Goal: Information Seeking & Learning: Compare options

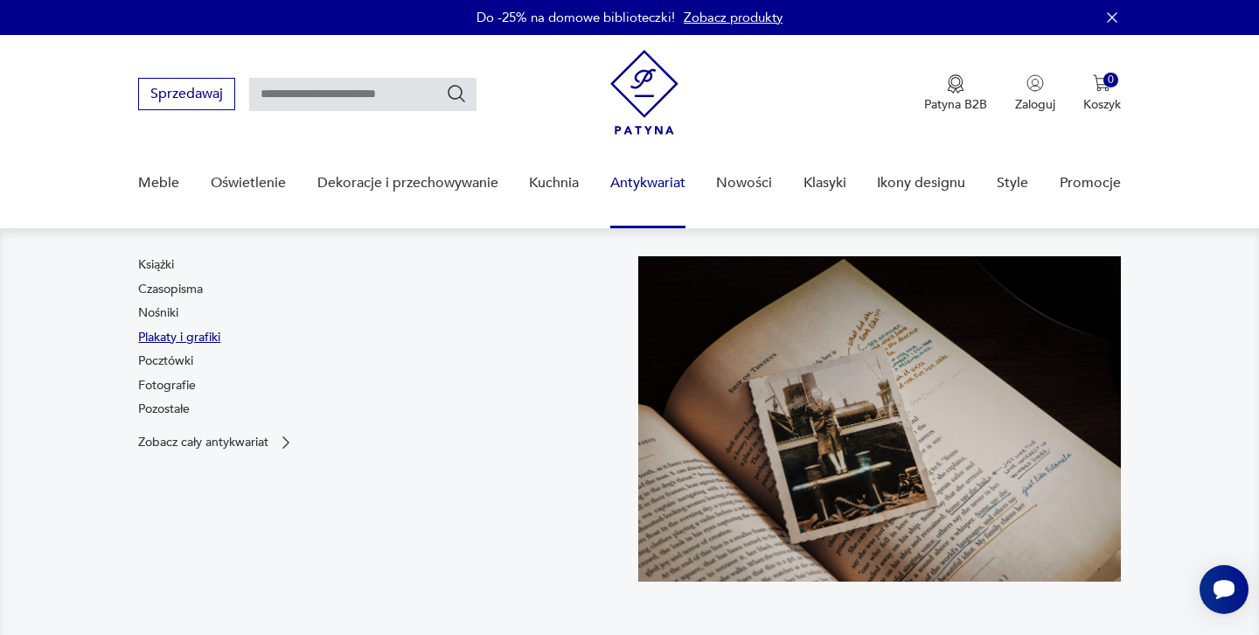
click at [157, 336] on link "Plakaty i grafiki" at bounding box center [179, 337] width 82 height 17
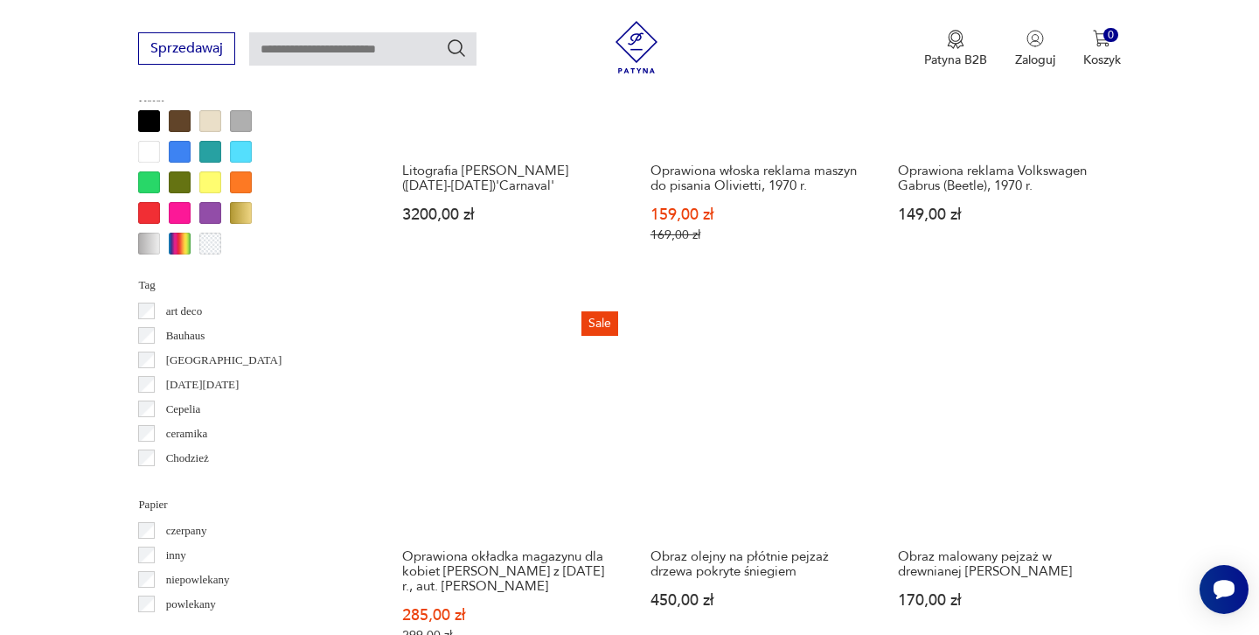
scroll to position [1604, 0]
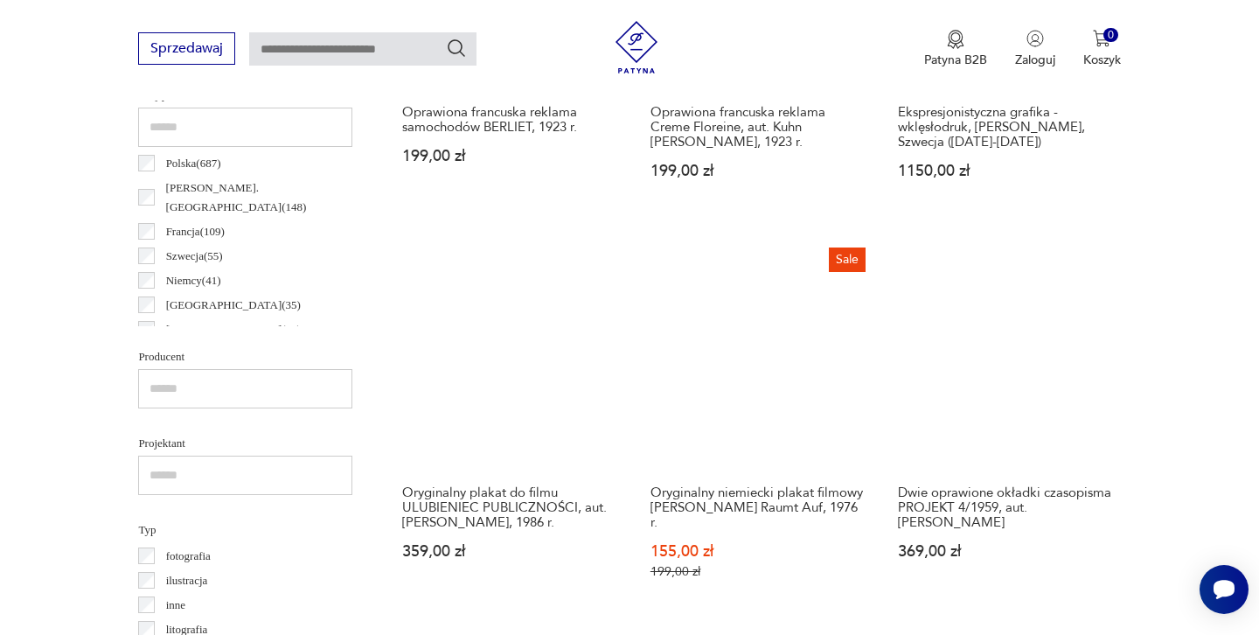
scroll to position [889, 0]
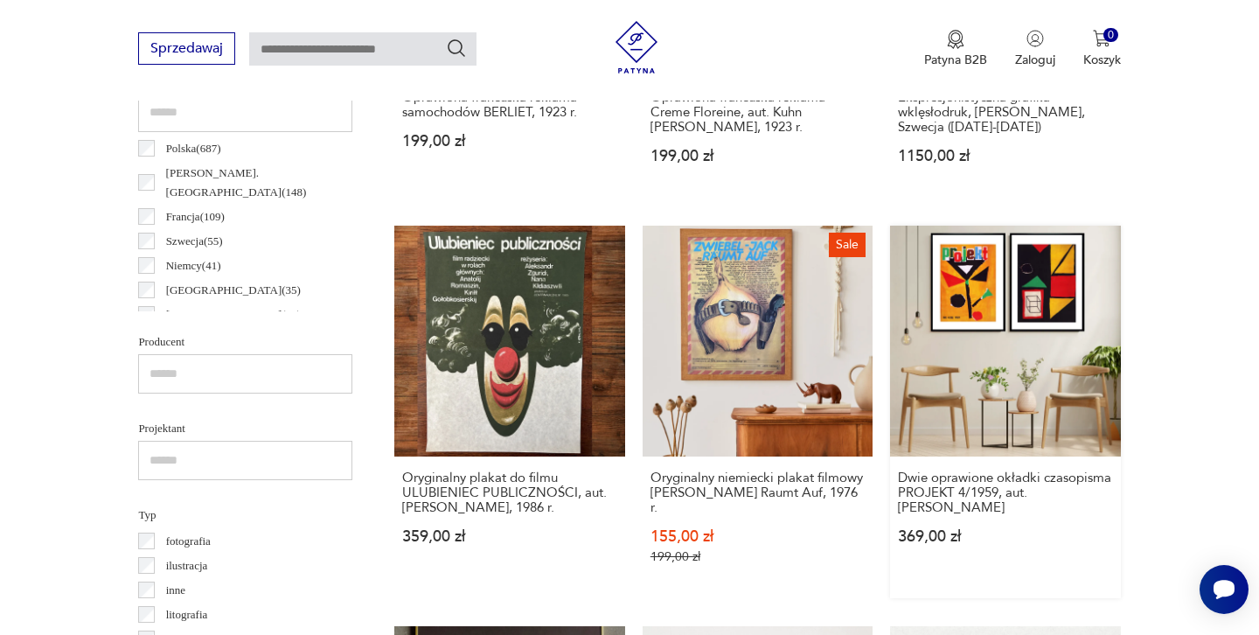
click at [890, 275] on link "Dwie oprawione okładki czasopisma PROJEKT 4/1959, aut. [PERSON_NAME] 369,00 zł" at bounding box center [1005, 412] width 230 height 372
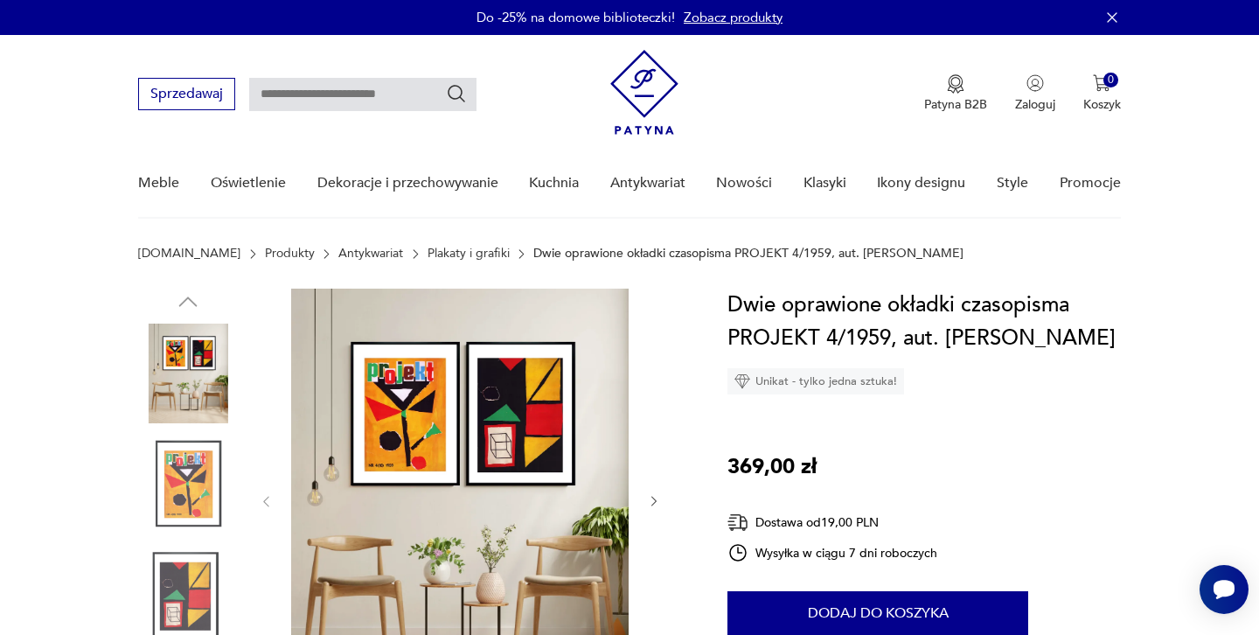
click at [509, 394] on img at bounding box center [460, 500] width 338 height 422
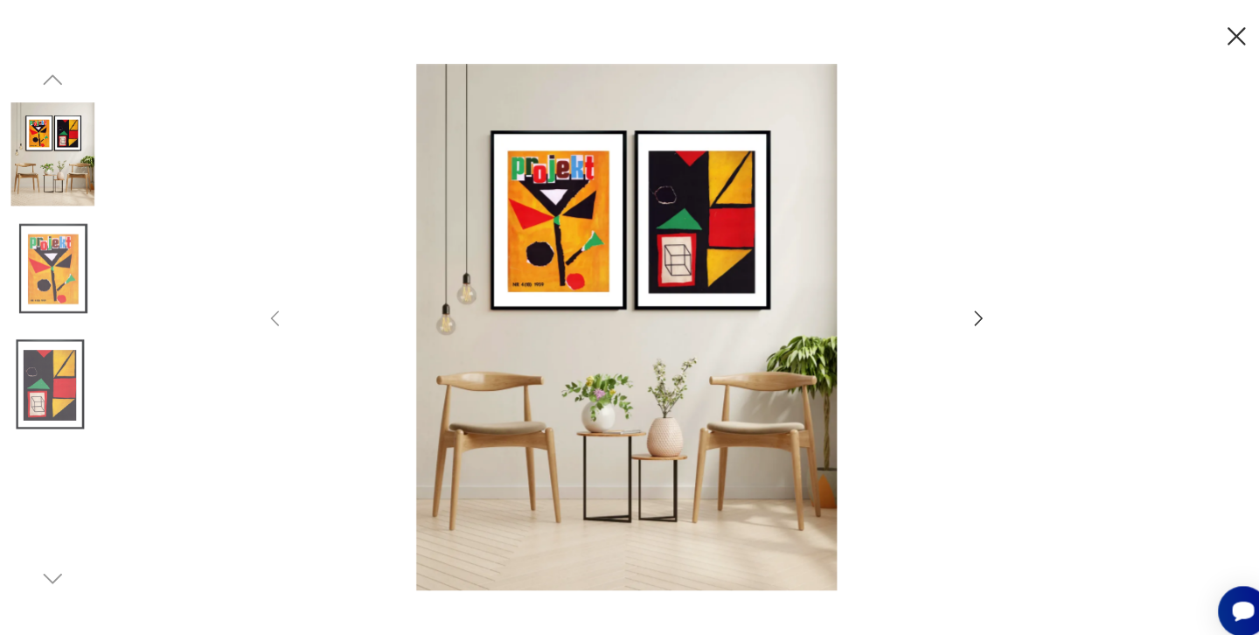
click at [966, 302] on icon "button" at bounding box center [970, 307] width 8 height 14
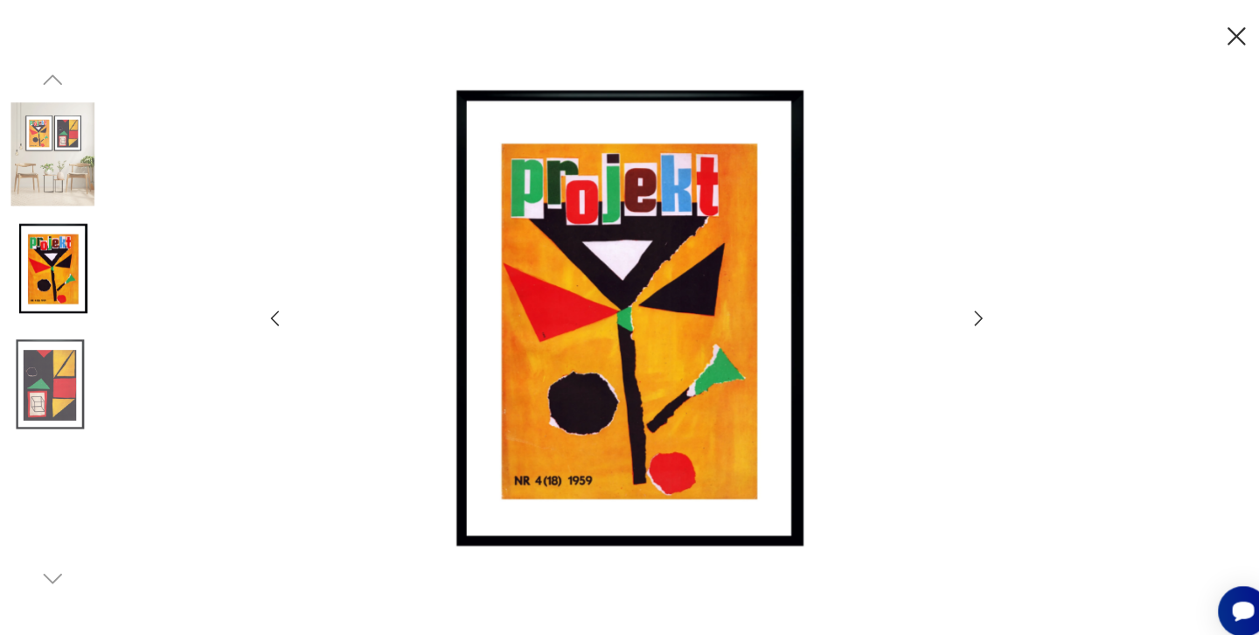
click at [966, 302] on icon "button" at bounding box center [970, 307] width 8 height 14
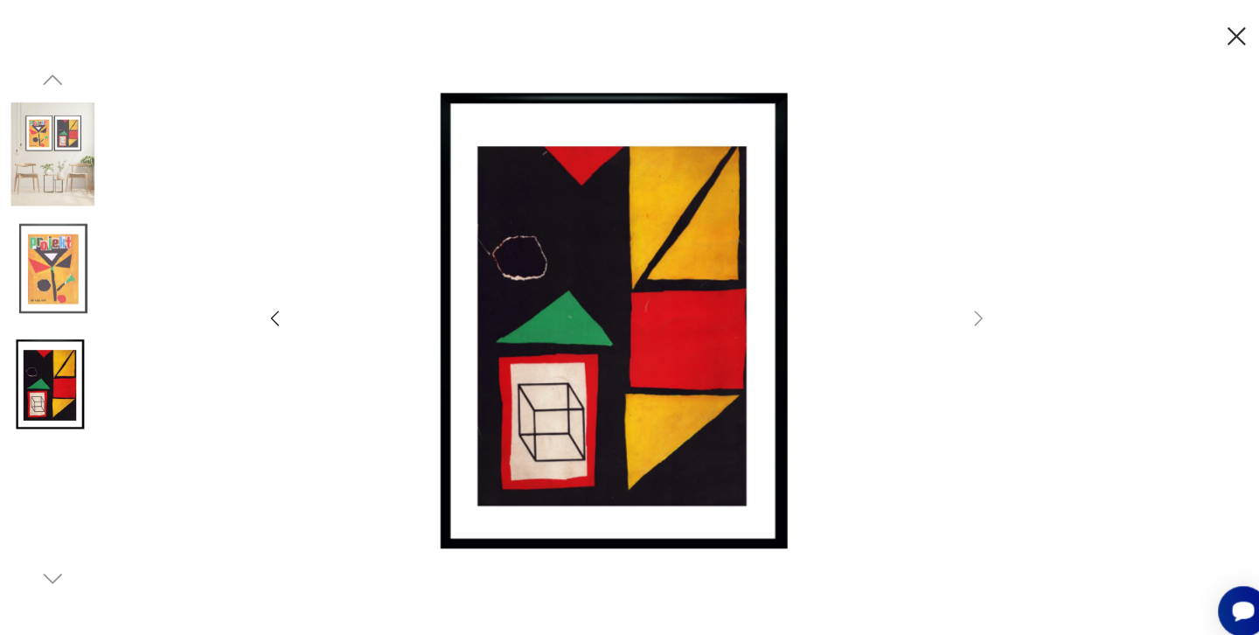
click at [959, 303] on icon "button" at bounding box center [969, 306] width 21 height 21
click at [966, 303] on icon "button" at bounding box center [970, 307] width 8 height 14
click at [1203, 38] on icon "button" at bounding box center [1218, 35] width 31 height 31
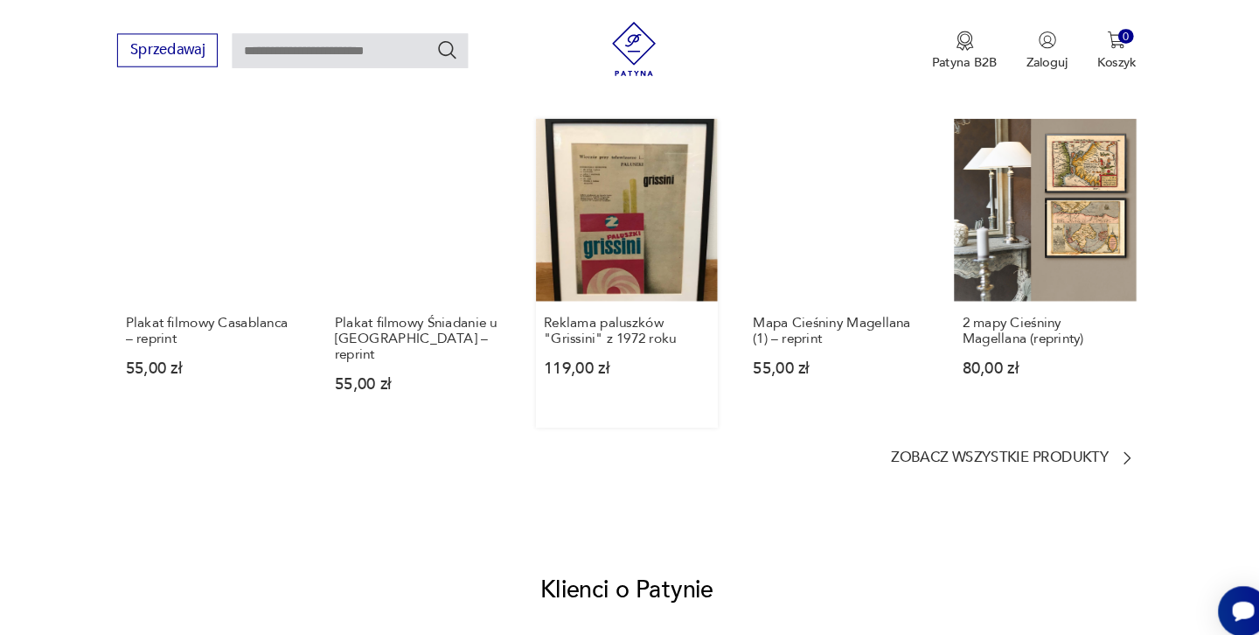
scroll to position [1317, 0]
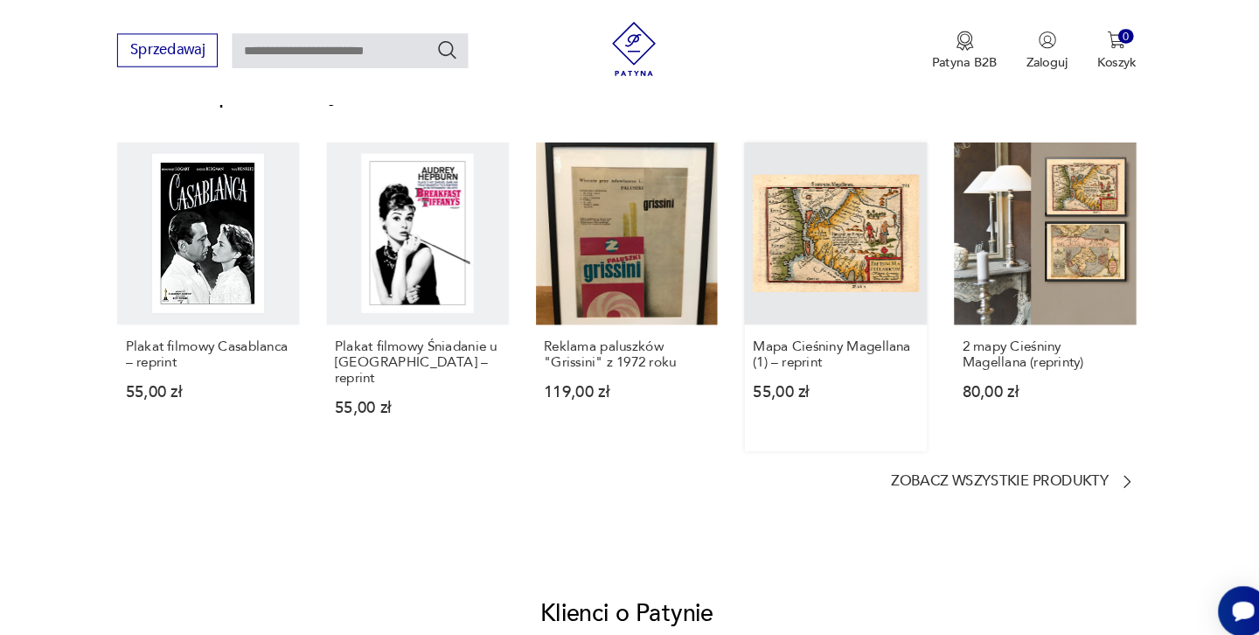
click at [784, 220] on link "Mapa Cieśniny Magellana (1) – reprint 55,00 zł" at bounding box center [831, 285] width 176 height 297
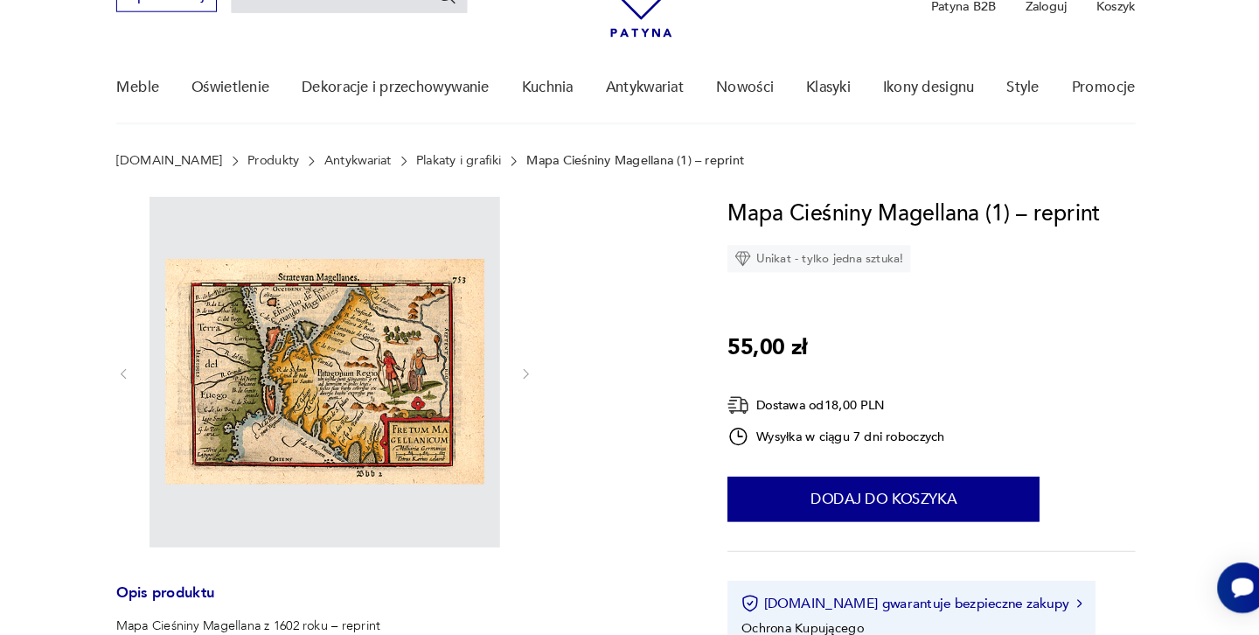
scroll to position [78, 0]
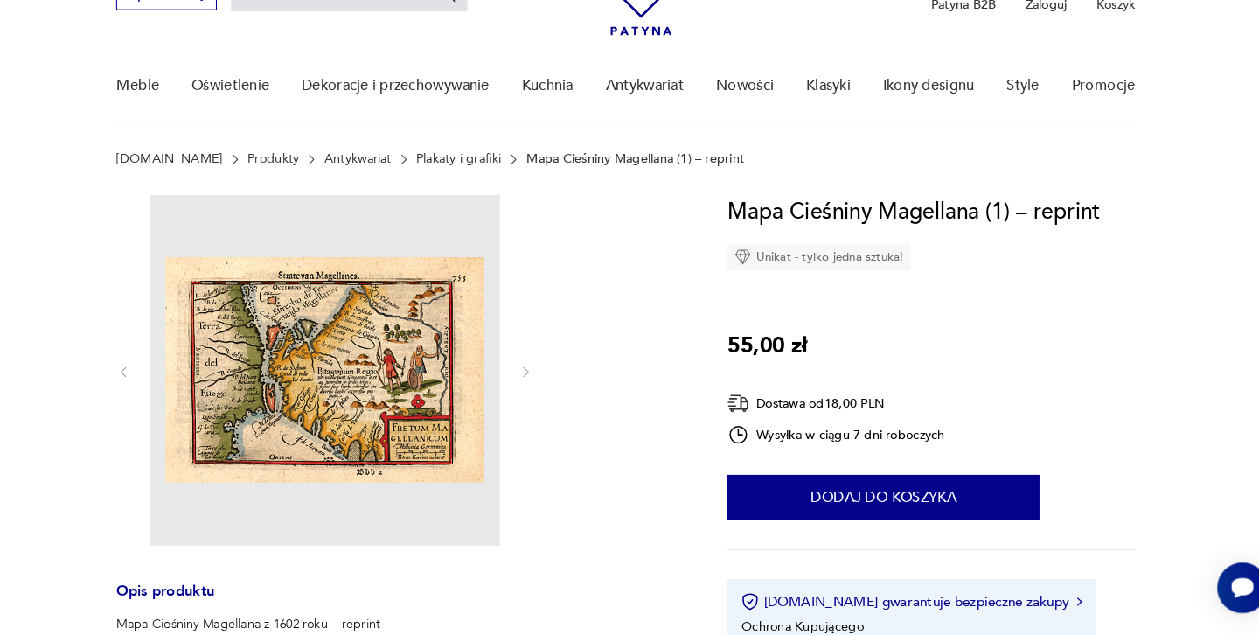
click at [352, 333] on img at bounding box center [340, 380] width 338 height 338
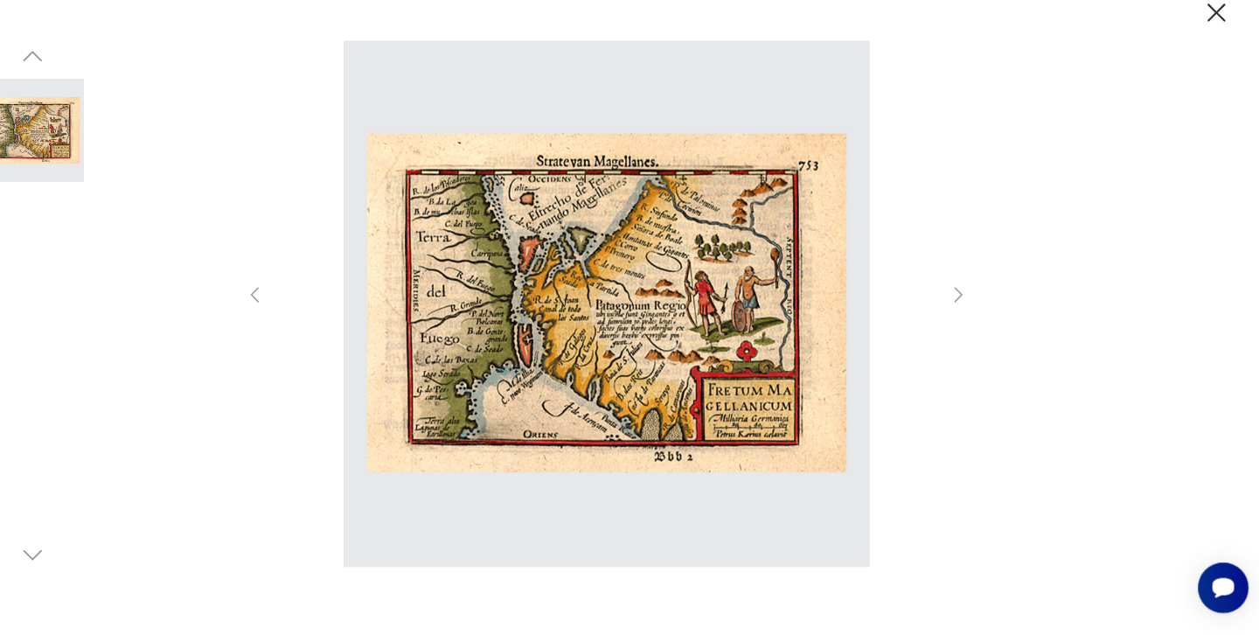
click at [959, 296] on icon "button" at bounding box center [969, 306] width 21 height 21
click at [1203, 20] on icon "button" at bounding box center [1218, 35] width 31 height 31
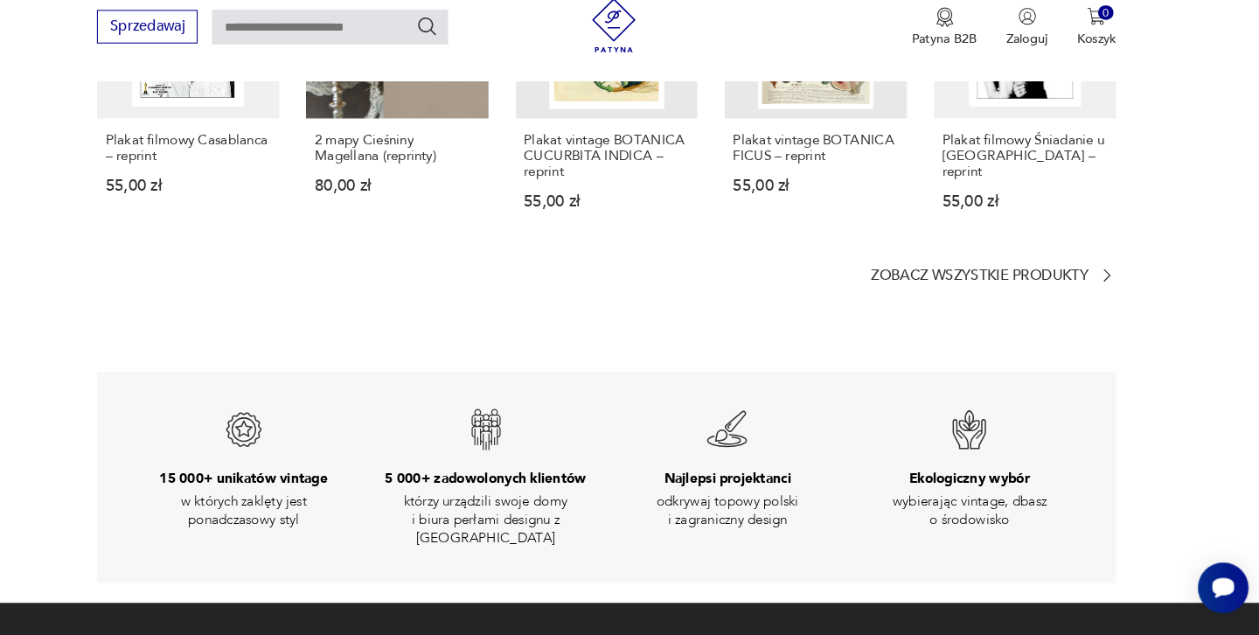
scroll to position [2340, 0]
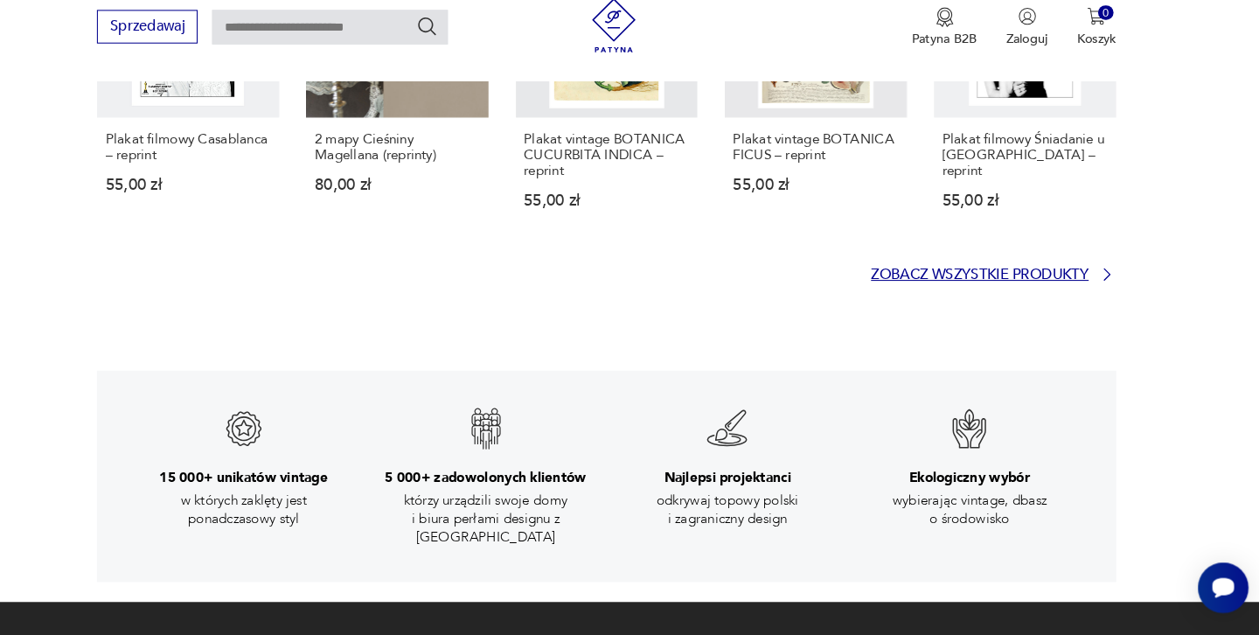
click at [885, 282] on p "Zobacz wszystkie produkty" at bounding box center [990, 287] width 210 height 11
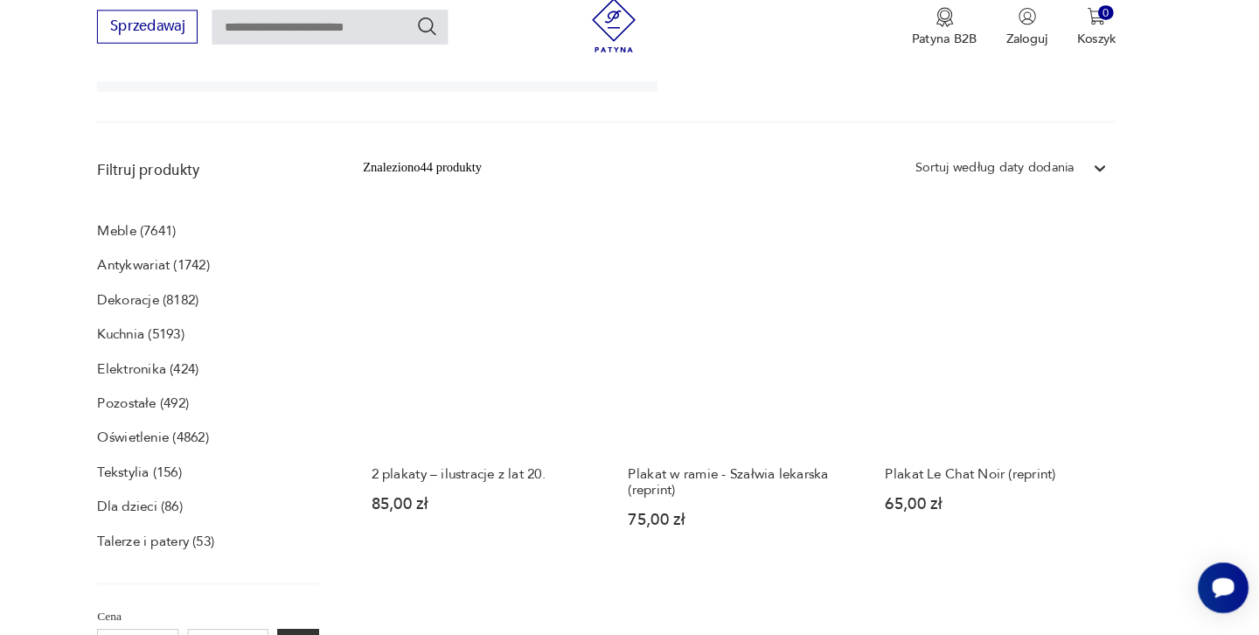
scroll to position [457, 0]
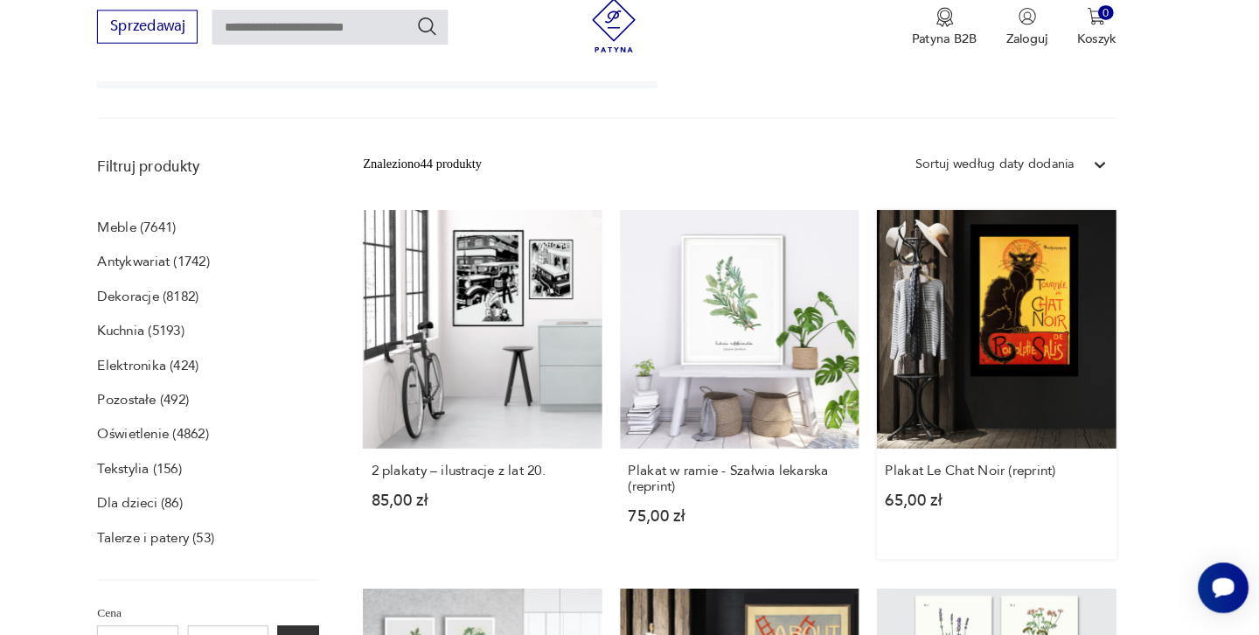
click at [890, 314] on link "Plakat Le Chat Noir (reprint) 65,00 zł" at bounding box center [1005, 393] width 230 height 337
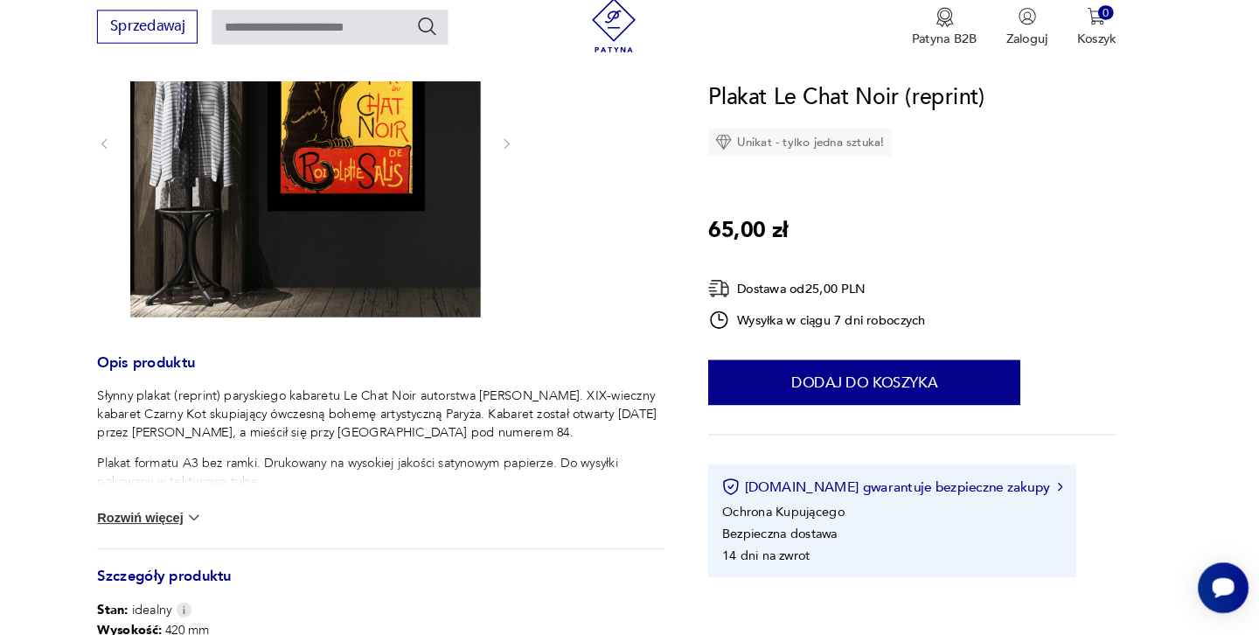
scroll to position [305, 0]
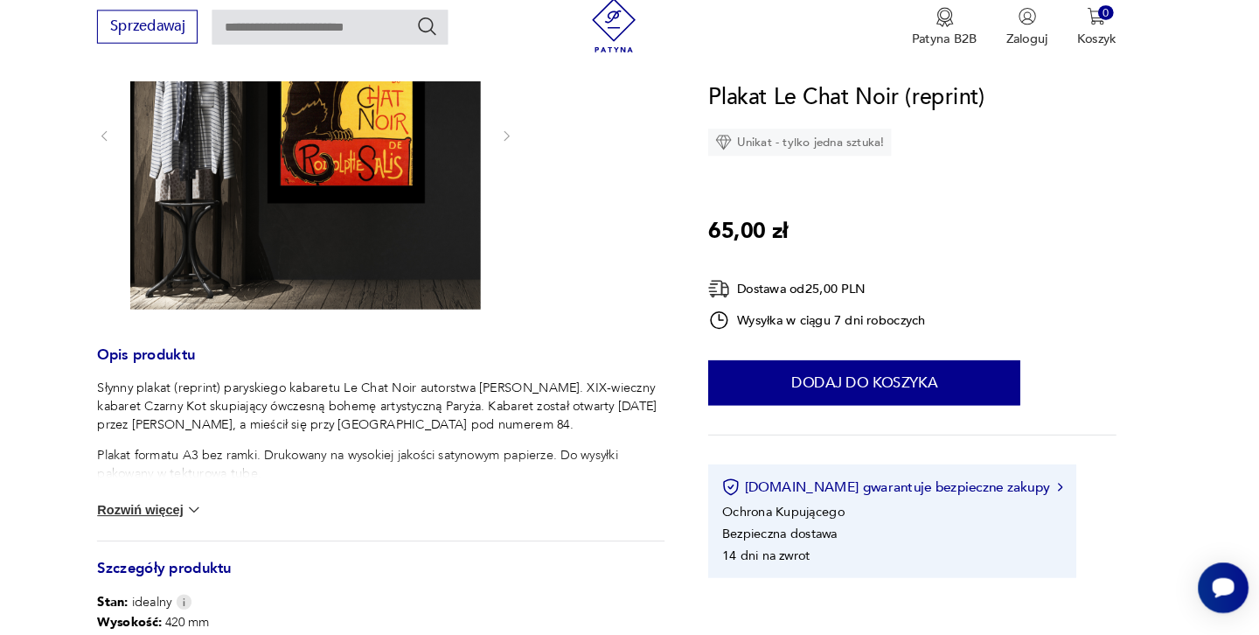
click at [138, 506] on button "Rozwiń więcej" at bounding box center [188, 514] width 101 height 17
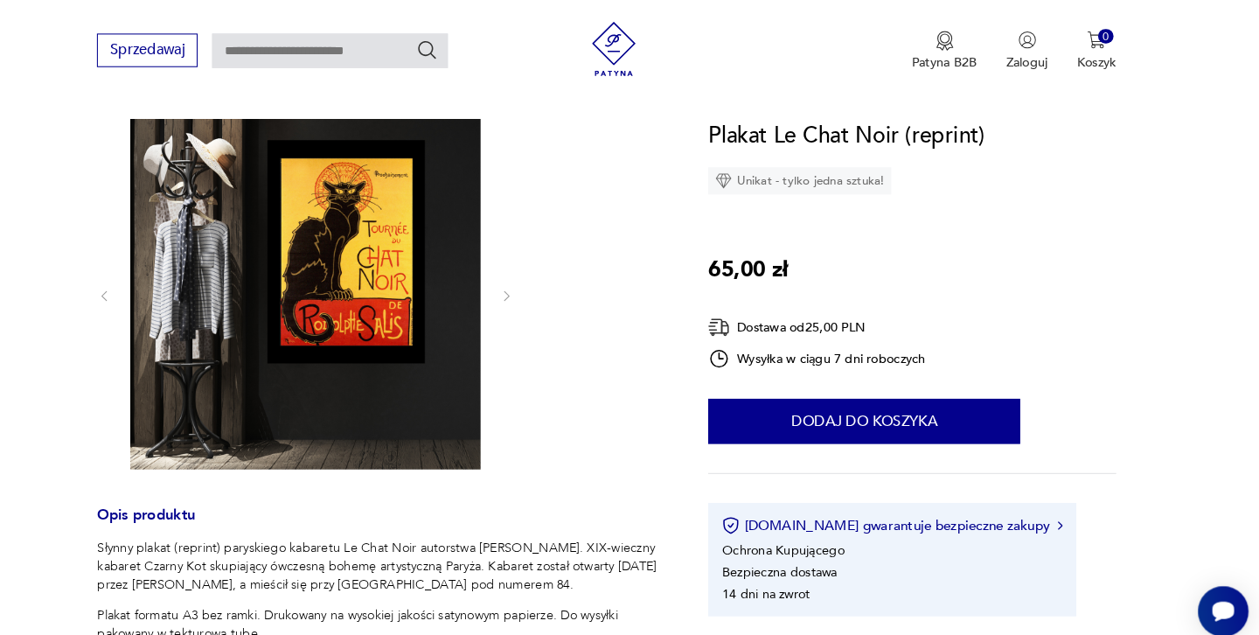
scroll to position [173, 0]
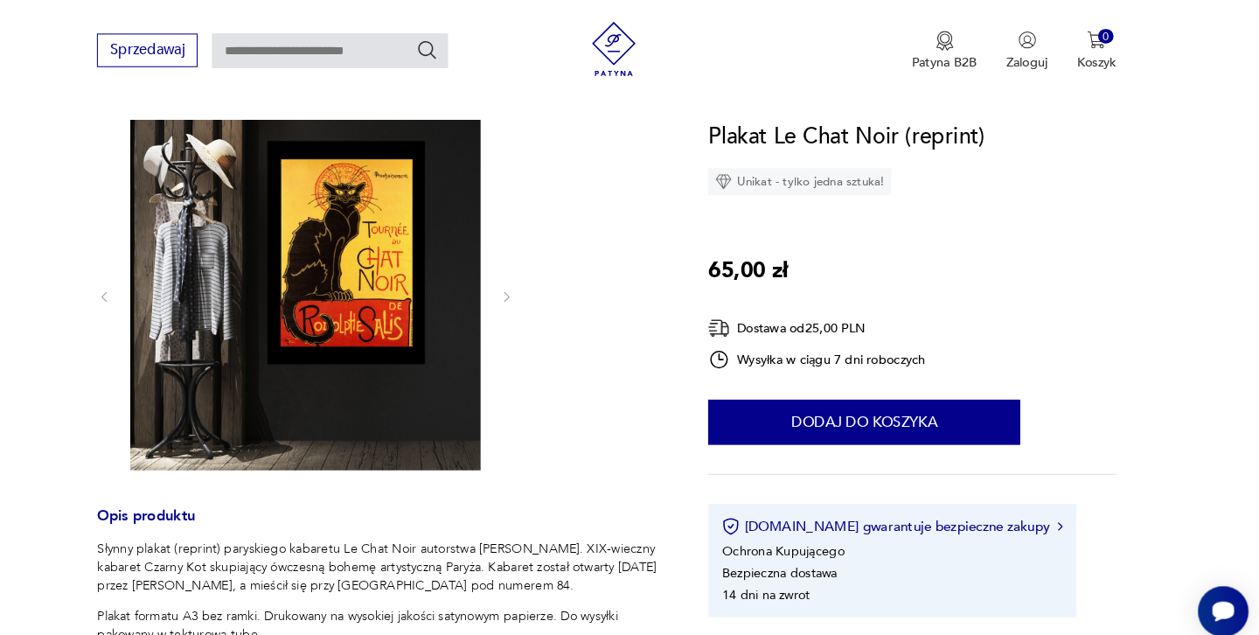
click at [322, 306] on img at bounding box center [340, 284] width 338 height 338
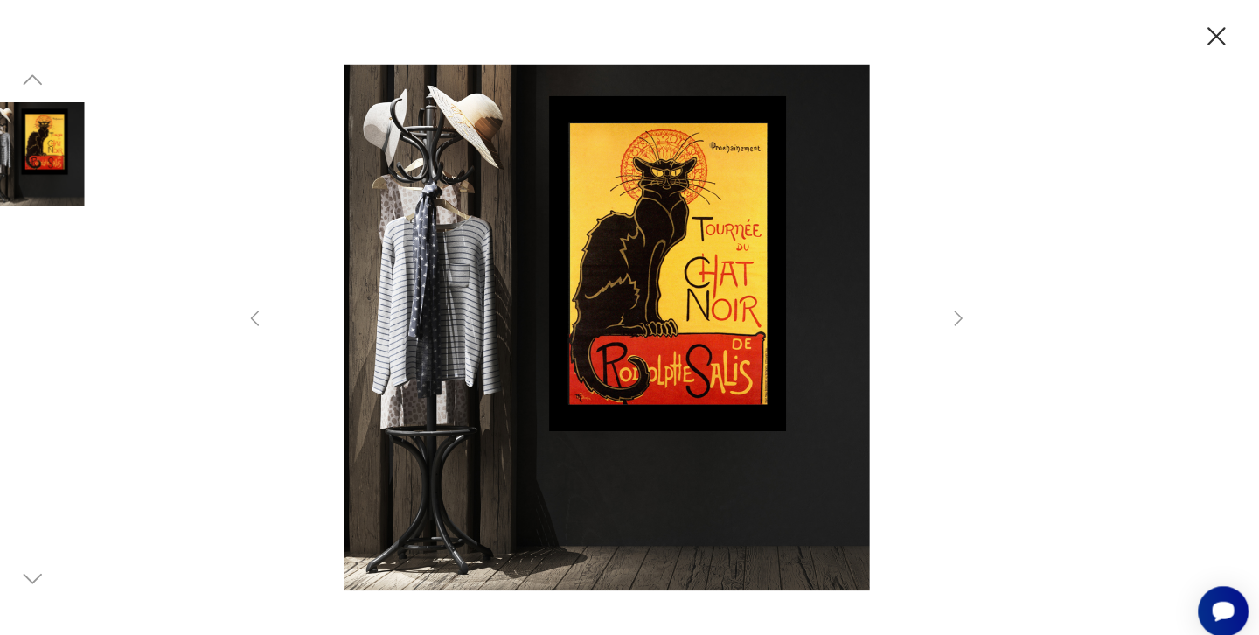
click at [959, 303] on icon "button" at bounding box center [969, 306] width 21 height 21
click at [959, 305] on icon "button" at bounding box center [969, 306] width 21 height 21
click at [1203, 38] on icon "button" at bounding box center [1218, 35] width 31 height 31
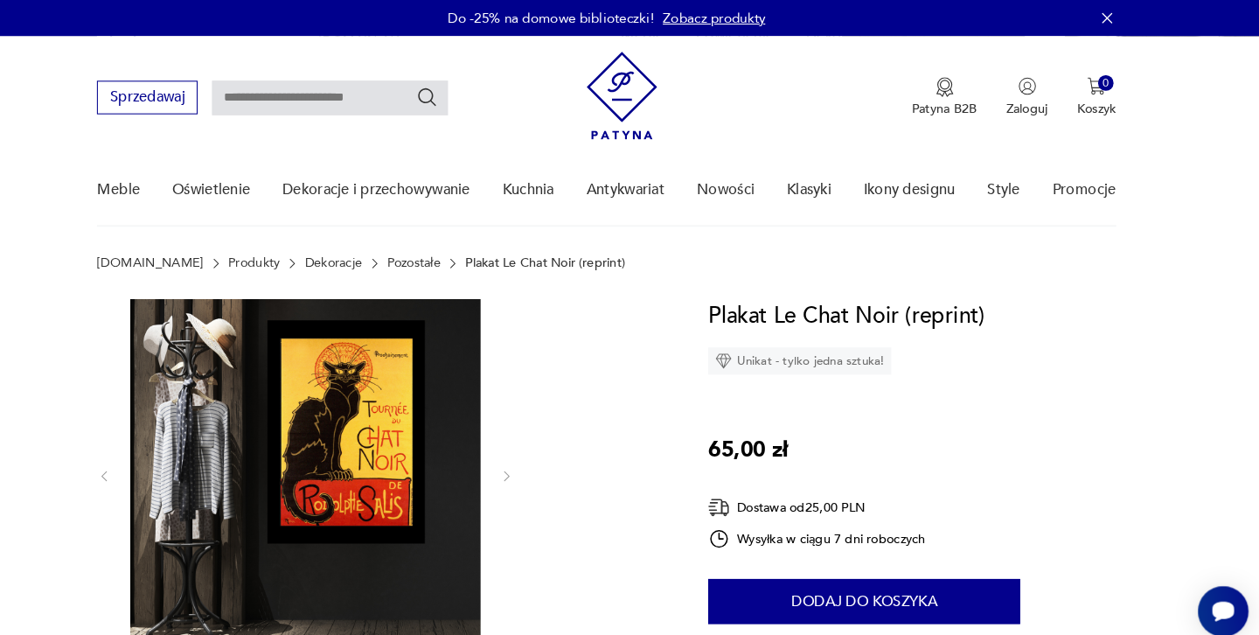
scroll to position [0, 0]
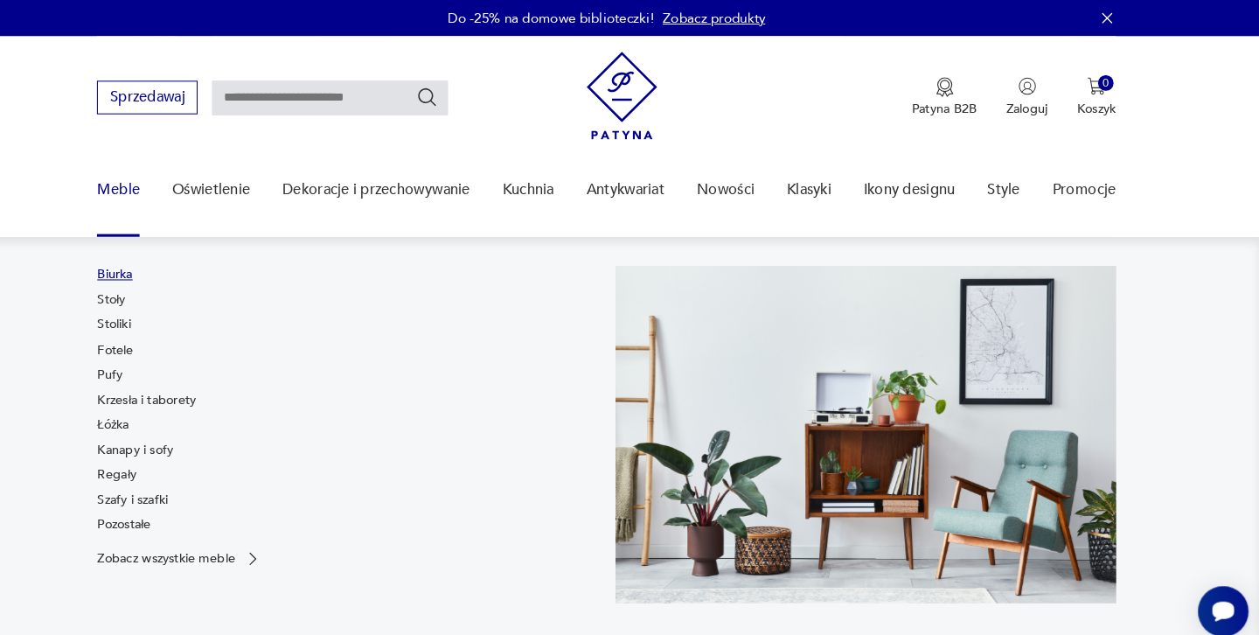
click at [138, 263] on link "Biurka" at bounding box center [155, 264] width 34 height 17
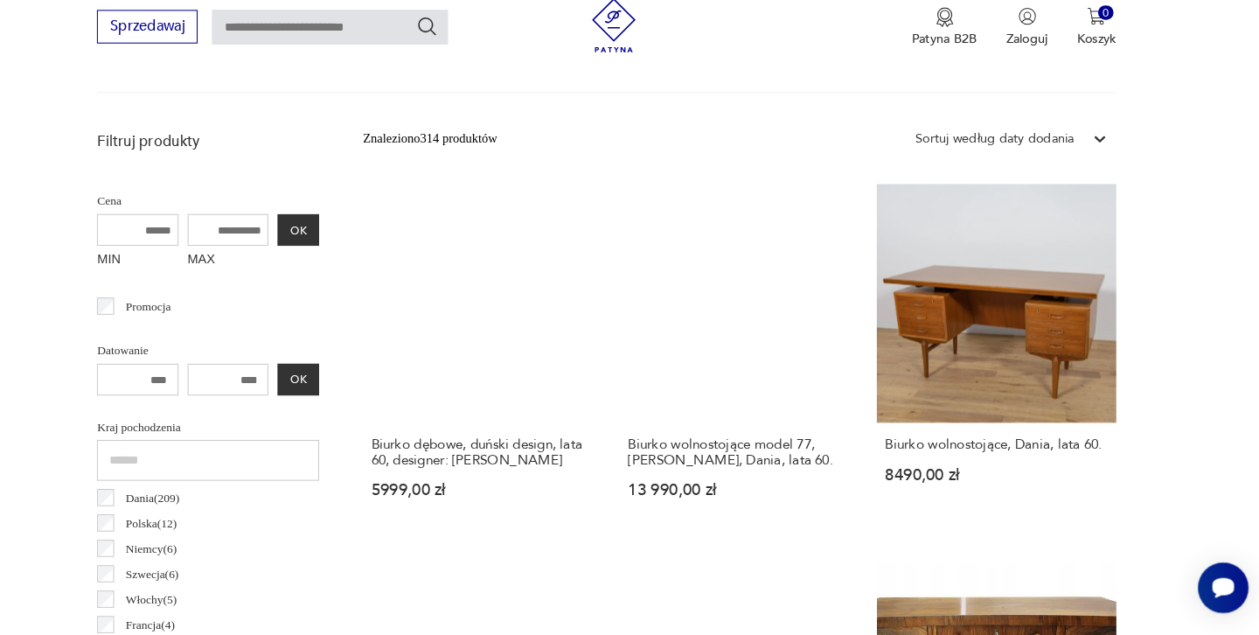
scroll to position [599, 0]
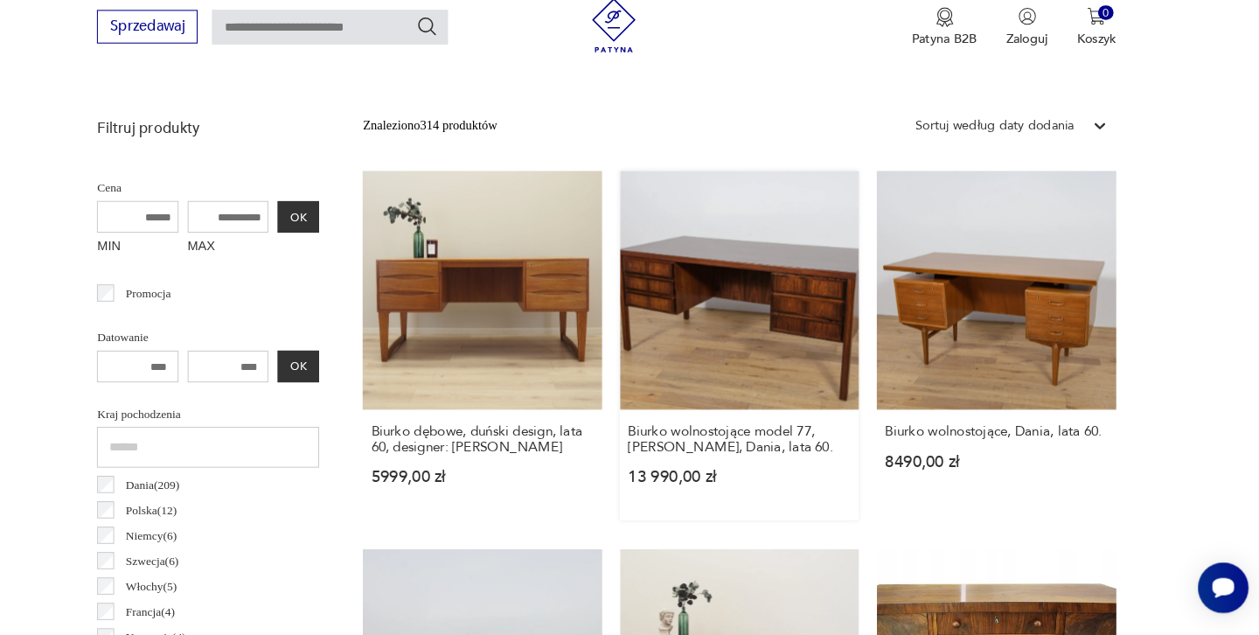
click at [643, 253] on link "Biurko wolnostojące model 77, [PERSON_NAME], Dania, lata 60. 13 990,00 zł" at bounding box center [758, 356] width 230 height 337
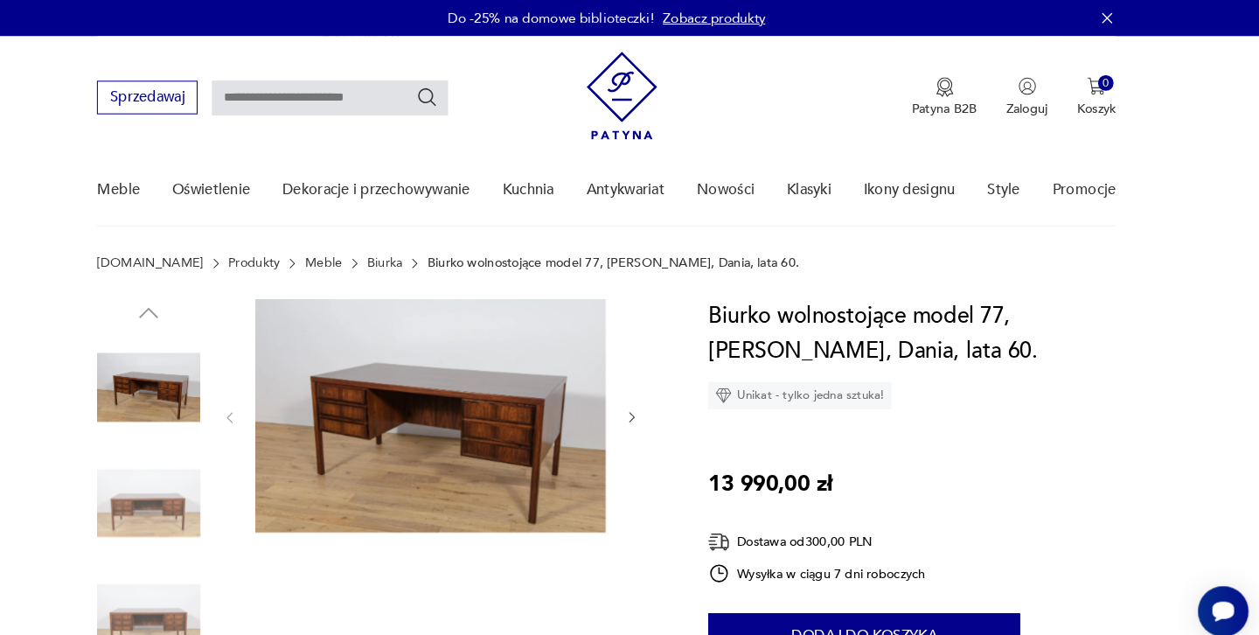
click at [359, 380] on img at bounding box center [460, 401] width 338 height 225
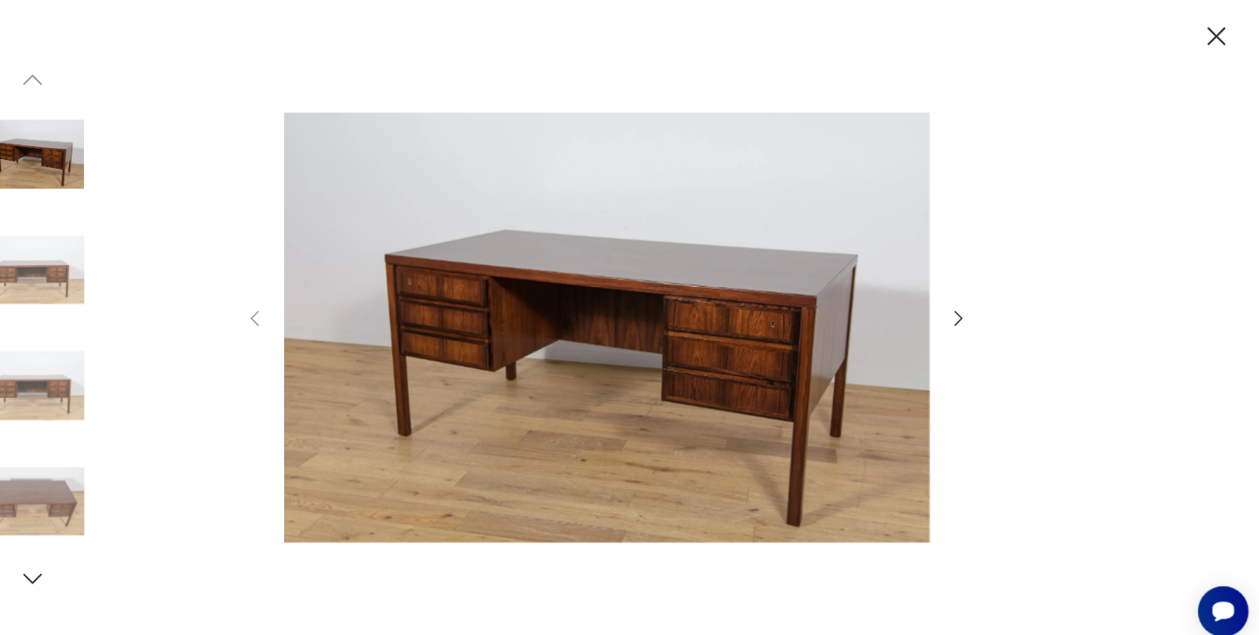
click at [959, 307] on icon "button" at bounding box center [969, 306] width 21 height 21
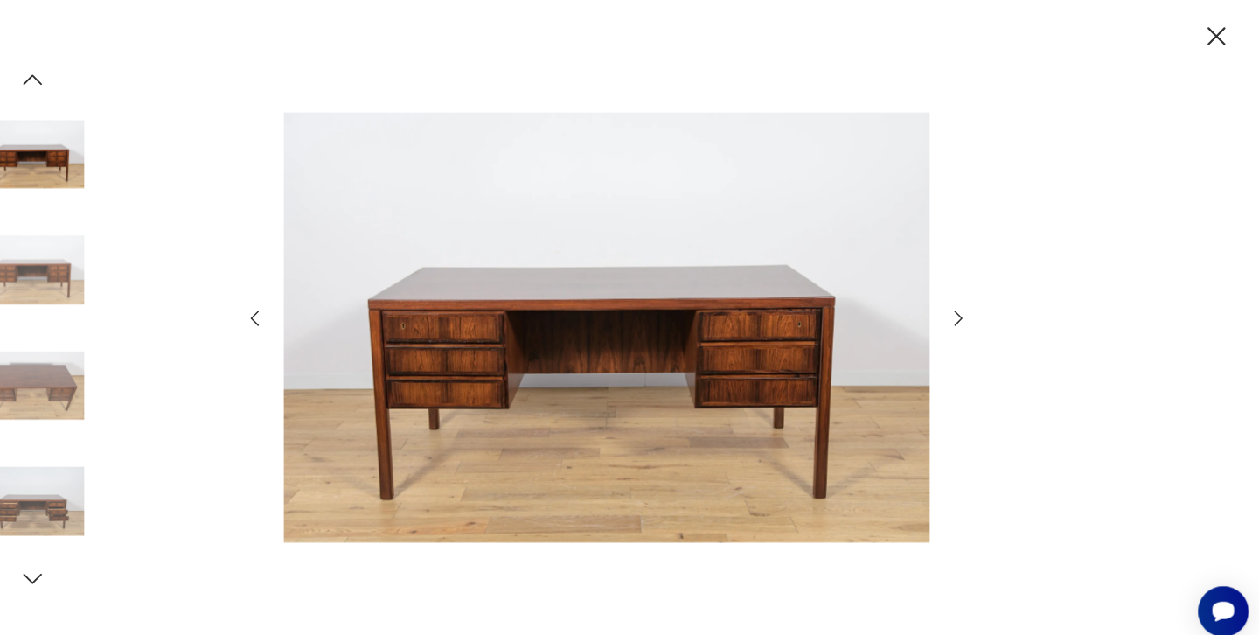
click at [959, 307] on icon "button" at bounding box center [969, 306] width 21 height 21
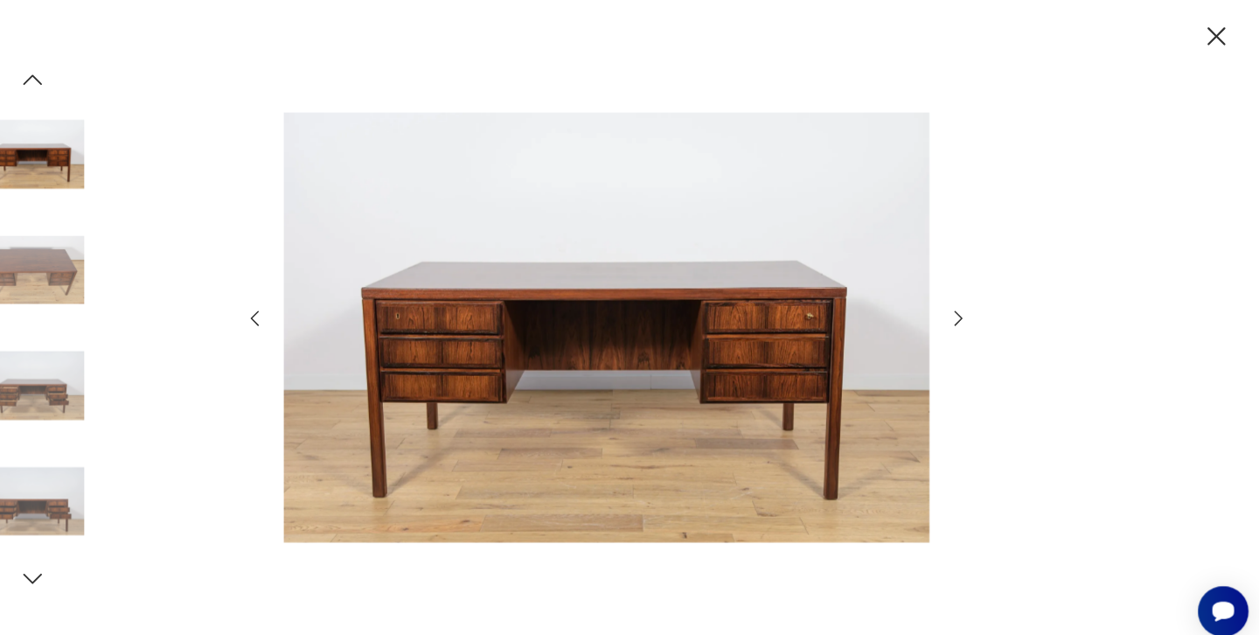
click at [959, 307] on icon "button" at bounding box center [969, 306] width 21 height 21
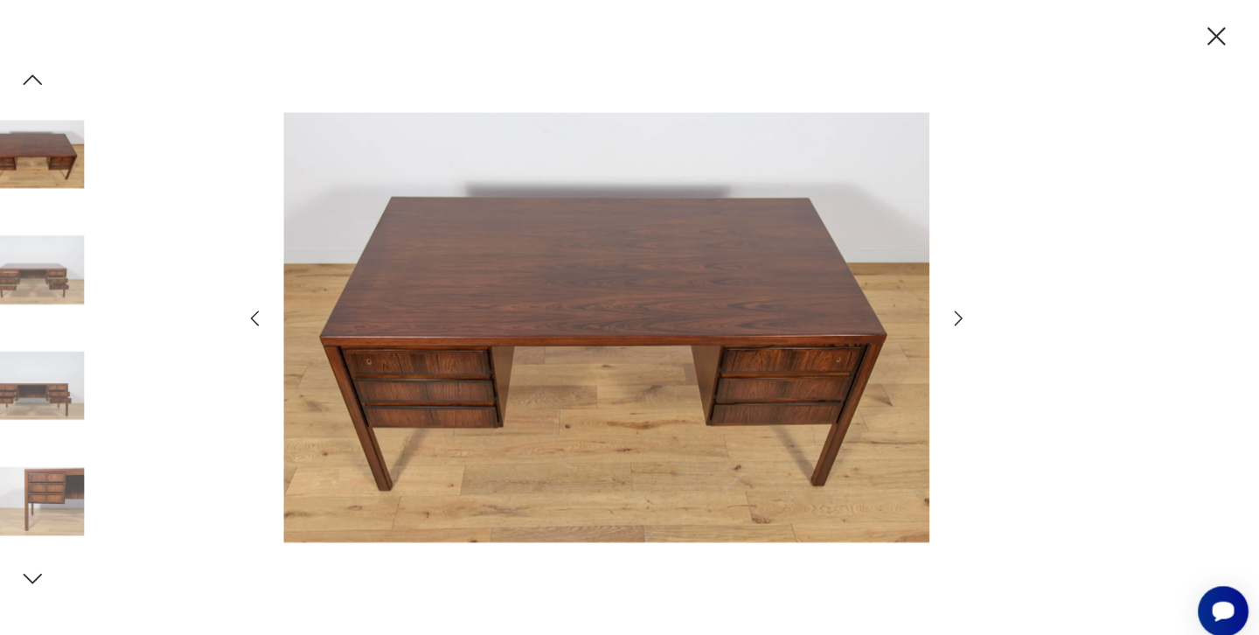
click at [959, 307] on icon "button" at bounding box center [969, 306] width 21 height 21
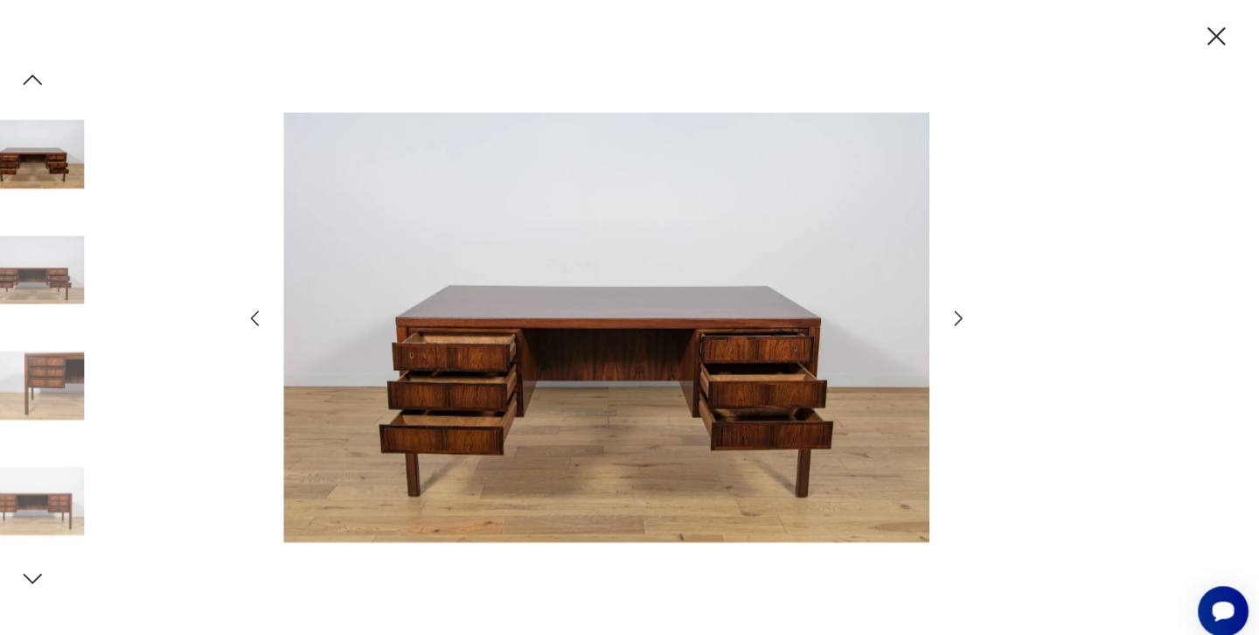
click at [1203, 45] on icon "button" at bounding box center [1218, 35] width 31 height 31
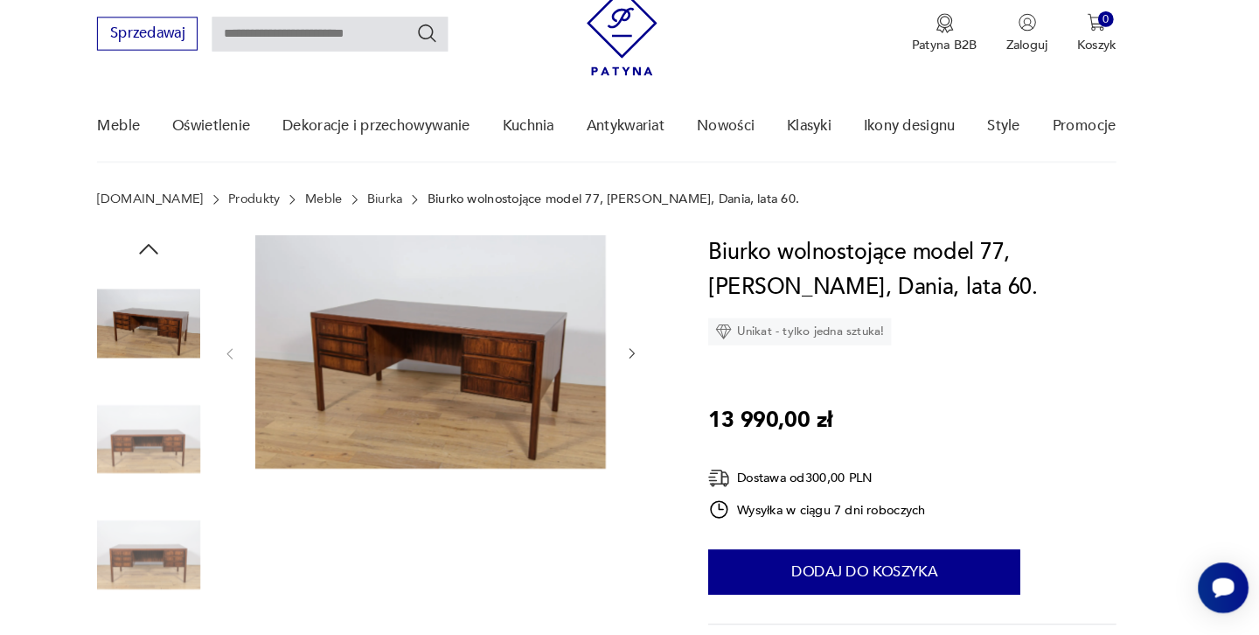
scroll to position [39, 0]
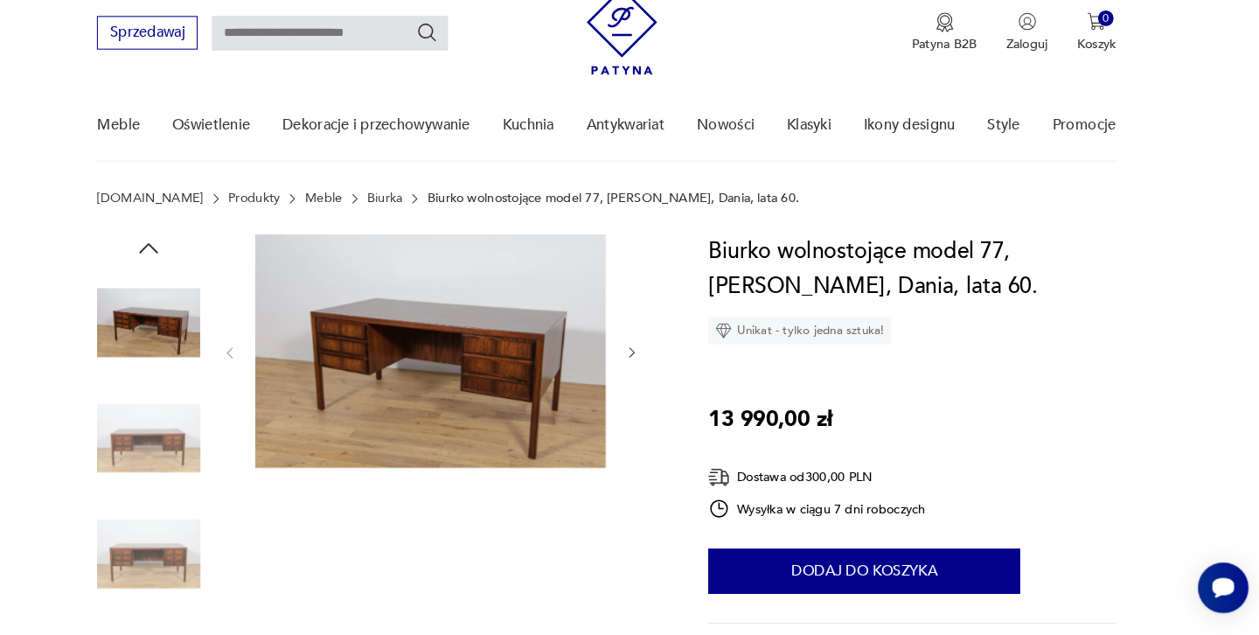
click at [399, 207] on link "Biurka" at bounding box center [416, 214] width 34 height 14
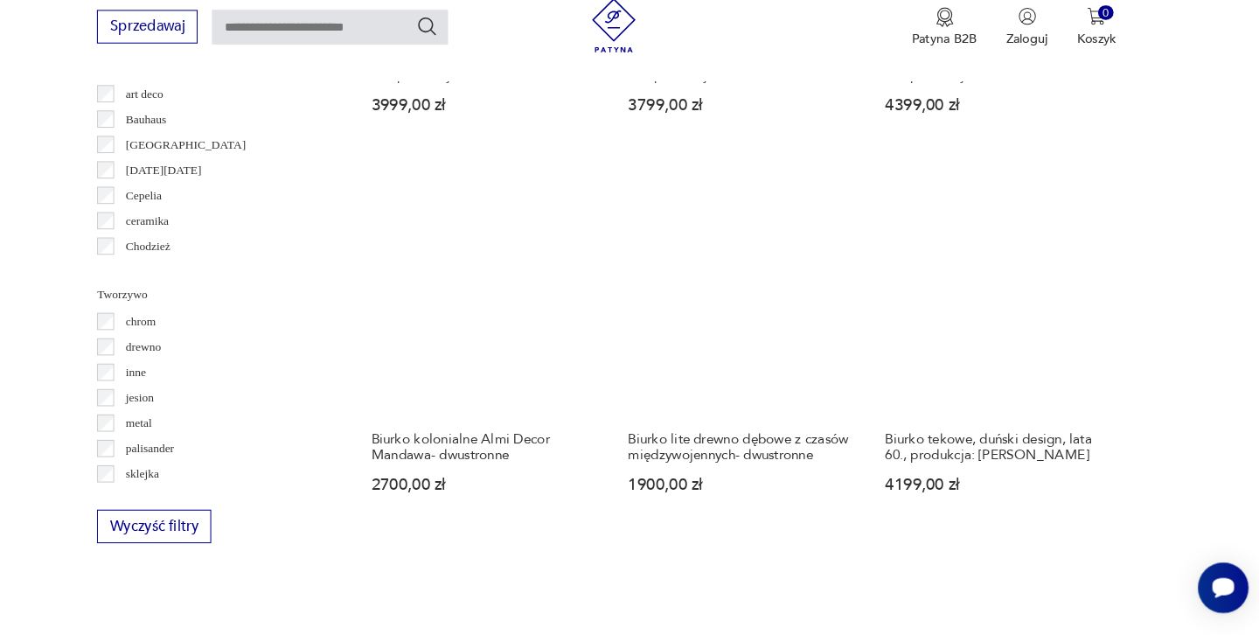
scroll to position [1691, 0]
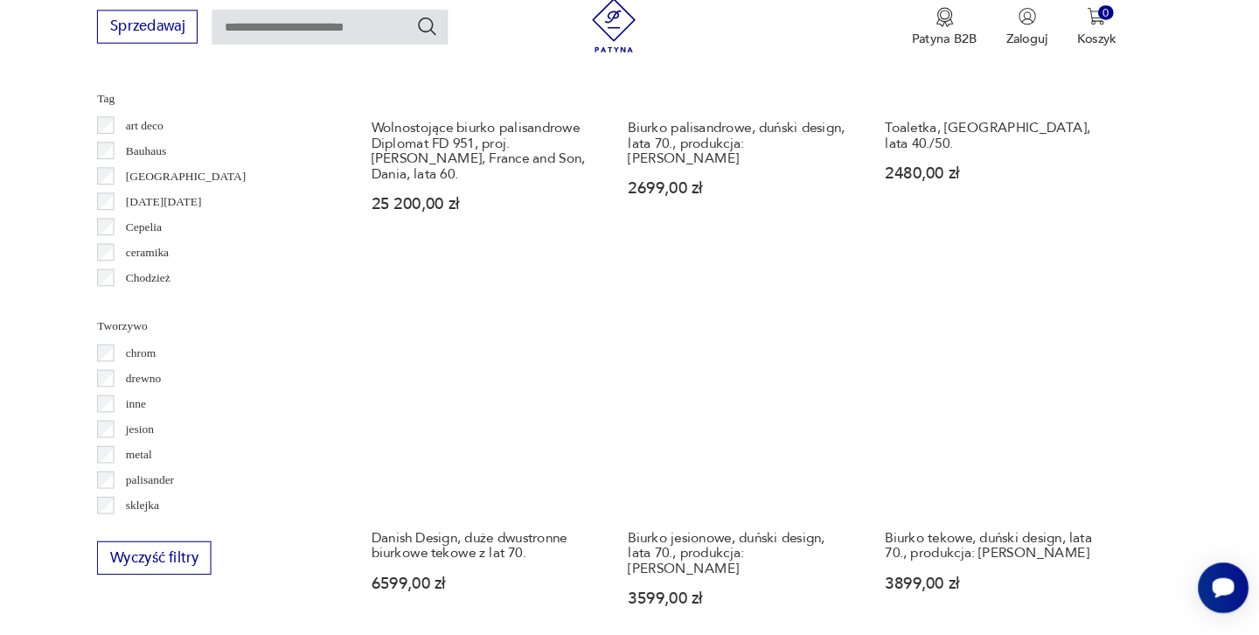
scroll to position [1662, 0]
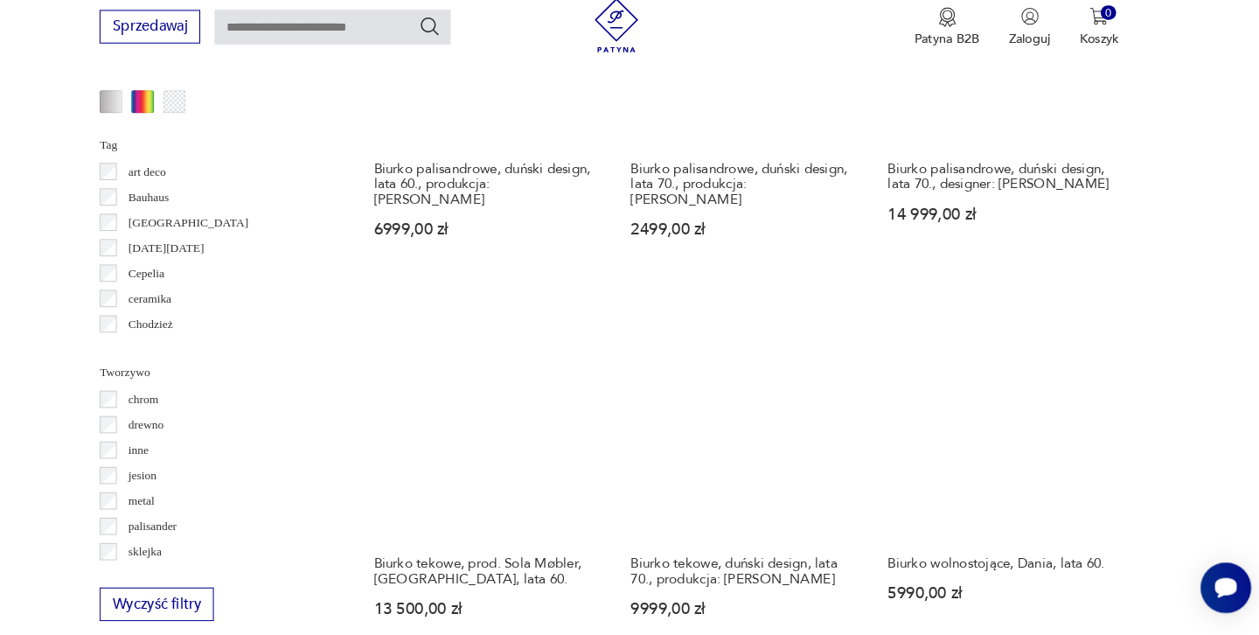
scroll to position [1614, 0]
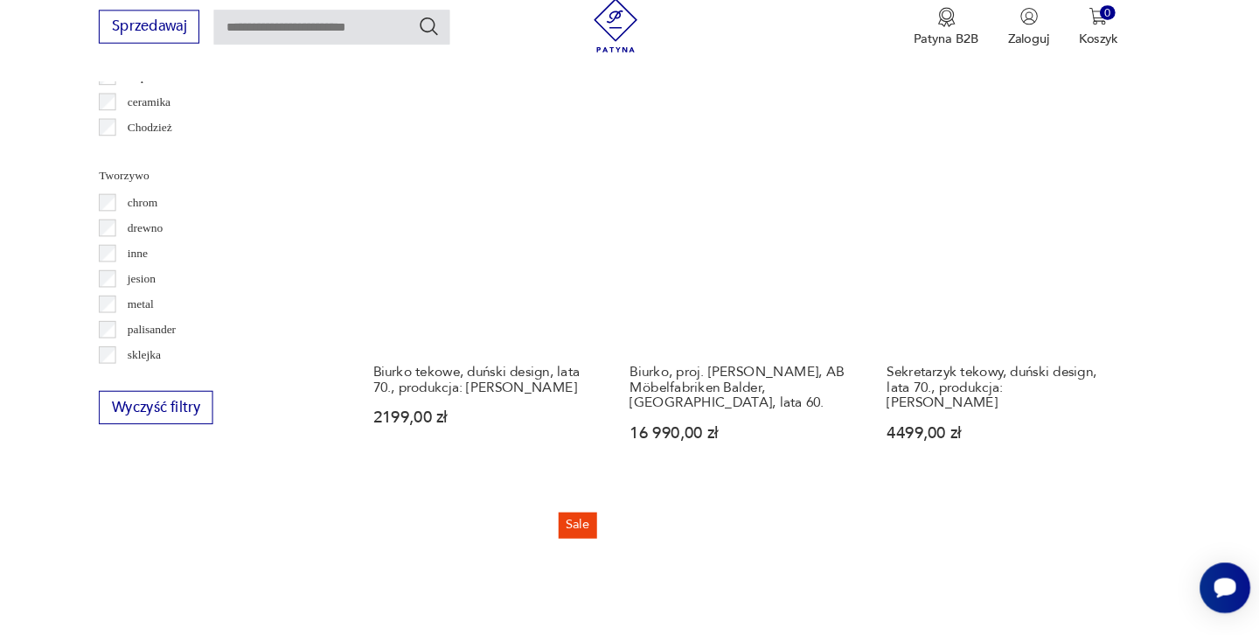
scroll to position [1803, 0]
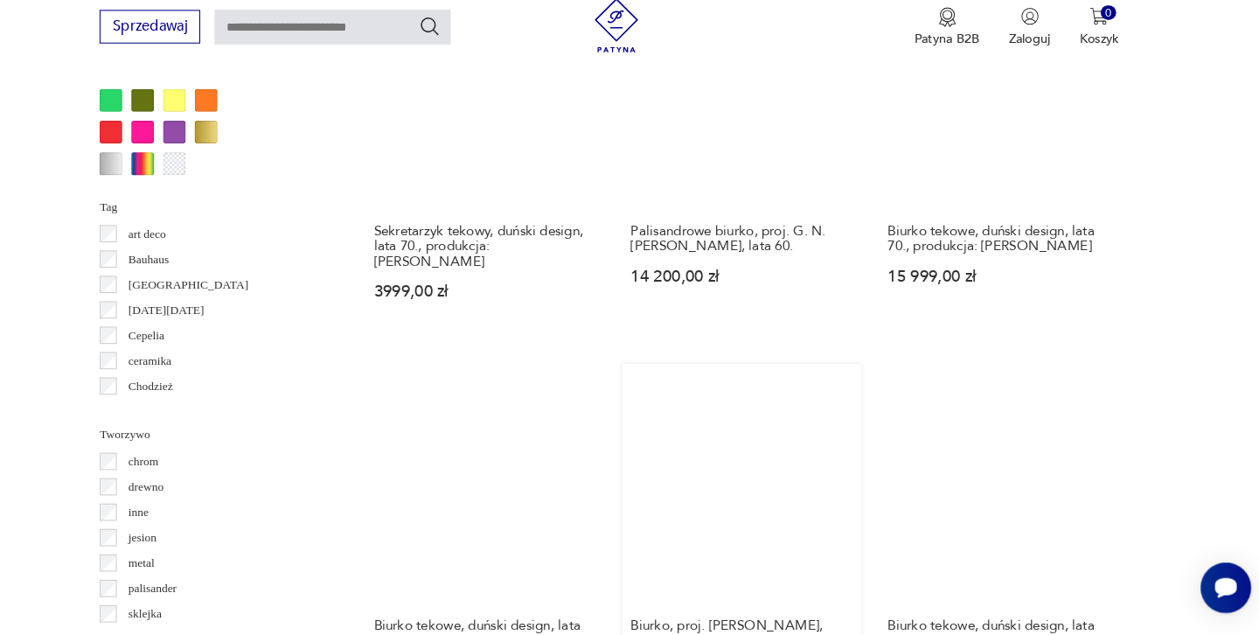
scroll to position [1555, 0]
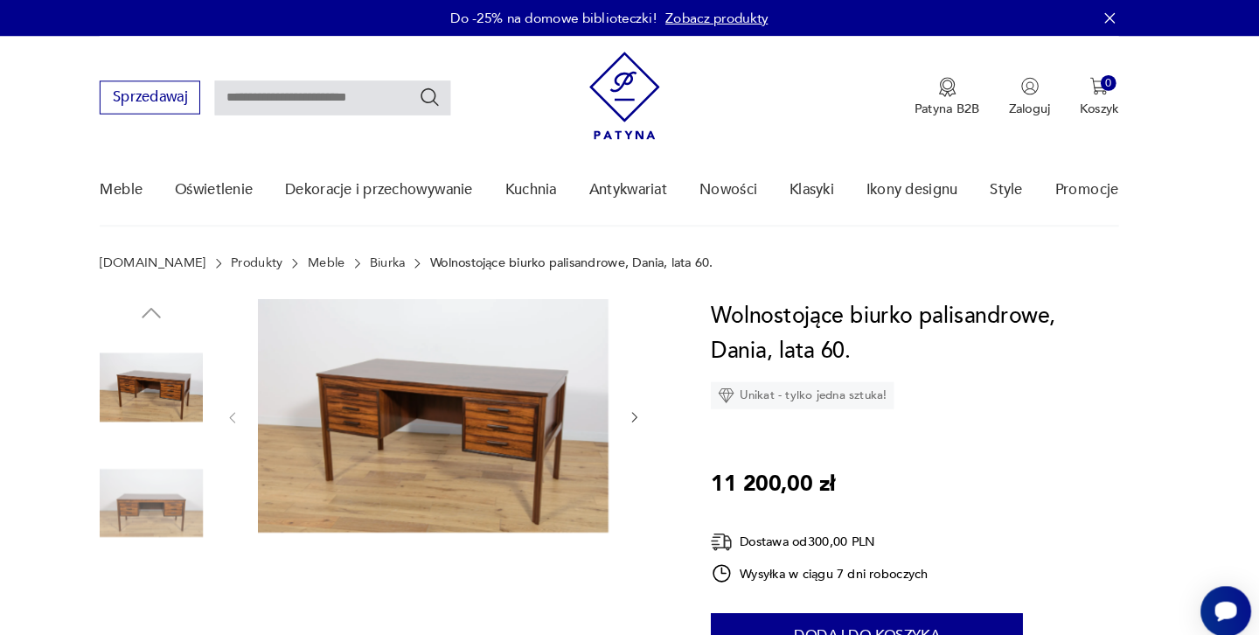
click at [493, 391] on img at bounding box center [460, 401] width 338 height 225
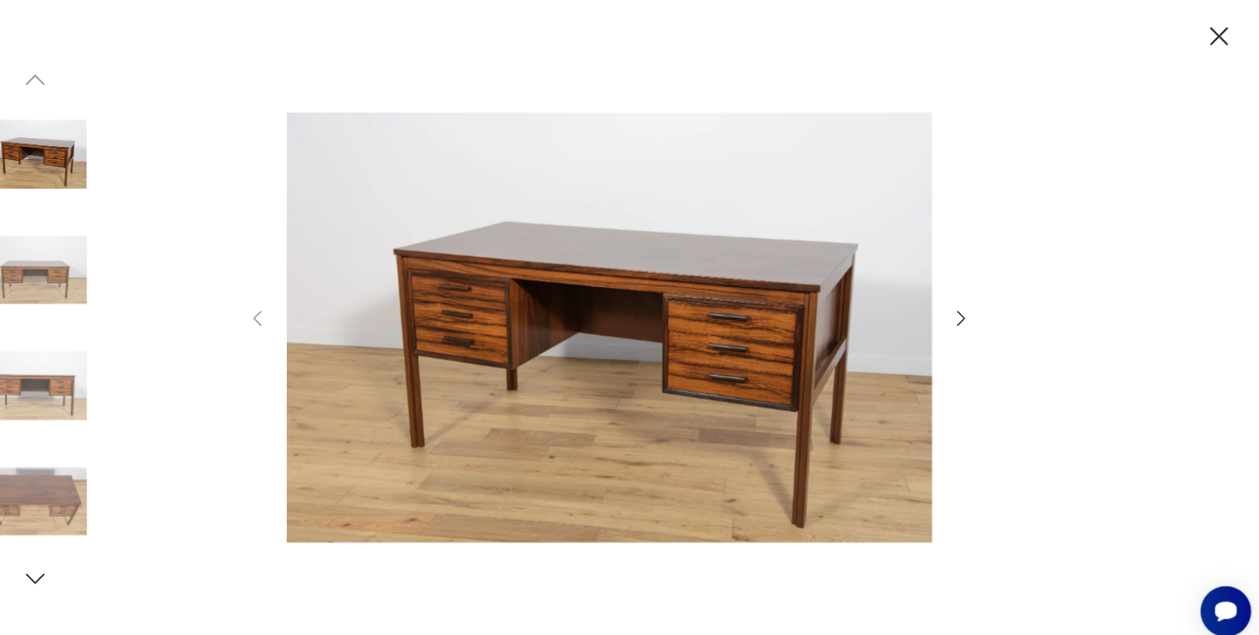
click at [723, 342] on img at bounding box center [629, 316] width 623 height 508
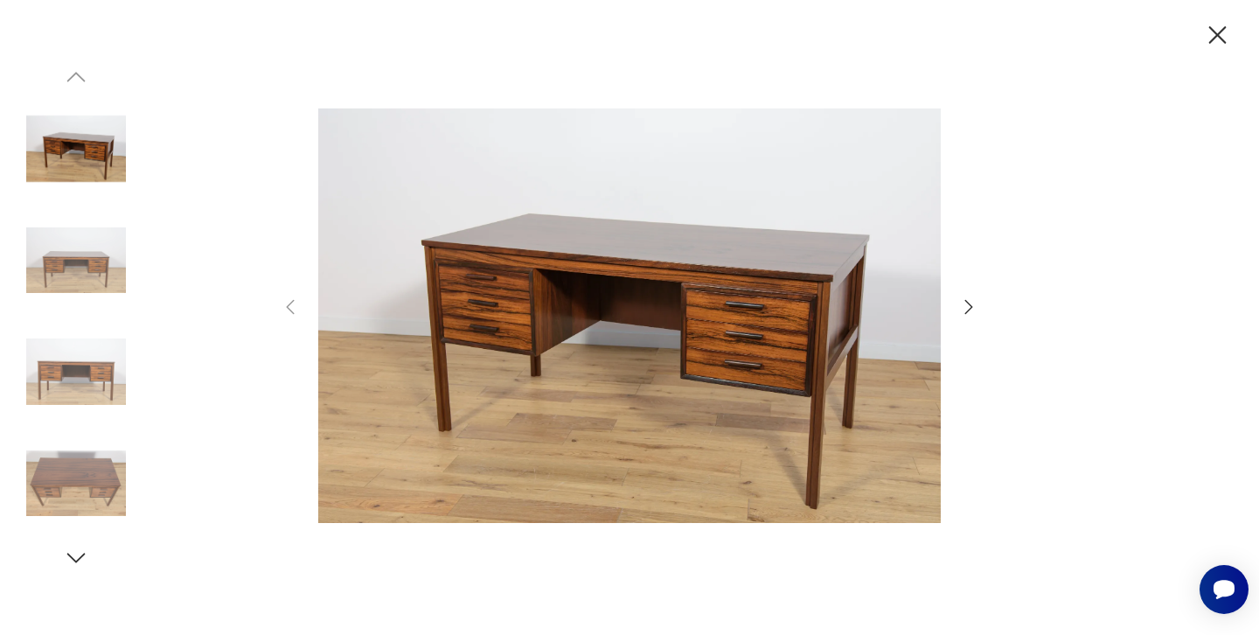
click at [968, 307] on icon "button" at bounding box center [969, 306] width 21 height 21
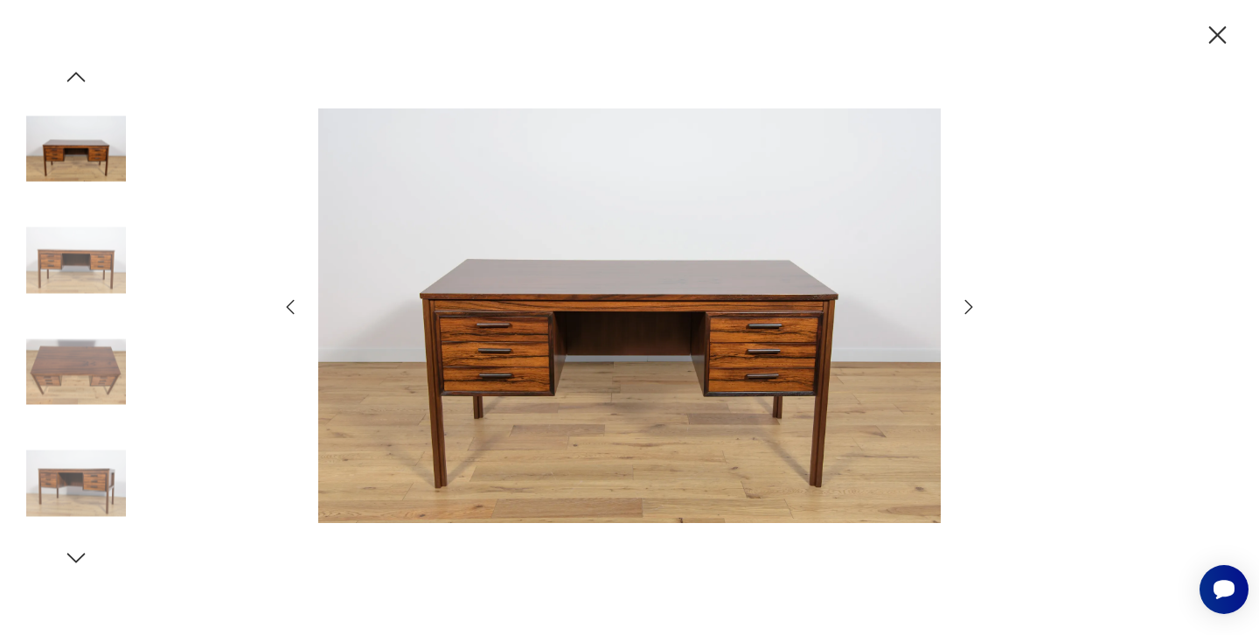
click at [968, 307] on icon "button" at bounding box center [969, 306] width 21 height 21
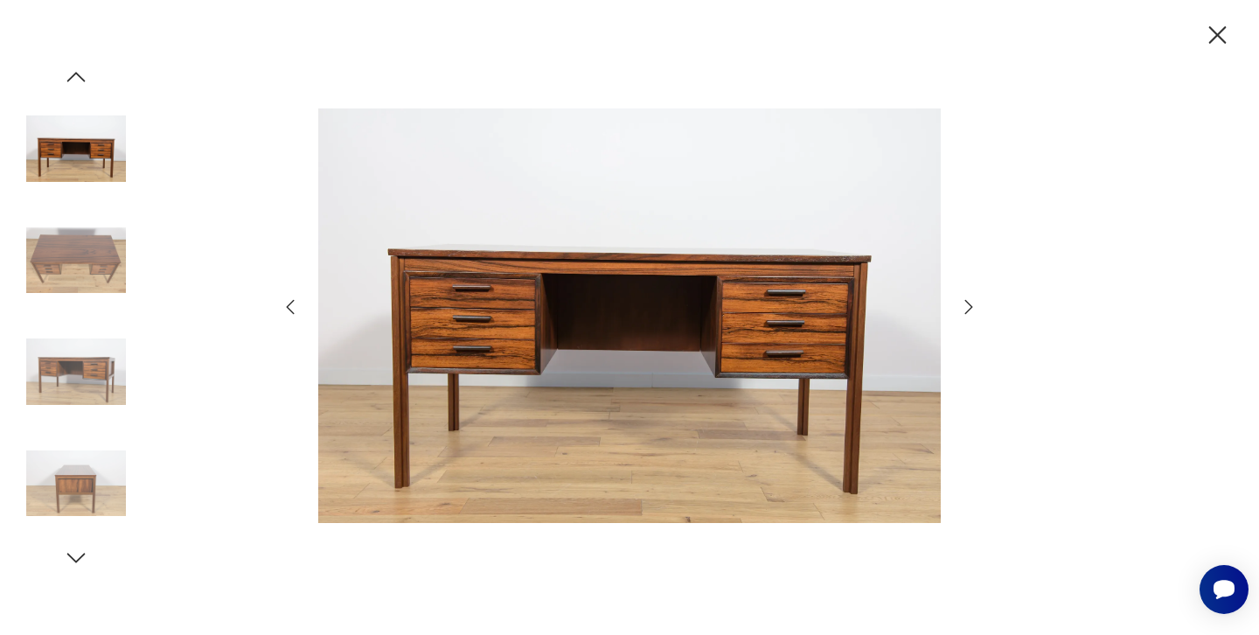
click at [968, 307] on icon "button" at bounding box center [969, 306] width 21 height 21
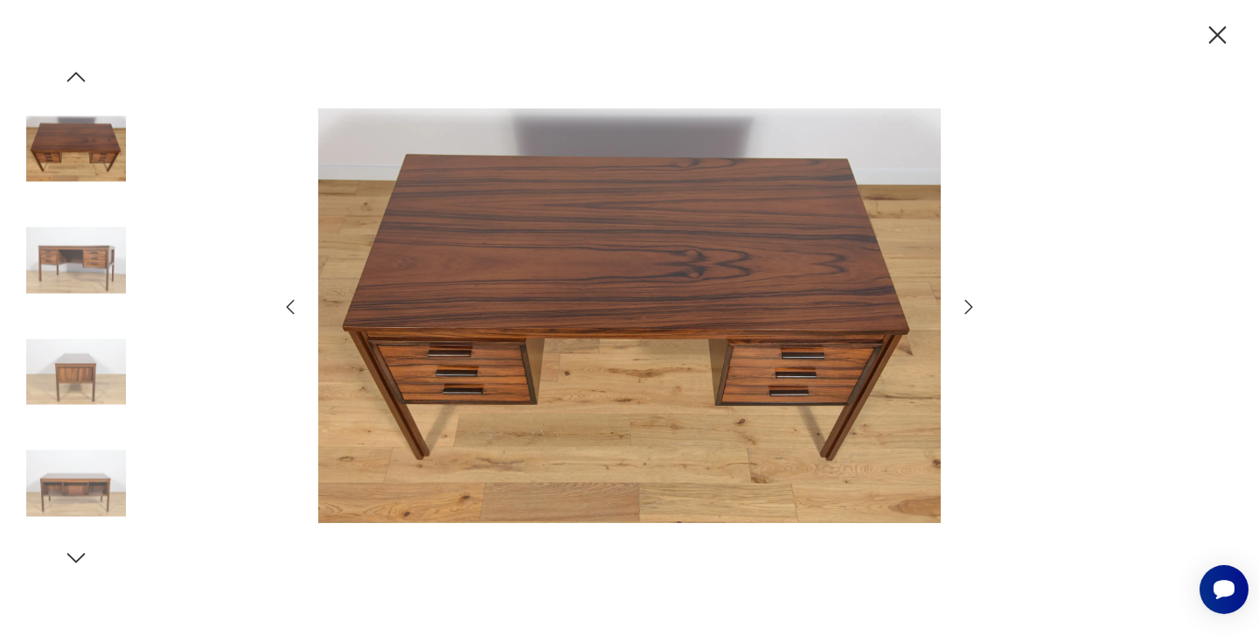
click at [968, 307] on icon "button" at bounding box center [969, 306] width 21 height 21
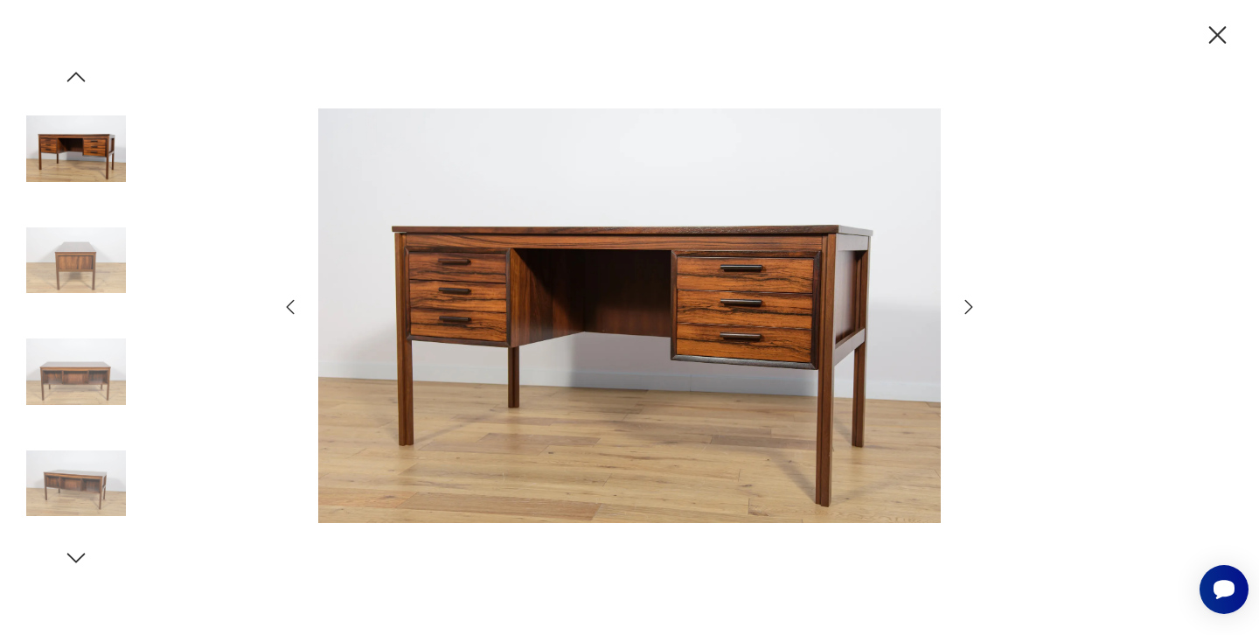
click at [968, 307] on icon "button" at bounding box center [969, 306] width 21 height 21
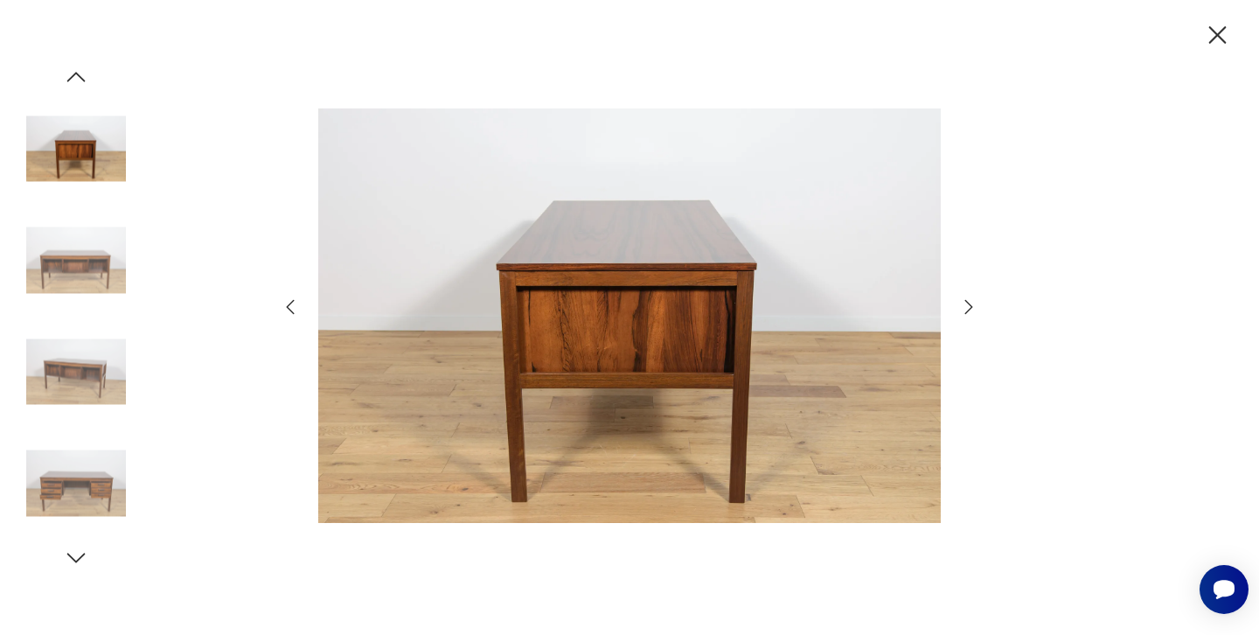
click at [968, 307] on icon "button" at bounding box center [969, 306] width 21 height 21
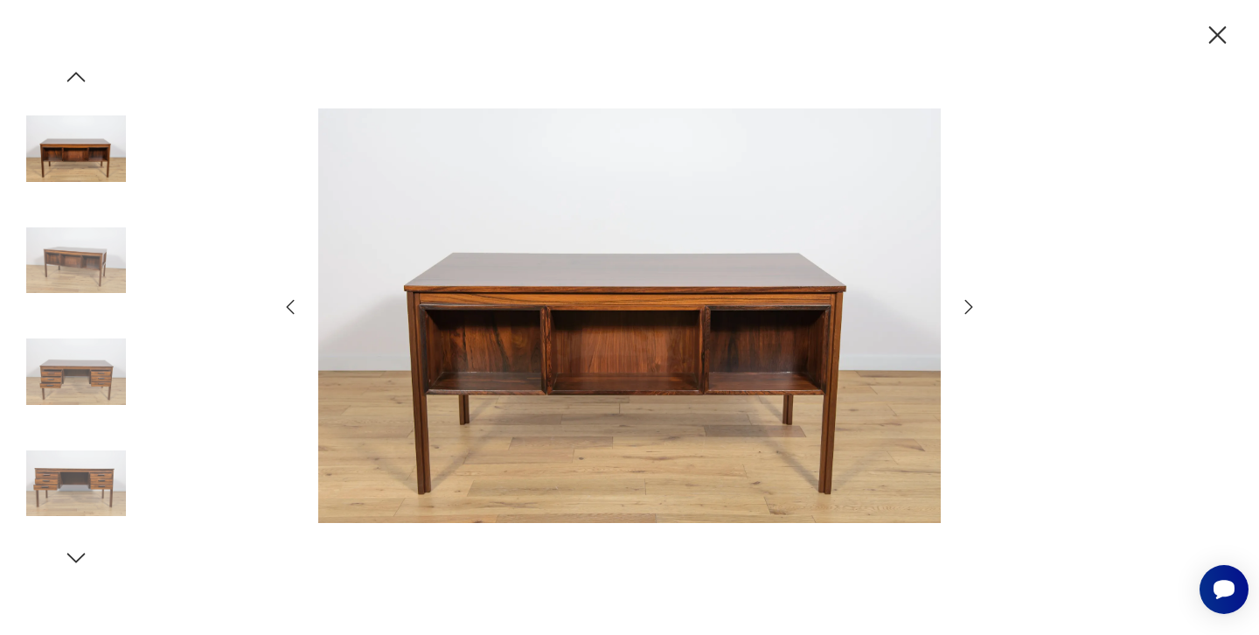
click at [968, 307] on icon "button" at bounding box center [969, 306] width 21 height 21
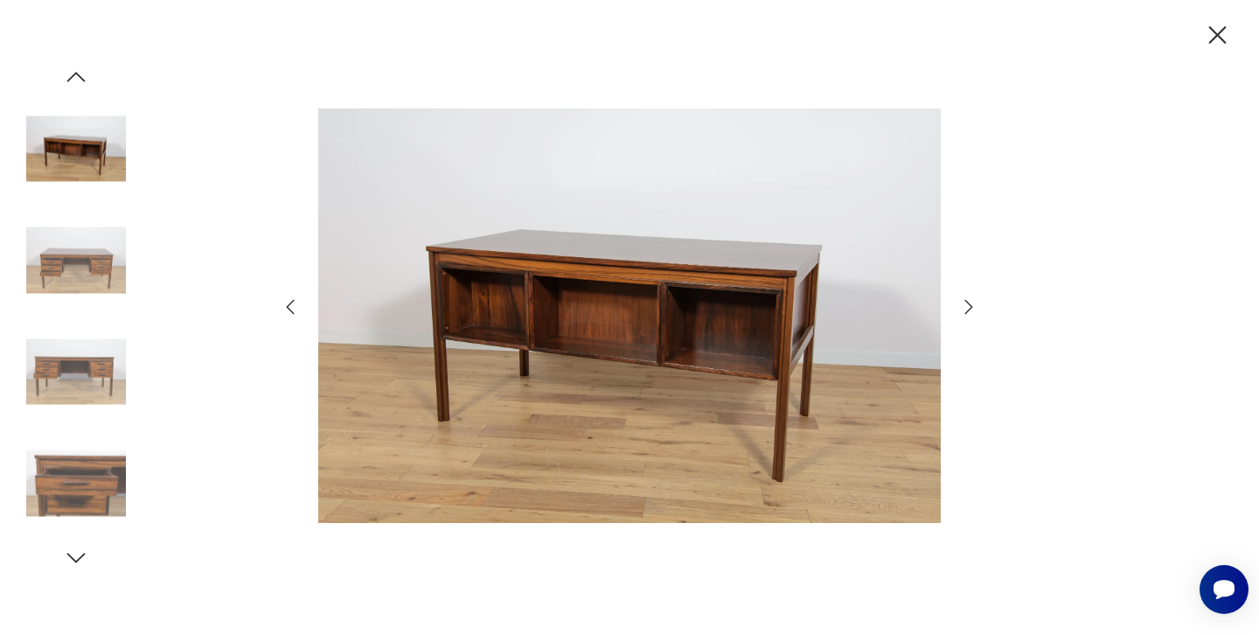
click at [1217, 38] on icon "button" at bounding box center [1218, 34] width 17 height 17
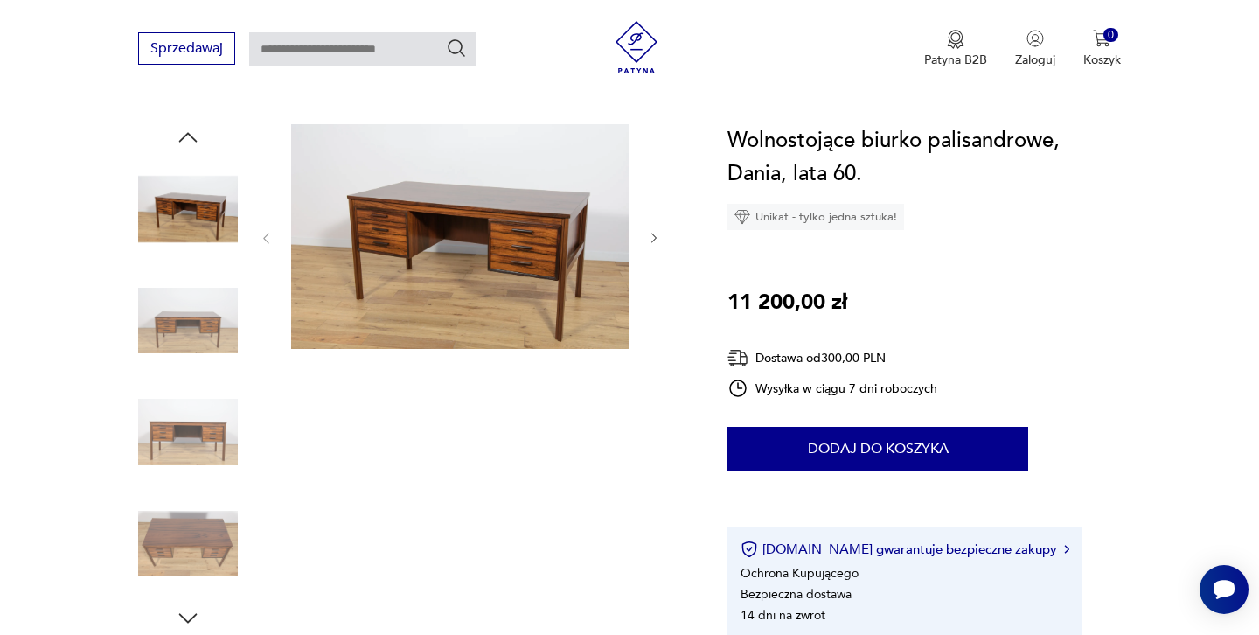
scroll to position [164, 0]
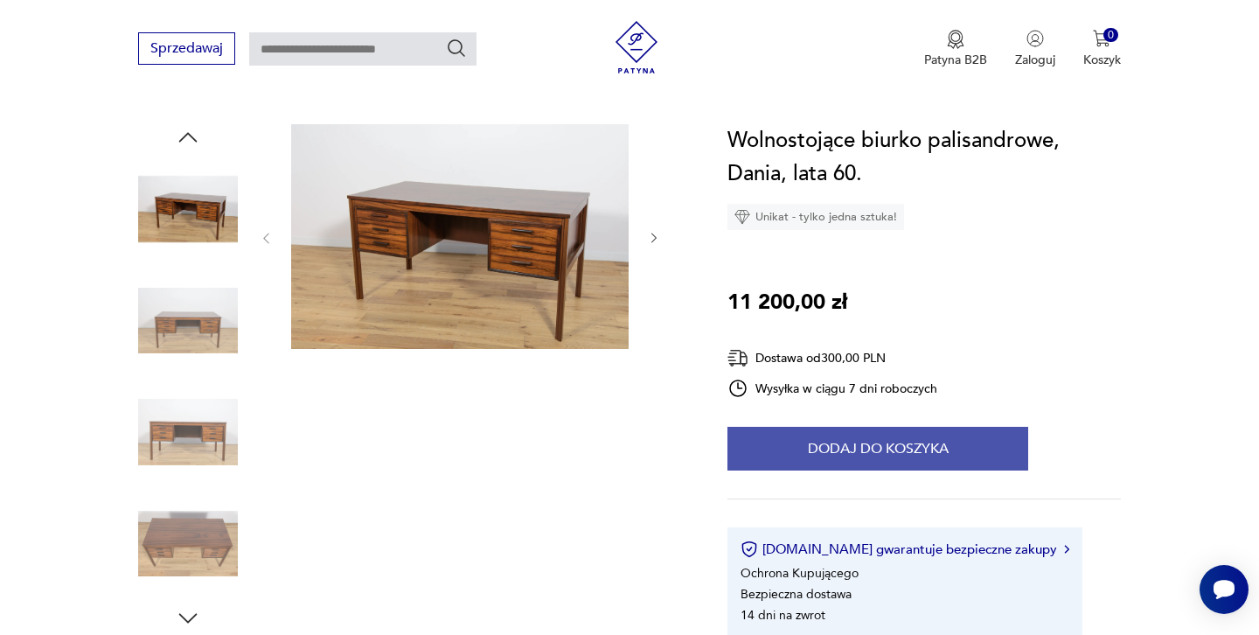
click at [879, 447] on button "Dodaj do koszyka" at bounding box center [878, 449] width 301 height 44
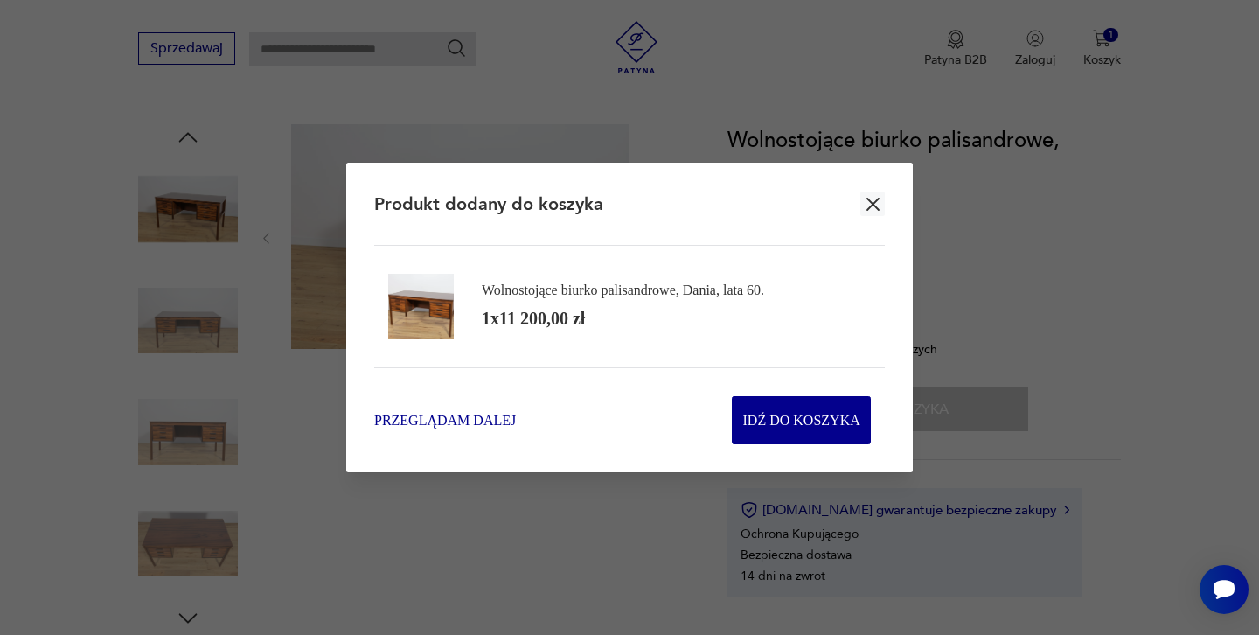
click at [473, 419] on span "Przeglądam dalej" at bounding box center [445, 420] width 142 height 20
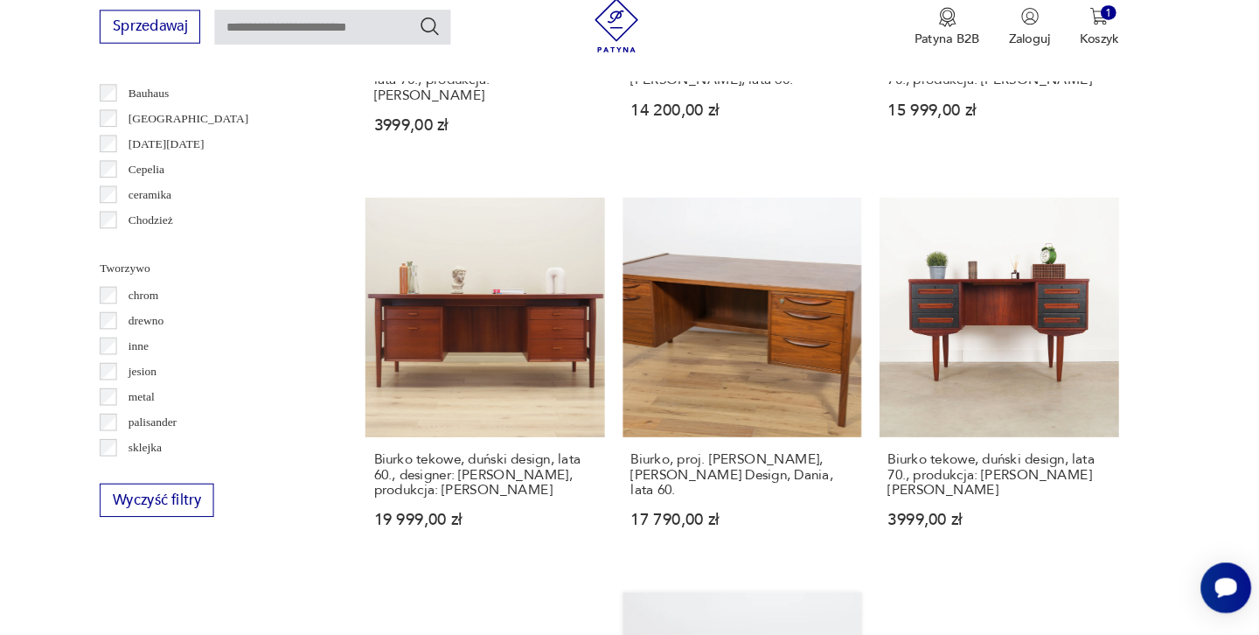
scroll to position [1720, 0]
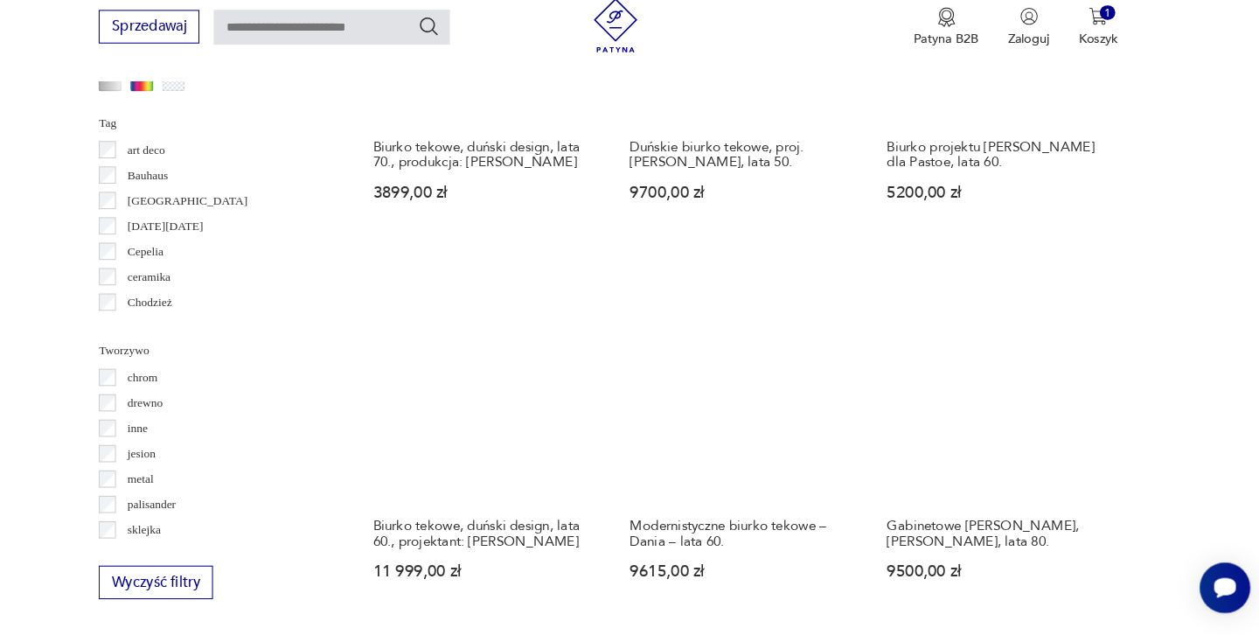
scroll to position [1635, 0]
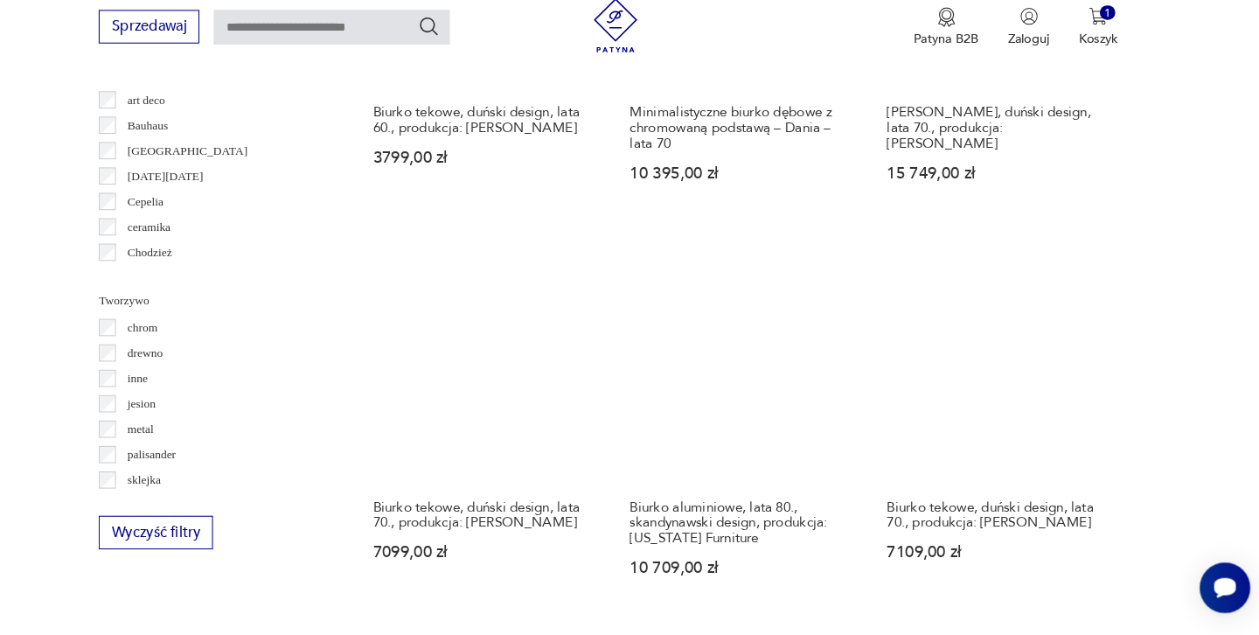
scroll to position [1683, 0]
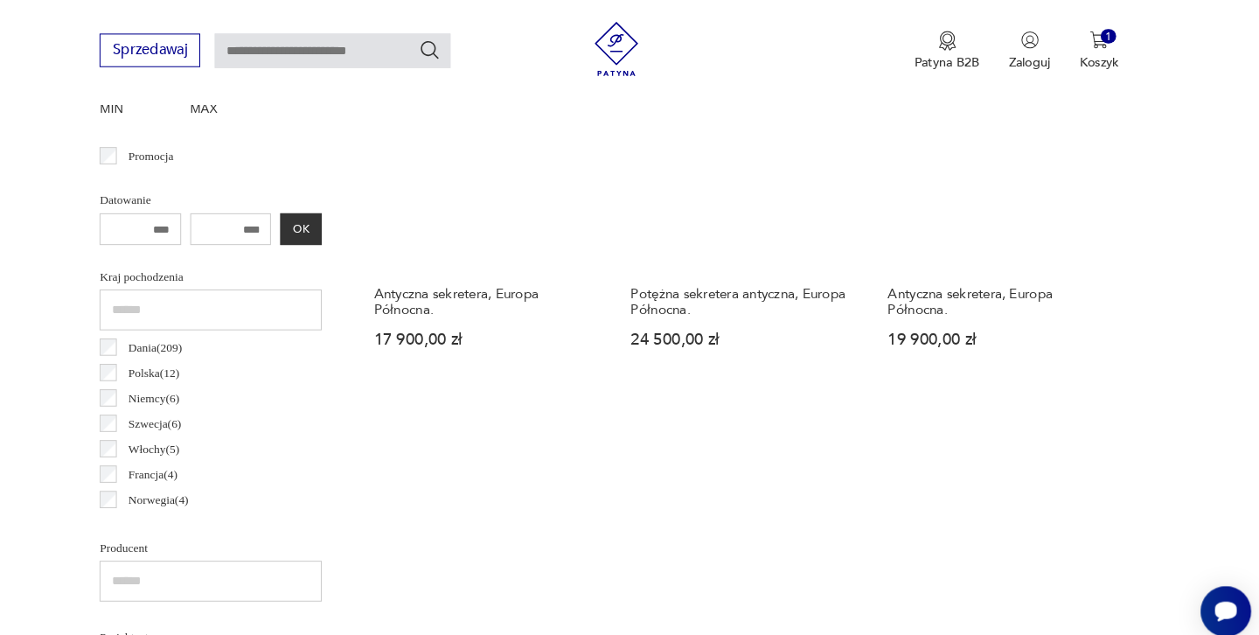
scroll to position [680, 0]
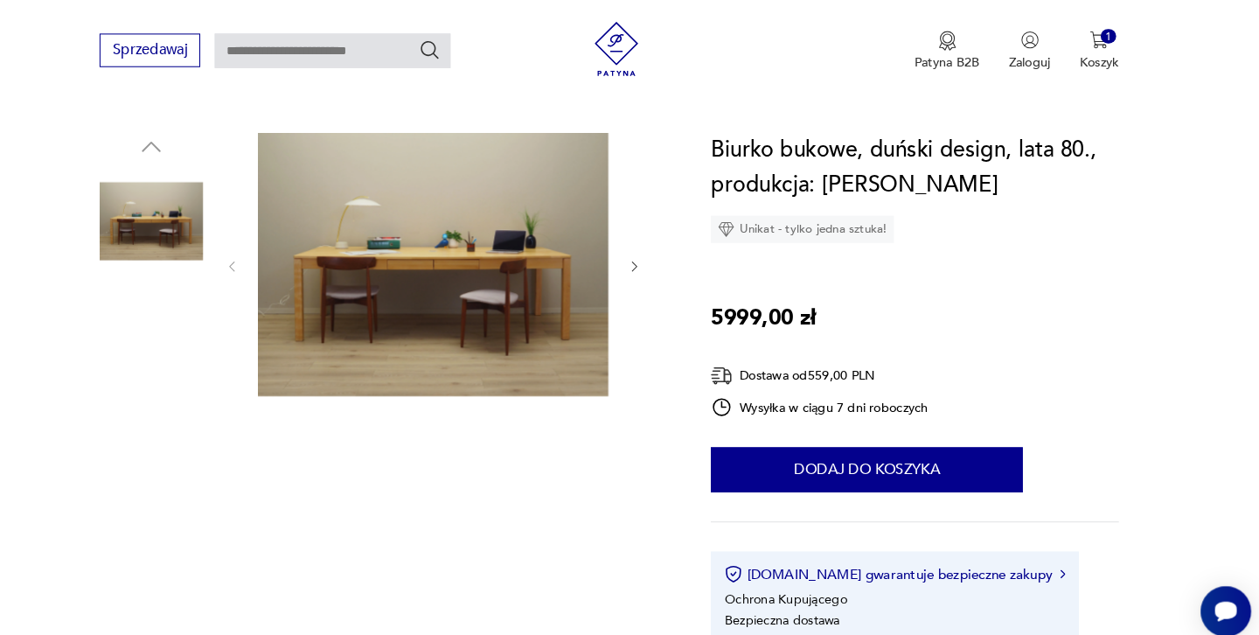
scroll to position [66, 0]
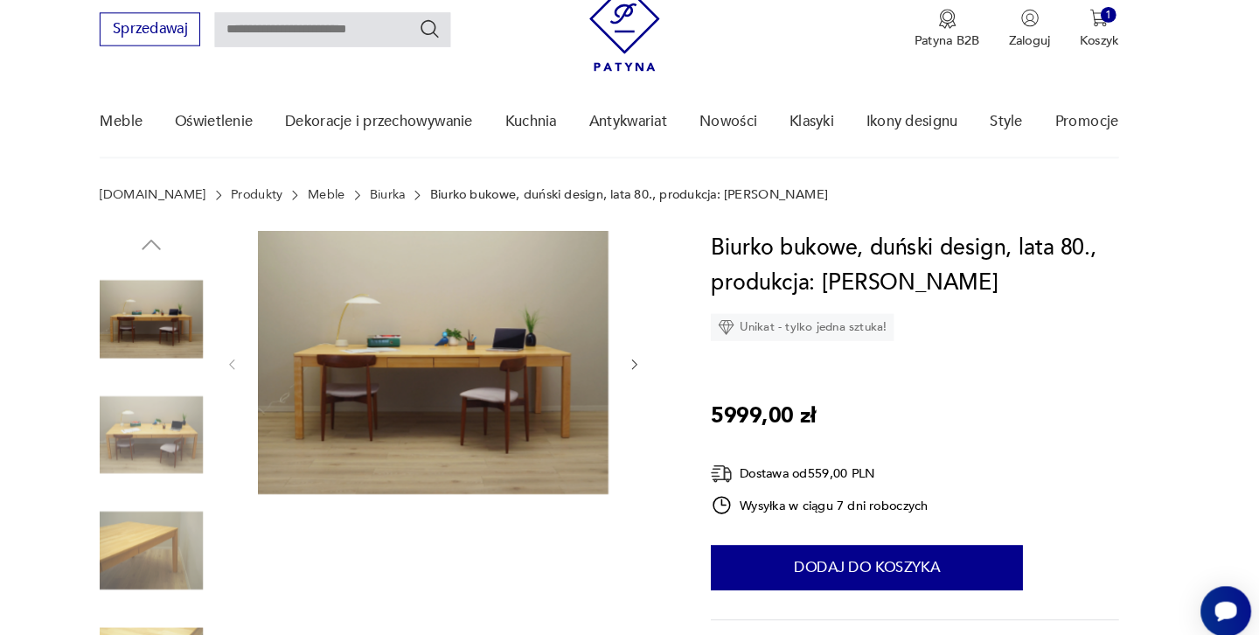
click at [420, 362] on img at bounding box center [460, 350] width 338 height 254
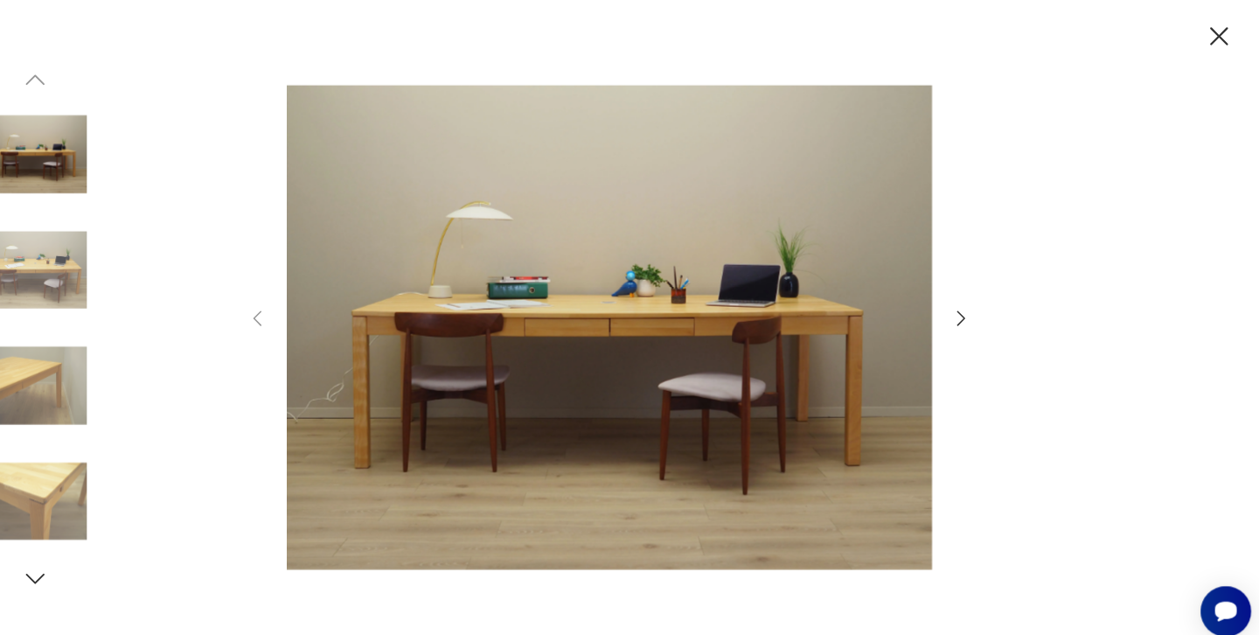
click at [959, 307] on icon "button" at bounding box center [969, 306] width 21 height 21
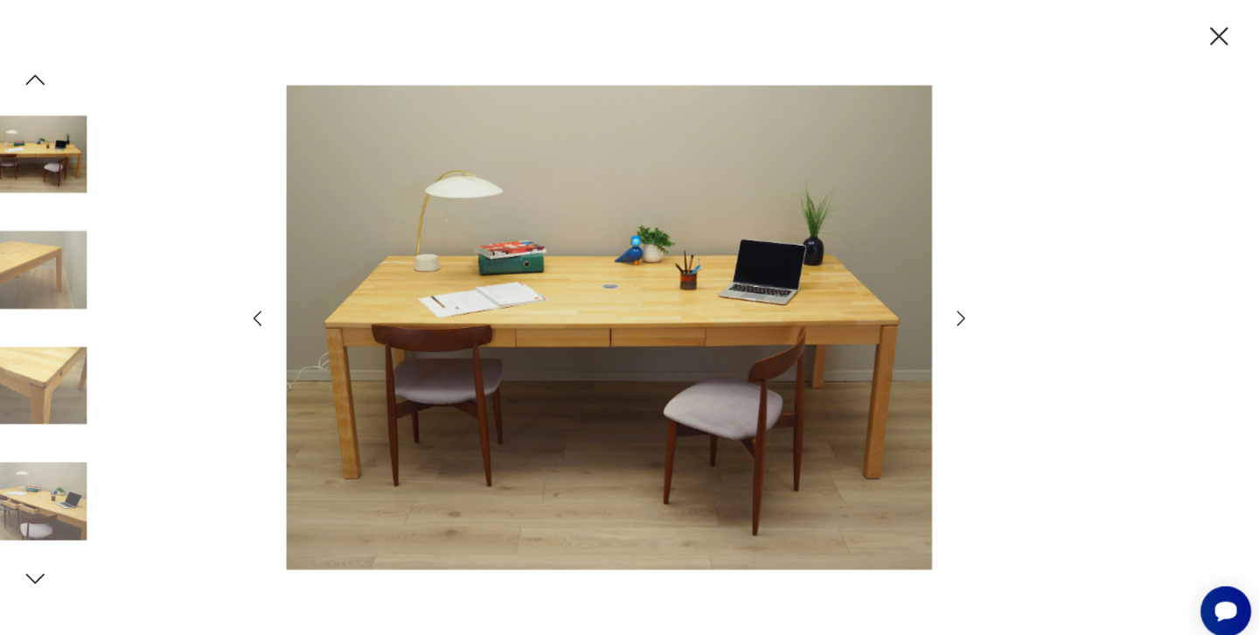
click at [959, 307] on icon "button" at bounding box center [969, 306] width 21 height 21
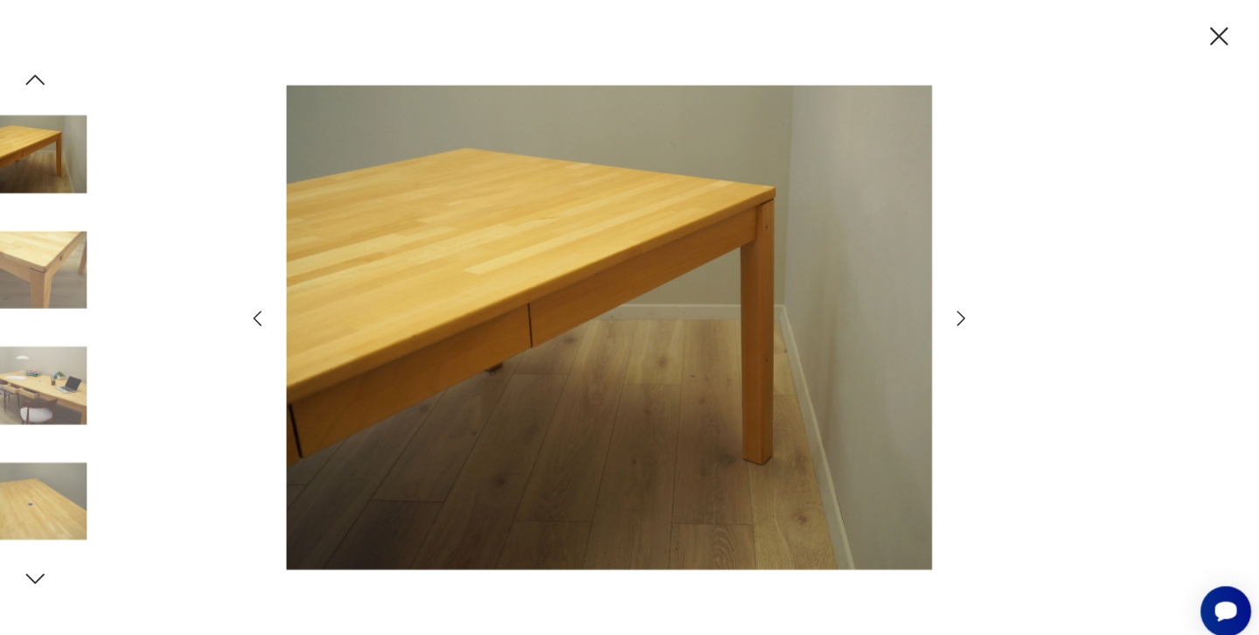
click at [959, 307] on icon "button" at bounding box center [969, 306] width 21 height 21
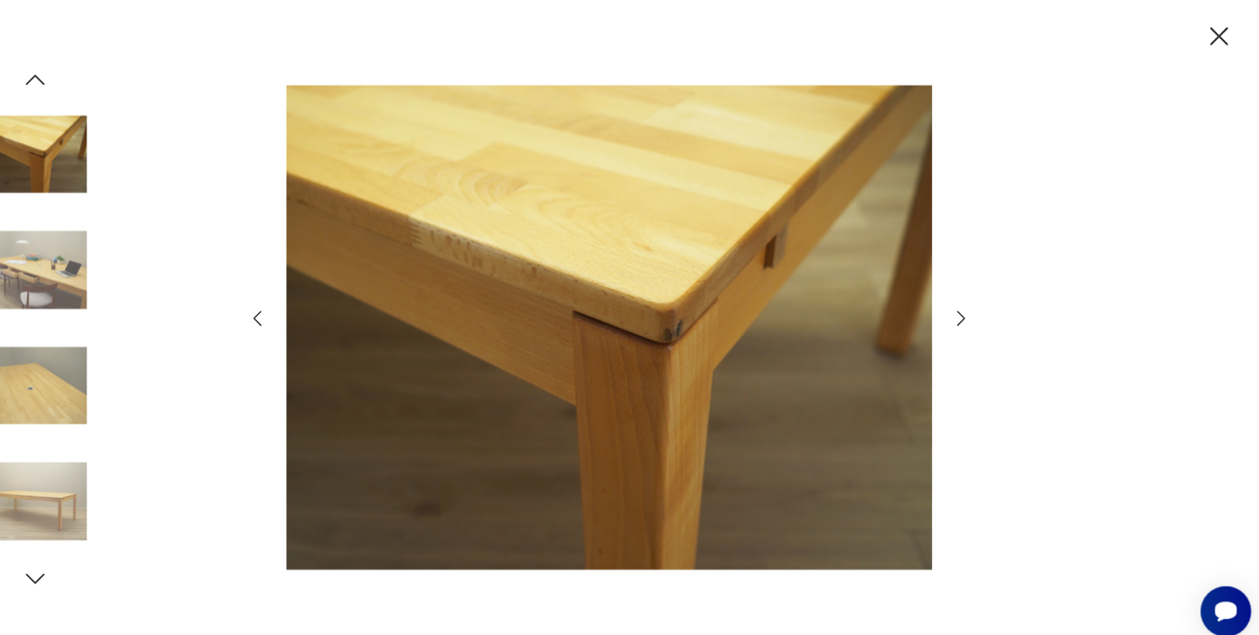
click at [959, 307] on icon "button" at bounding box center [969, 306] width 21 height 21
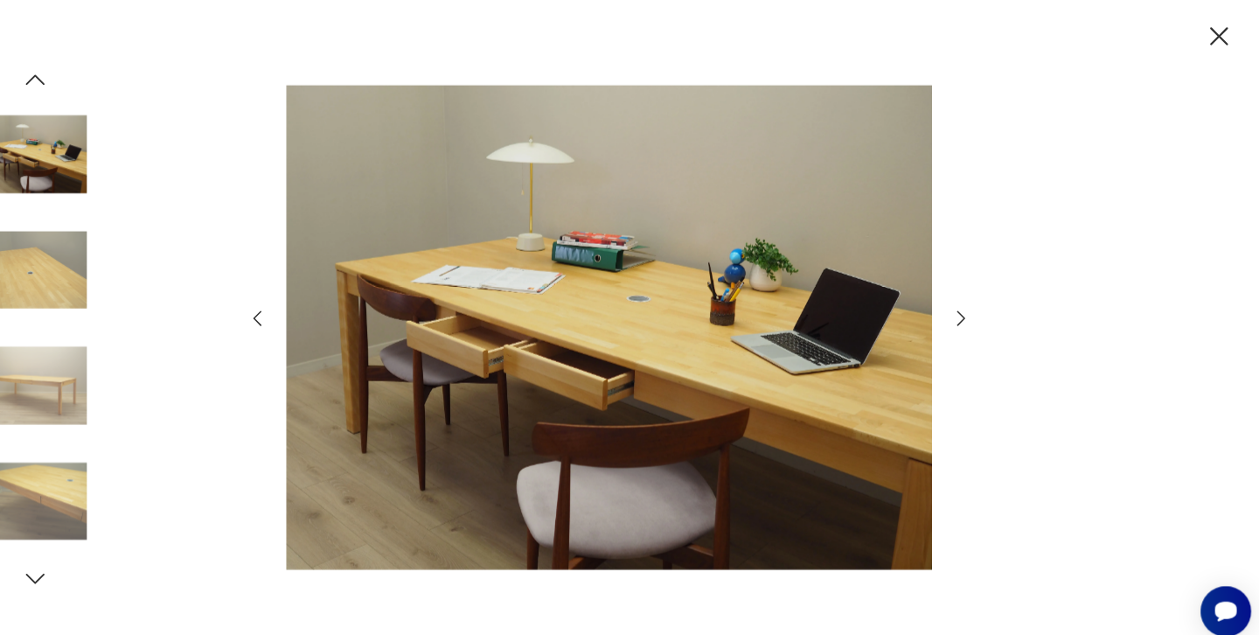
click at [959, 307] on icon "button" at bounding box center [969, 306] width 21 height 21
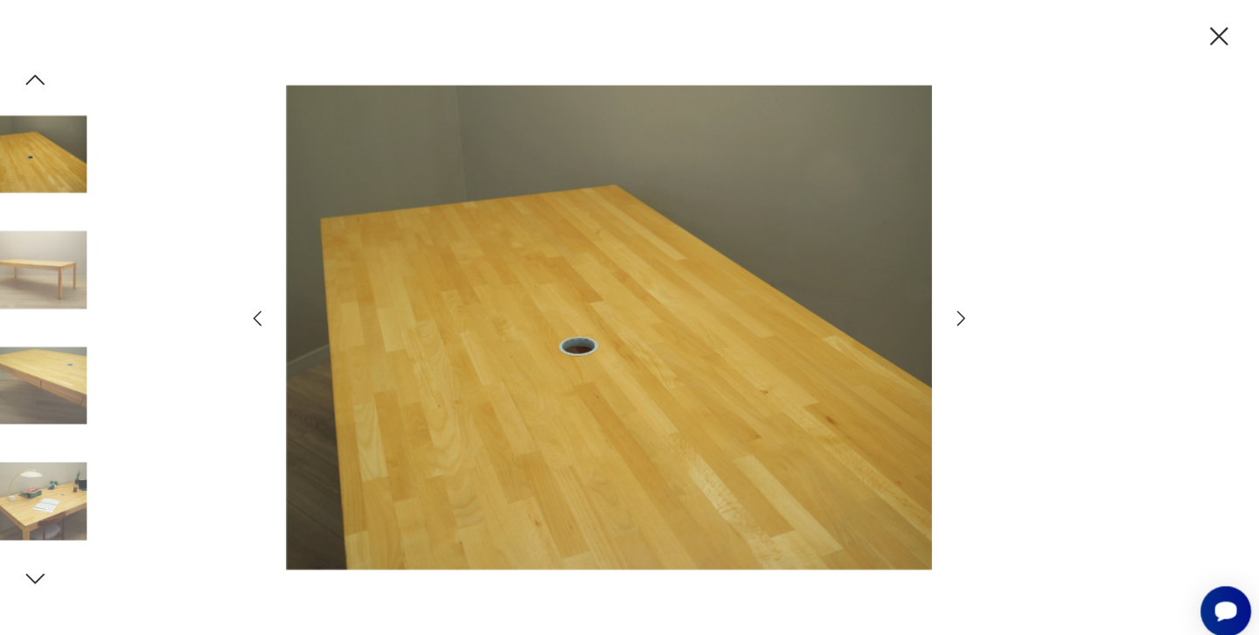
click at [959, 307] on icon "button" at bounding box center [969, 306] width 21 height 21
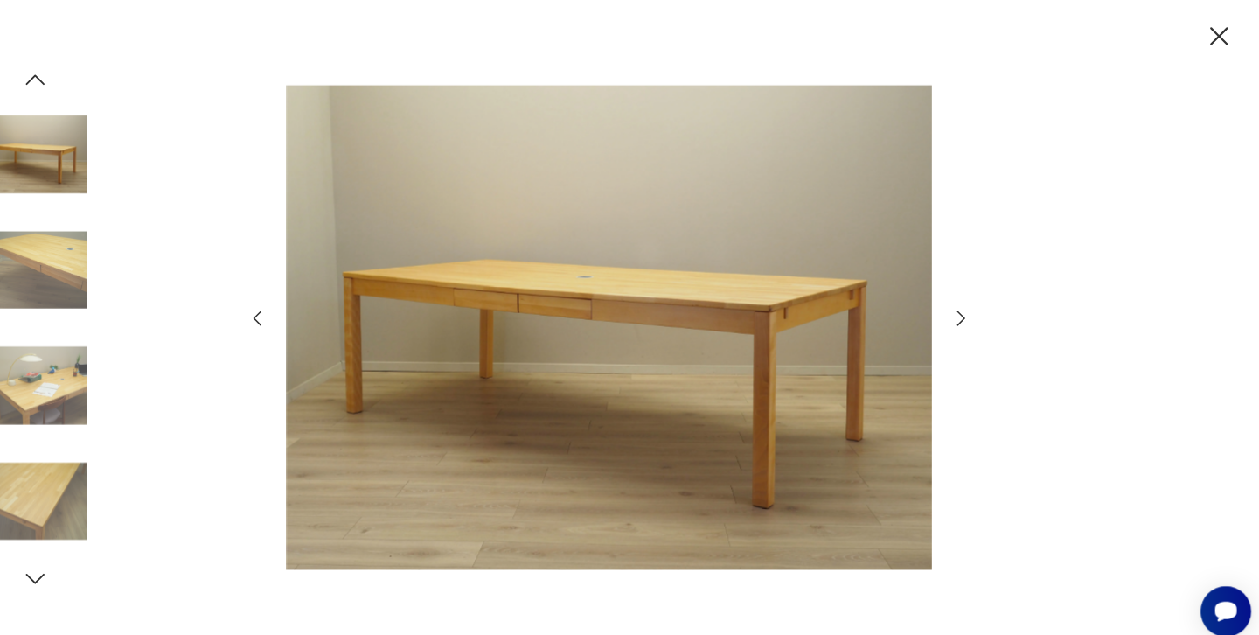
click at [959, 307] on icon "button" at bounding box center [969, 306] width 21 height 21
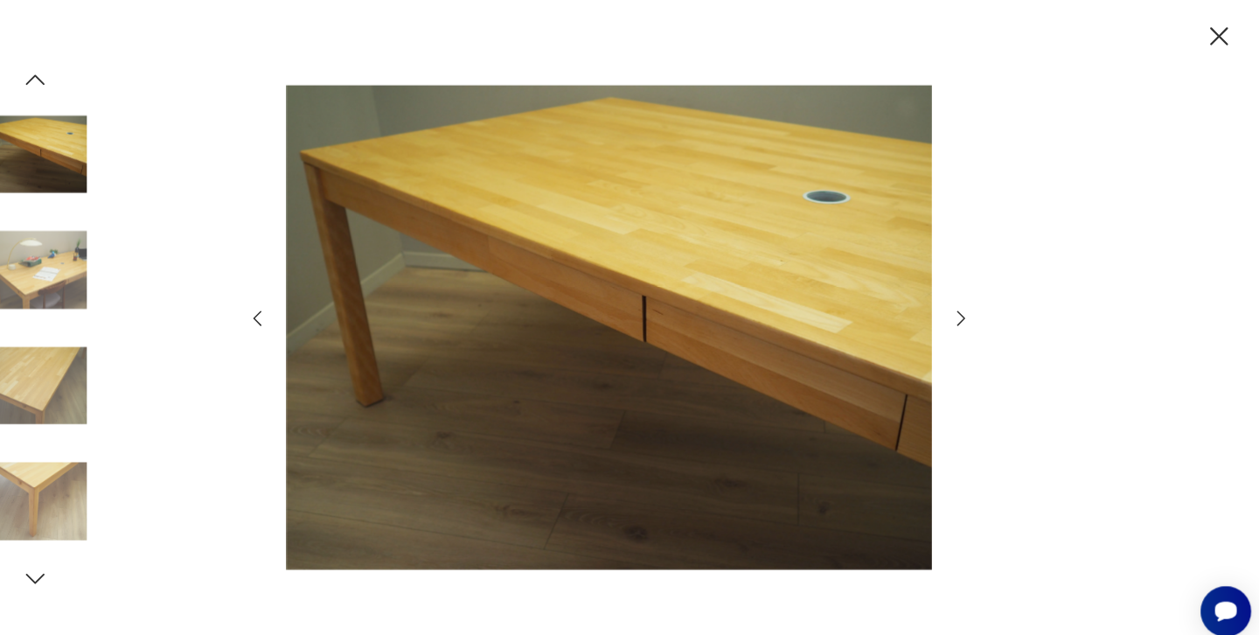
click at [959, 307] on icon "button" at bounding box center [969, 306] width 21 height 21
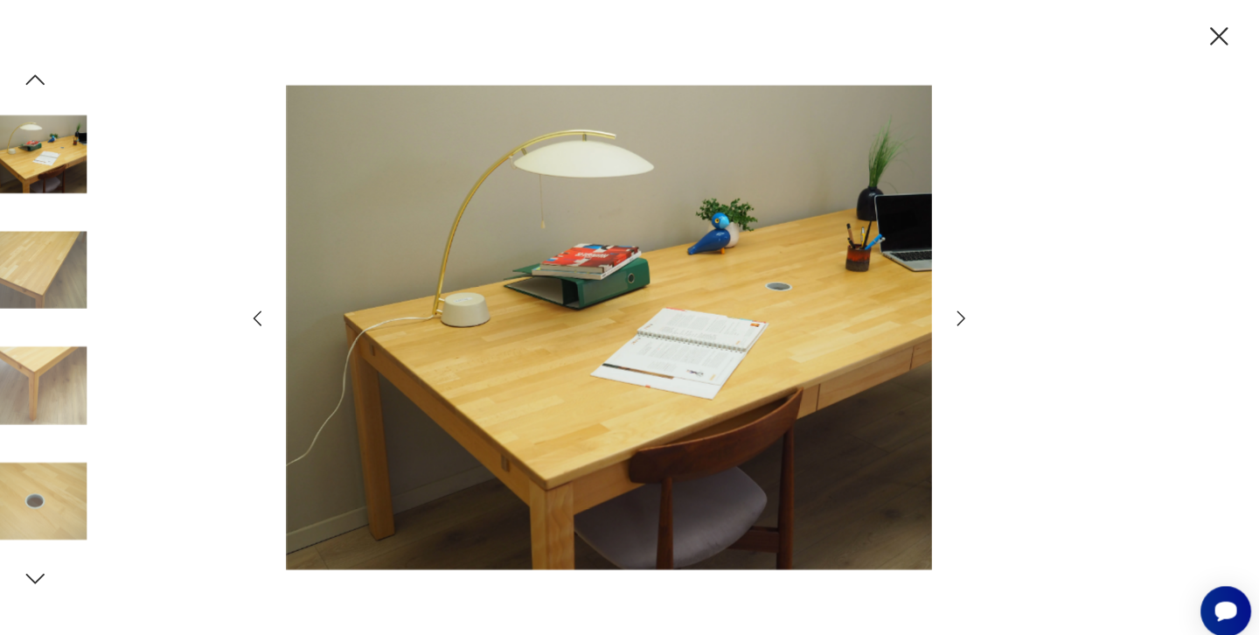
click at [959, 307] on icon "button" at bounding box center [969, 306] width 21 height 21
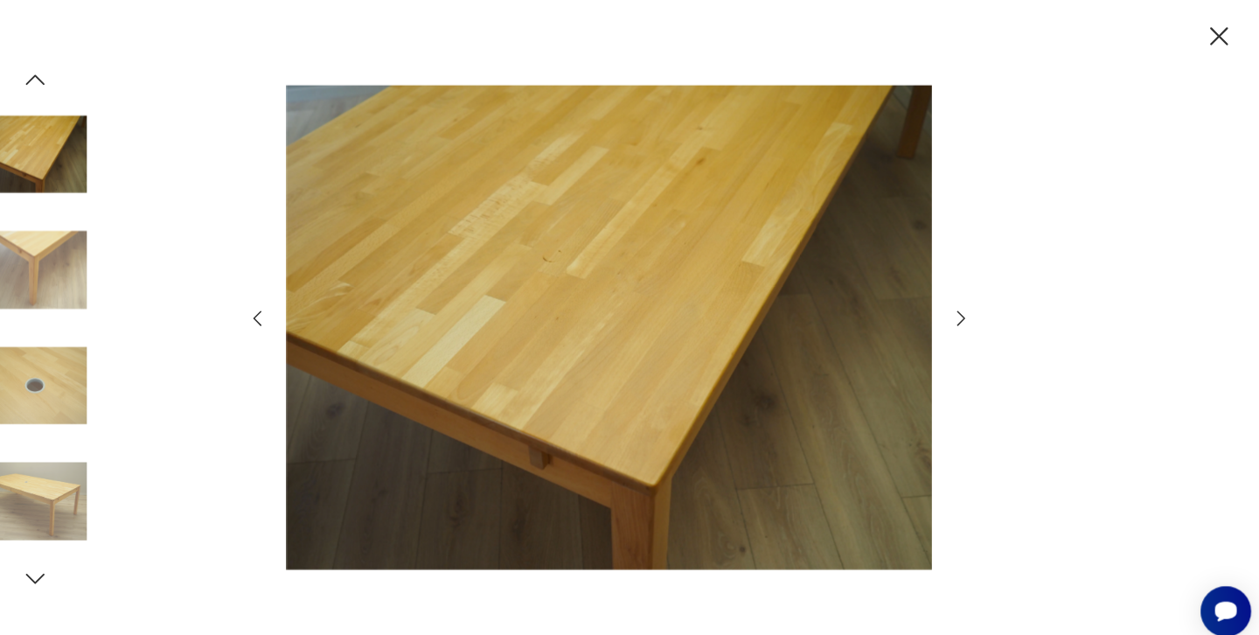
click at [959, 307] on icon "button" at bounding box center [969, 306] width 21 height 21
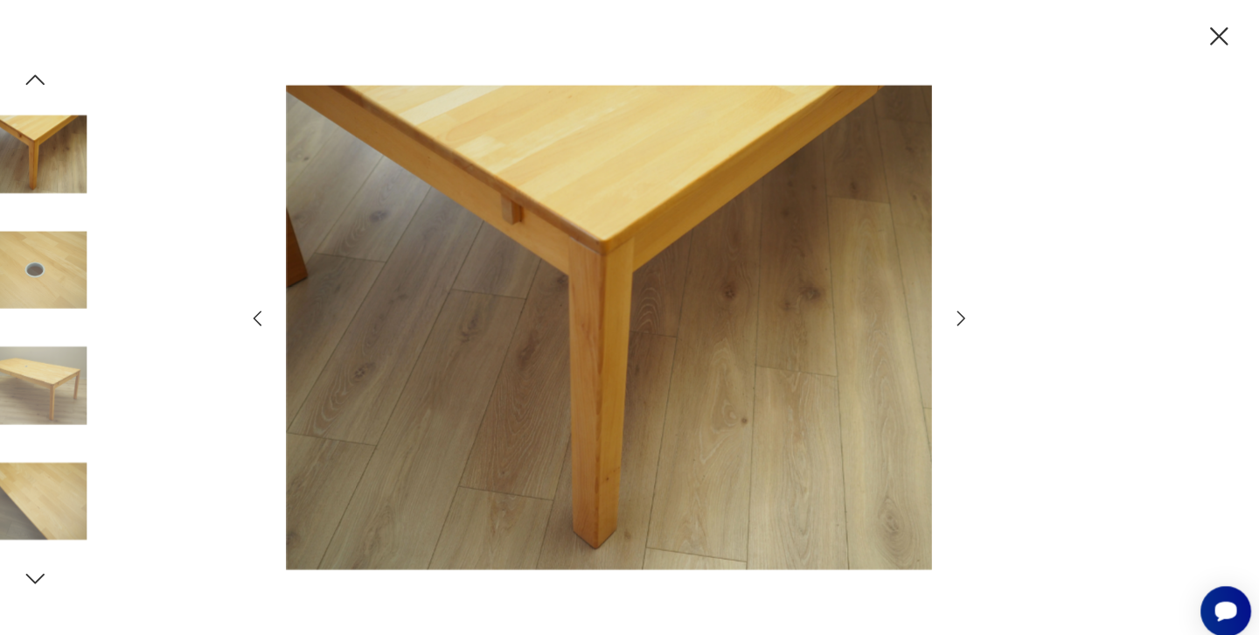
click at [1210, 31] on icon "button" at bounding box center [1218, 34] width 17 height 17
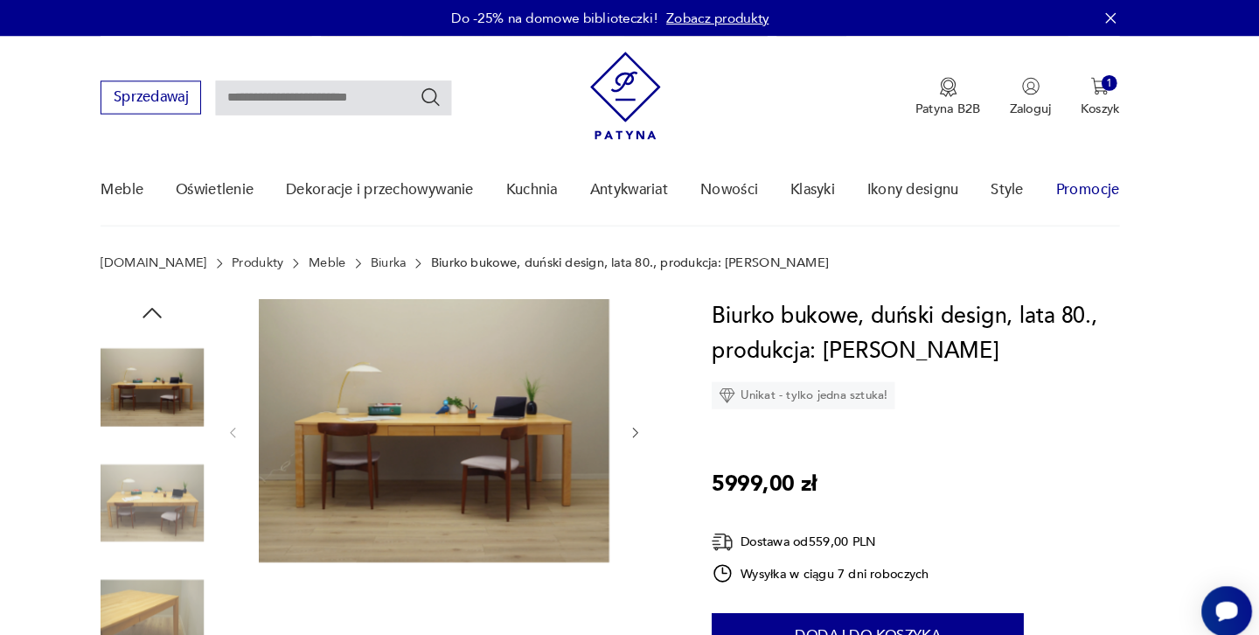
scroll to position [0, 0]
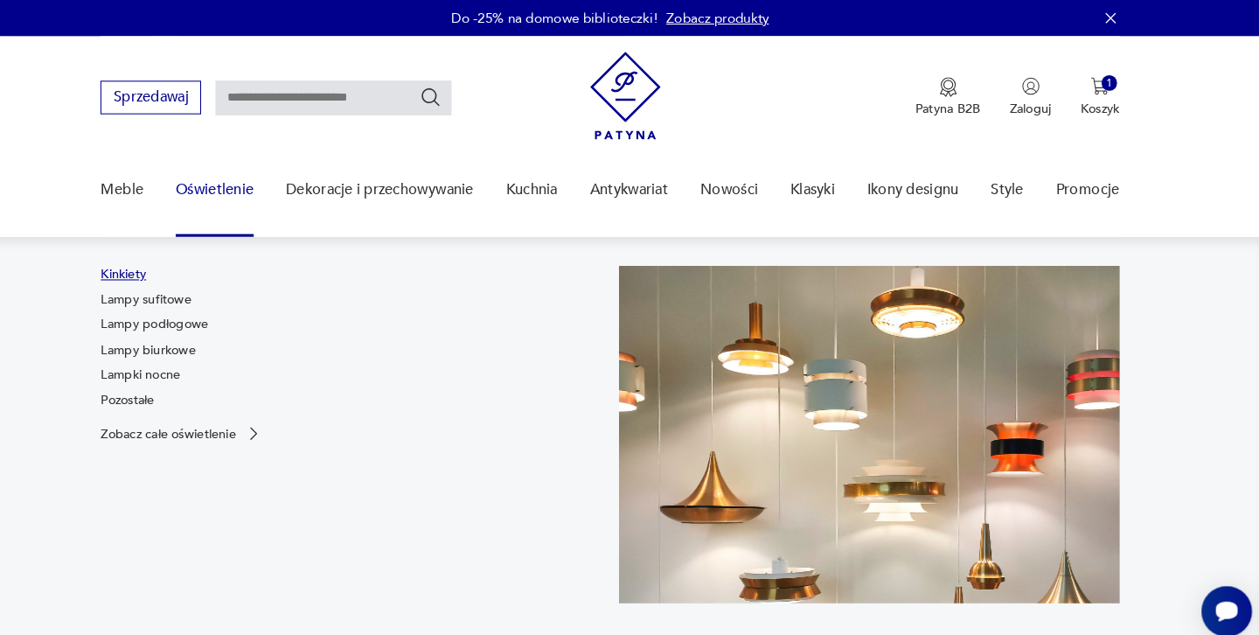
click at [138, 265] on link "Kinkiety" at bounding box center [160, 264] width 44 height 17
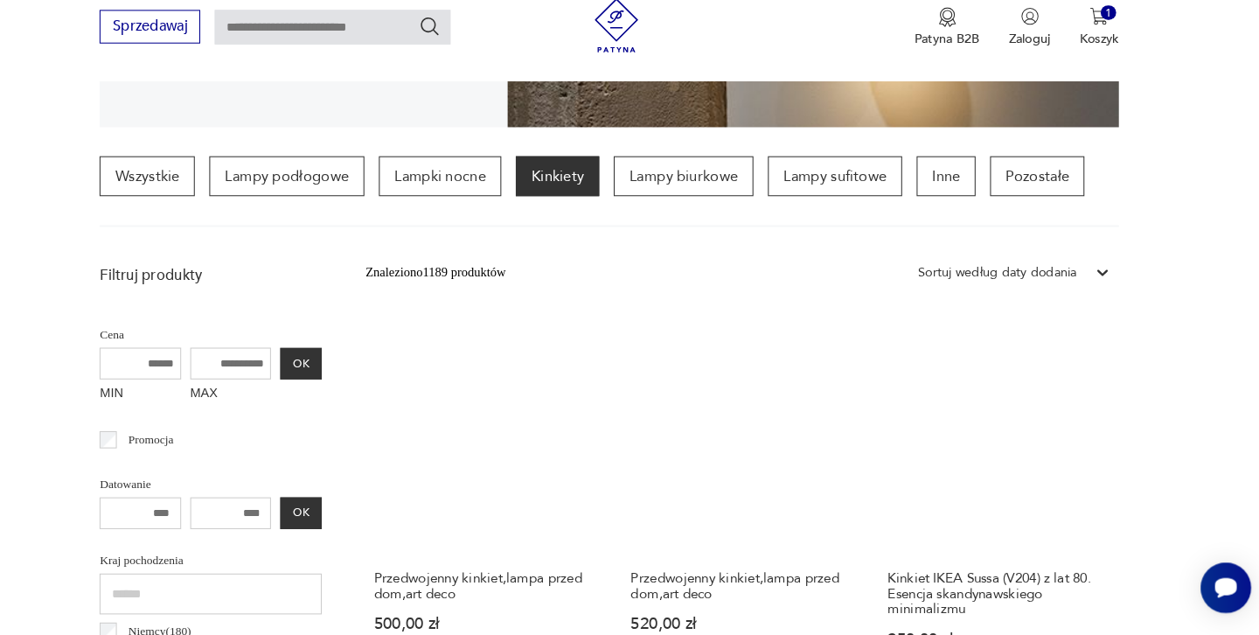
scroll to position [461, 0]
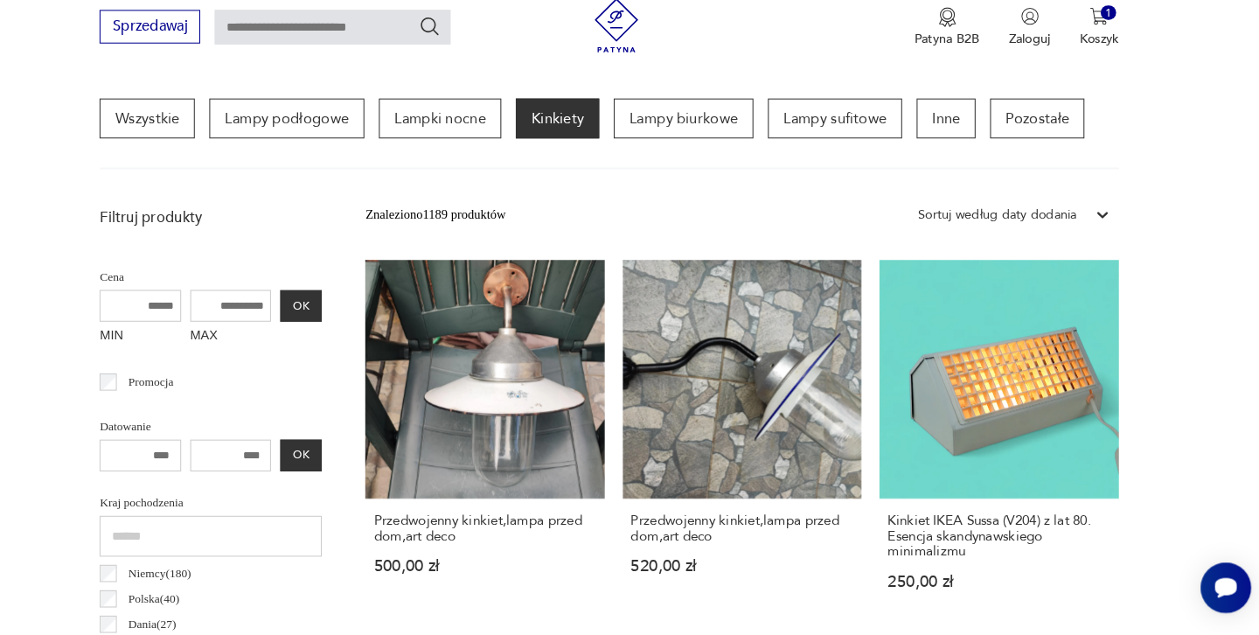
click at [546, 118] on p "Kinkiety" at bounding box center [580, 137] width 80 height 38
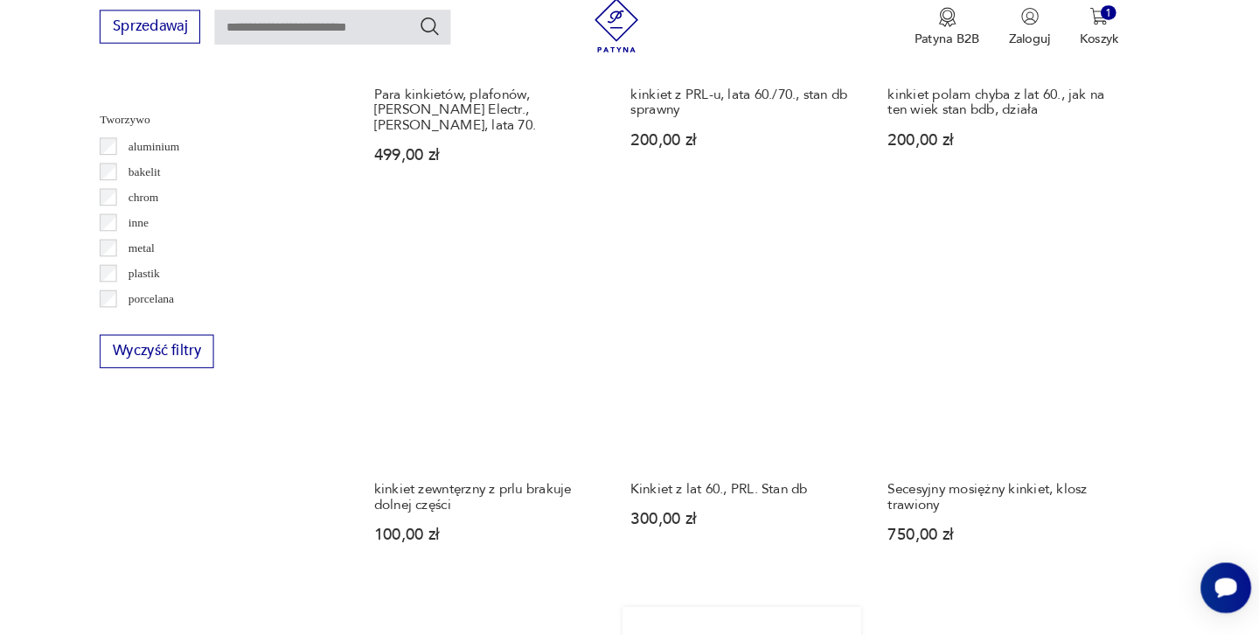
scroll to position [1628, 0]
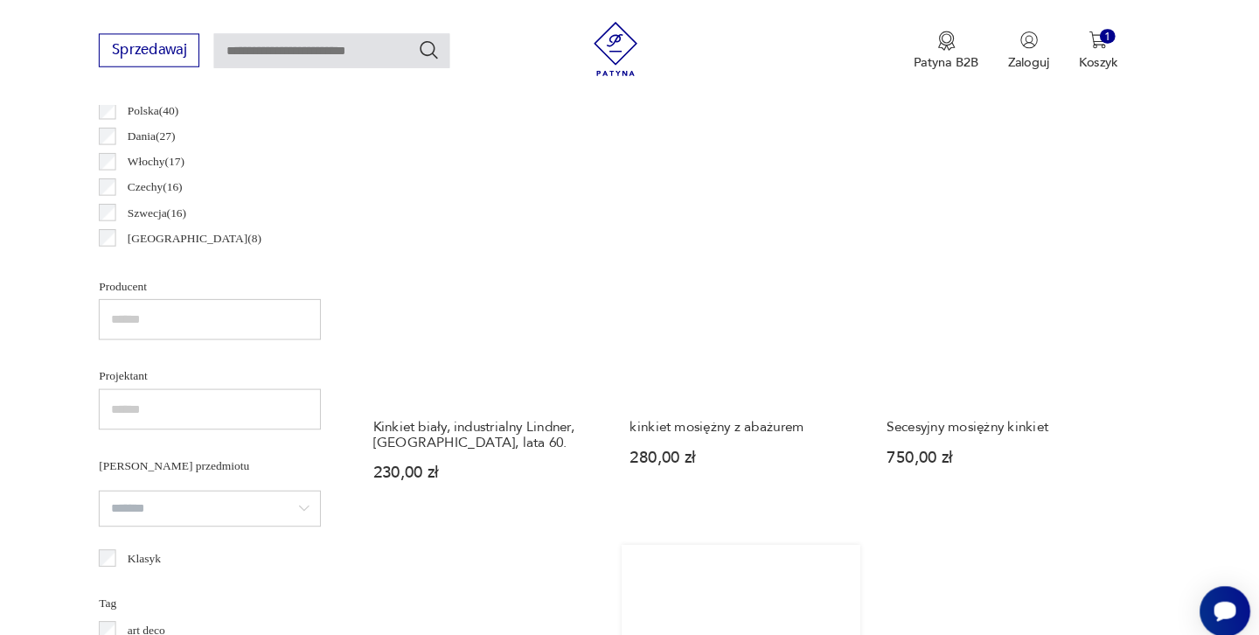
scroll to position [944, 0]
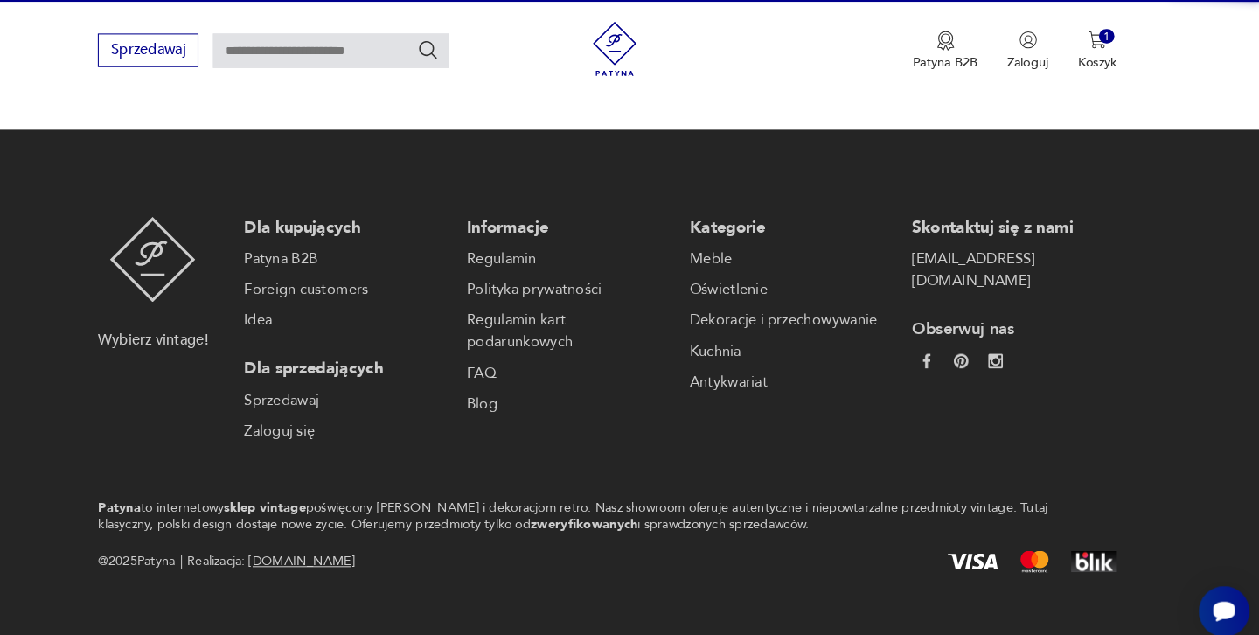
scroll to position [191, 0]
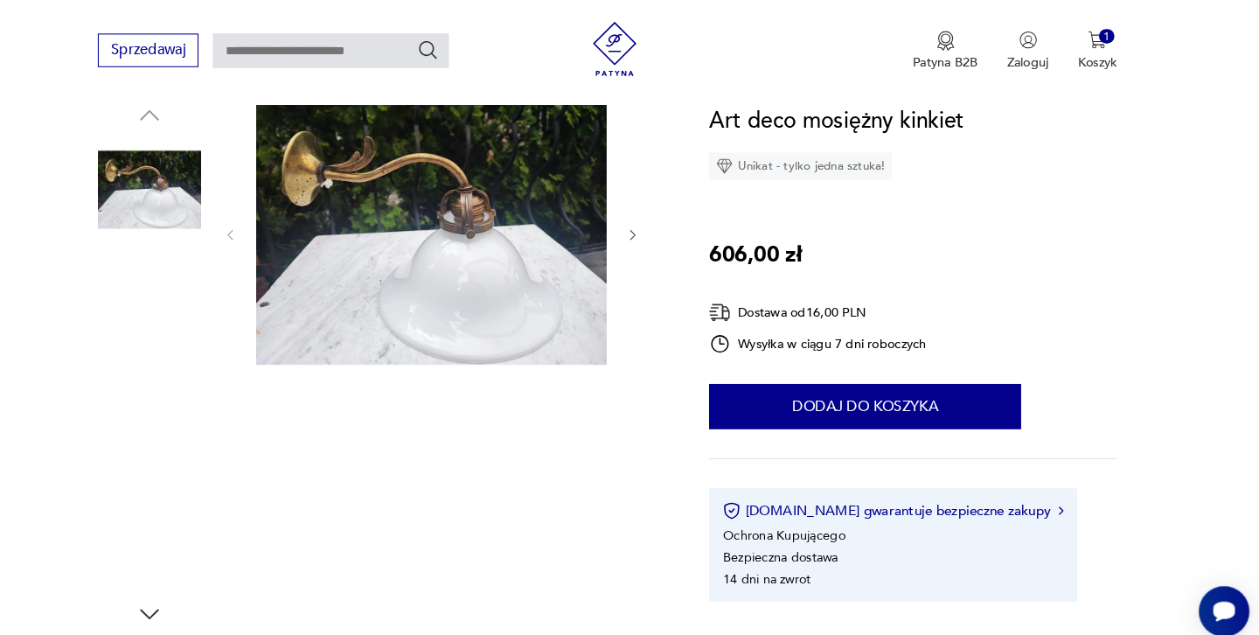
click at [138, 377] on img at bounding box center [188, 406] width 100 height 100
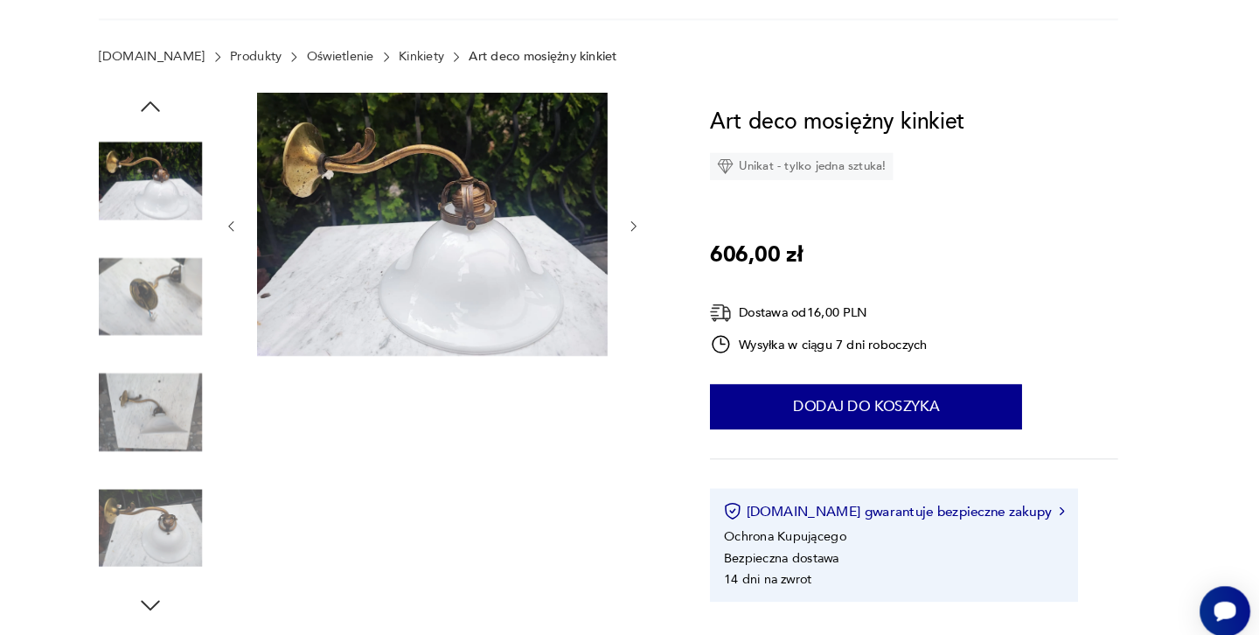
scroll to position [94, 0]
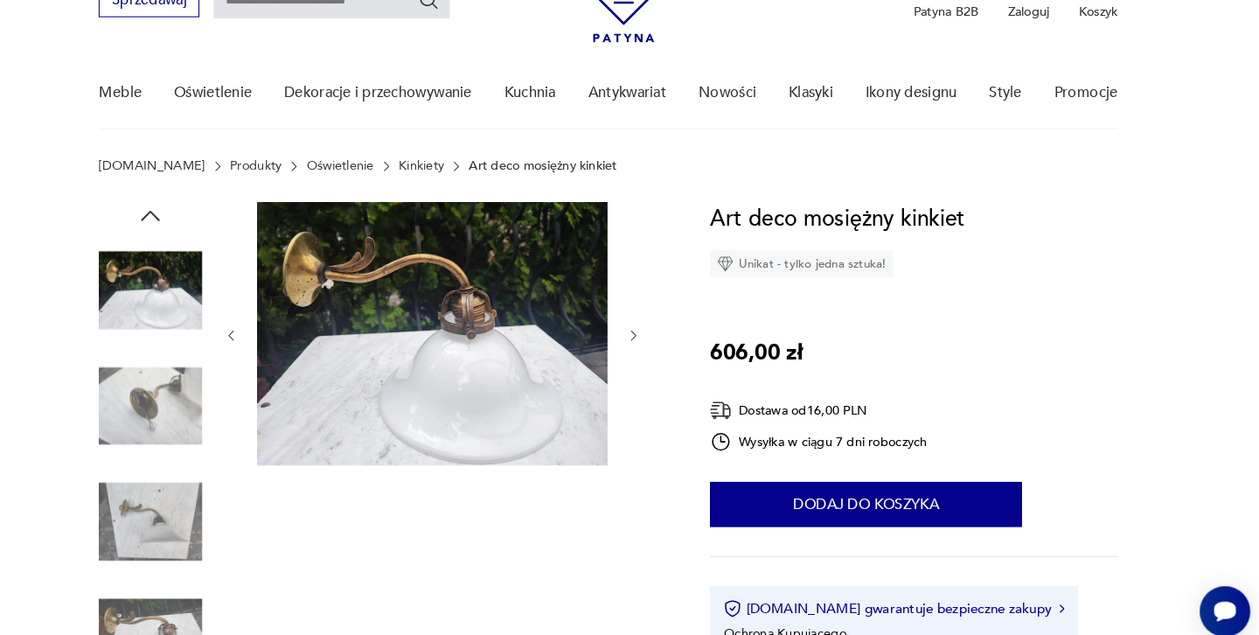
click at [150, 400] on img at bounding box center [188, 392] width 100 height 100
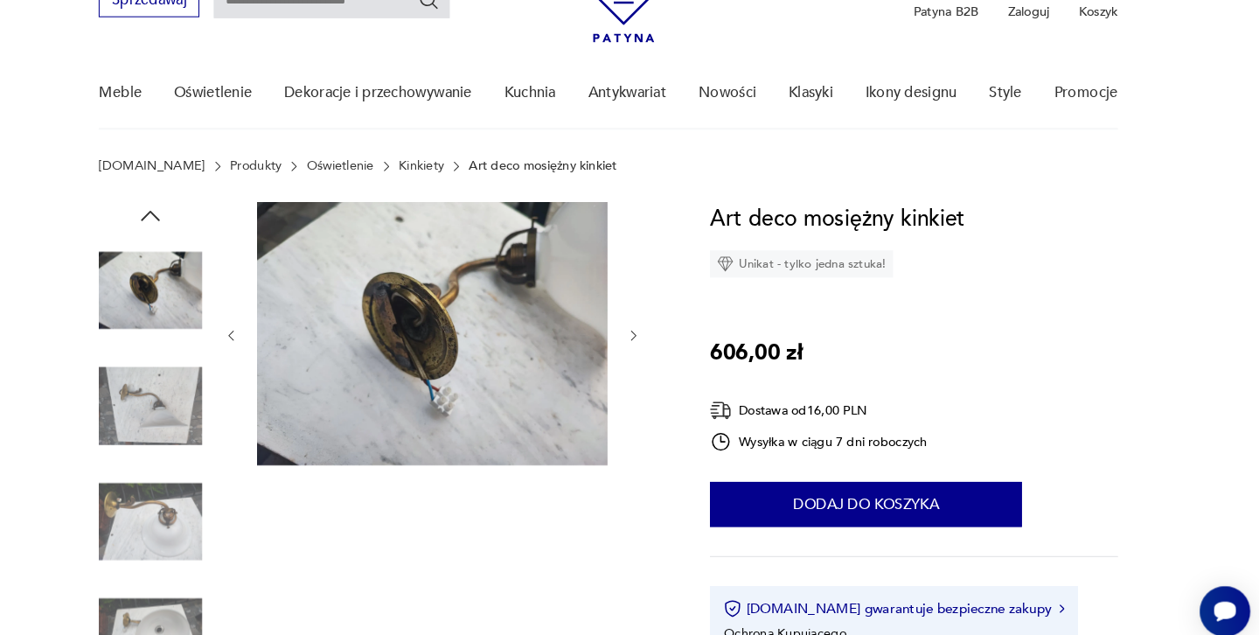
click at [156, 282] on img at bounding box center [188, 280] width 100 height 100
click at [143, 272] on img at bounding box center [188, 280] width 100 height 100
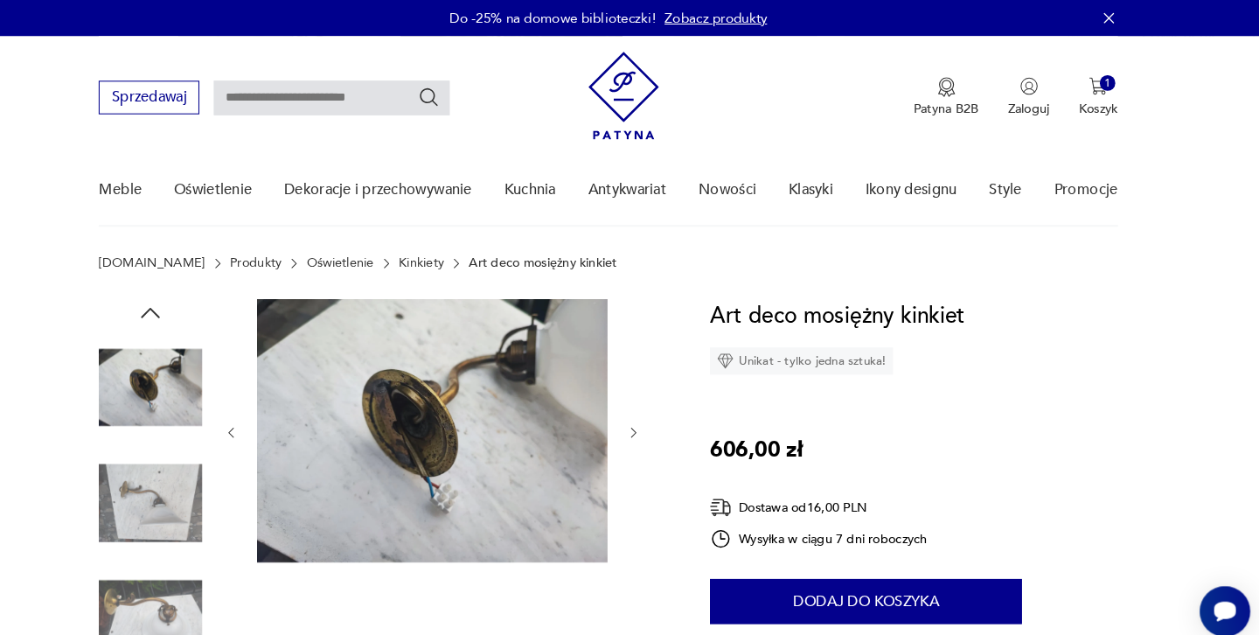
scroll to position [0, 0]
click at [175, 295] on icon "button" at bounding box center [188, 302] width 26 height 26
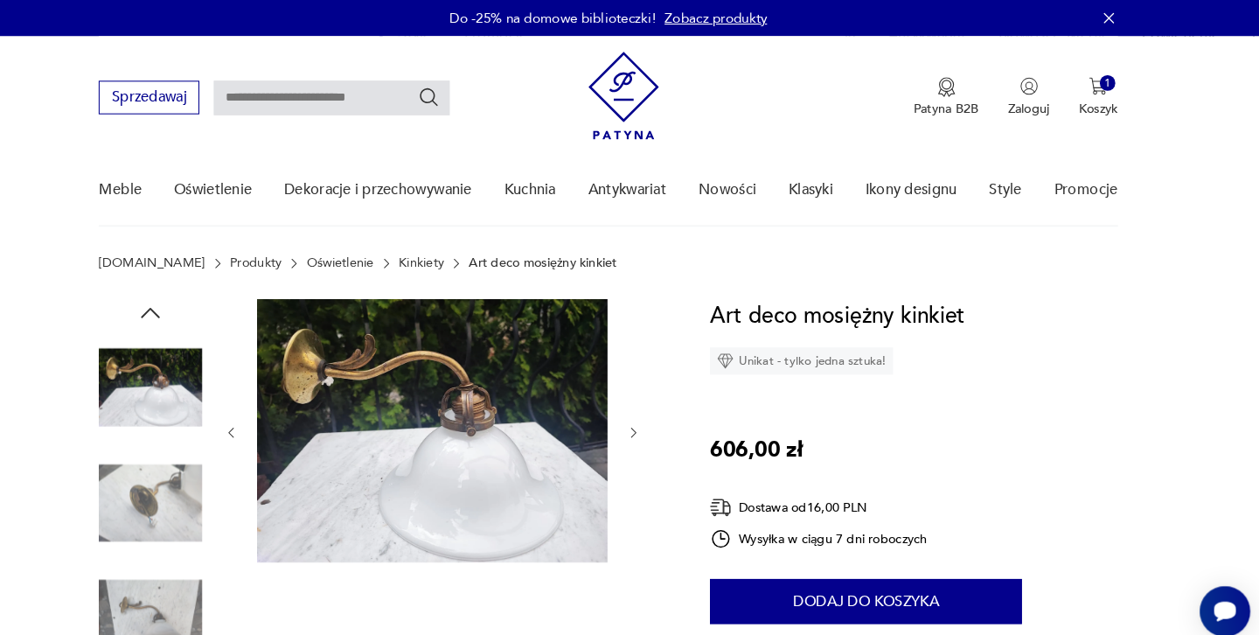
click at [138, 358] on img at bounding box center [188, 374] width 100 height 100
click at [362, 404] on img at bounding box center [460, 416] width 338 height 254
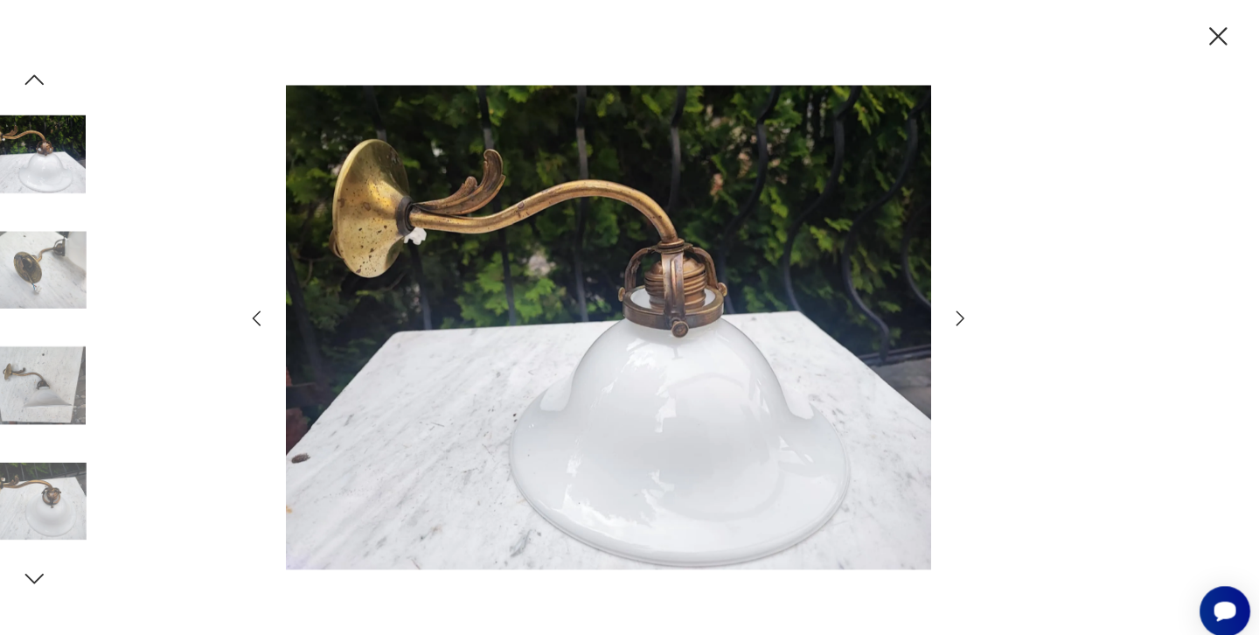
click at [966, 303] on icon "button" at bounding box center [970, 307] width 8 height 14
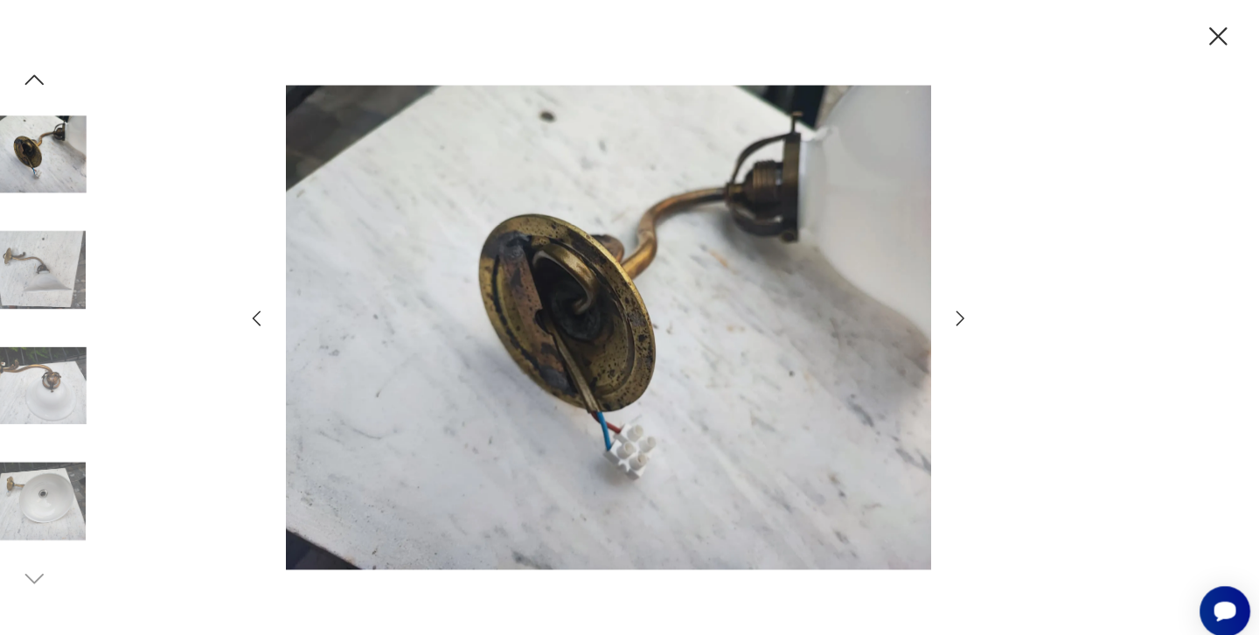
click at [966, 303] on icon "button" at bounding box center [970, 307] width 8 height 14
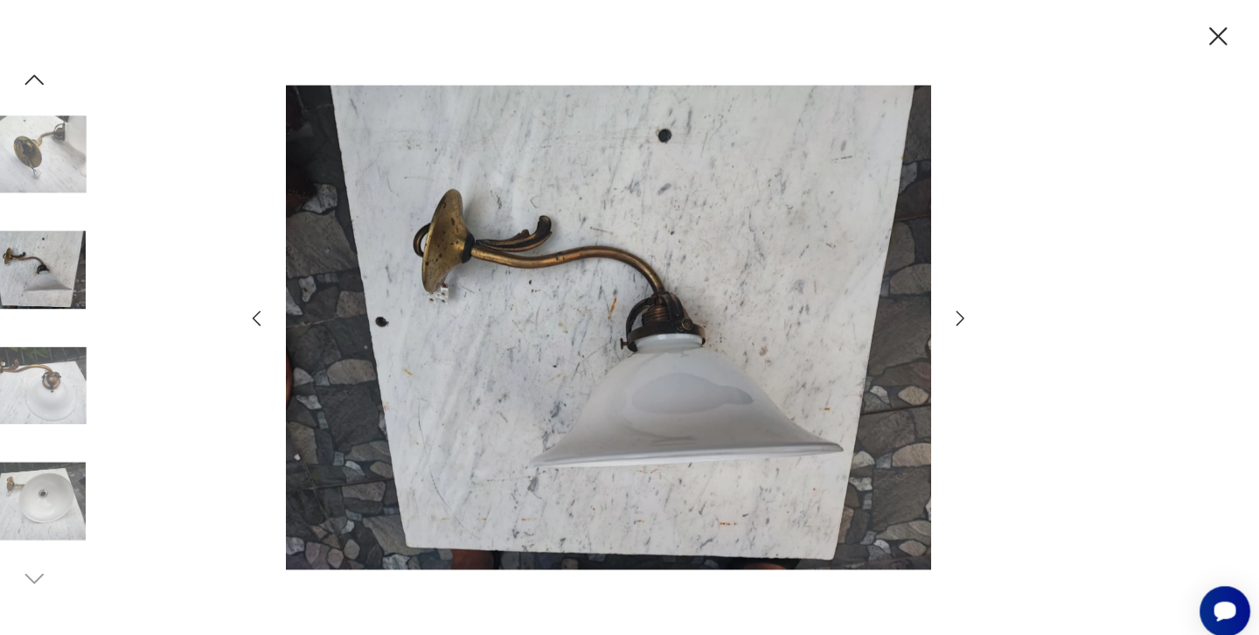
click at [966, 303] on icon "button" at bounding box center [970, 307] width 8 height 14
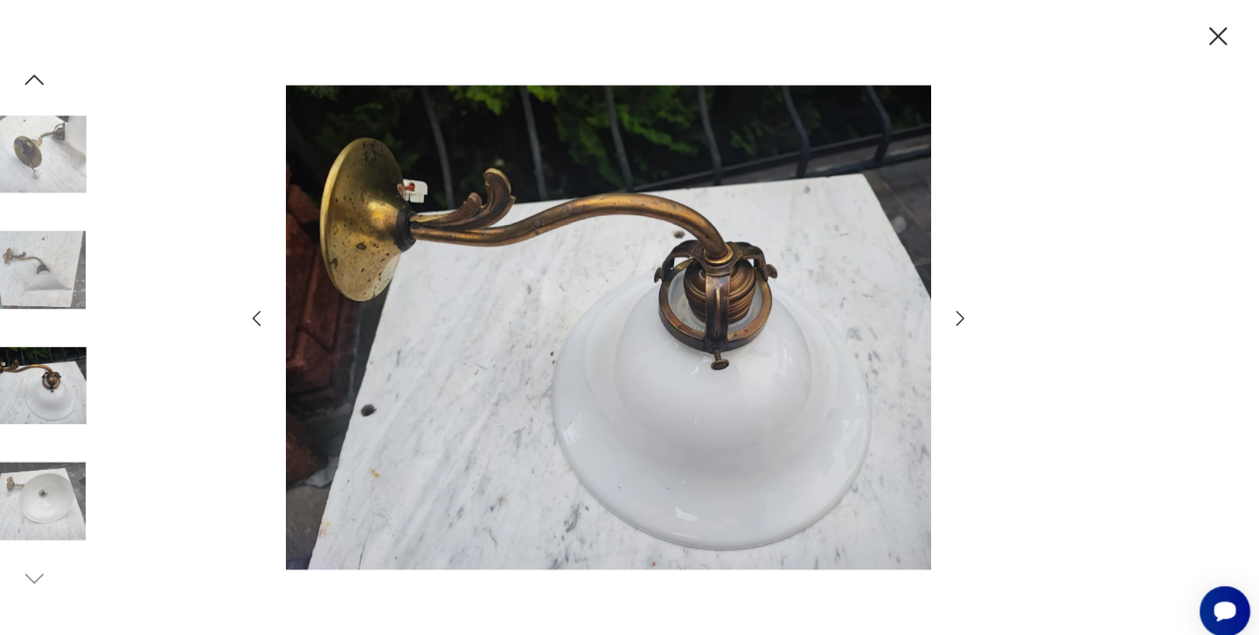
click at [966, 303] on icon "button" at bounding box center [970, 307] width 8 height 14
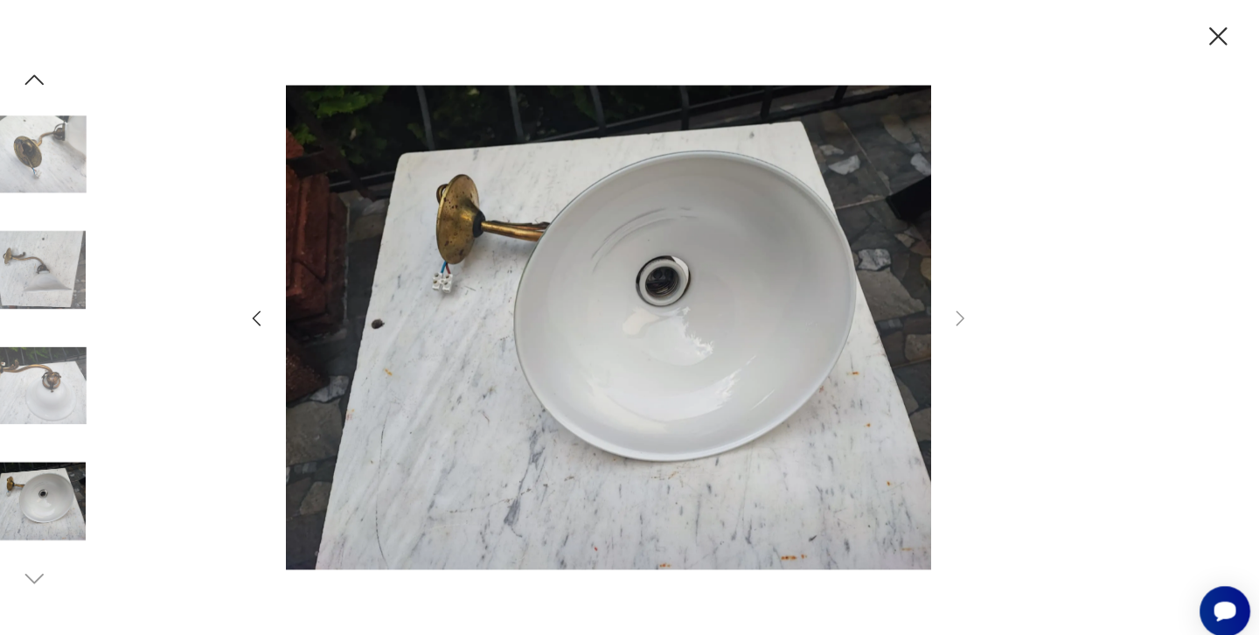
click at [966, 303] on icon "button" at bounding box center [970, 307] width 8 height 14
click at [1203, 36] on icon "button" at bounding box center [1218, 35] width 31 height 31
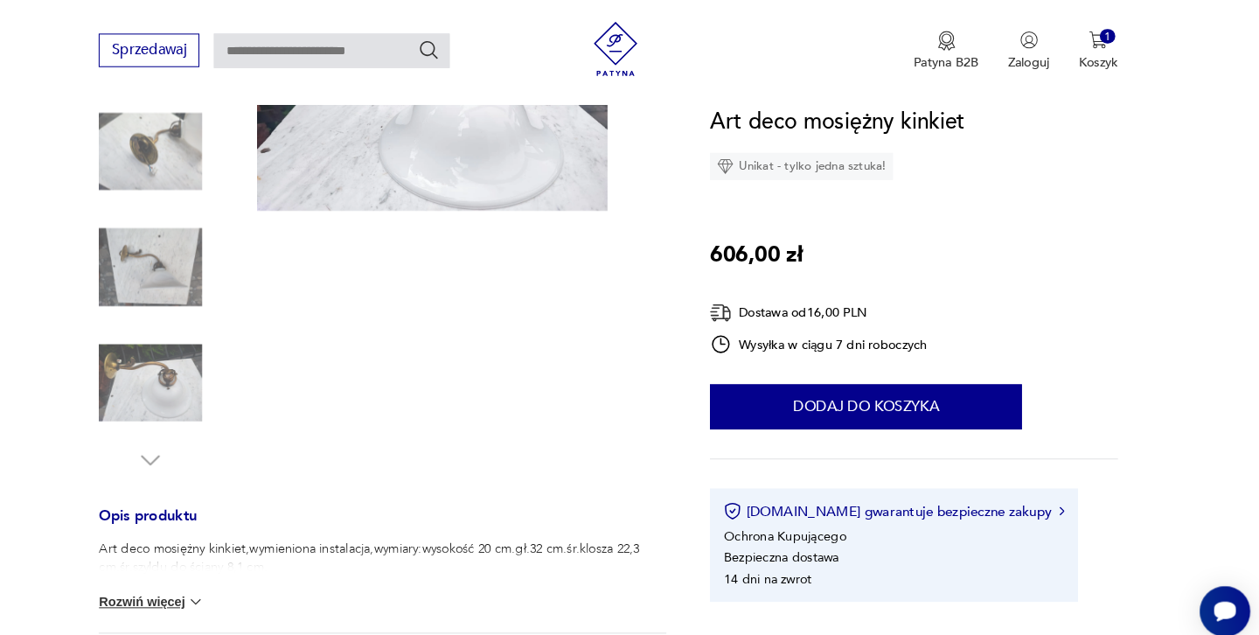
scroll to position [256, 0]
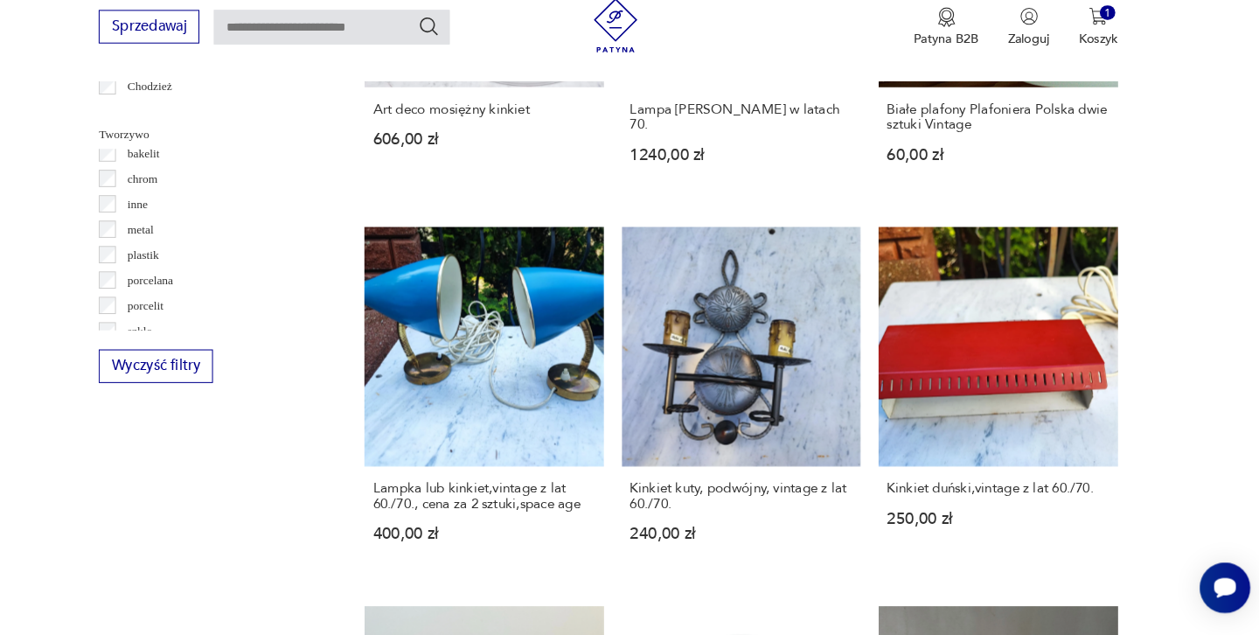
scroll to position [38, 0]
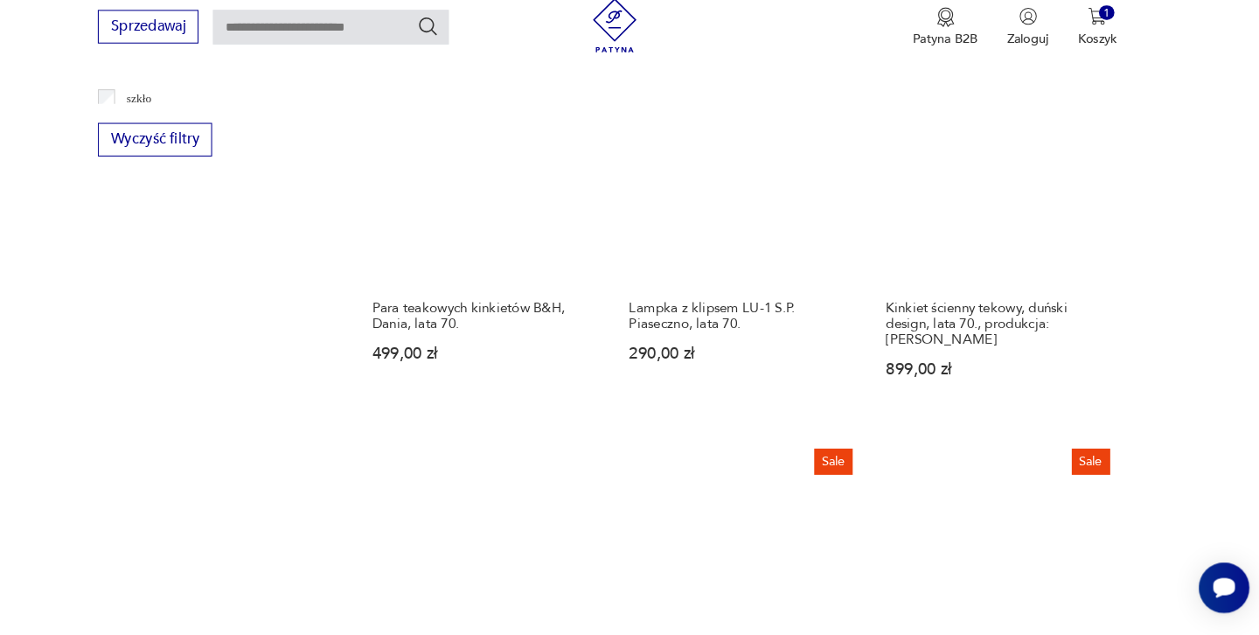
scroll to position [1830, 0]
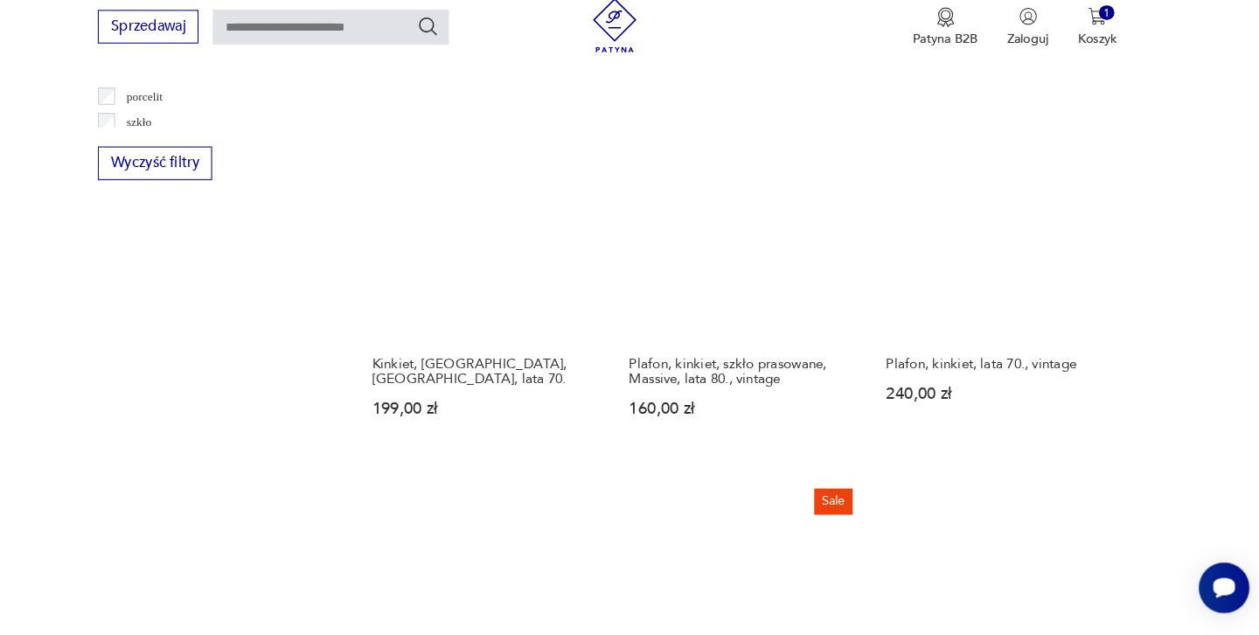
scroll to position [1808, 0]
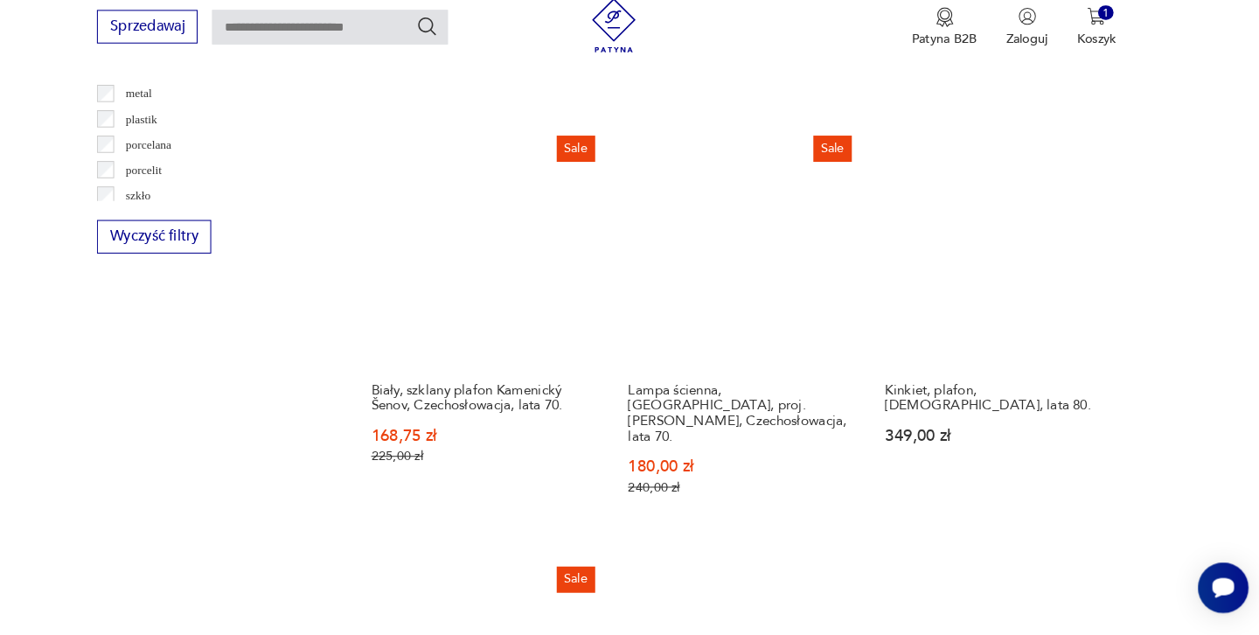
scroll to position [1815, 0]
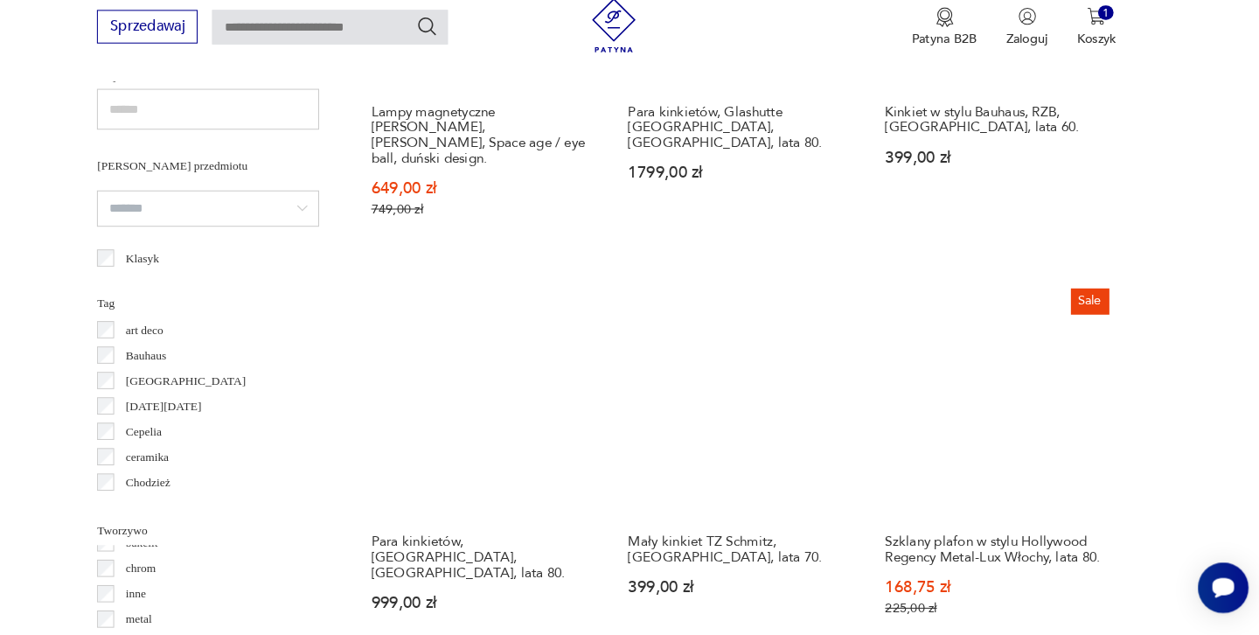
scroll to position [1221, 0]
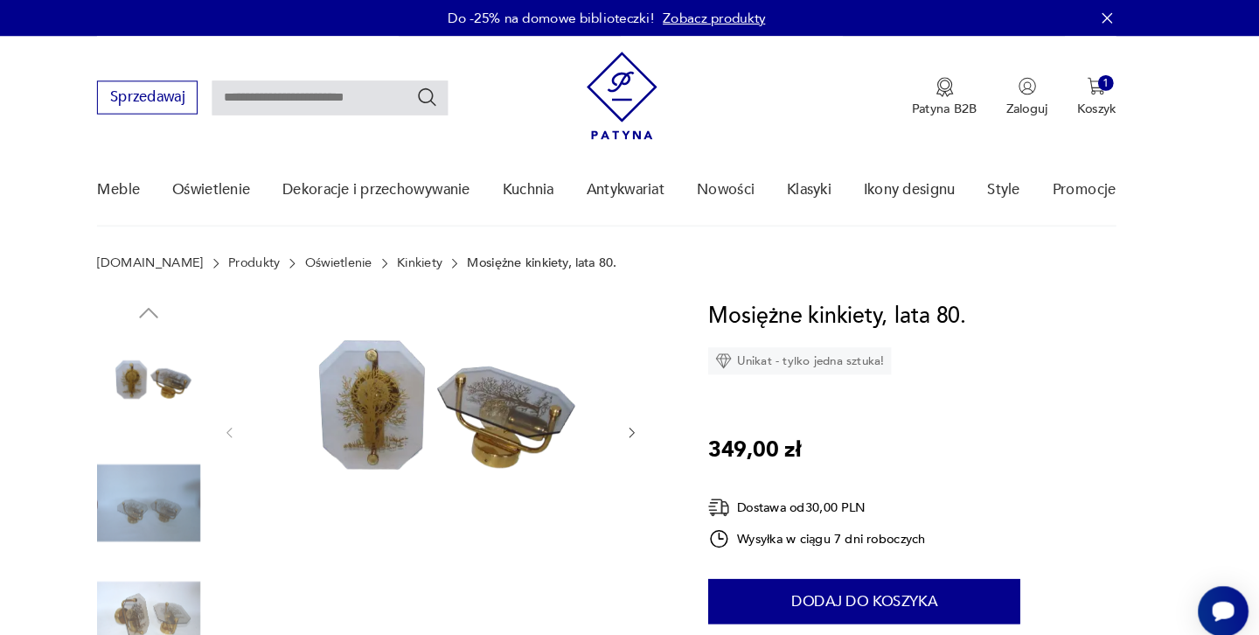
click at [157, 464] on img at bounding box center [188, 486] width 100 height 100
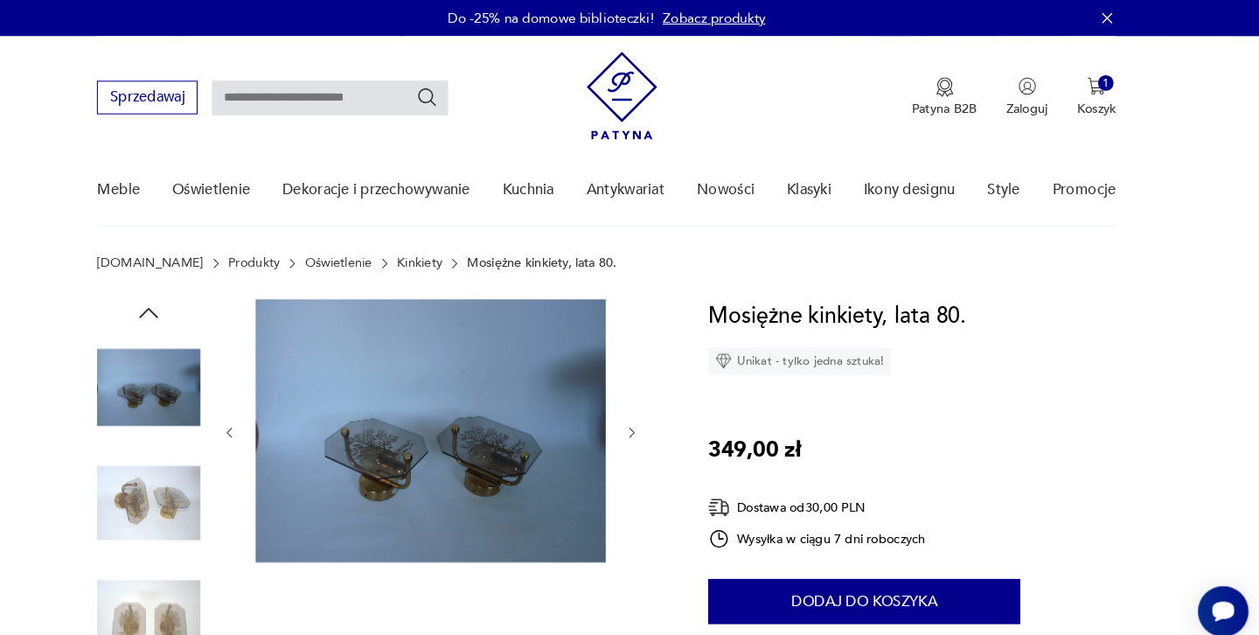
click at [152, 381] on img at bounding box center [188, 374] width 100 height 100
click at [138, 484] on img at bounding box center [188, 486] width 100 height 100
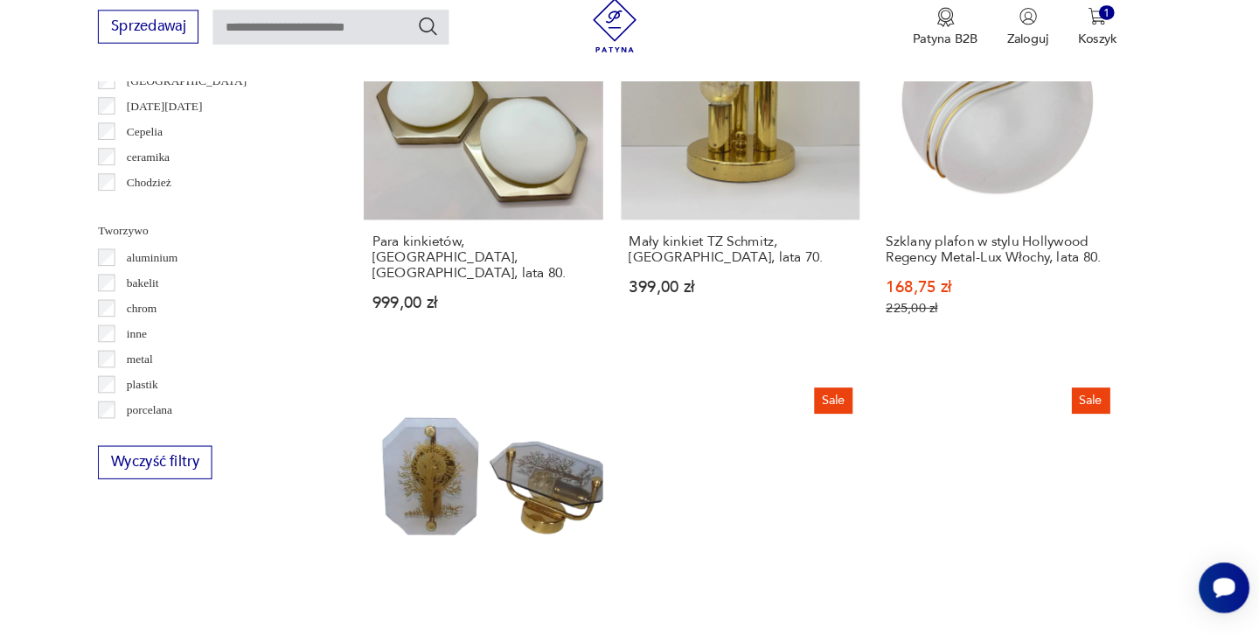
scroll to position [1516, 0]
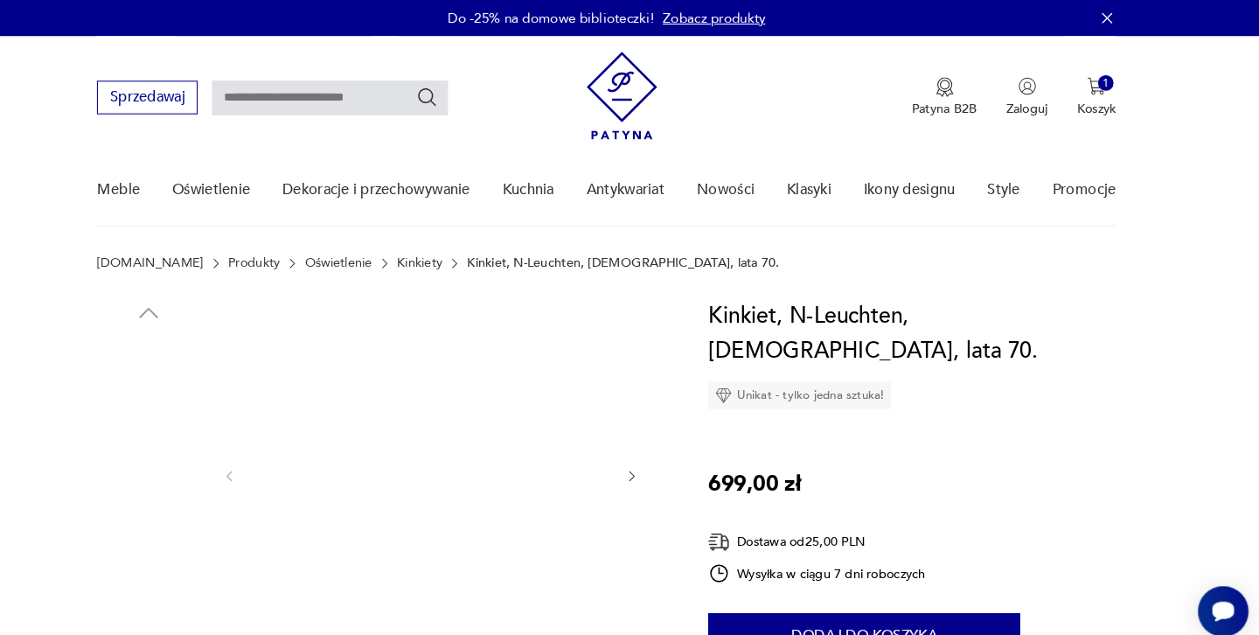
click at [149, 446] on img at bounding box center [188, 486] width 100 height 100
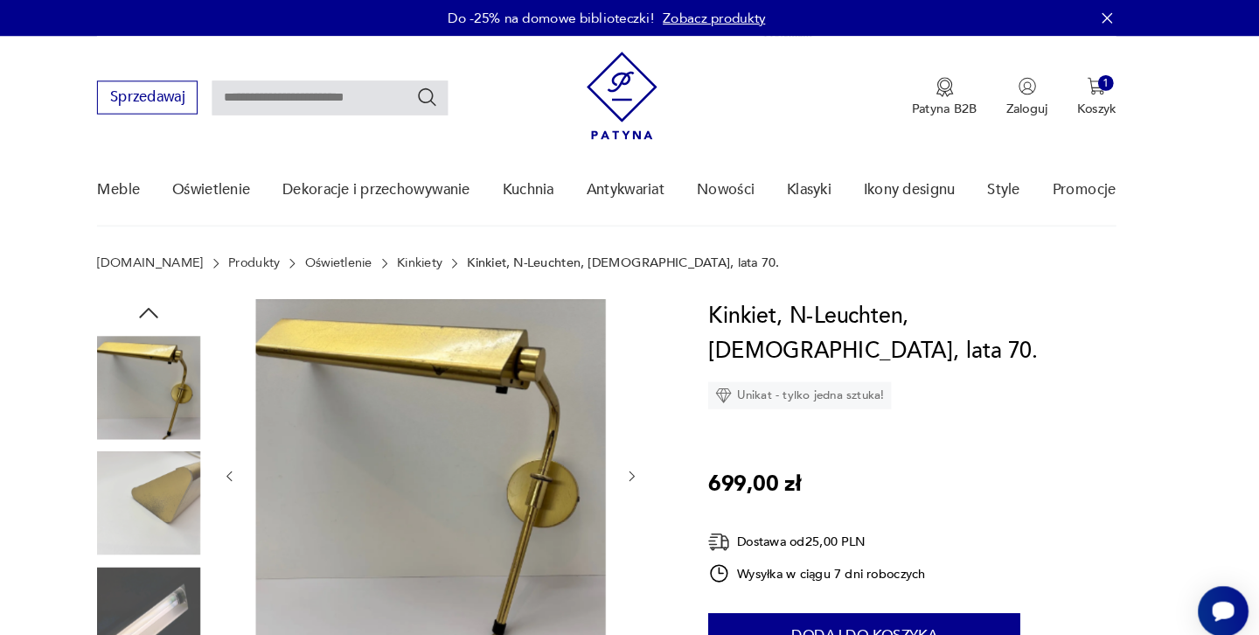
click at [148, 357] on img at bounding box center [188, 374] width 100 height 100
click at [138, 598] on img at bounding box center [188, 597] width 100 height 100
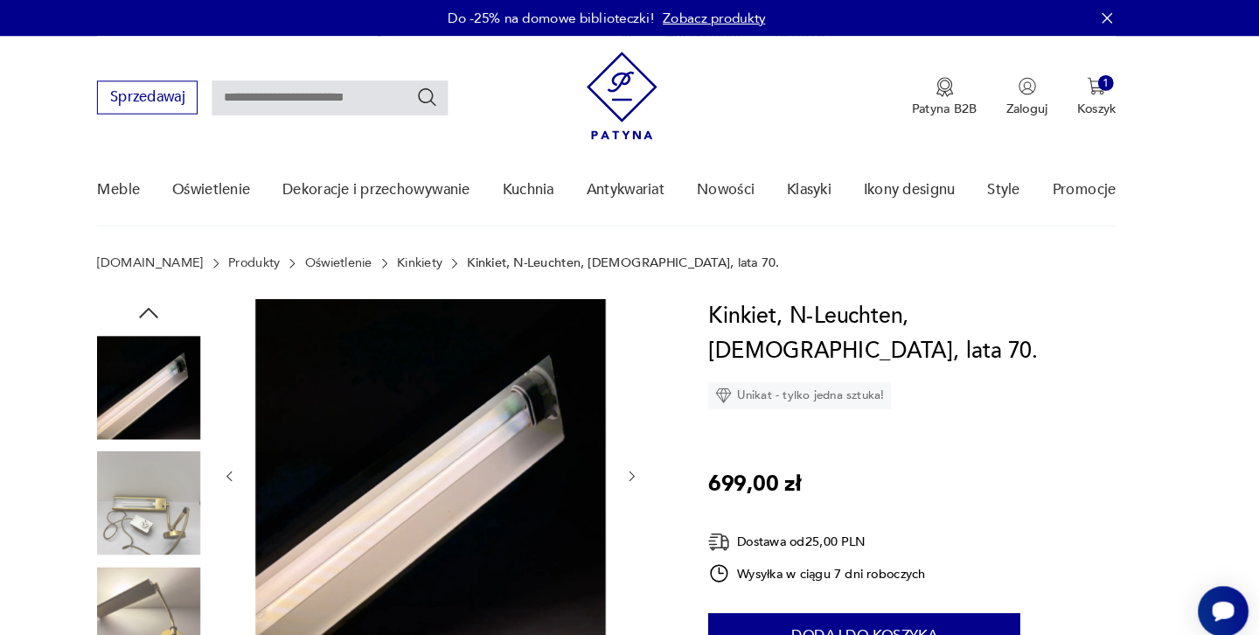
click at [138, 478] on img at bounding box center [188, 486] width 100 height 100
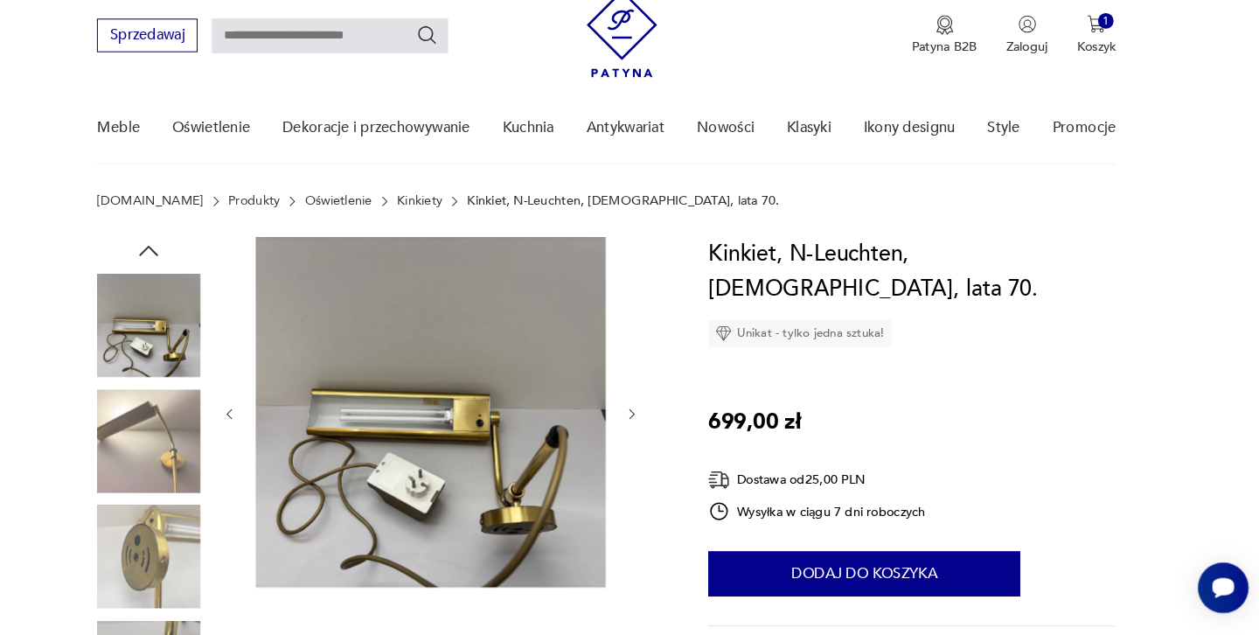
scroll to position [41, 0]
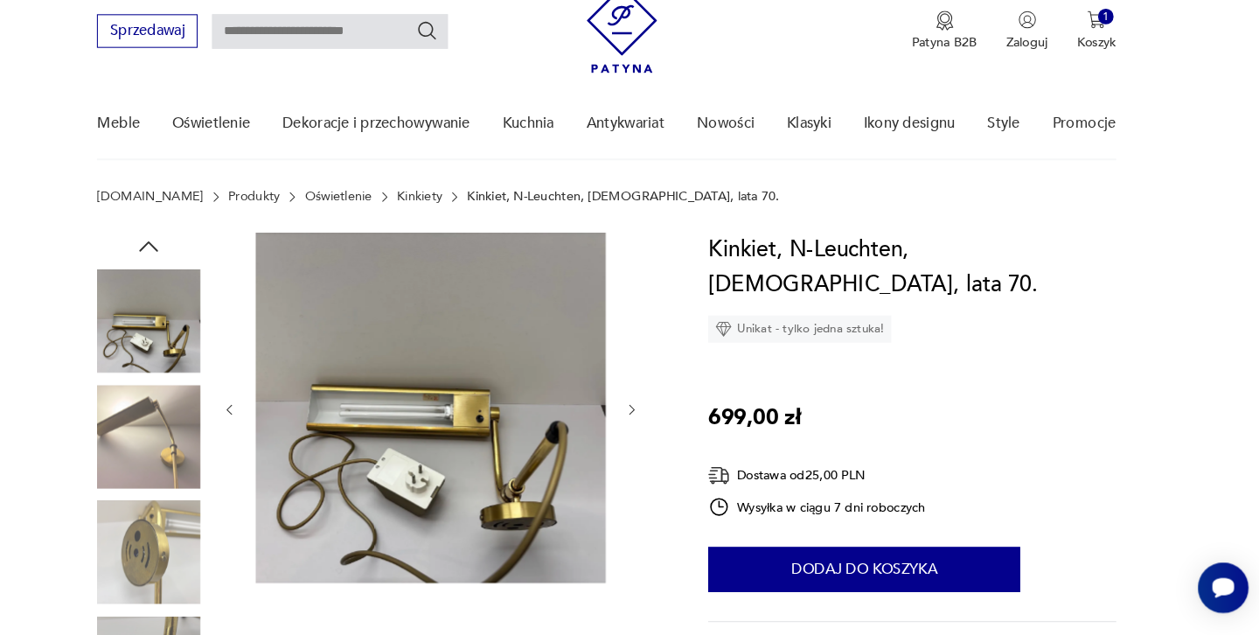
click at [142, 324] on img at bounding box center [188, 332] width 100 height 100
click at [175, 248] on icon "button" at bounding box center [188, 261] width 26 height 26
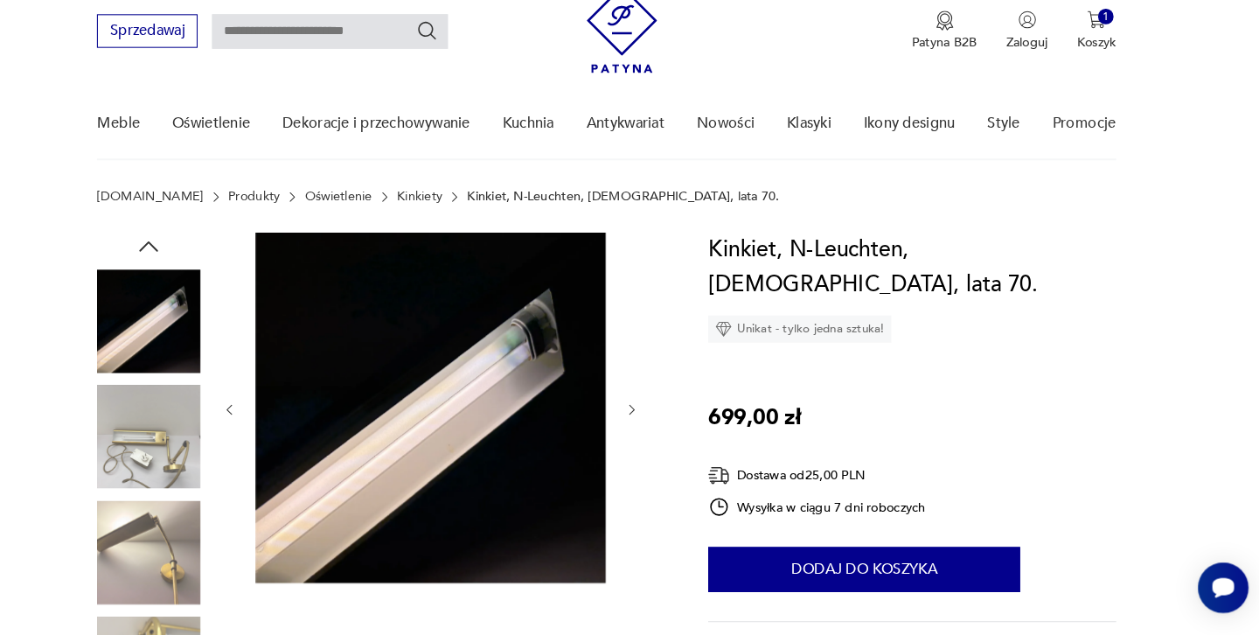
click at [138, 422] on img at bounding box center [188, 444] width 100 height 100
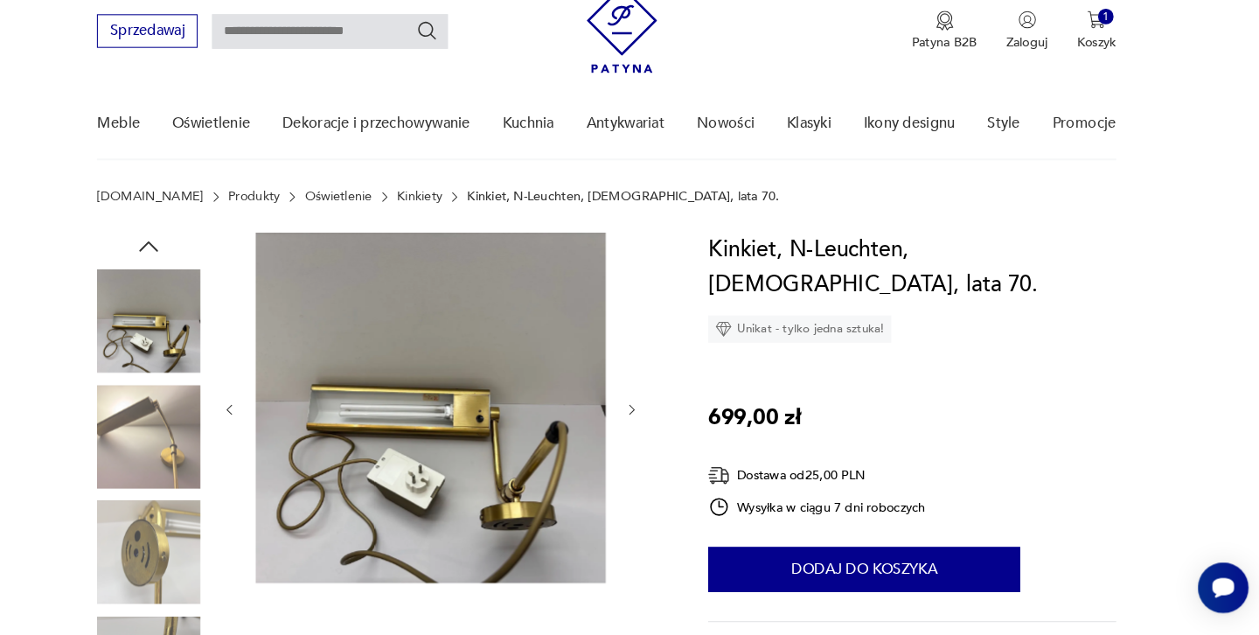
click at [175, 248] on icon "button" at bounding box center [188, 261] width 26 height 26
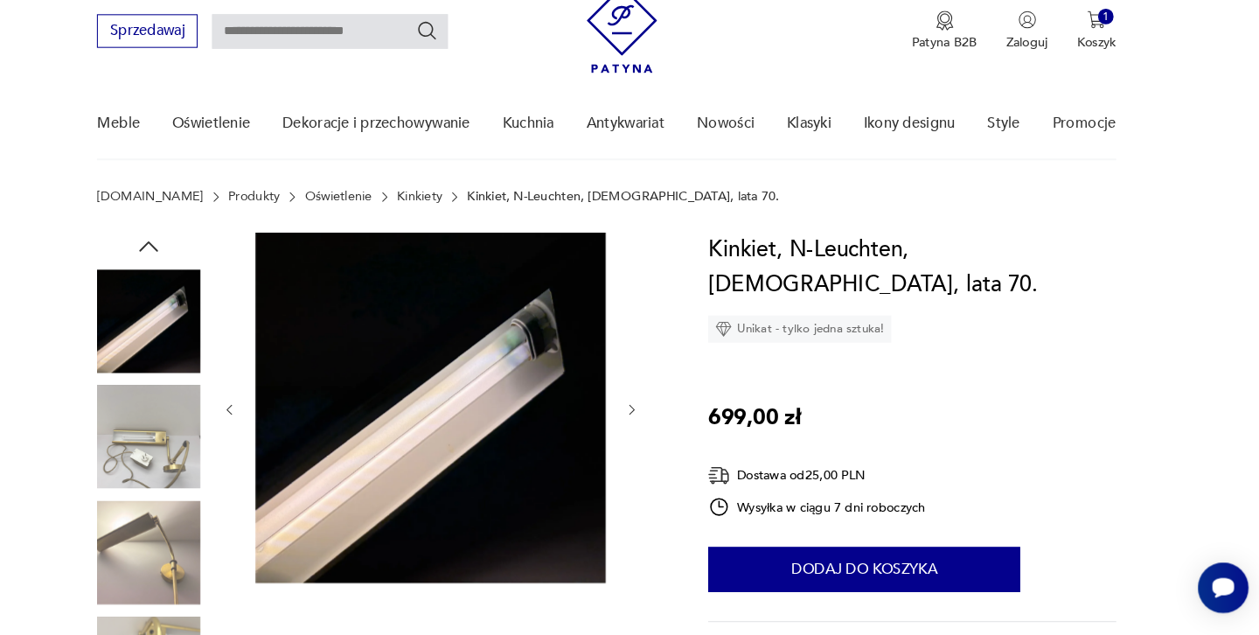
click at [175, 248] on icon "button" at bounding box center [188, 261] width 26 height 26
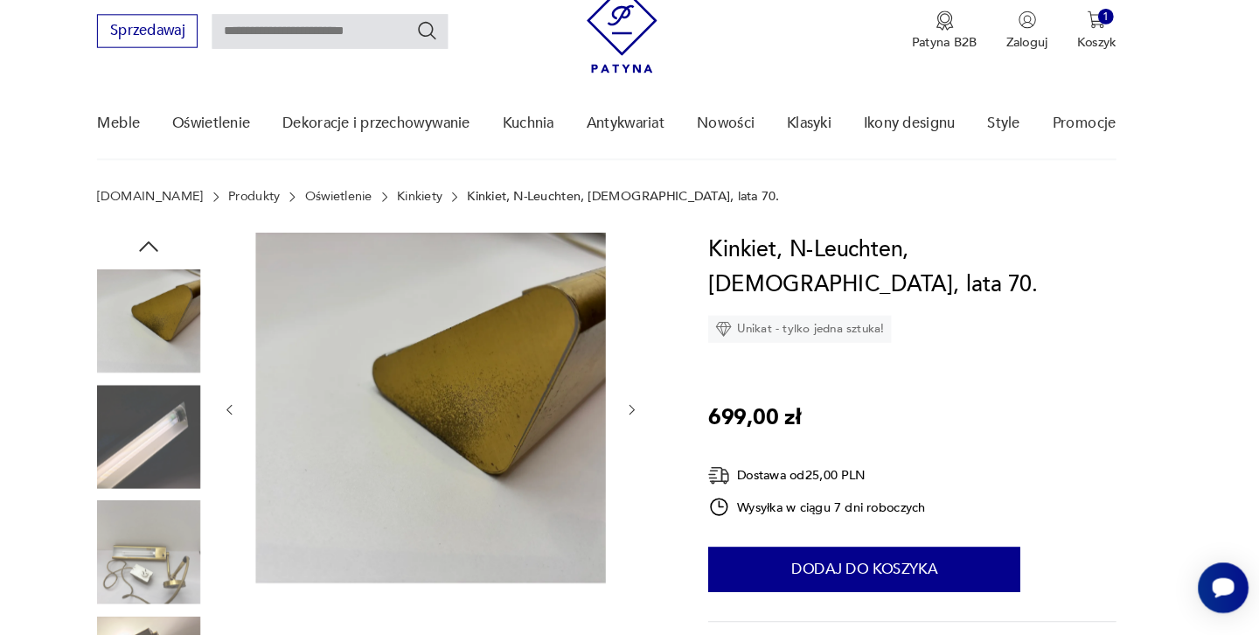
click at [175, 248] on icon "button" at bounding box center [188, 261] width 26 height 26
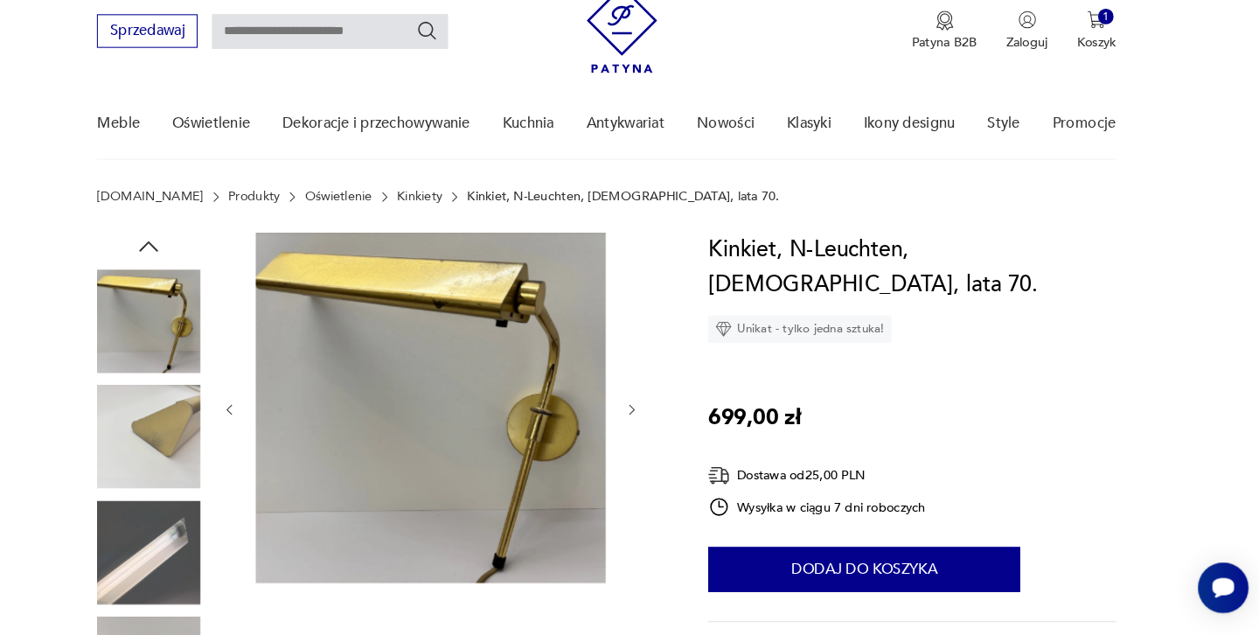
click at [139, 303] on img at bounding box center [188, 332] width 100 height 100
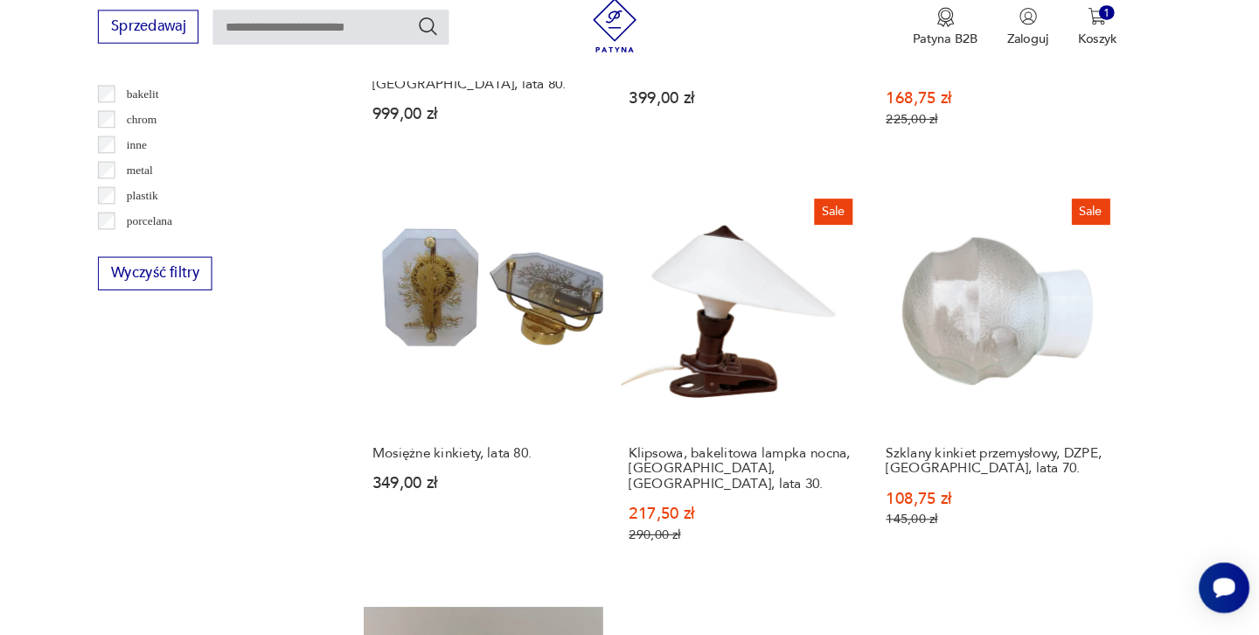
scroll to position [1741, 0]
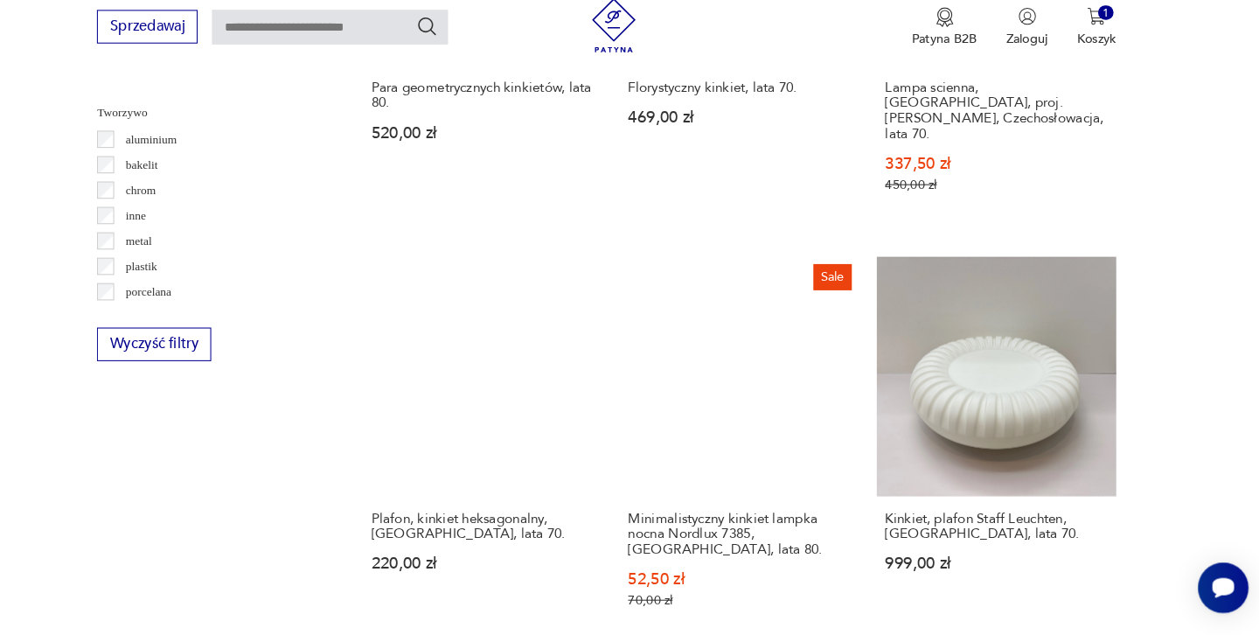
scroll to position [1637, 0]
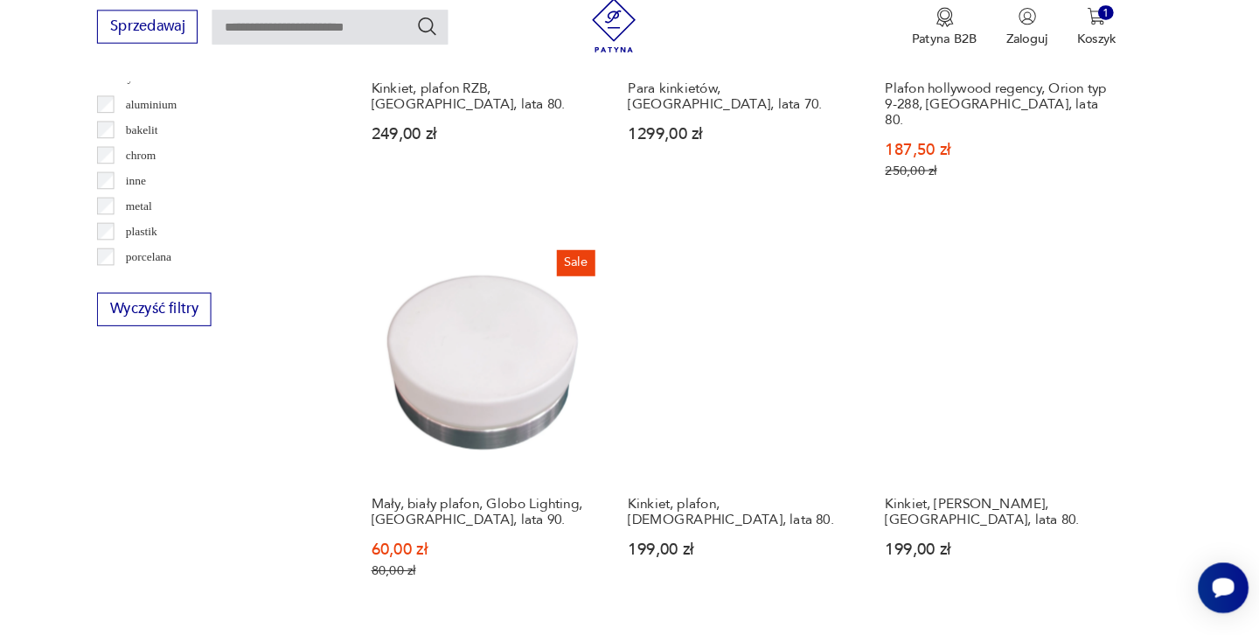
scroll to position [1660, 0]
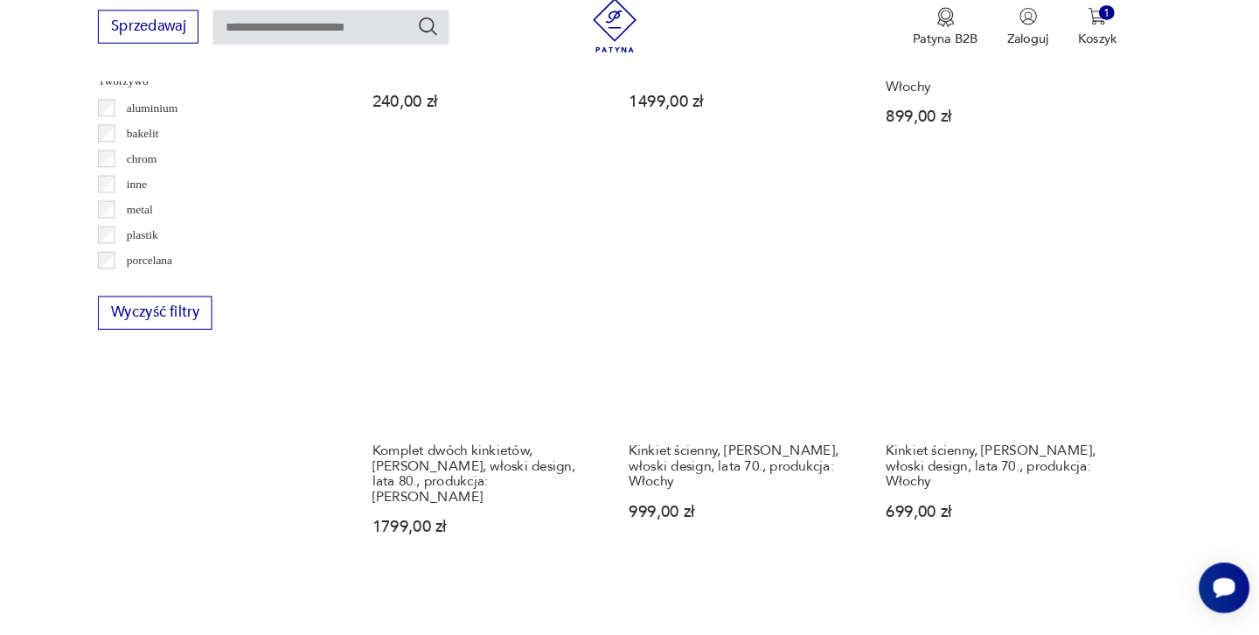
scroll to position [1680, 0]
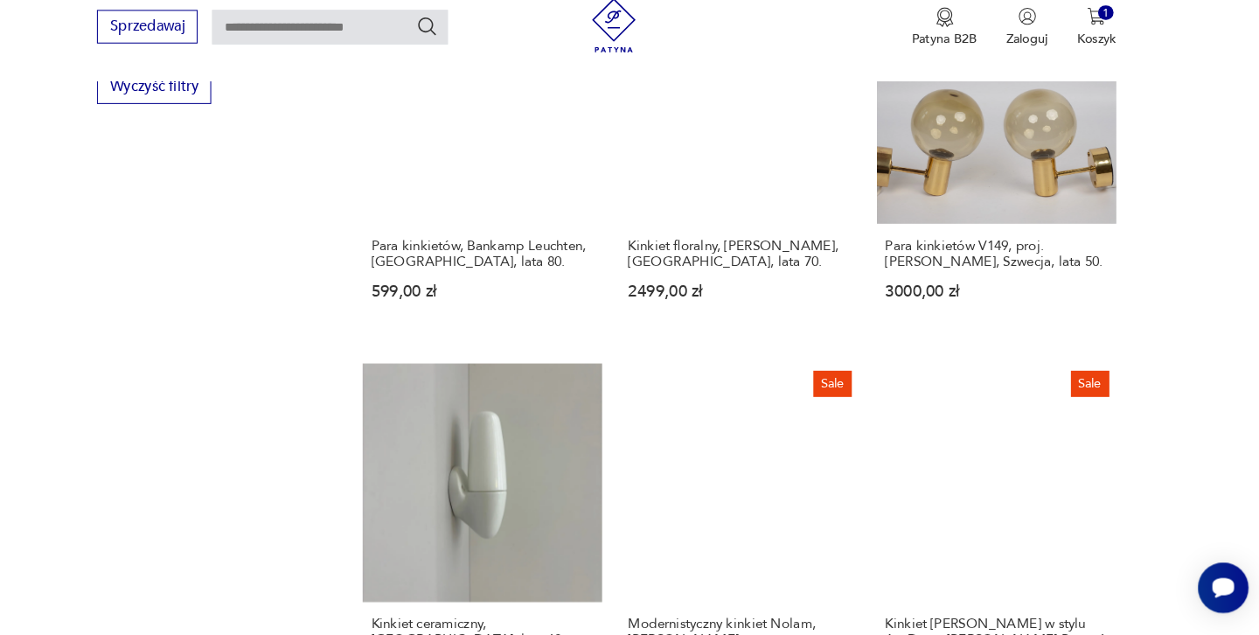
scroll to position [1927, 0]
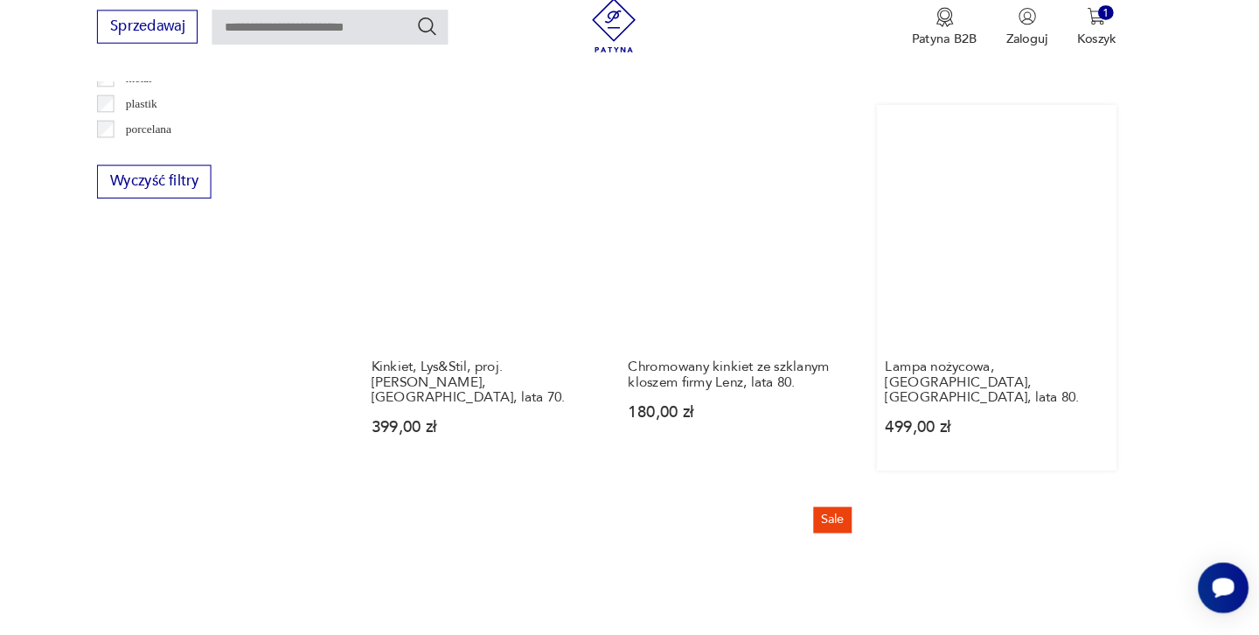
scroll to position [1796, 0]
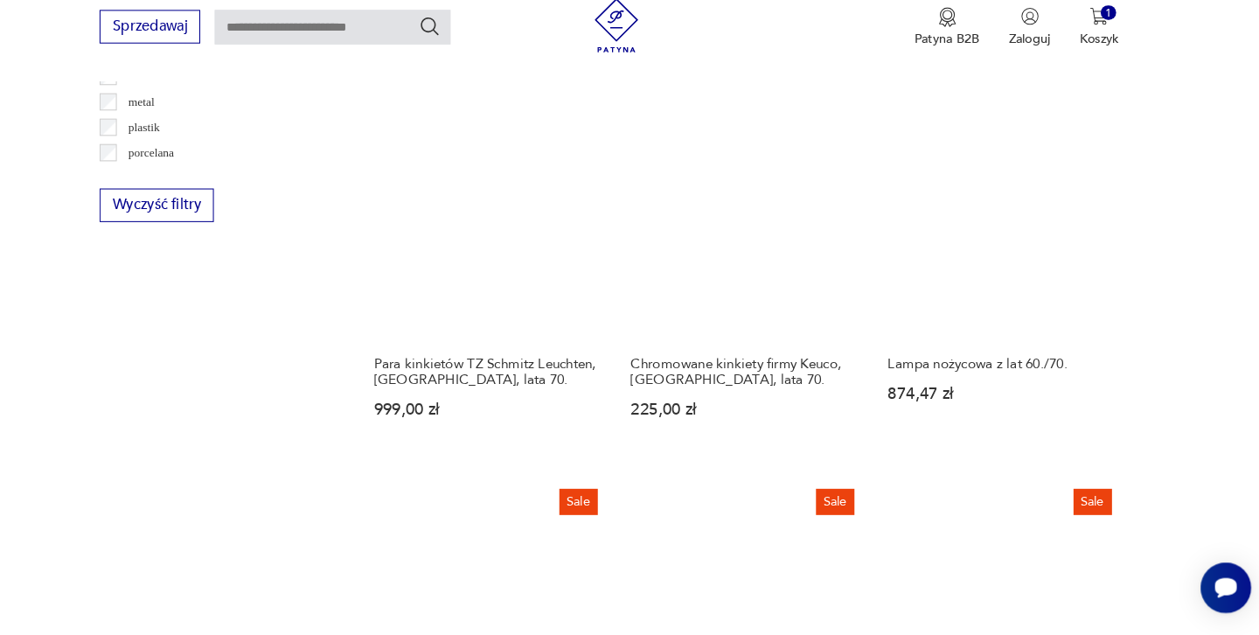
scroll to position [1768, 0]
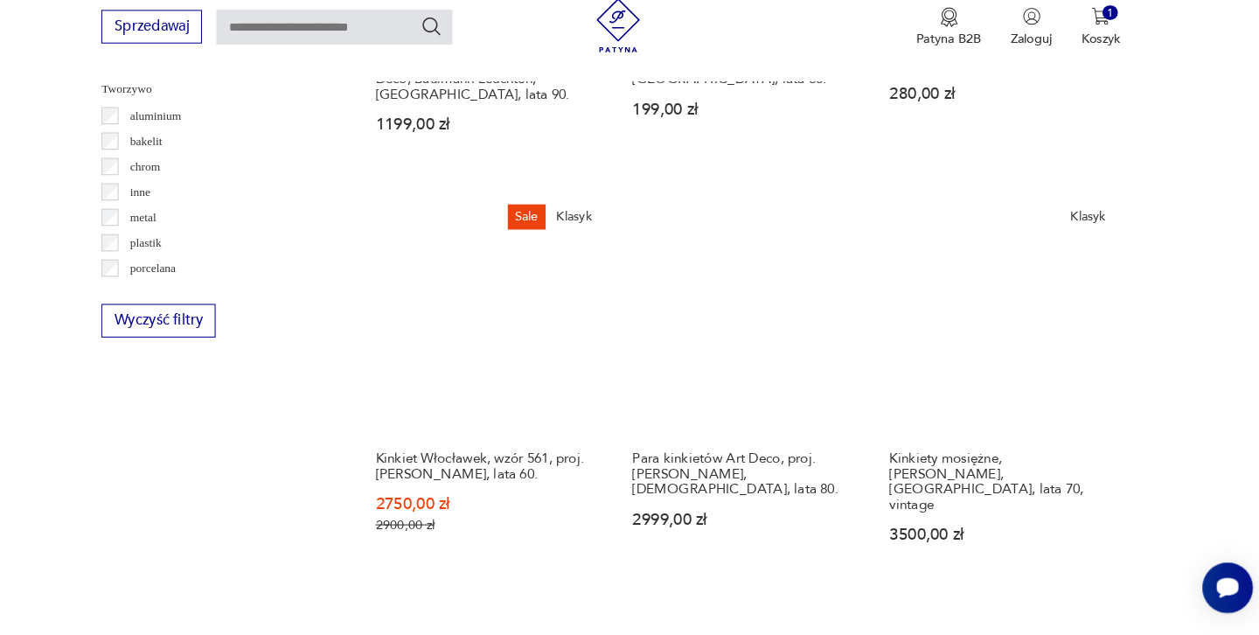
scroll to position [1655, 0]
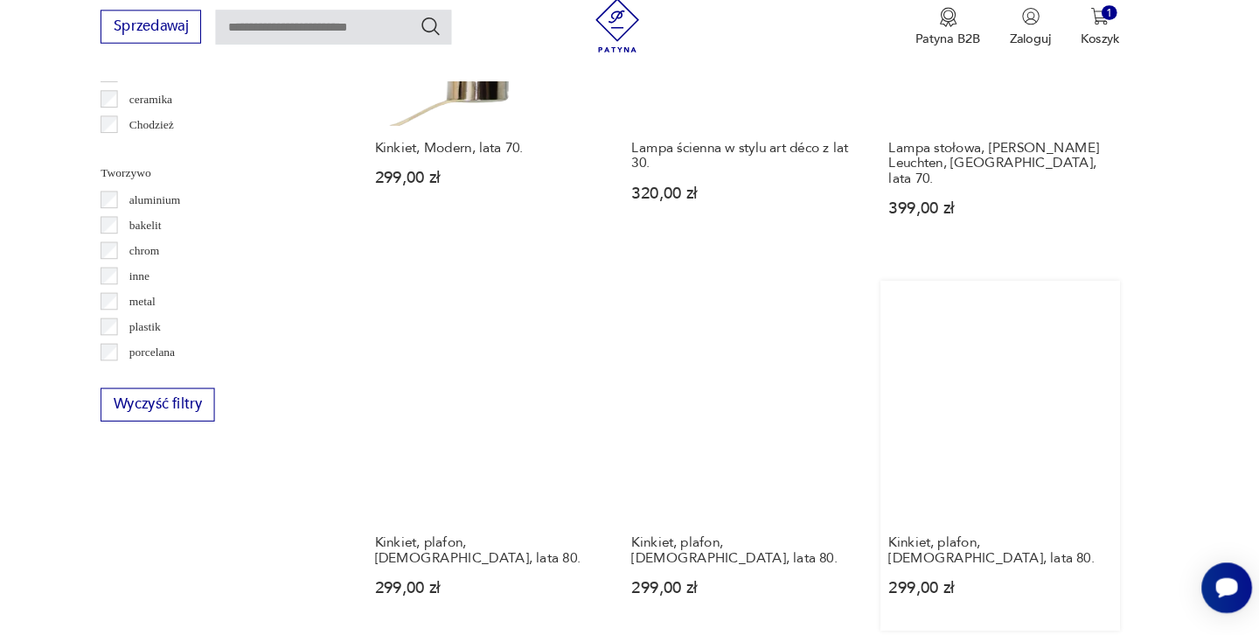
scroll to position [1567, 0]
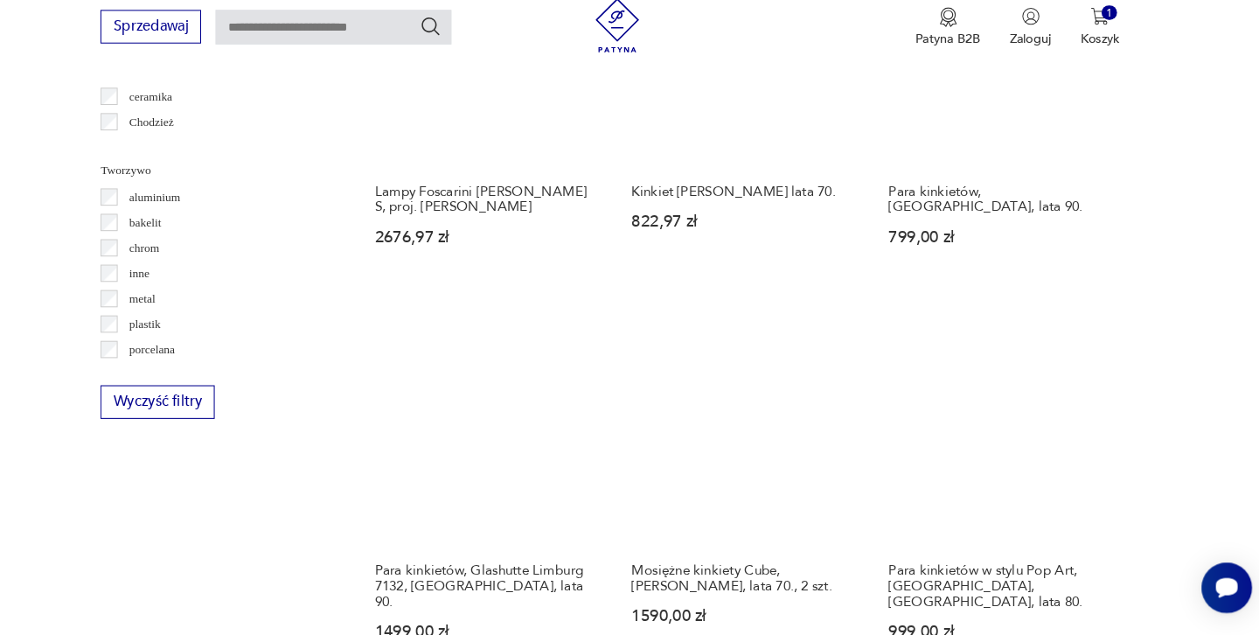
scroll to position [1584, 0]
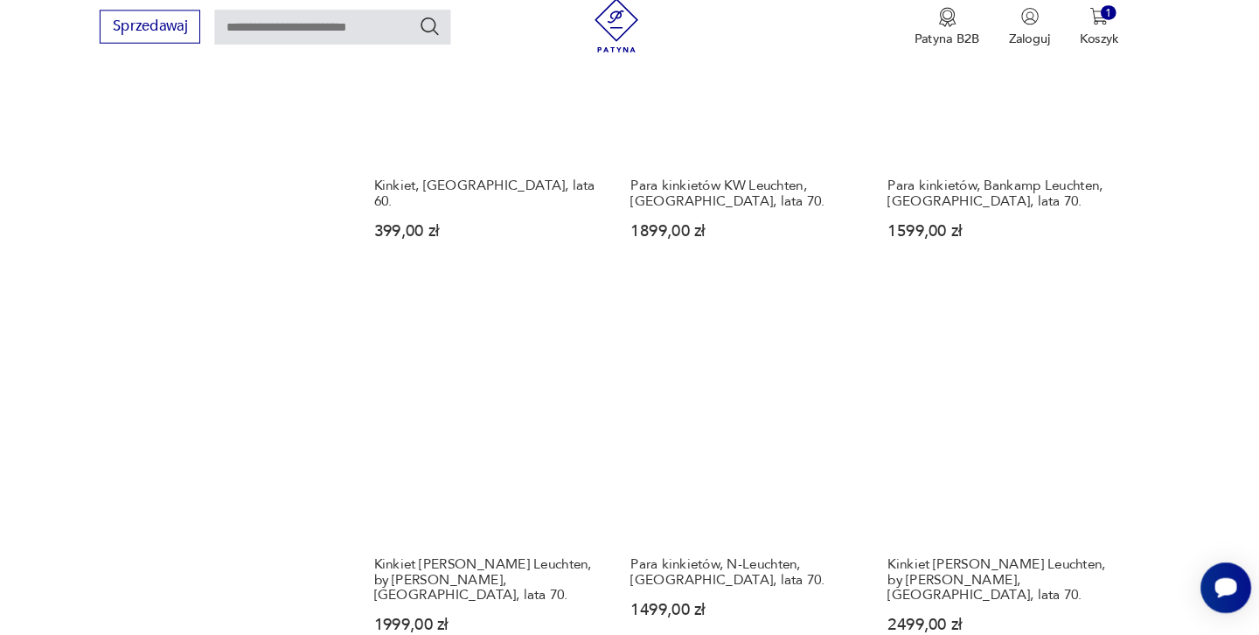
scroll to position [1900, 0]
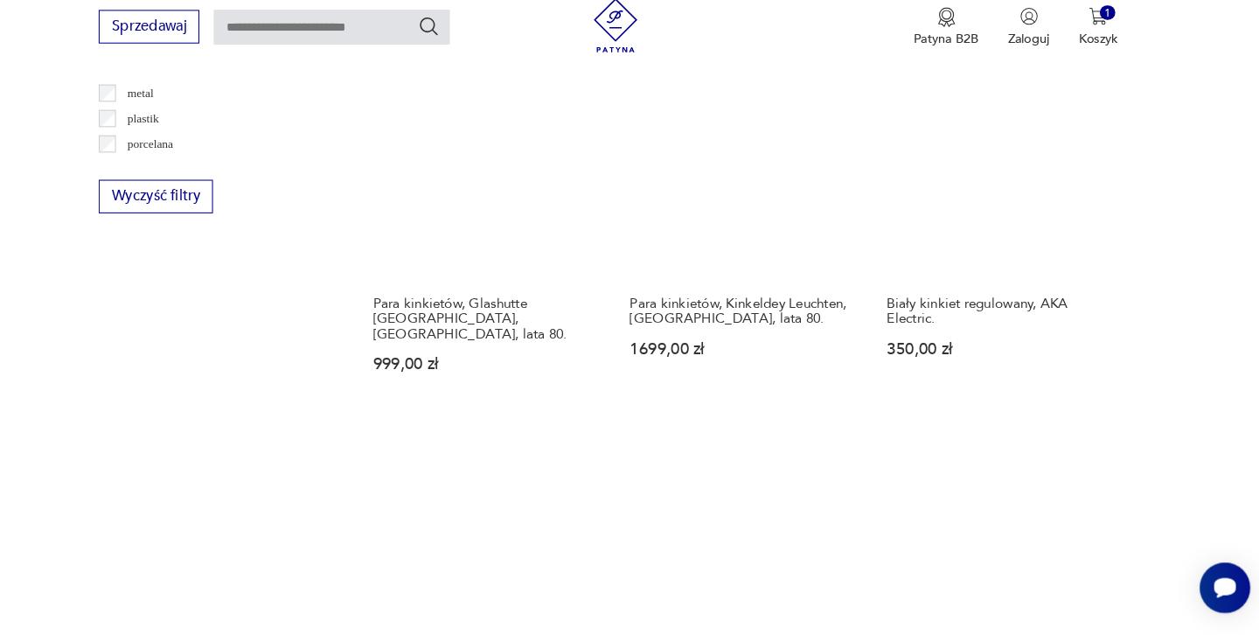
scroll to position [1768, 0]
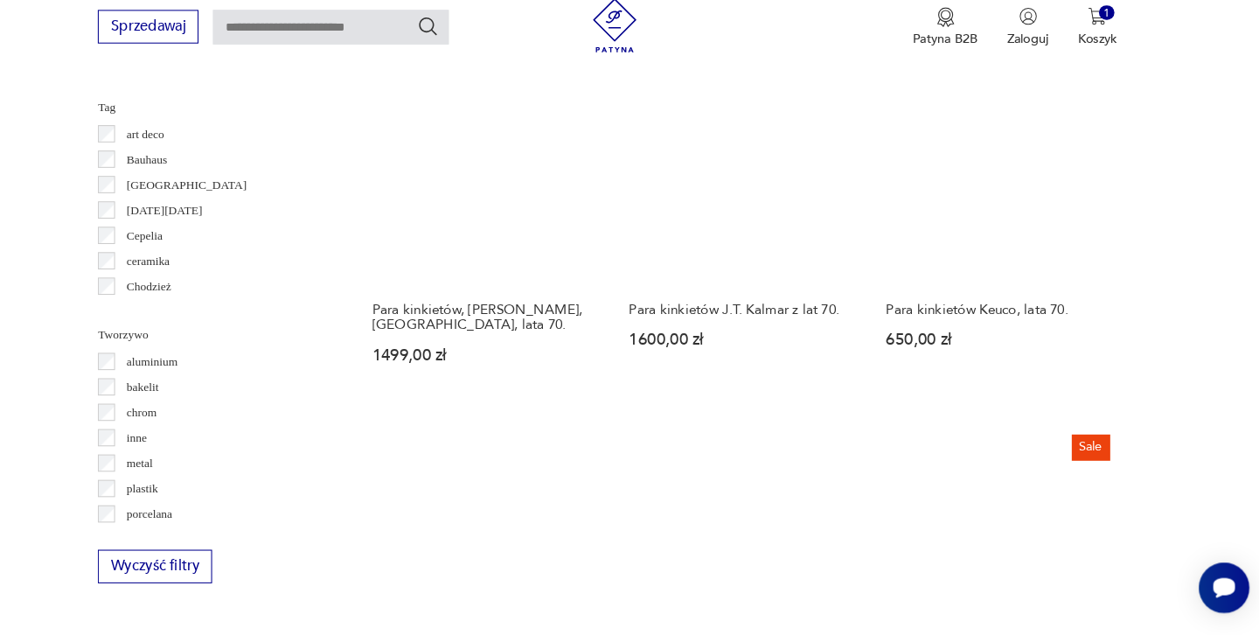
scroll to position [1412, 0]
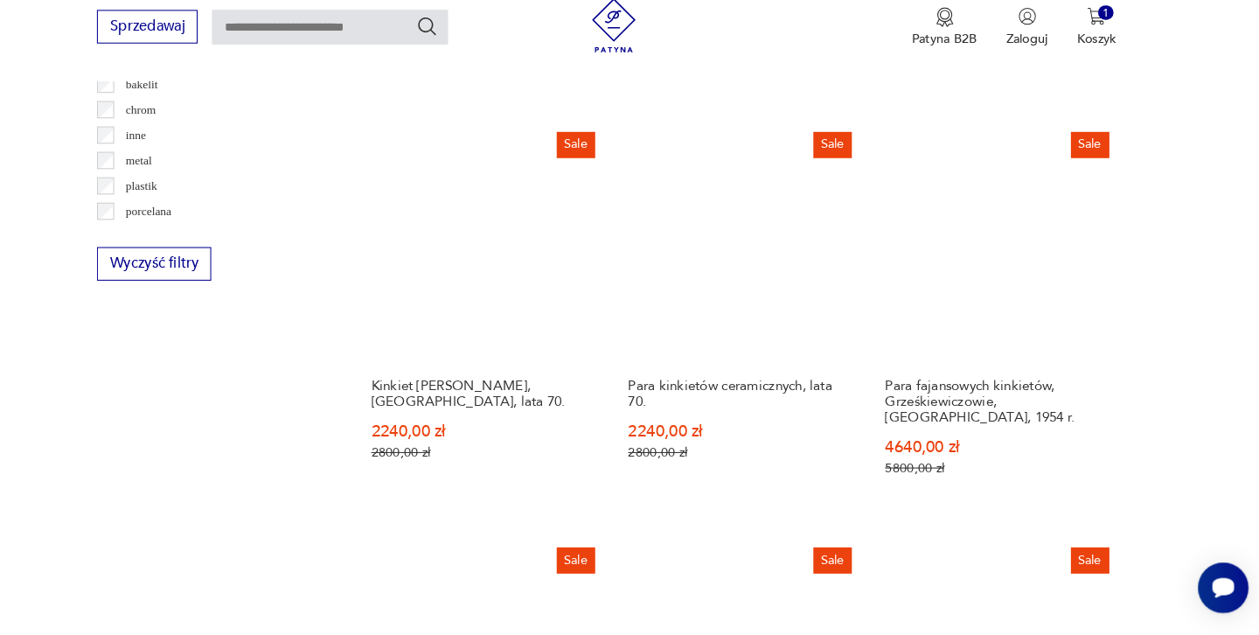
scroll to position [1712, 0]
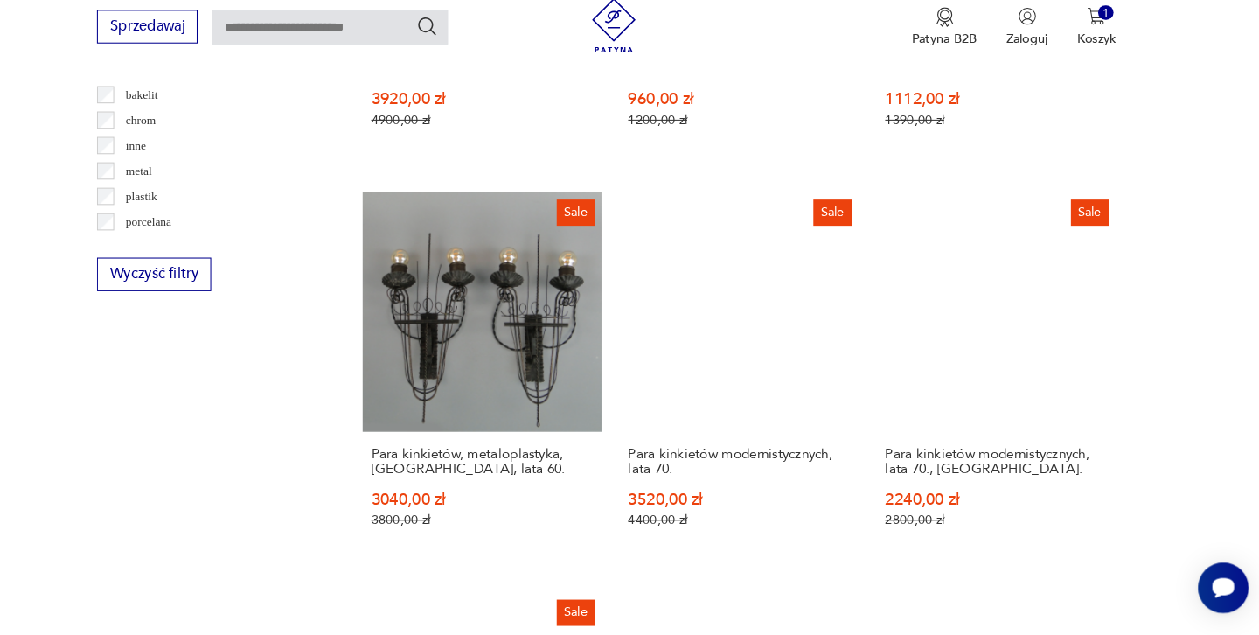
scroll to position [1708, 0]
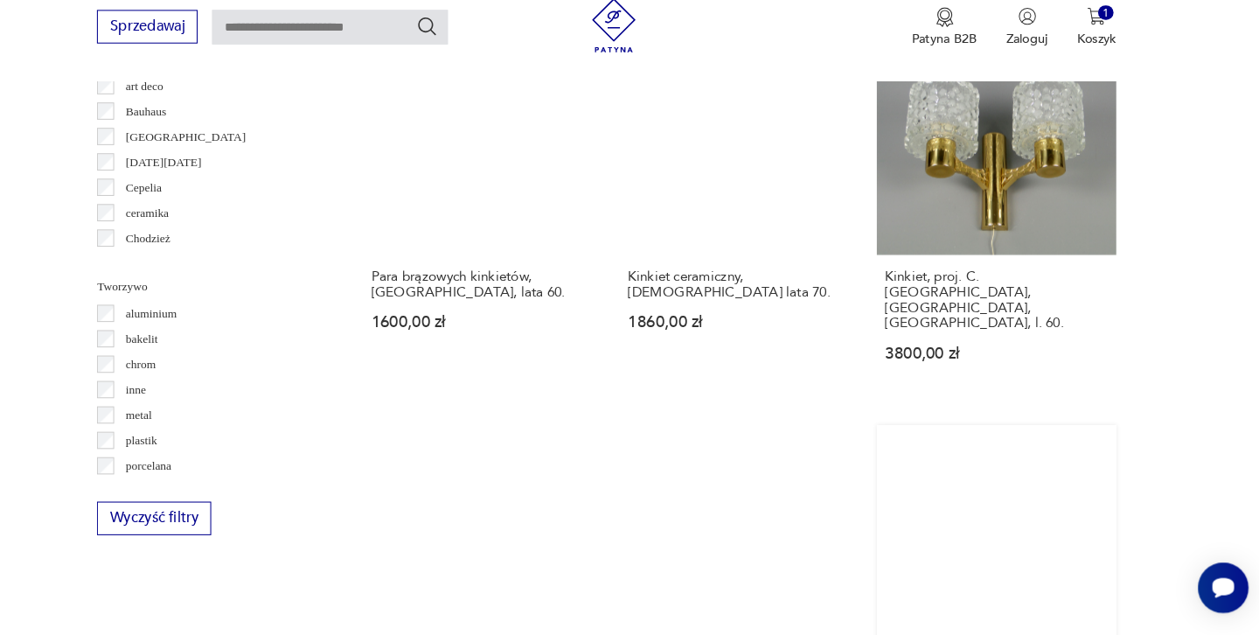
scroll to position [1482, 0]
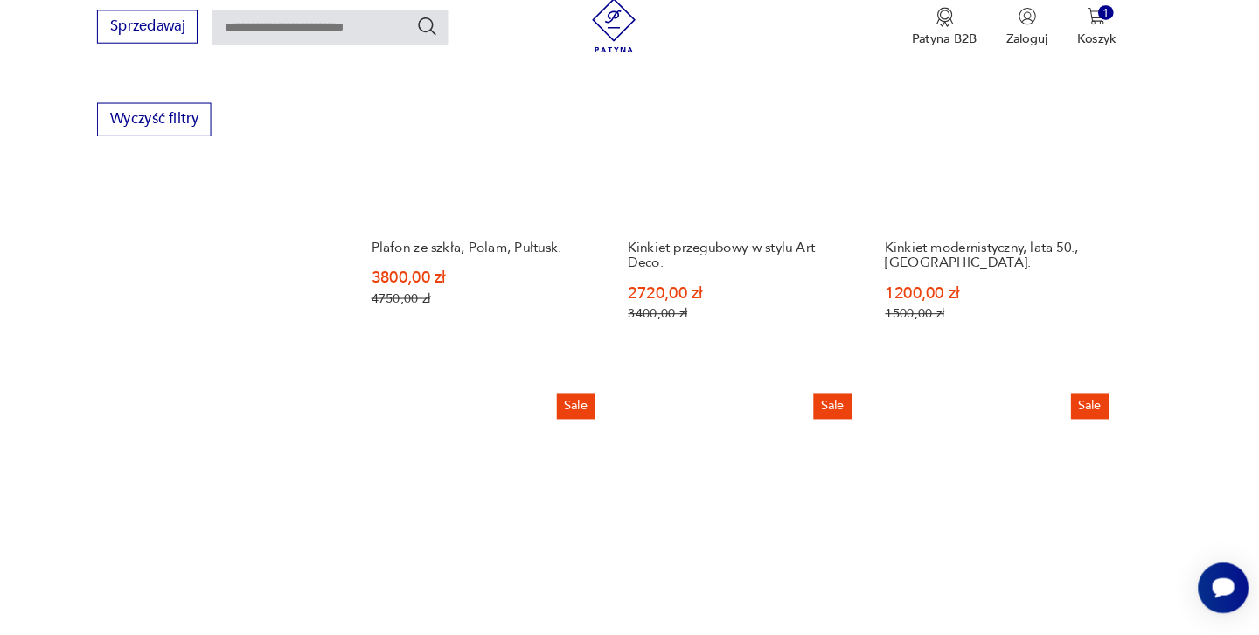
scroll to position [1851, 0]
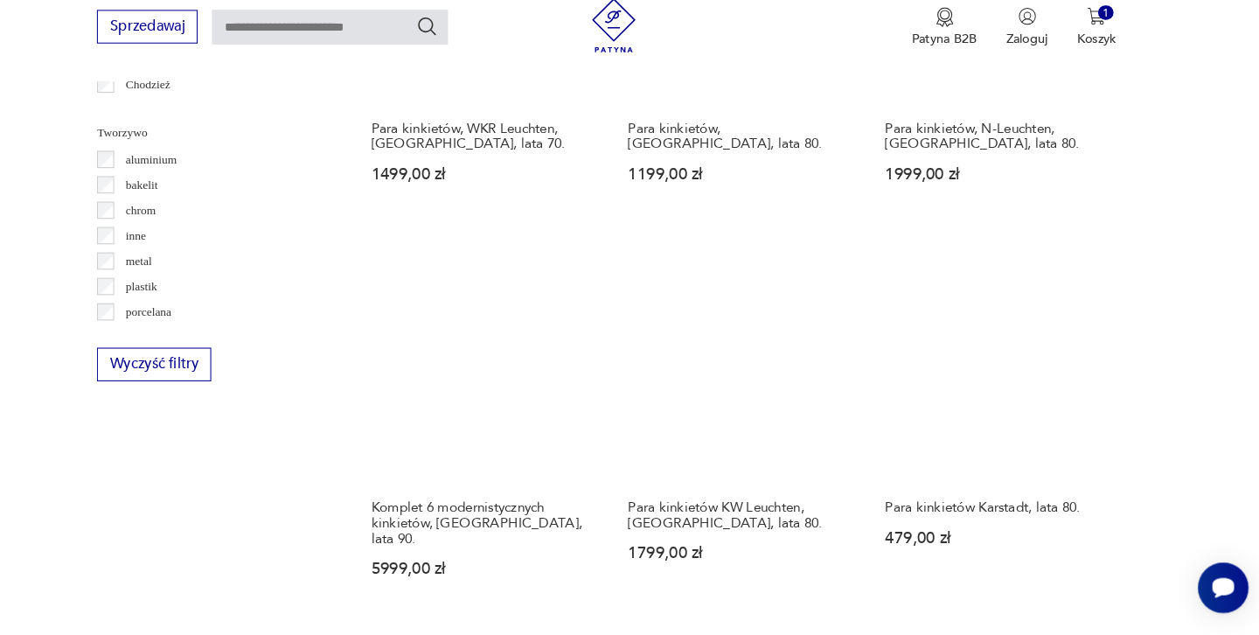
scroll to position [1641, 0]
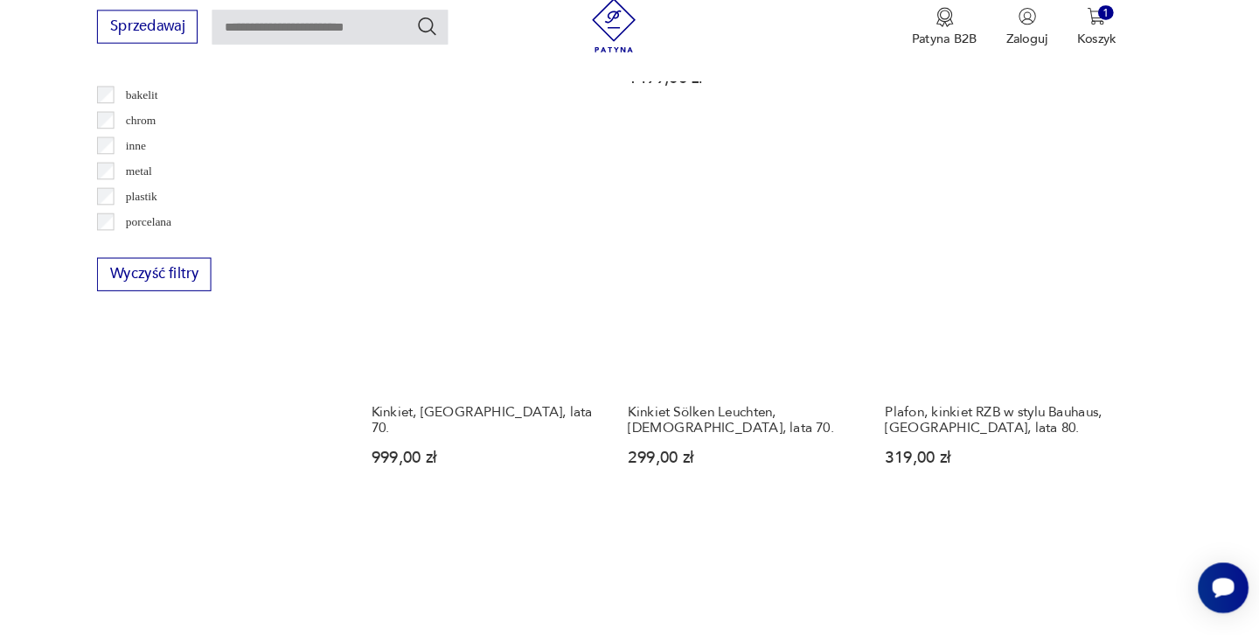
scroll to position [1740, 0]
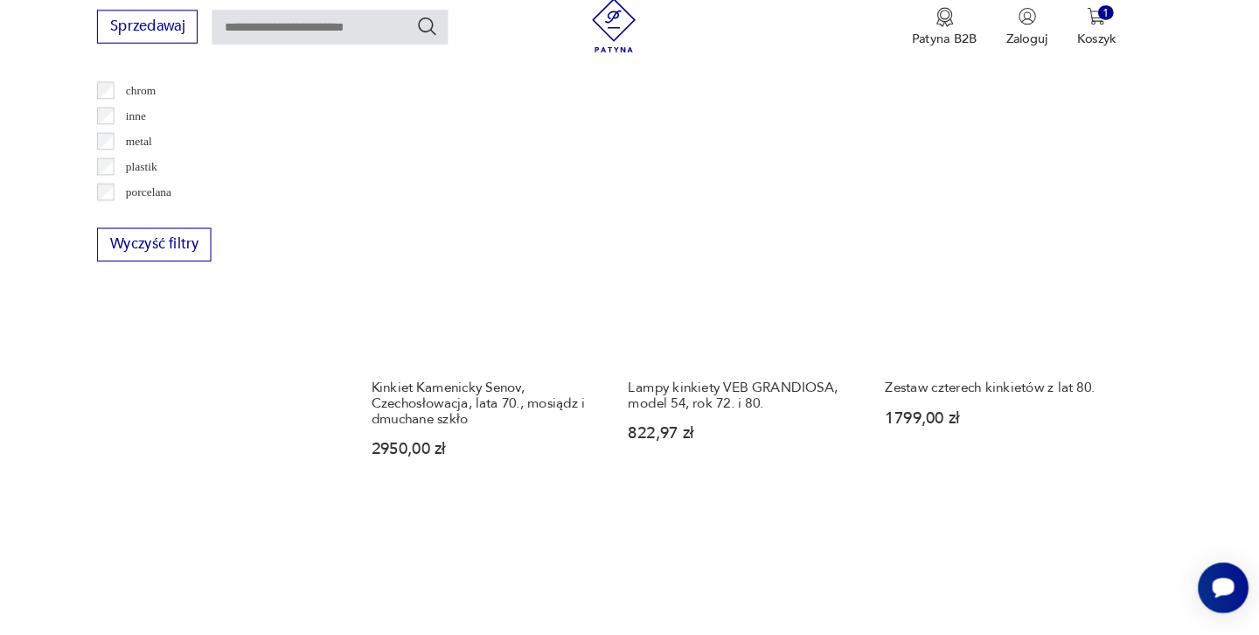
scroll to position [1730, 0]
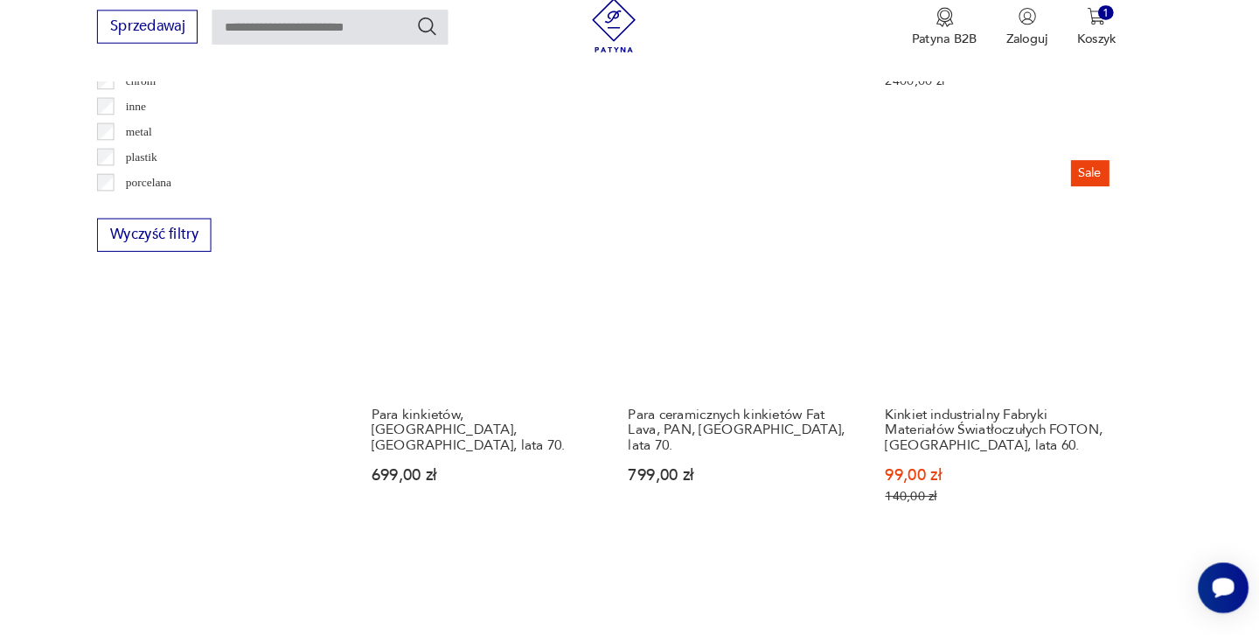
scroll to position [1768, 0]
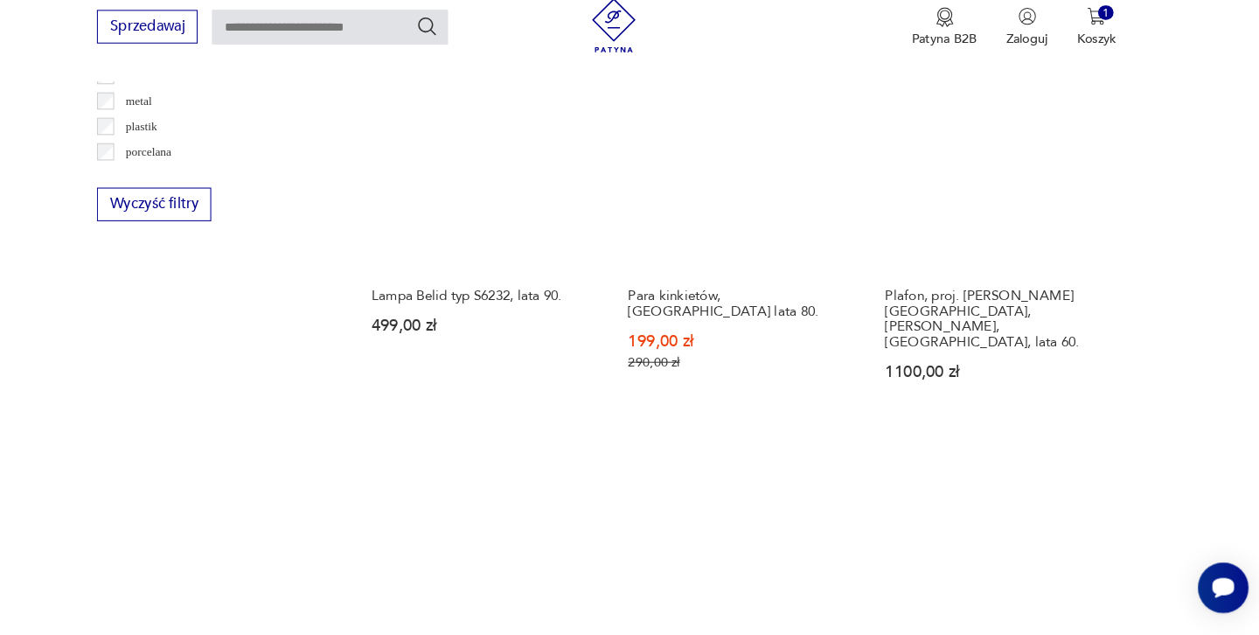
scroll to position [1777, 0]
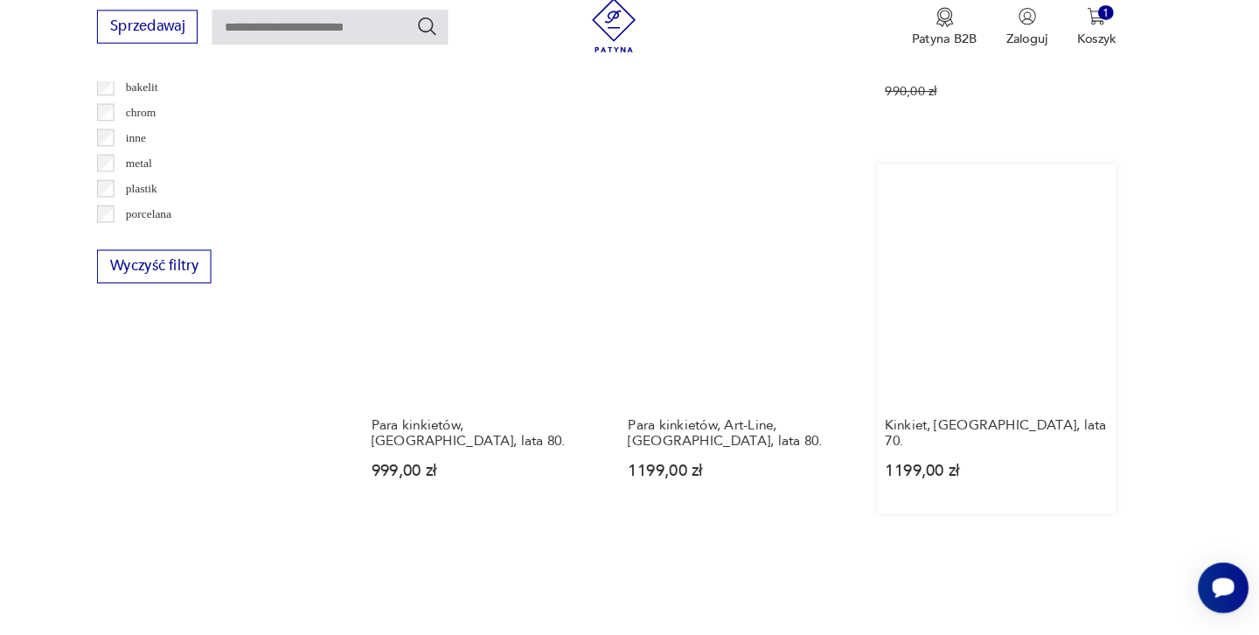
scroll to position [1739, 0]
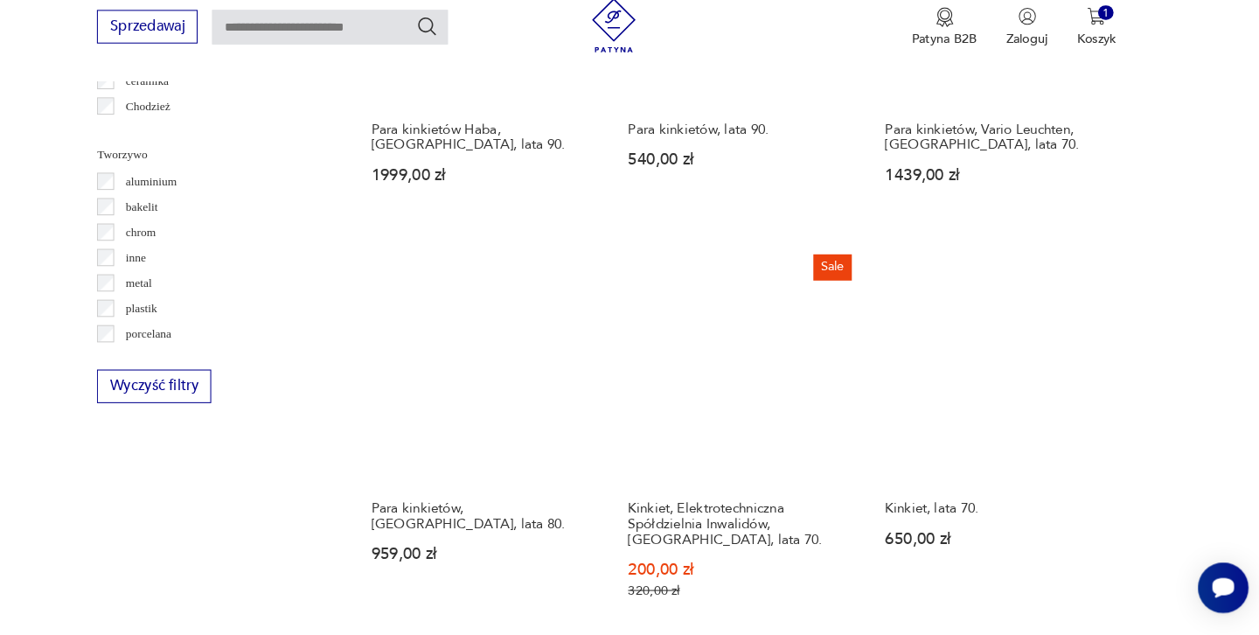
scroll to position [1598, 0]
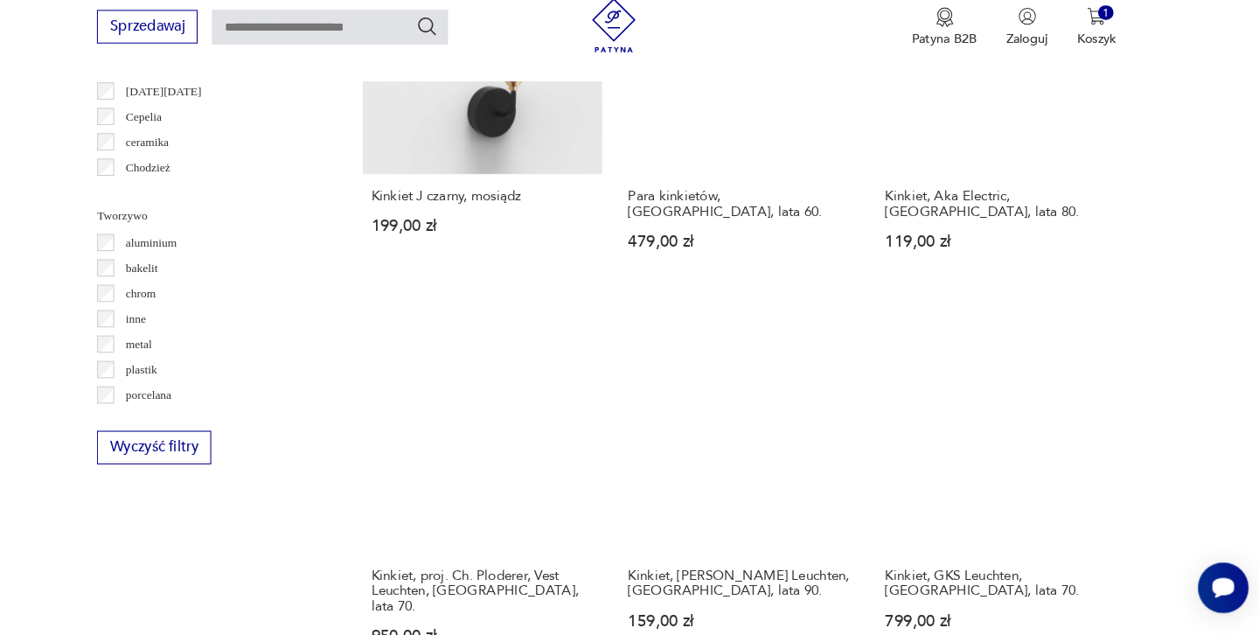
scroll to position [1529, 0]
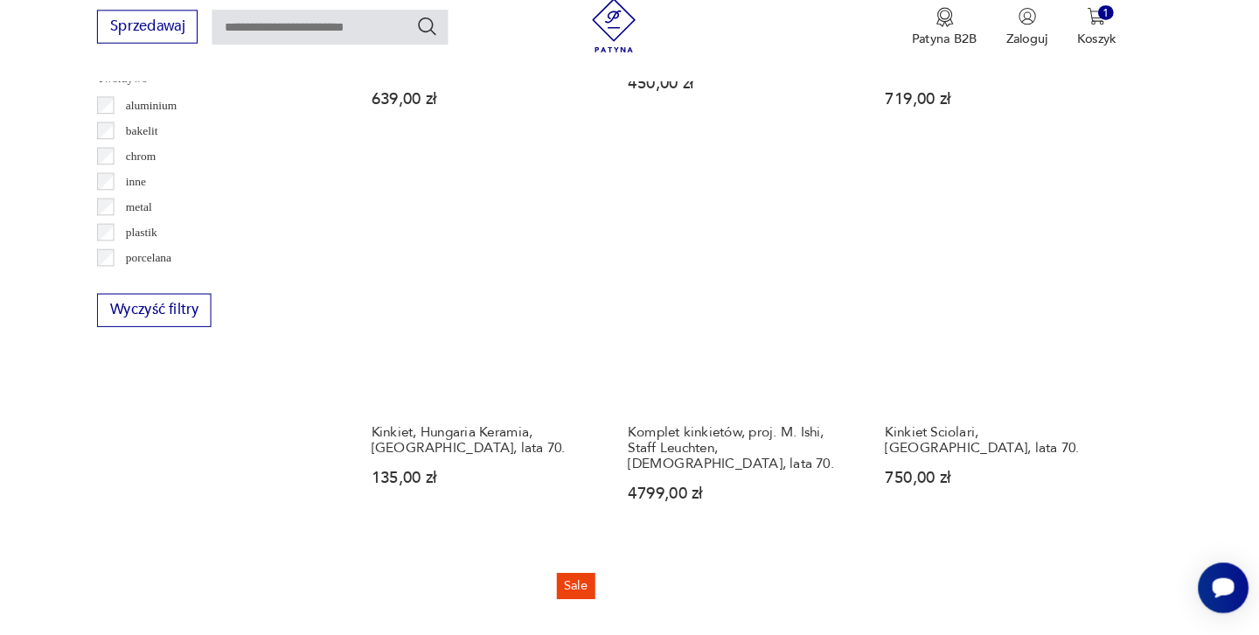
scroll to position [1689, 0]
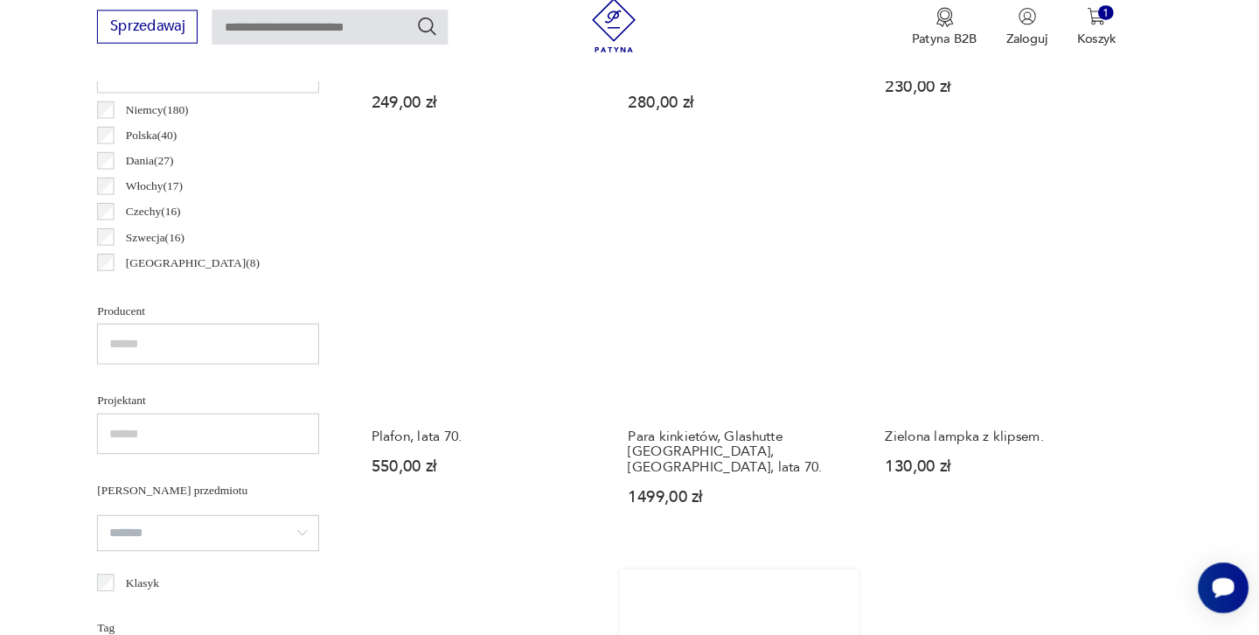
scroll to position [910, 0]
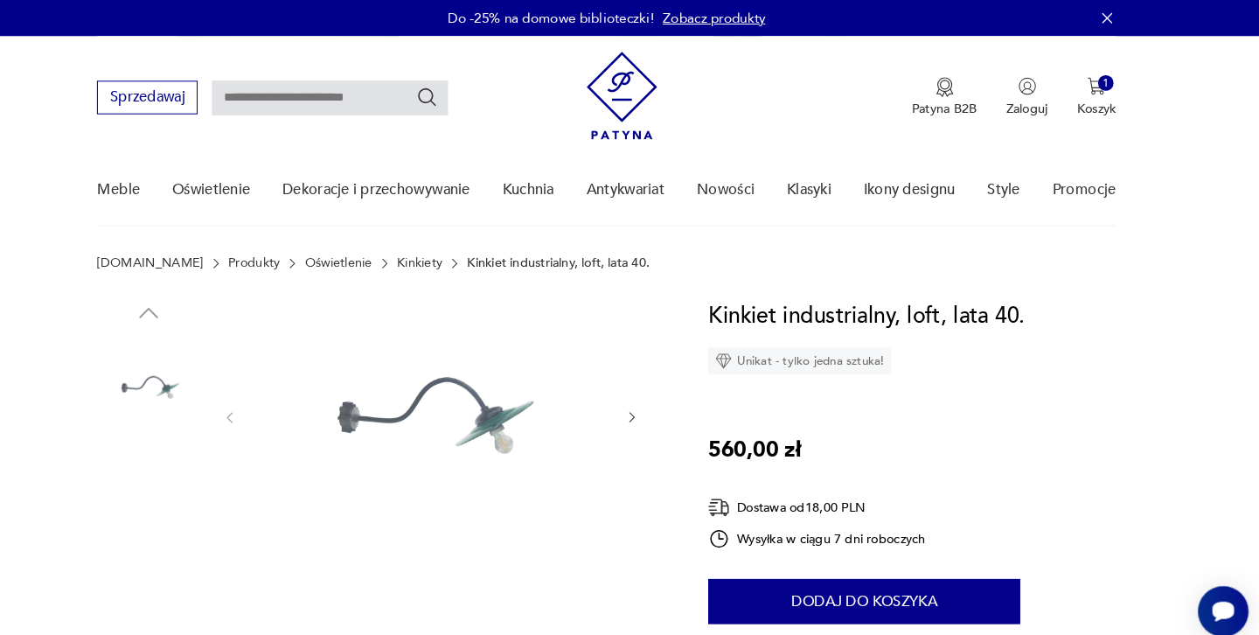
click at [138, 574] on img at bounding box center [188, 597] width 100 height 100
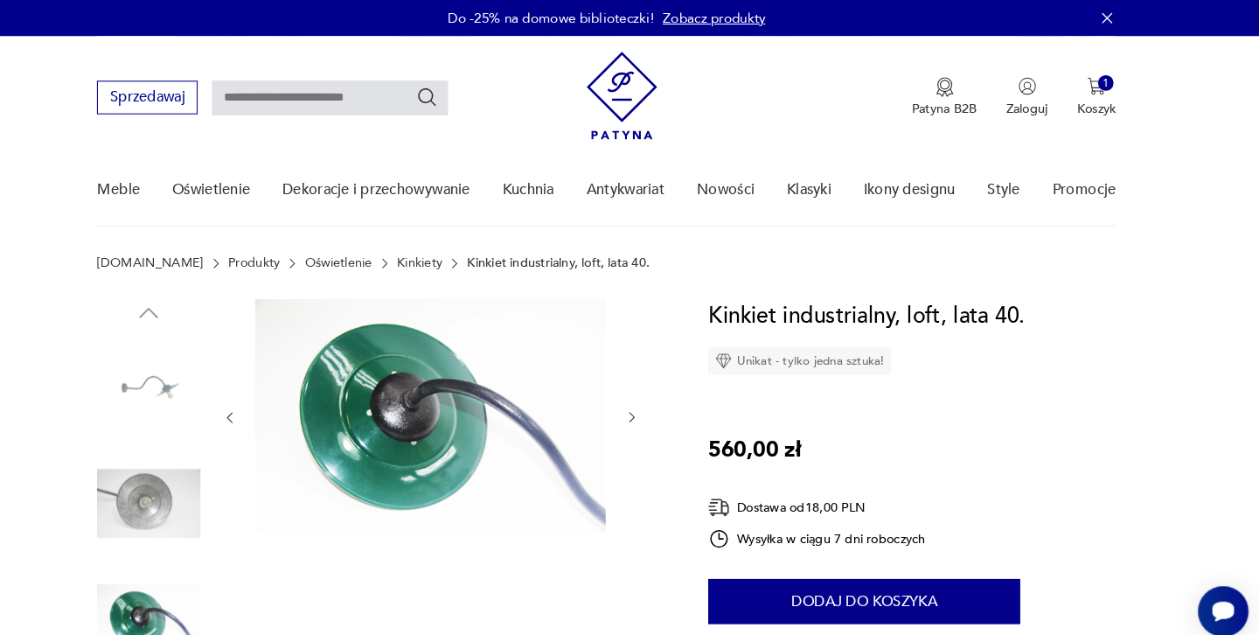
click at [156, 493] on img at bounding box center [188, 486] width 100 height 100
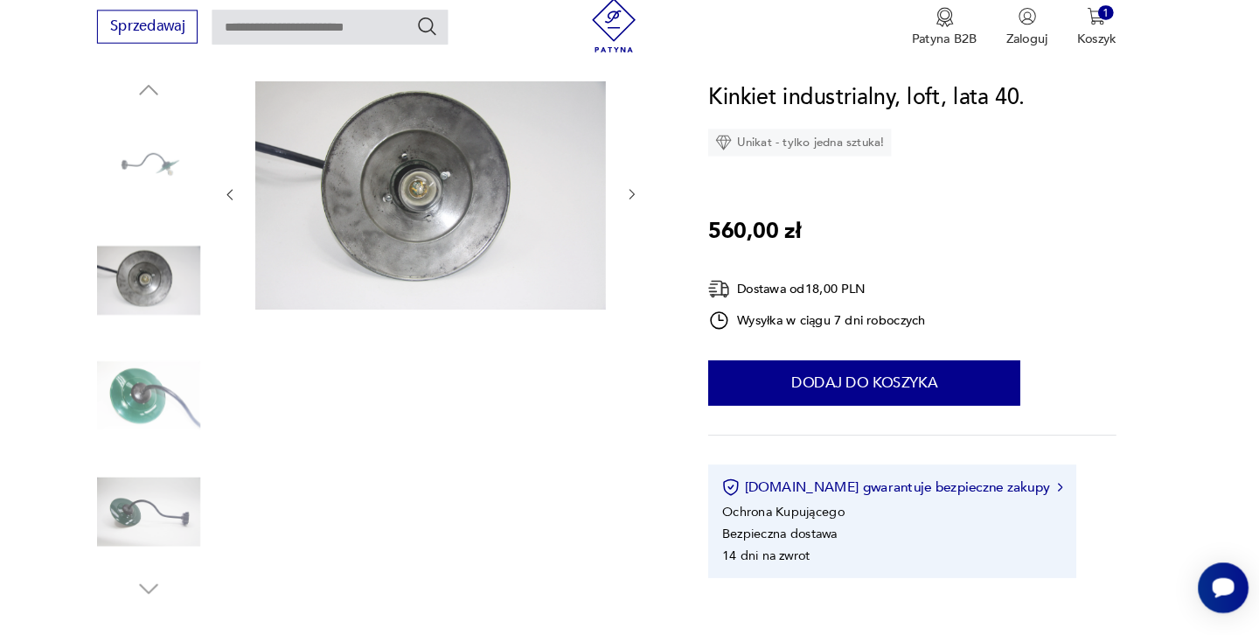
scroll to position [195, 0]
click at [156, 493] on img at bounding box center [188, 514] width 100 height 100
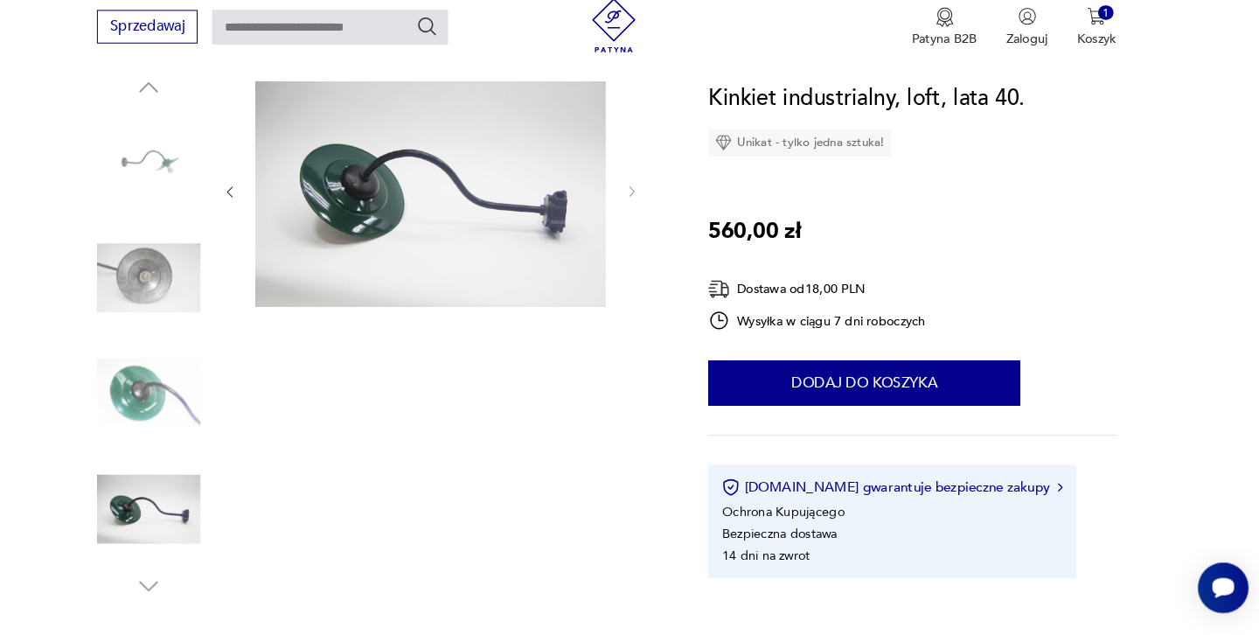
click at [175, 575] on icon "button" at bounding box center [188, 588] width 26 height 26
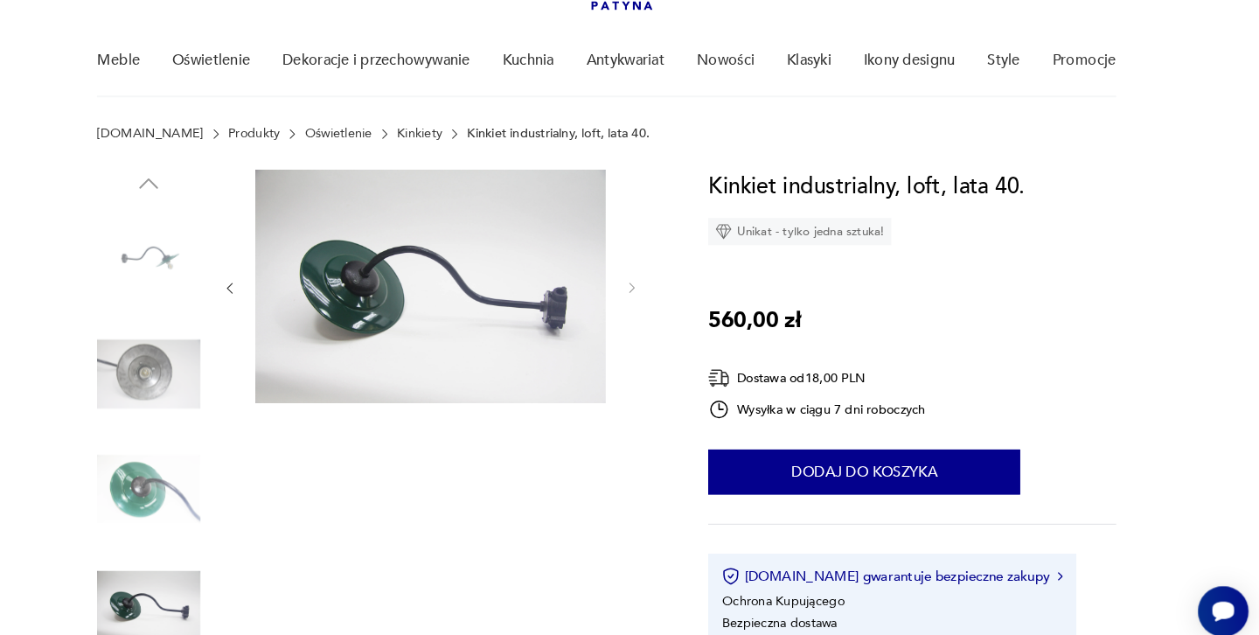
scroll to position [124, 0]
click at [138, 236] on img at bounding box center [188, 249] width 100 height 100
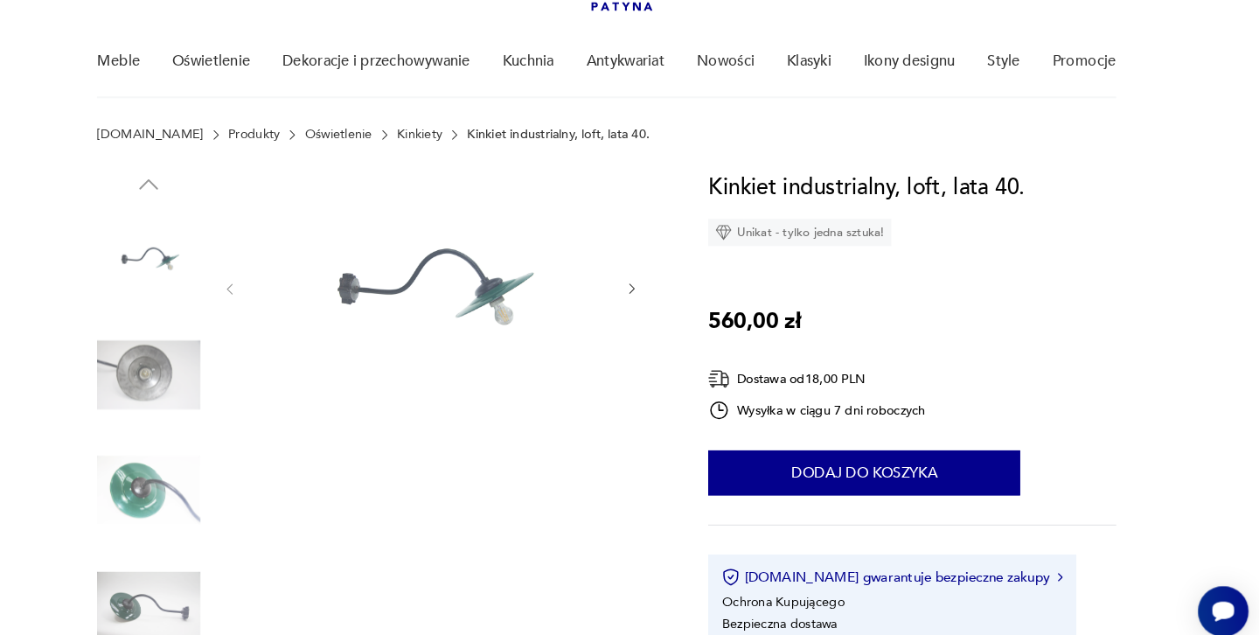
click at [175, 178] on icon "button" at bounding box center [188, 177] width 26 height 26
click at [376, 275] on img at bounding box center [460, 276] width 338 height 225
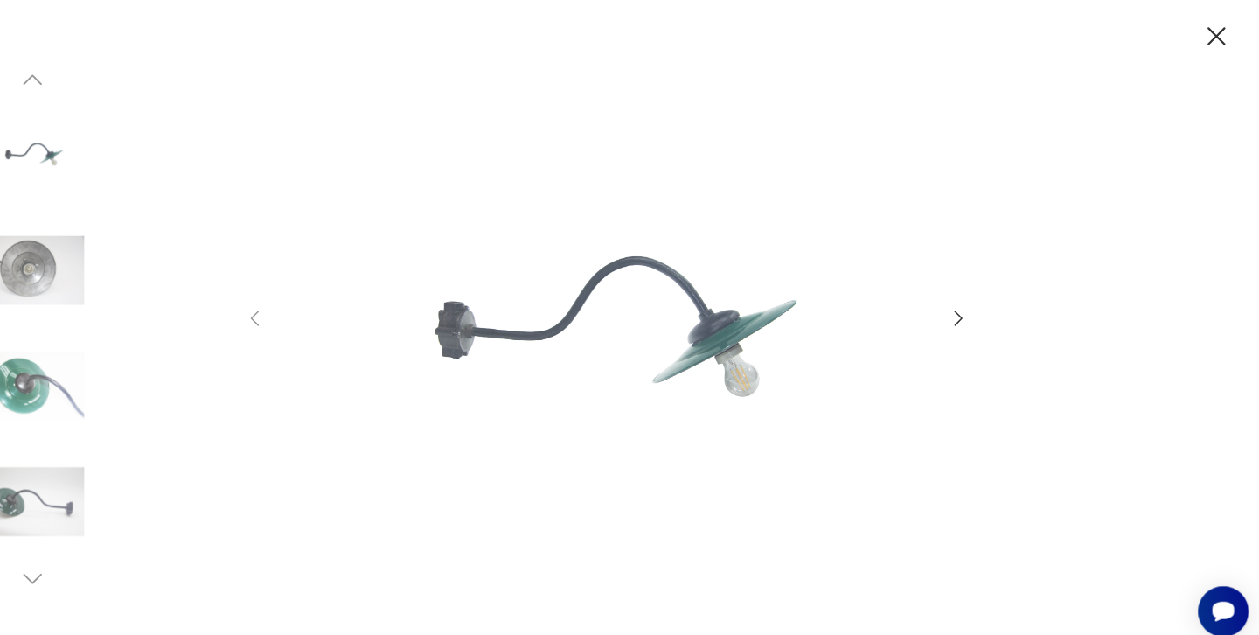
click at [609, 342] on img at bounding box center [629, 316] width 623 height 508
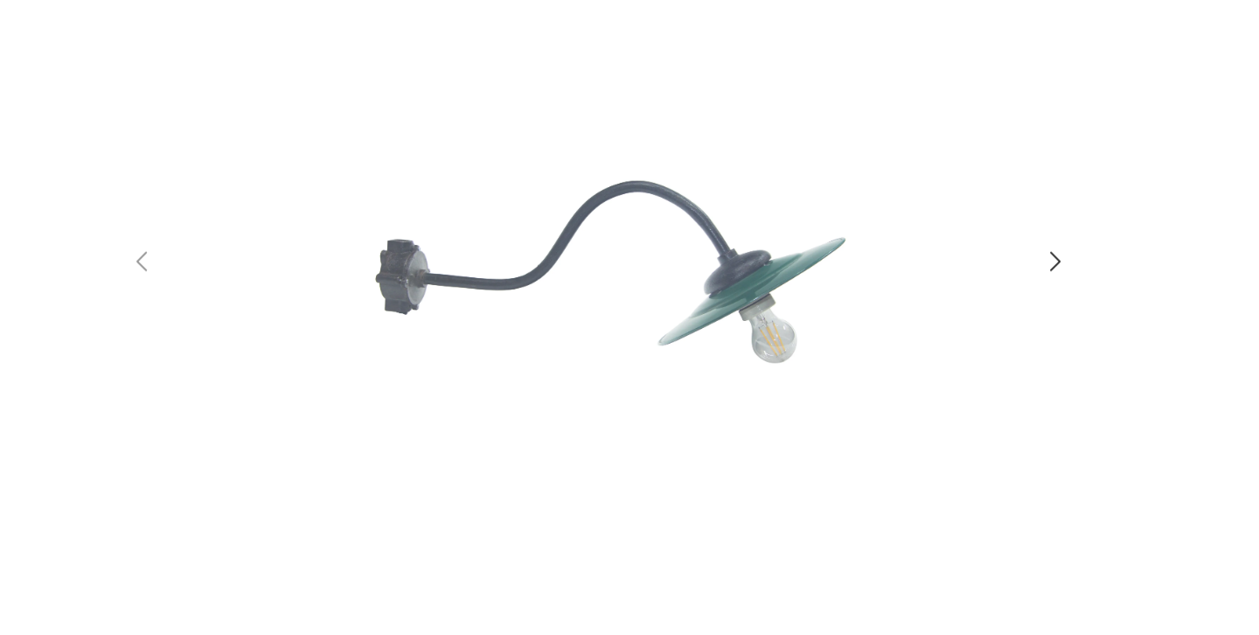
click at [966, 300] on icon "button" at bounding box center [970, 307] width 8 height 14
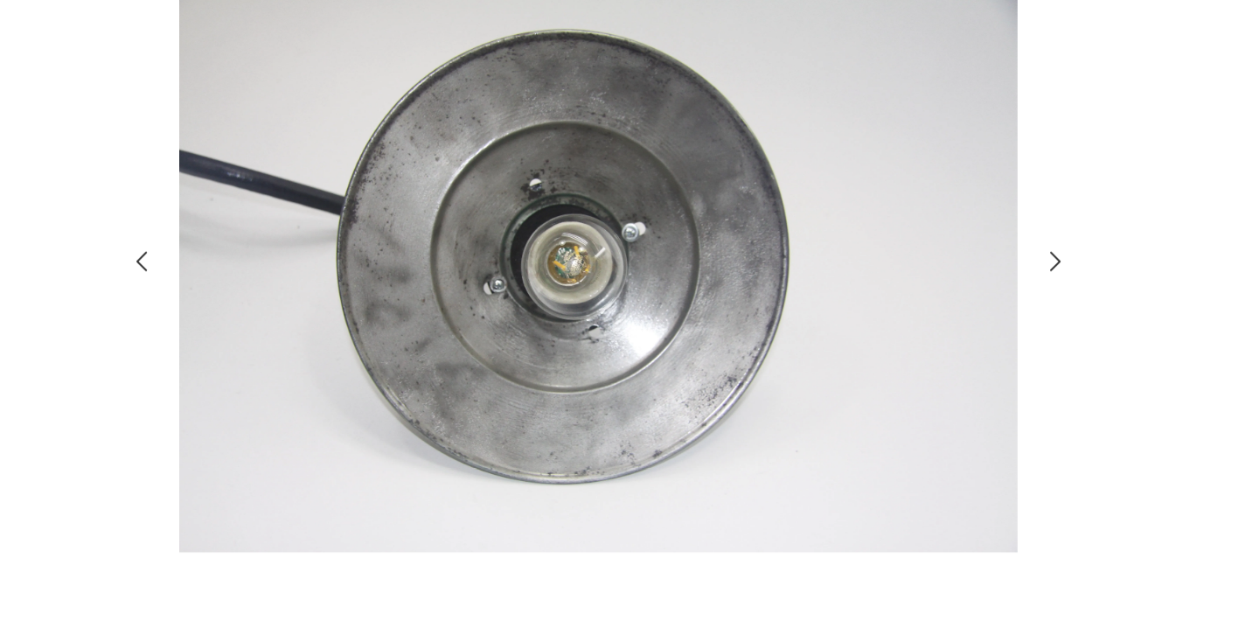
click at [966, 300] on icon "button" at bounding box center [970, 307] width 8 height 14
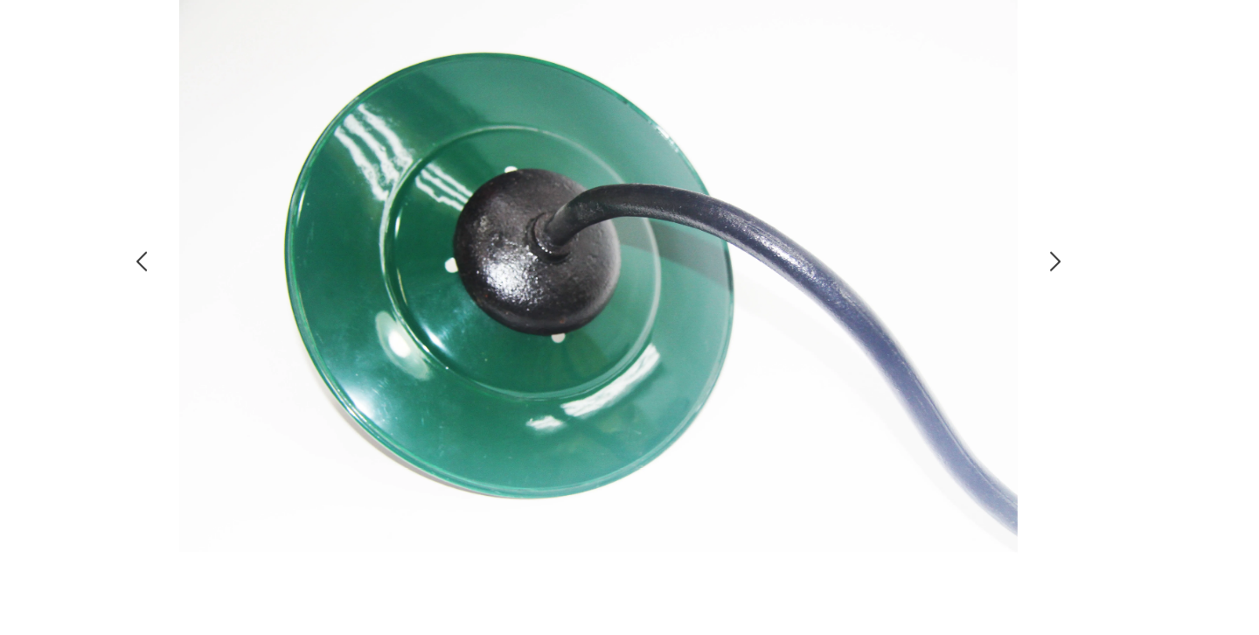
click at [966, 300] on icon "button" at bounding box center [970, 307] width 8 height 14
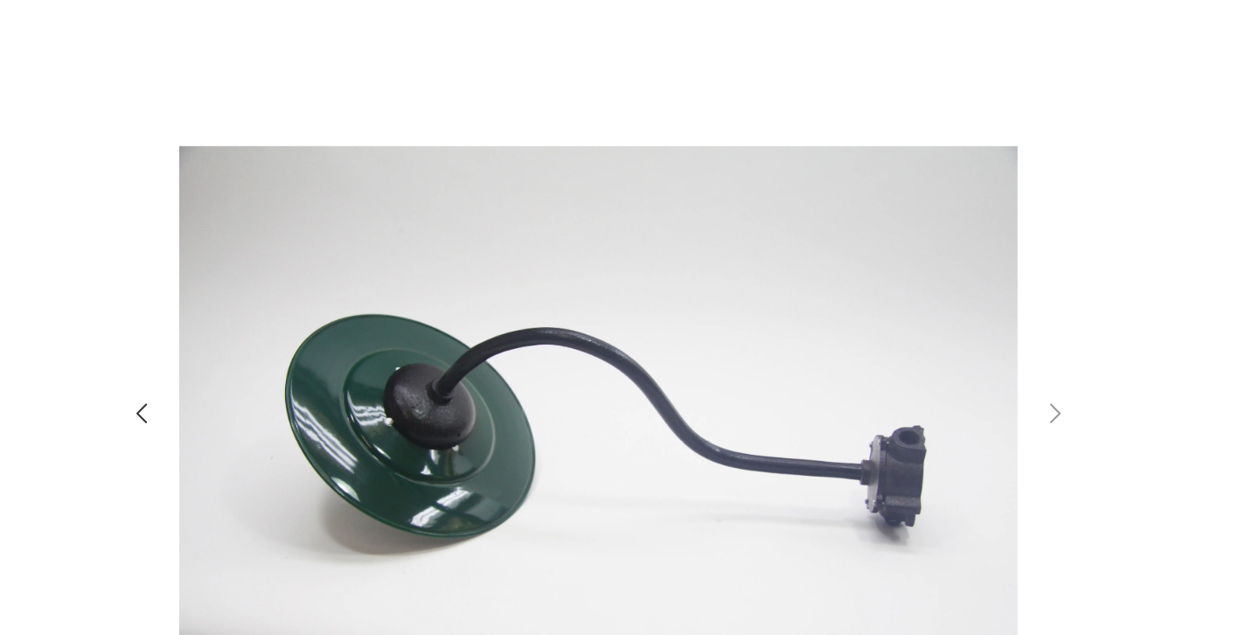
scroll to position [0, 0]
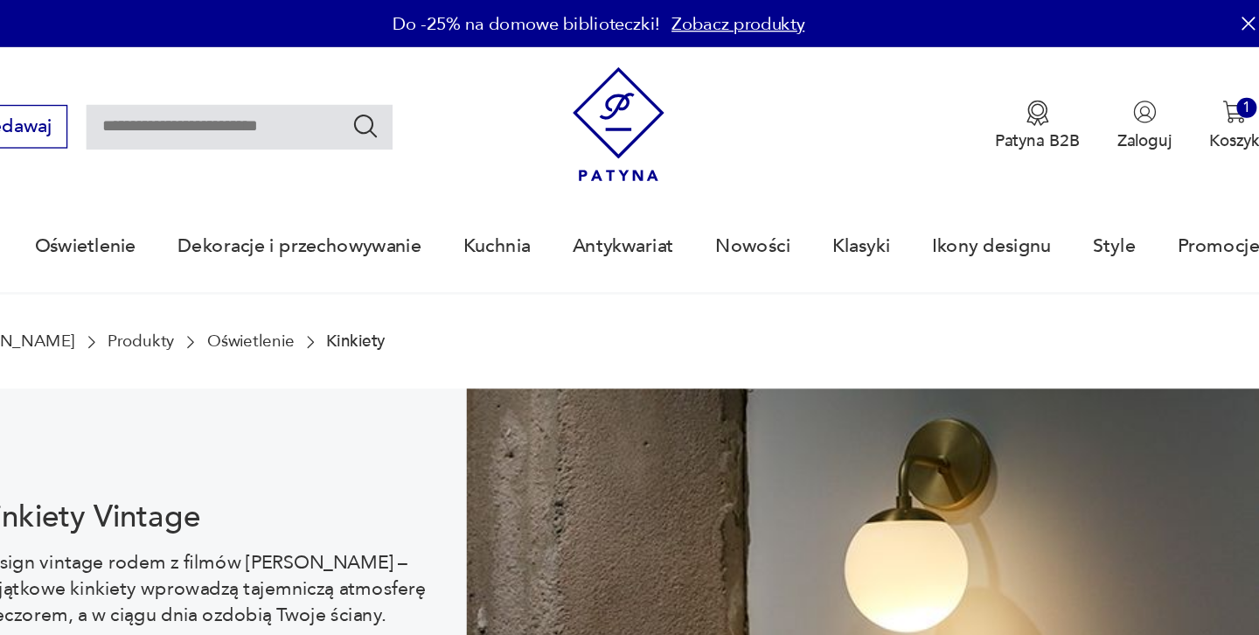
scroll to position [910, 0]
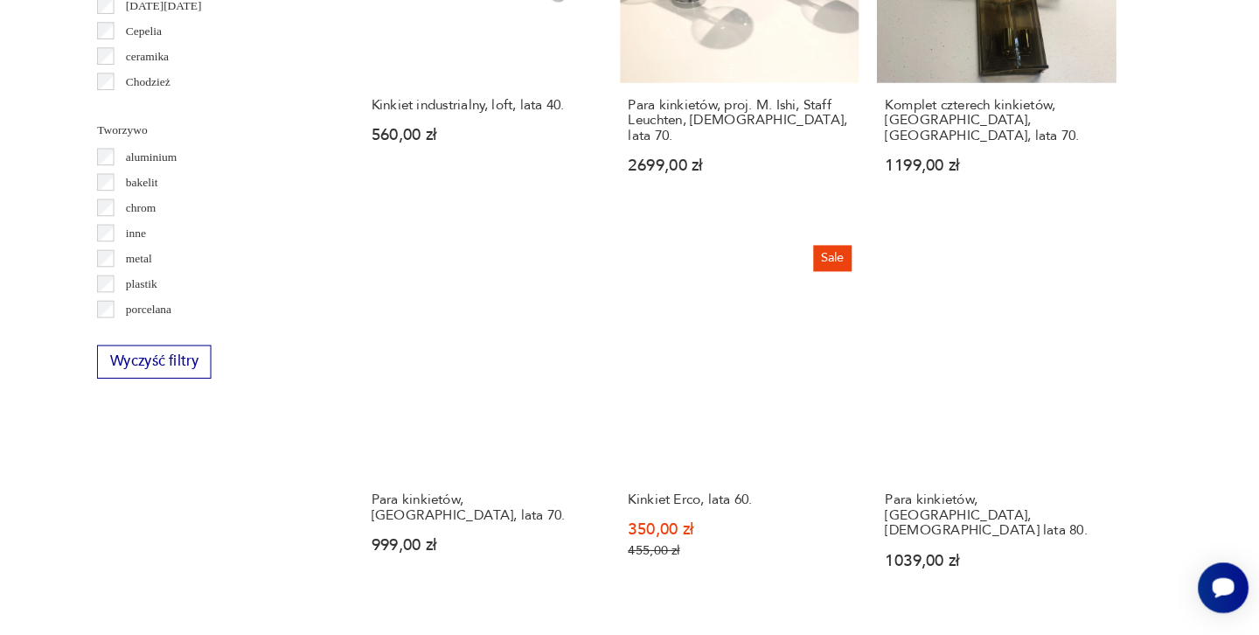
scroll to position [1628, 0]
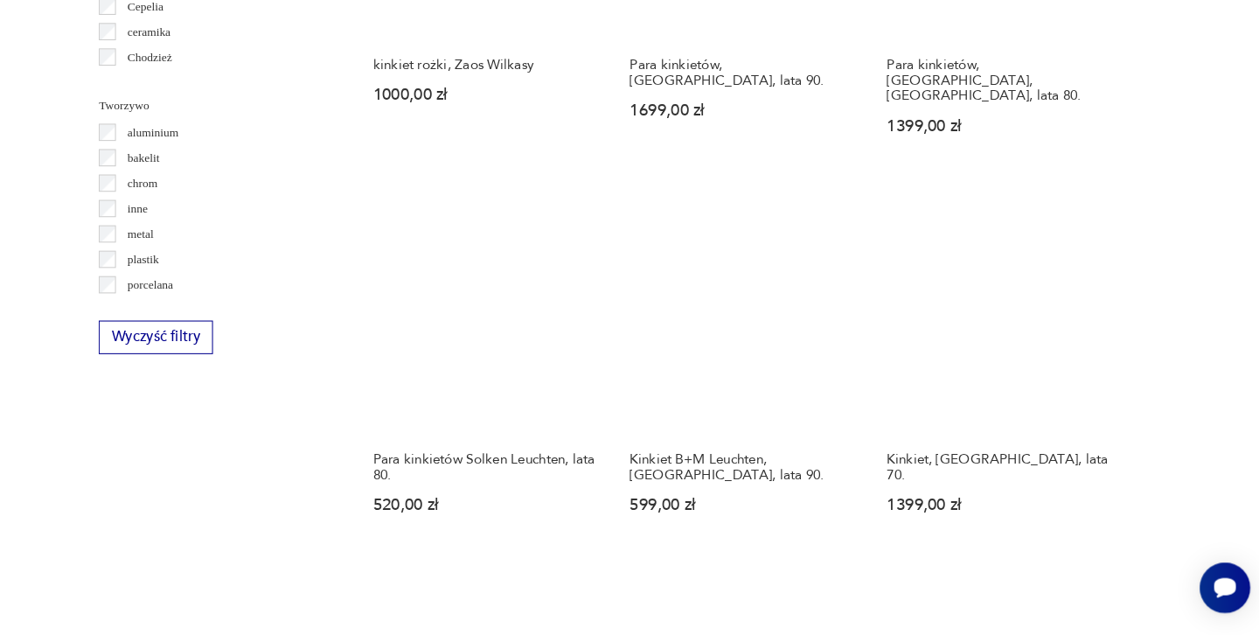
scroll to position [1662, 0]
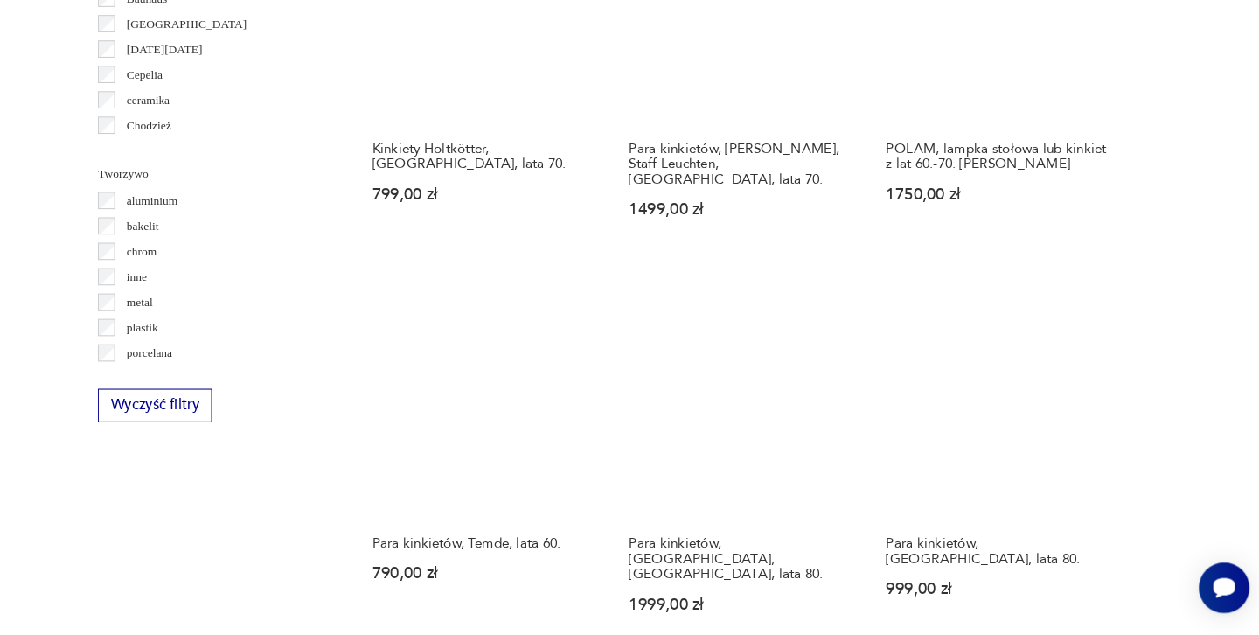
scroll to position [1586, 0]
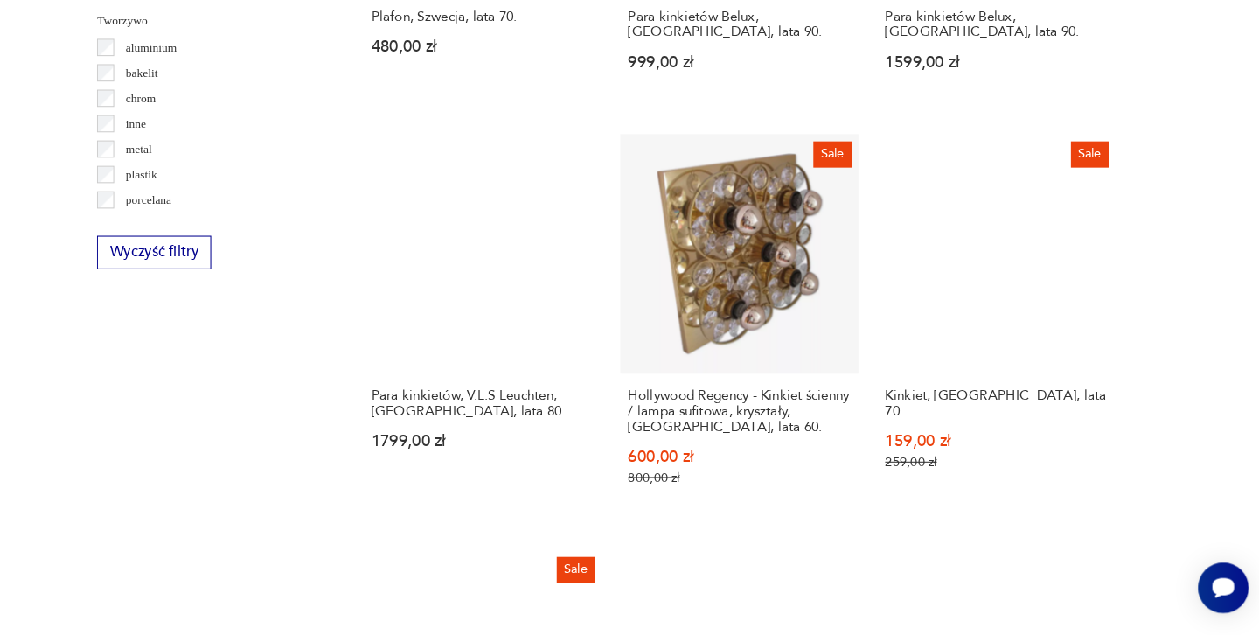
scroll to position [1737, 0]
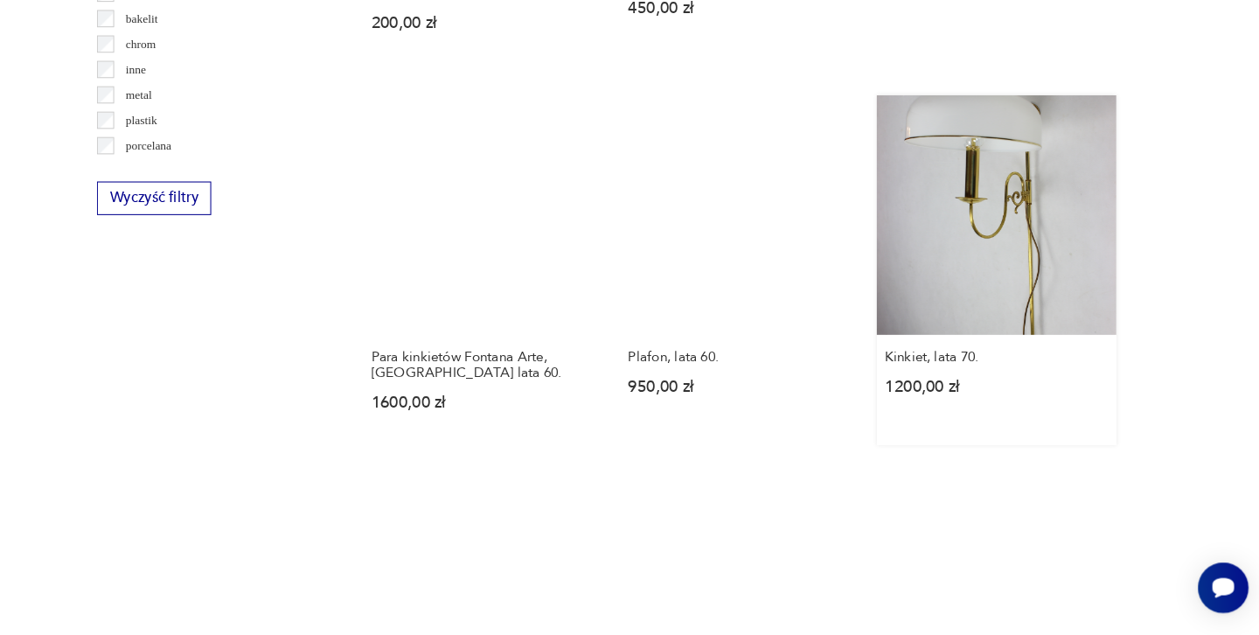
scroll to position [1768, 0]
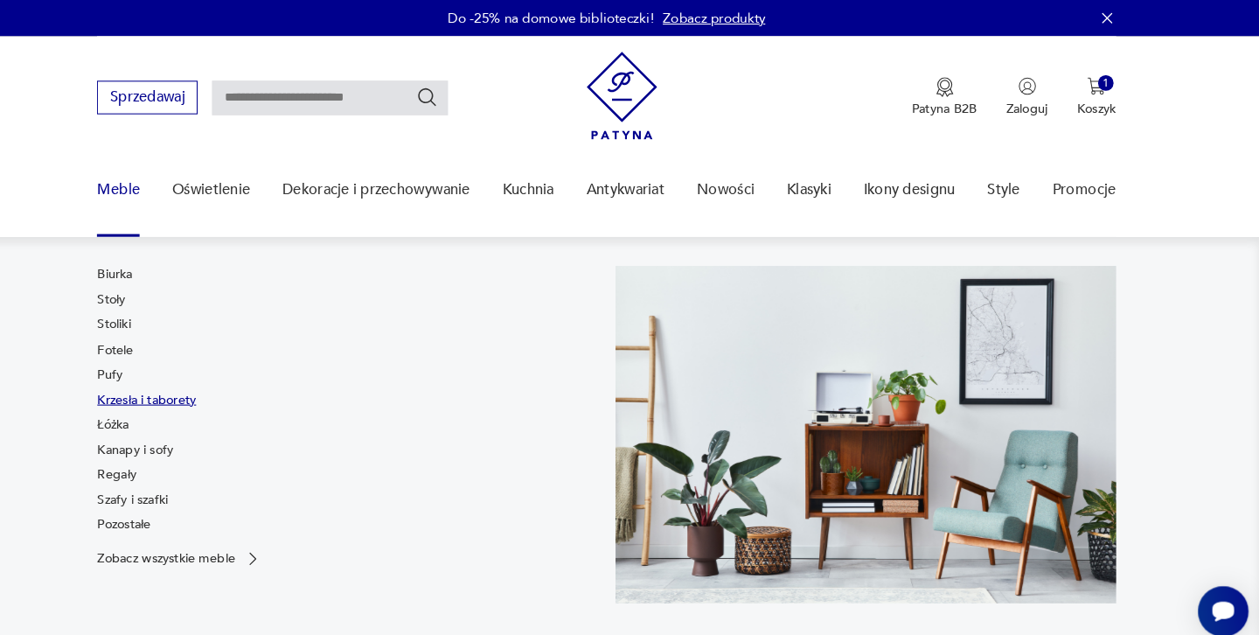
click at [138, 386] on link "Krzesła i taborety" at bounding box center [185, 385] width 95 height 17
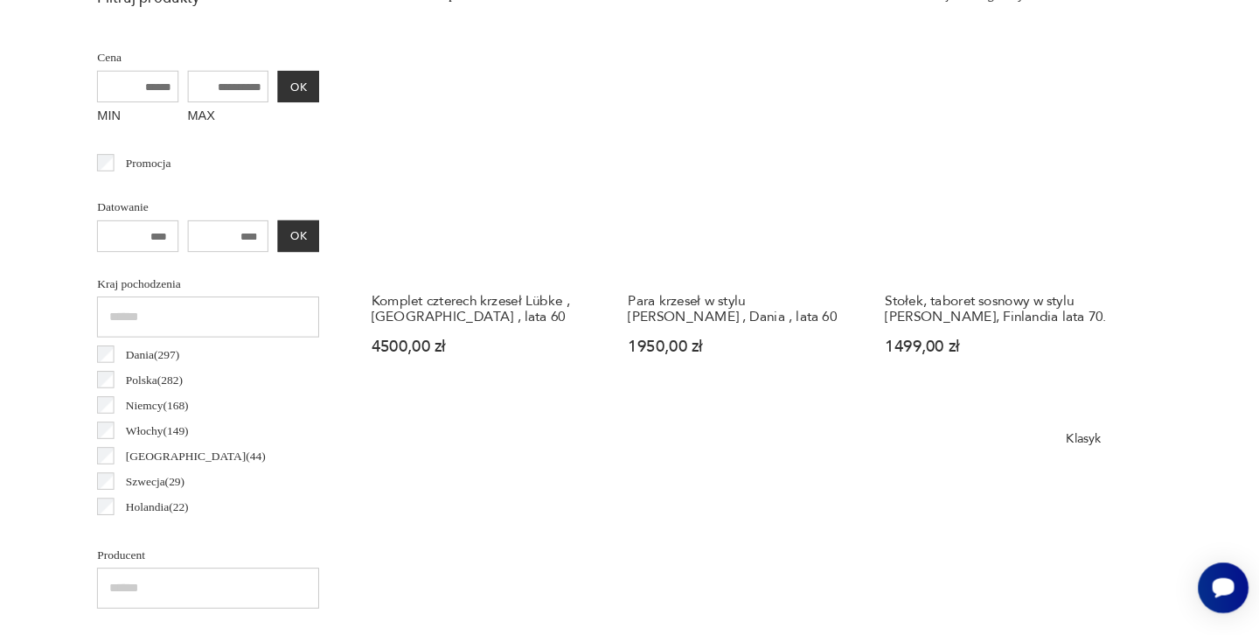
scroll to position [735, 0]
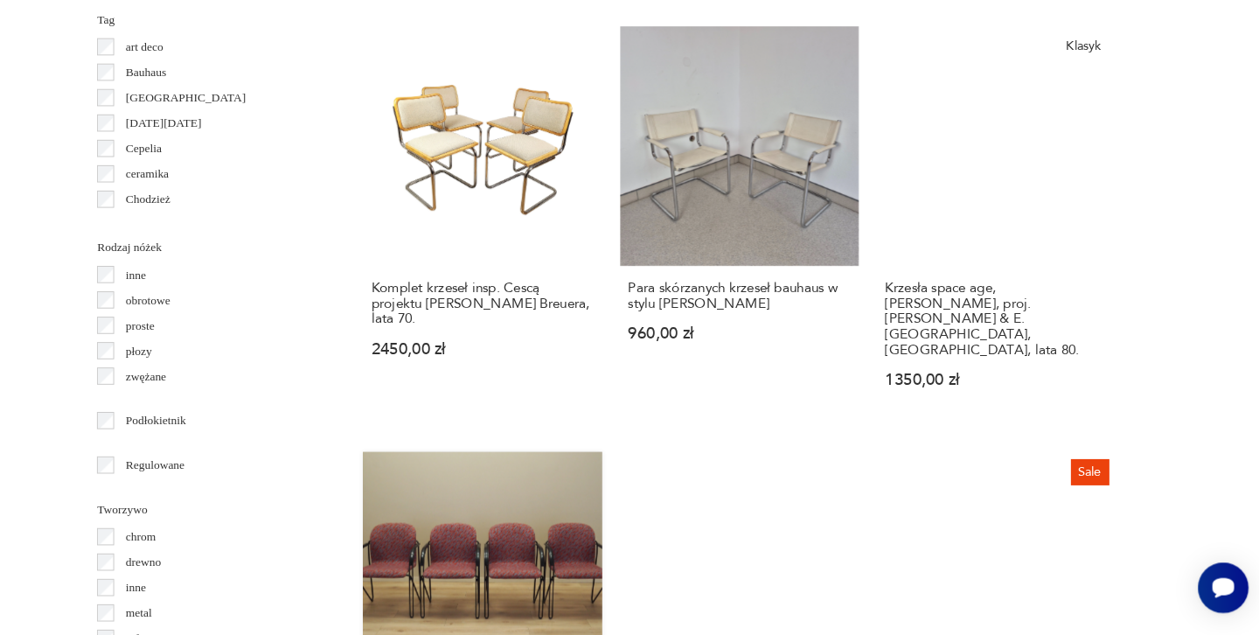
scroll to position [1964, 0]
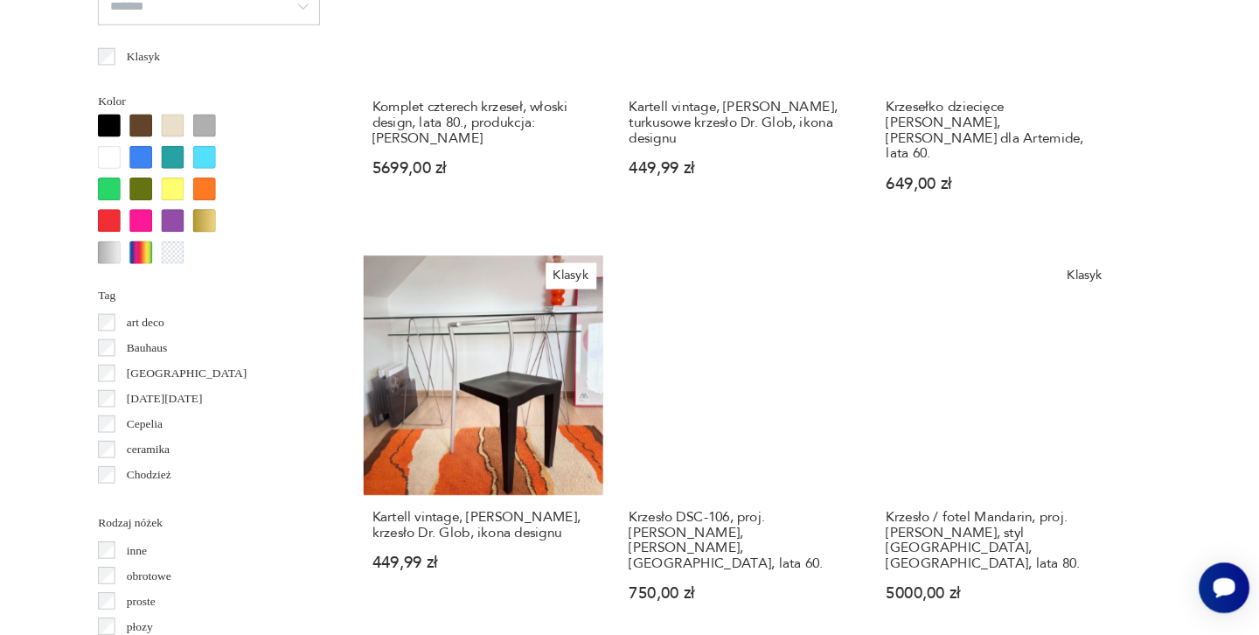
scroll to position [1691, 0]
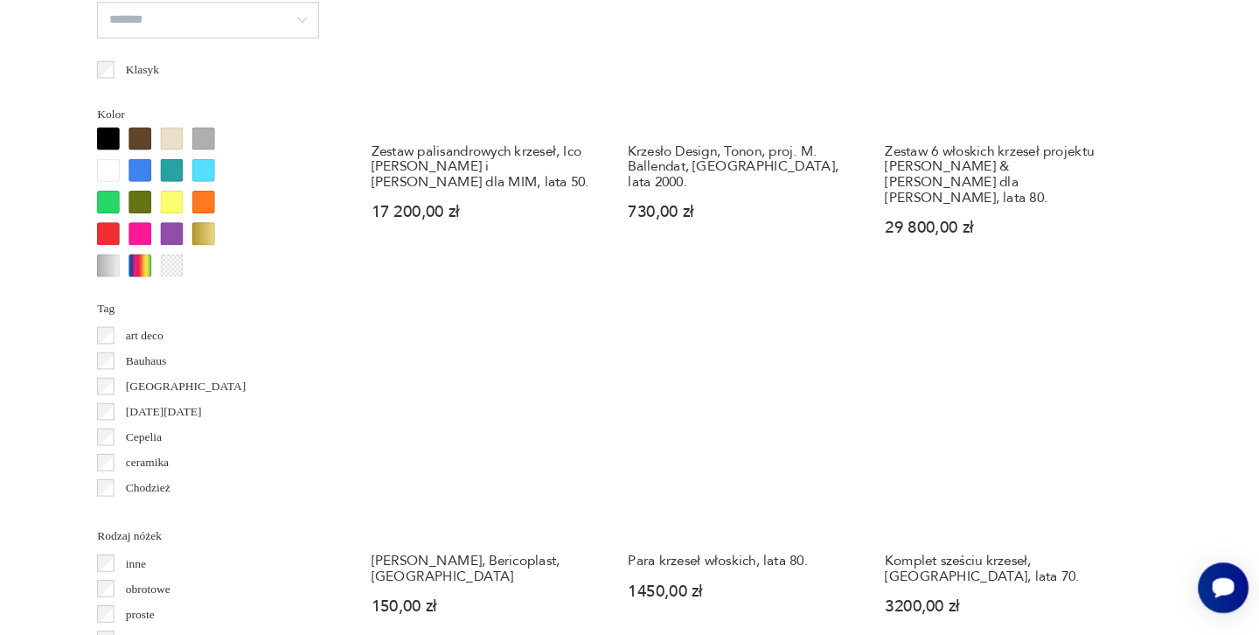
scroll to position [1681, 0]
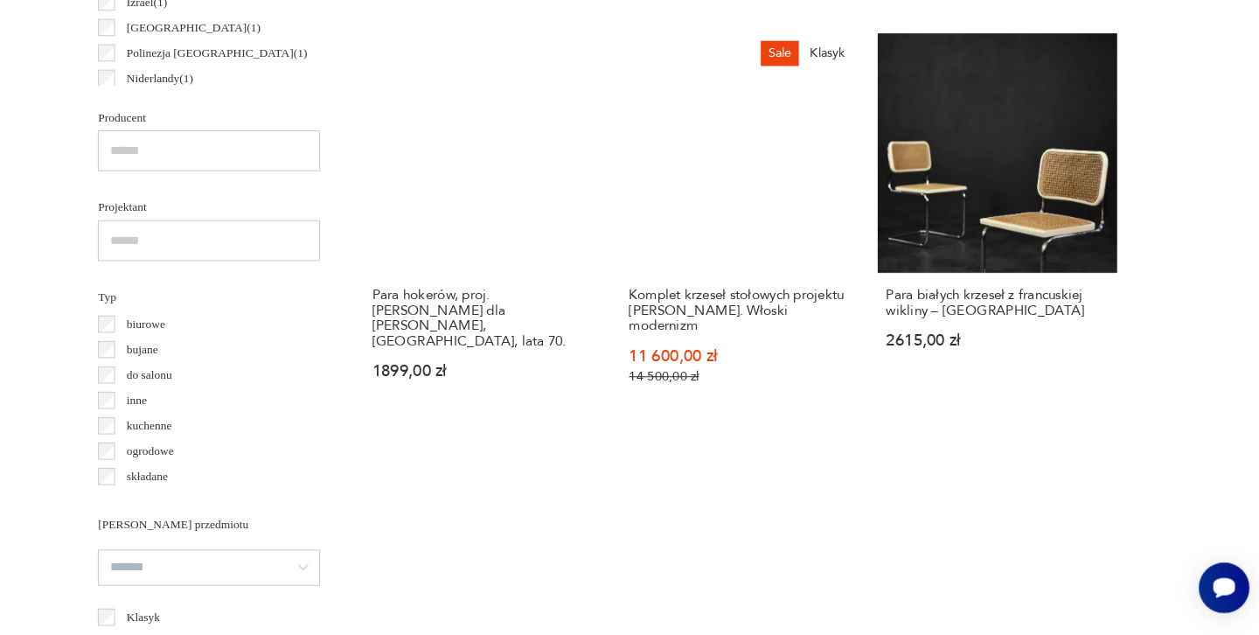
scroll to position [1232, 0]
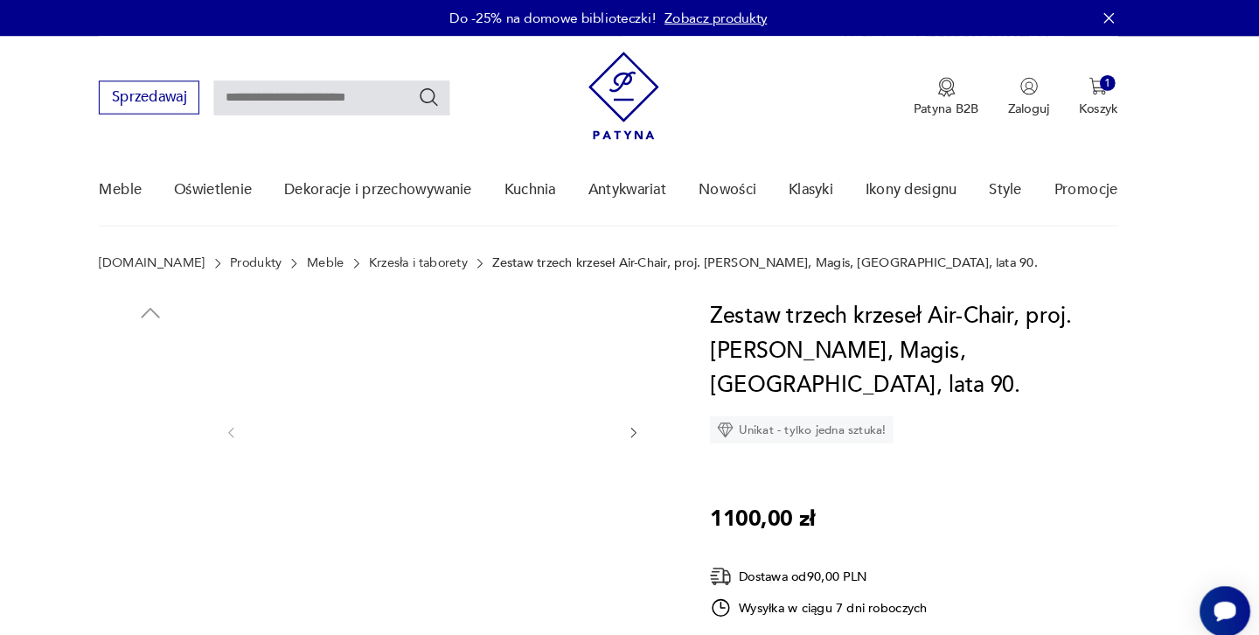
click at [459, 394] on img at bounding box center [460, 416] width 338 height 254
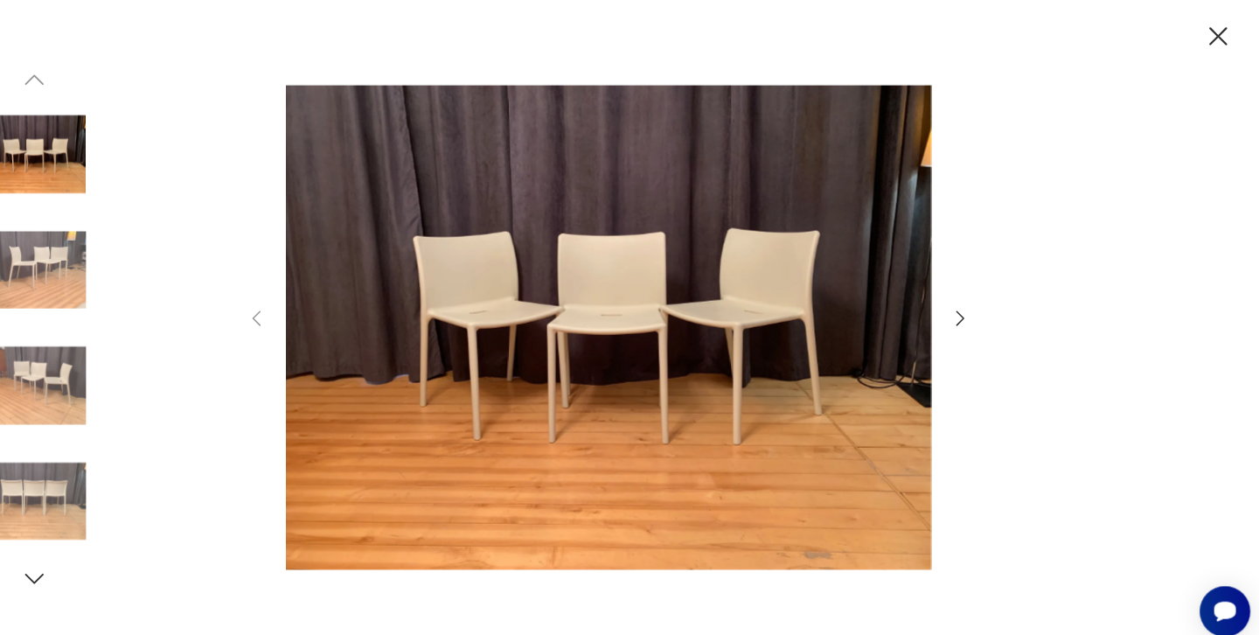
click at [959, 305] on icon "button" at bounding box center [969, 306] width 21 height 21
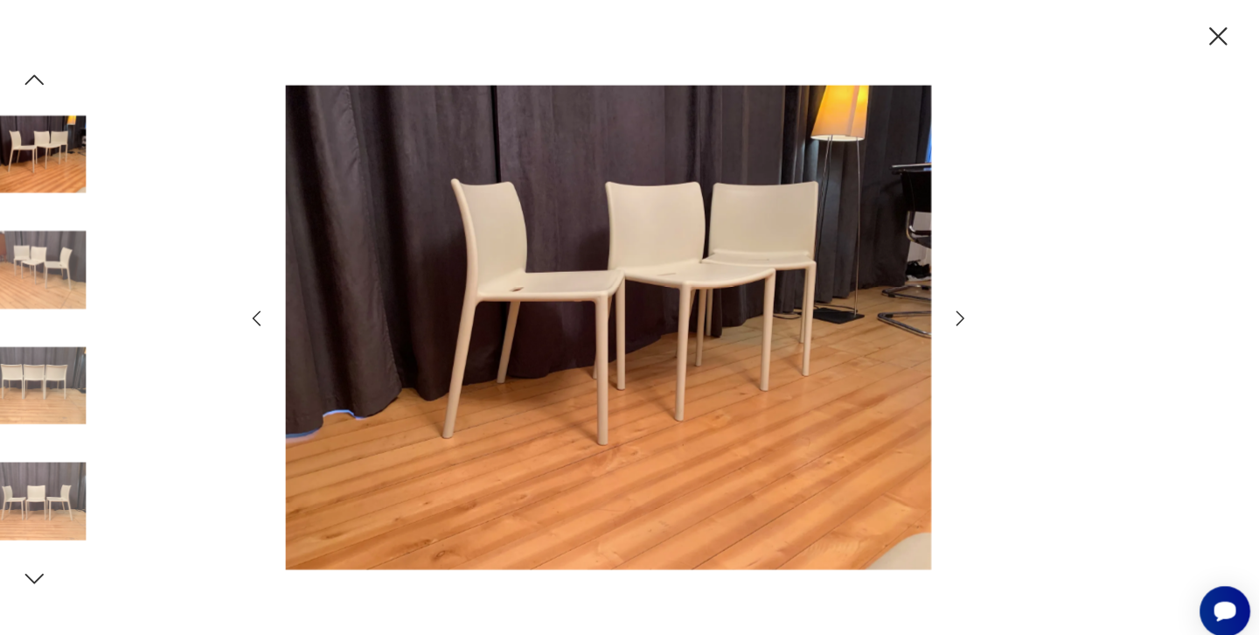
click at [959, 305] on icon "button" at bounding box center [969, 306] width 21 height 21
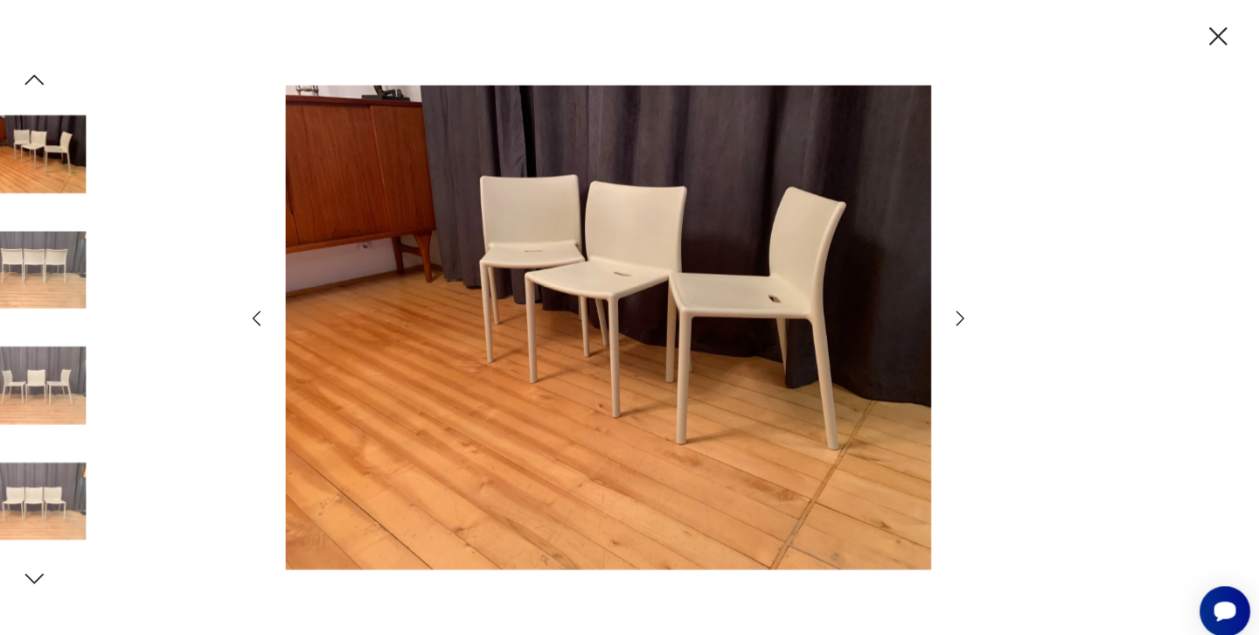
click at [959, 305] on icon "button" at bounding box center [969, 306] width 21 height 21
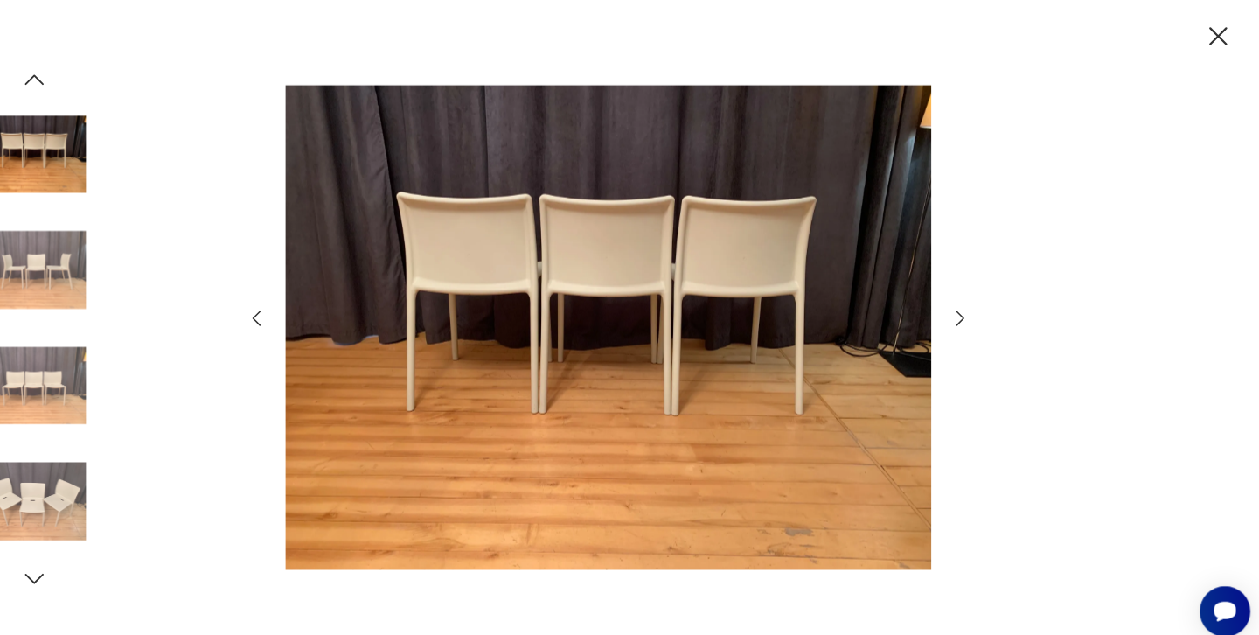
click at [959, 305] on icon "button" at bounding box center [969, 306] width 21 height 21
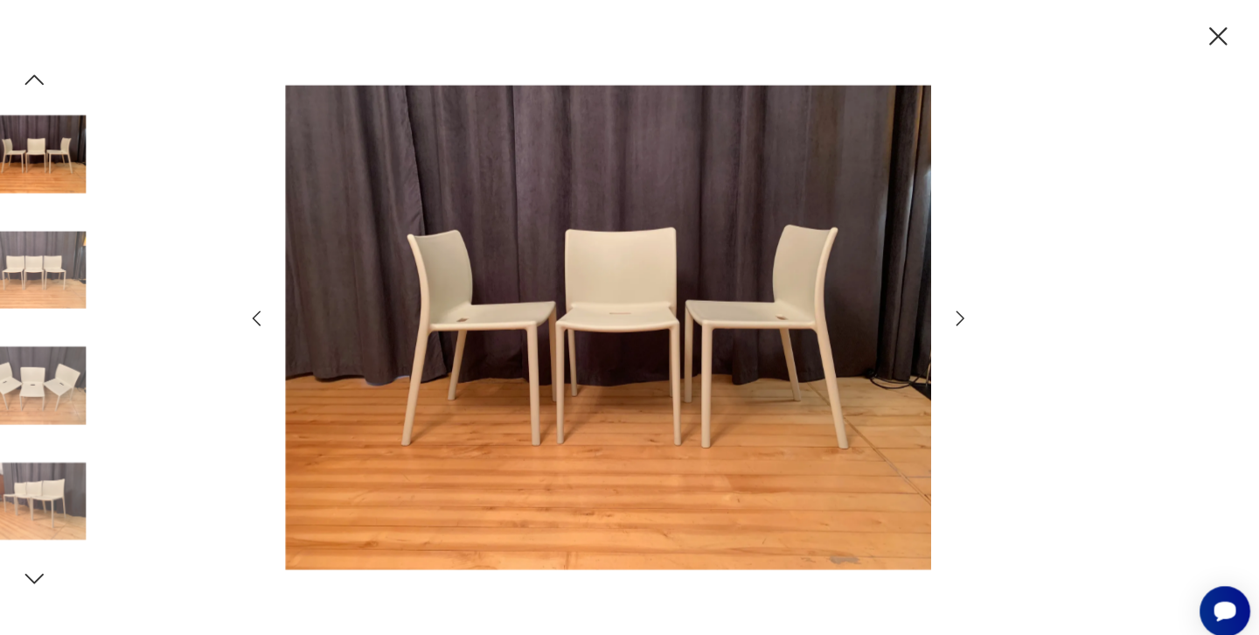
click at [959, 305] on icon "button" at bounding box center [969, 306] width 21 height 21
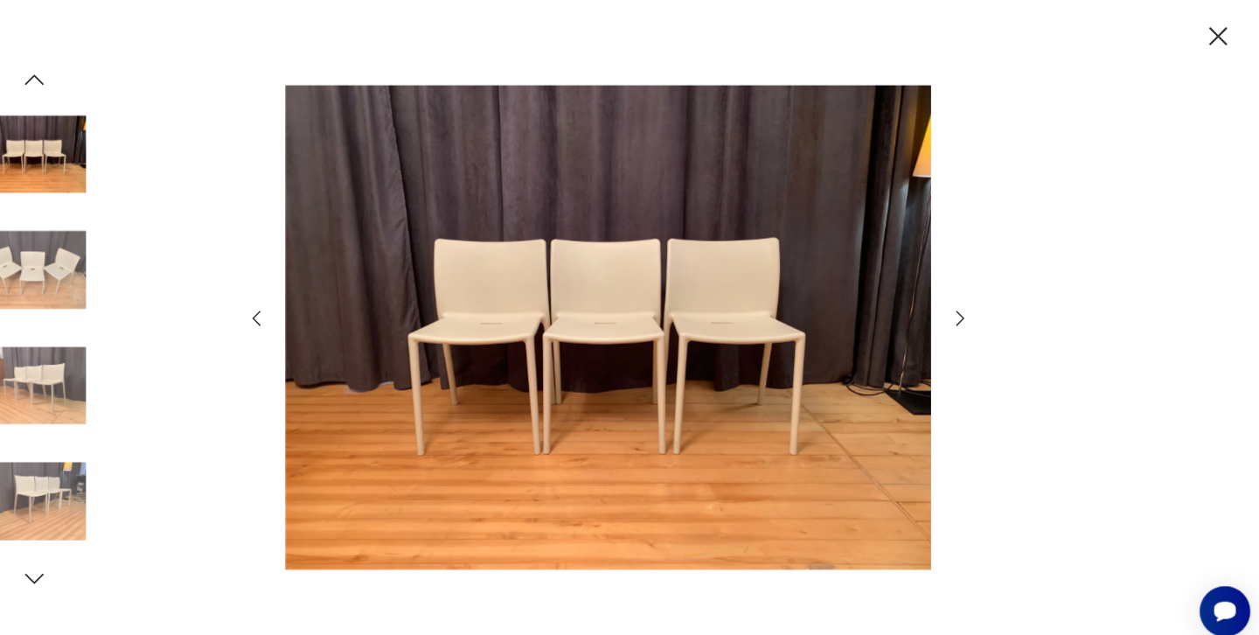
click at [1210, 33] on icon "button" at bounding box center [1218, 34] width 17 height 17
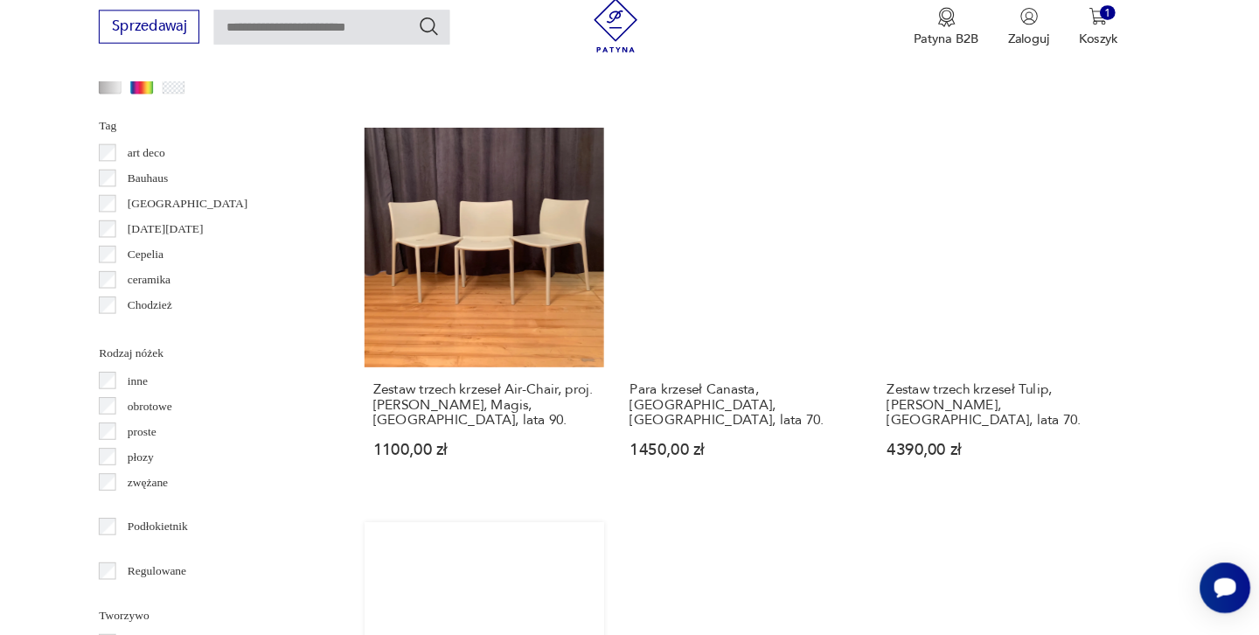
scroll to position [1853, 0]
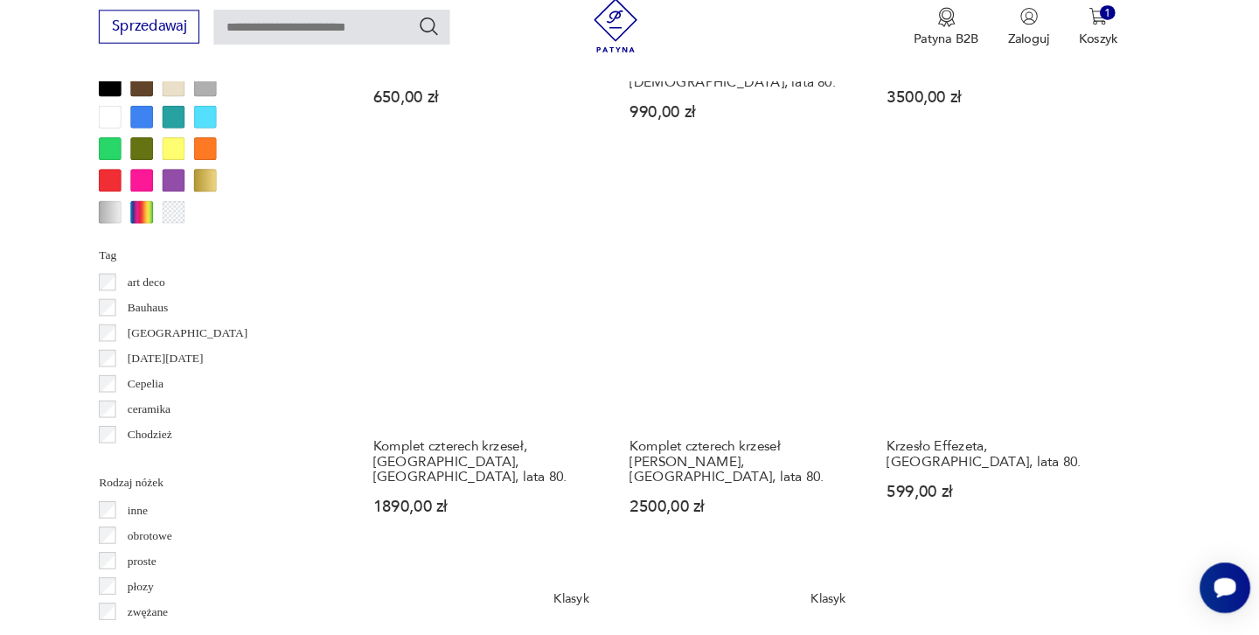
scroll to position [1728, 0]
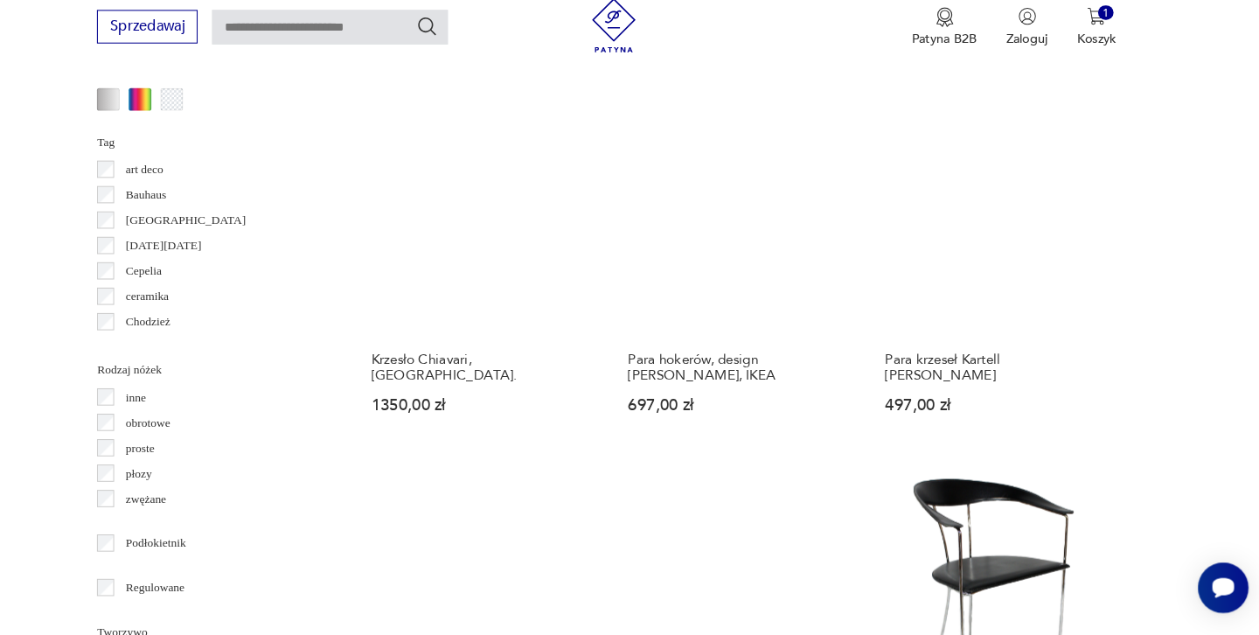
scroll to position [1842, 0]
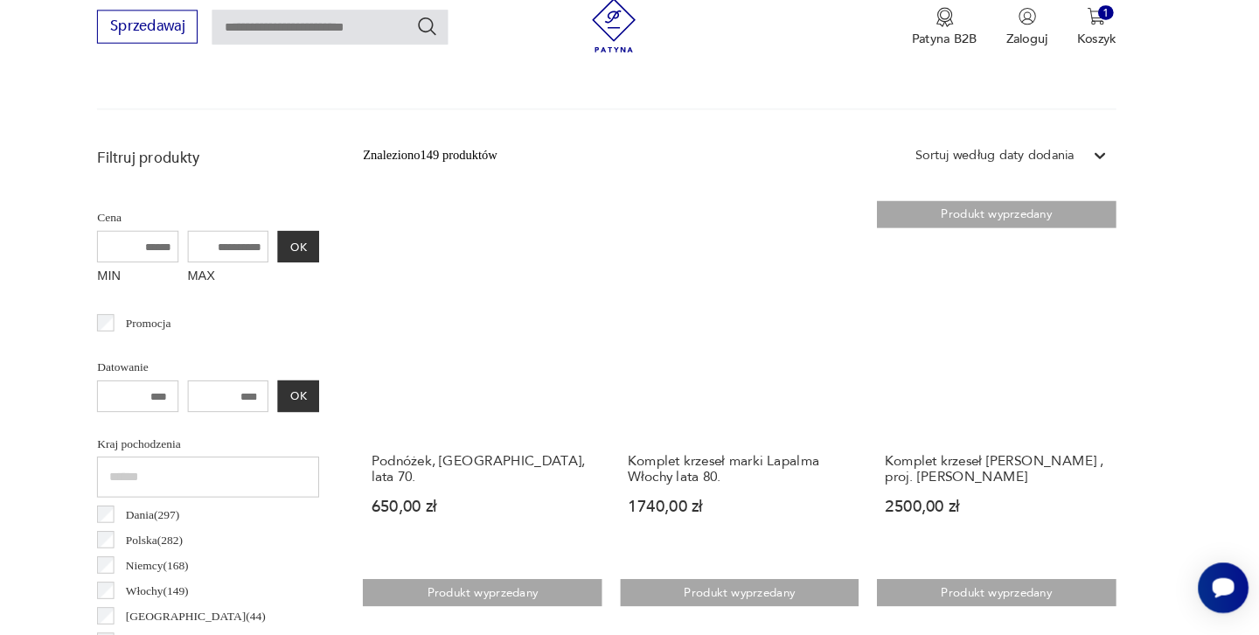
scroll to position [572, 0]
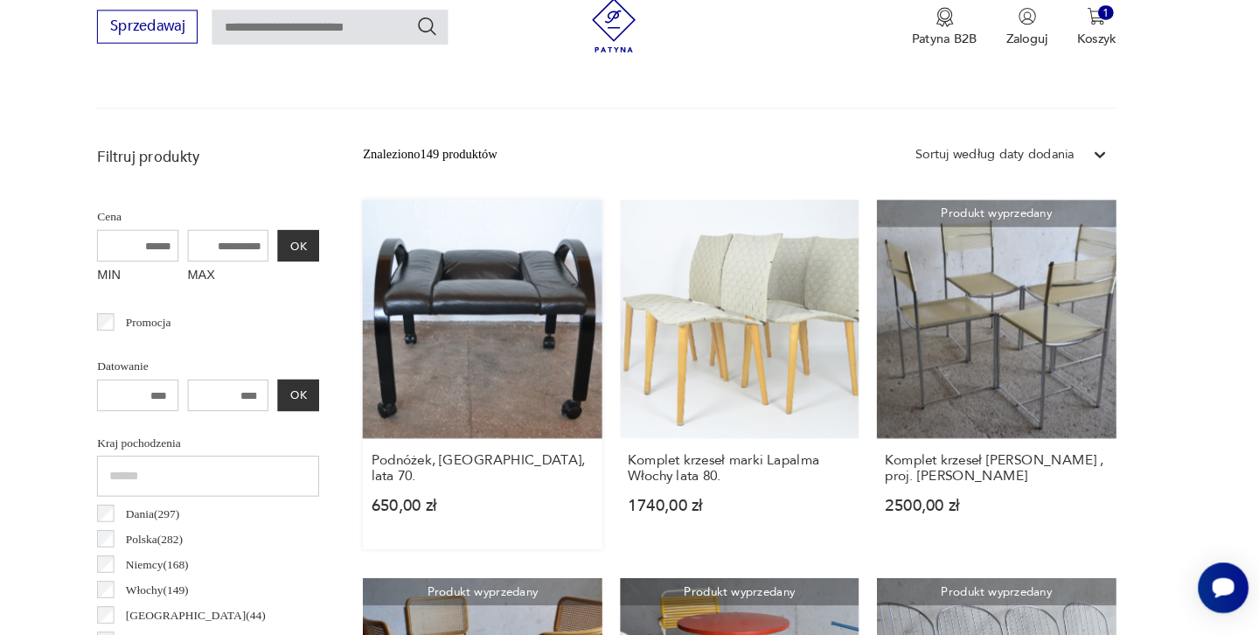
click at [414, 255] on link "Podnóżek, [GEOGRAPHIC_DATA], lata 70. 650,00 zł" at bounding box center [509, 383] width 230 height 337
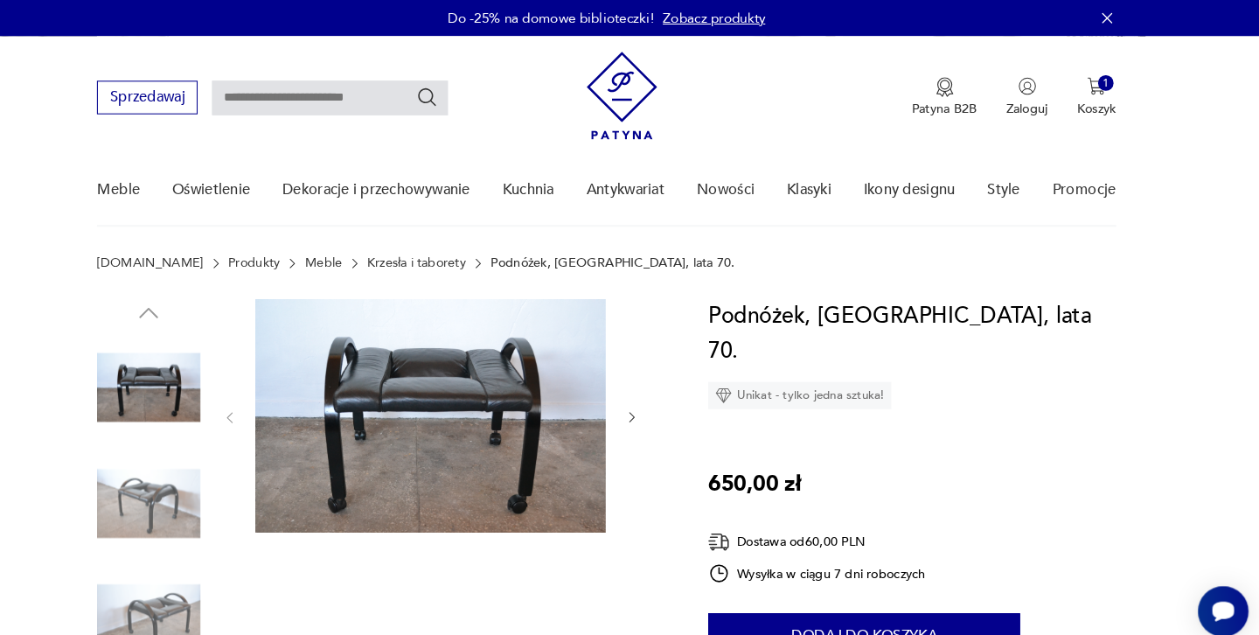
click at [138, 481] on img at bounding box center [188, 486] width 100 height 100
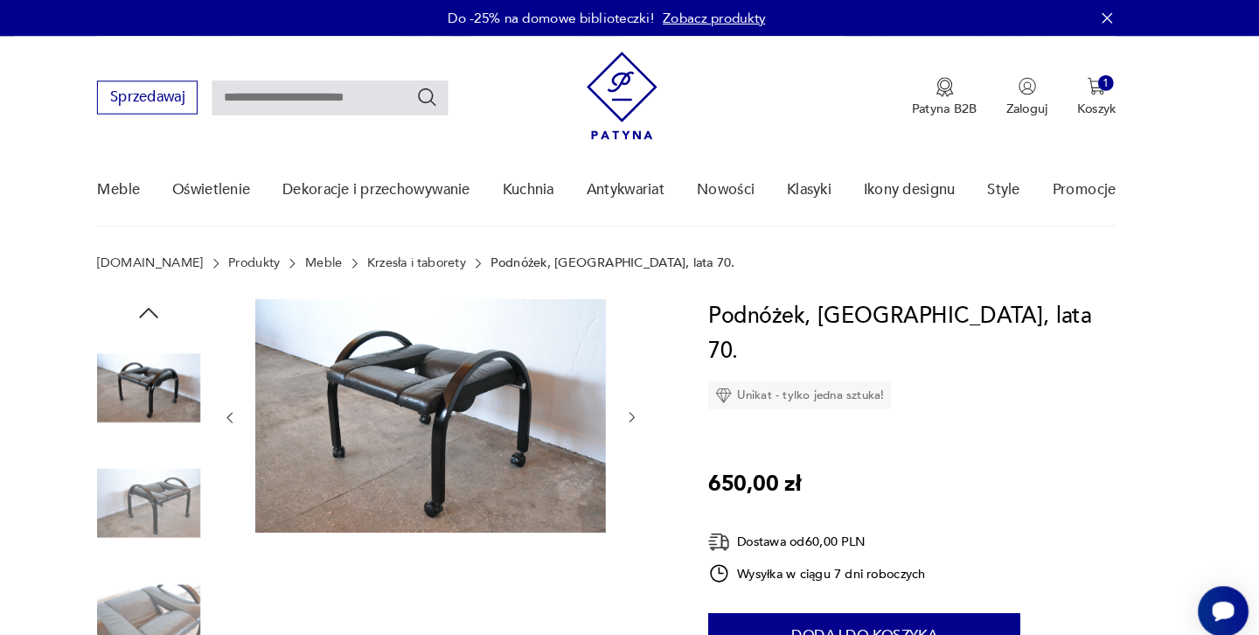
click at [138, 357] on img at bounding box center [188, 374] width 100 height 100
click at [324, 357] on img at bounding box center [460, 401] width 338 height 225
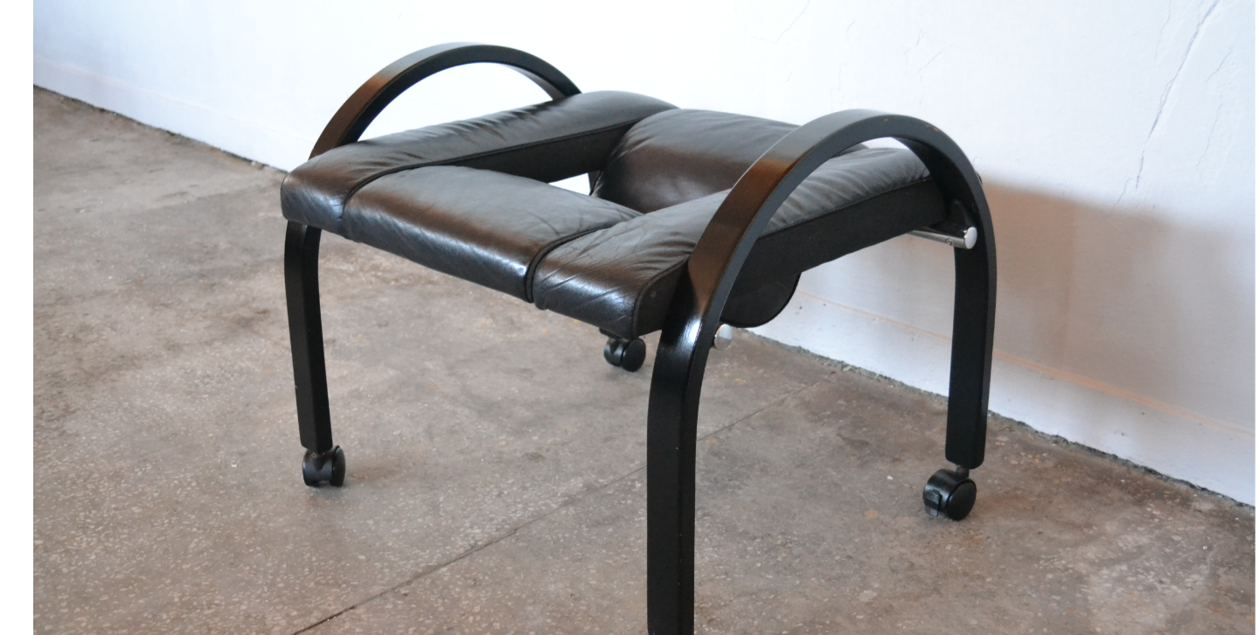
scroll to position [19, 0]
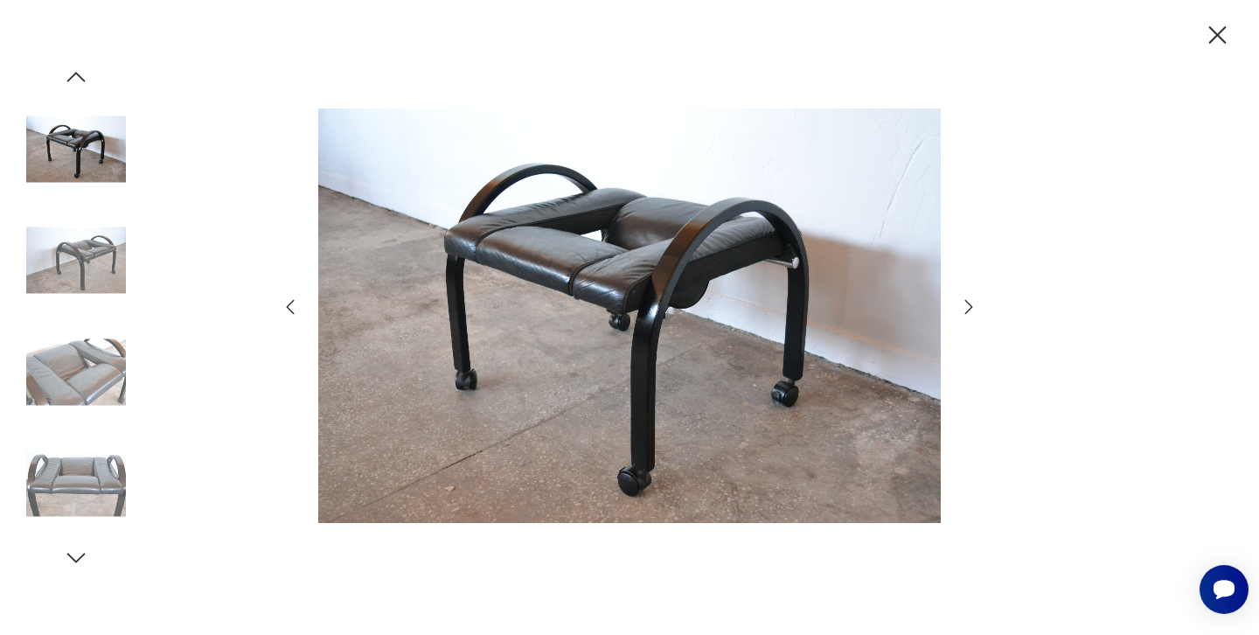
click at [968, 310] on icon "button" at bounding box center [970, 307] width 8 height 14
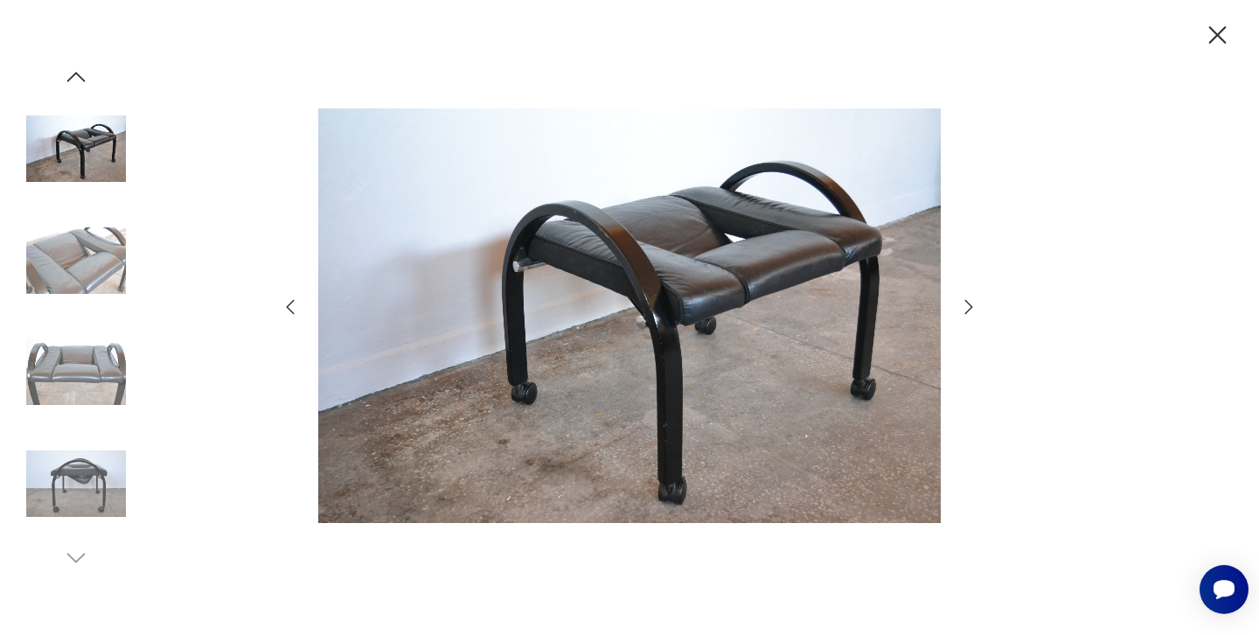
click at [968, 310] on icon "button" at bounding box center [970, 307] width 8 height 14
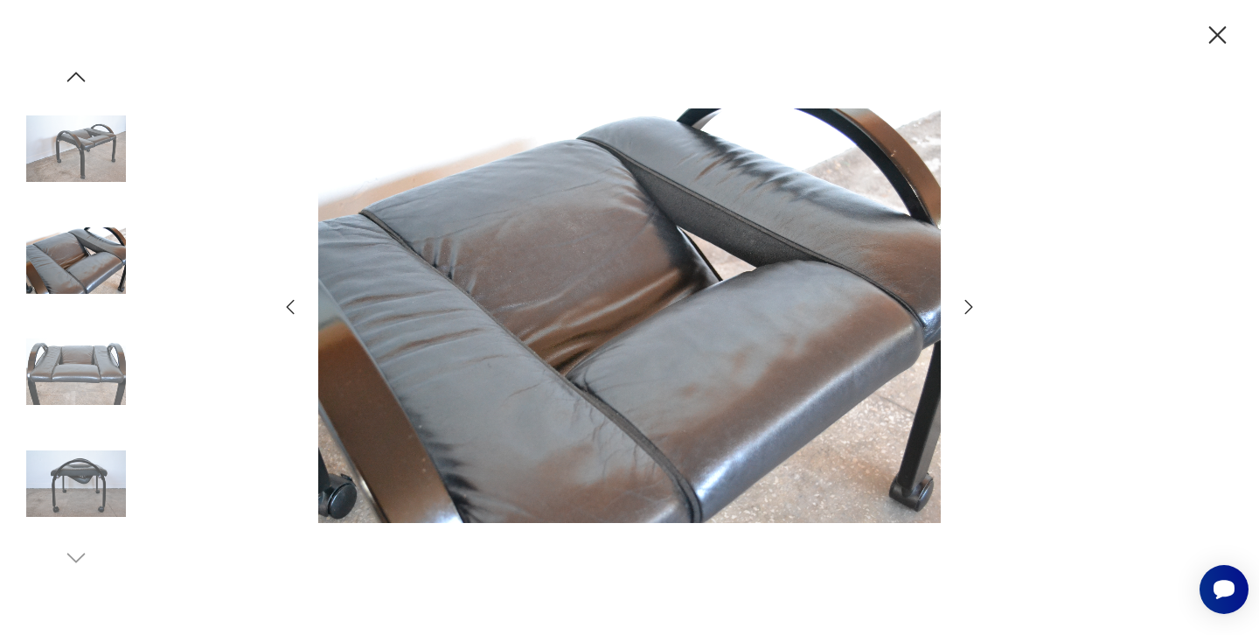
click at [968, 310] on icon "button" at bounding box center [970, 307] width 8 height 14
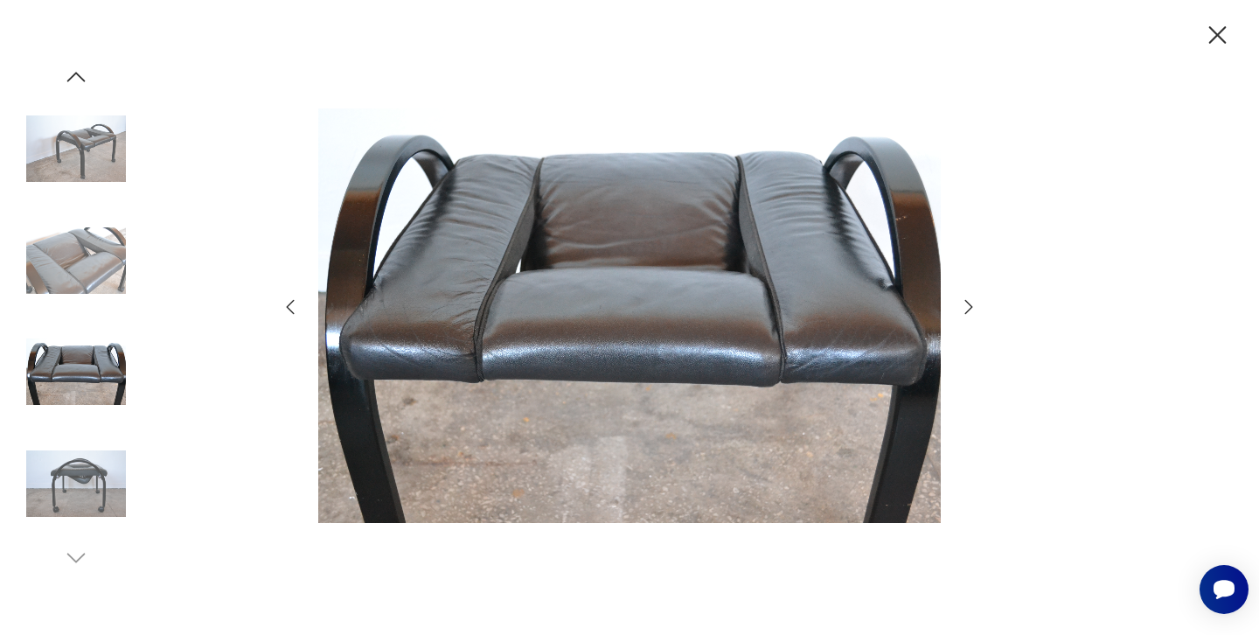
click at [968, 310] on icon "button" at bounding box center [970, 307] width 8 height 14
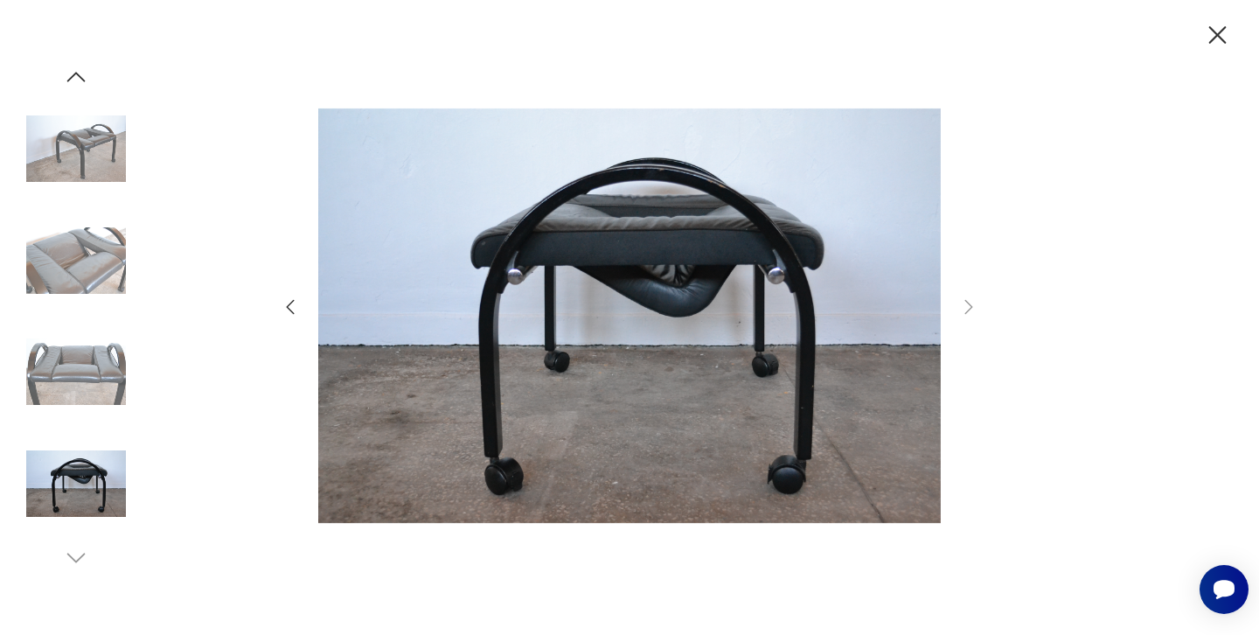
click at [968, 310] on icon "button" at bounding box center [970, 307] width 8 height 14
click at [972, 304] on icon "button" at bounding box center [969, 306] width 21 height 21
click at [1214, 32] on icon "button" at bounding box center [1218, 34] width 17 height 17
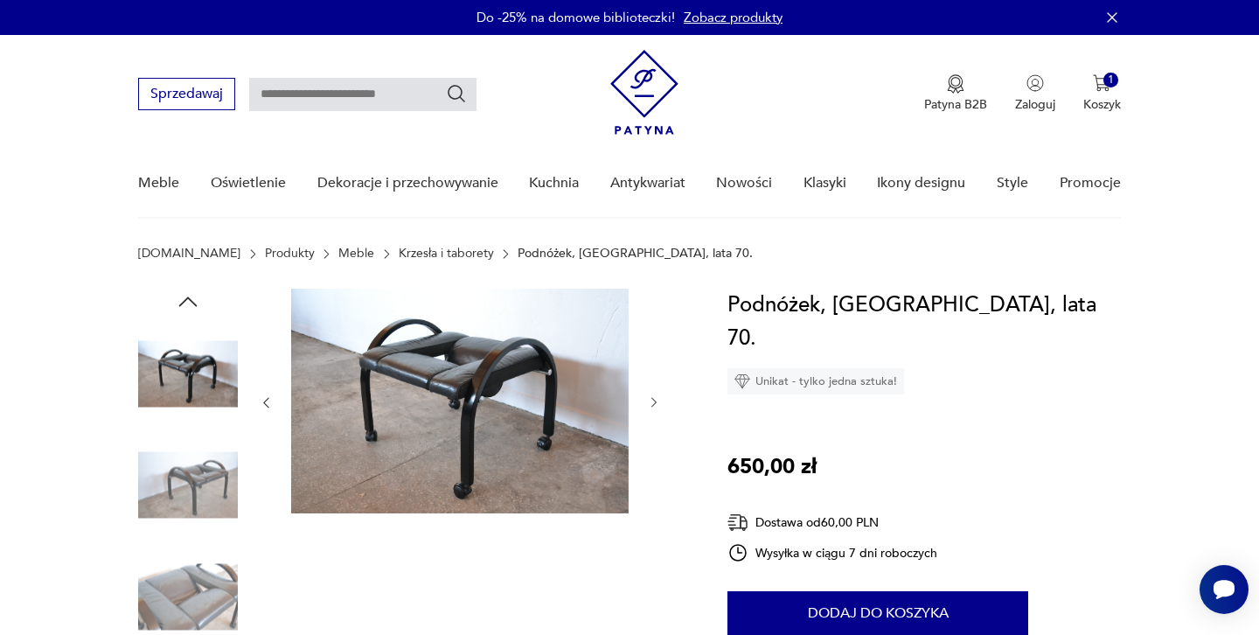
scroll to position [0, 0]
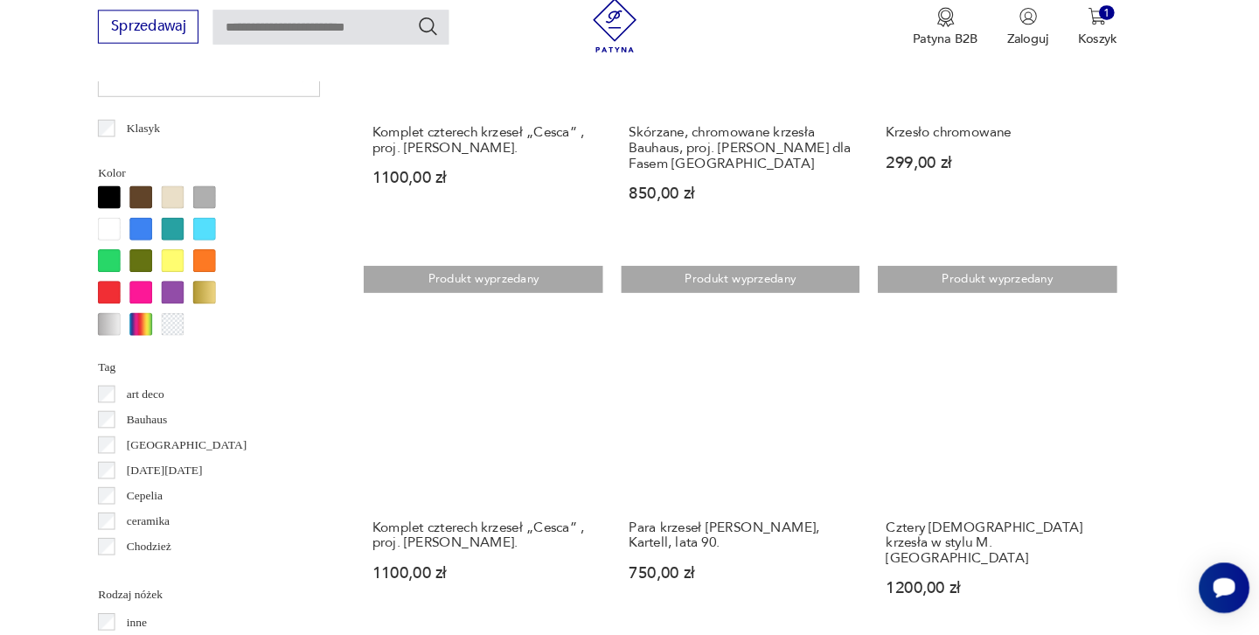
scroll to position [1663, 0]
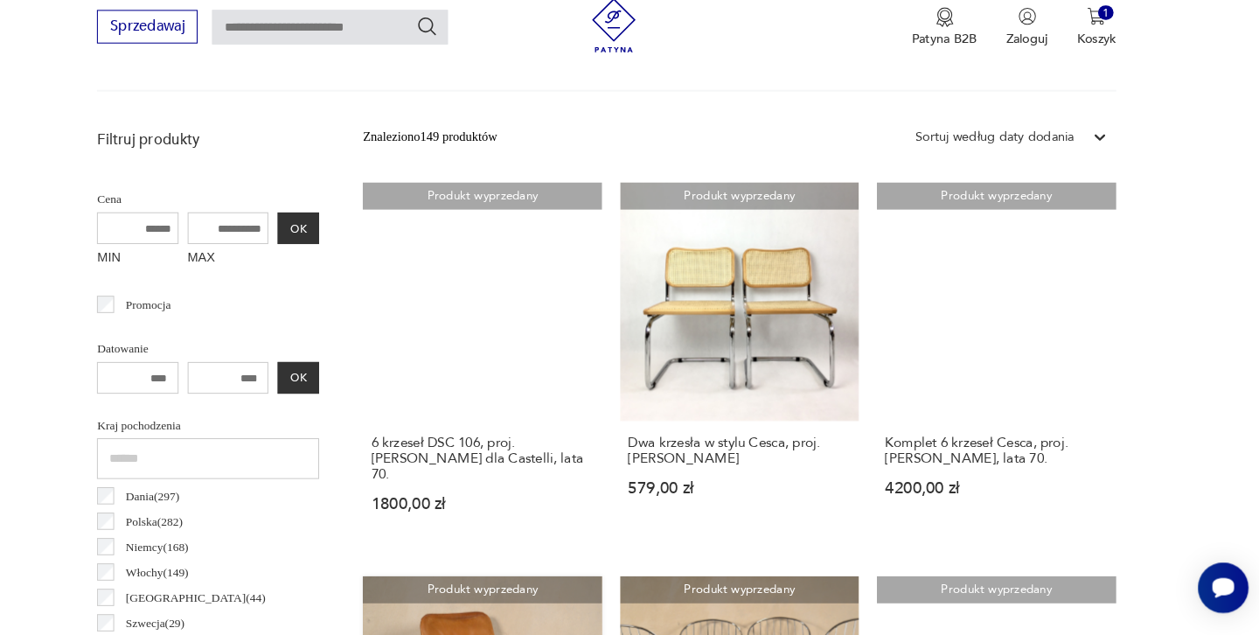
scroll to position [596, 0]
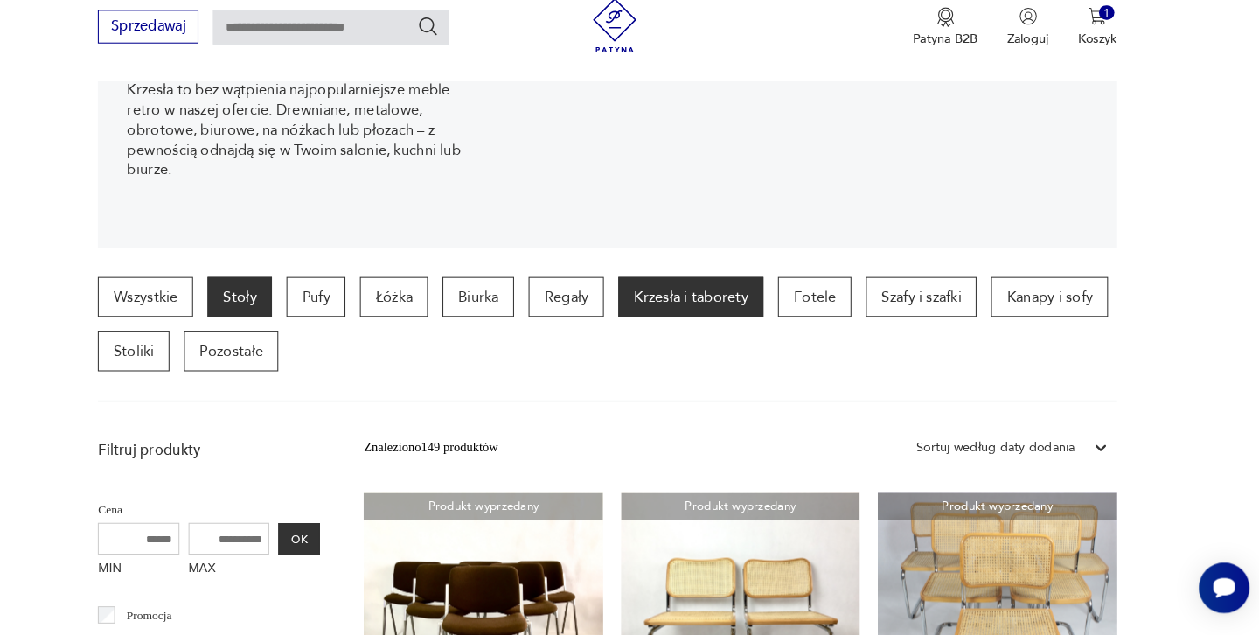
scroll to position [385, 0]
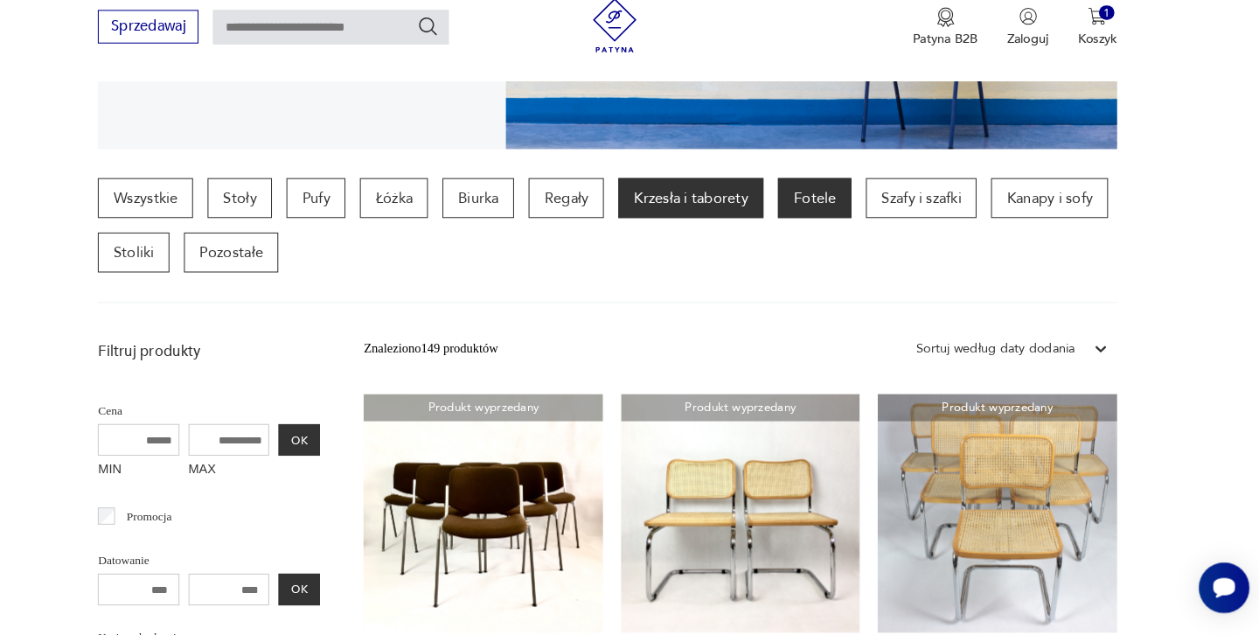
click at [794, 194] on p "Fotele" at bounding box center [829, 213] width 71 height 38
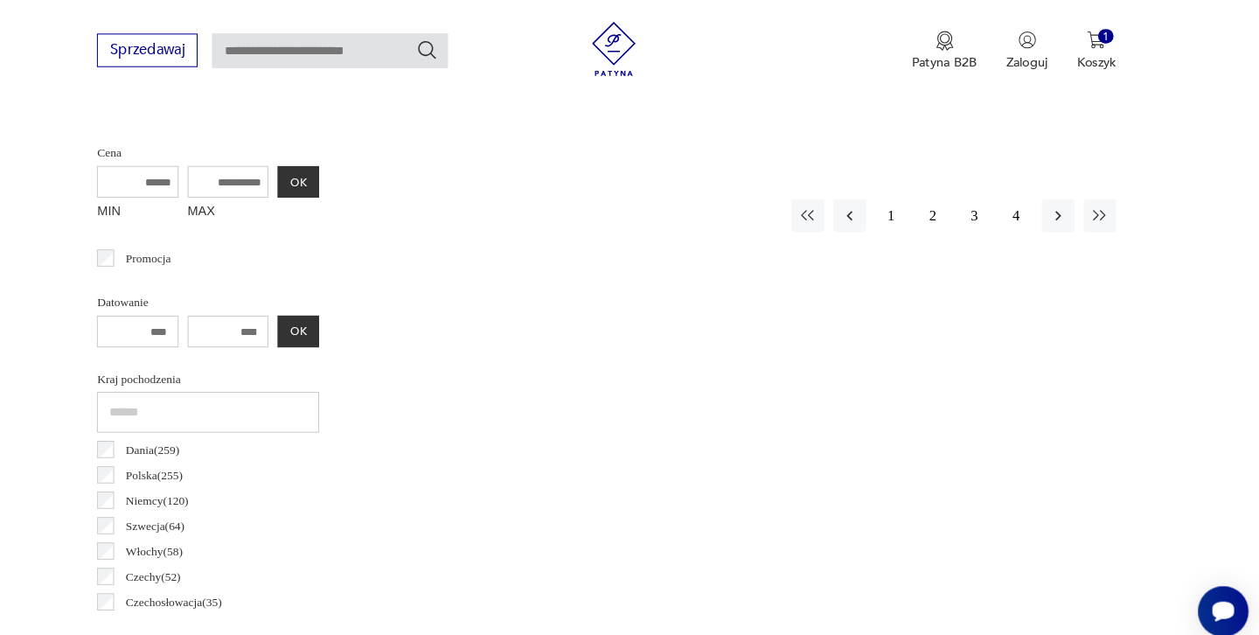
scroll to position [646, 0]
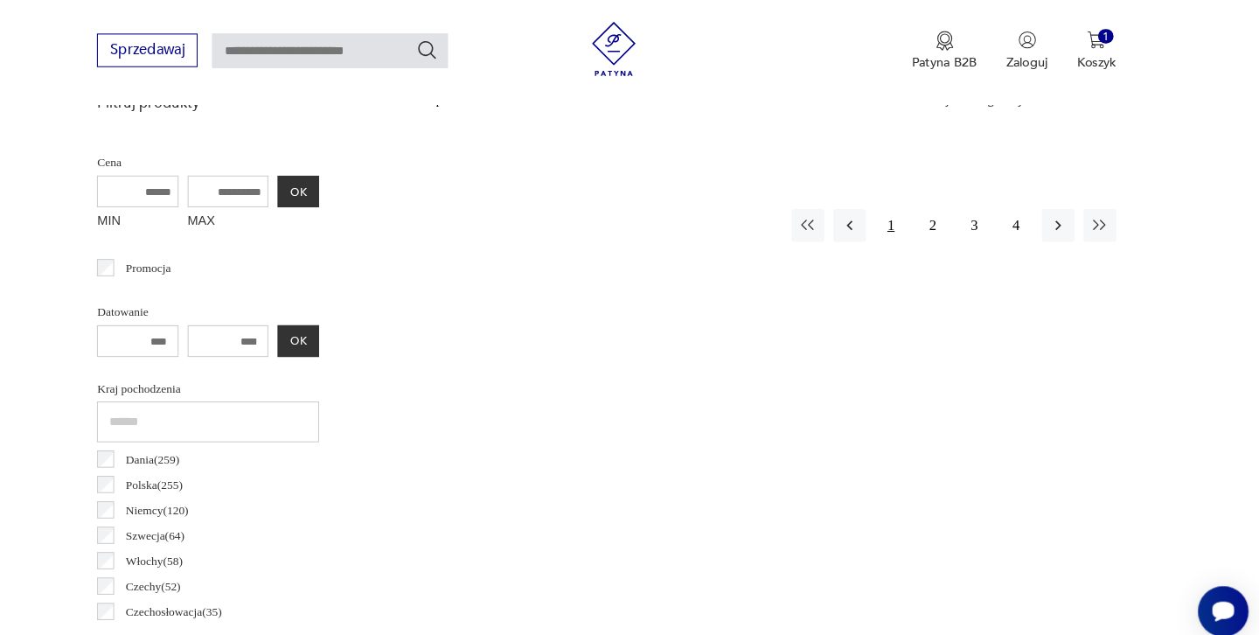
click at [889, 202] on button "1" at bounding box center [904, 217] width 31 height 31
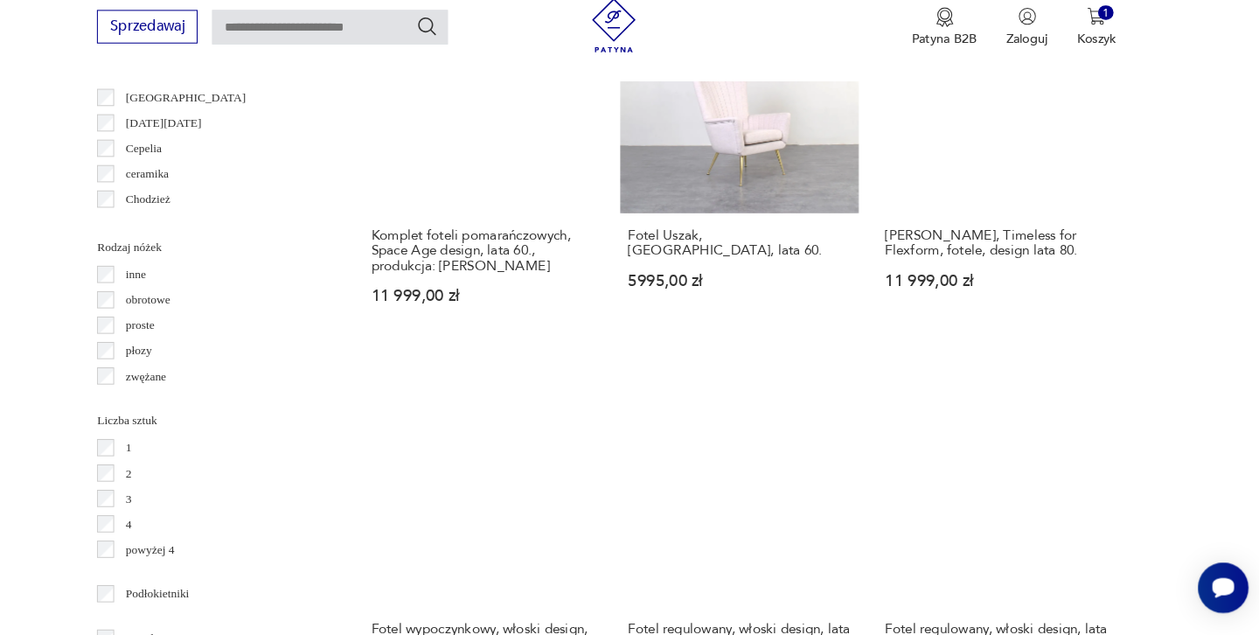
scroll to position [1952, 0]
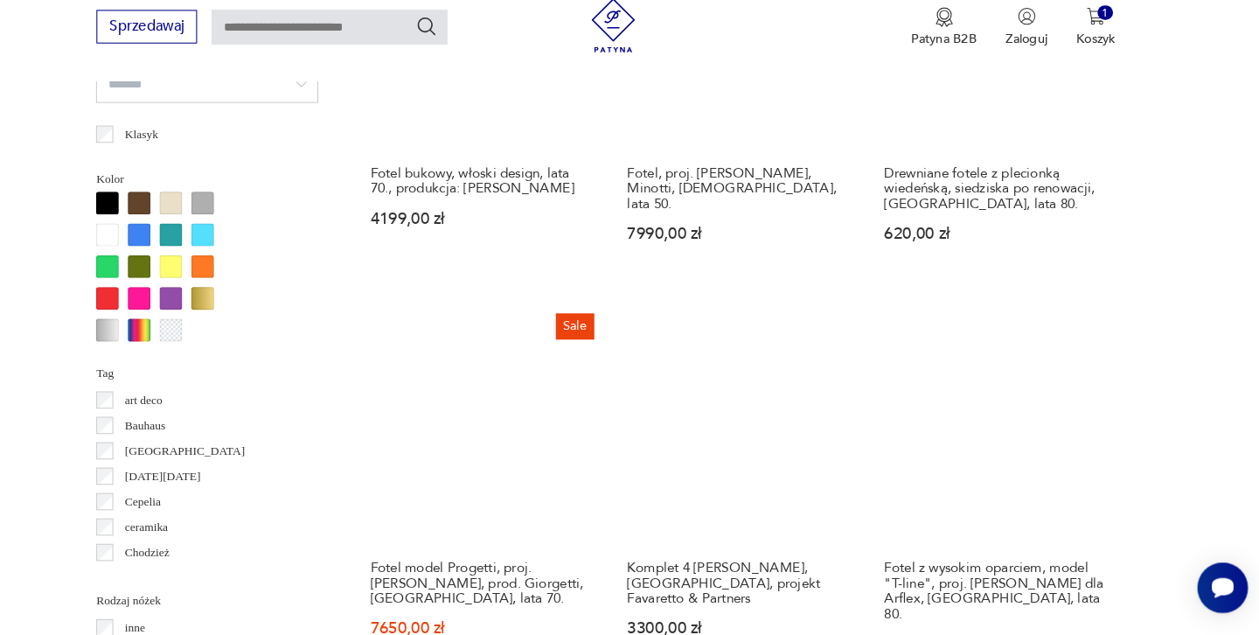
scroll to position [1609, 0]
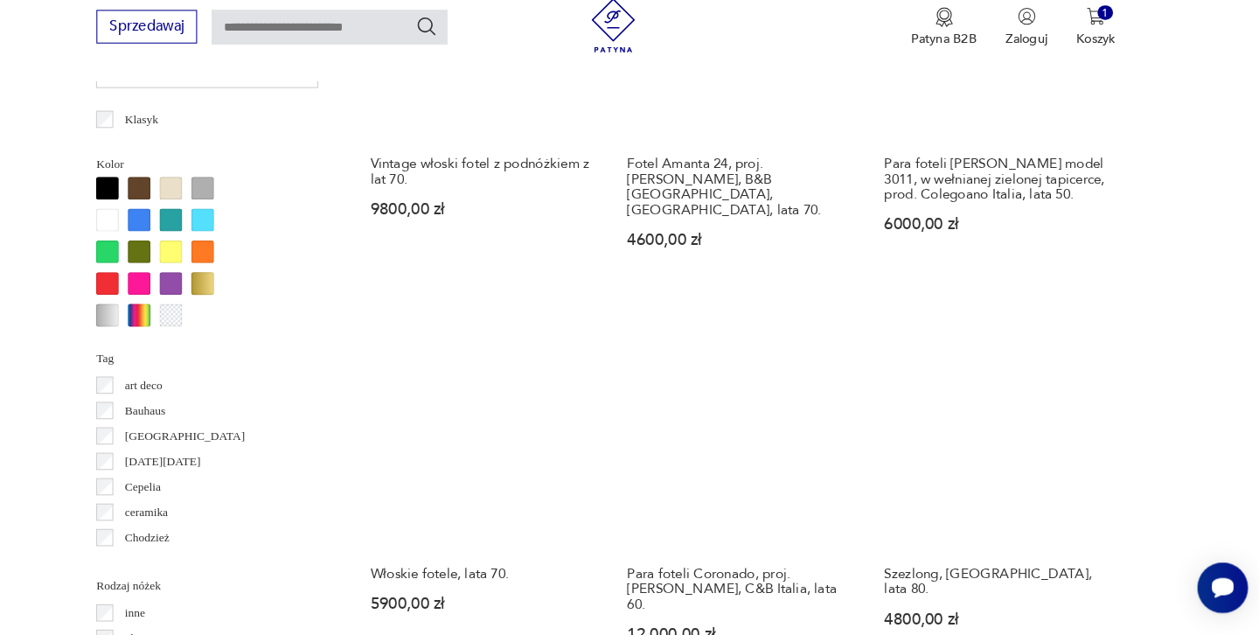
scroll to position [1623, 0]
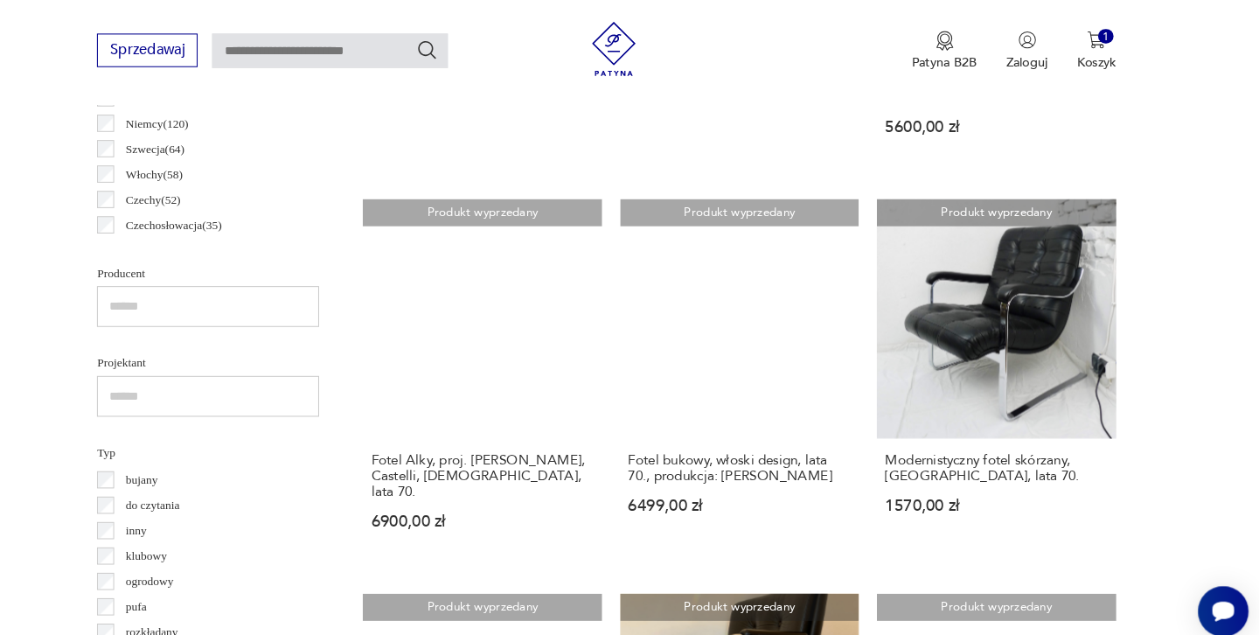
scroll to position [886, 0]
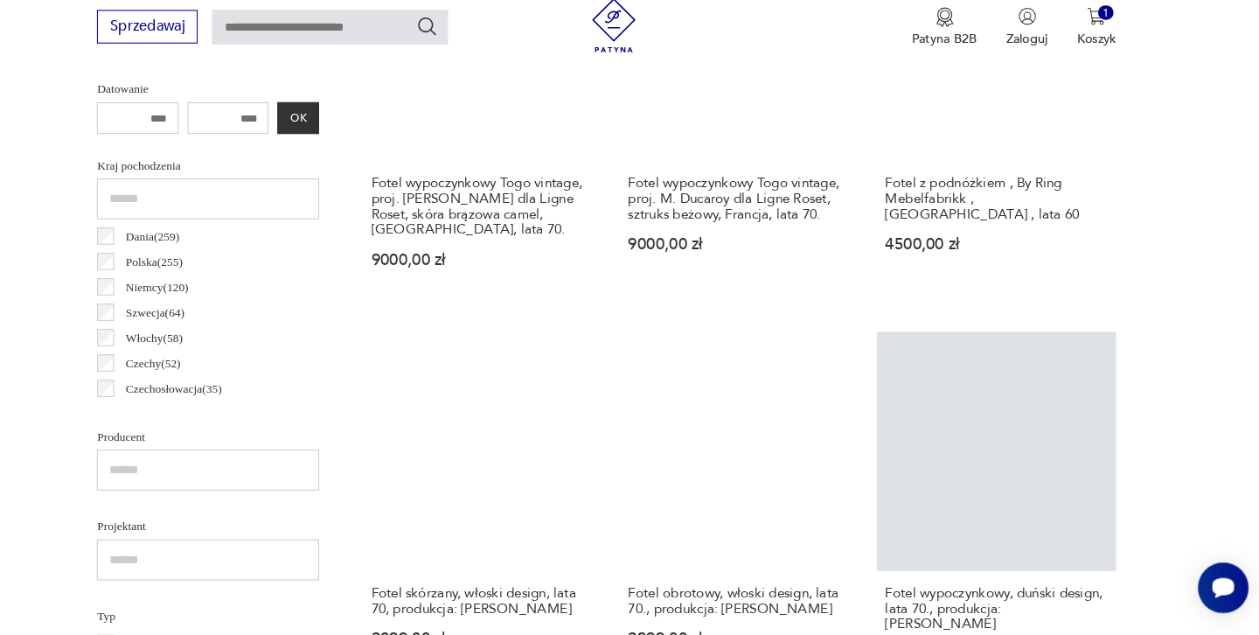
scroll to position [866, 0]
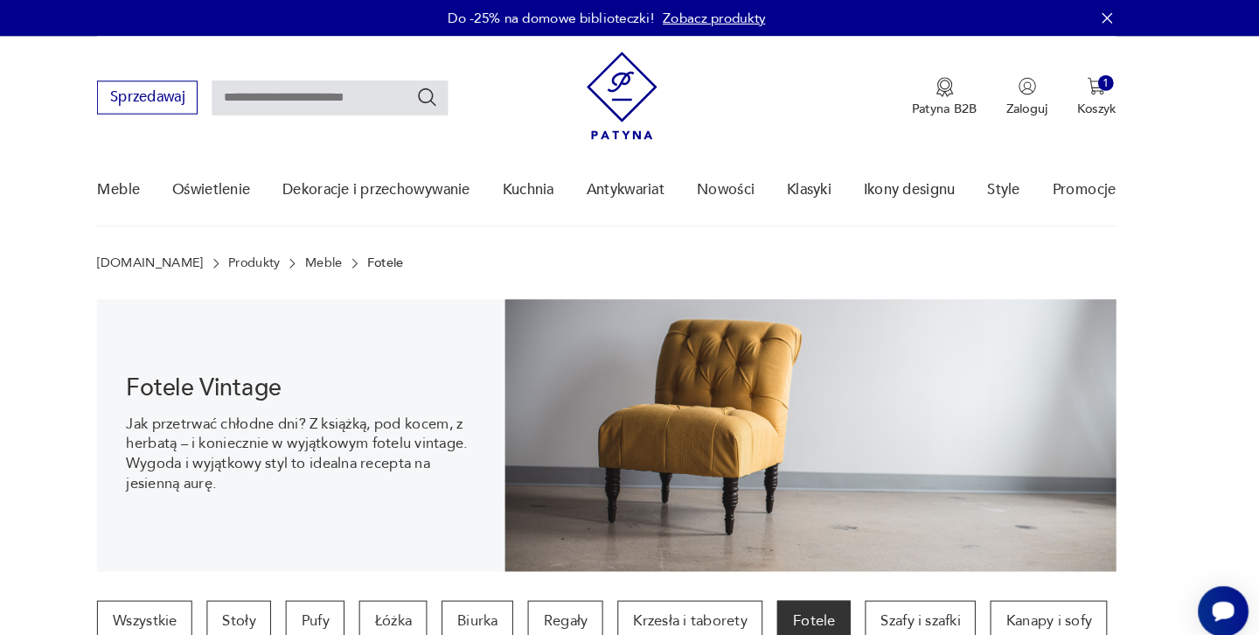
click at [338, 255] on link "Meble" at bounding box center [356, 254] width 36 height 14
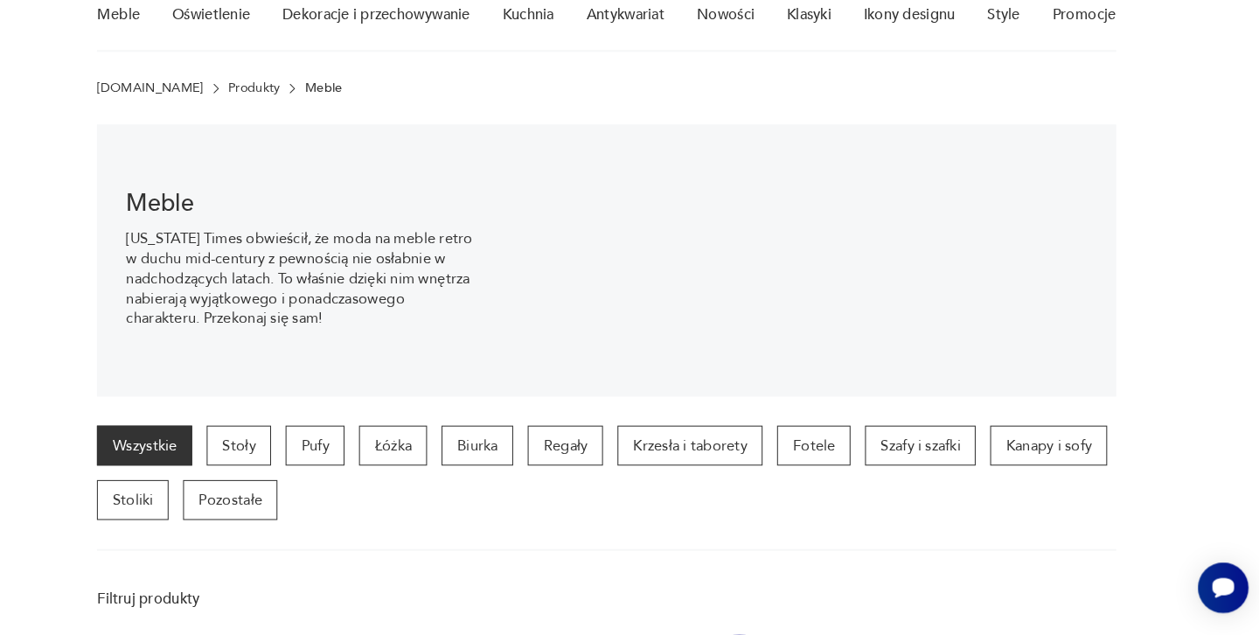
scroll to position [151, 0]
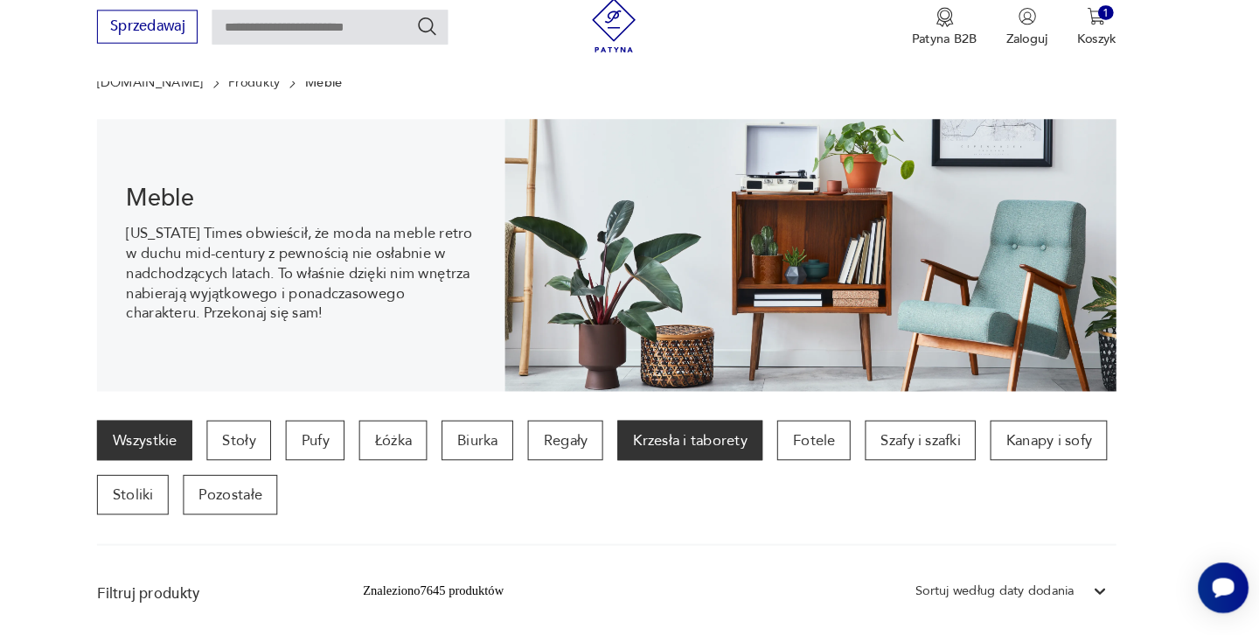
click at [650, 428] on p "Krzesła i taborety" at bounding box center [710, 447] width 140 height 38
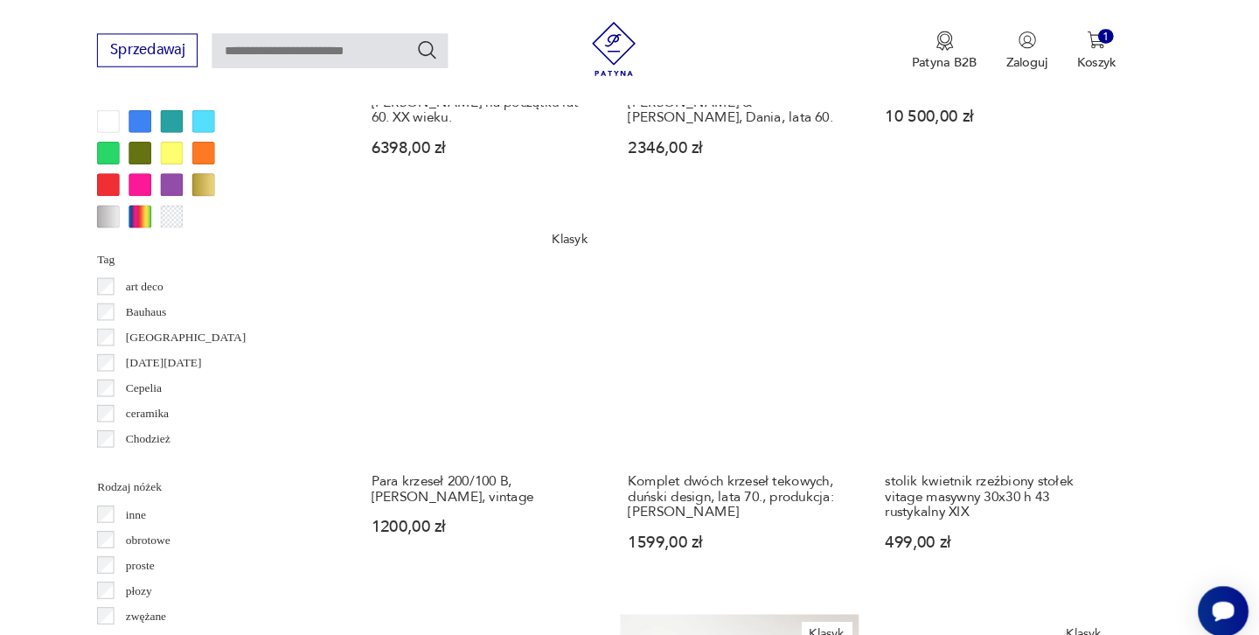
scroll to position [1710, 0]
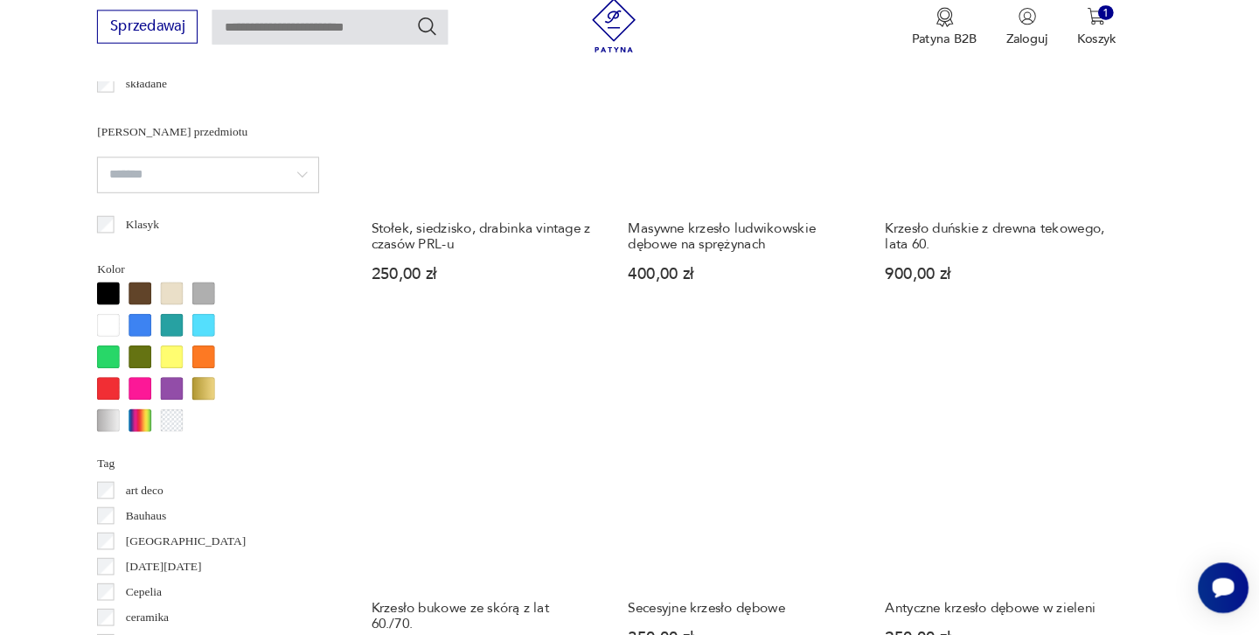
scroll to position [1560, 0]
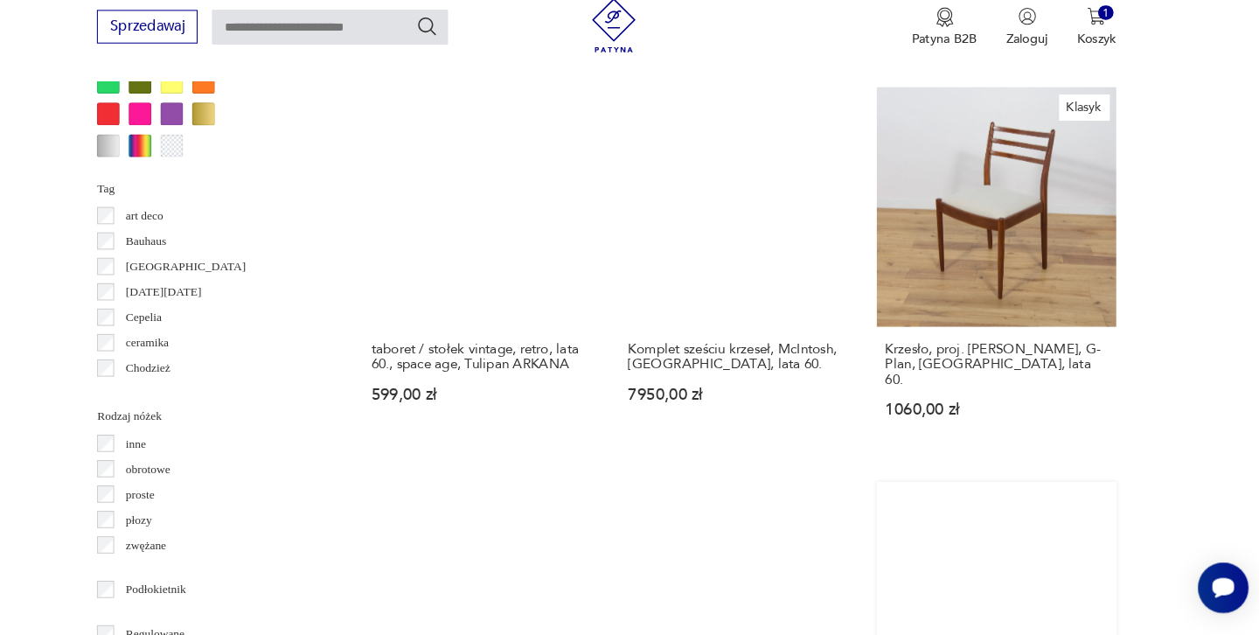
scroll to position [1796, 0]
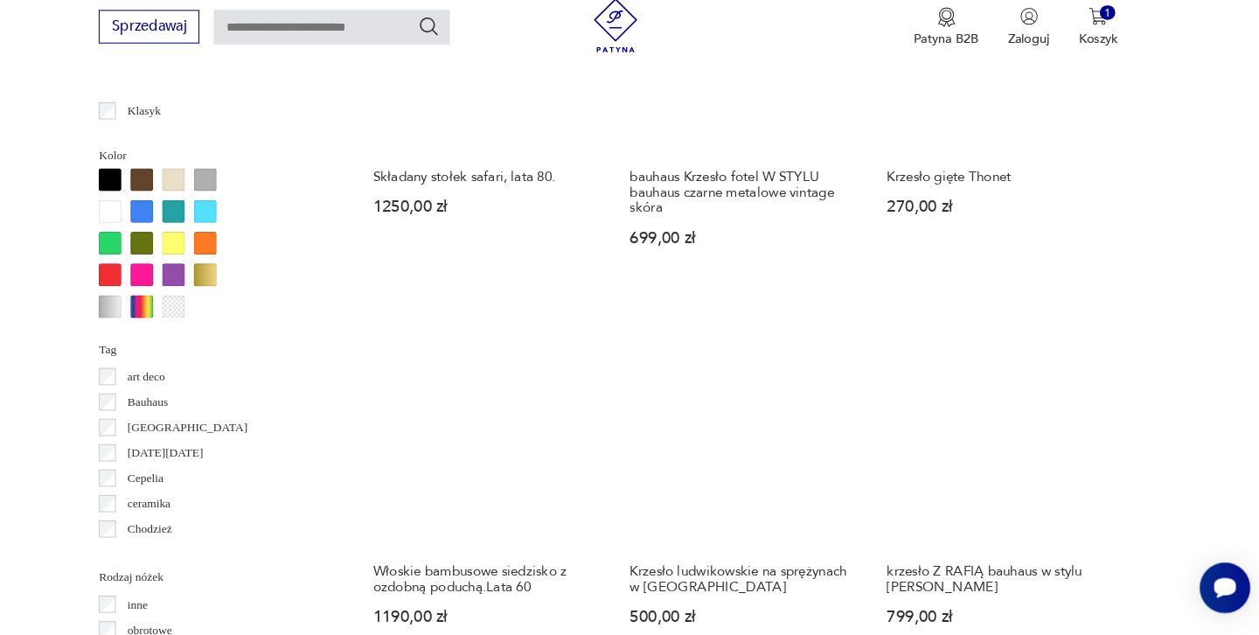
scroll to position [1684, 0]
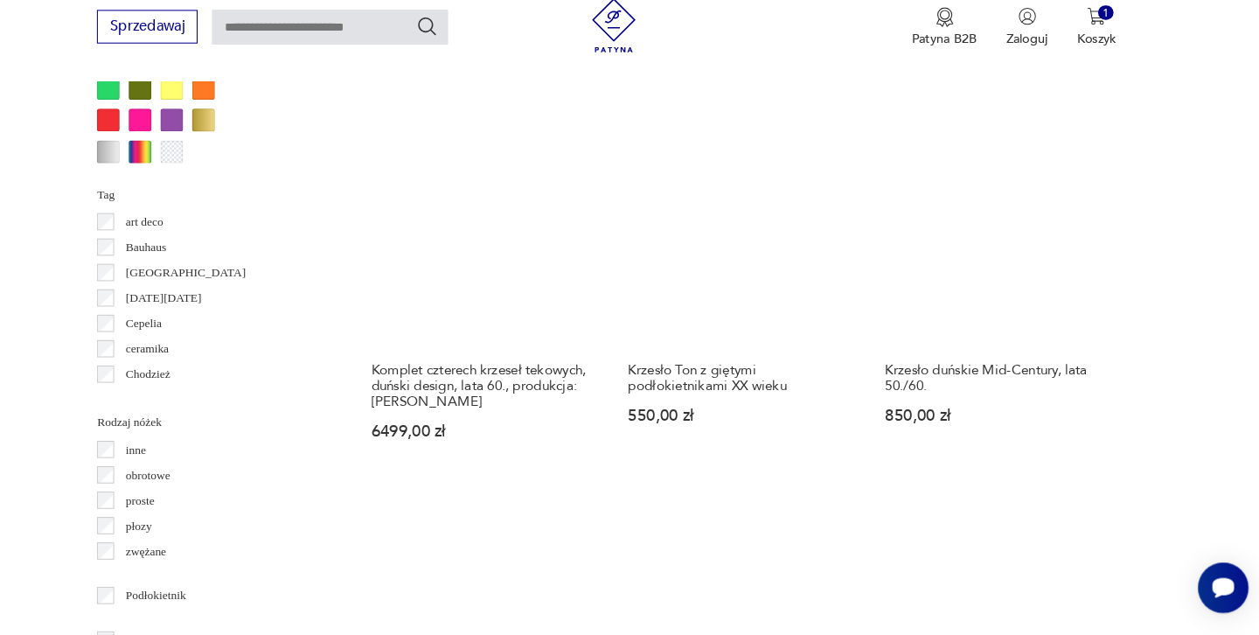
scroll to position [1786, 0]
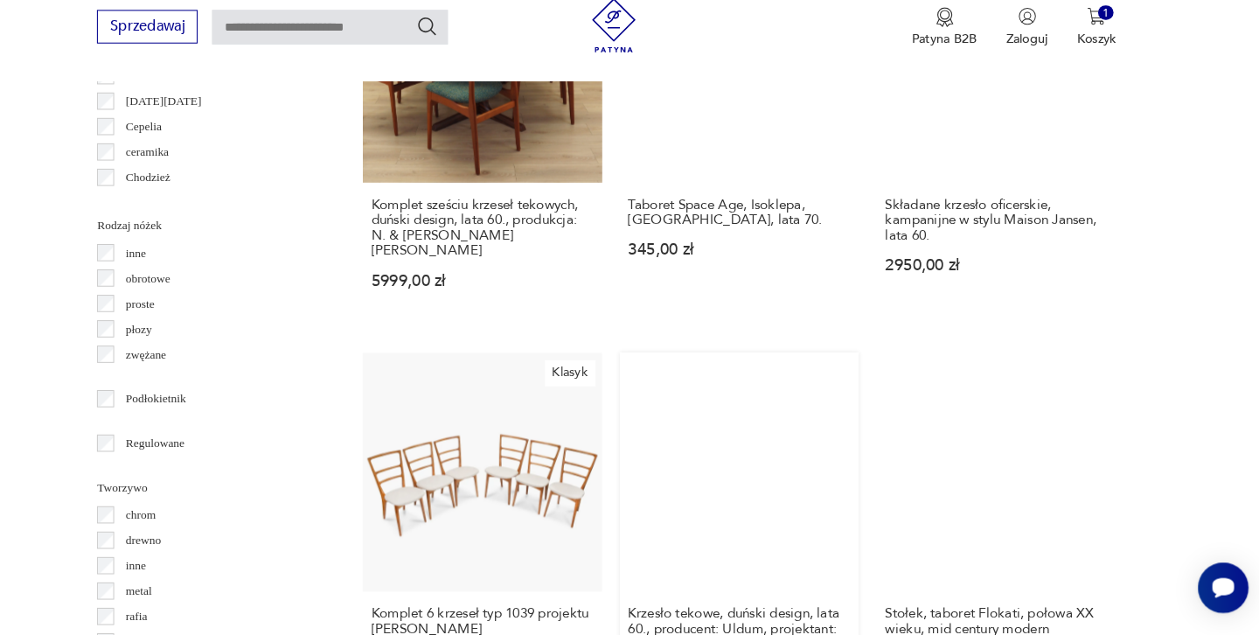
scroll to position [1981, 0]
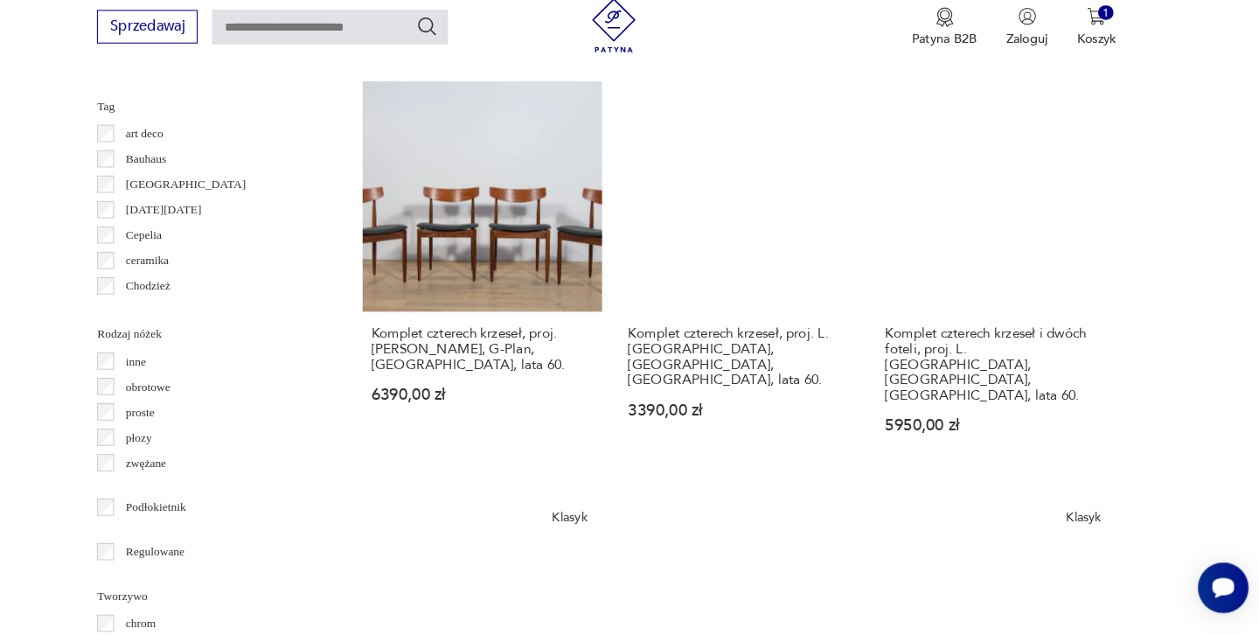
scroll to position [1879, 0]
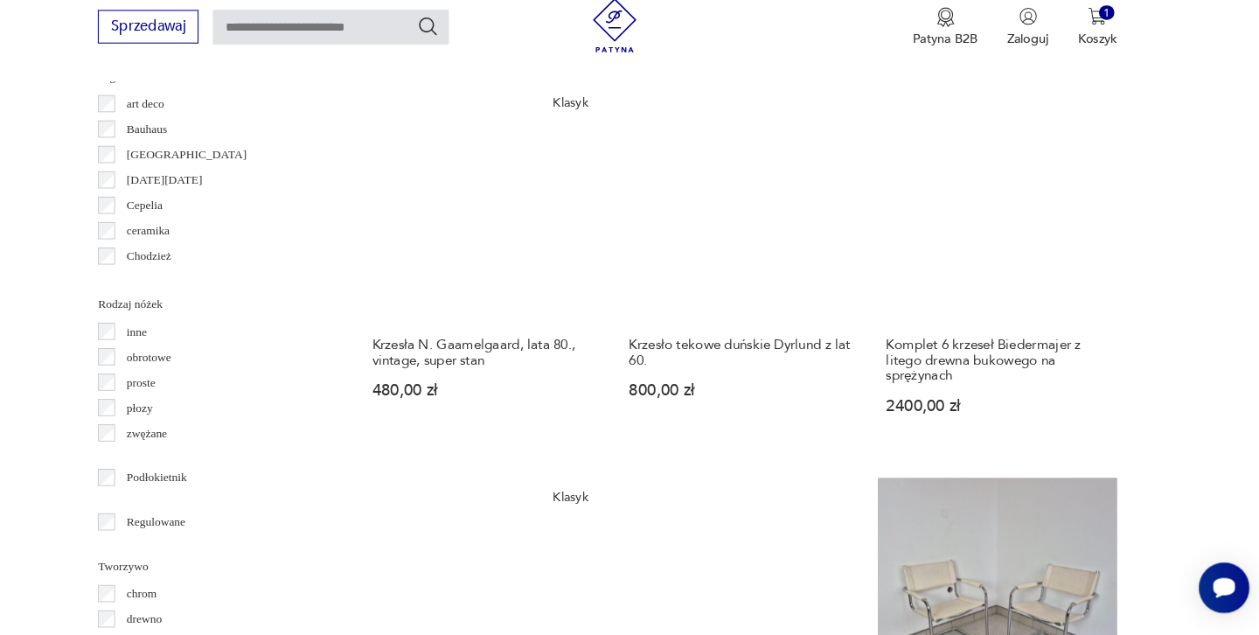
scroll to position [1900, 0]
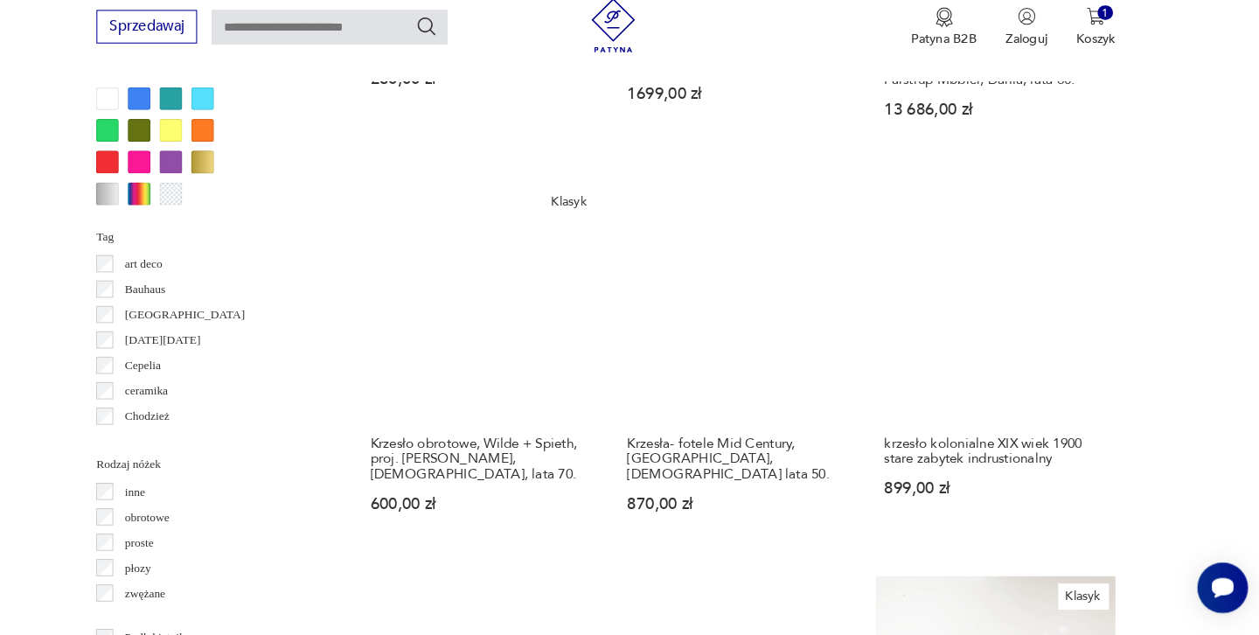
scroll to position [1744, 0]
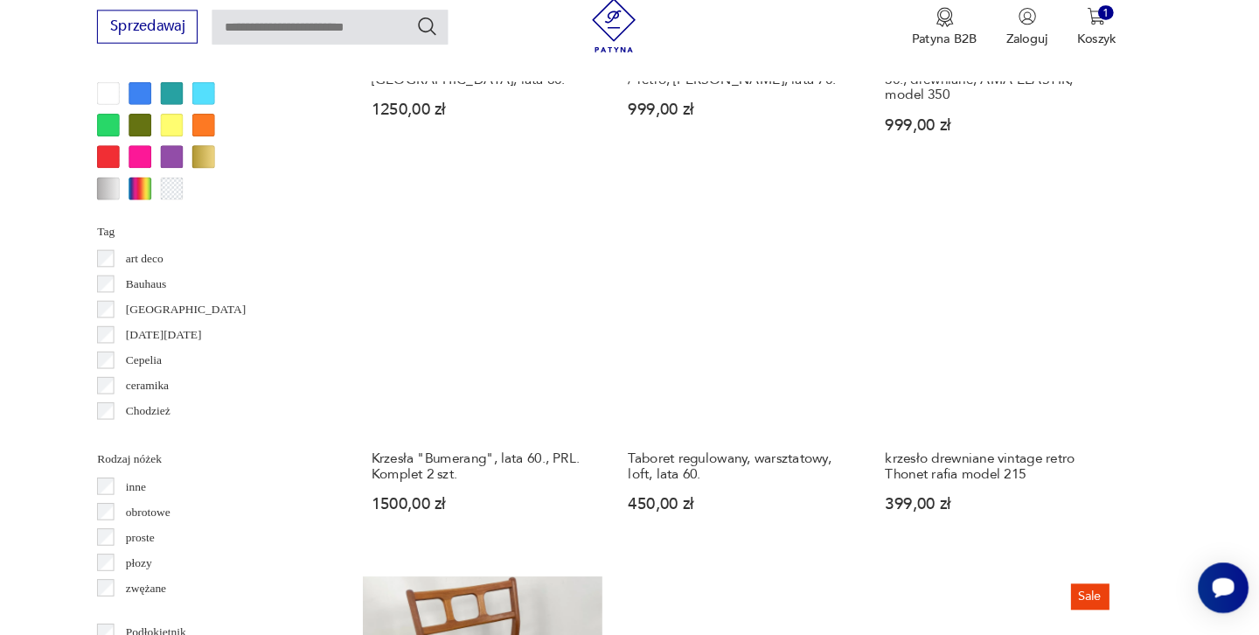
scroll to position [1751, 0]
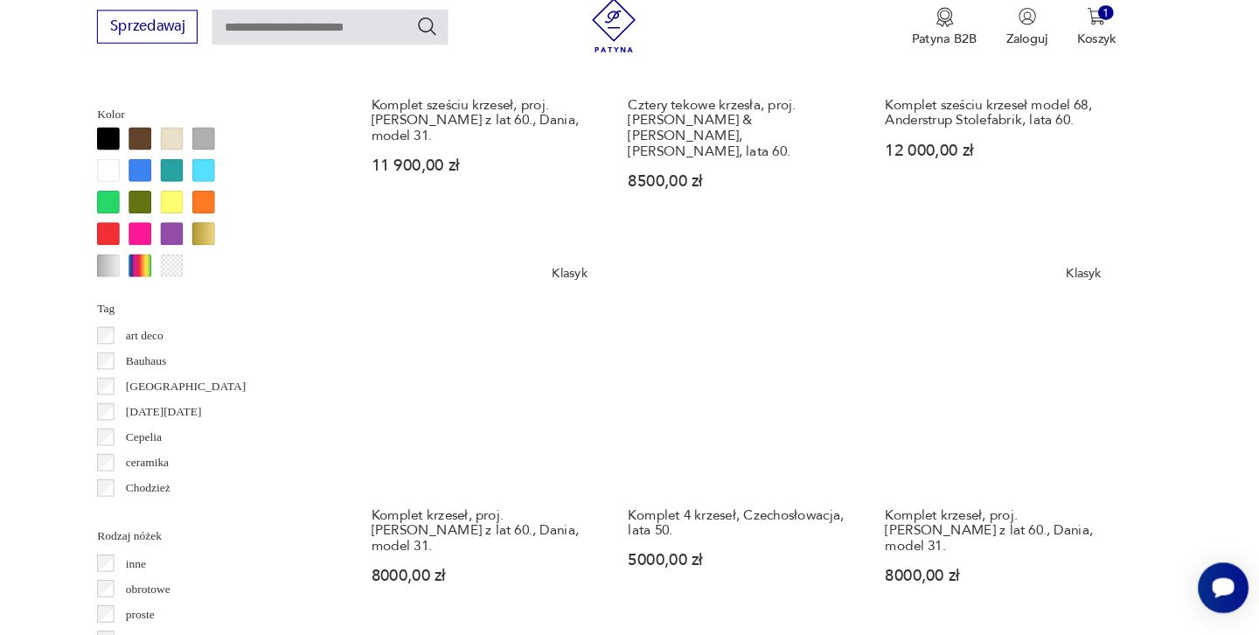
scroll to position [1690, 0]
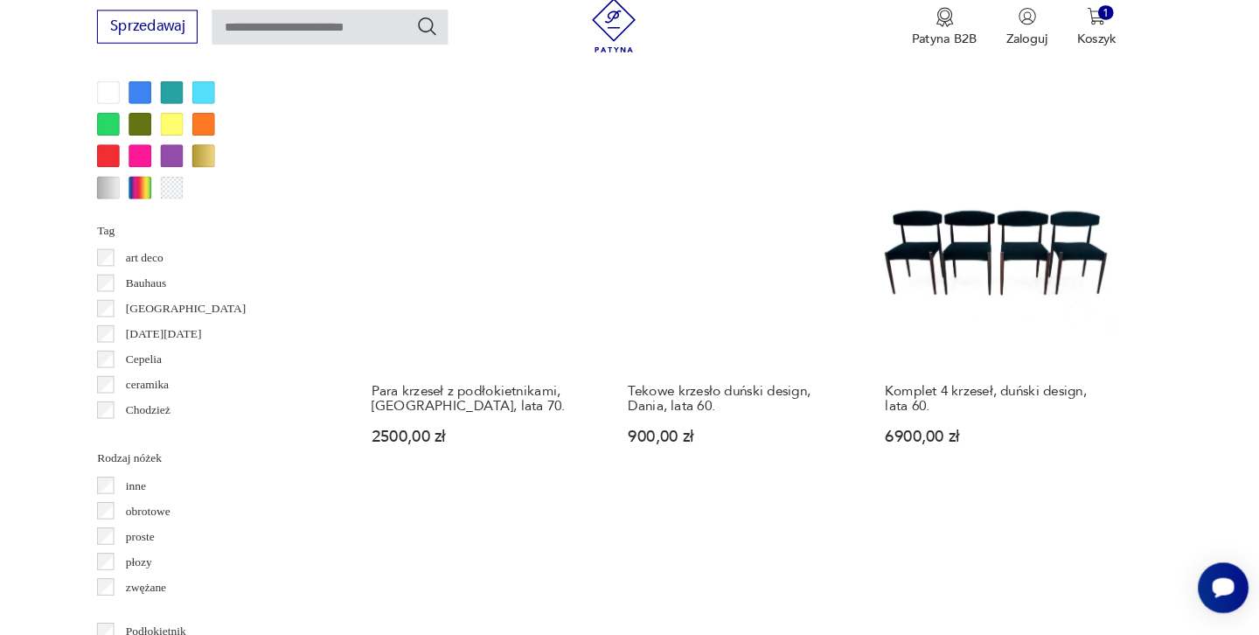
scroll to position [1753, 0]
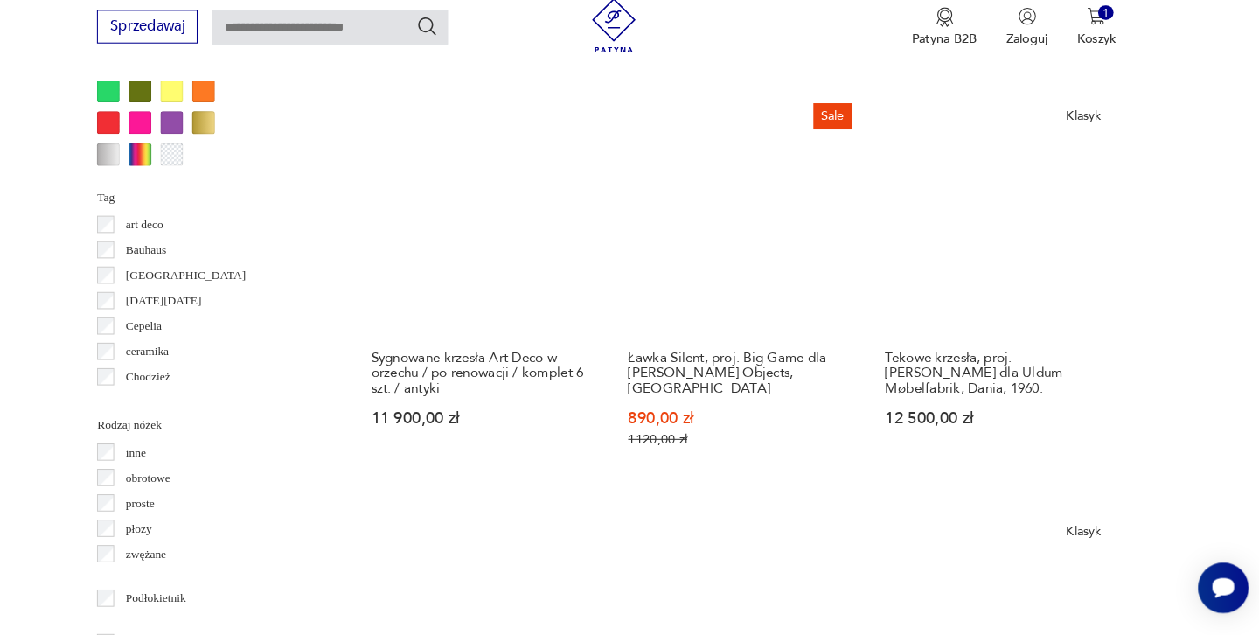
scroll to position [1797, 0]
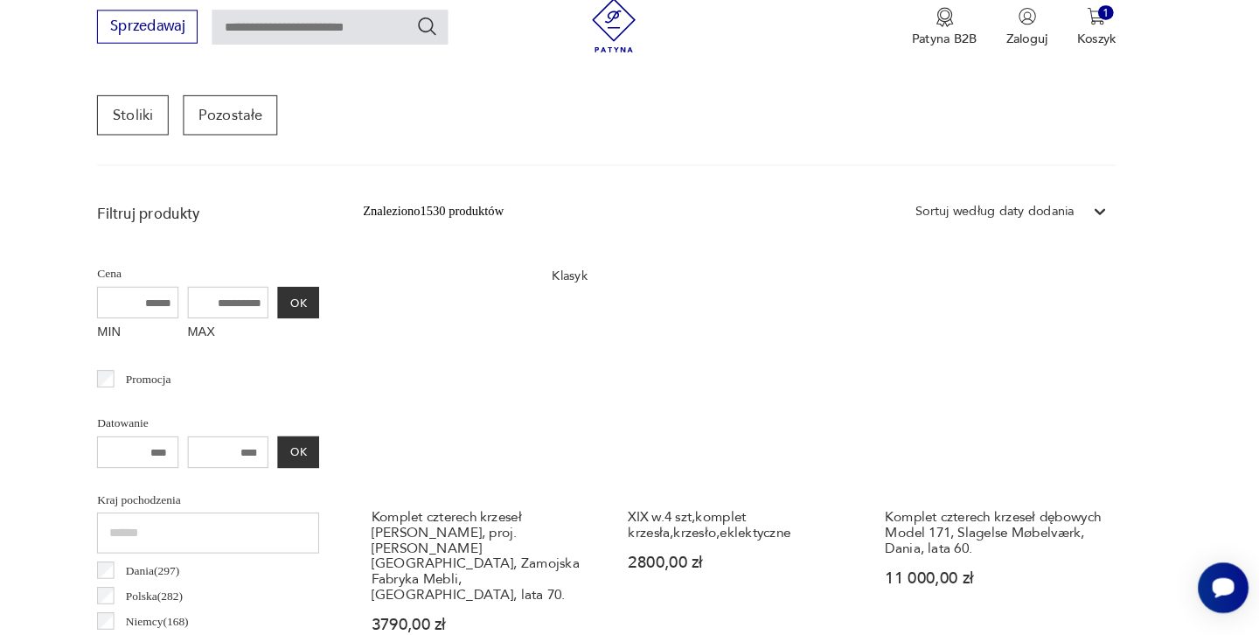
scroll to position [522, 0]
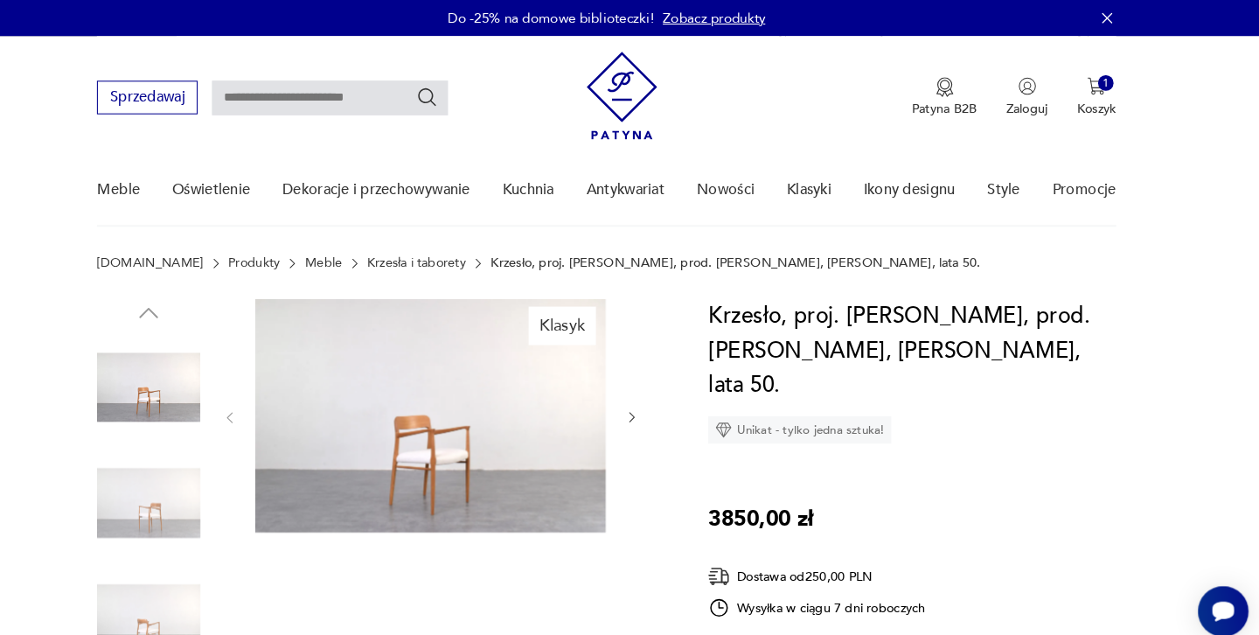
click at [457, 407] on img at bounding box center [460, 401] width 338 height 225
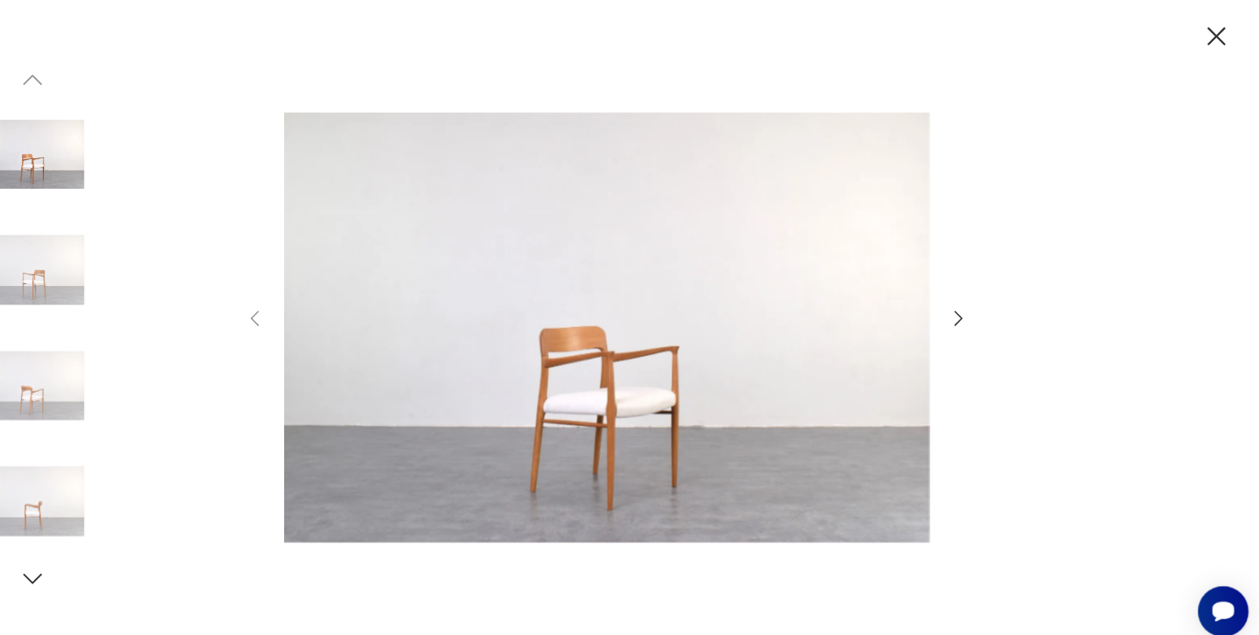
click at [959, 309] on icon "button" at bounding box center [969, 306] width 21 height 21
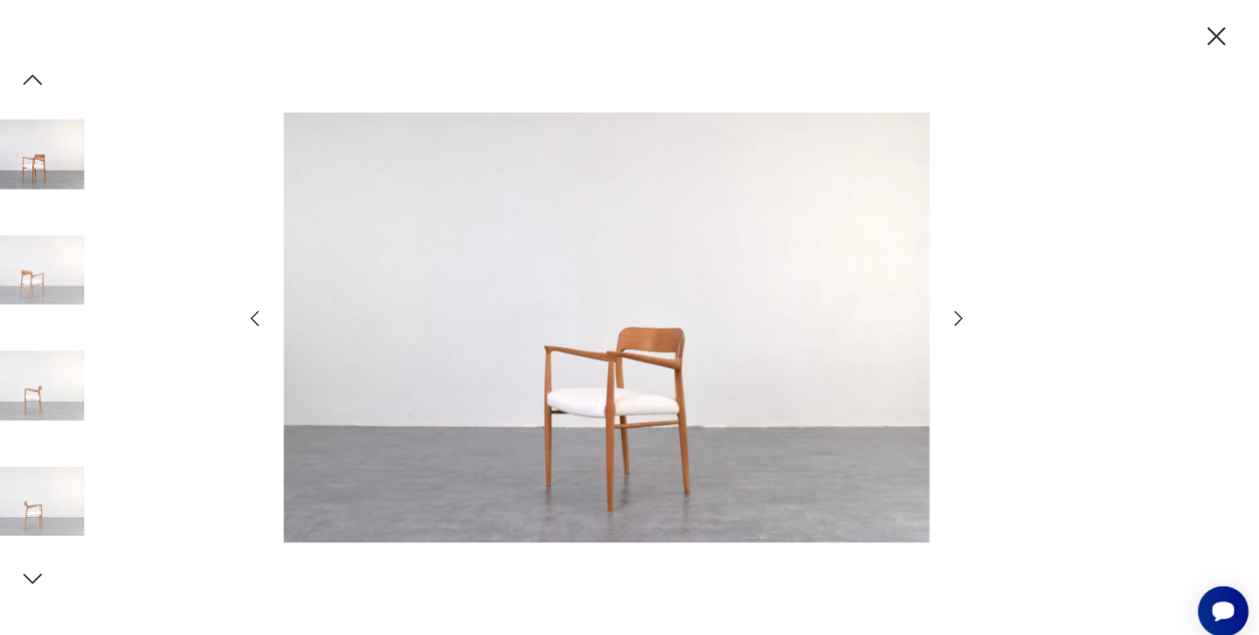
click at [959, 309] on icon "button" at bounding box center [969, 306] width 21 height 21
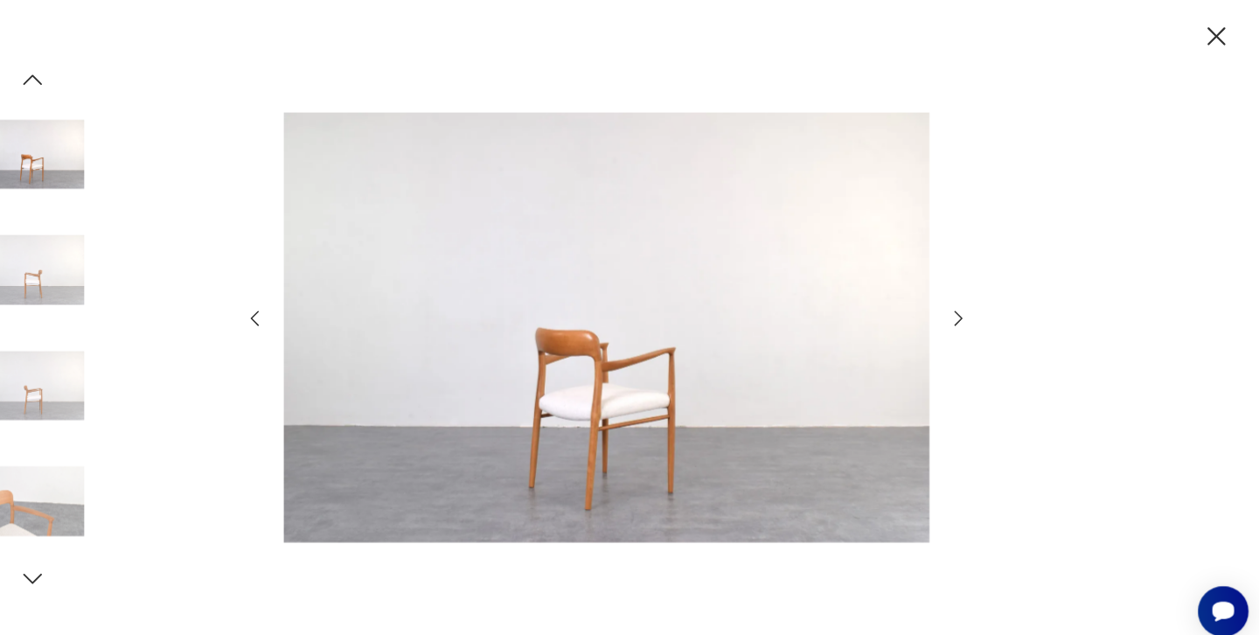
click at [959, 309] on icon "button" at bounding box center [969, 306] width 21 height 21
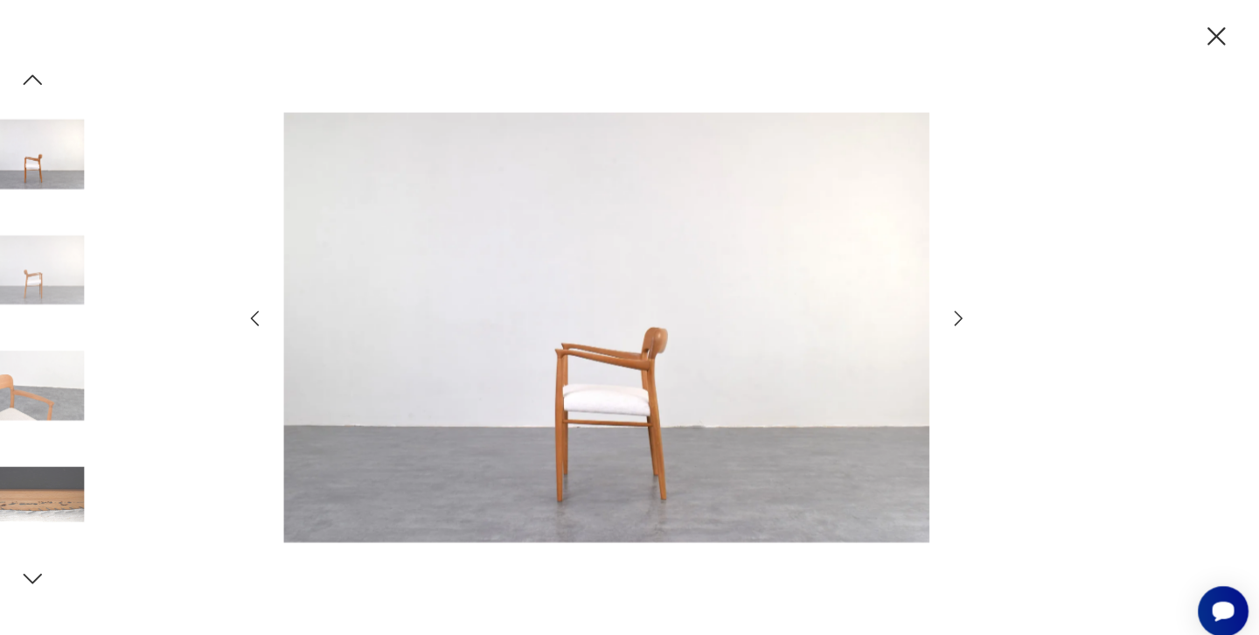
click at [959, 309] on icon "button" at bounding box center [969, 306] width 21 height 21
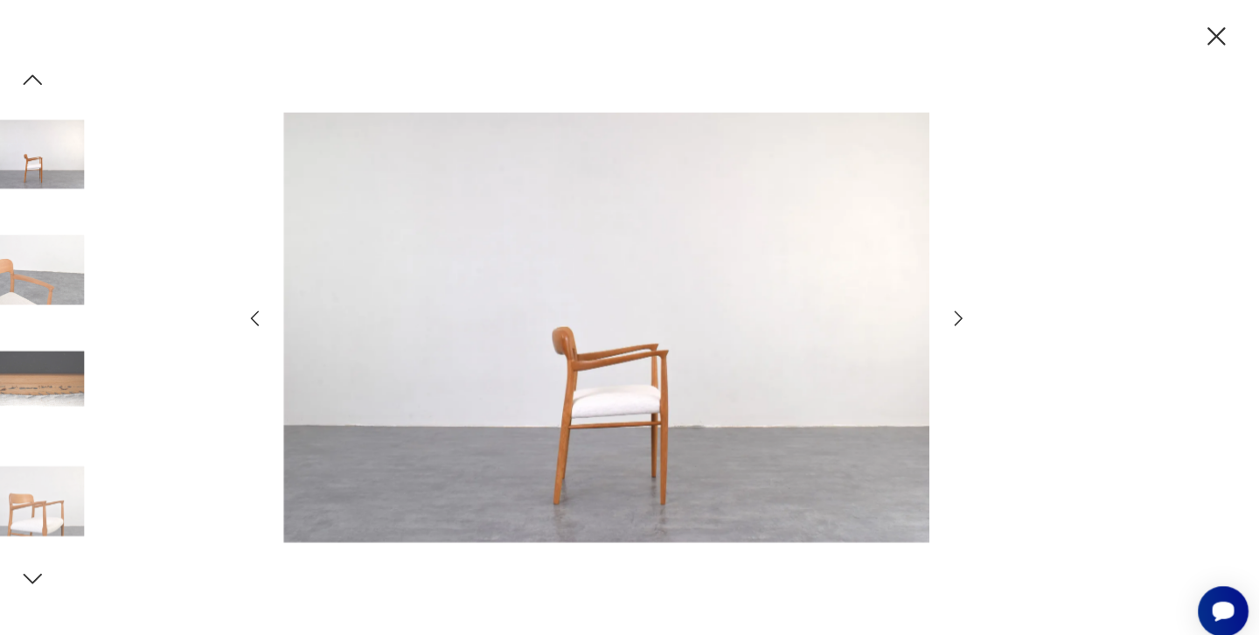
click at [959, 309] on icon "button" at bounding box center [969, 306] width 21 height 21
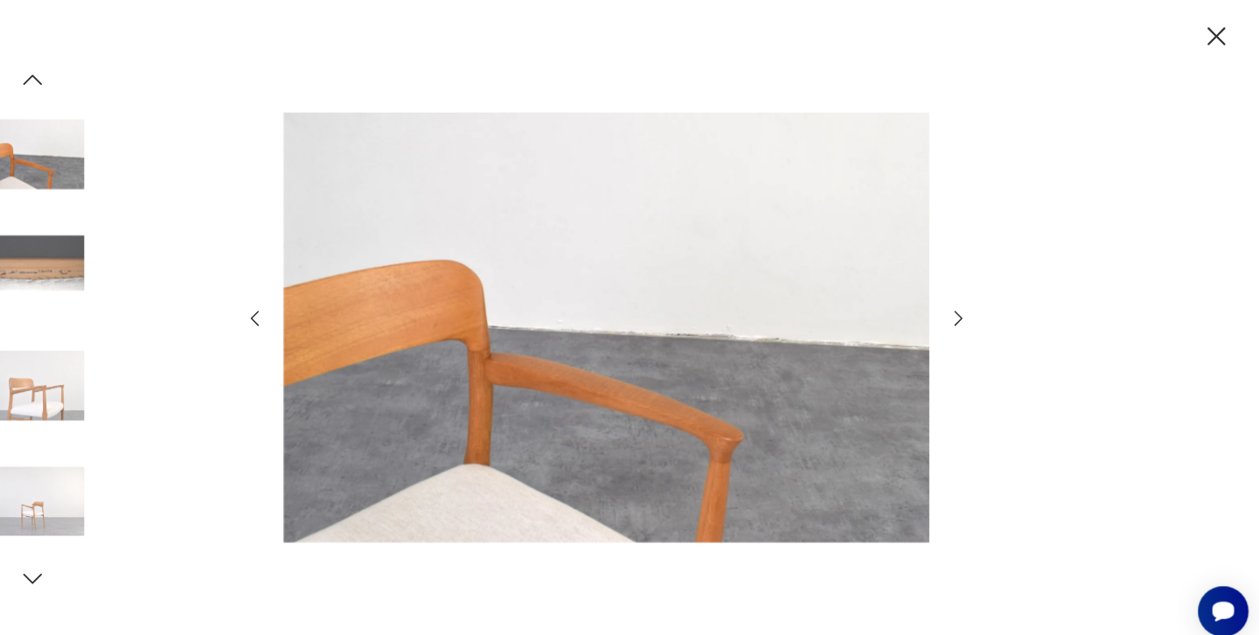
click at [959, 309] on icon "button" at bounding box center [969, 306] width 21 height 21
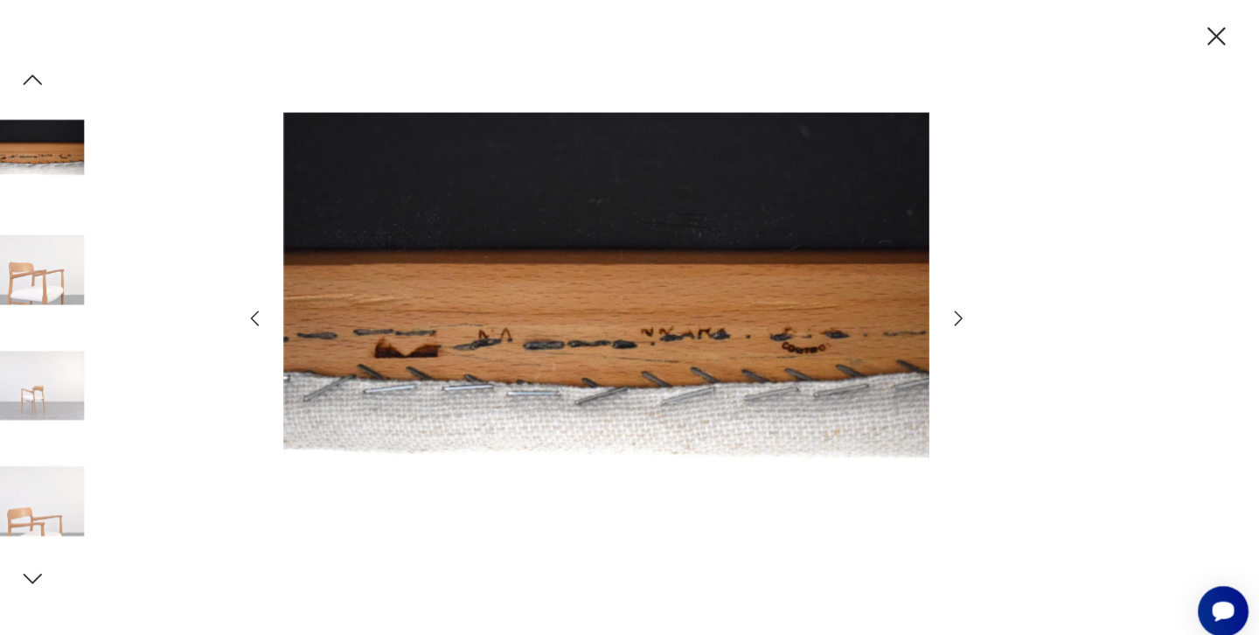
click at [959, 309] on icon "button" at bounding box center [969, 306] width 21 height 21
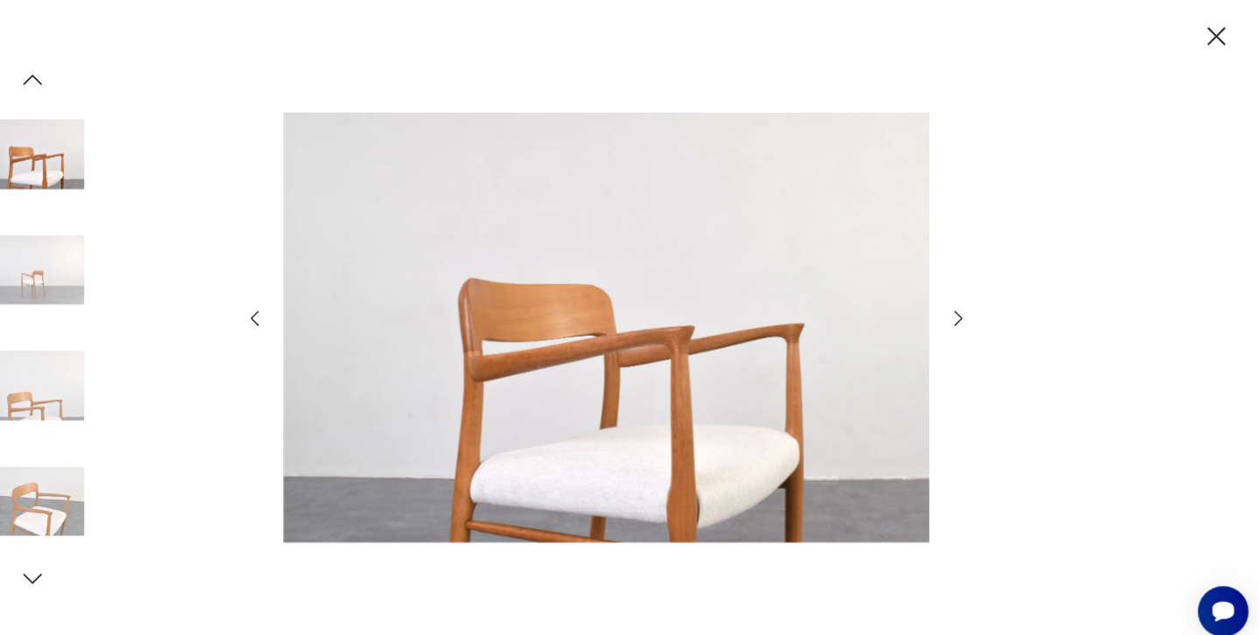
click at [959, 309] on icon "button" at bounding box center [969, 306] width 21 height 21
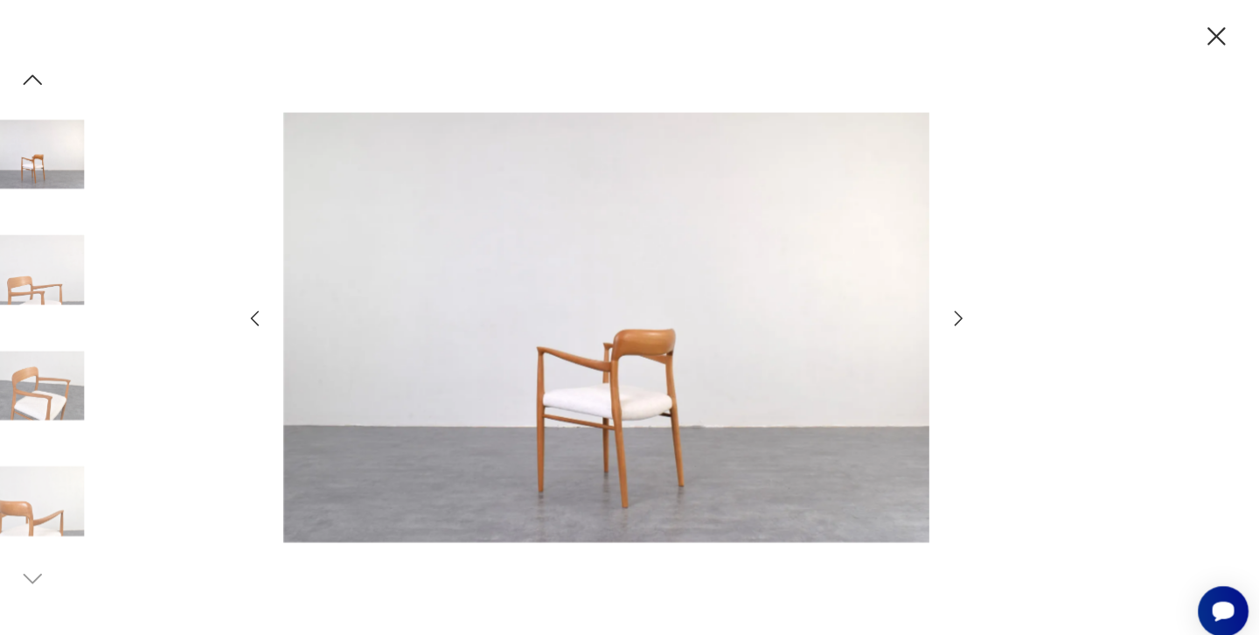
click at [1210, 31] on icon "button" at bounding box center [1218, 34] width 17 height 17
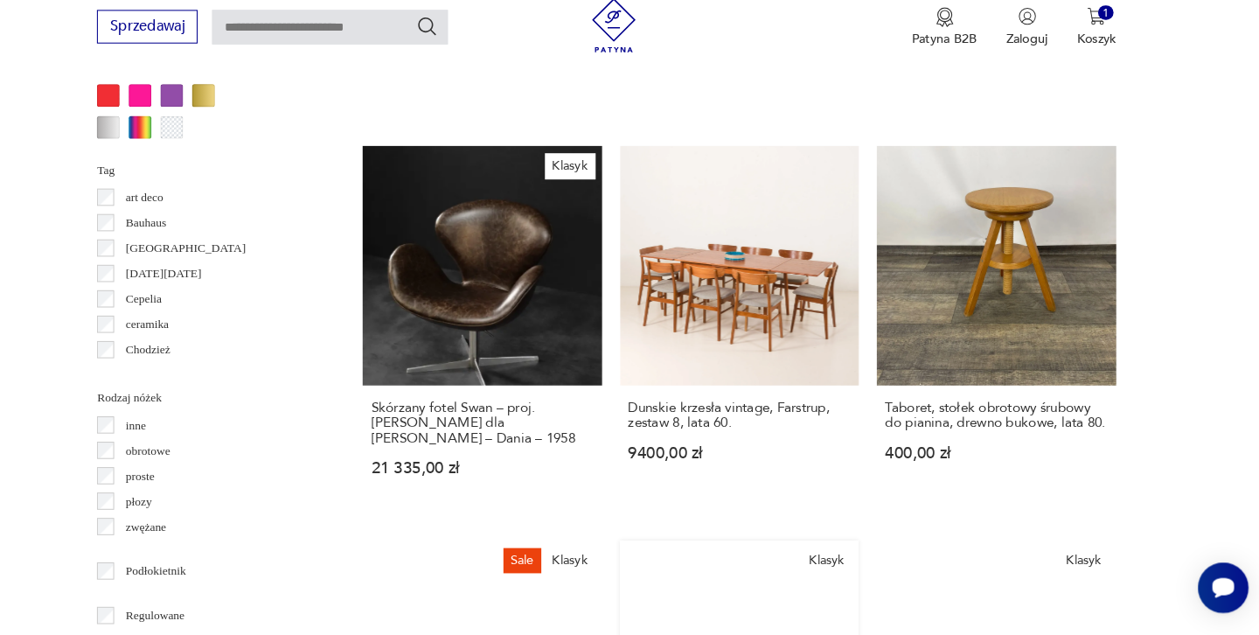
scroll to position [1810, 0]
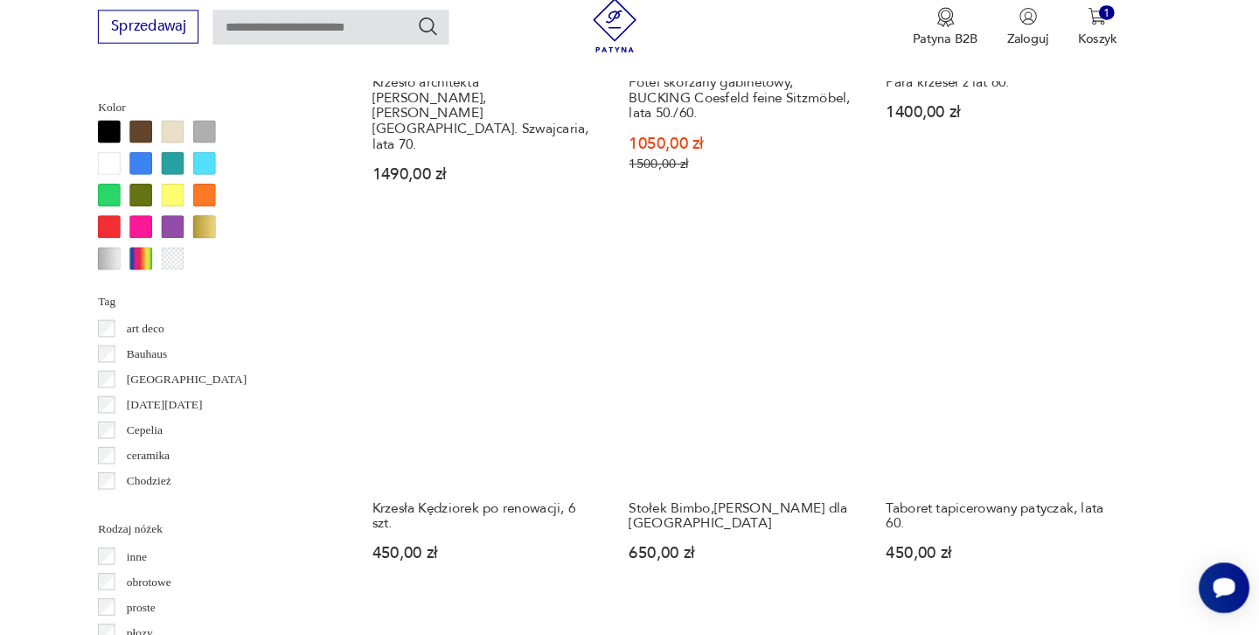
scroll to position [1707, 0]
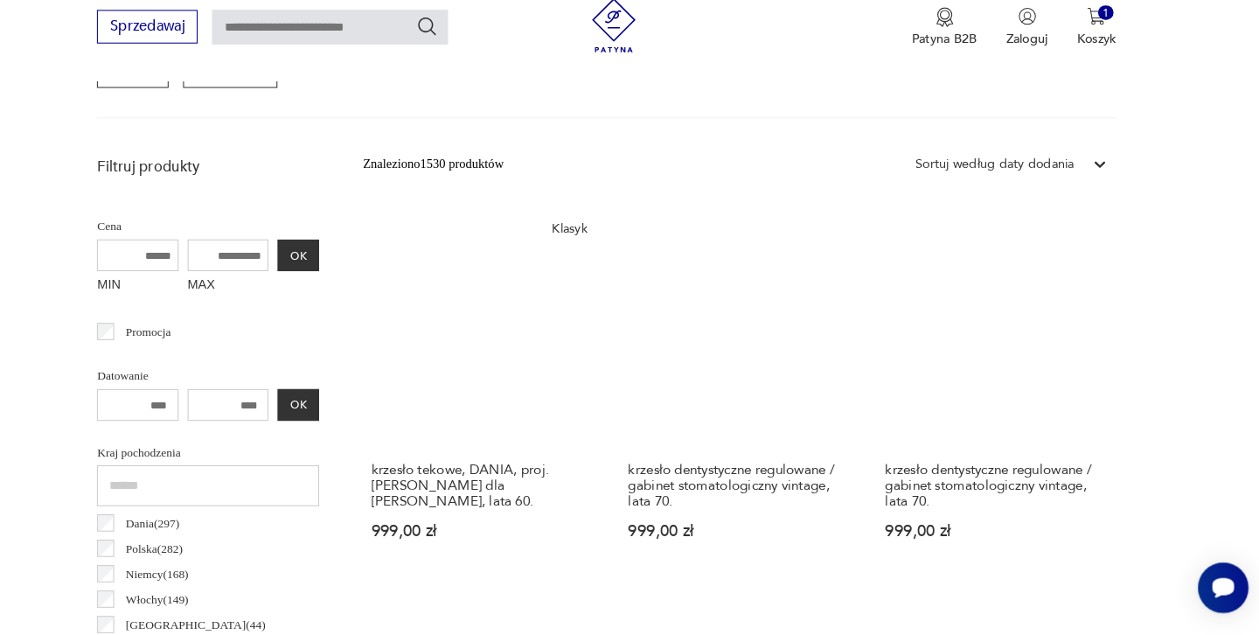
scroll to position [572, 0]
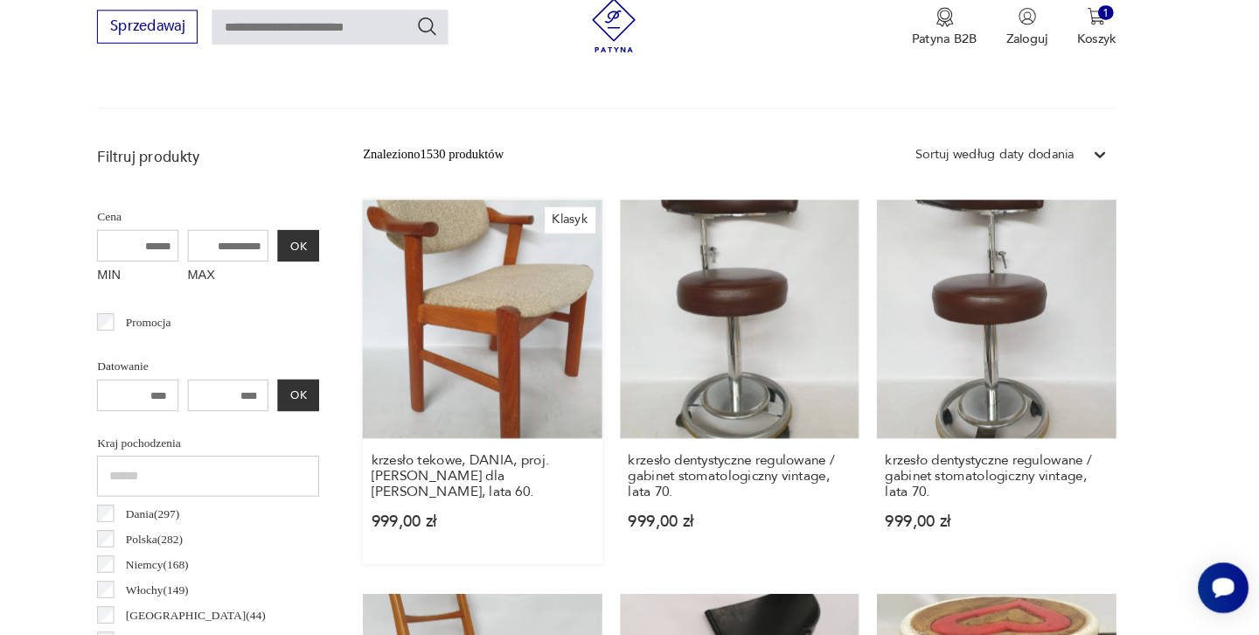
click at [422, 256] on link "Klasyk krzesło tekowe, DANIA, proj. [PERSON_NAME] dla [PERSON_NAME], lata 60. 9…" at bounding box center [509, 391] width 230 height 352
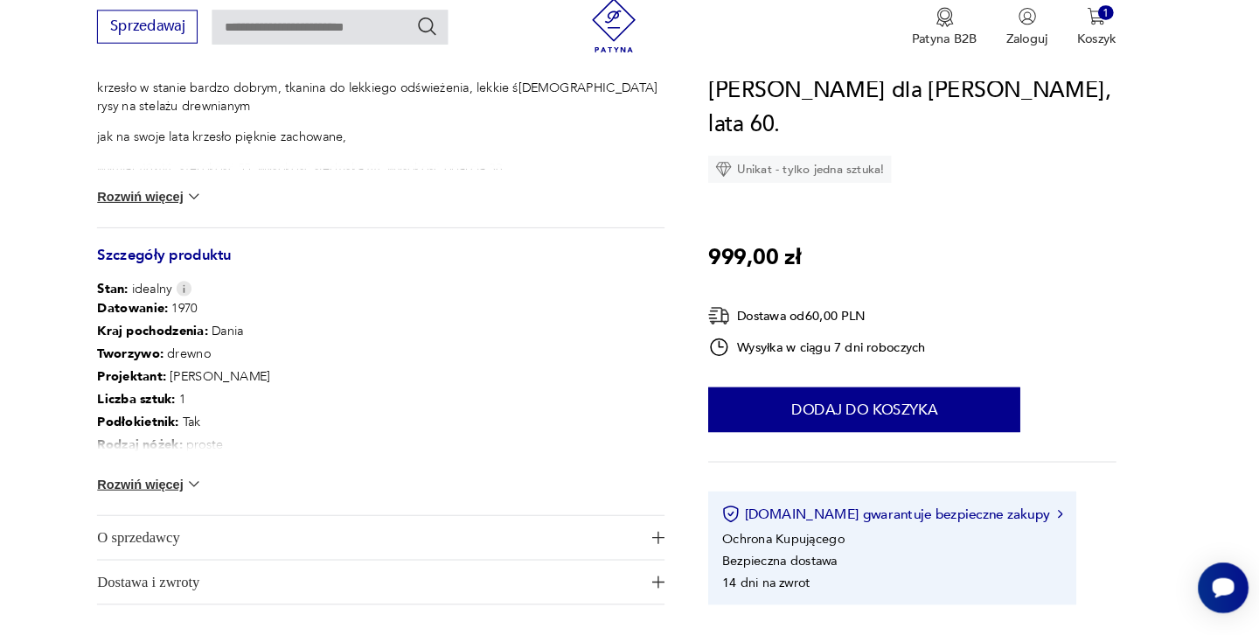
scroll to position [804, 0]
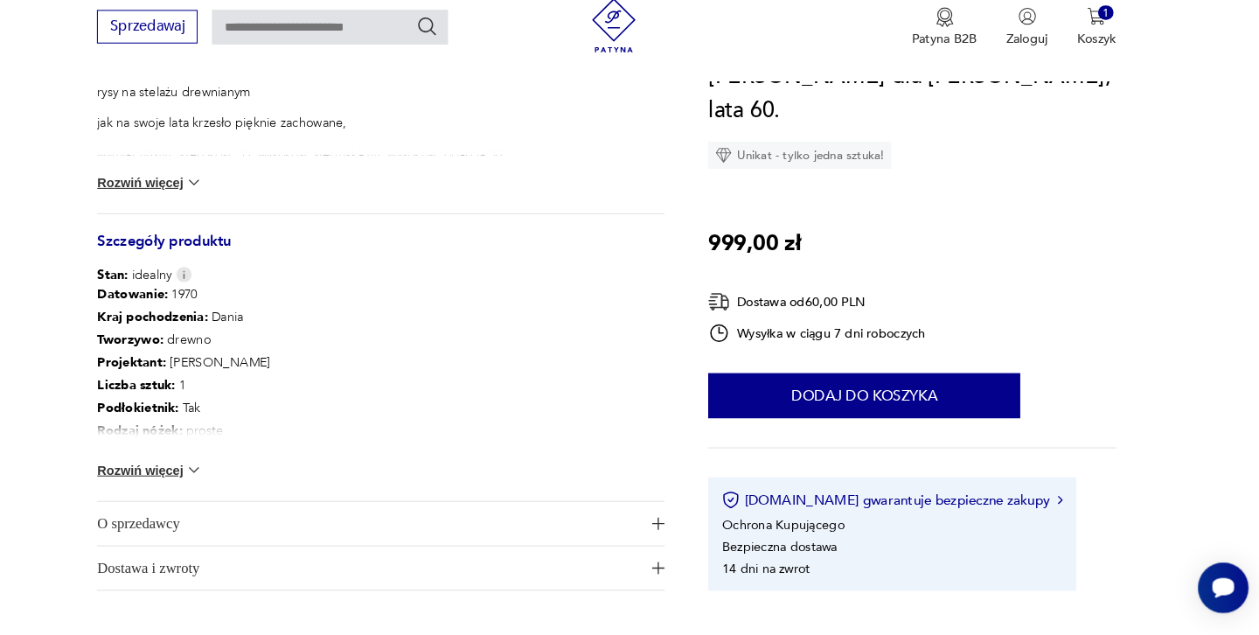
click at [148, 467] on button "Rozwiń więcej" at bounding box center [188, 475] width 101 height 17
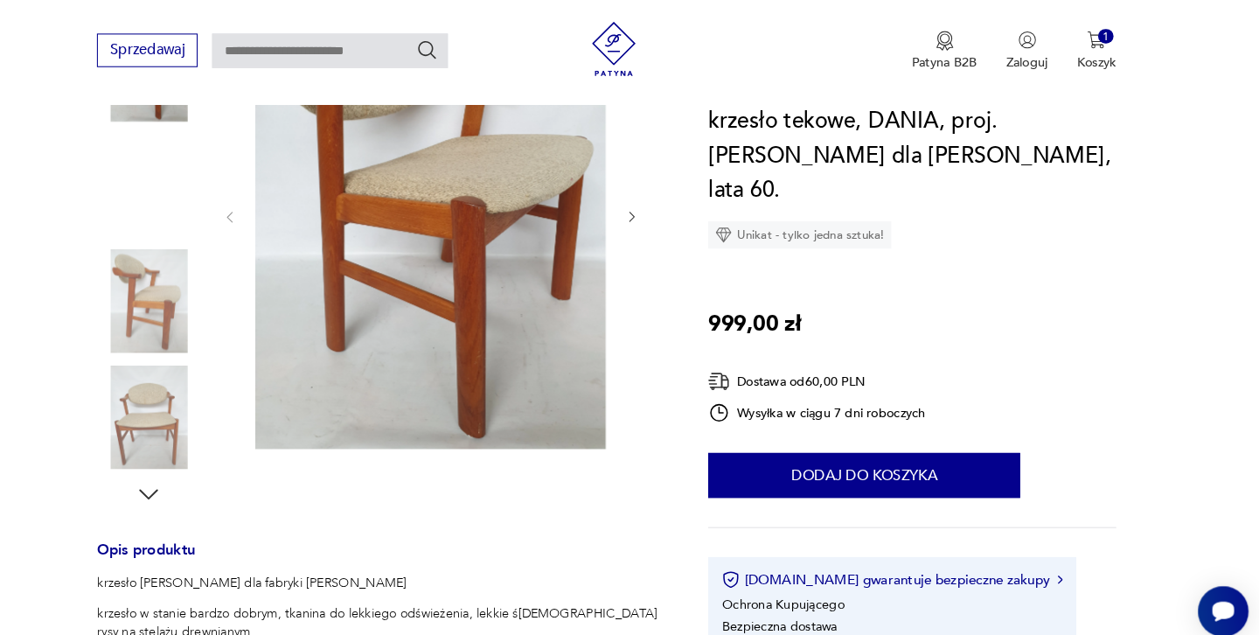
scroll to position [196, 0]
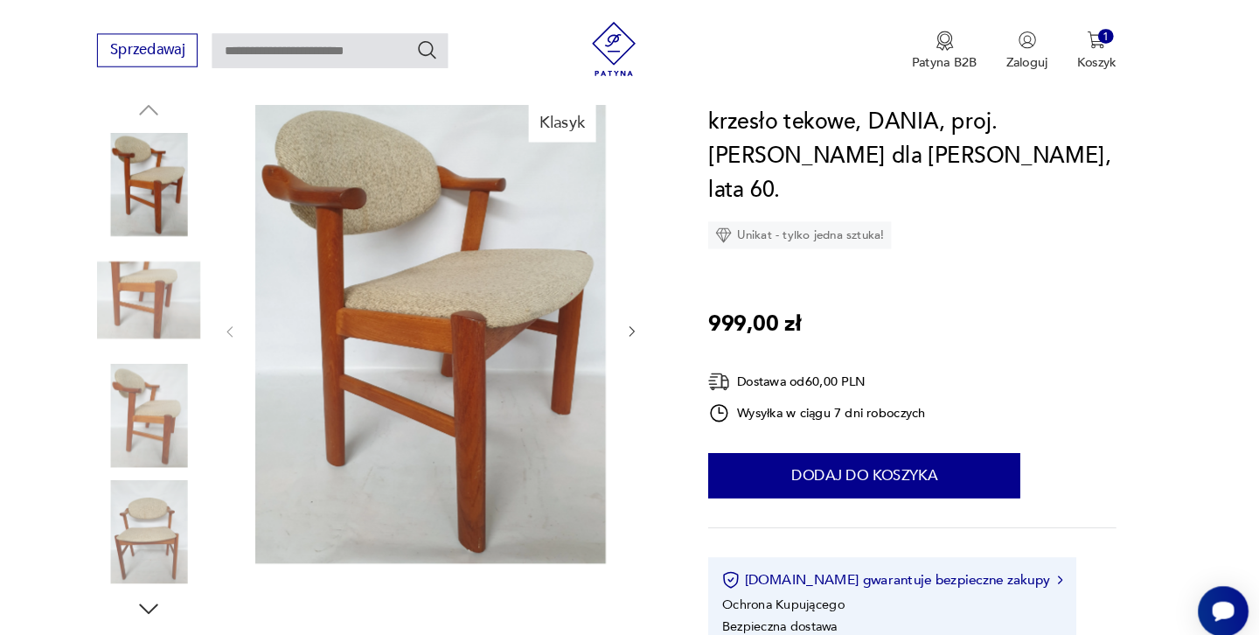
click at [349, 331] on img at bounding box center [460, 318] width 338 height 450
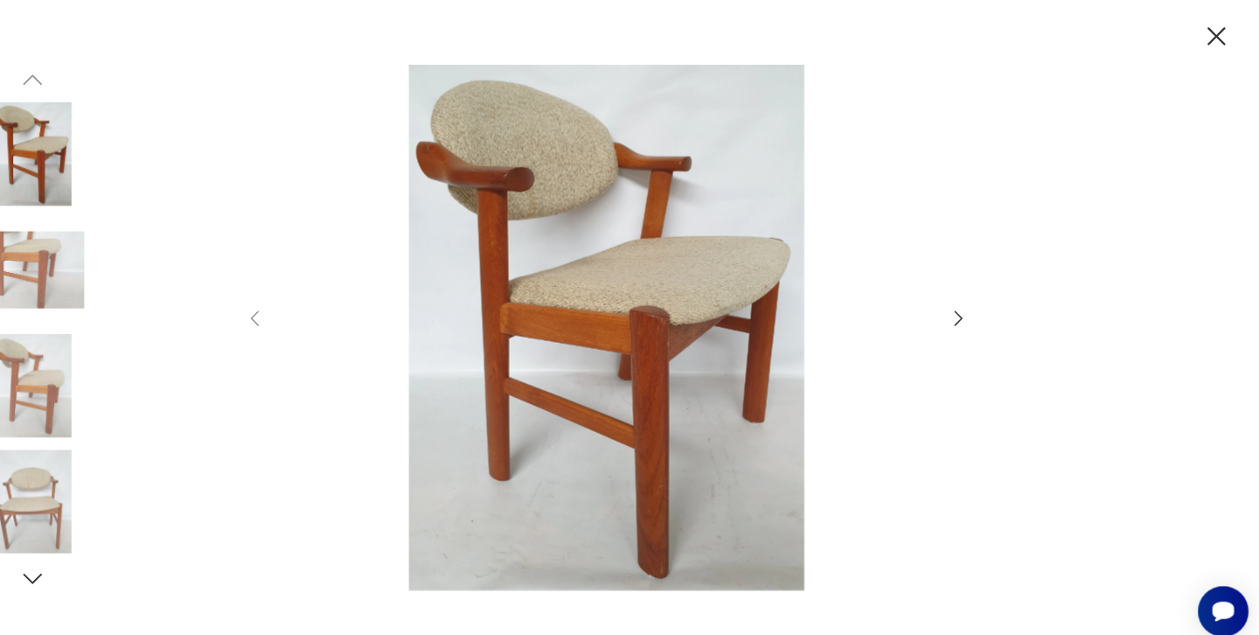
click at [966, 302] on icon "button" at bounding box center [970, 307] width 8 height 14
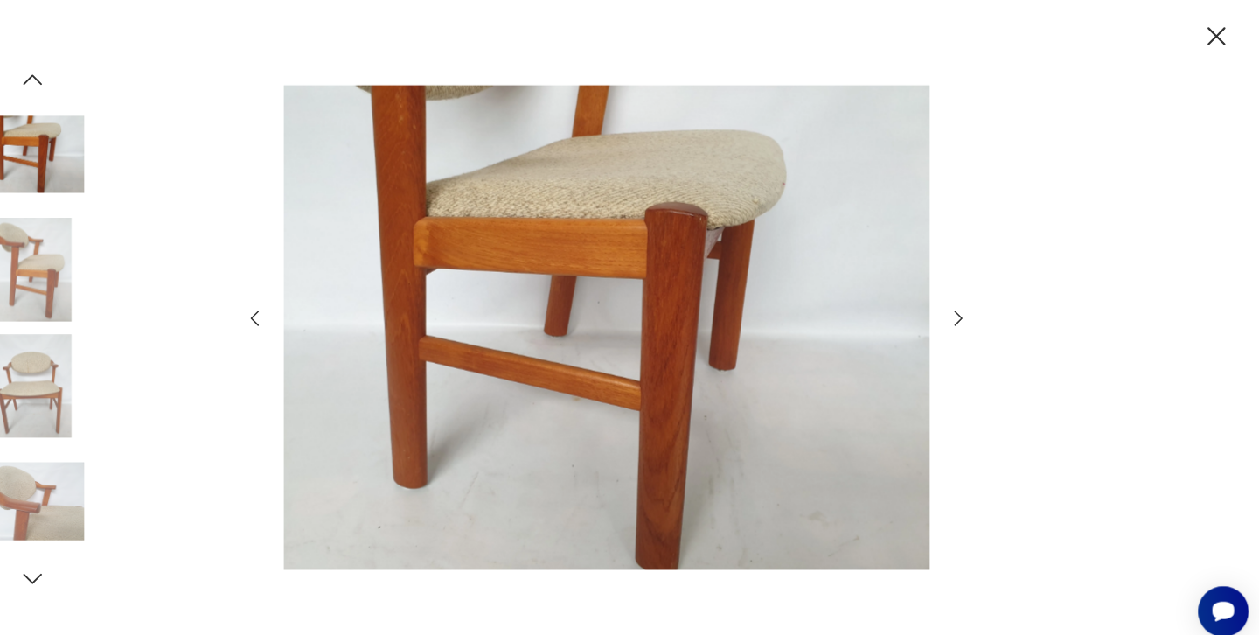
click at [966, 302] on icon "button" at bounding box center [970, 307] width 8 height 14
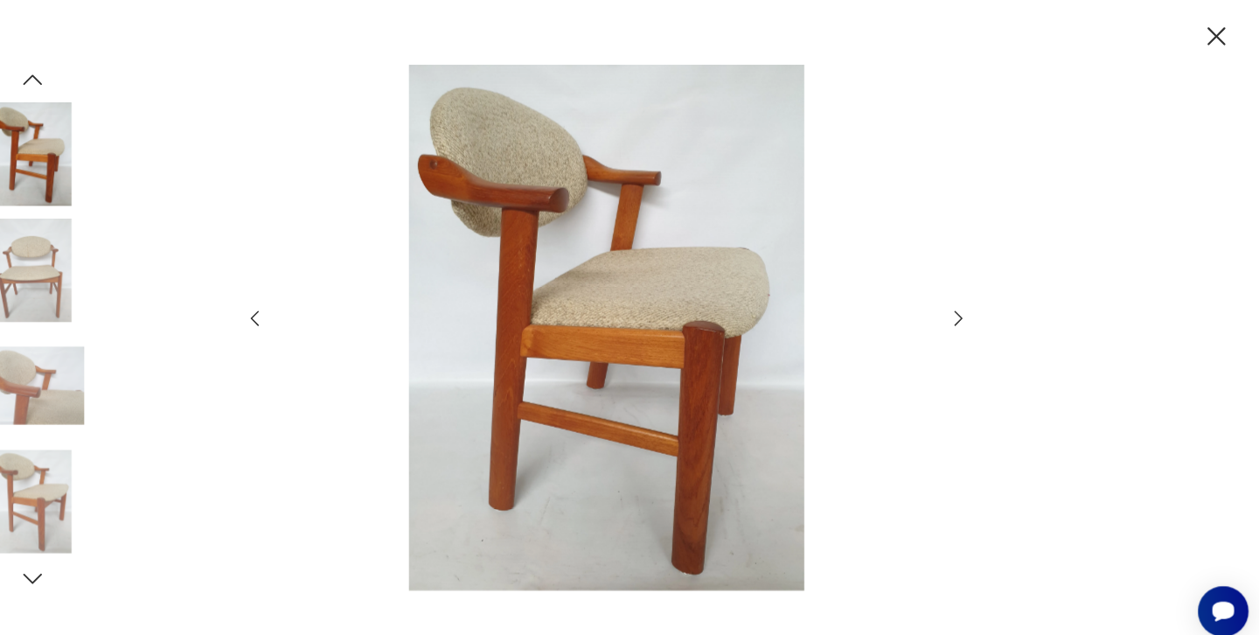
click at [966, 302] on icon "button" at bounding box center [970, 307] width 8 height 14
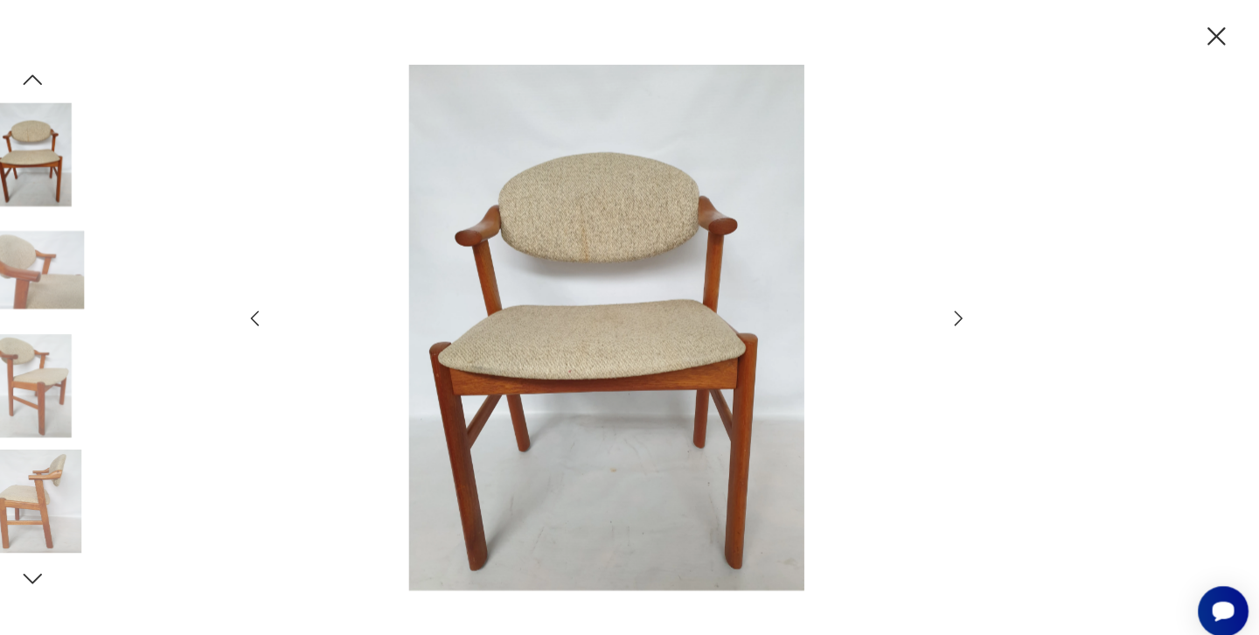
click at [966, 302] on icon "button" at bounding box center [970, 307] width 8 height 14
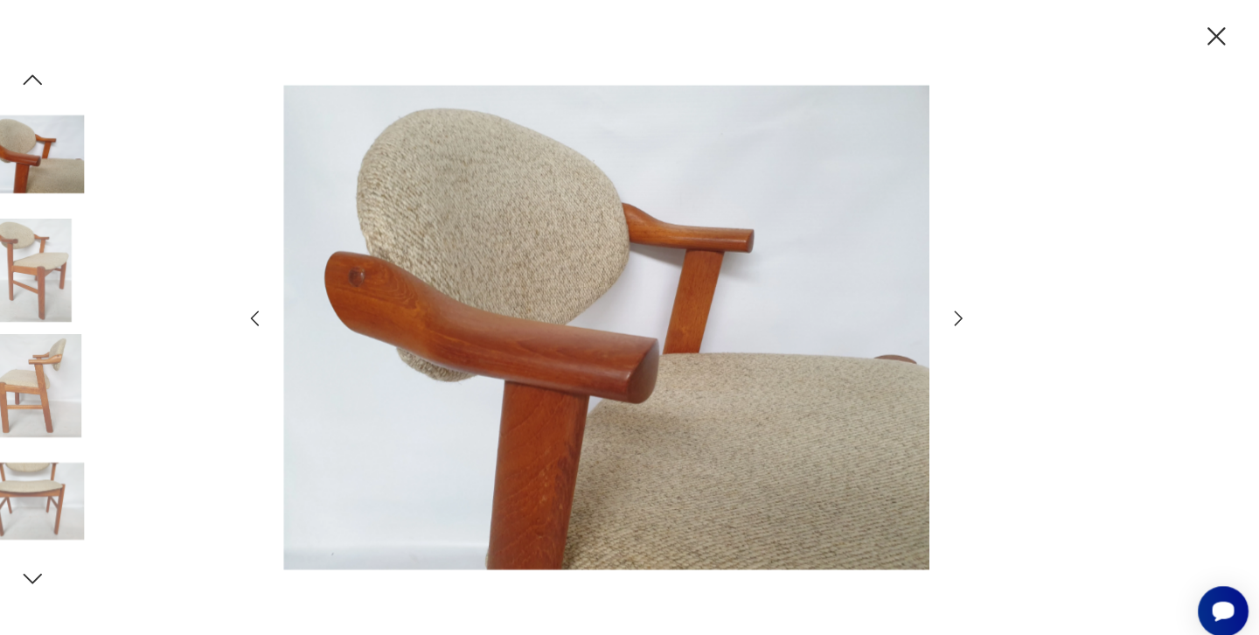
click at [966, 302] on icon "button" at bounding box center [970, 307] width 8 height 14
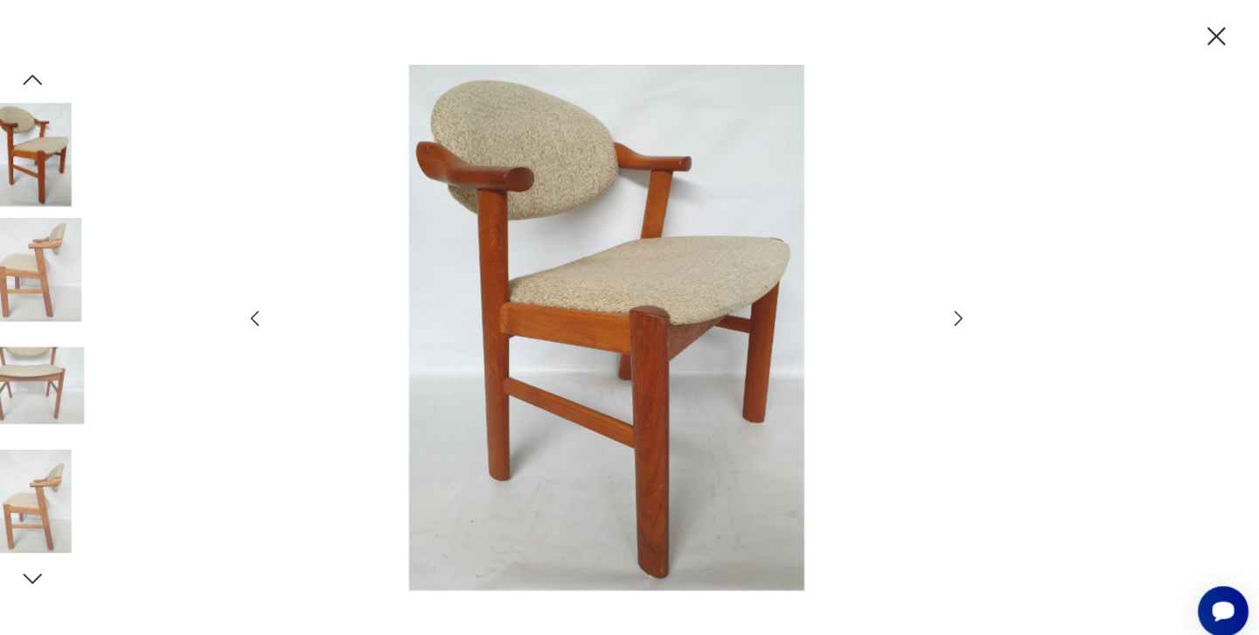
click at [966, 302] on icon "button" at bounding box center [970, 307] width 8 height 14
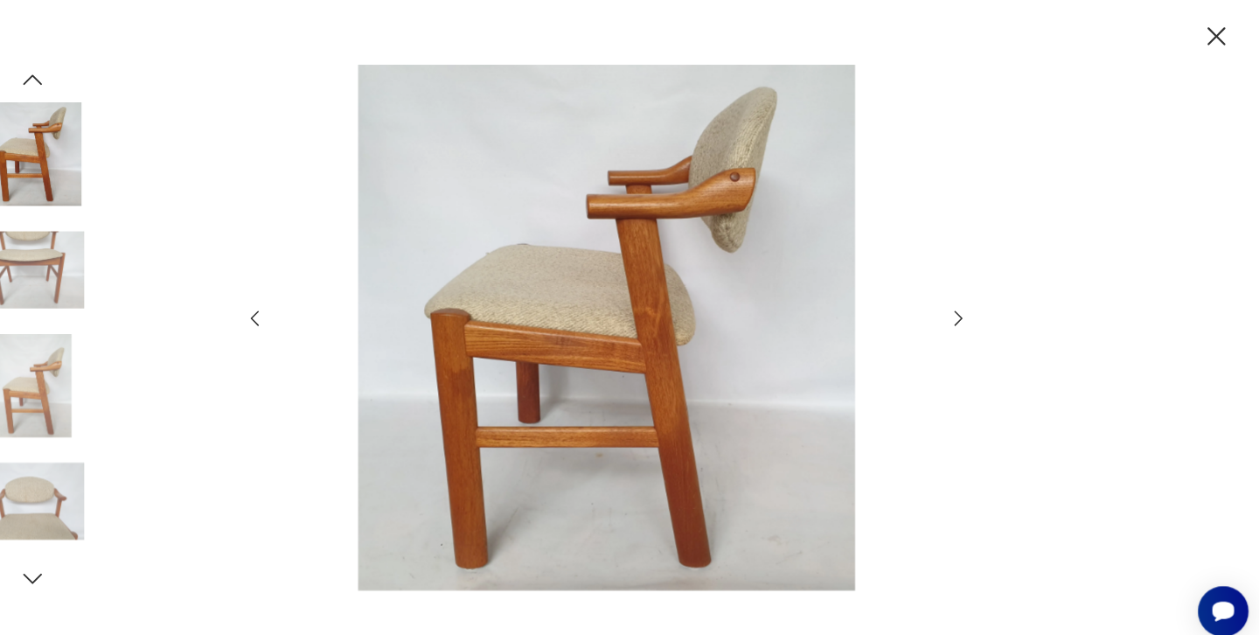
click at [966, 302] on icon "button" at bounding box center [970, 307] width 8 height 14
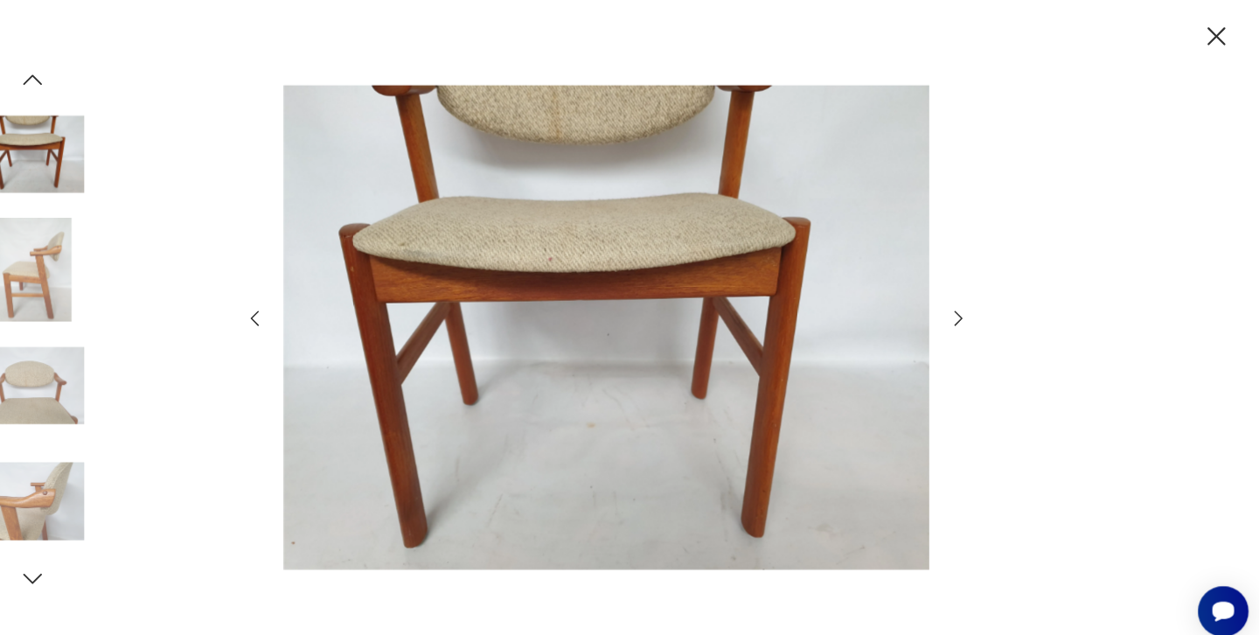
click at [966, 302] on icon "button" at bounding box center [970, 307] width 8 height 14
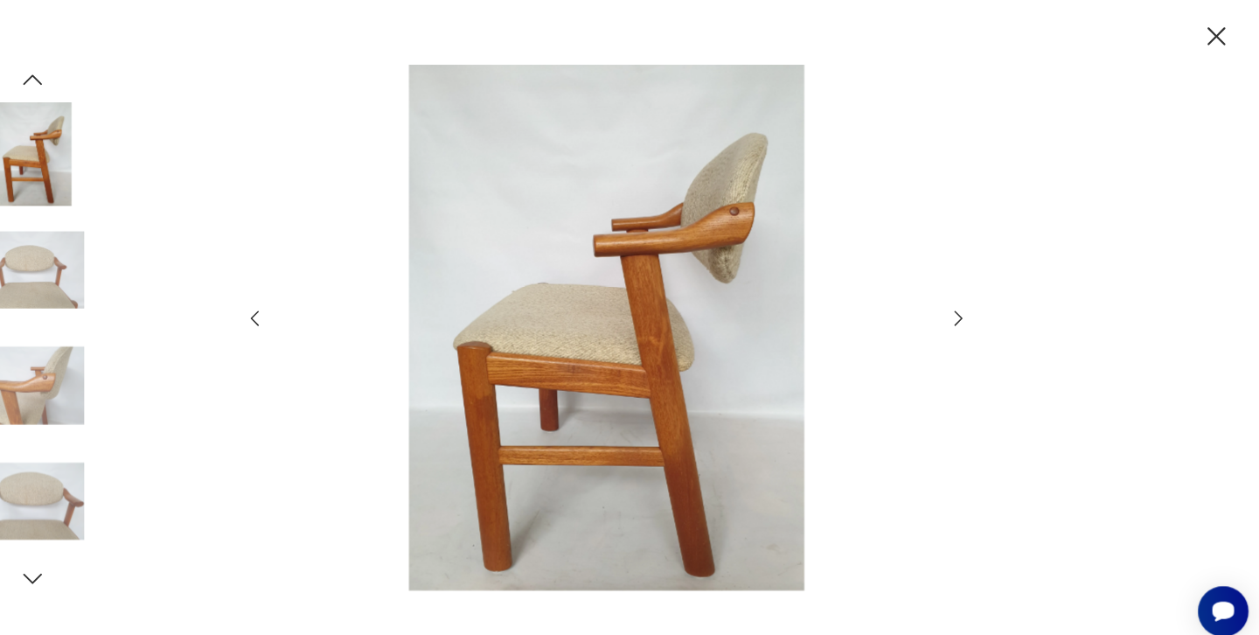
click at [966, 302] on icon "button" at bounding box center [970, 307] width 8 height 14
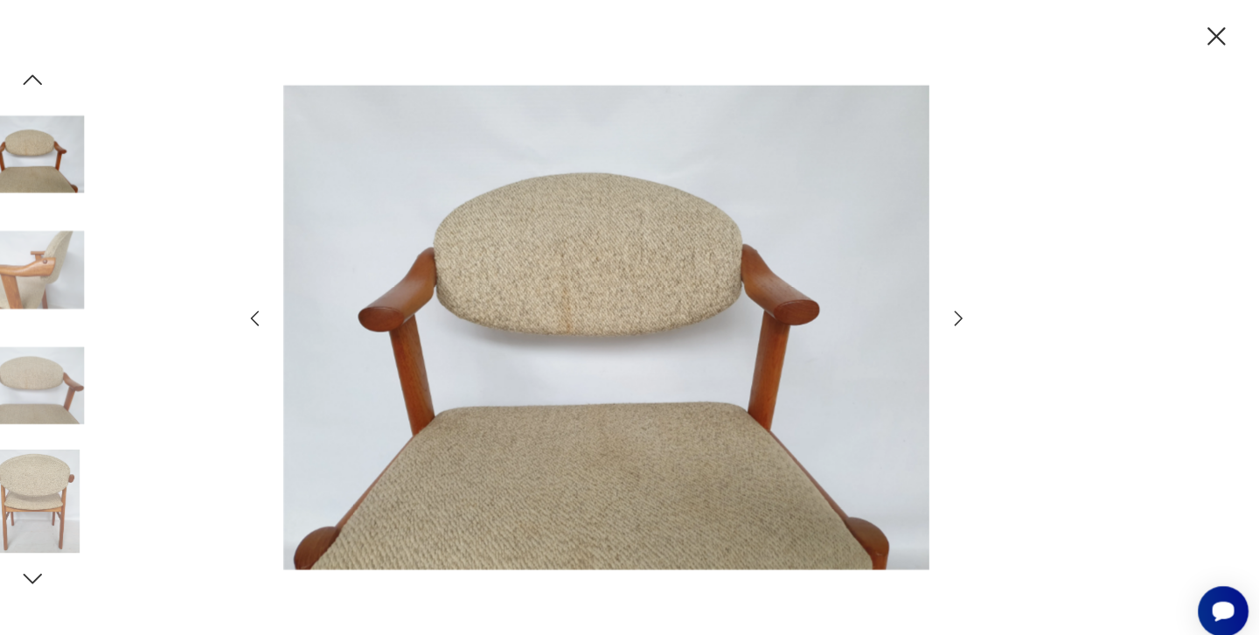
click at [1210, 31] on icon "button" at bounding box center [1218, 34] width 17 height 17
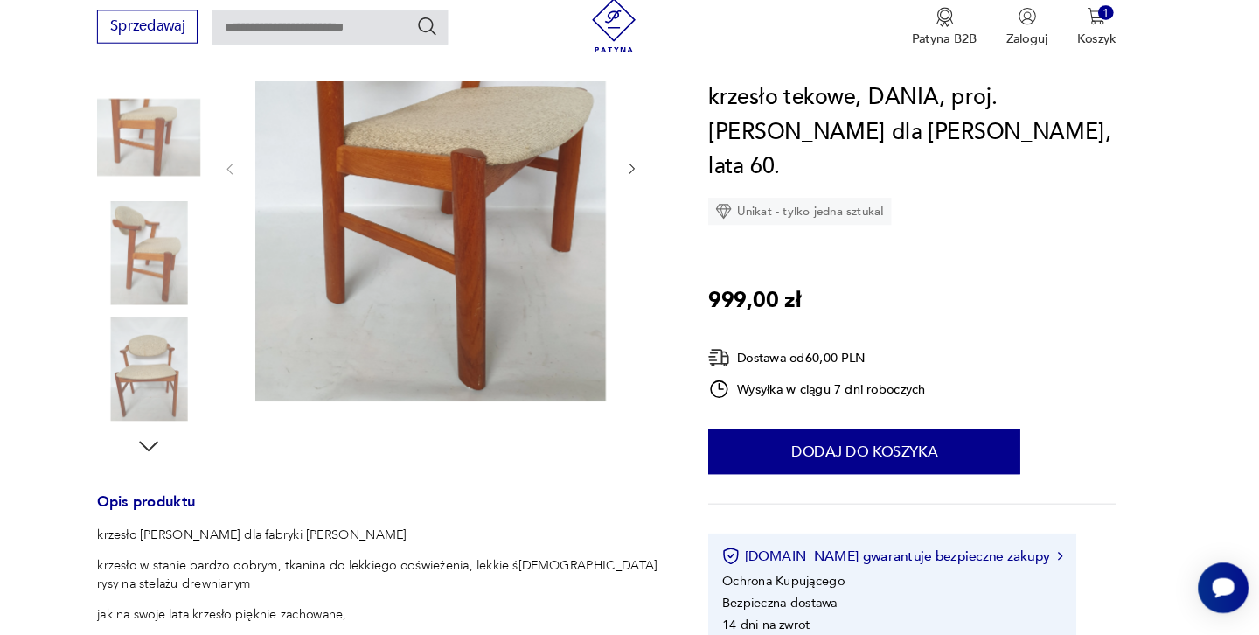
scroll to position [331, 0]
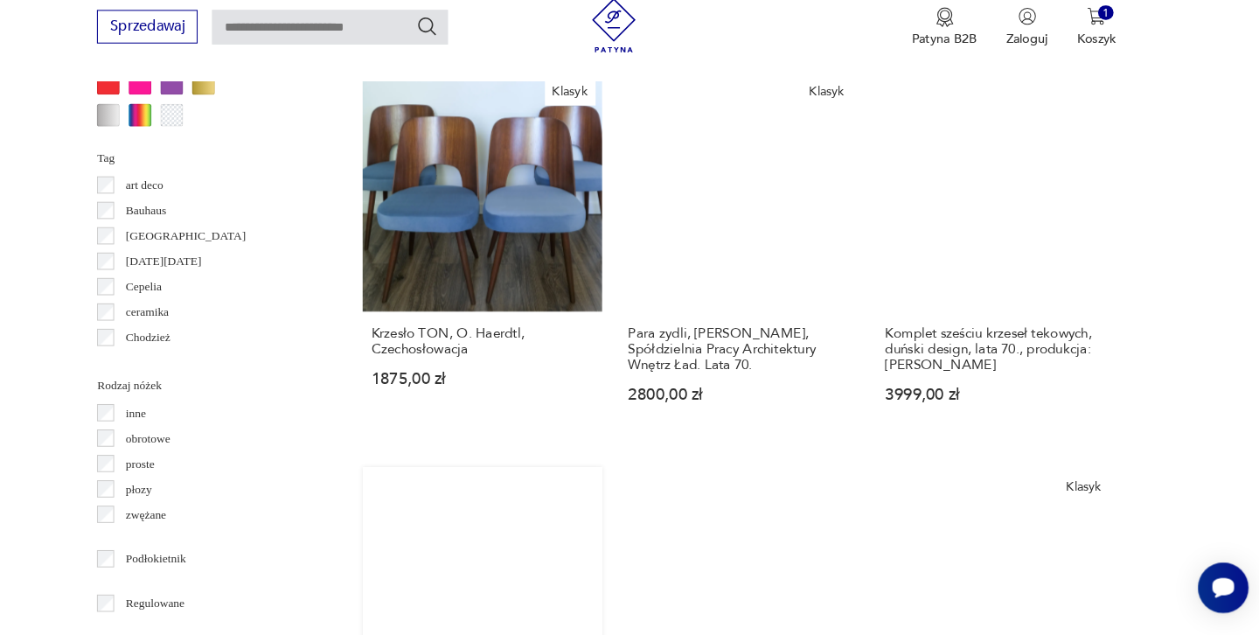
scroll to position [1827, 0]
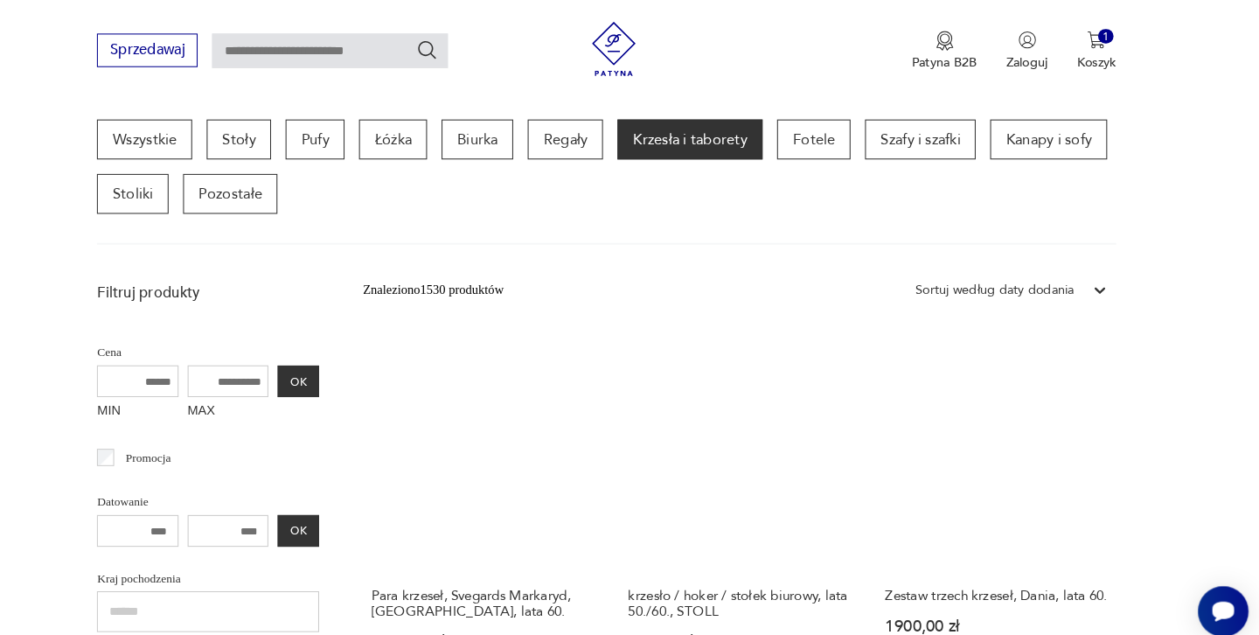
scroll to position [537, 0]
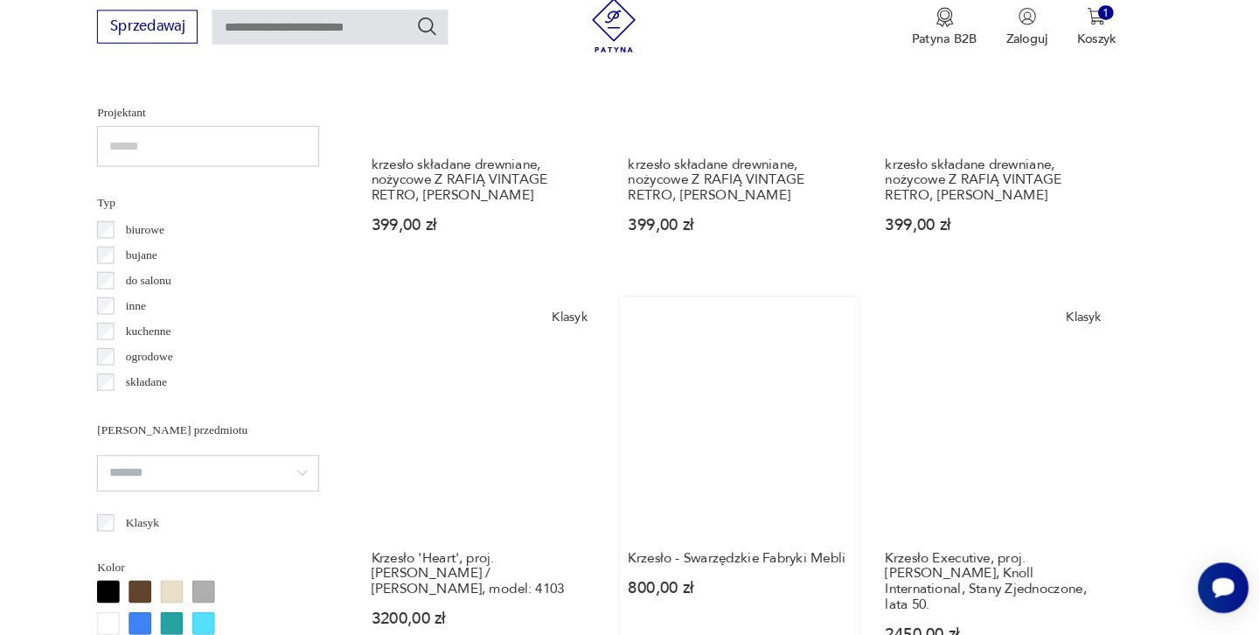
scroll to position [1240, 0]
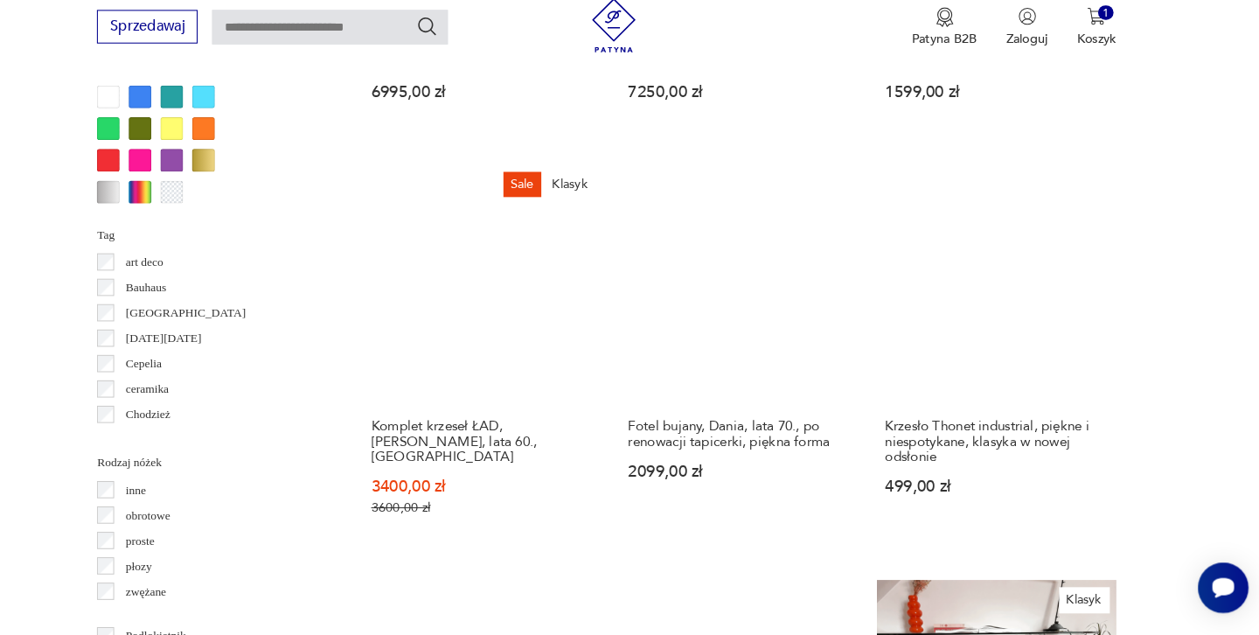
scroll to position [1749, 0]
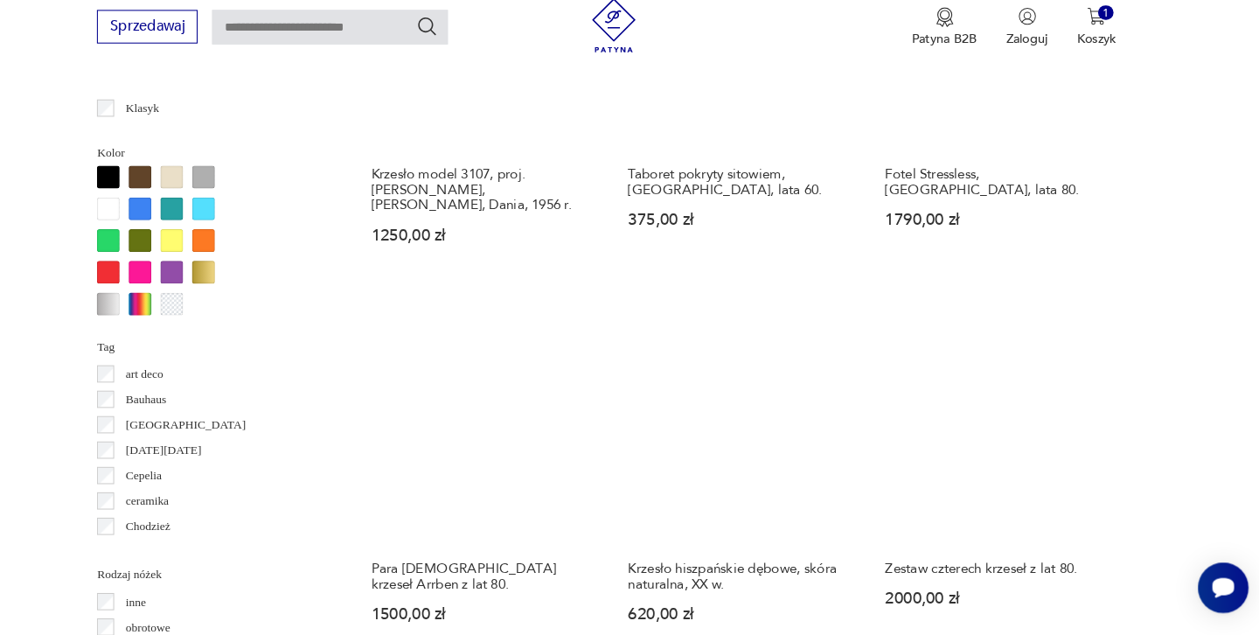
scroll to position [1660, 0]
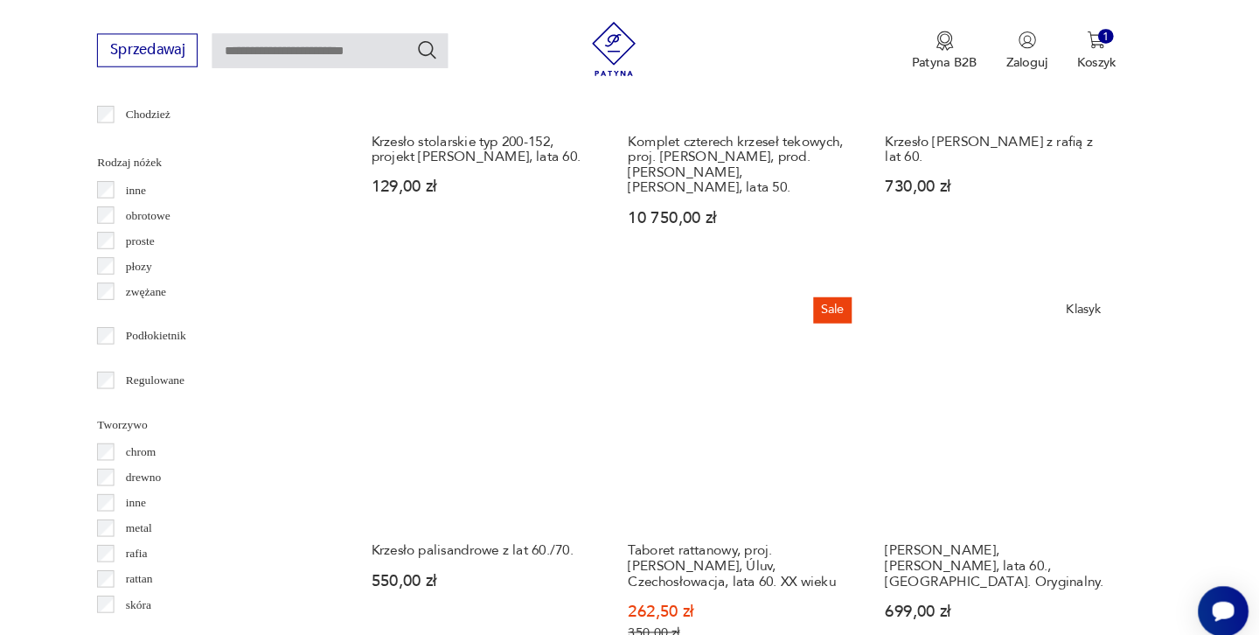
scroll to position [2051, 0]
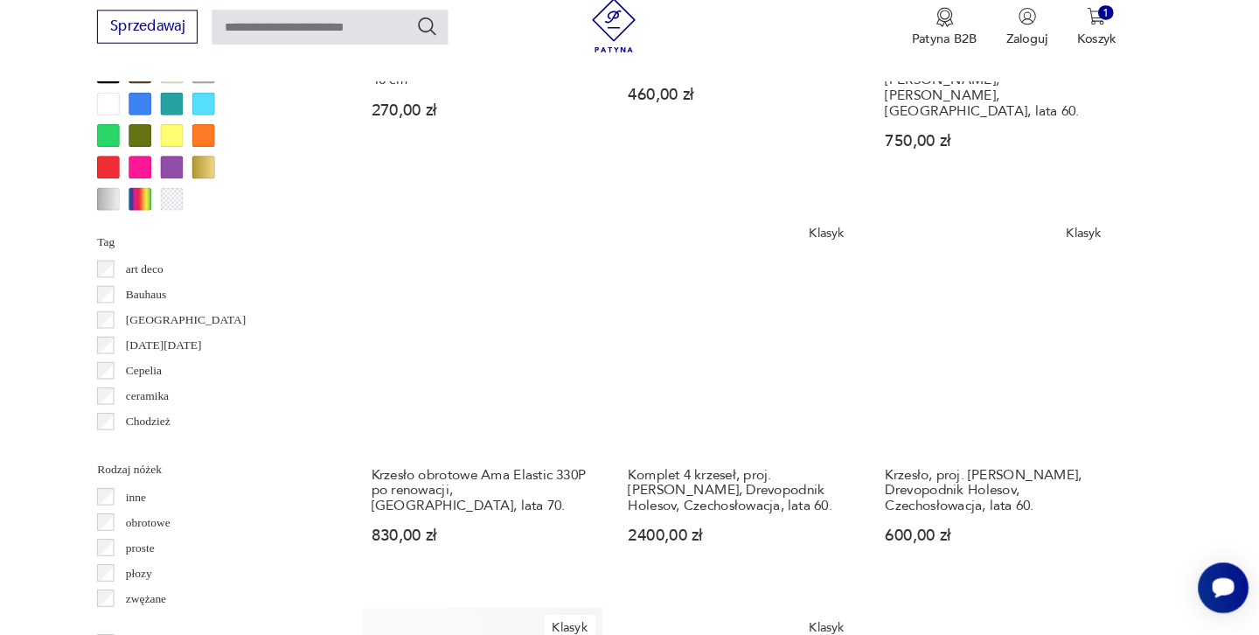
scroll to position [1748, 0]
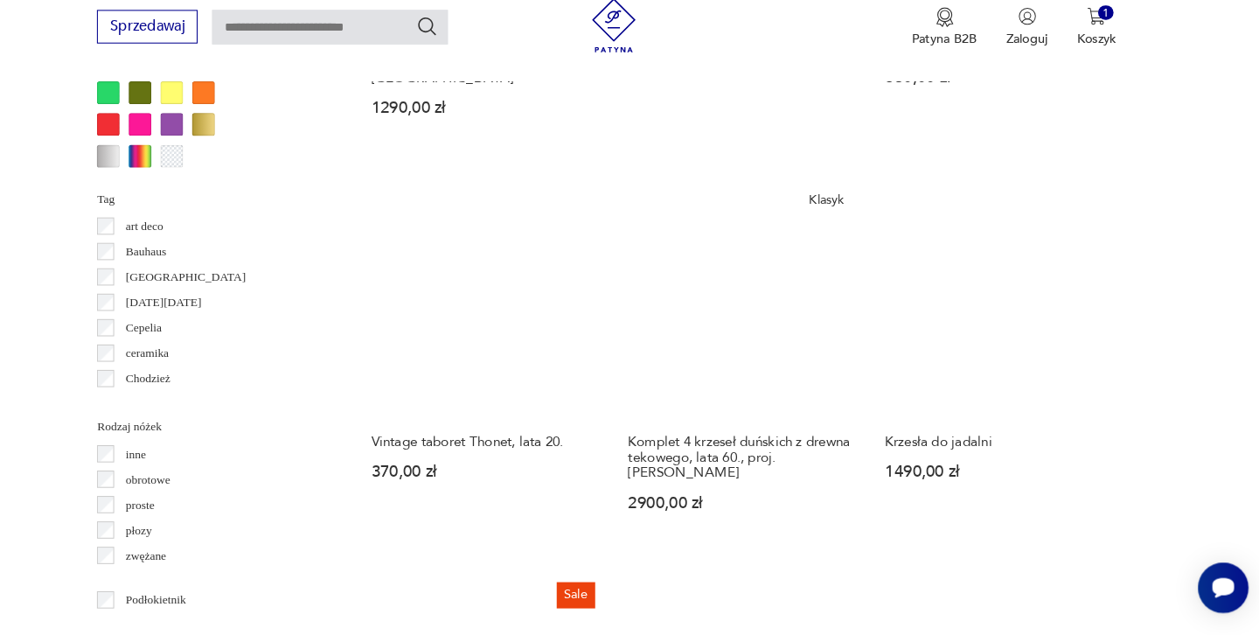
scroll to position [1787, 0]
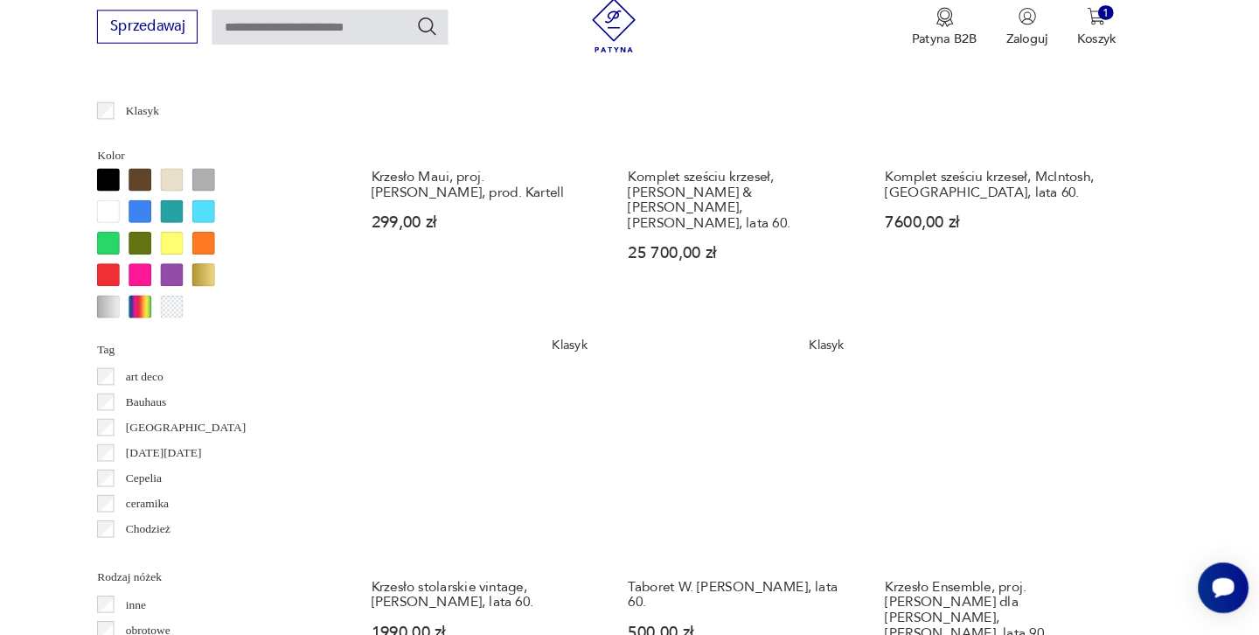
scroll to position [1643, 0]
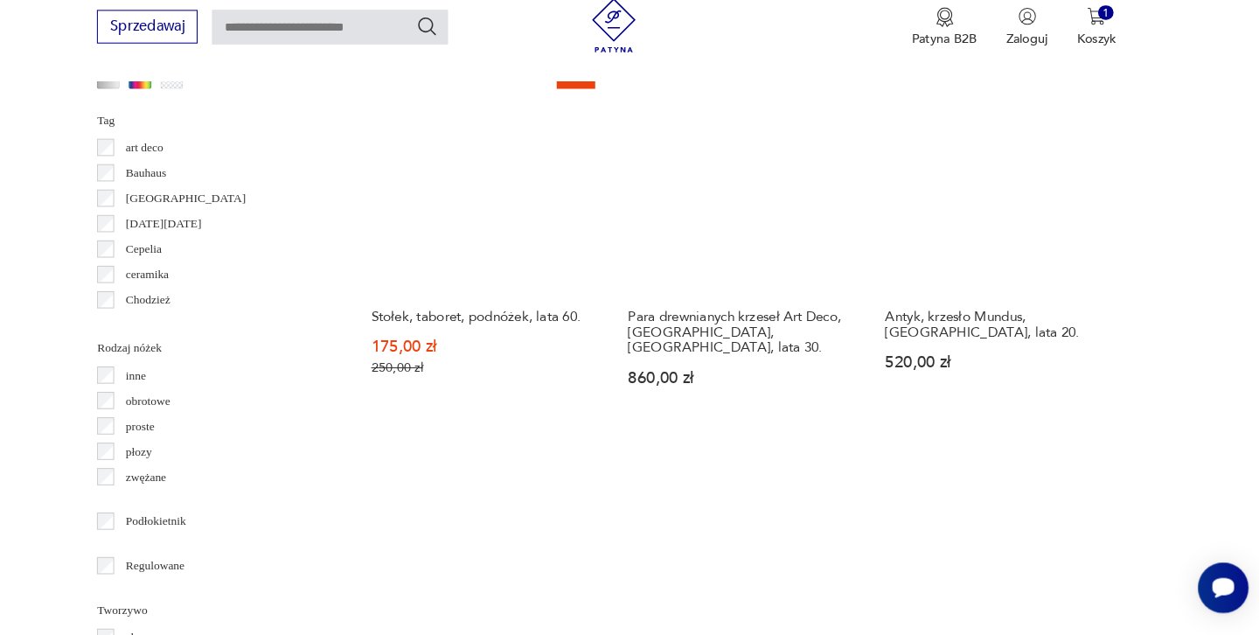
scroll to position [1856, 0]
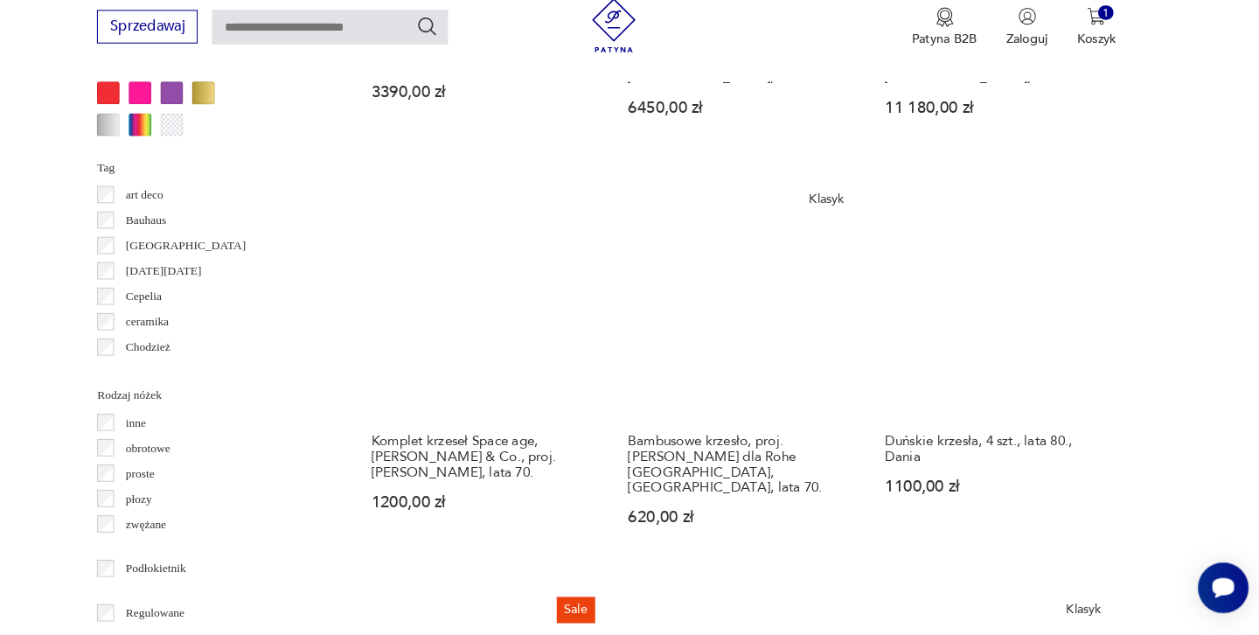
scroll to position [1824, 0]
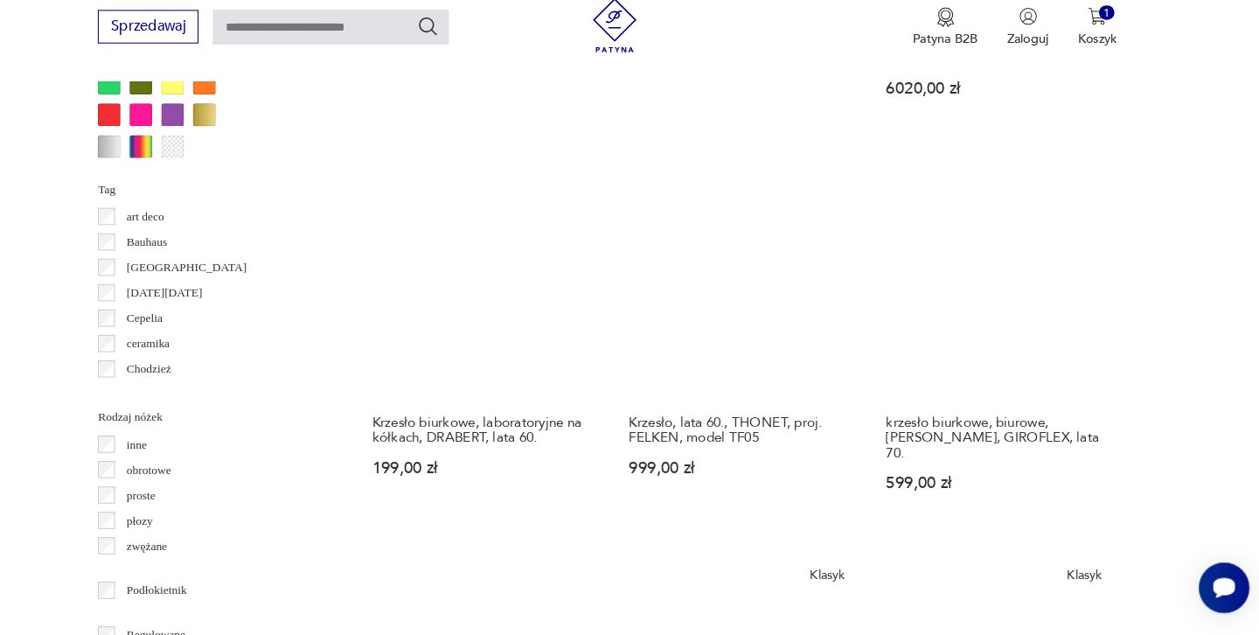
scroll to position [1804, 0]
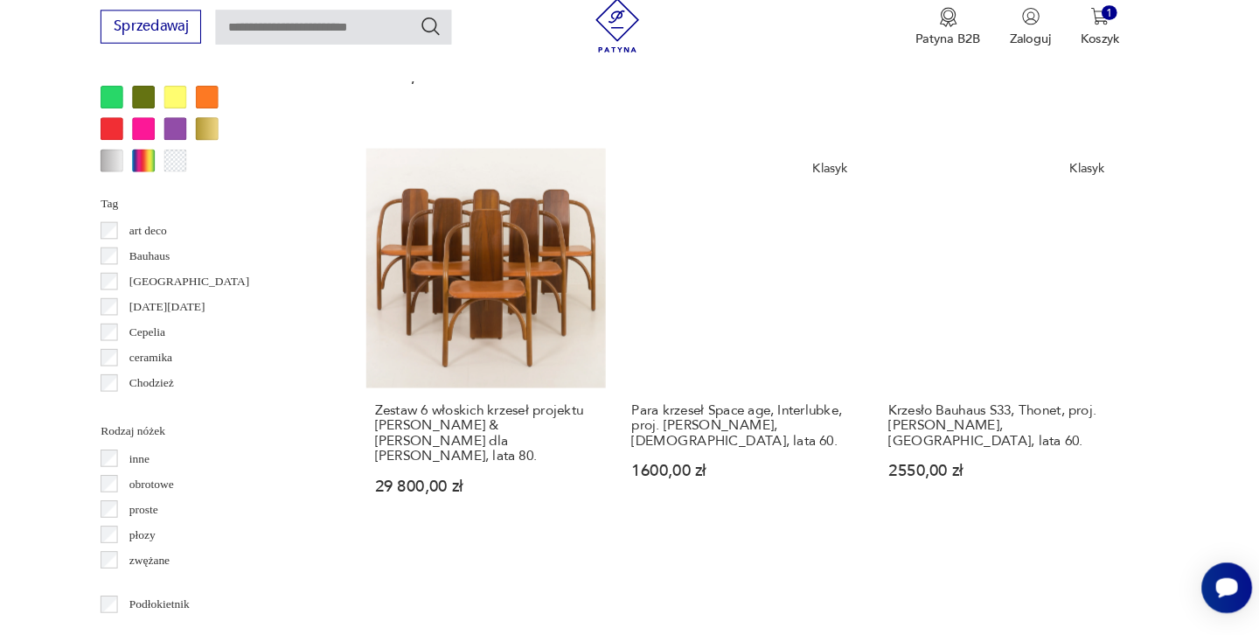
scroll to position [1779, 0]
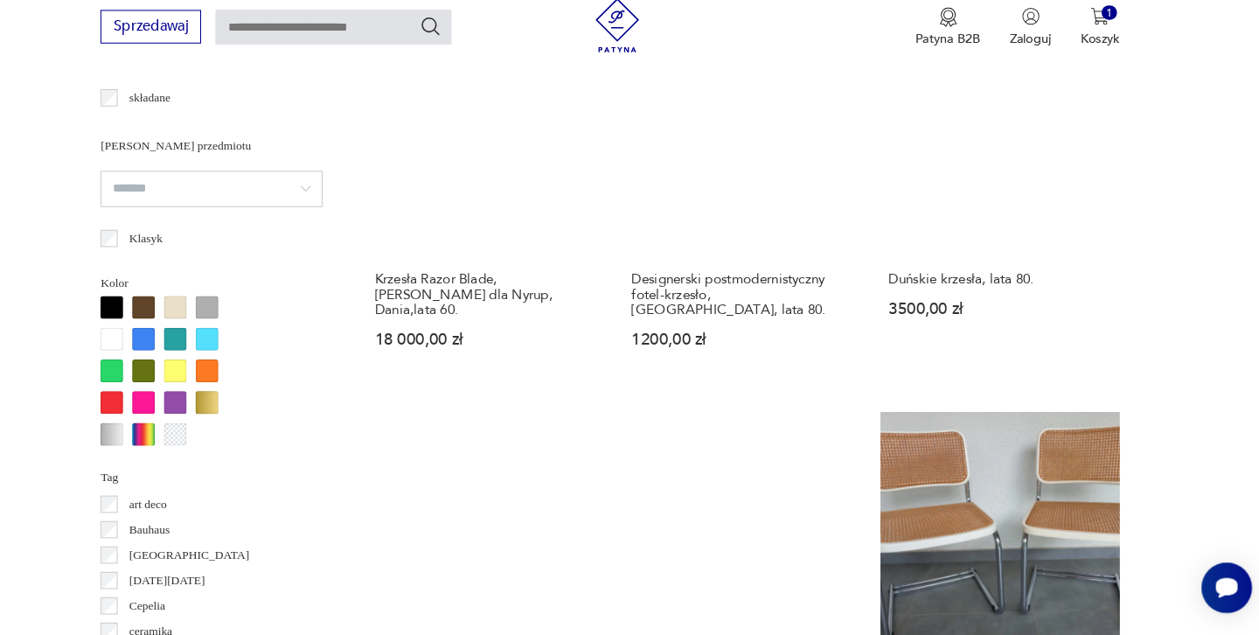
scroll to position [1545, 0]
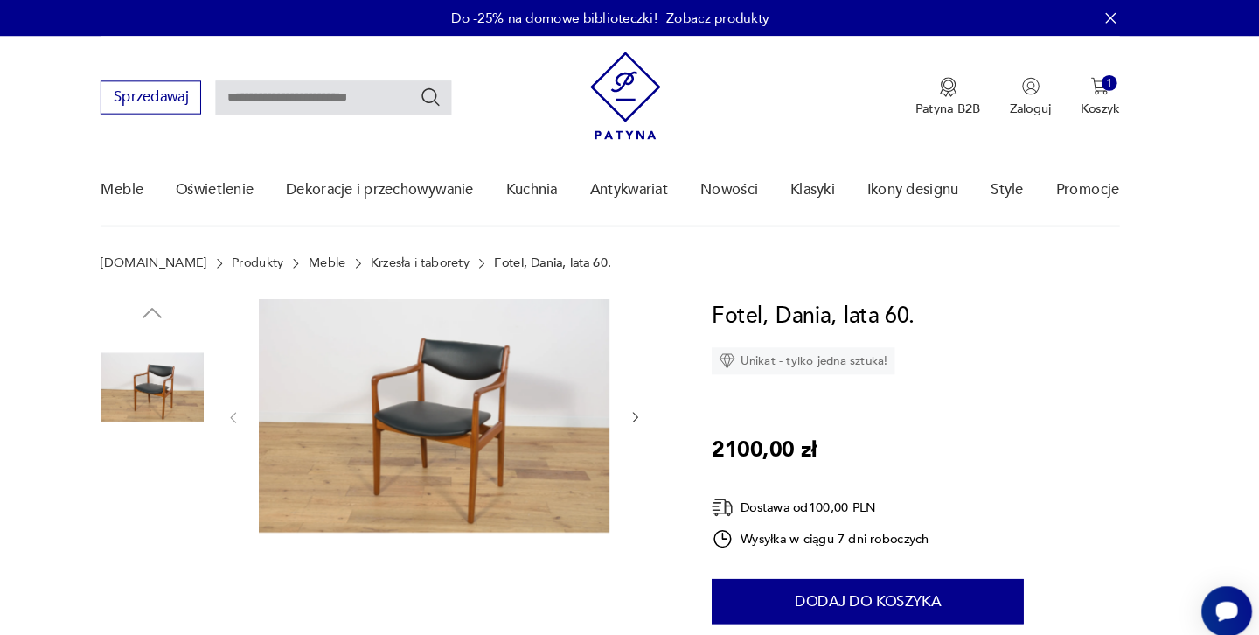
click at [398, 396] on img at bounding box center [460, 401] width 338 height 225
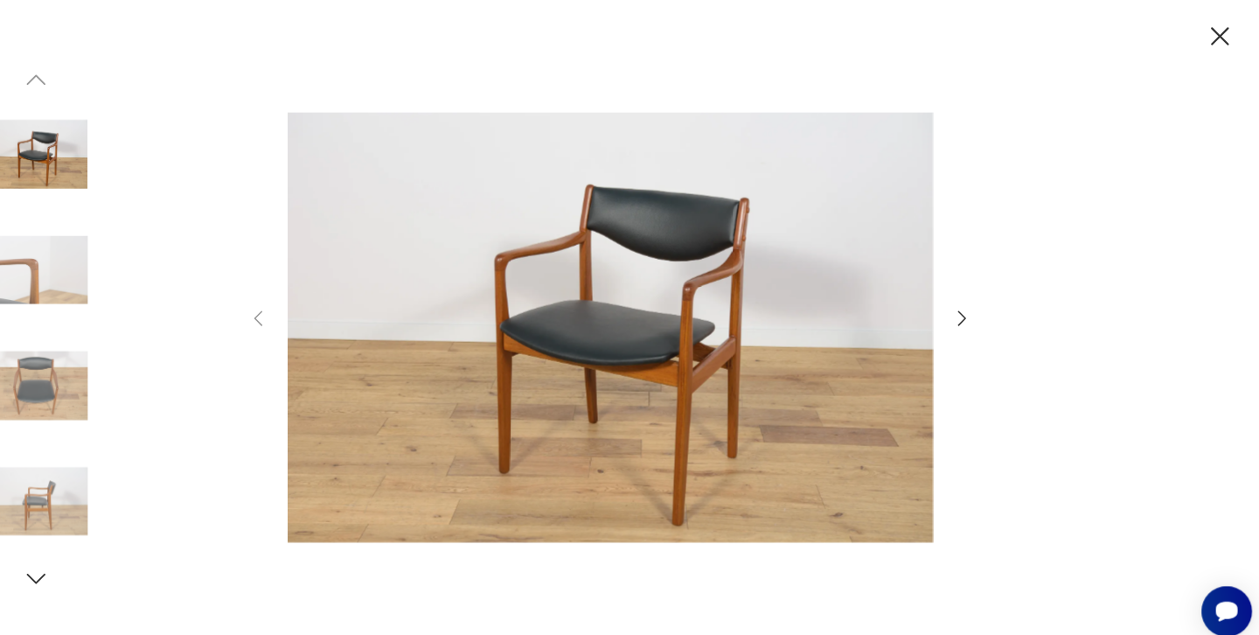
click at [633, 332] on img at bounding box center [629, 316] width 623 height 508
click at [959, 309] on icon "button" at bounding box center [969, 306] width 21 height 21
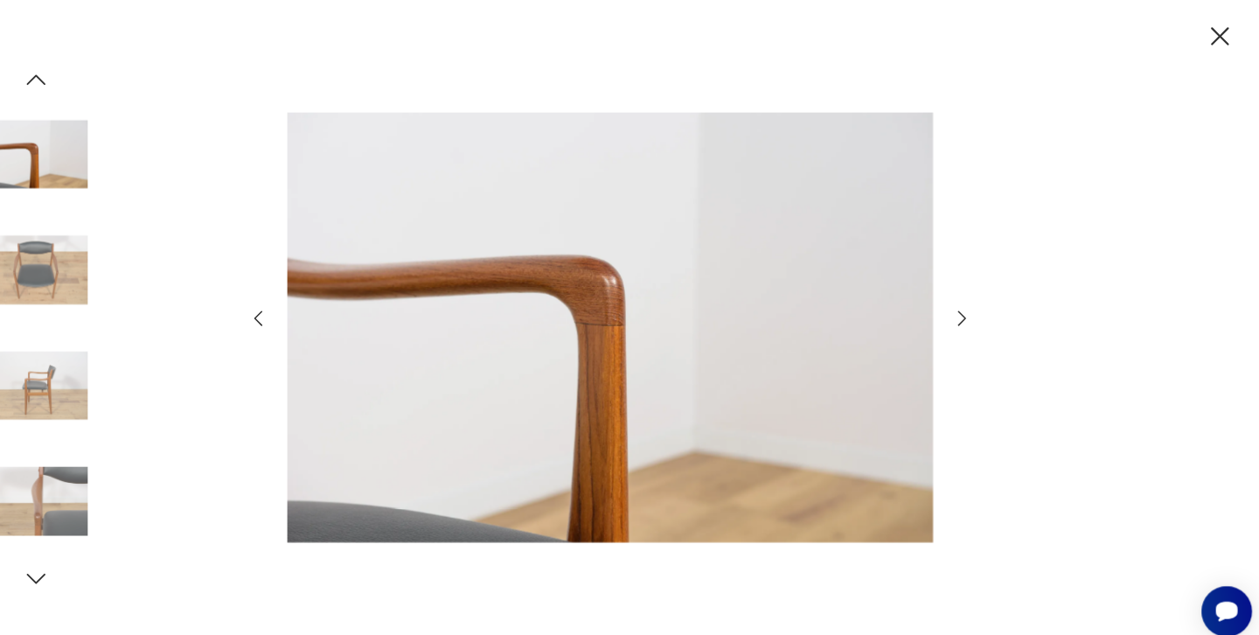
click at [959, 309] on icon "button" at bounding box center [969, 306] width 21 height 21
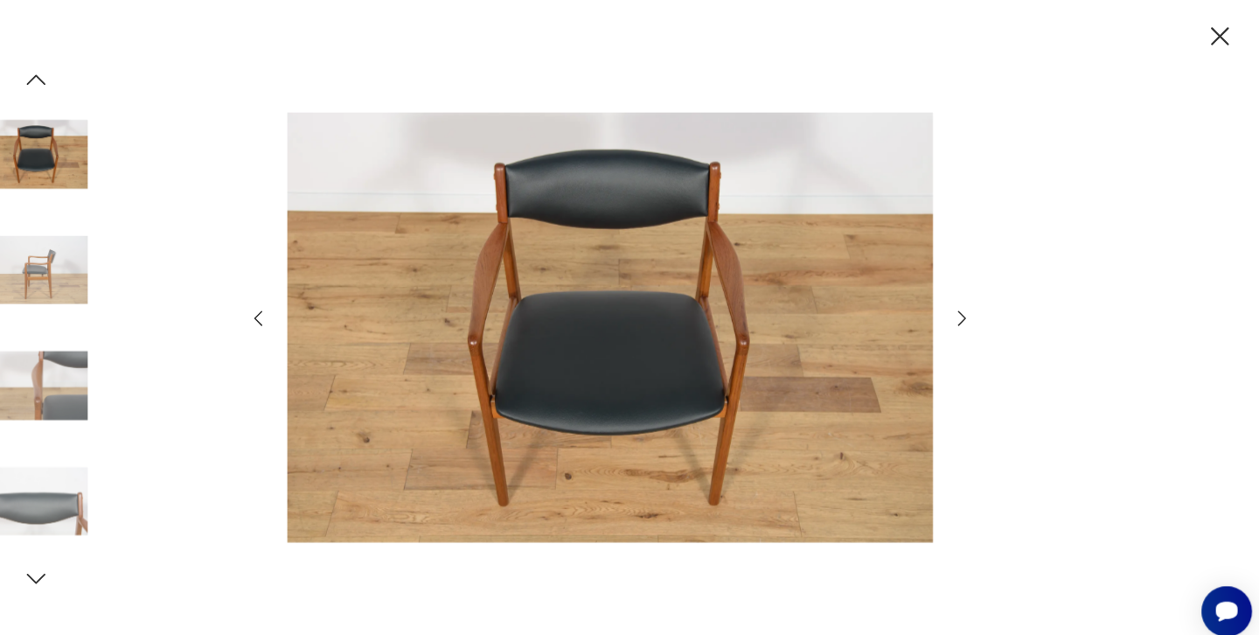
click at [959, 309] on icon "button" at bounding box center [969, 306] width 21 height 21
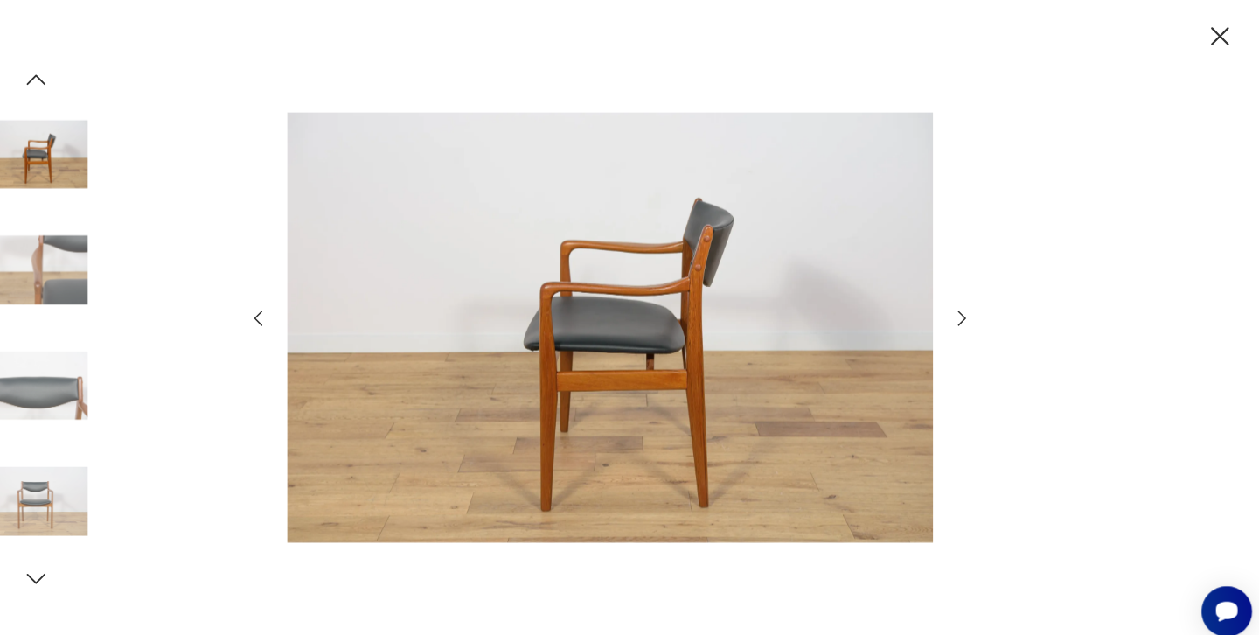
click at [959, 309] on icon "button" at bounding box center [969, 306] width 21 height 21
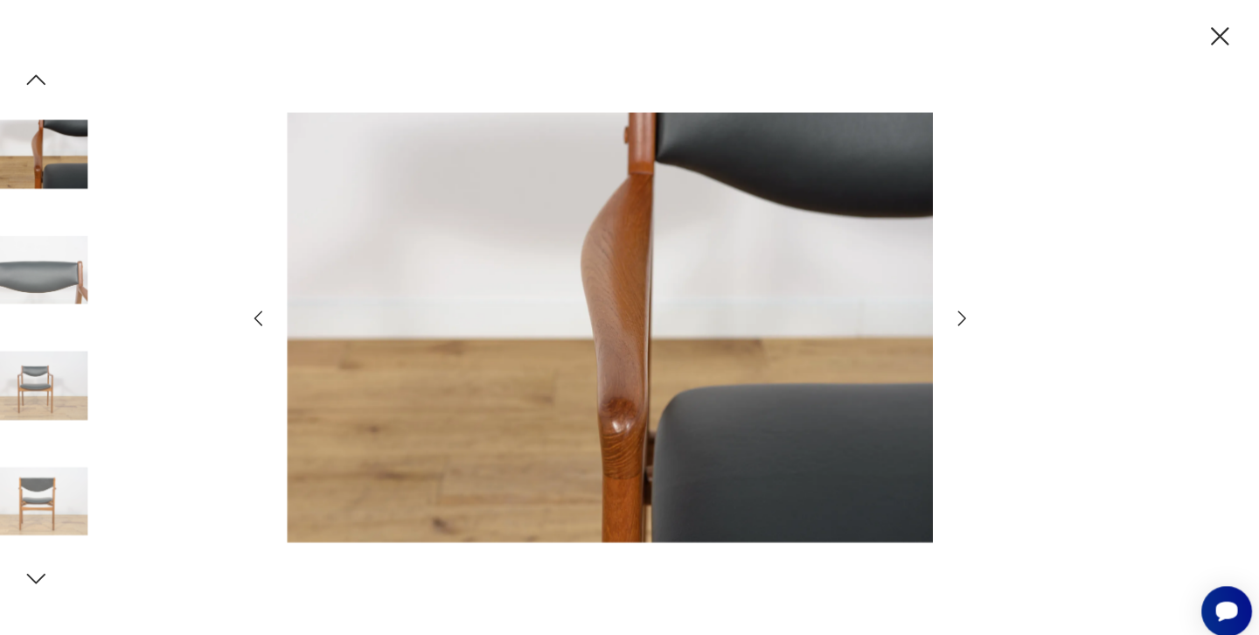
click at [959, 309] on icon "button" at bounding box center [969, 306] width 21 height 21
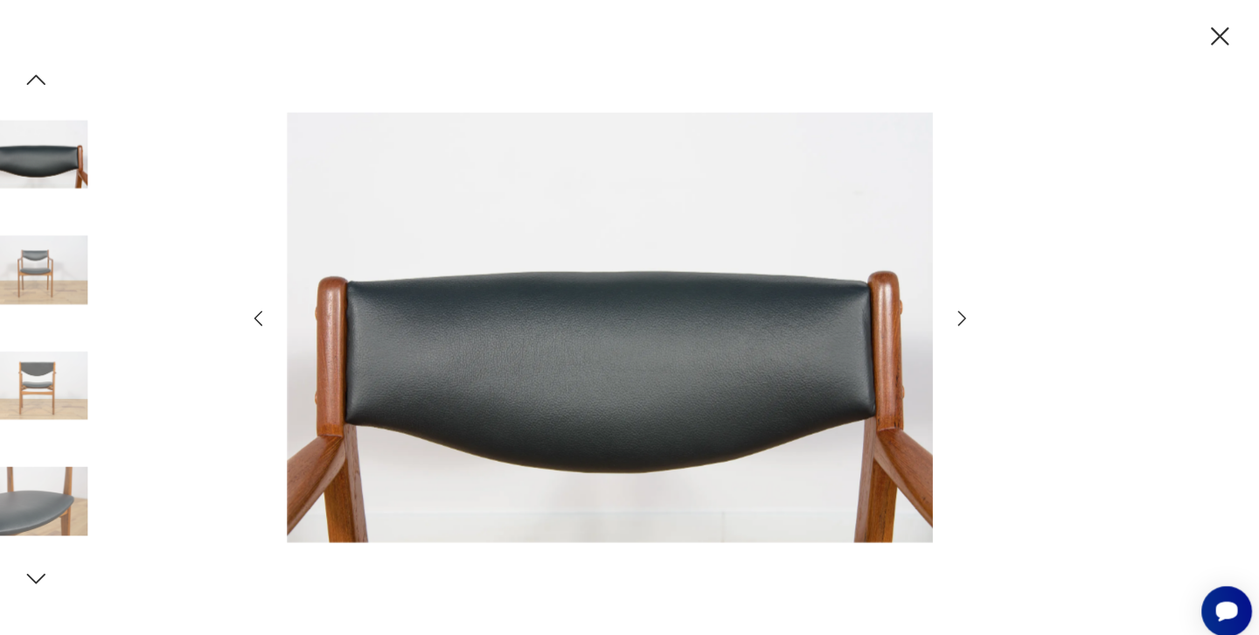
click at [959, 309] on icon "button" at bounding box center [969, 306] width 21 height 21
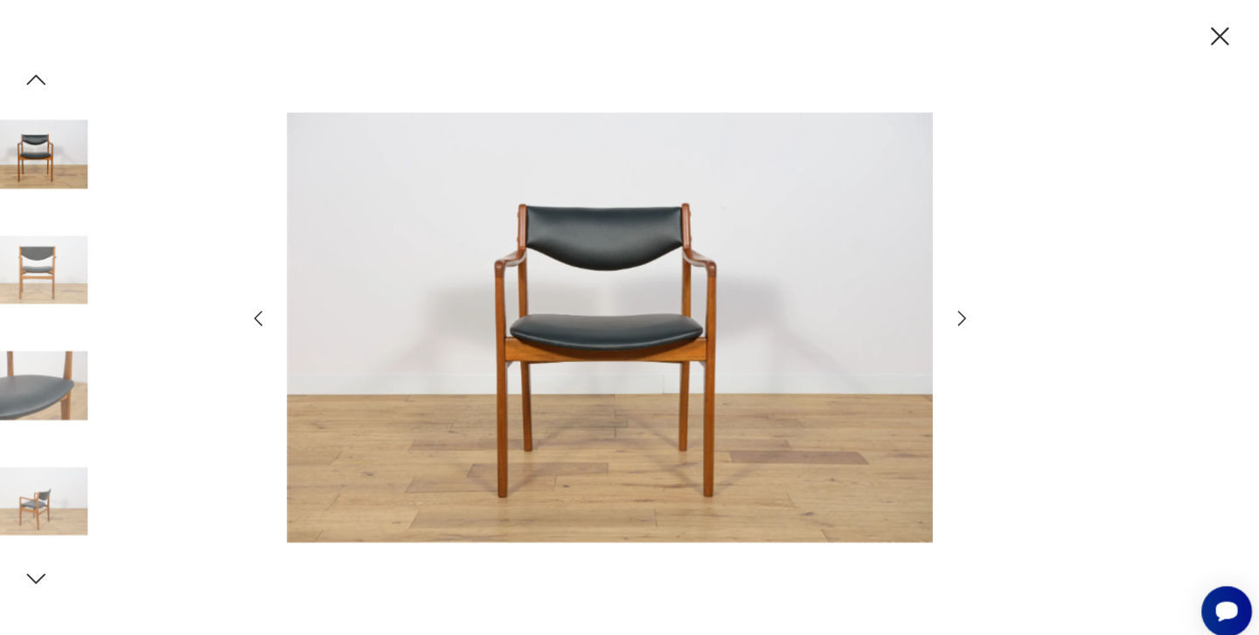
click at [1203, 39] on icon "button" at bounding box center [1218, 35] width 31 height 31
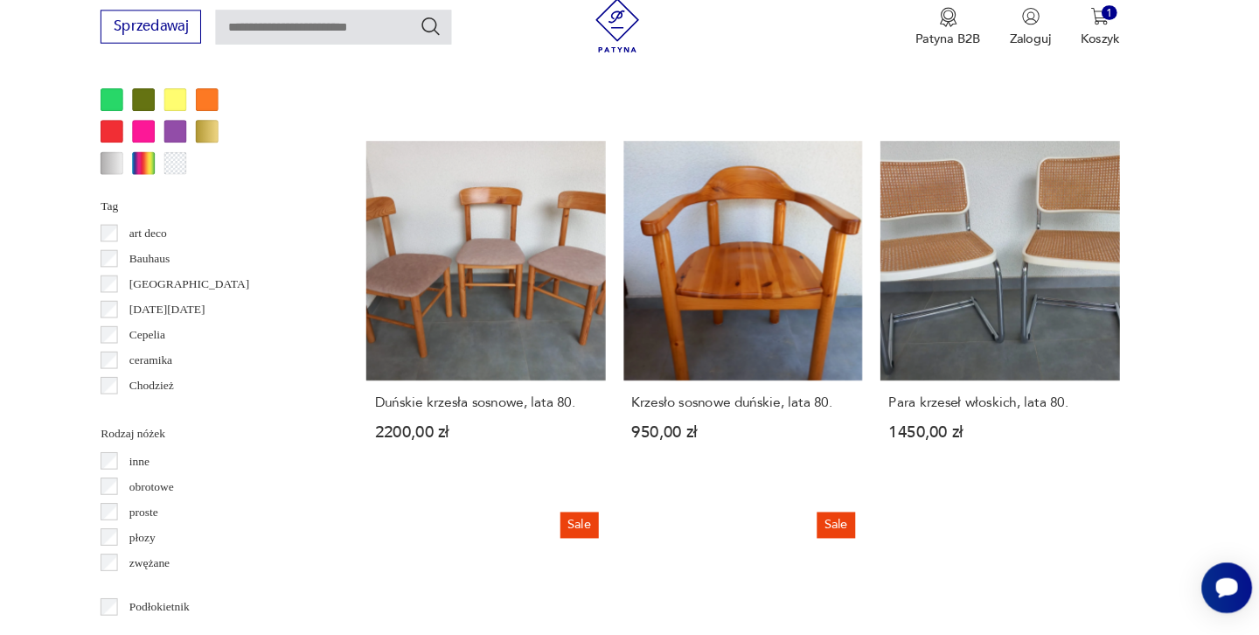
scroll to position [1781, 0]
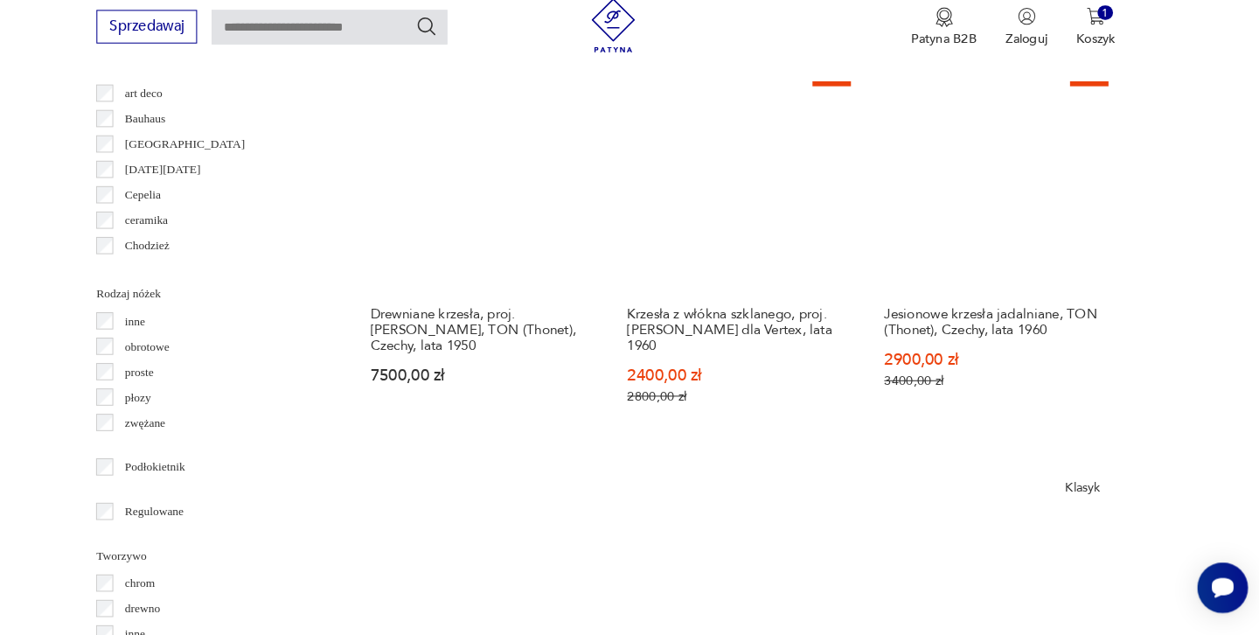
scroll to position [1916, 0]
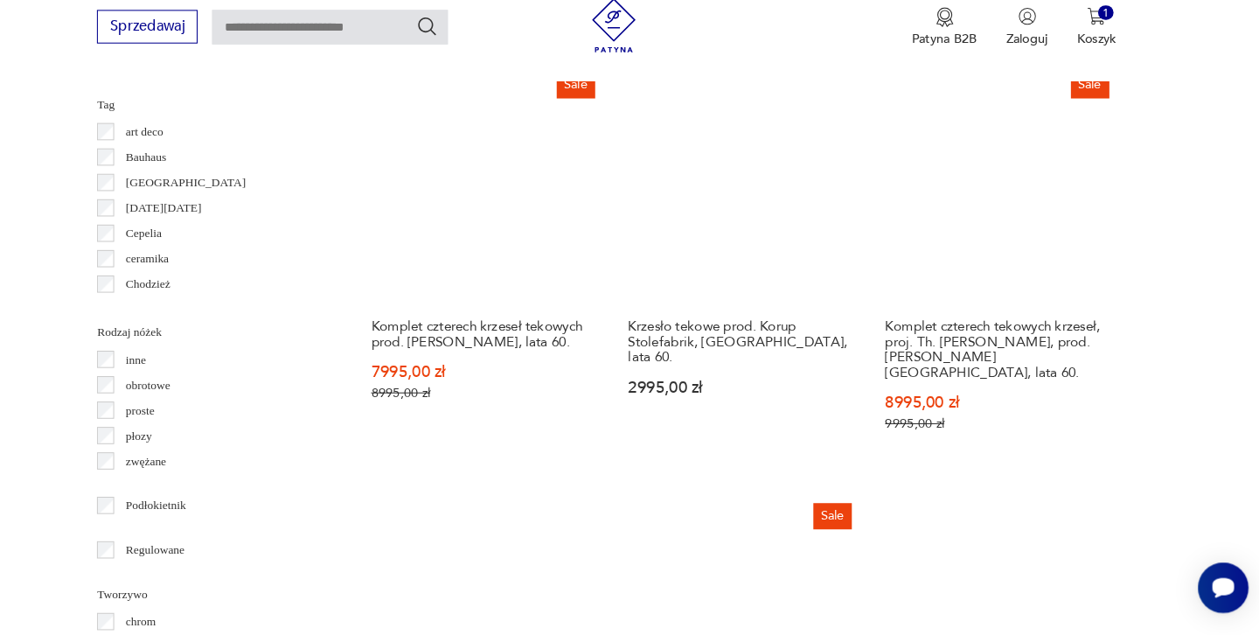
scroll to position [1891, 0]
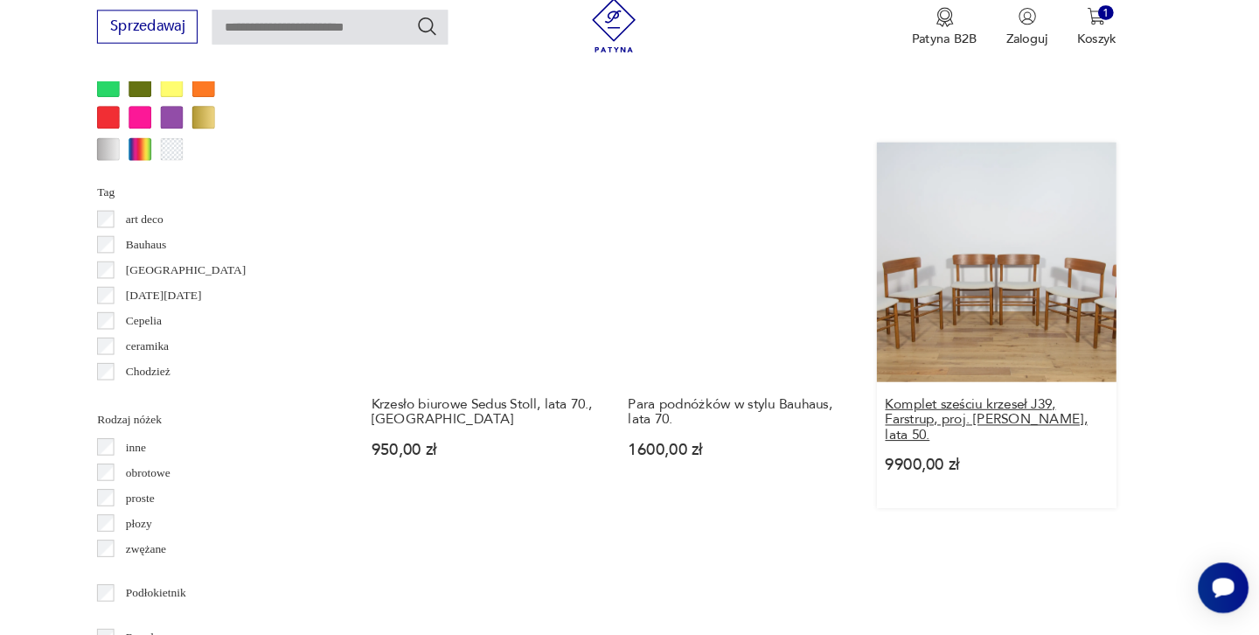
scroll to position [1799, 0]
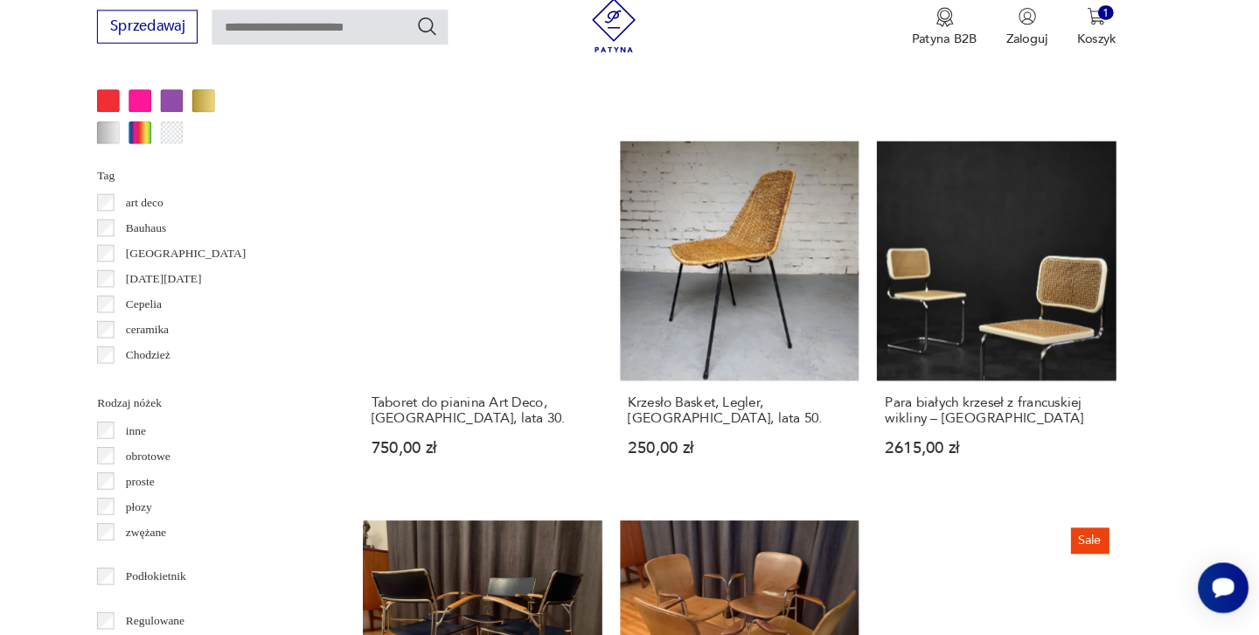
scroll to position [1809, 0]
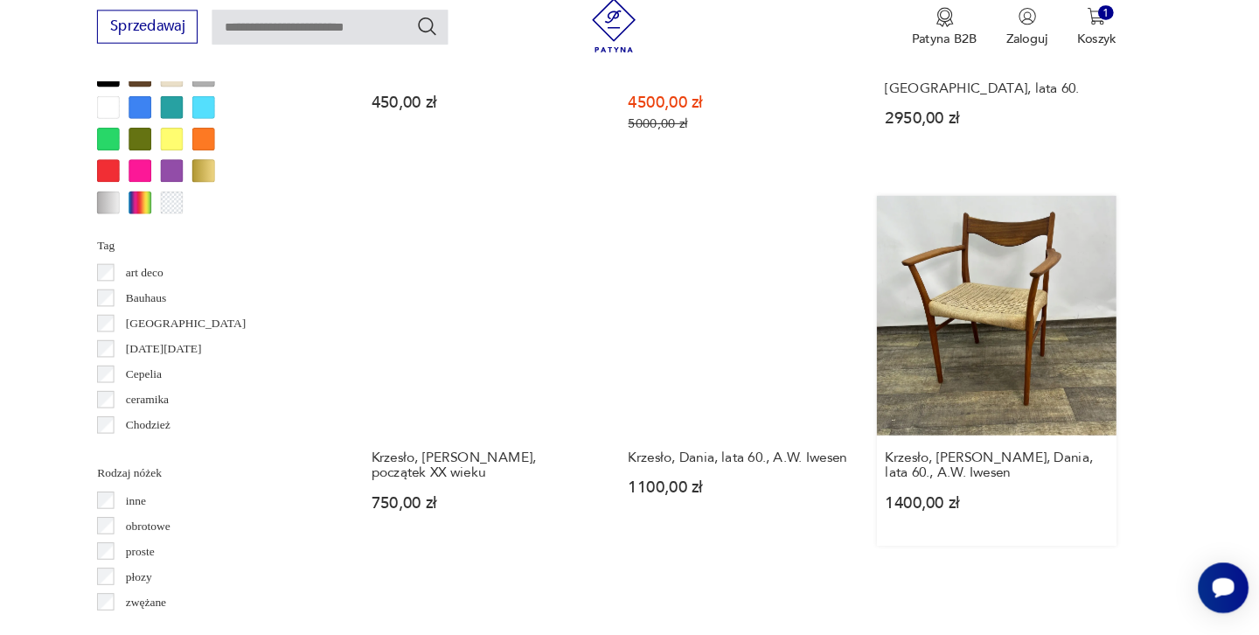
scroll to position [1739, 0]
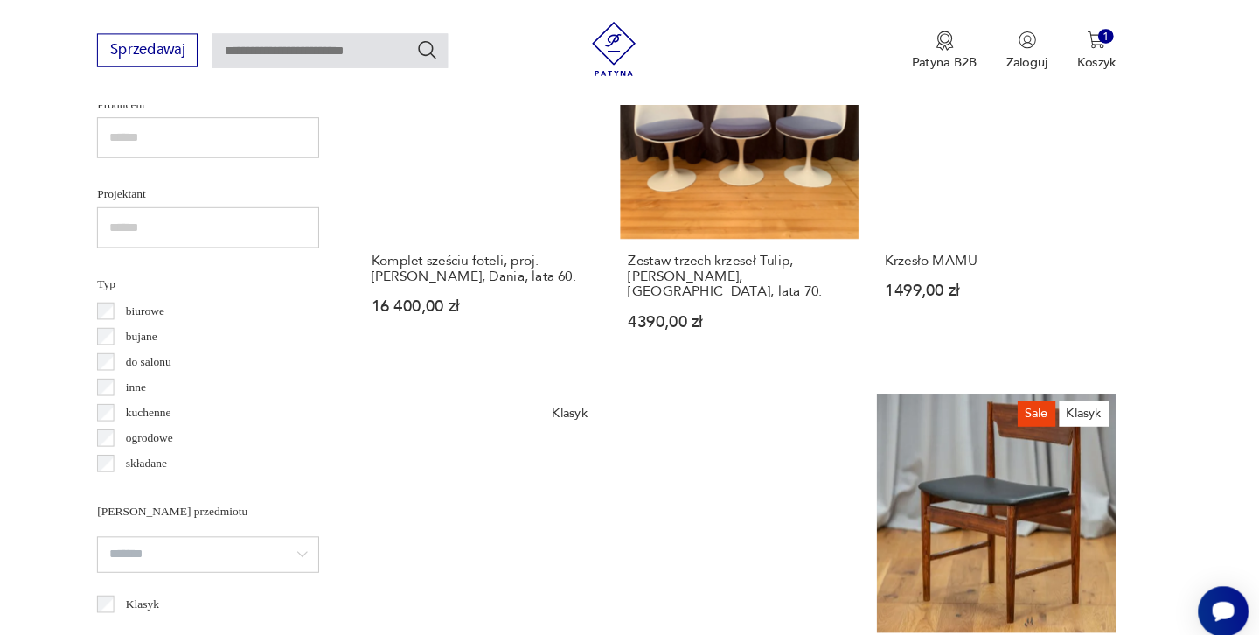
scroll to position [1179, 0]
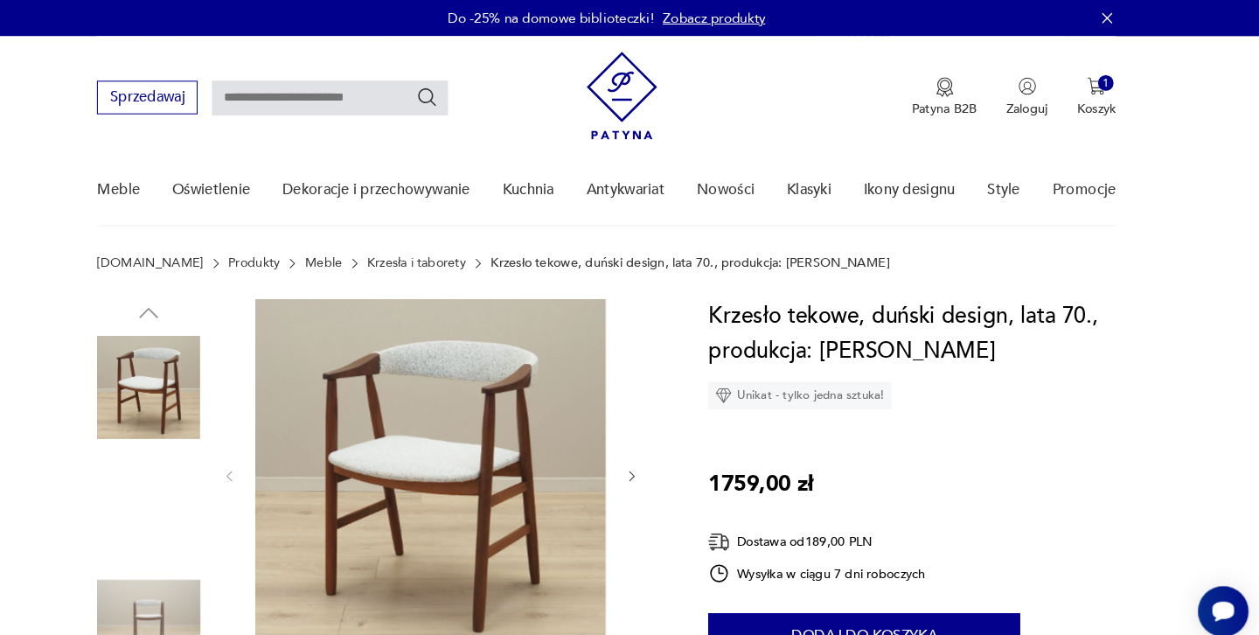
click at [138, 485] on img at bounding box center [188, 486] width 100 height 100
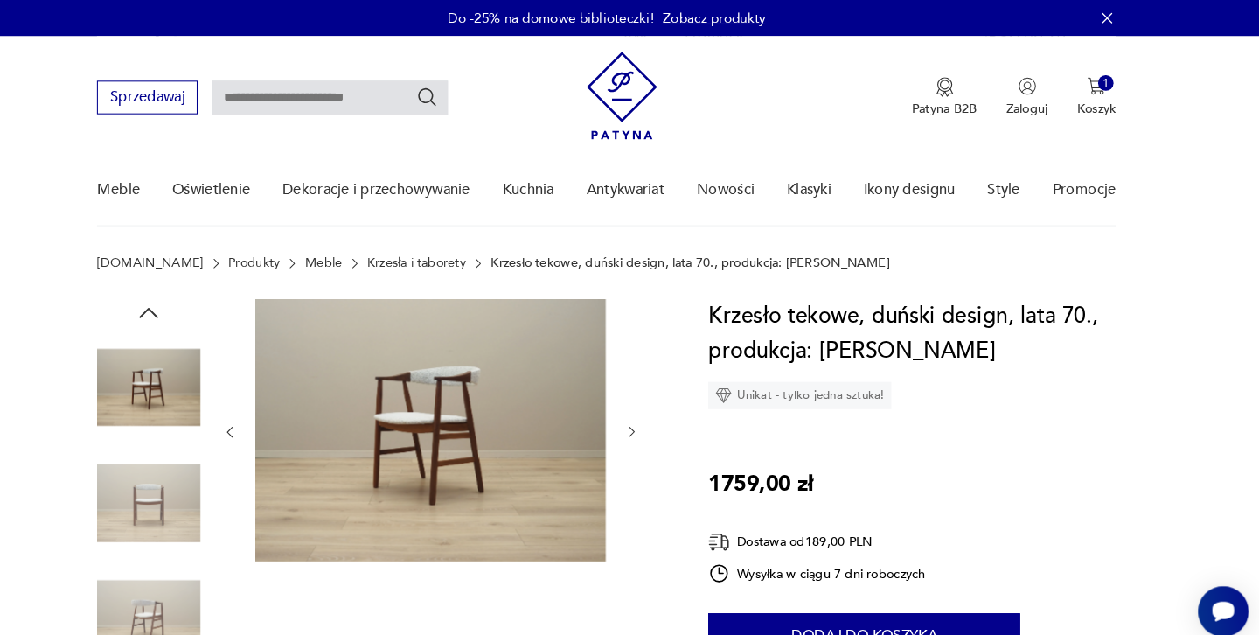
click at [138, 488] on img at bounding box center [188, 486] width 100 height 100
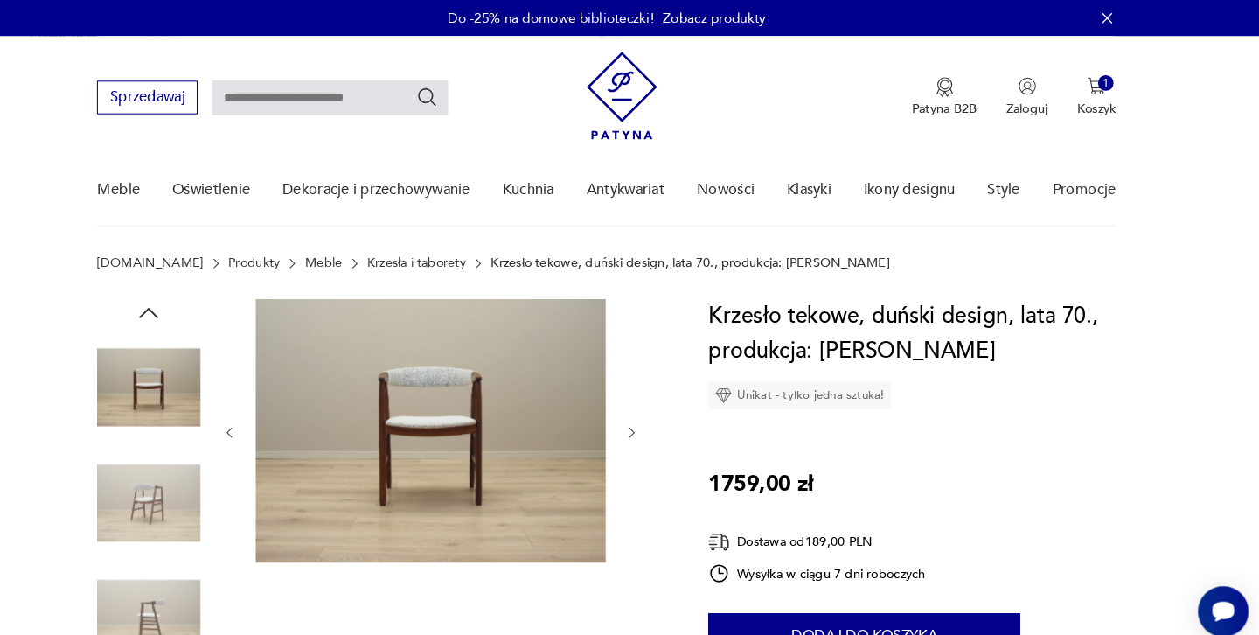
click at [146, 582] on img at bounding box center [188, 597] width 100 height 100
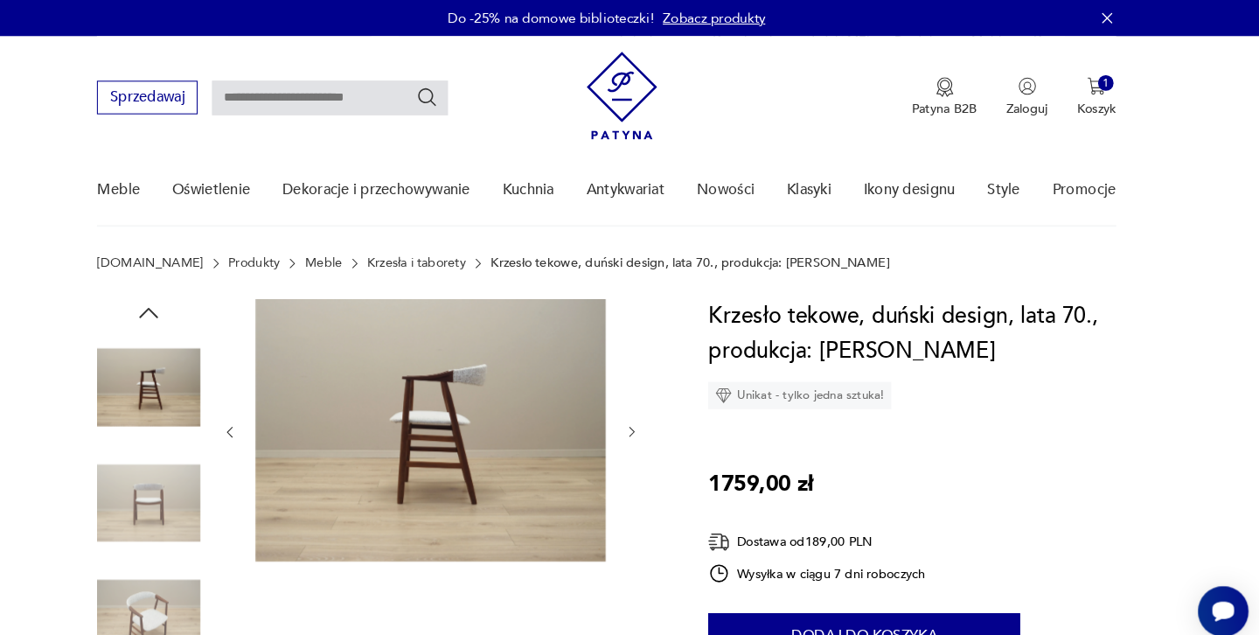
click at [647, 415] on icon "button" at bounding box center [654, 416] width 15 height 15
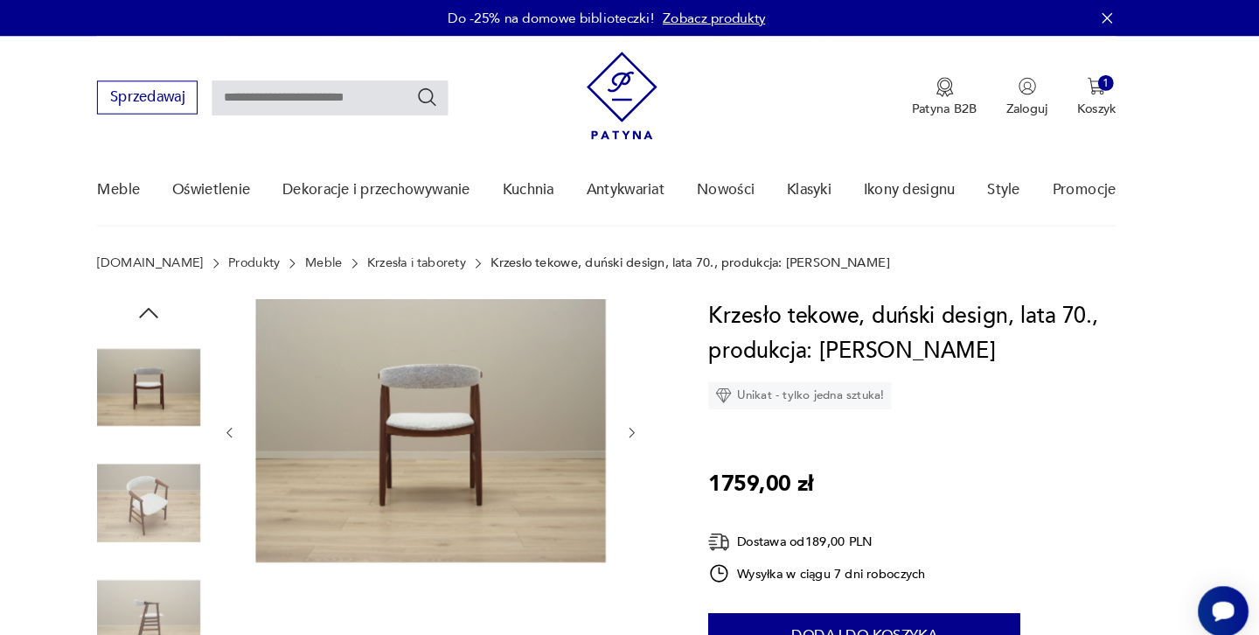
click at [647, 415] on icon "button" at bounding box center [654, 417] width 15 height 15
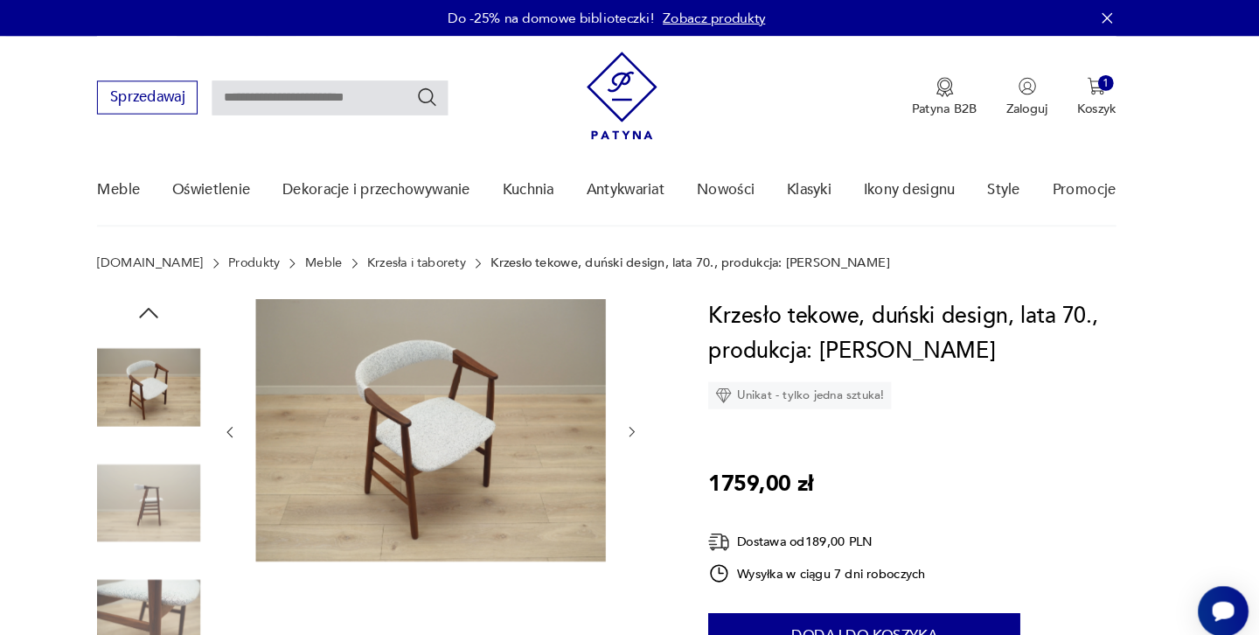
click at [647, 415] on icon "button" at bounding box center [654, 416] width 15 height 15
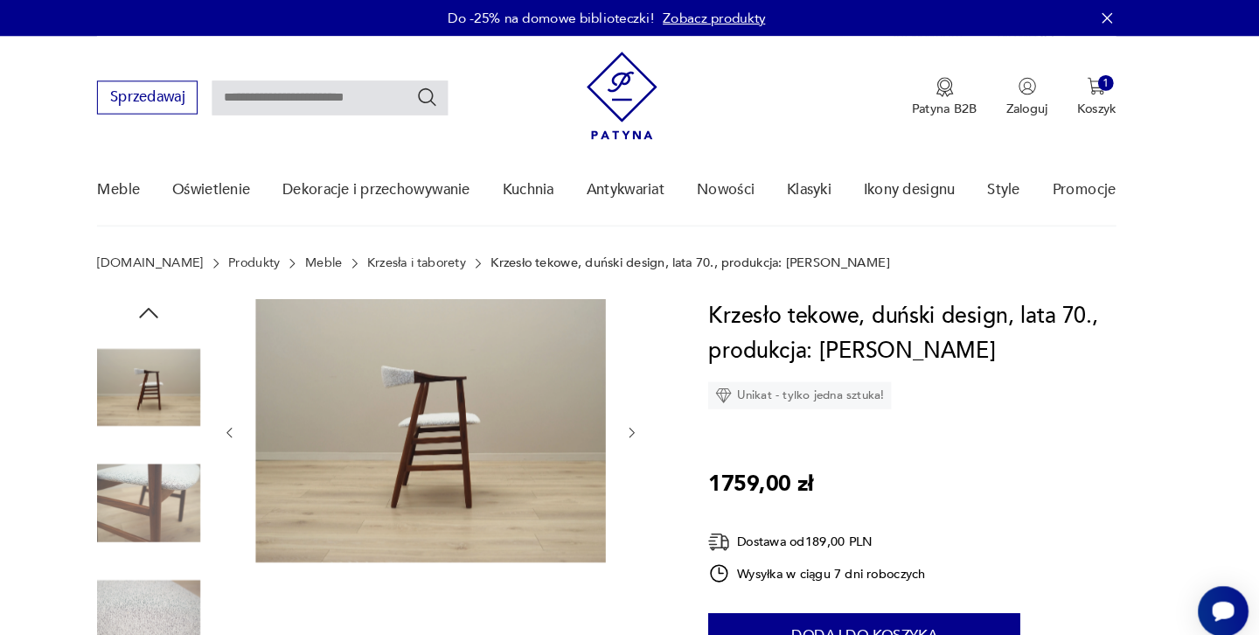
click at [647, 415] on icon "button" at bounding box center [654, 417] width 15 height 15
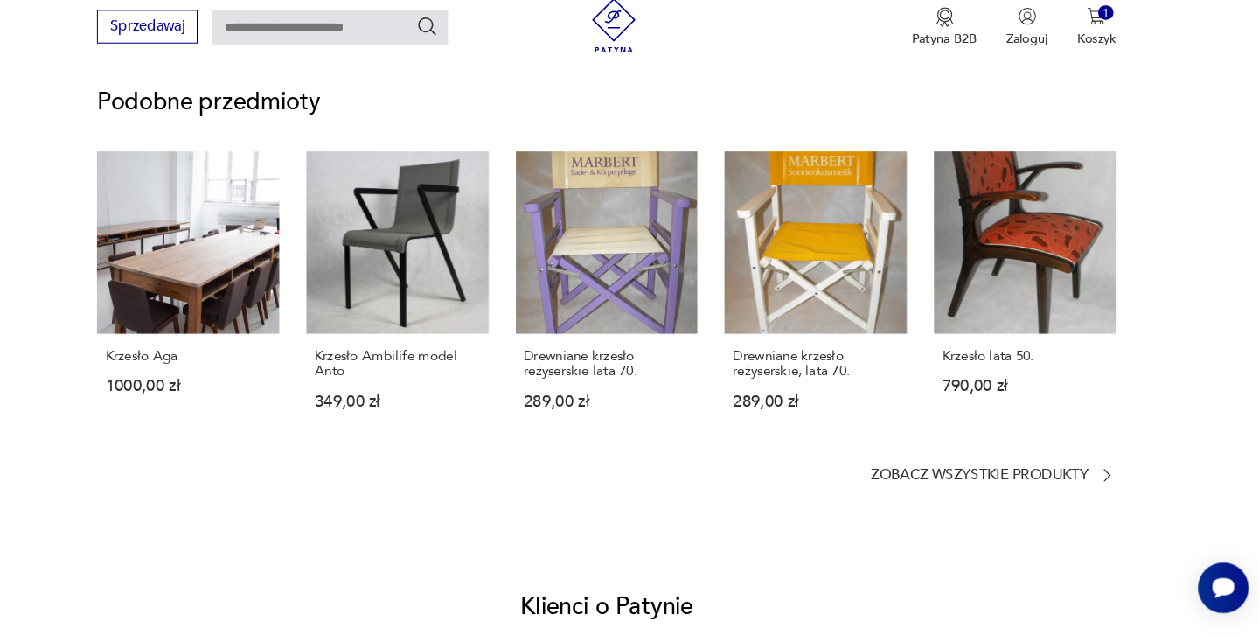
scroll to position [1386, 0]
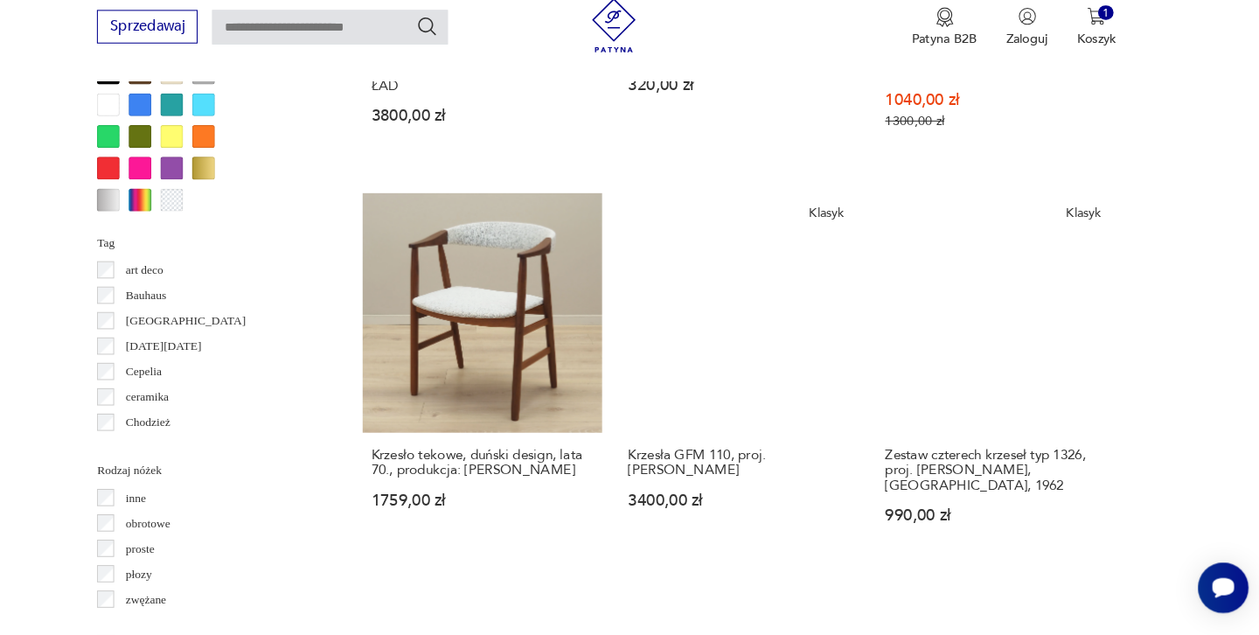
scroll to position [1782, 0]
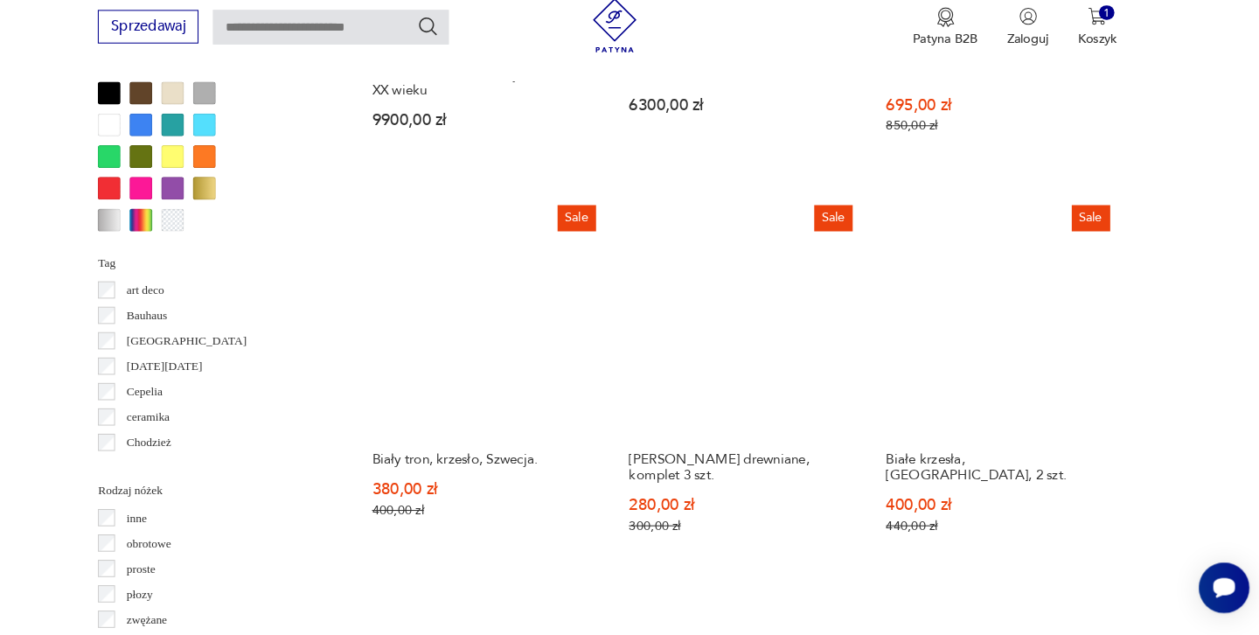
scroll to position [1721, 0]
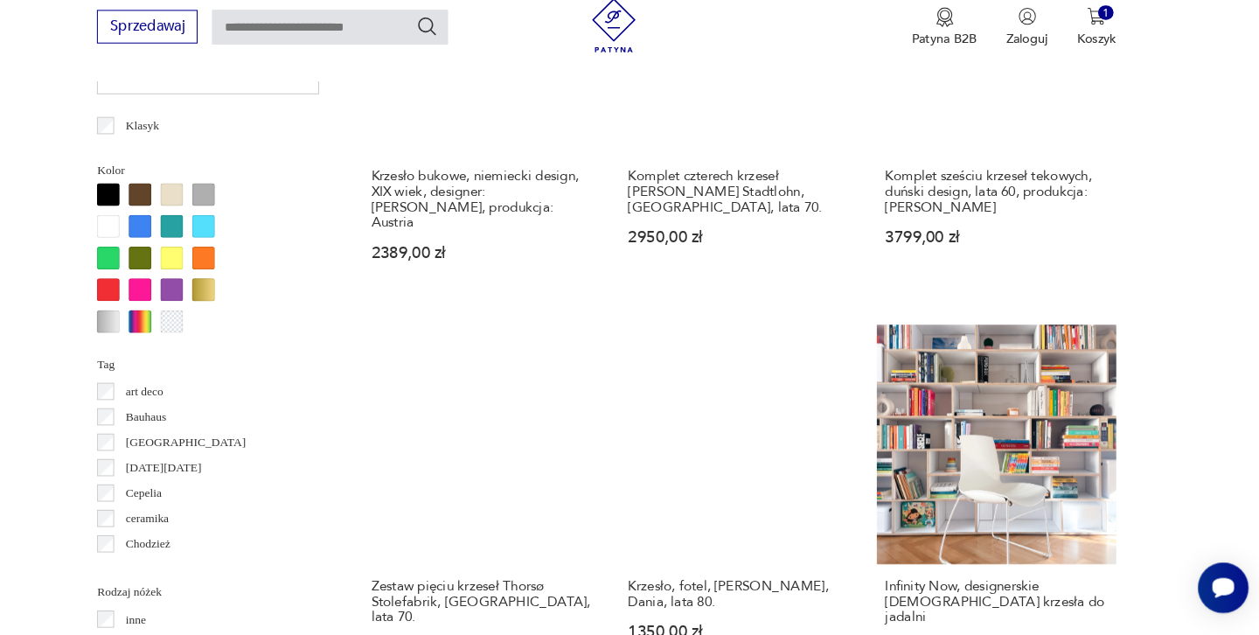
scroll to position [1621, 0]
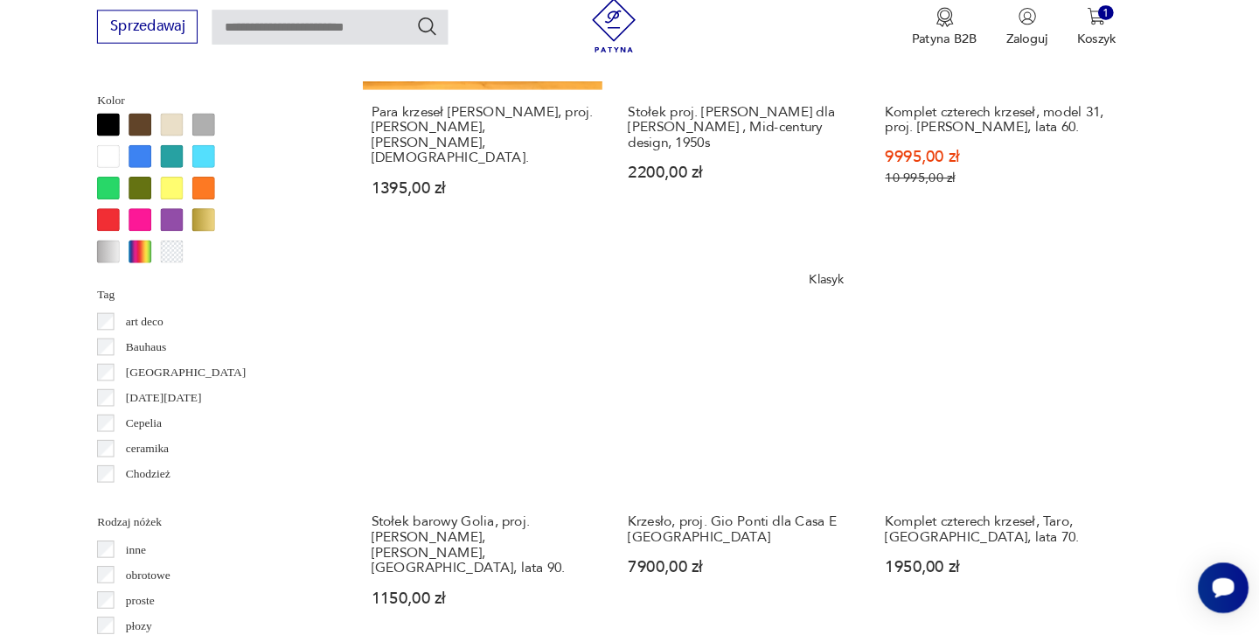
scroll to position [1702, 0]
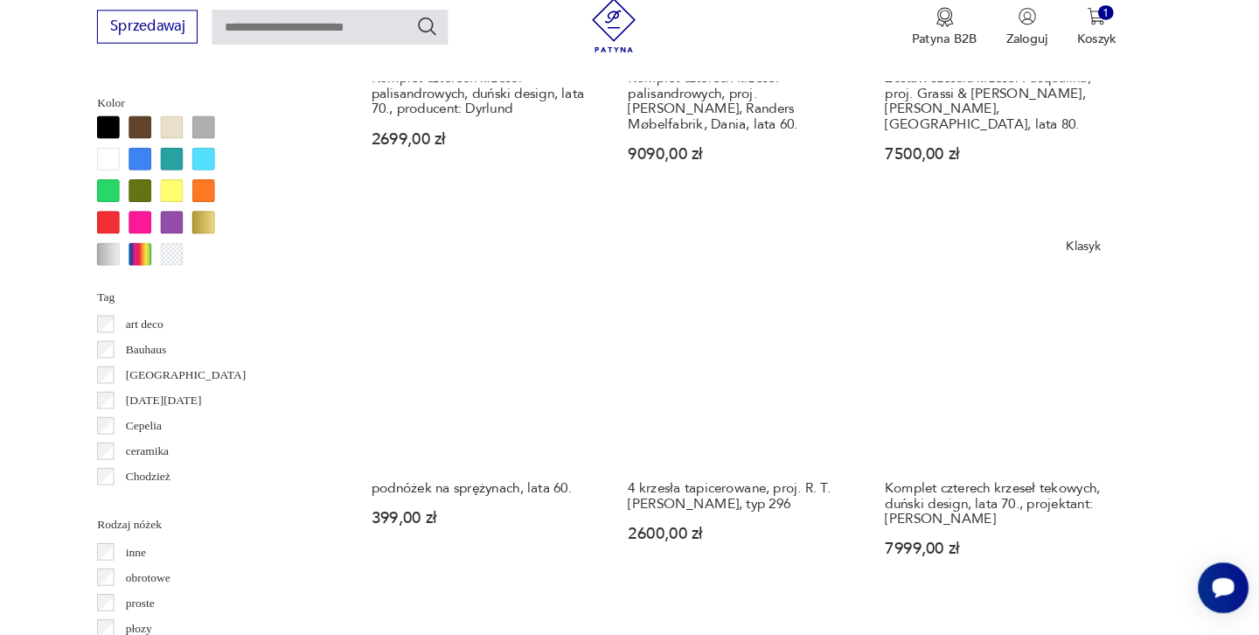
scroll to position [1686, 0]
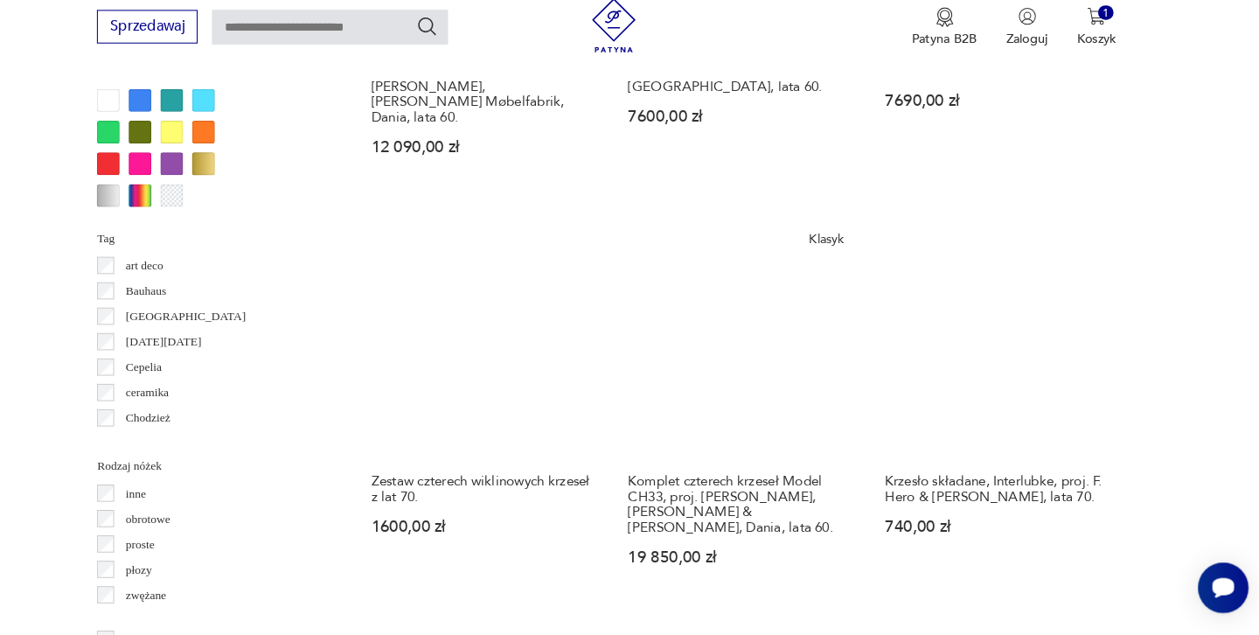
scroll to position [1749, 0]
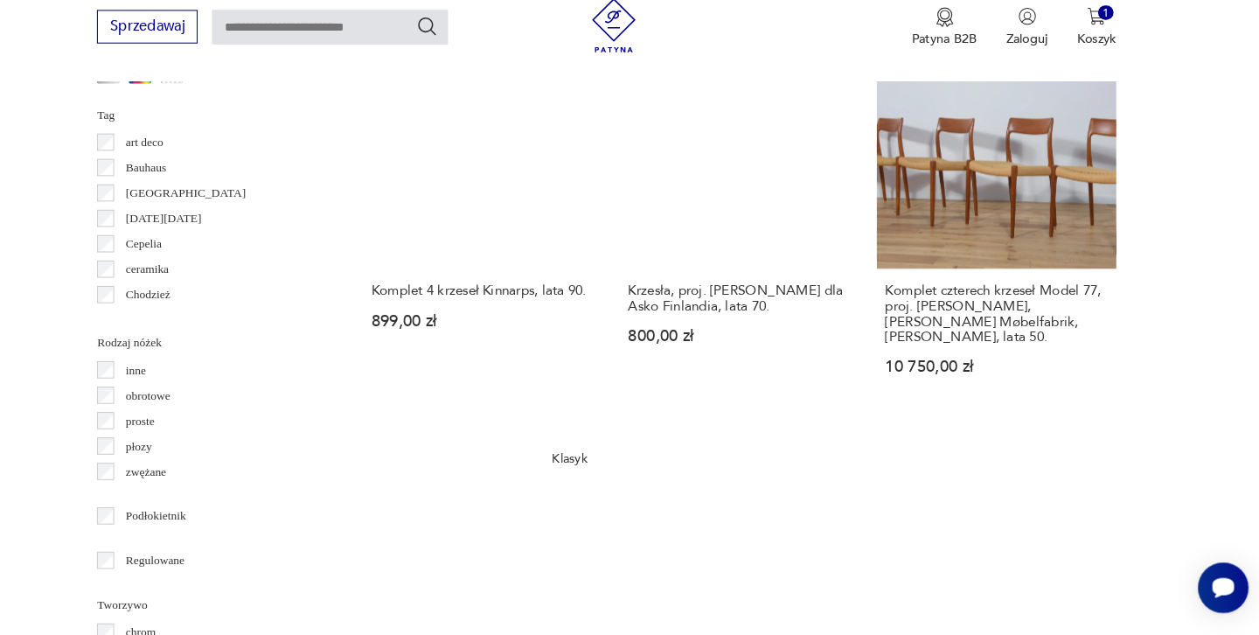
scroll to position [1865, 0]
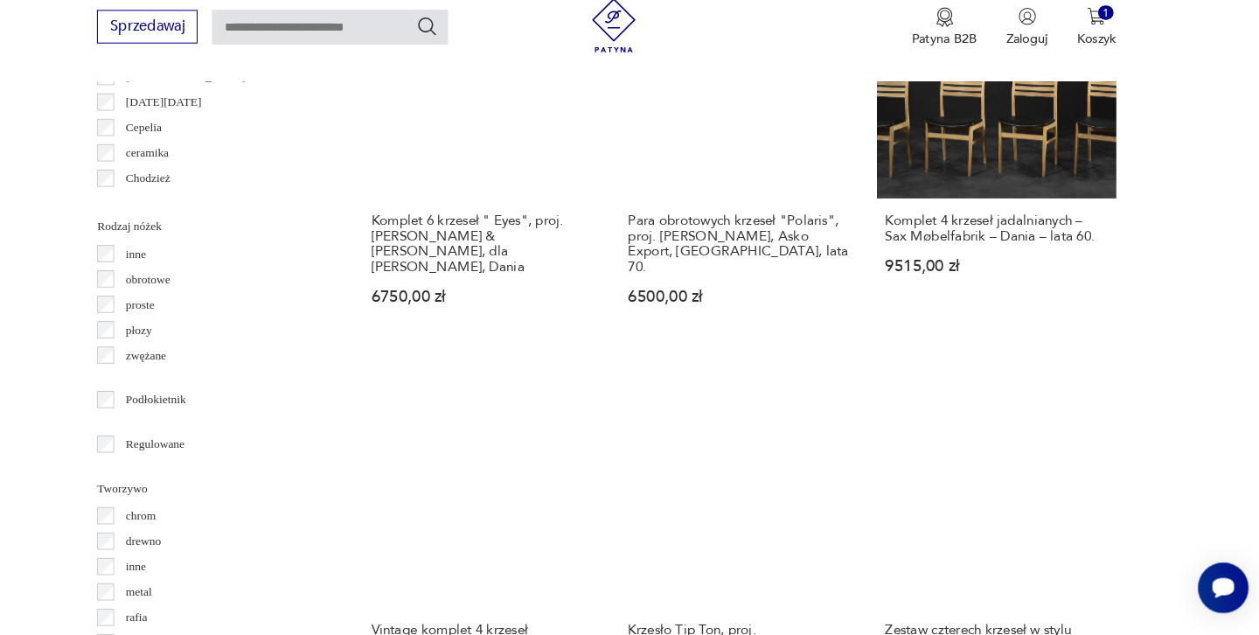
scroll to position [1981, 0]
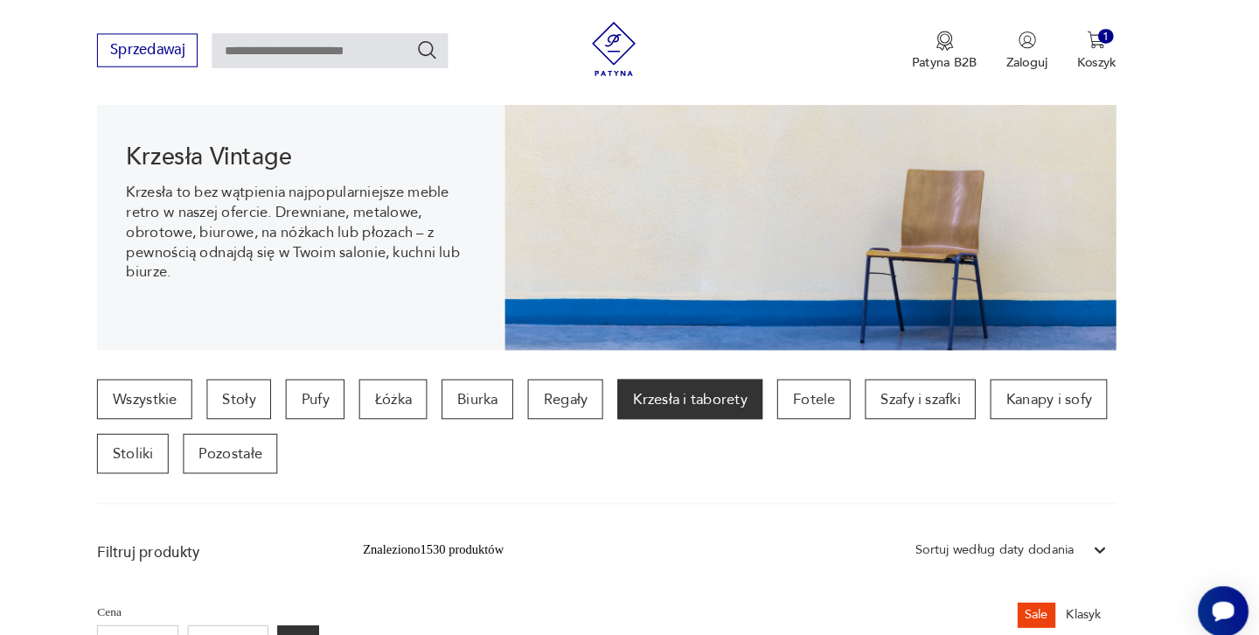
scroll to position [206, 0]
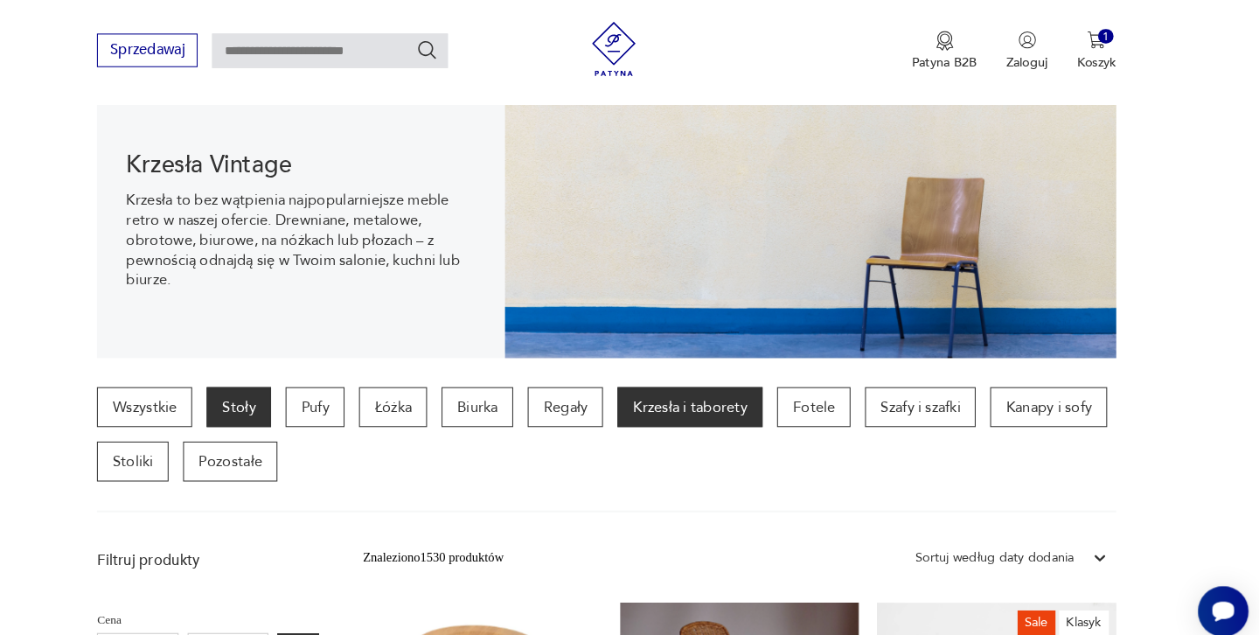
click at [244, 391] on p "Stoły" at bounding box center [275, 392] width 62 height 38
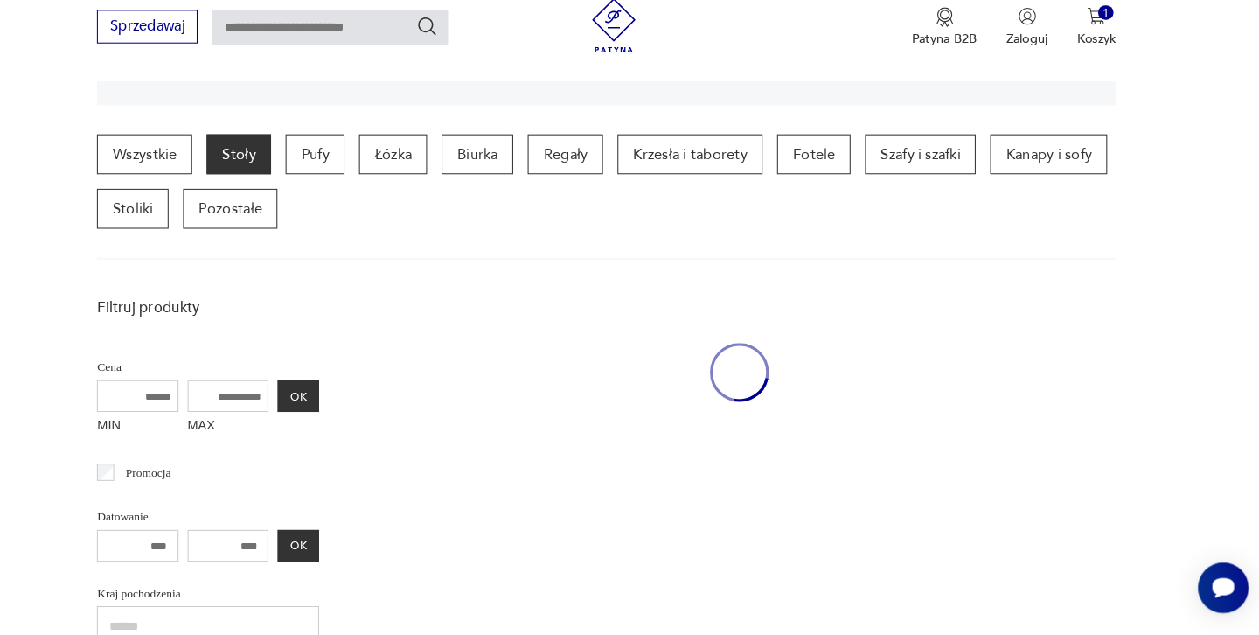
scroll to position [441, 0]
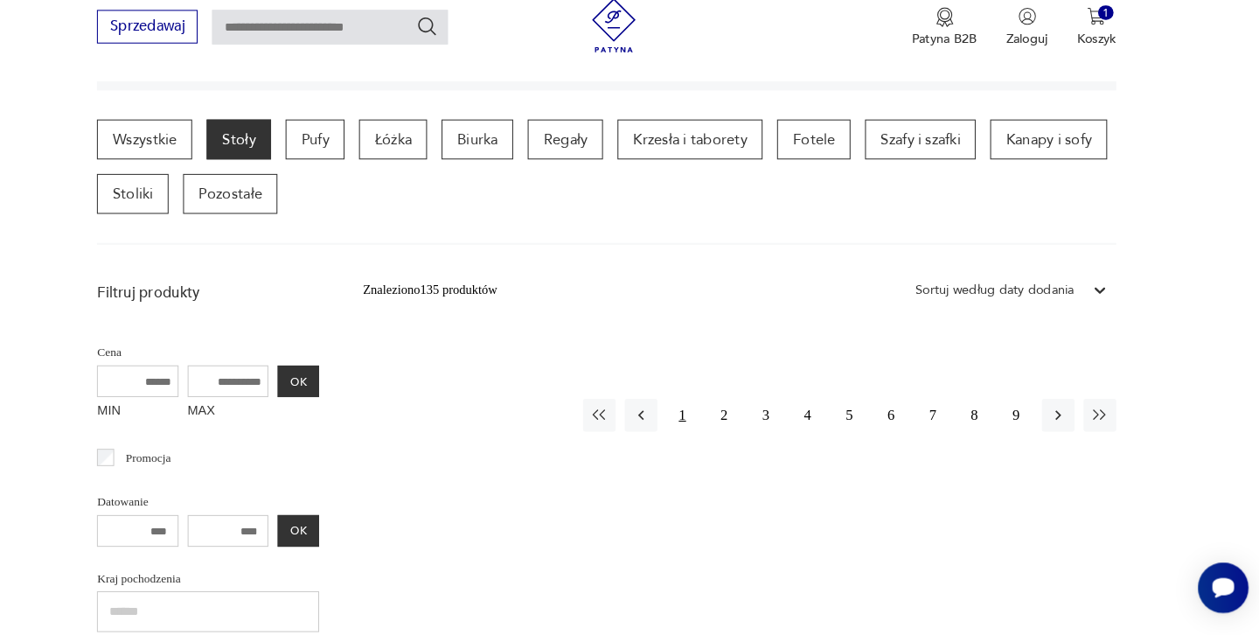
click at [687, 408] on button "1" at bounding box center [702, 423] width 31 height 31
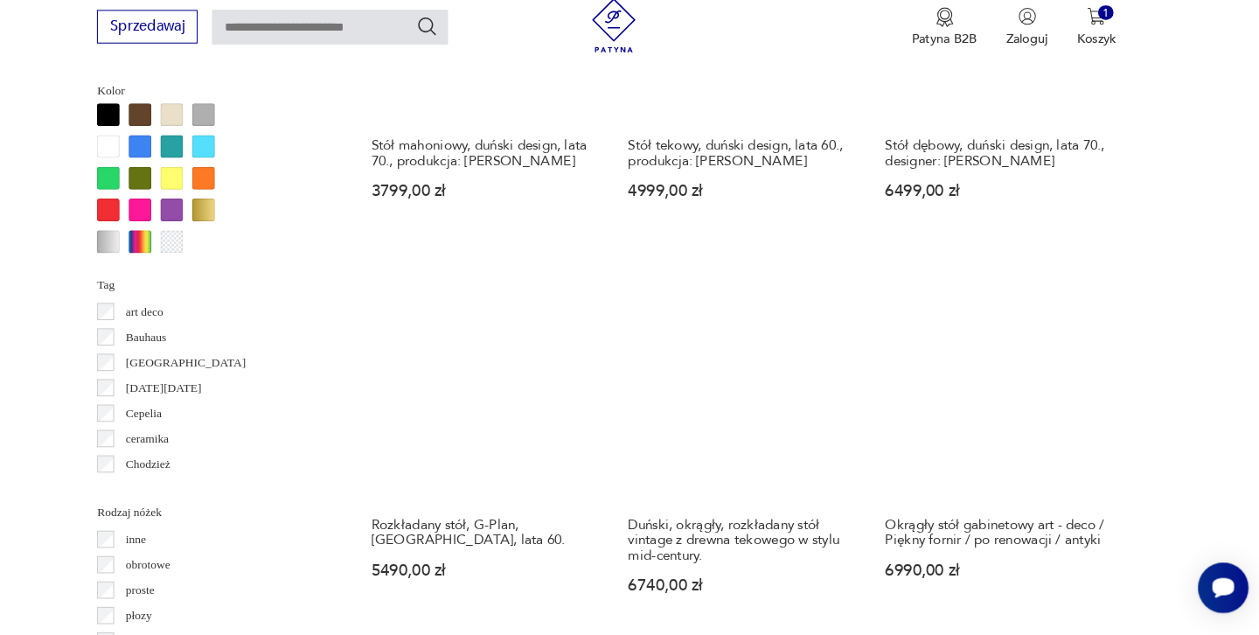
scroll to position [1623, 0]
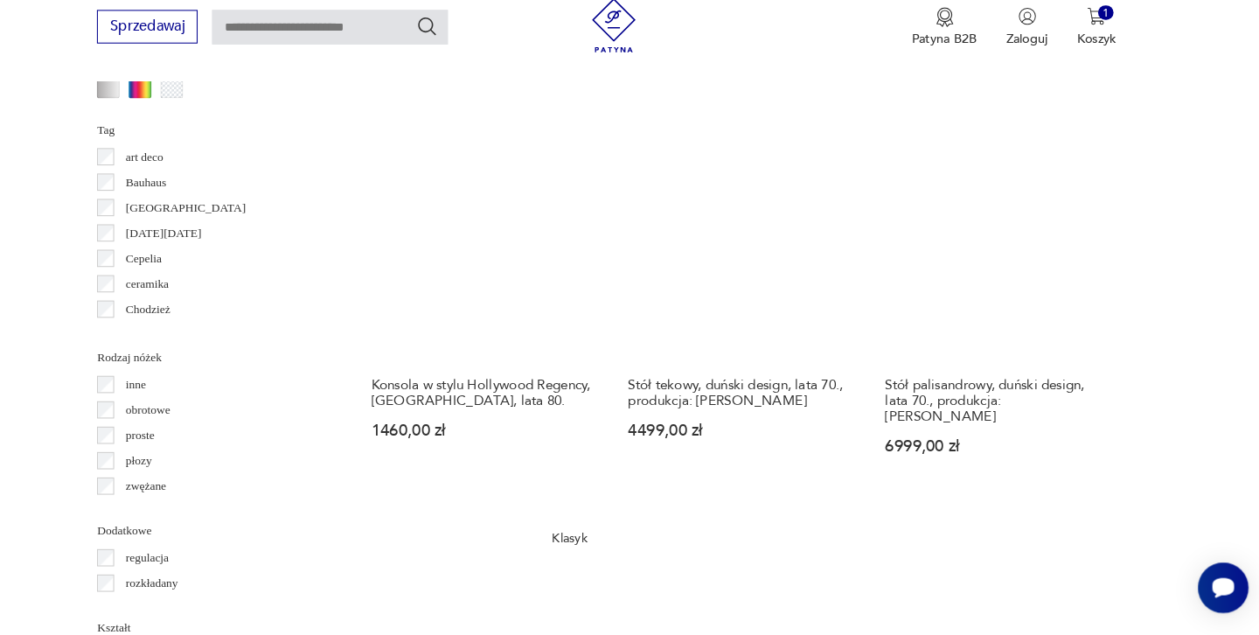
scroll to position [1797, 0]
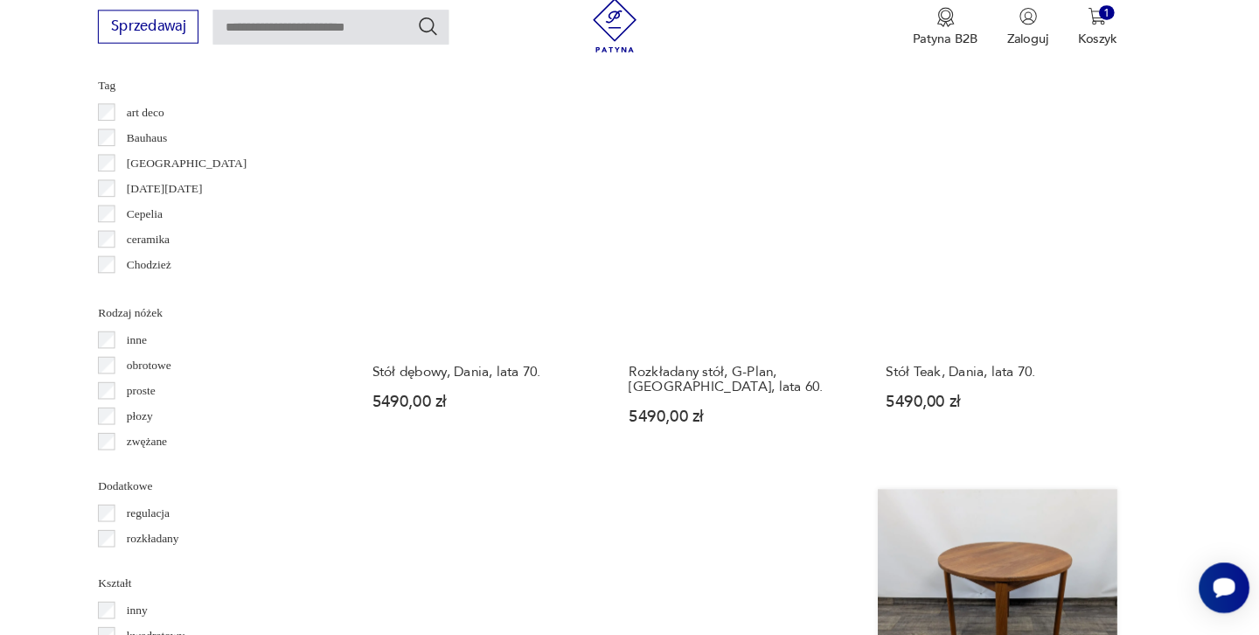
scroll to position [1815, 0]
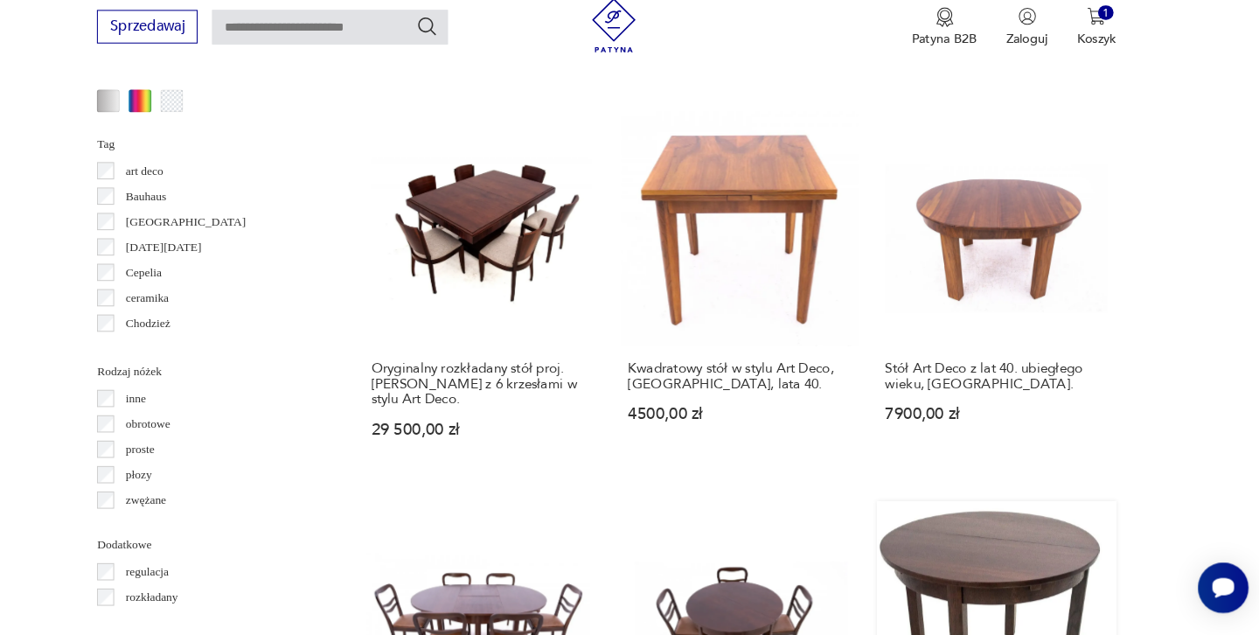
scroll to position [1763, 0]
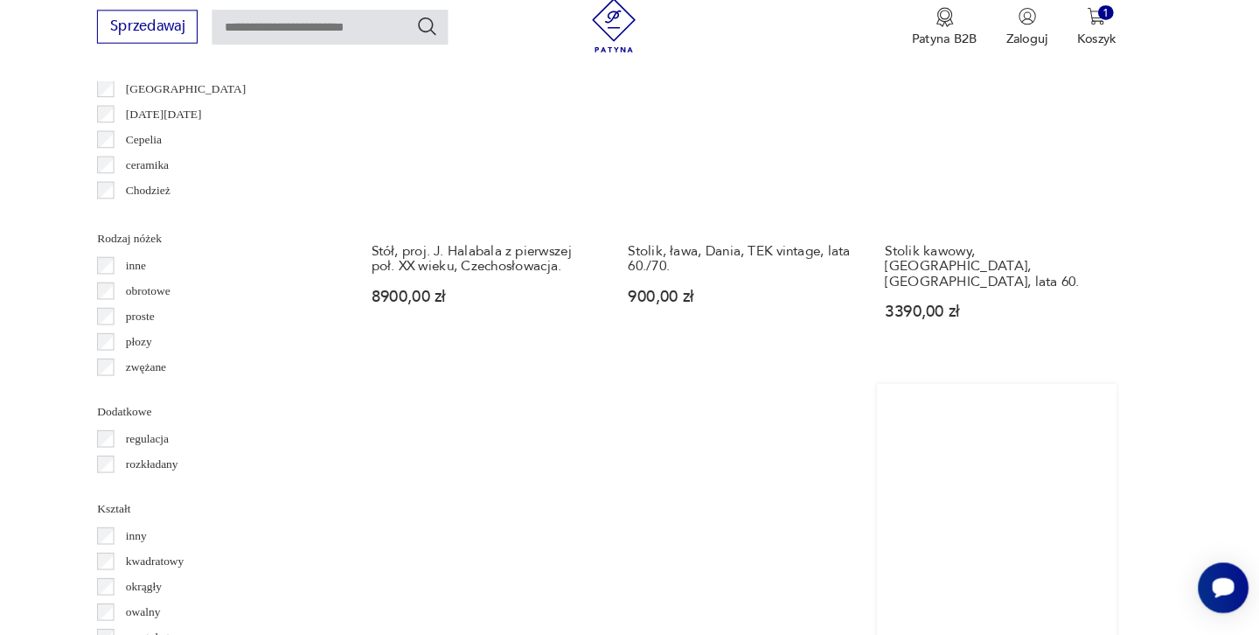
scroll to position [1898, 0]
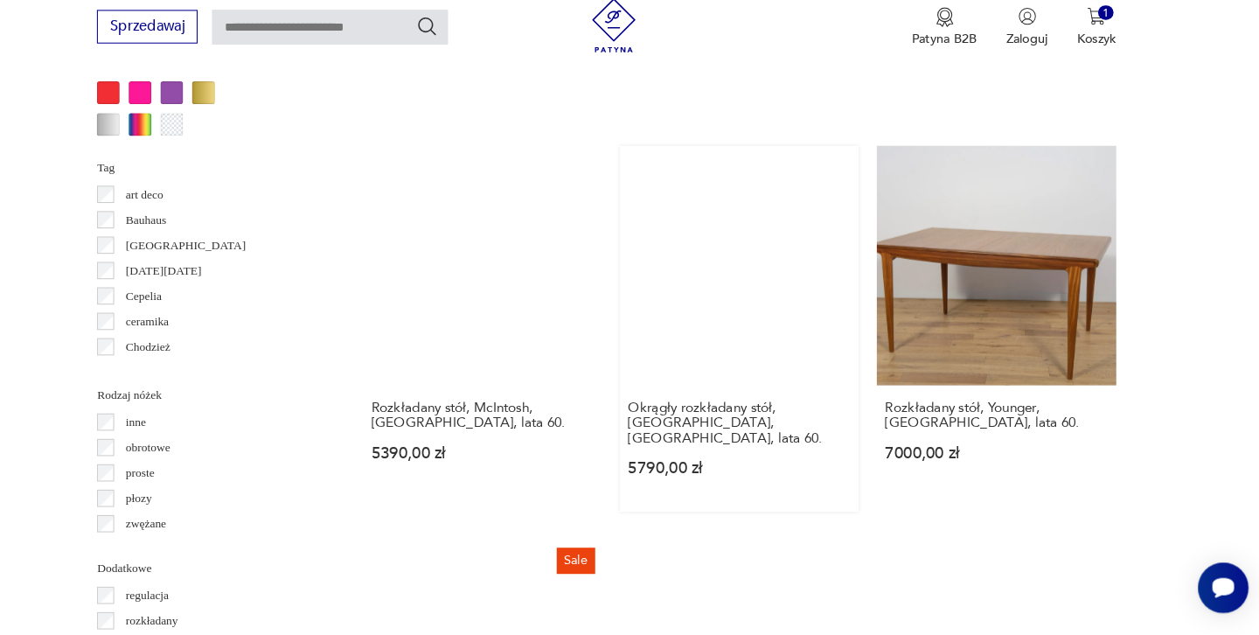
scroll to position [1734, 0]
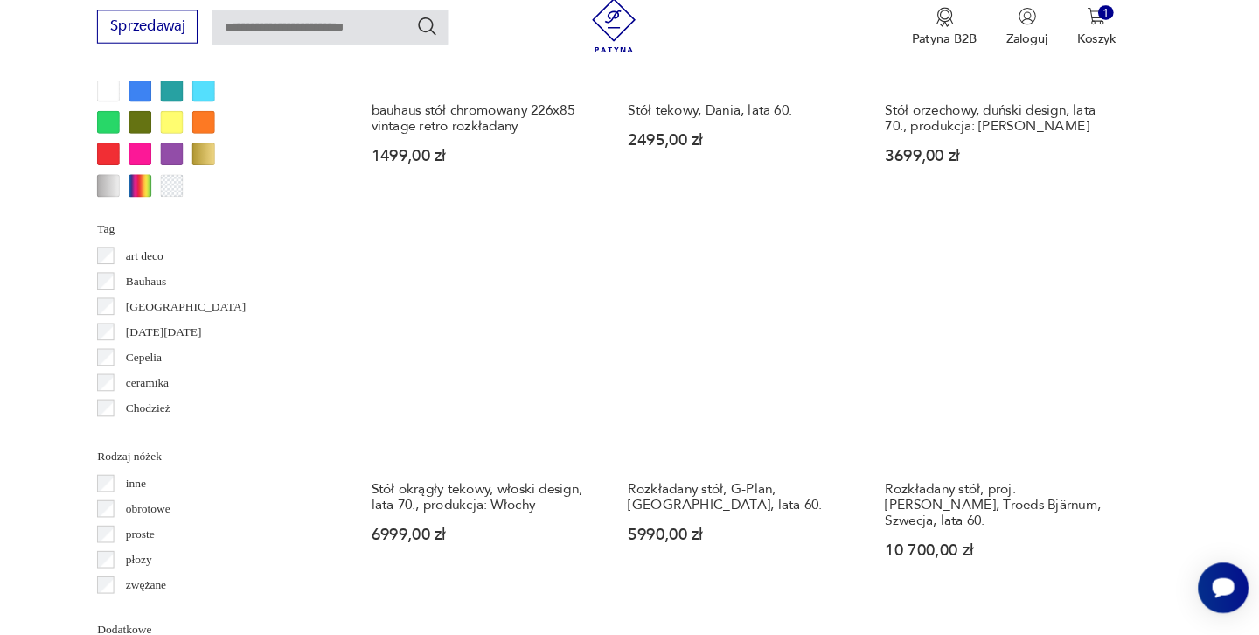
scroll to position [1678, 0]
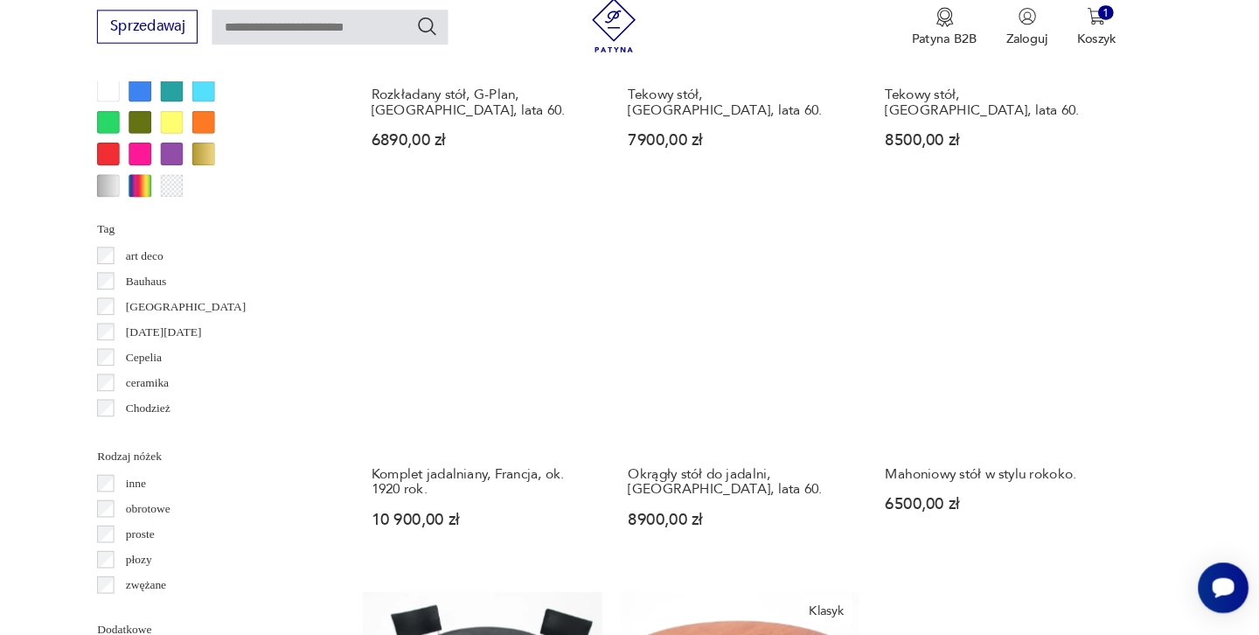
scroll to position [1677, 0]
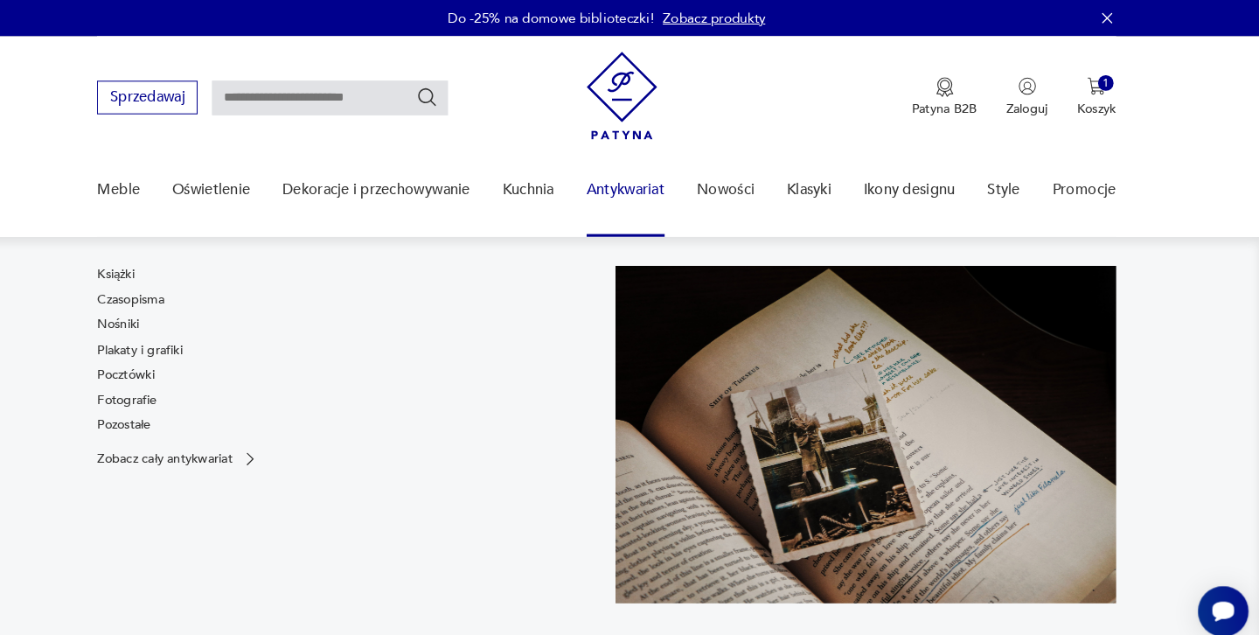
click at [610, 181] on link "Antykwariat" at bounding box center [647, 183] width 75 height 67
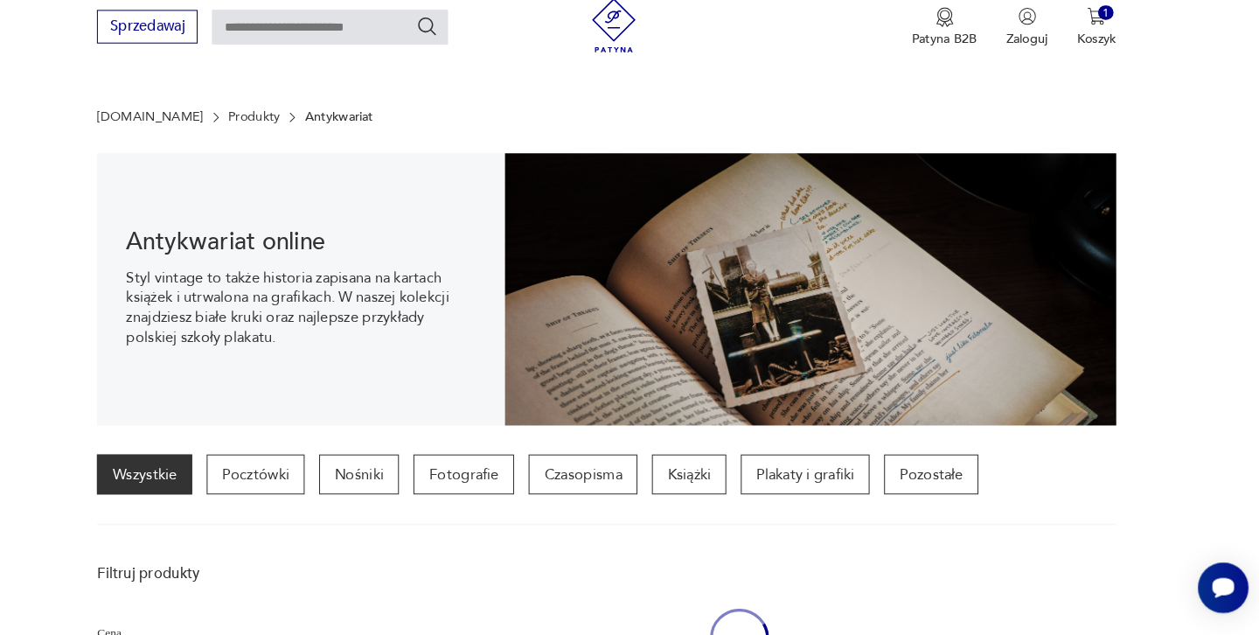
scroll to position [151, 0]
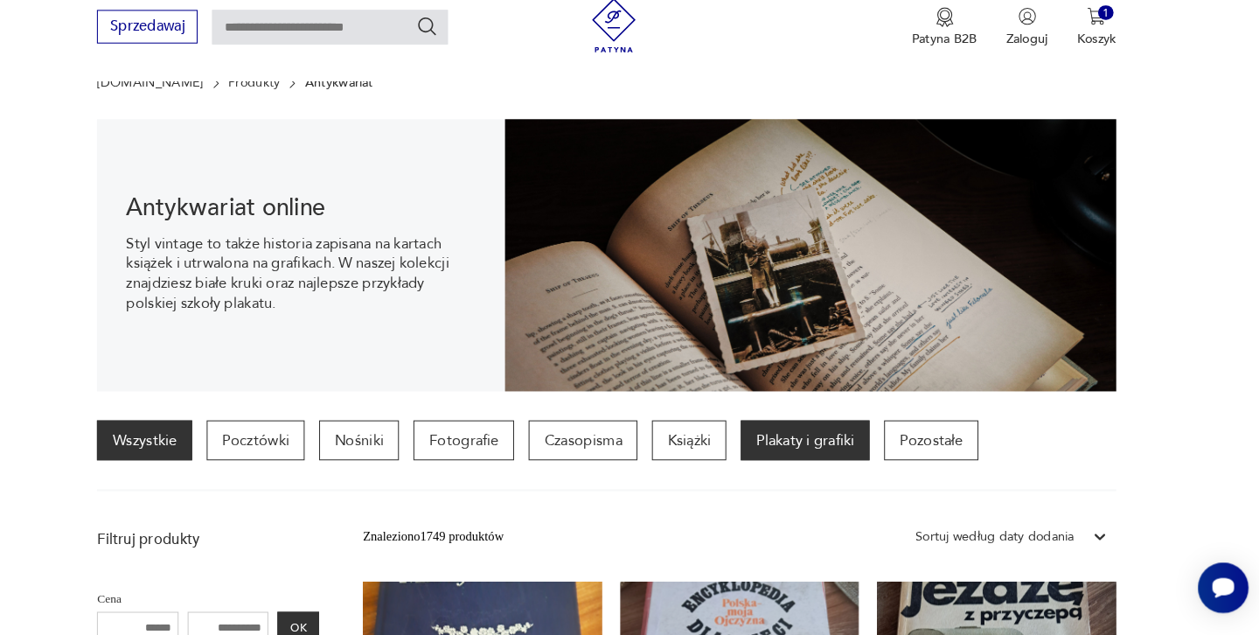
click at [759, 429] on p "Plakaty i grafiki" at bounding box center [821, 447] width 124 height 38
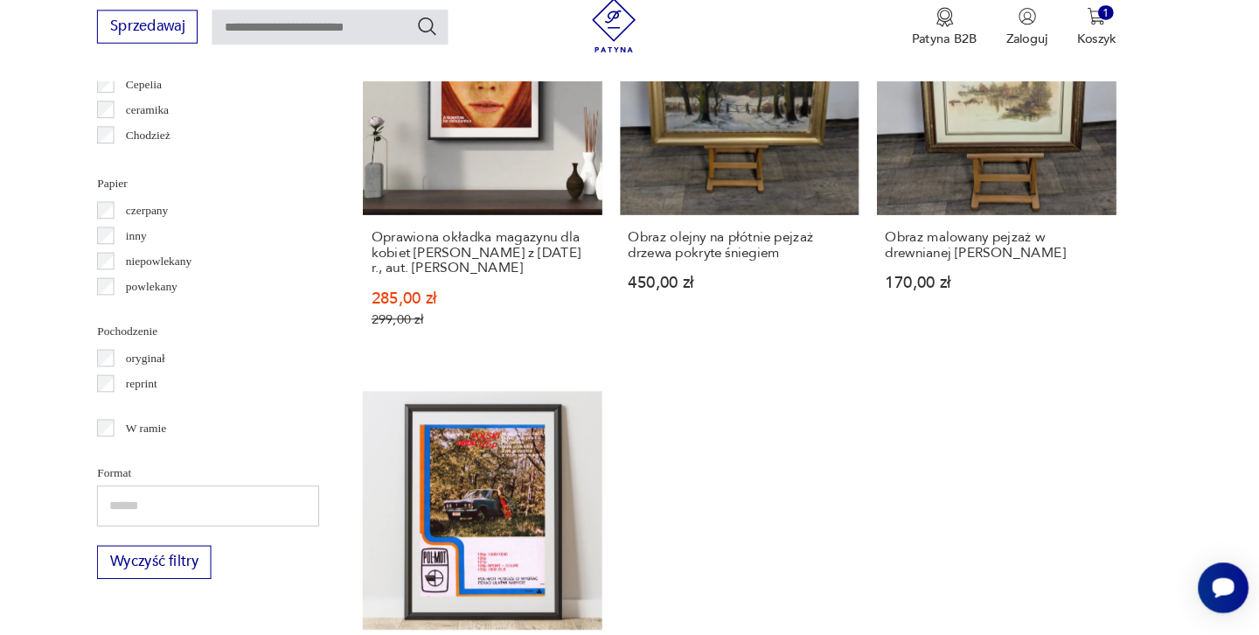
scroll to position [1916, 0]
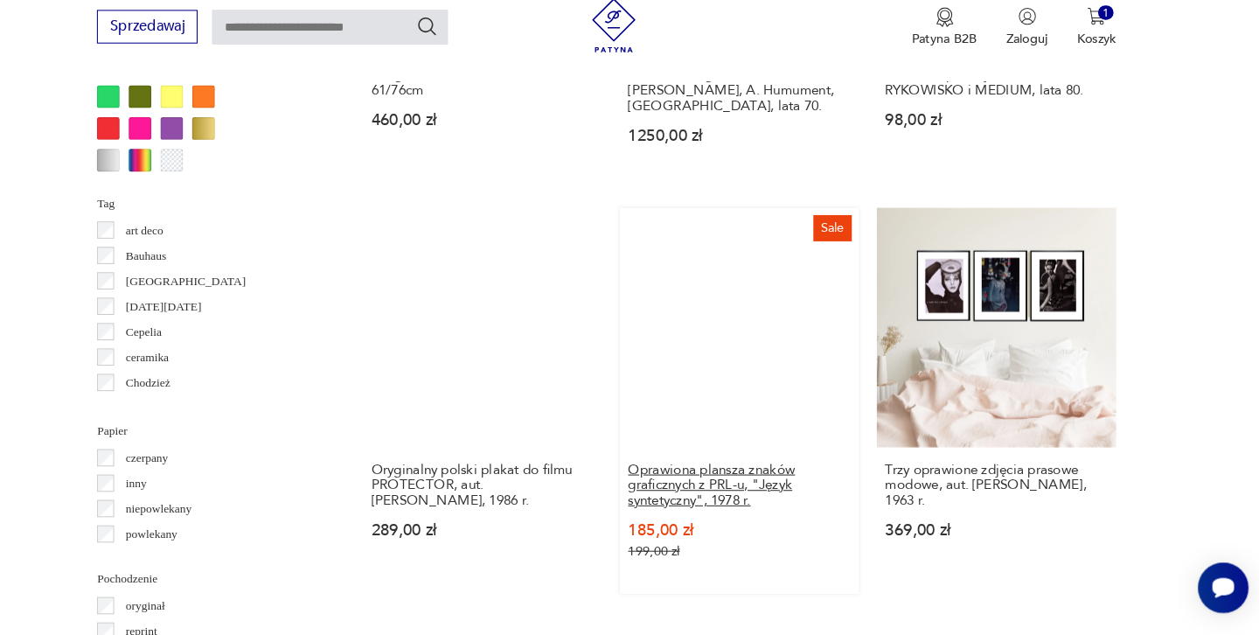
scroll to position [1673, 0]
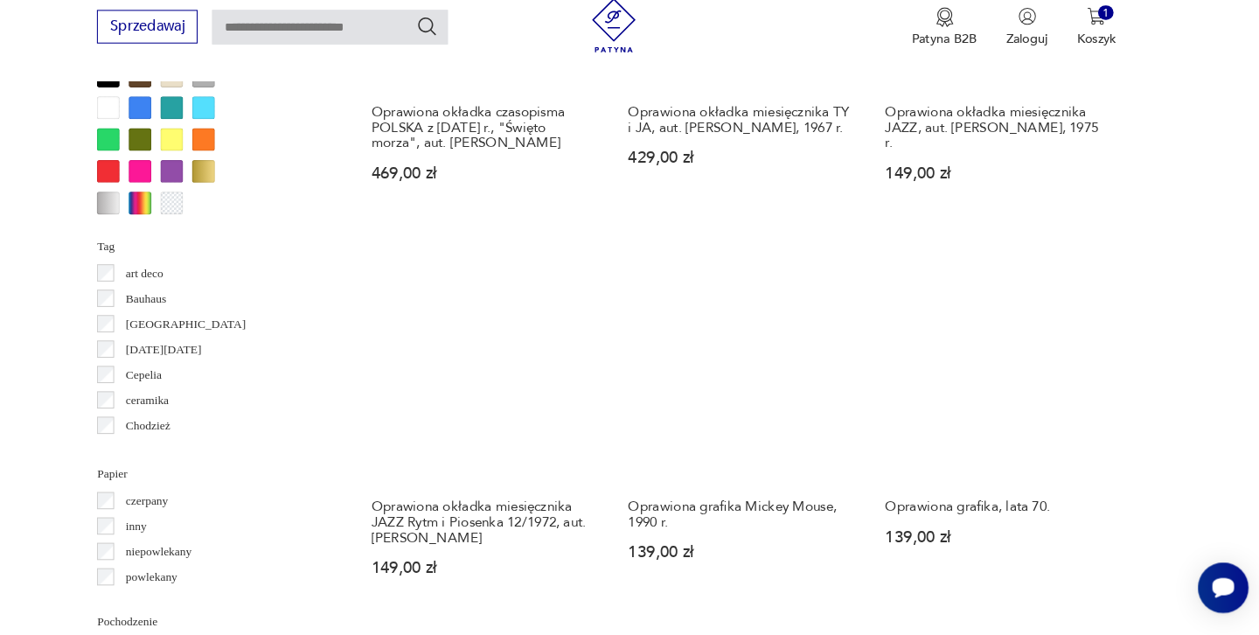
scroll to position [1640, 0]
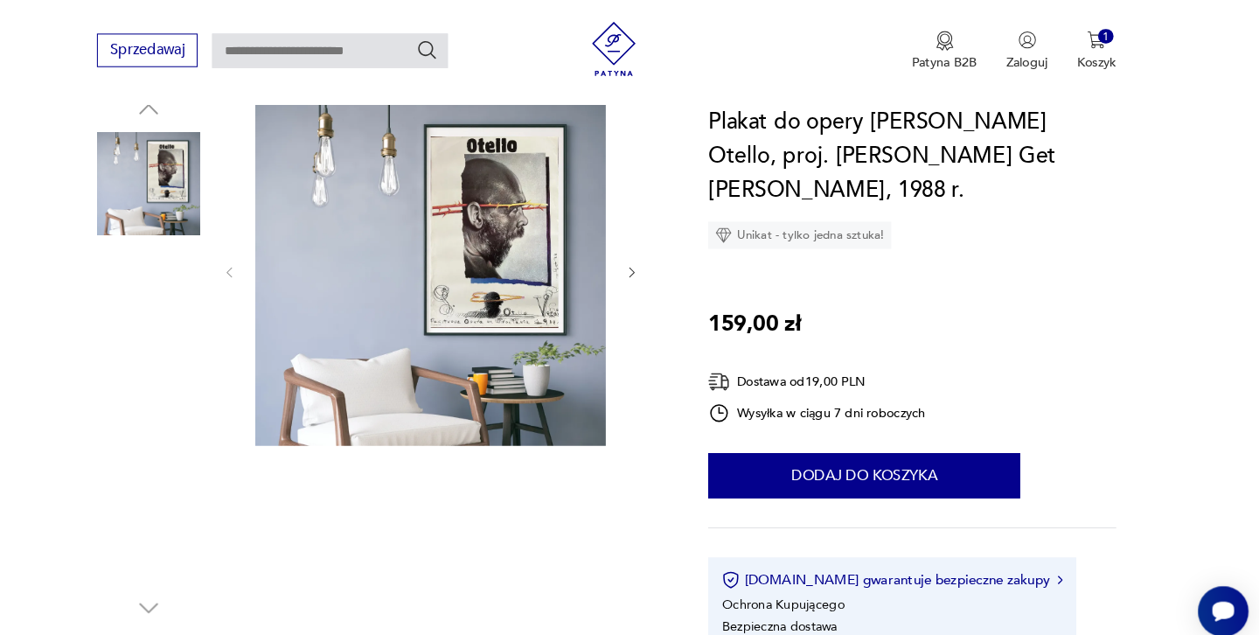
scroll to position [138, 0]
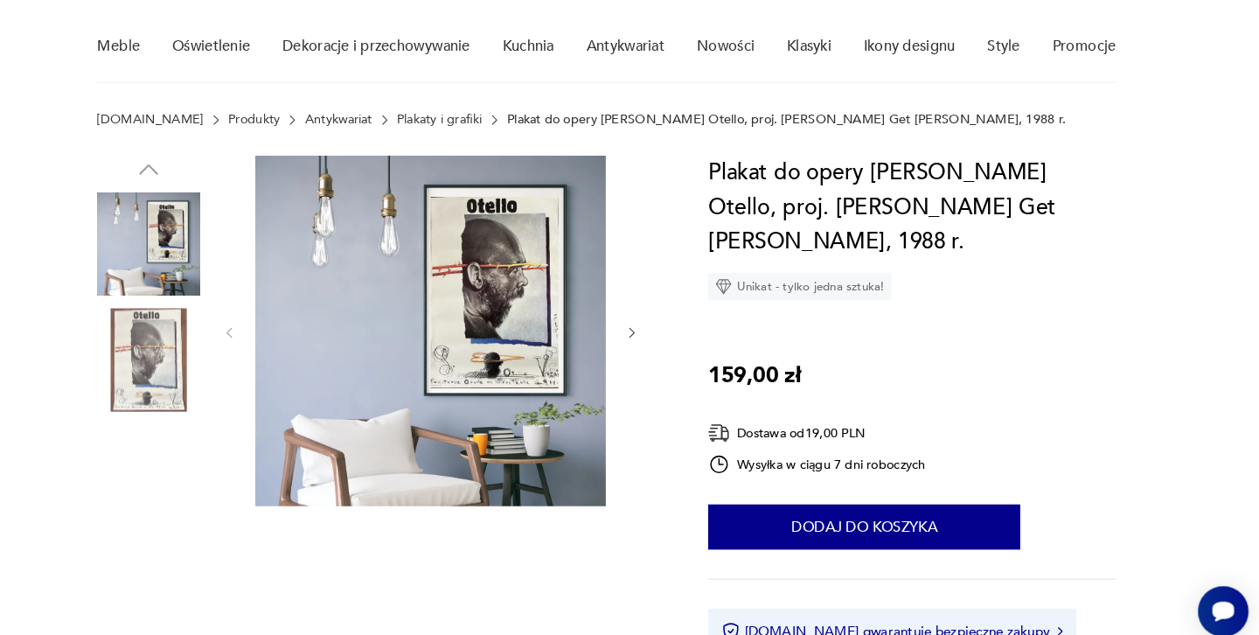
click at [478, 295] on img at bounding box center [460, 319] width 338 height 338
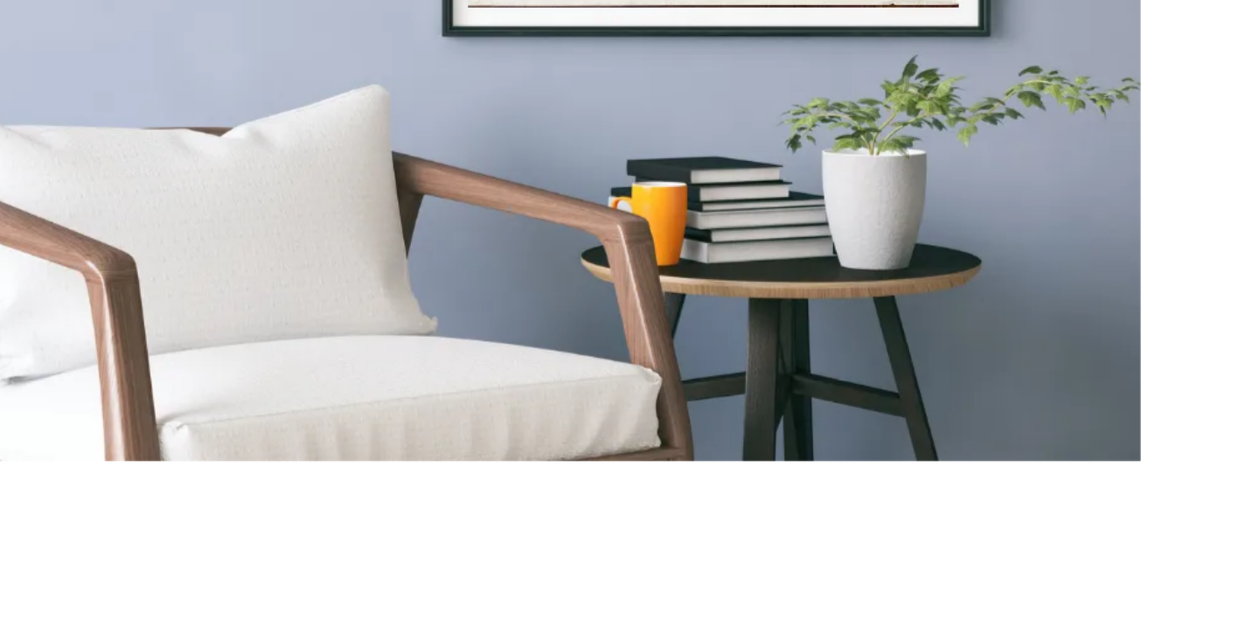
scroll to position [409, 0]
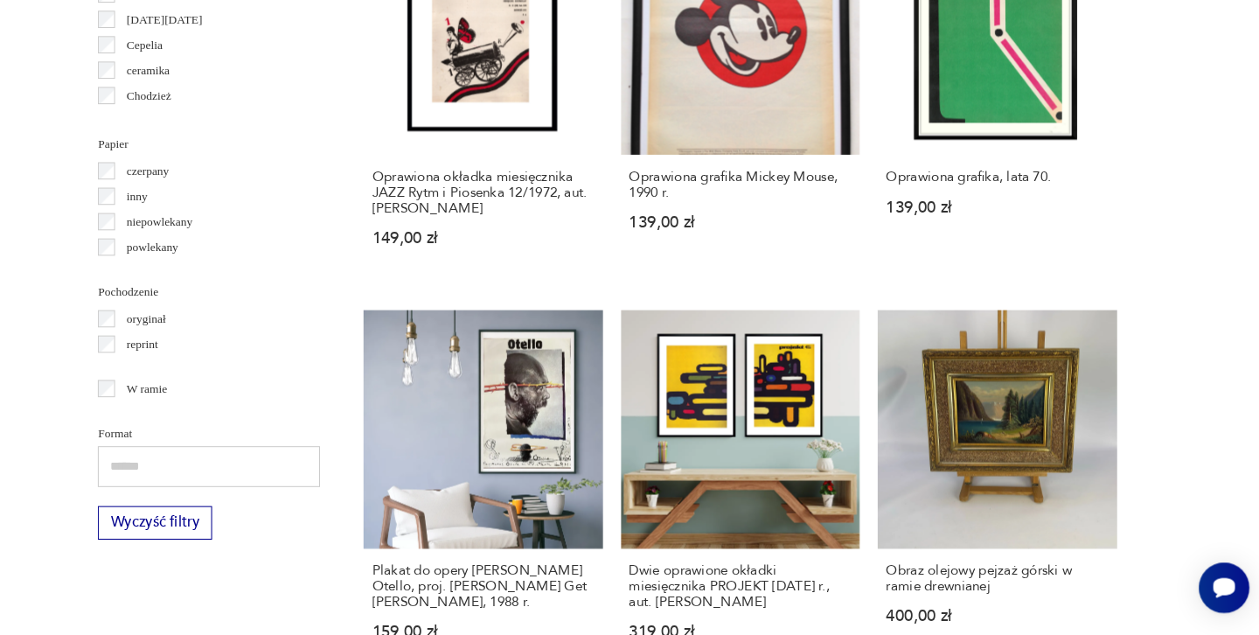
scroll to position [1956, 0]
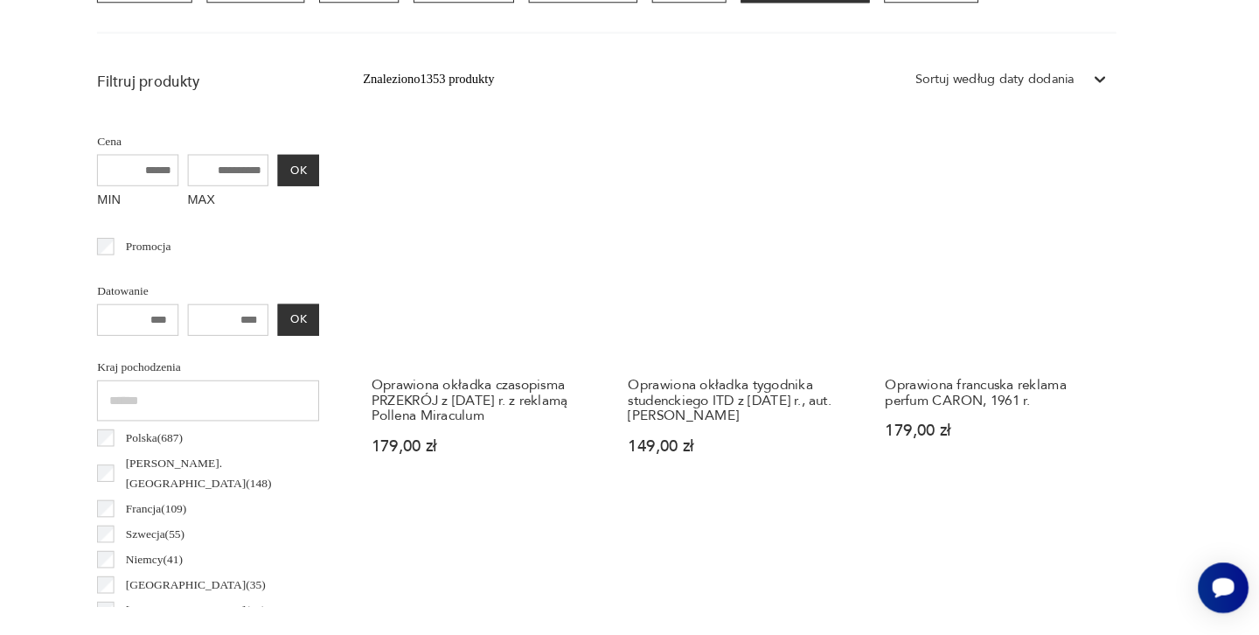
scroll to position [596, 0]
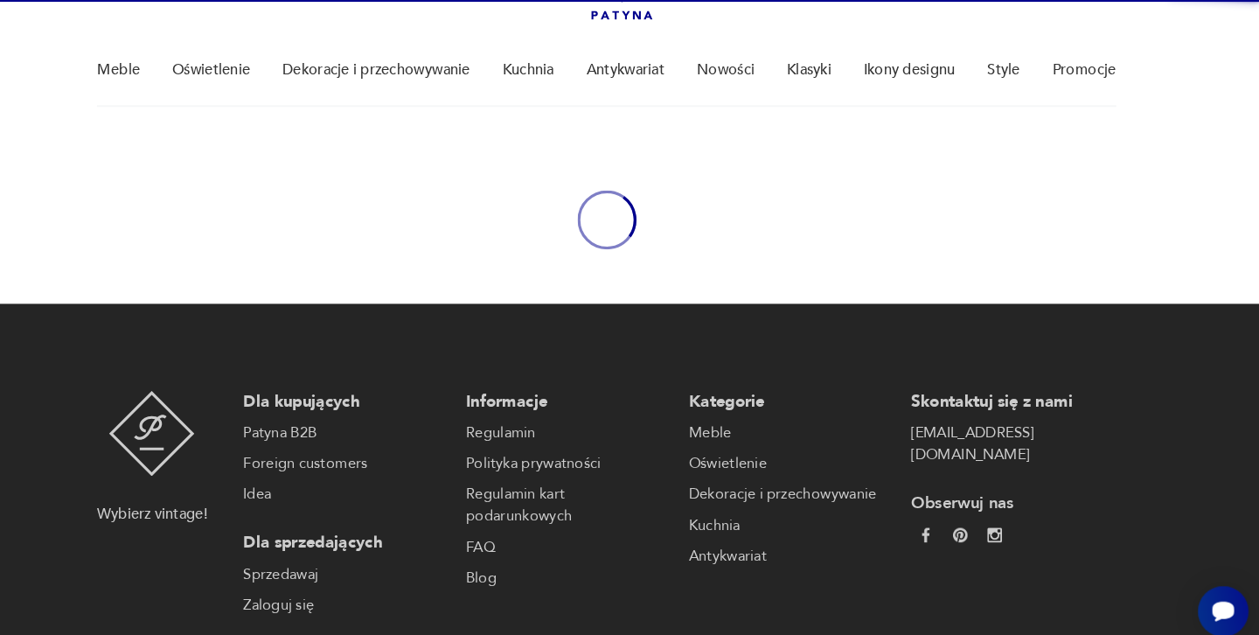
scroll to position [73, 0]
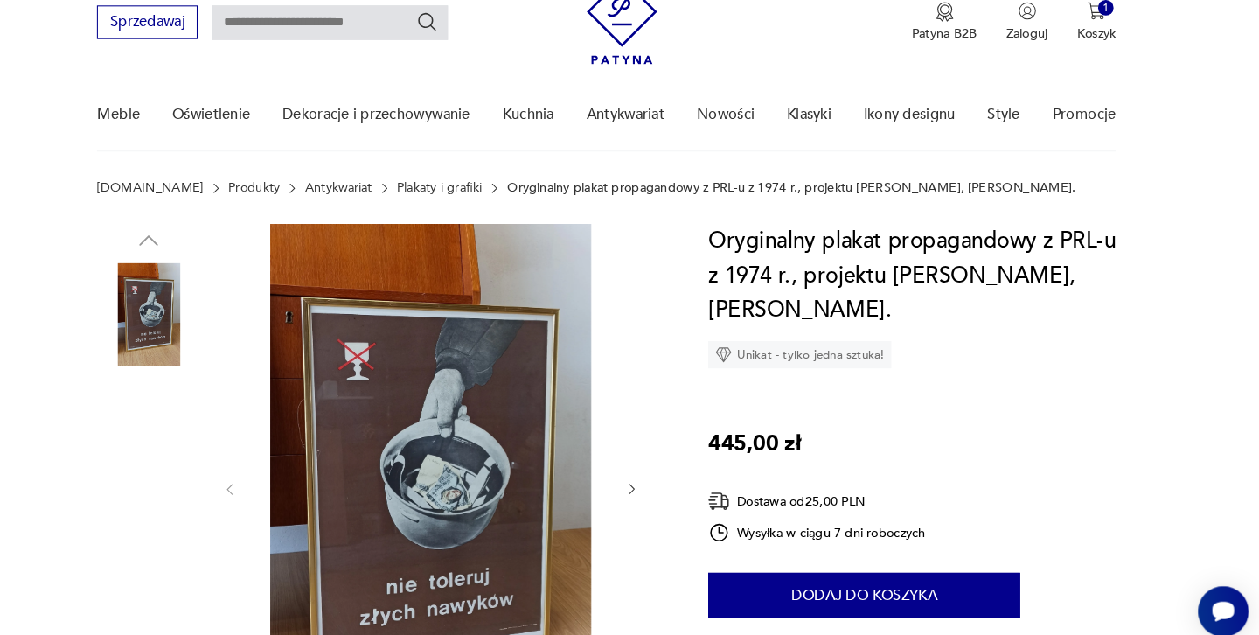
click at [453, 255] on img at bounding box center [460, 470] width 338 height 508
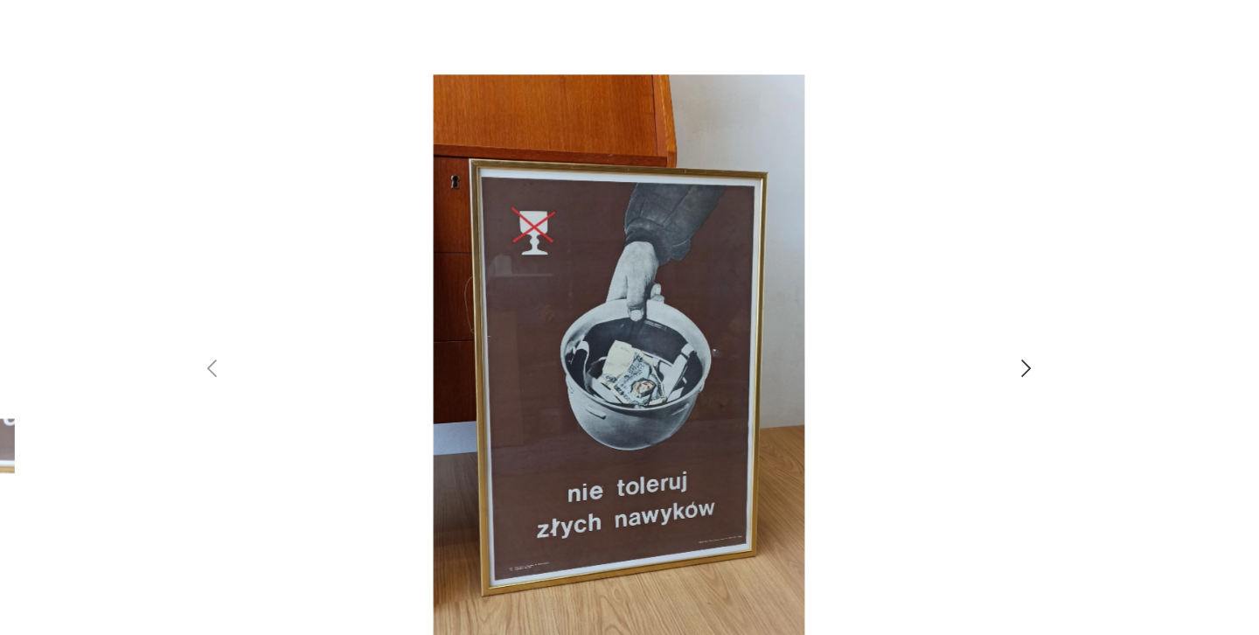
scroll to position [20, 0]
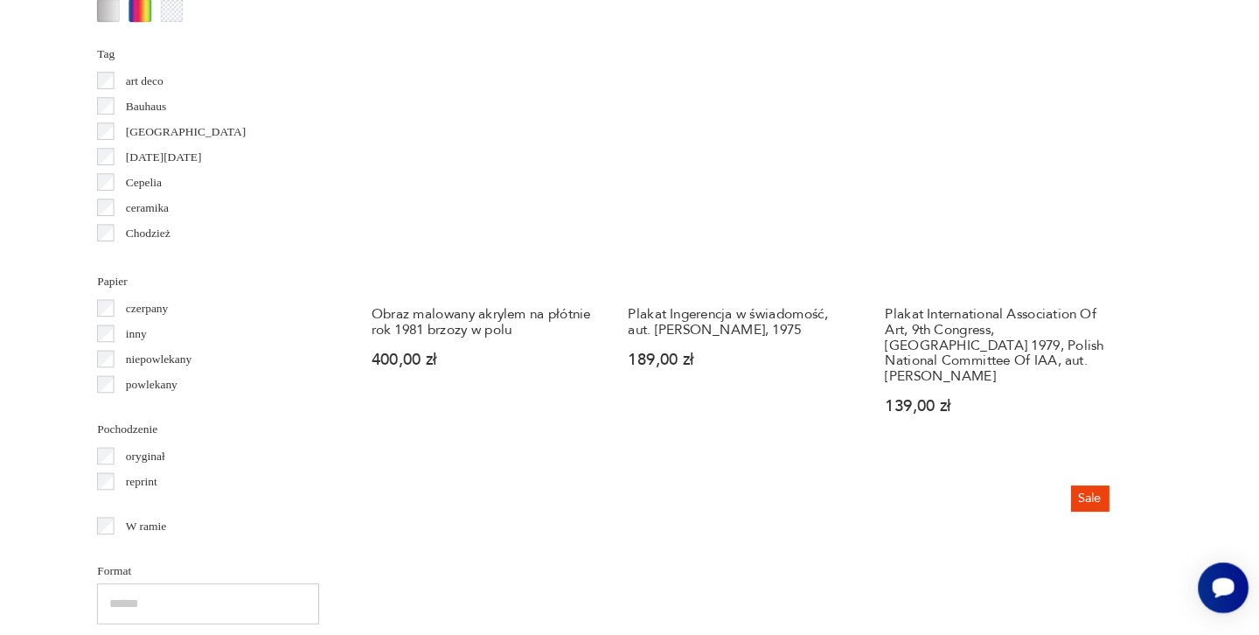
scroll to position [1844, 0]
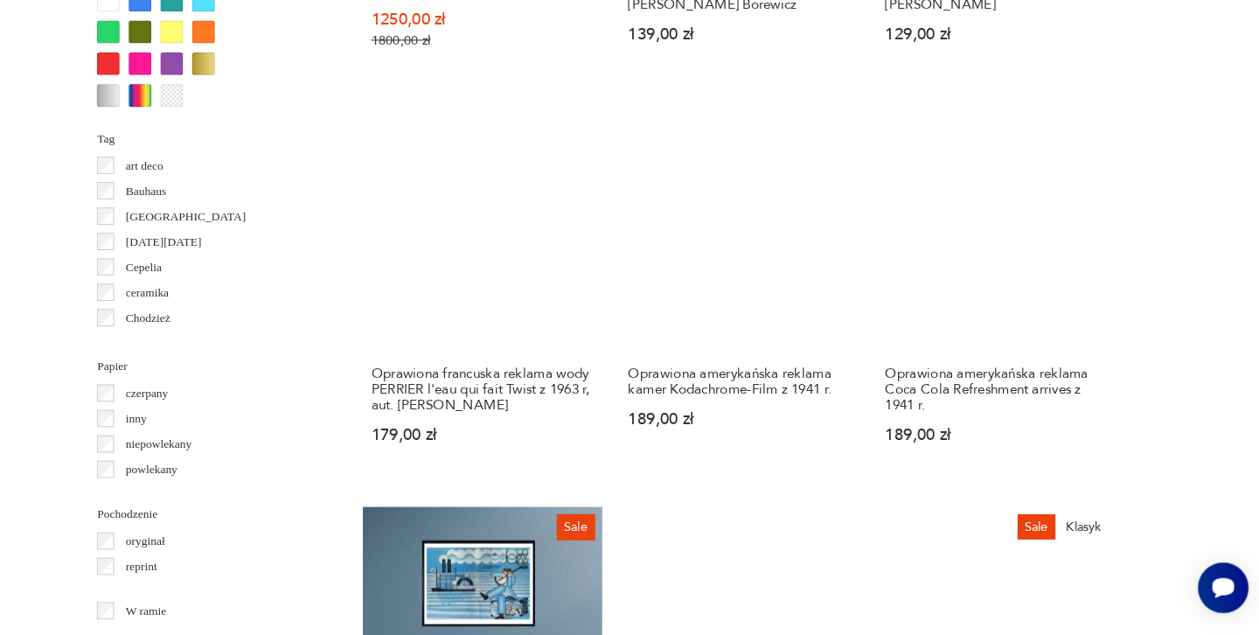
scroll to position [1749, 0]
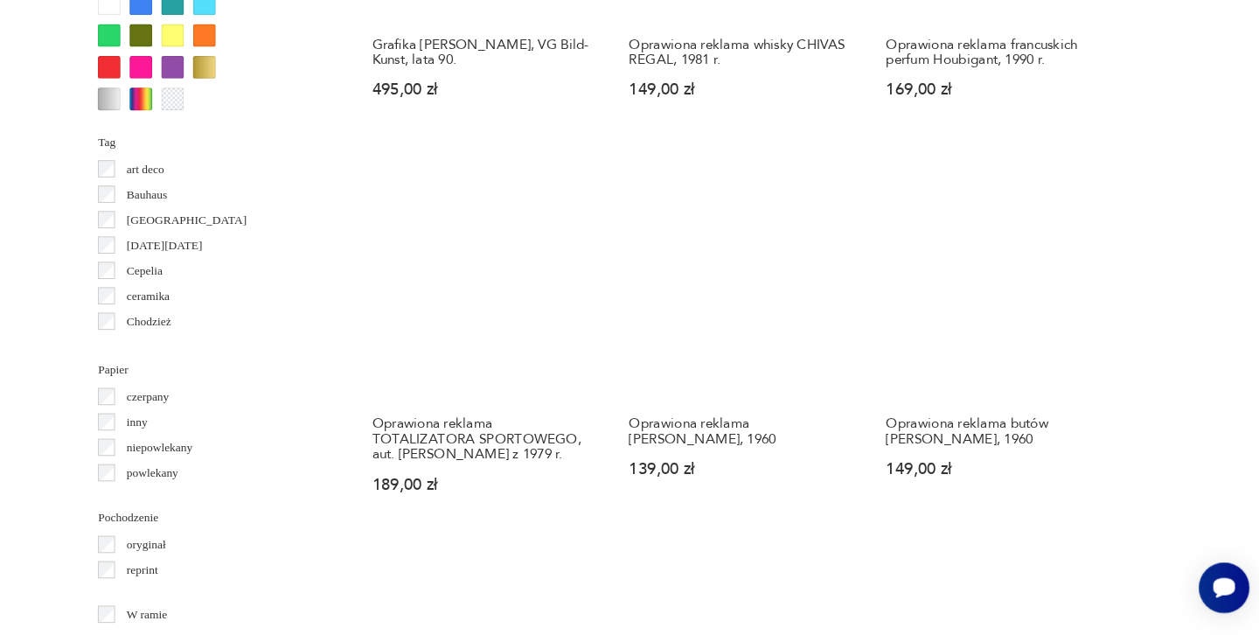
scroll to position [1732, 0]
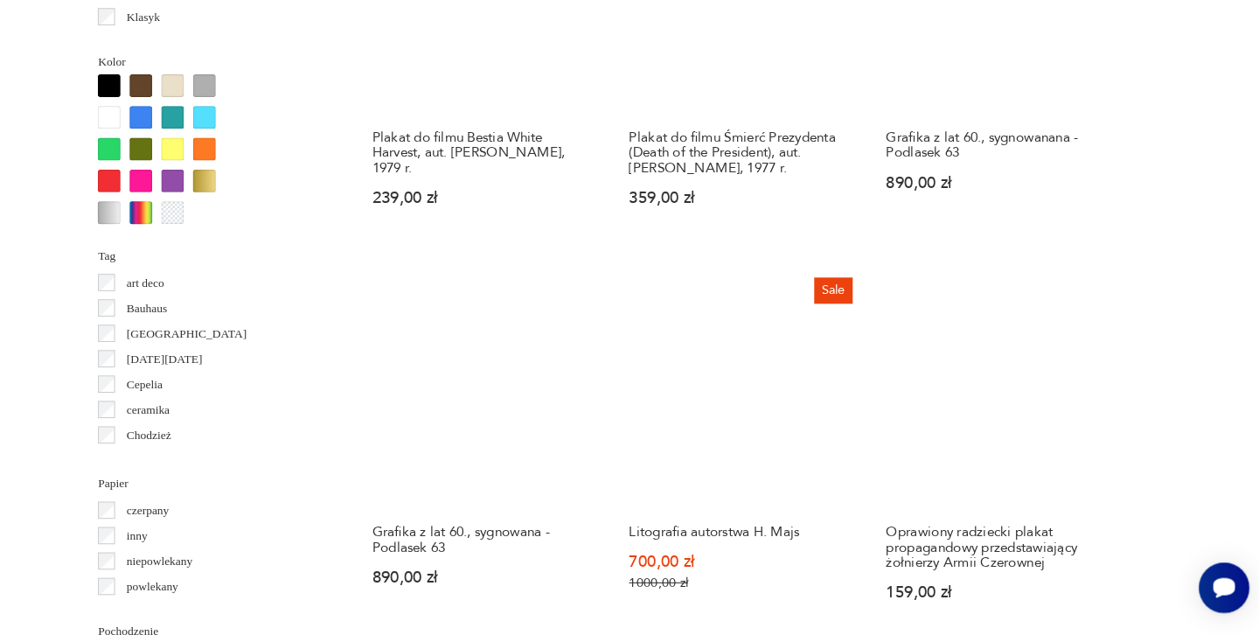
scroll to position [1691, 0]
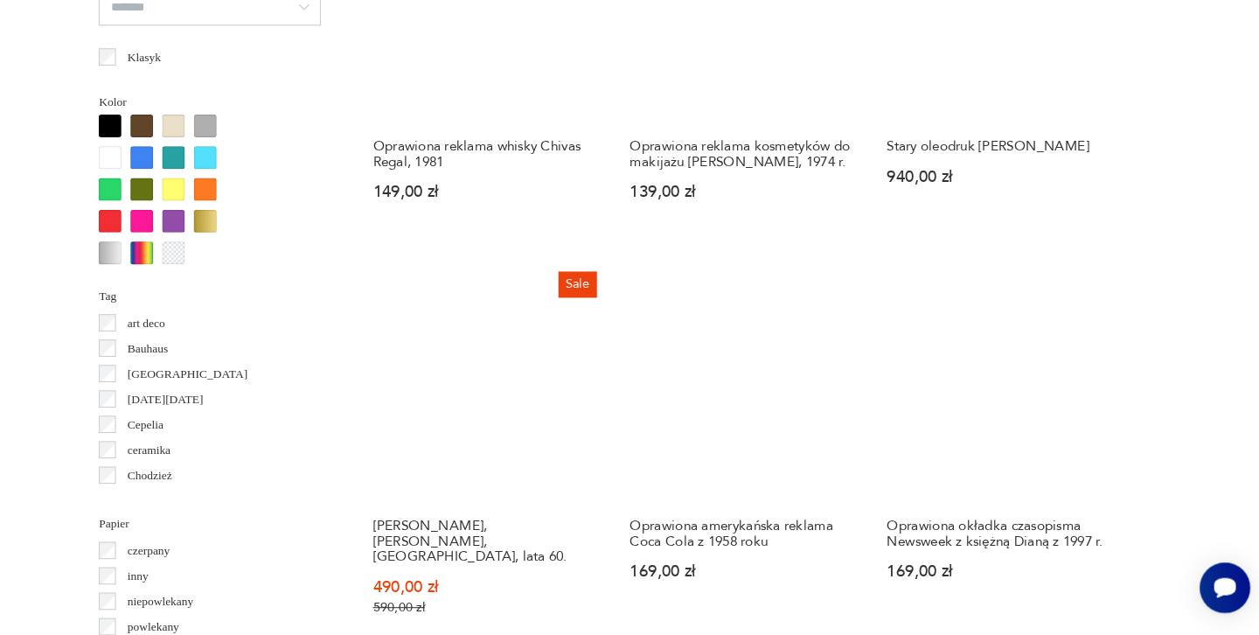
scroll to position [1615, 0]
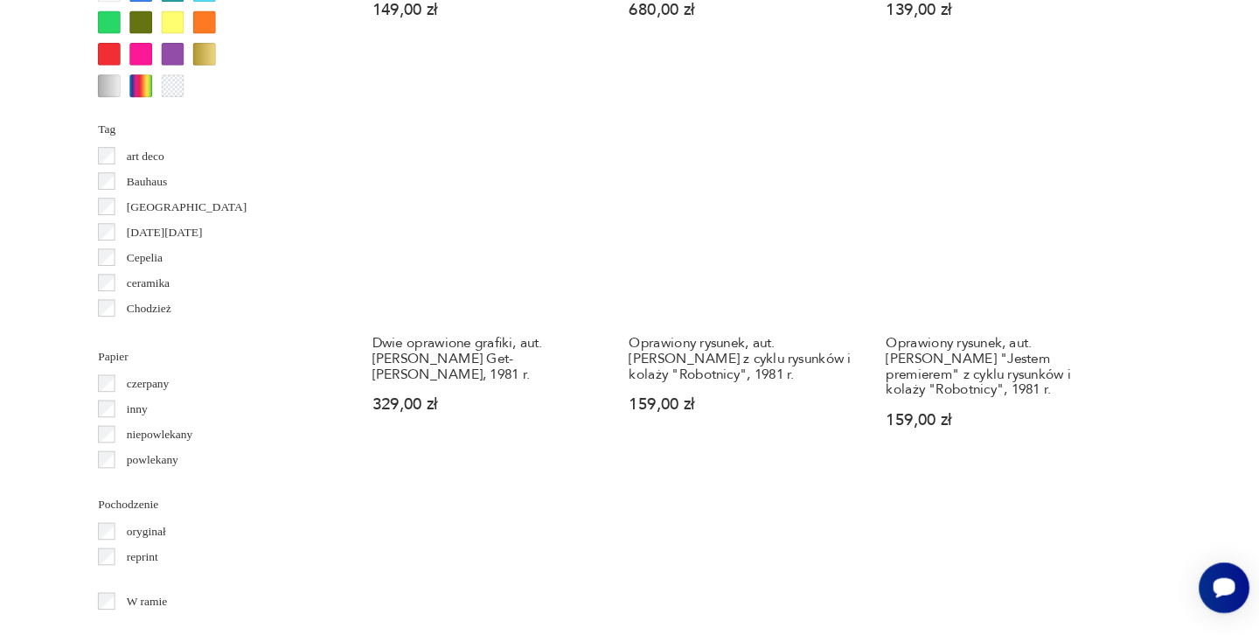
scroll to position [1755, 0]
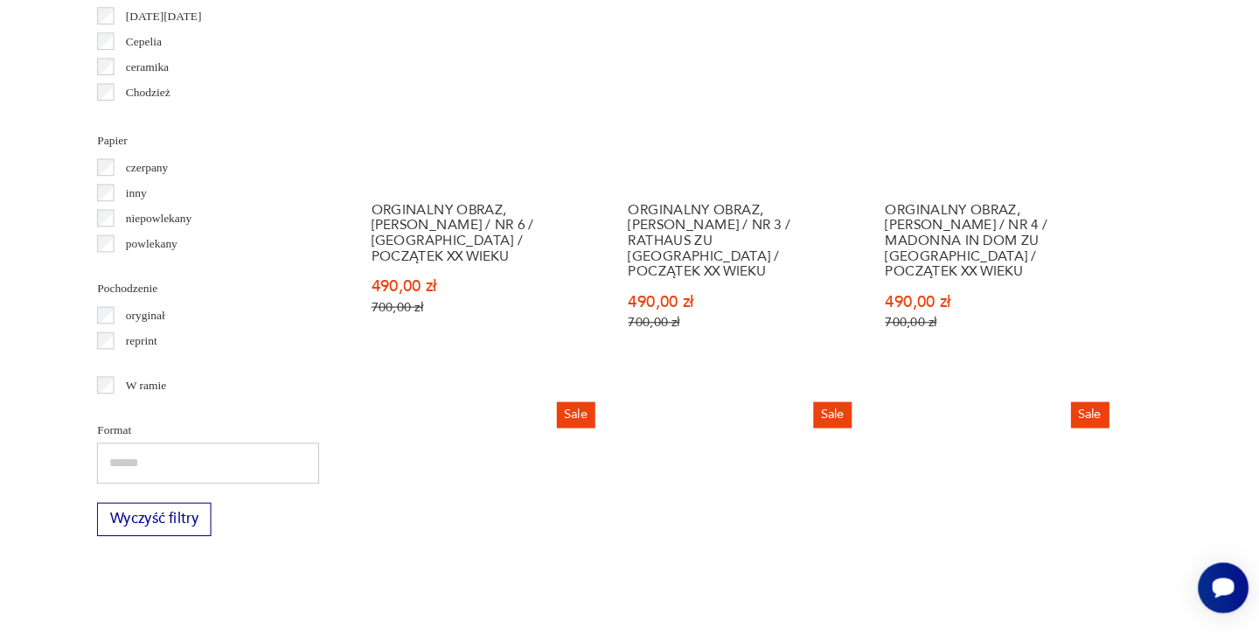
scroll to position [1953, 0]
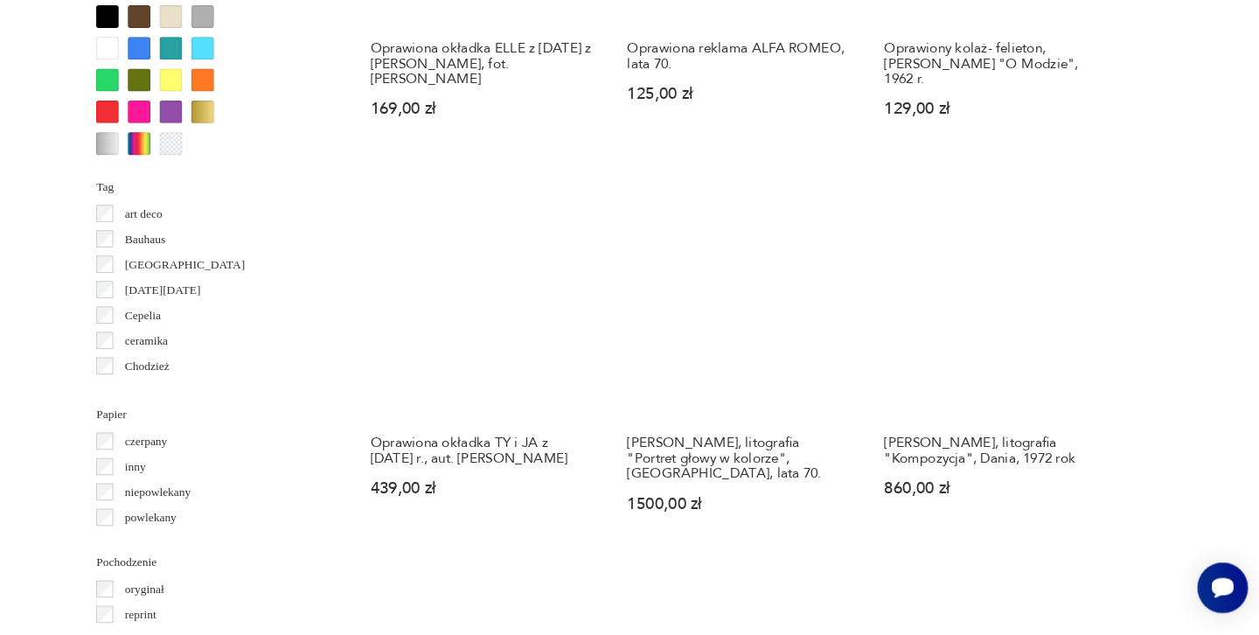
scroll to position [1687, 0]
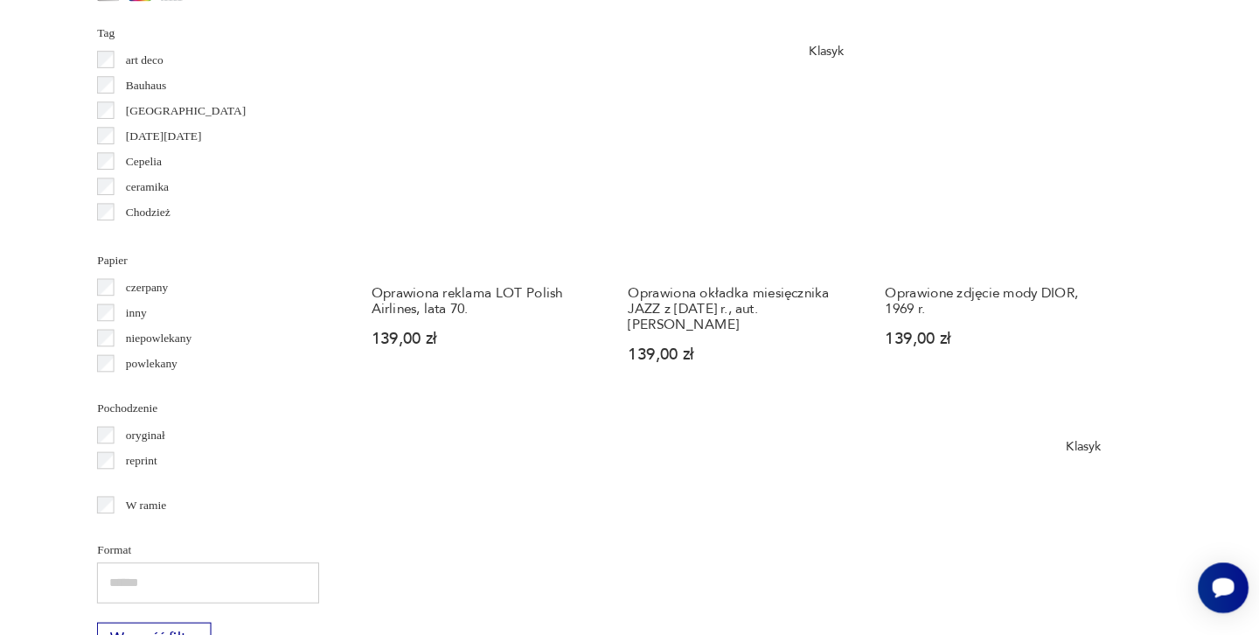
scroll to position [1841, 0]
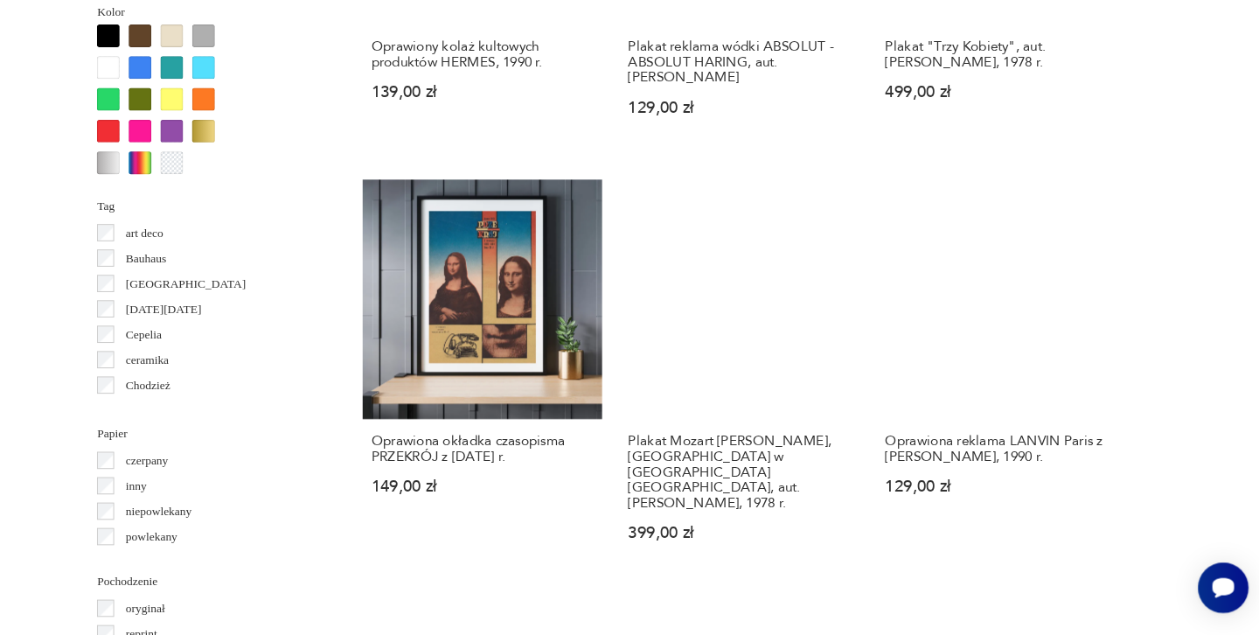
scroll to position [1698, 0]
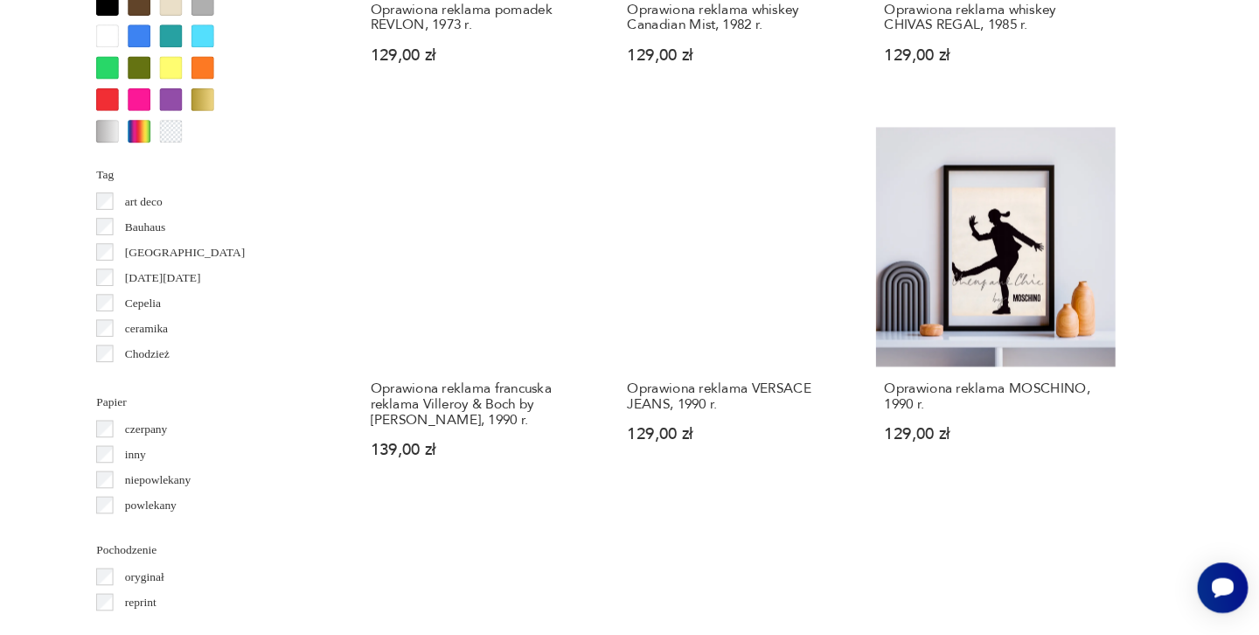
scroll to position [1699, 0]
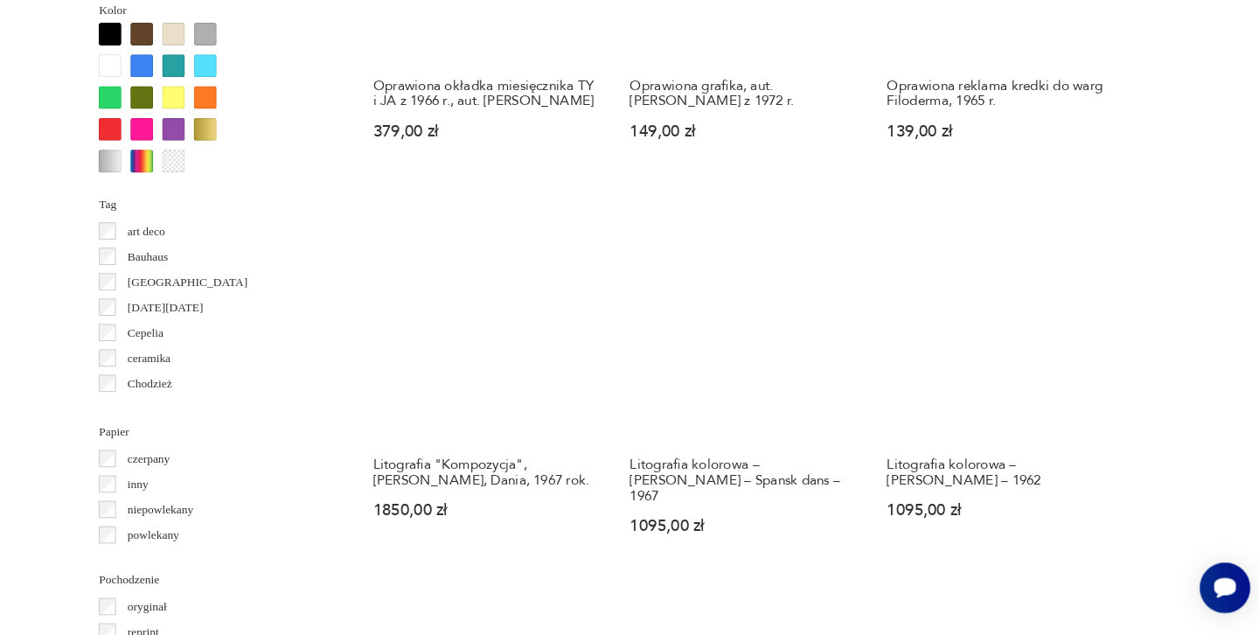
scroll to position [1672, 0]
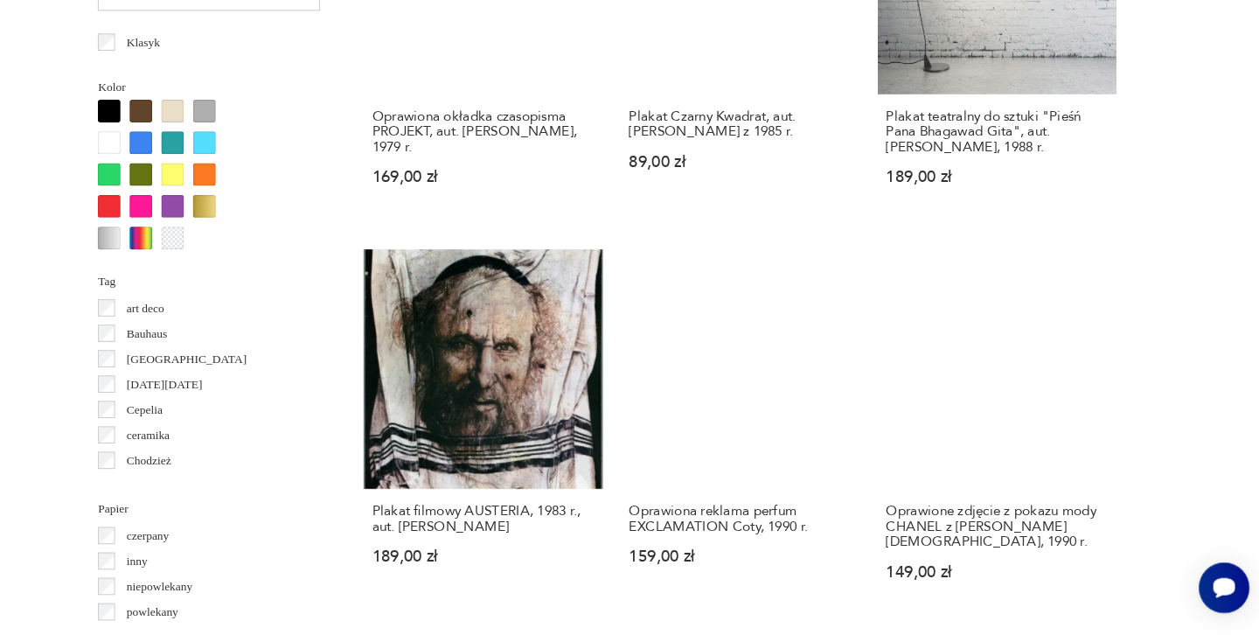
scroll to position [1604, 0]
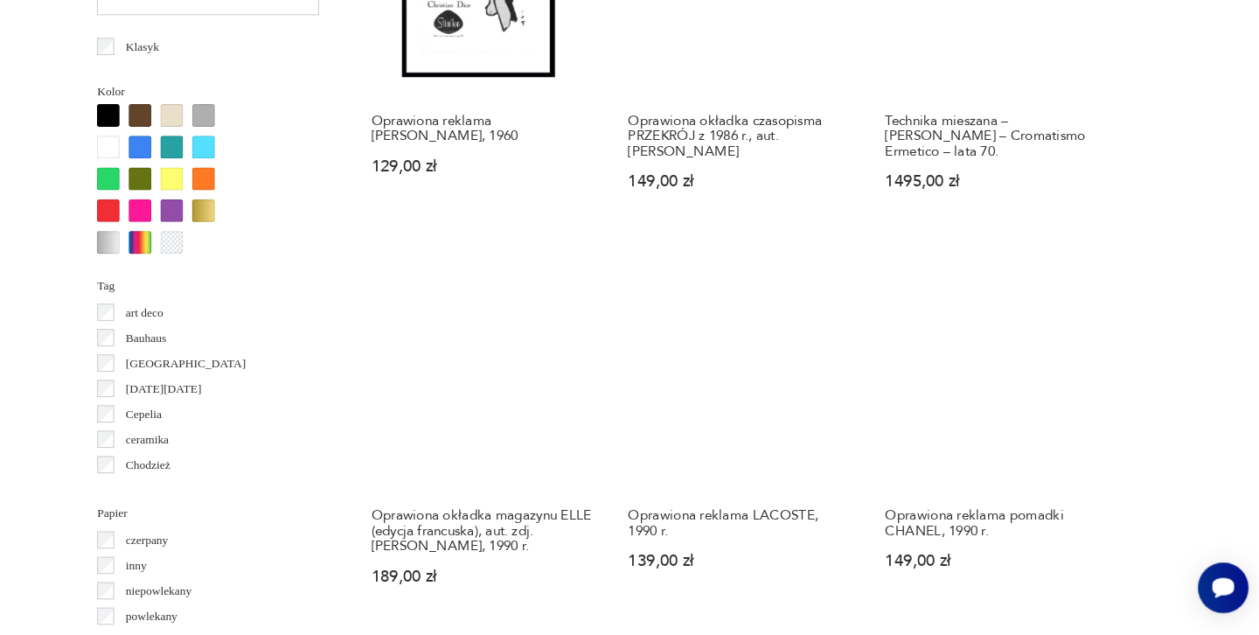
scroll to position [1604, 0]
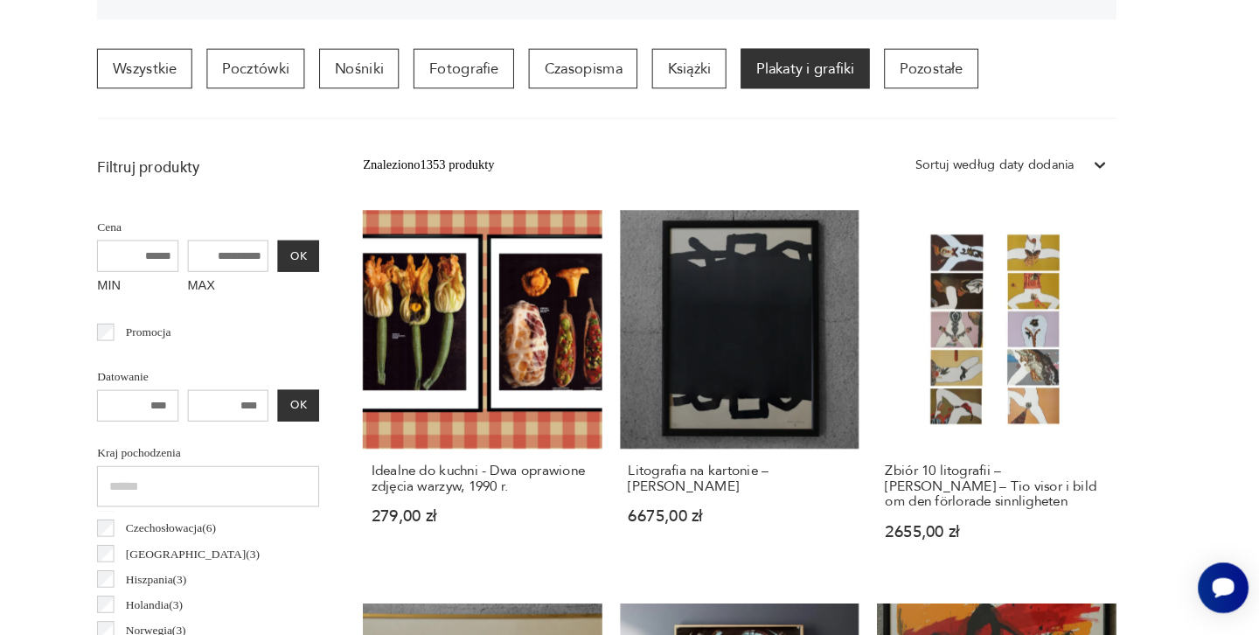
scroll to position [511, 0]
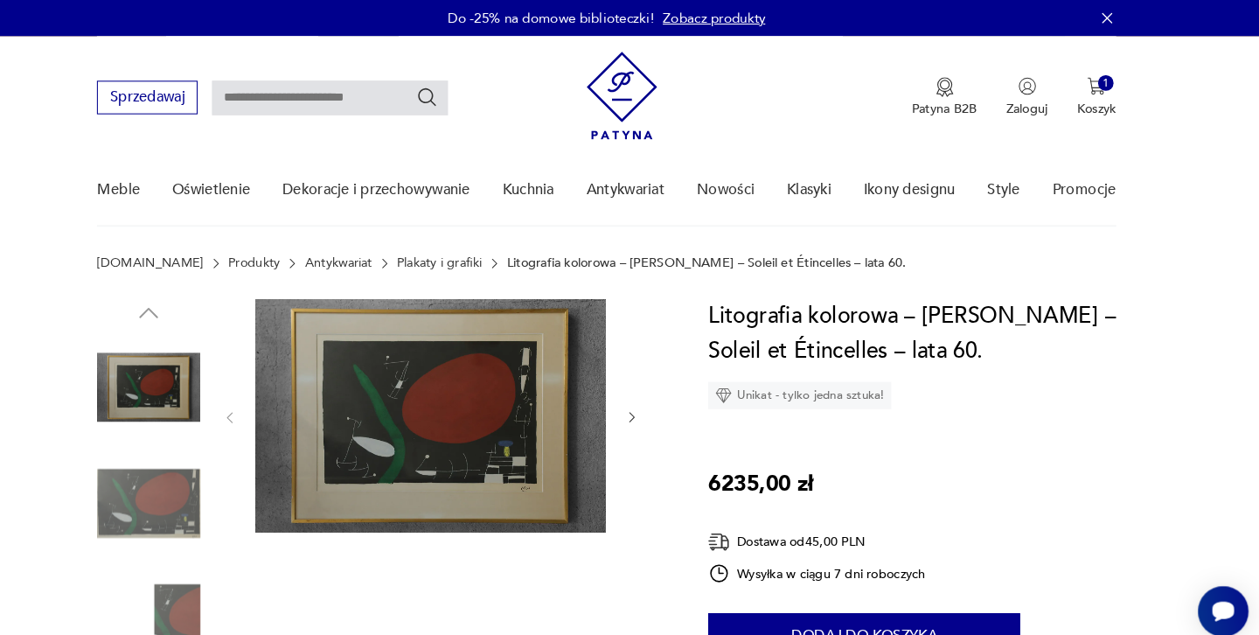
click at [453, 391] on img at bounding box center [460, 401] width 338 height 225
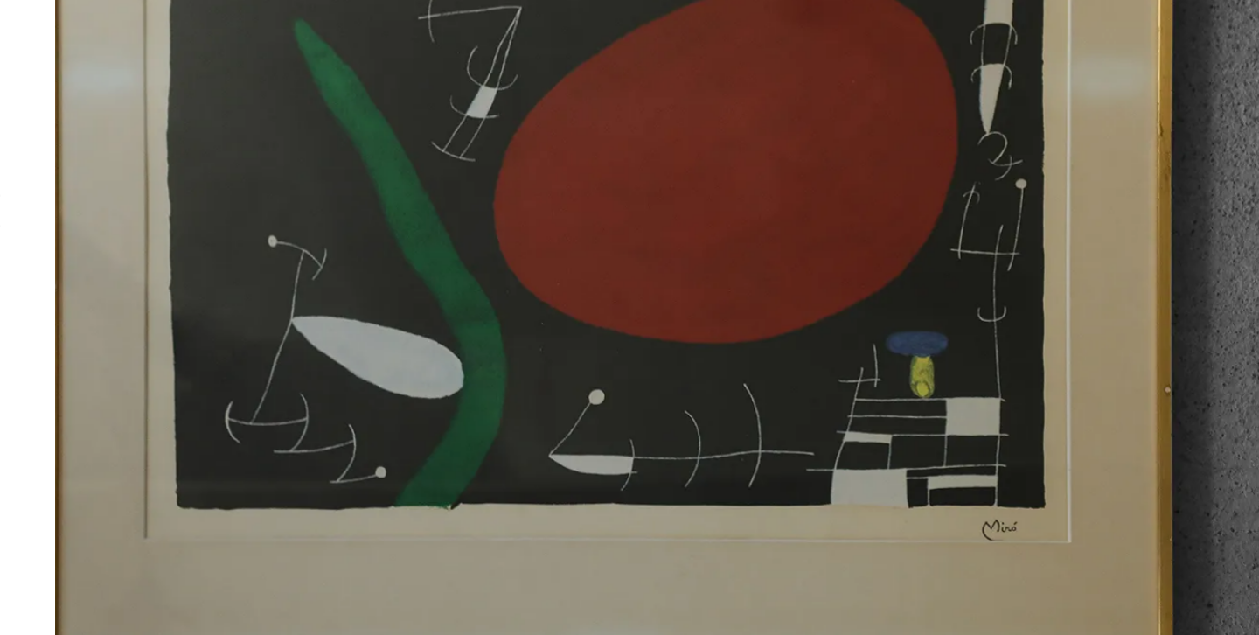
click at [248, 184] on img at bounding box center [559, 316] width 623 height 508
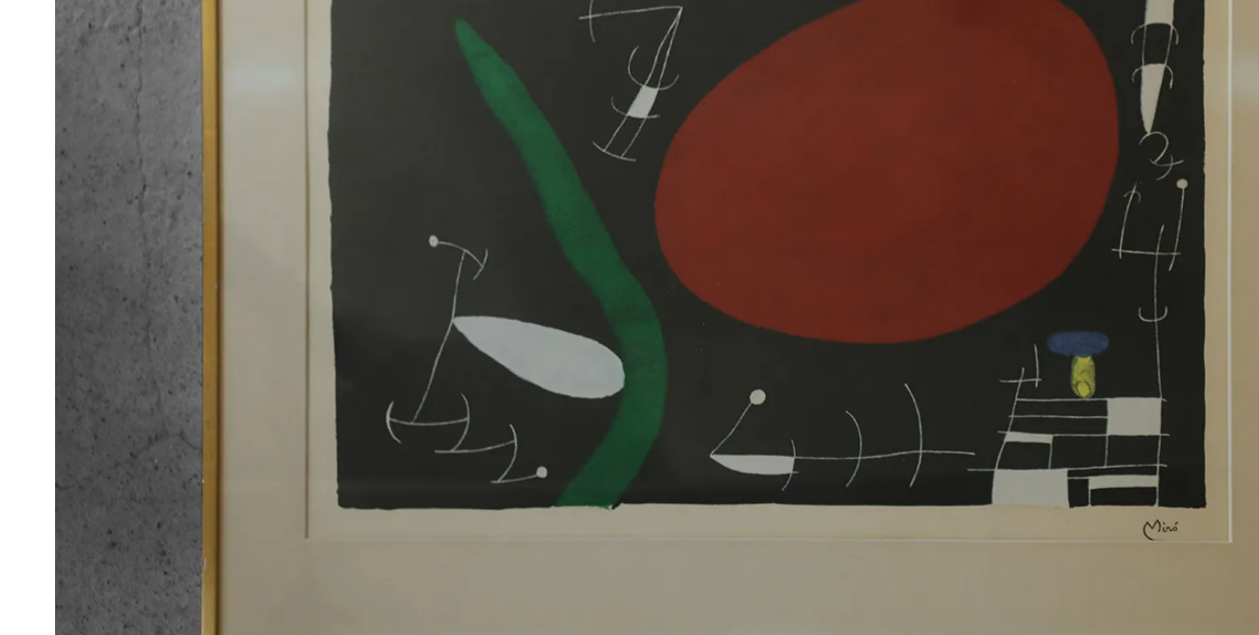
scroll to position [103, 0]
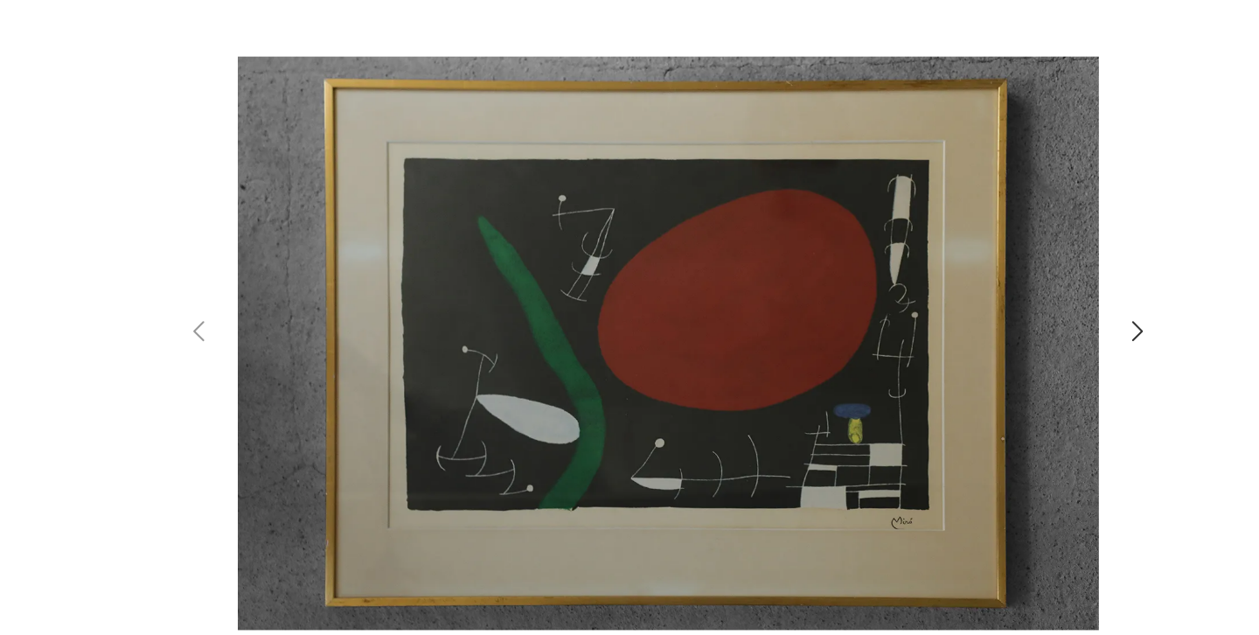
click at [959, 296] on icon "button" at bounding box center [969, 306] width 21 height 21
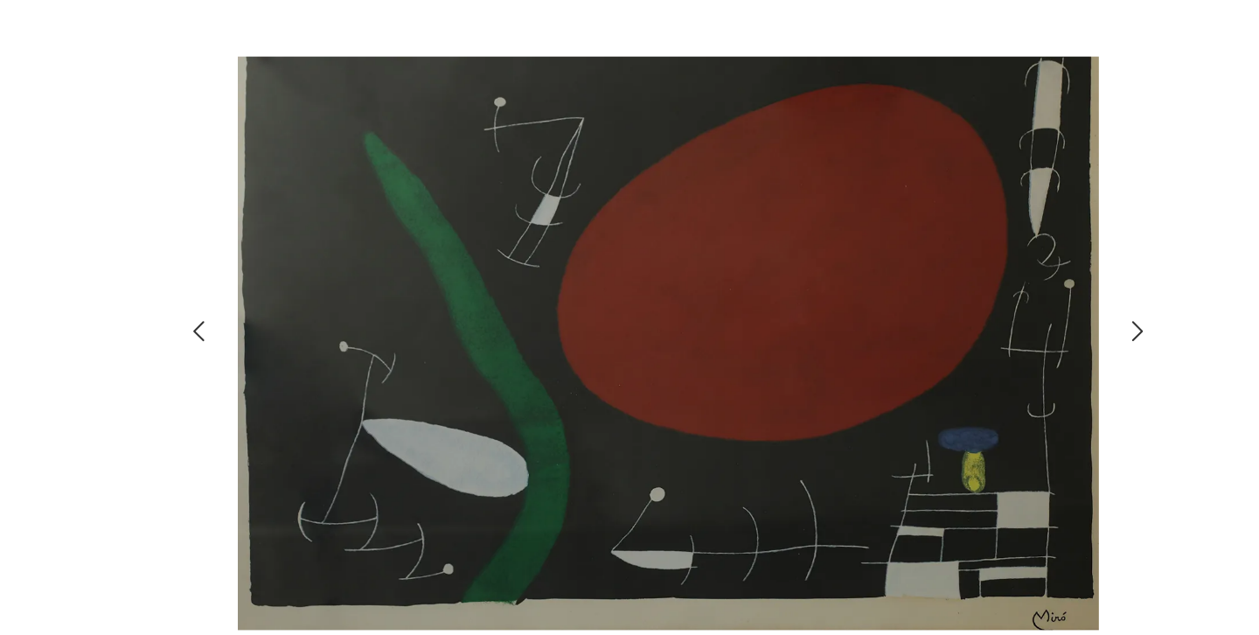
click at [959, 296] on icon "button" at bounding box center [969, 306] width 21 height 21
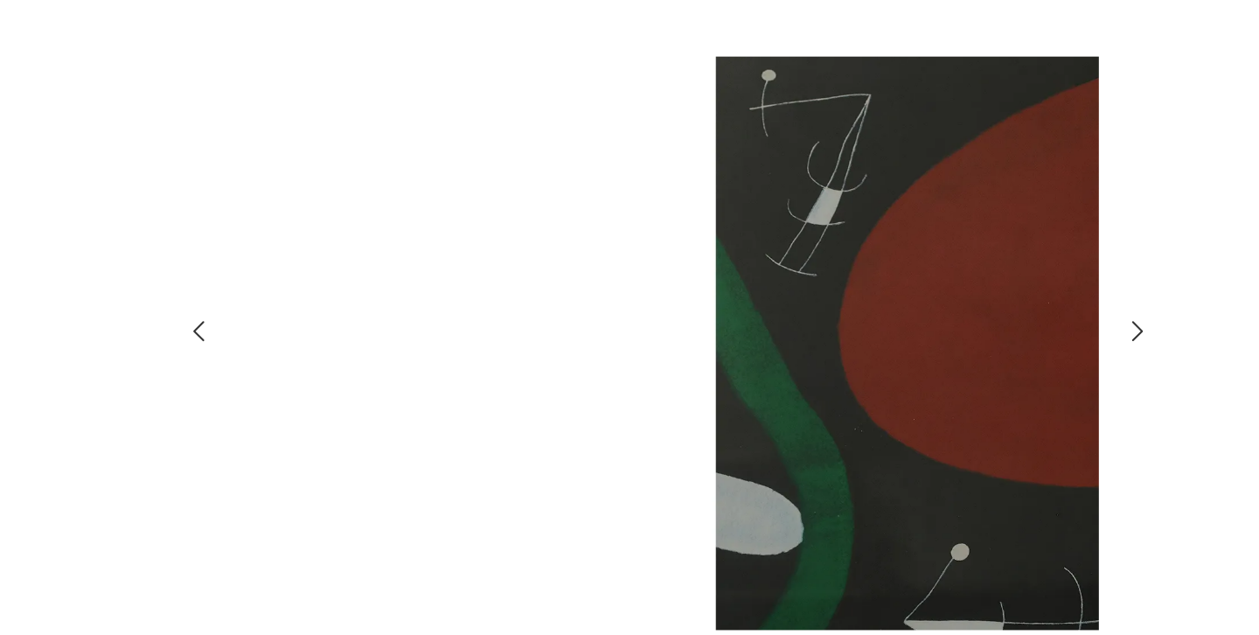
click at [959, 296] on icon "button" at bounding box center [969, 306] width 21 height 21
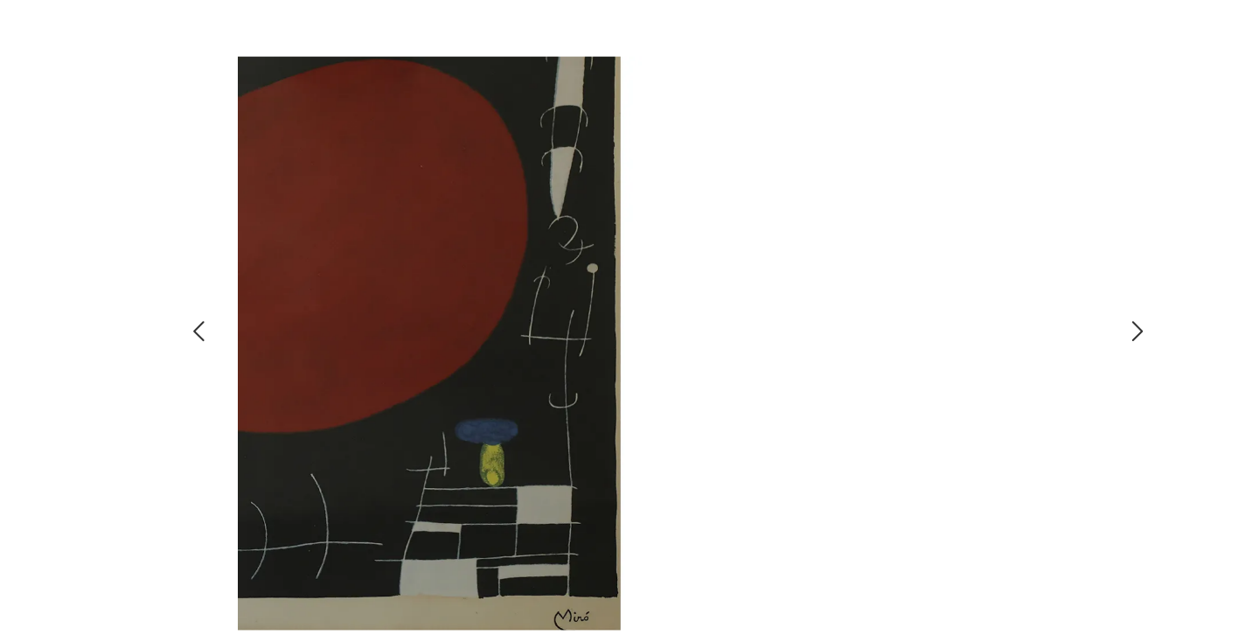
click at [959, 296] on icon "button" at bounding box center [969, 306] width 21 height 21
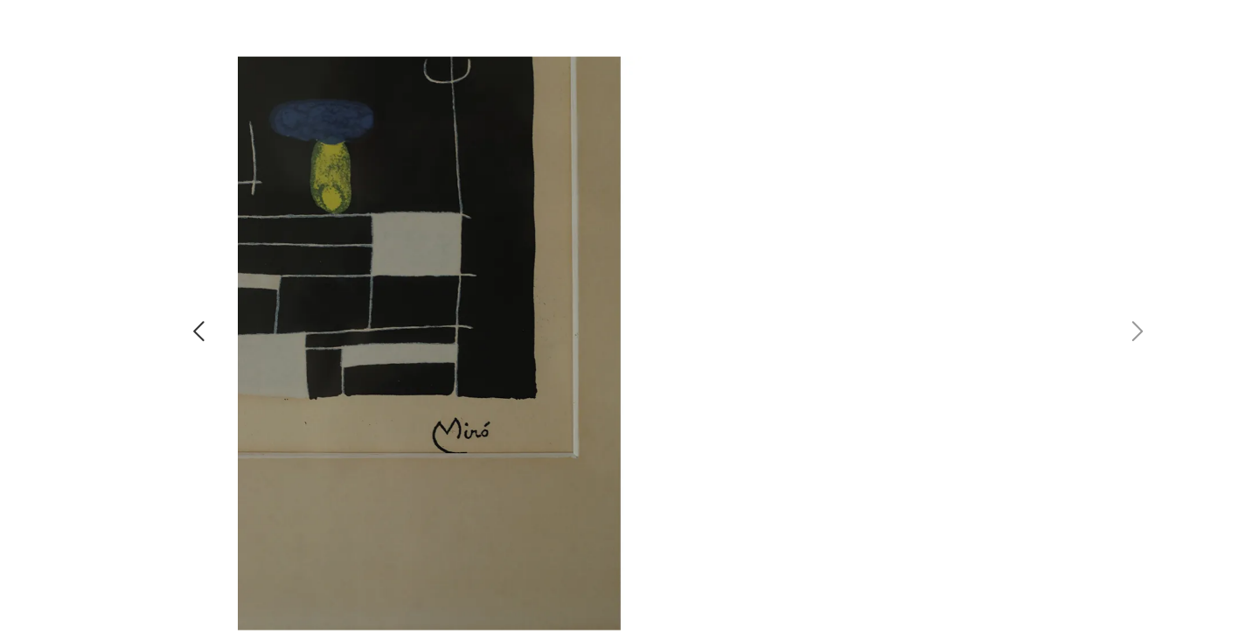
click at [959, 296] on icon "button" at bounding box center [969, 306] width 21 height 21
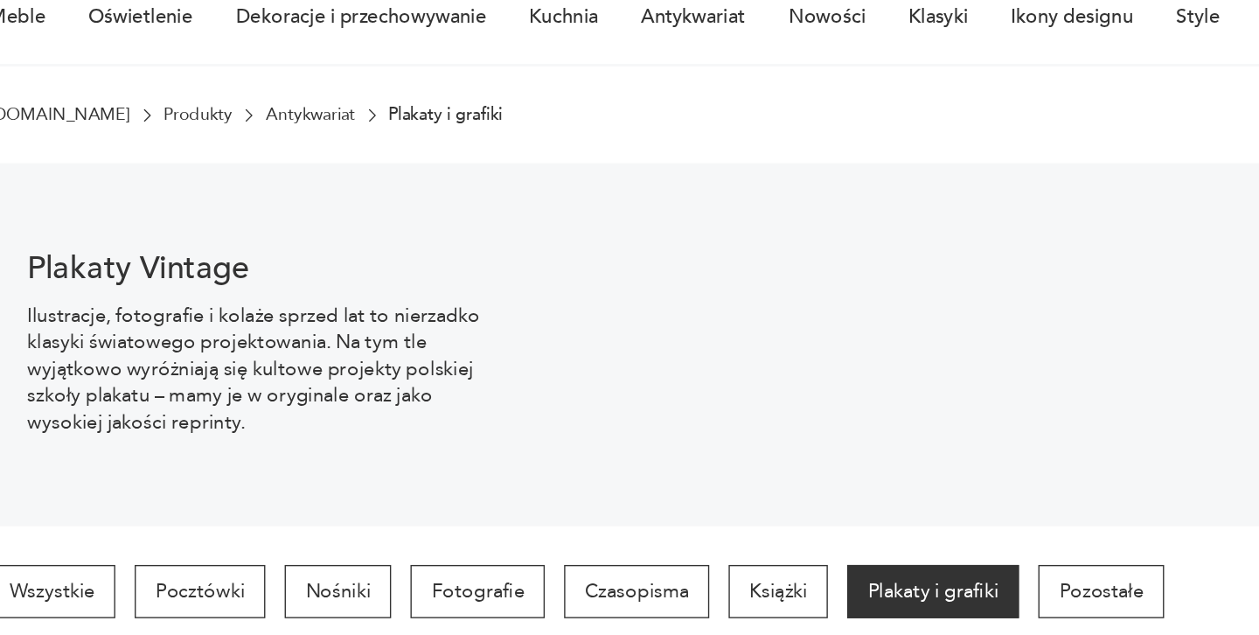
scroll to position [511, 0]
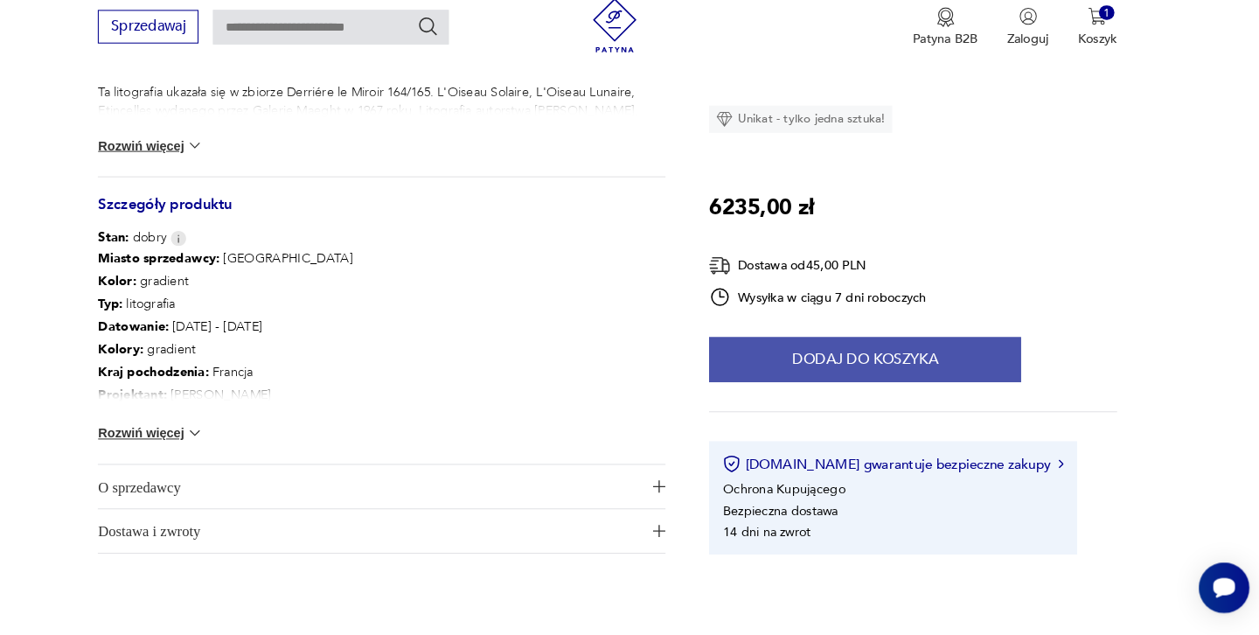
scroll to position [867, 0]
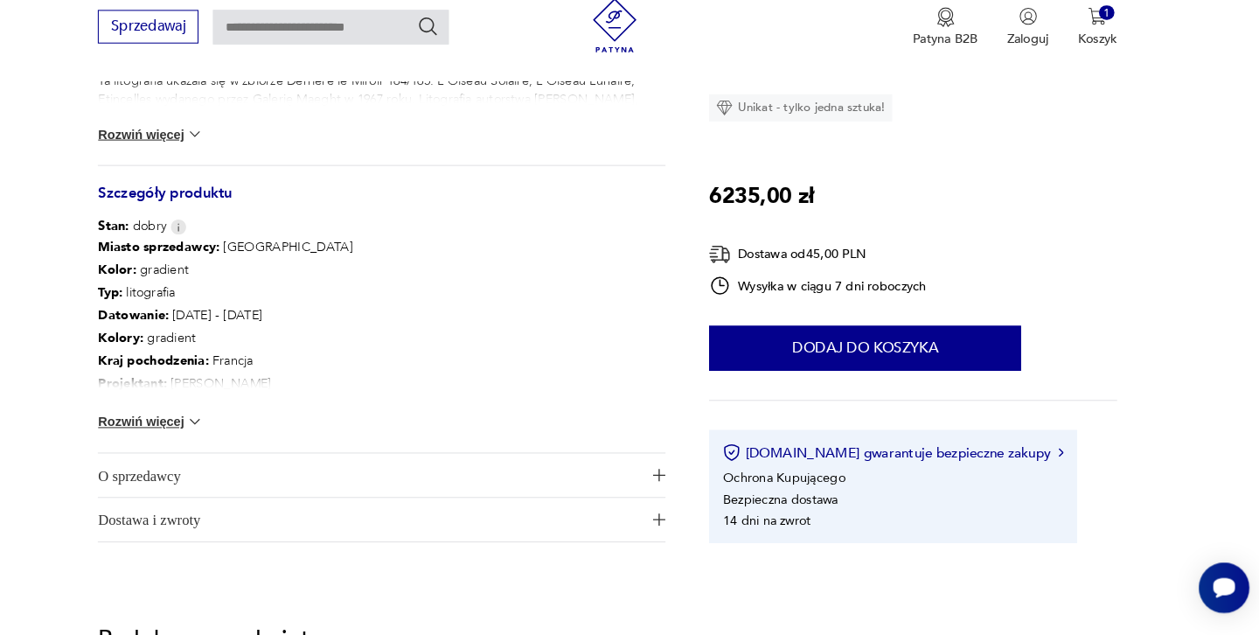
click at [152, 421] on button "Rozwiń więcej" at bounding box center [188, 429] width 101 height 17
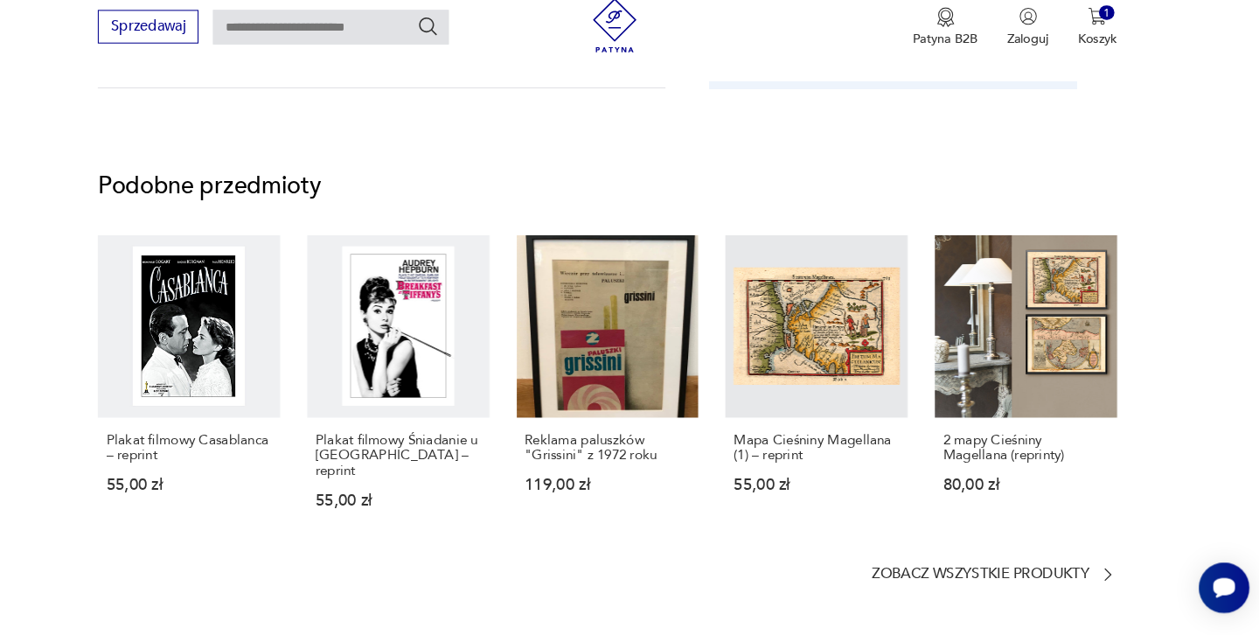
scroll to position [1350, 0]
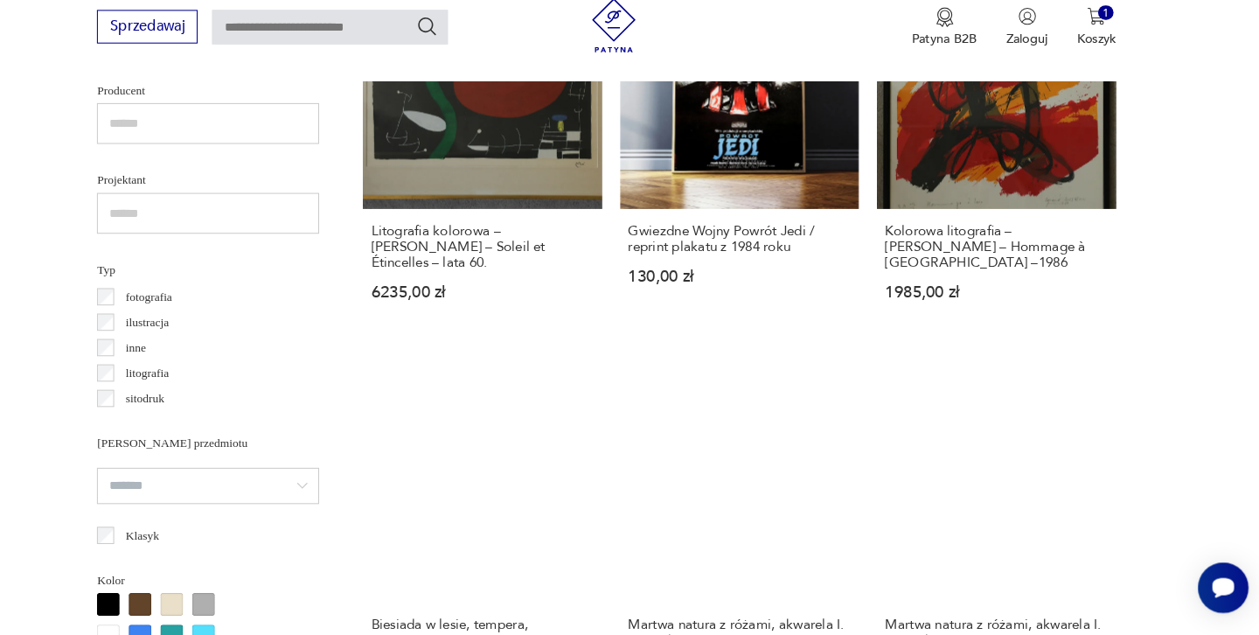
scroll to position [1121, 0]
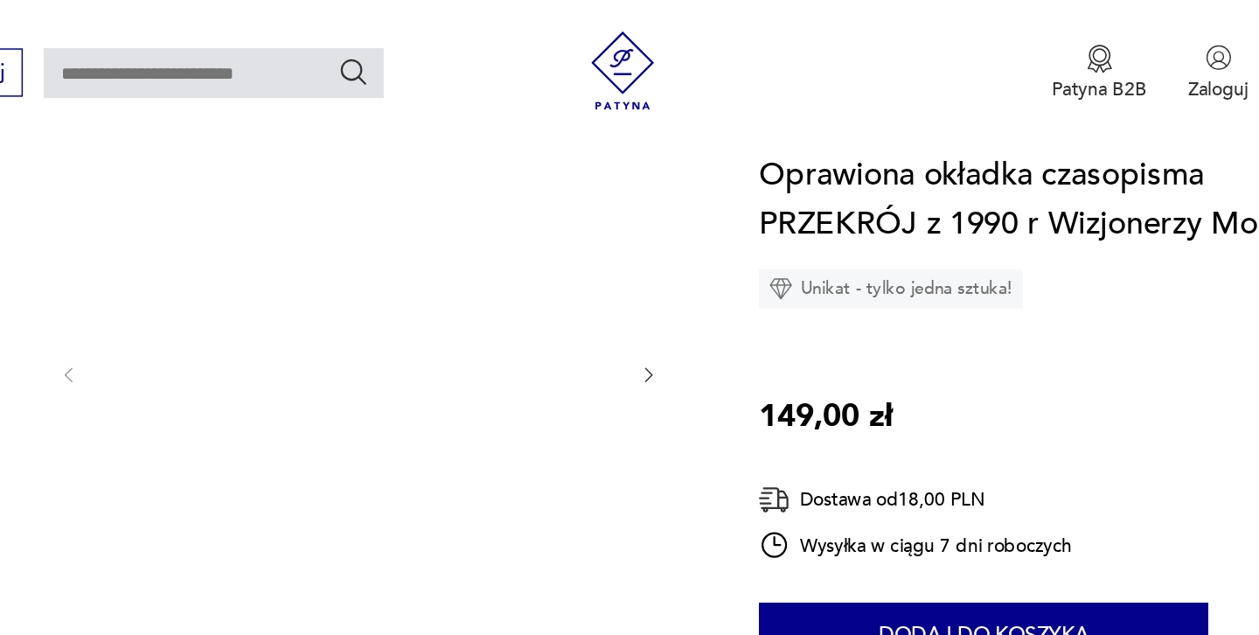
scroll to position [206, 0]
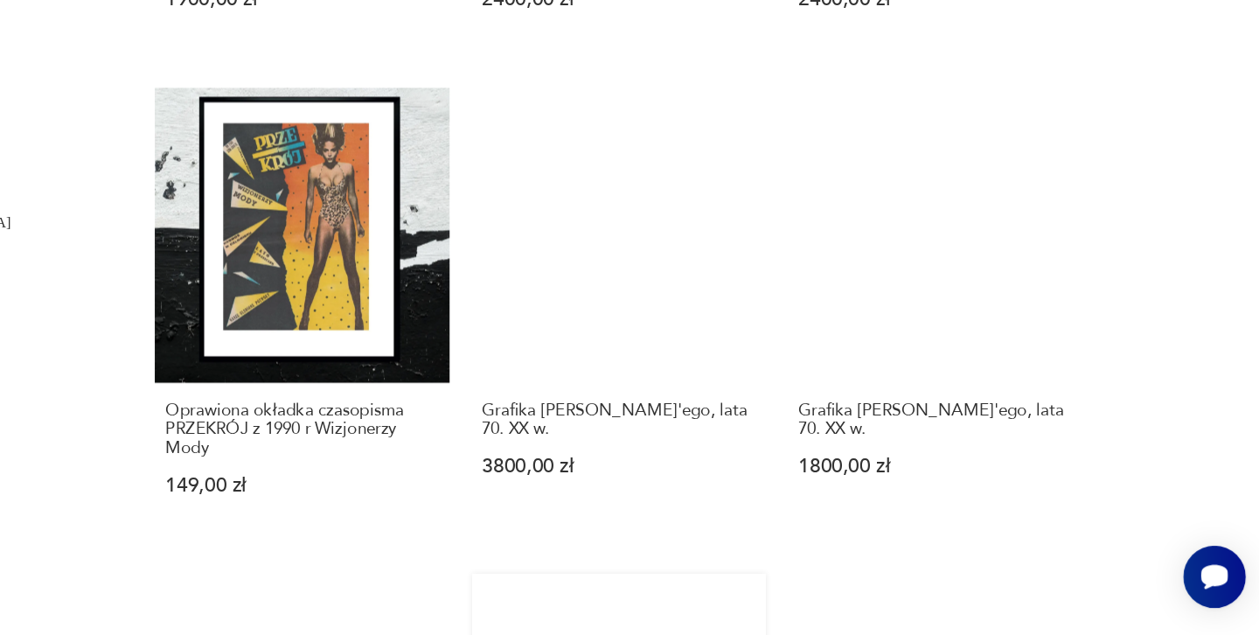
scroll to position [1655, 0]
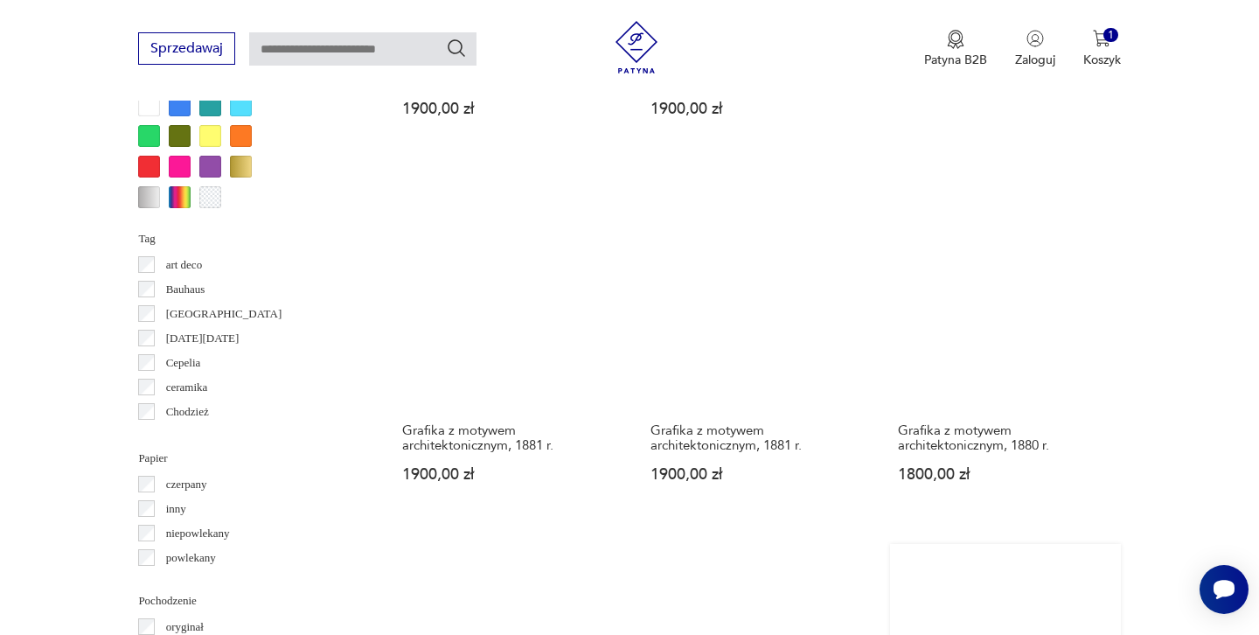
scroll to position [1674, 0]
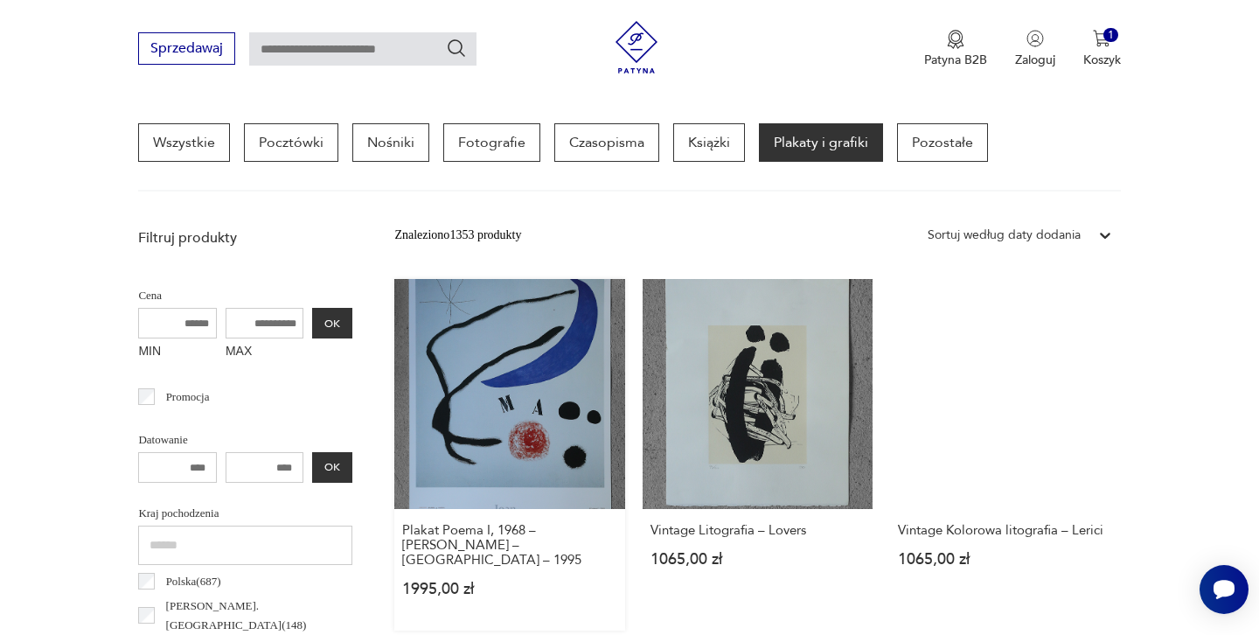
scroll to position [460, 0]
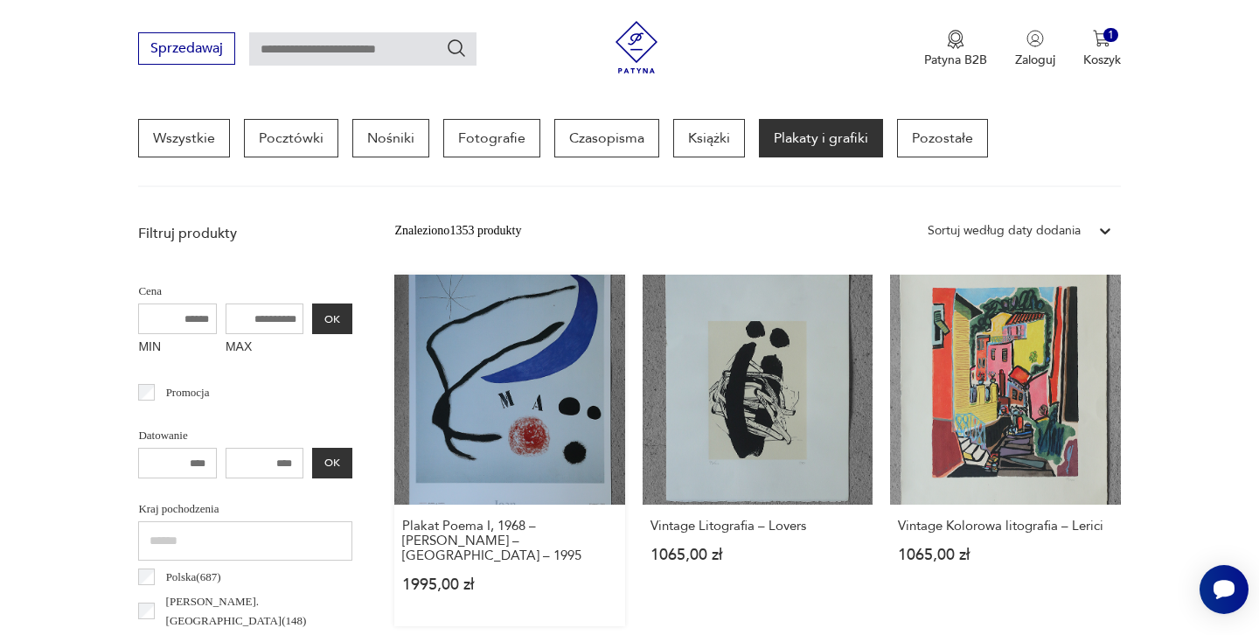
click at [429, 394] on link "Plakat Poema I, 1968 – [PERSON_NAME] – [GEOGRAPHIC_DATA] – 1995 1995,00 zł" at bounding box center [509, 451] width 230 height 352
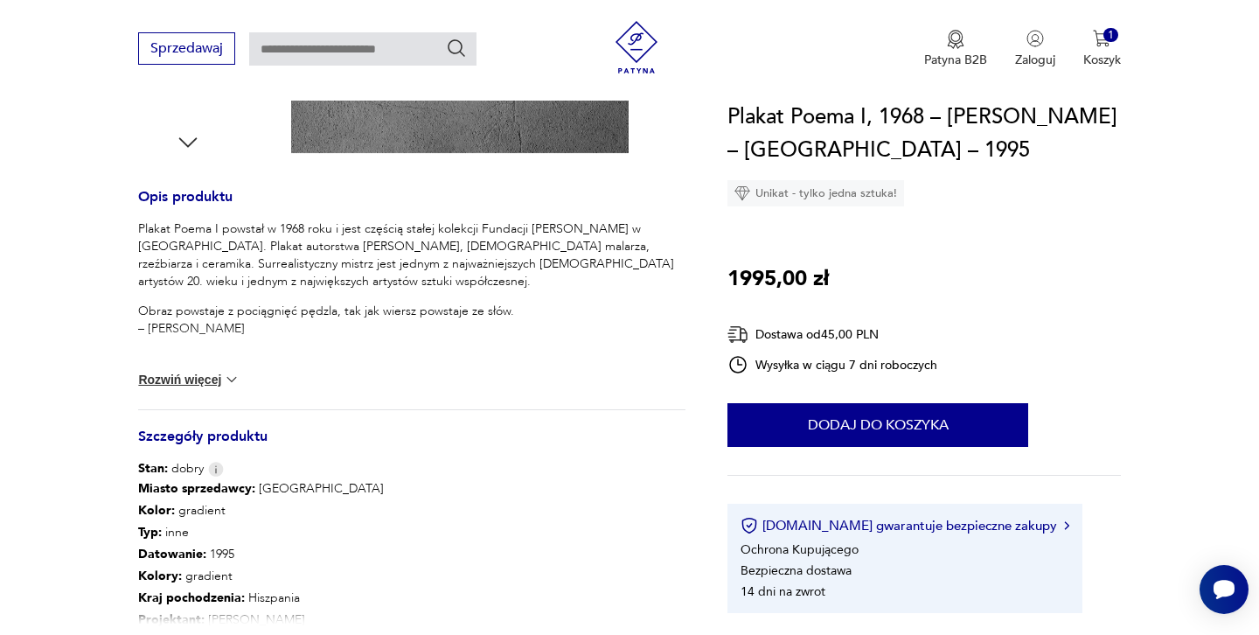
scroll to position [644, 0]
click at [200, 378] on button "Rozwiń więcej" at bounding box center [188, 377] width 101 height 17
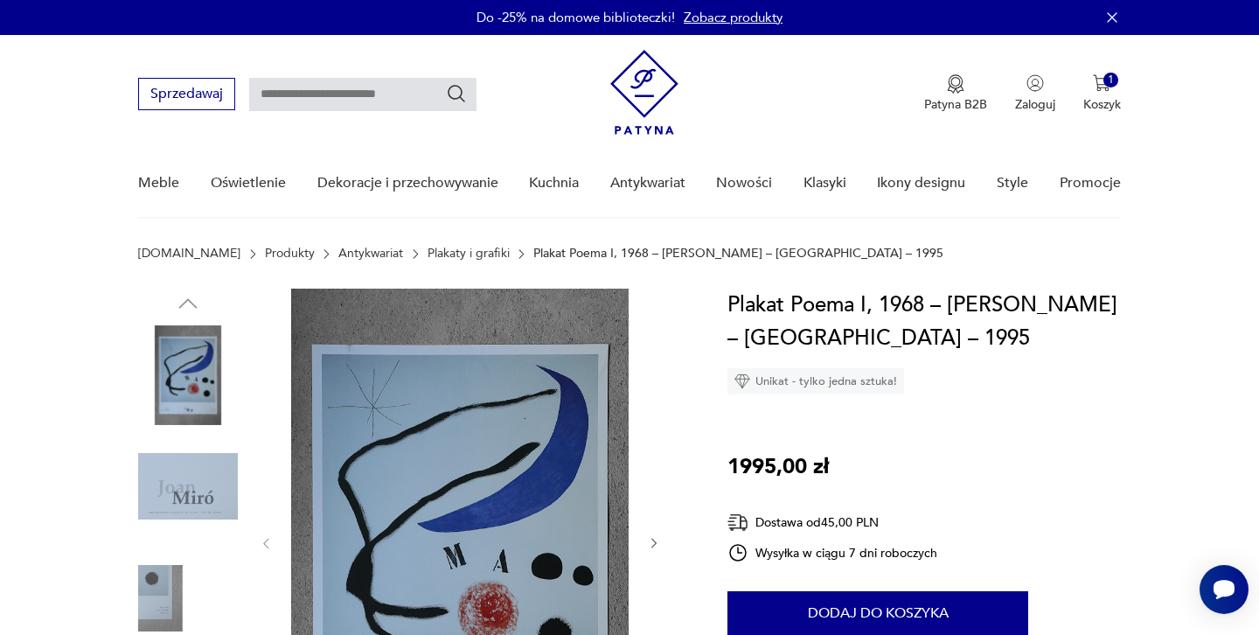
scroll to position [0, 0]
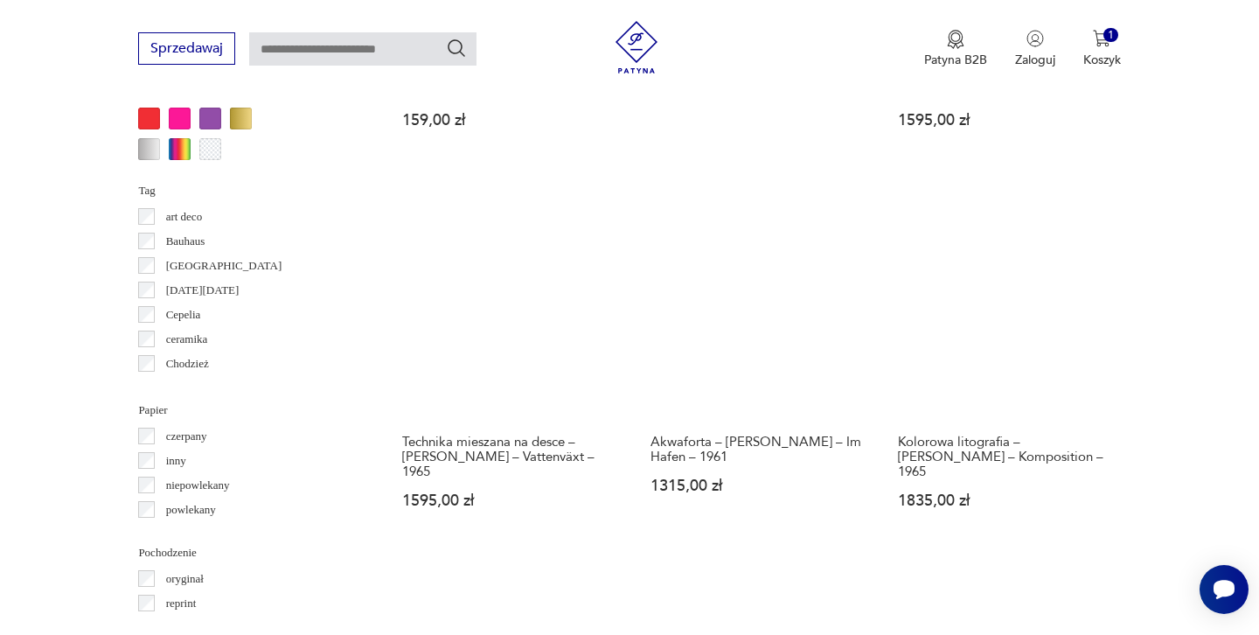
scroll to position [1718, 0]
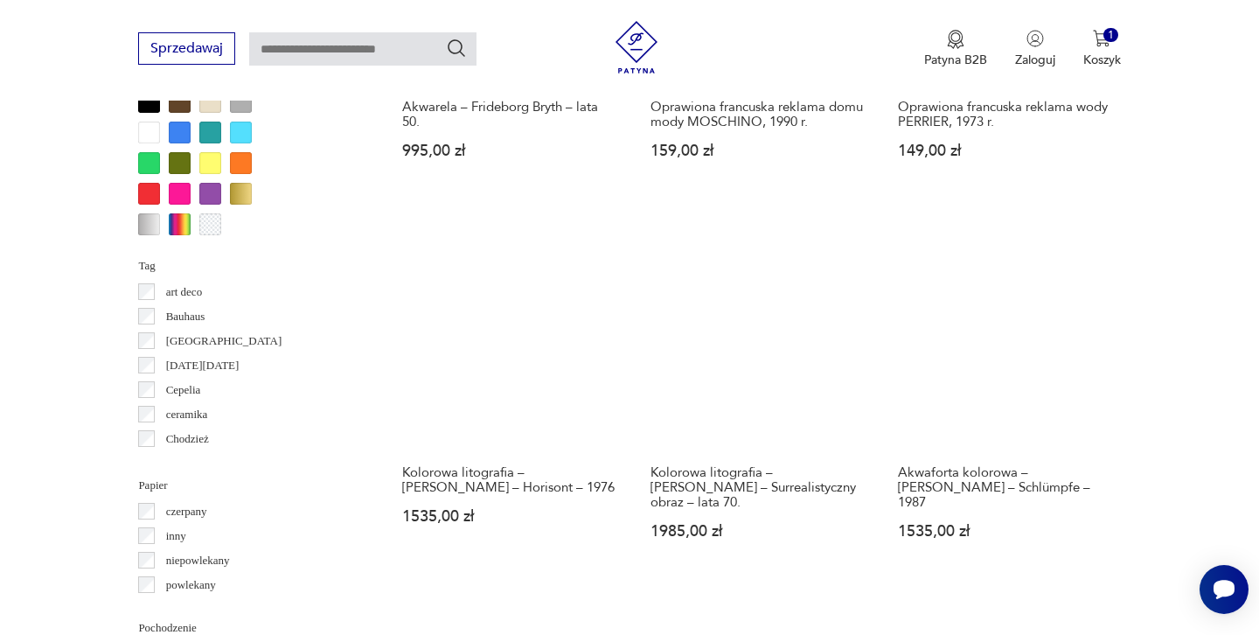
scroll to position [1691, 0]
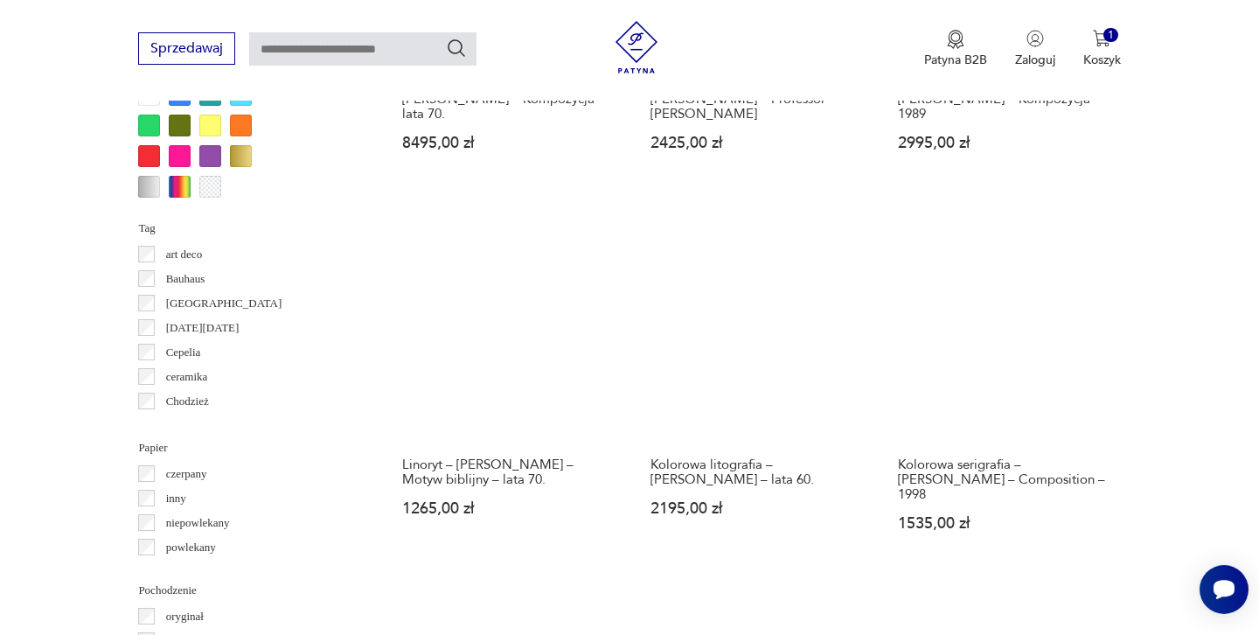
scroll to position [1663, 0]
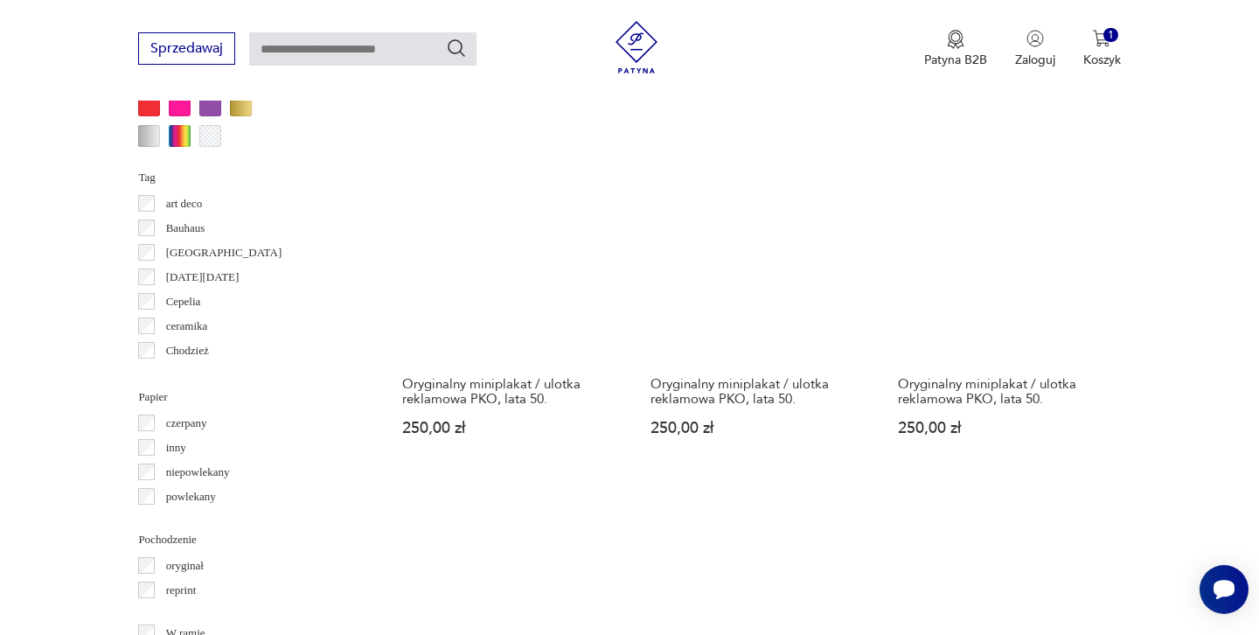
scroll to position [1714, 0]
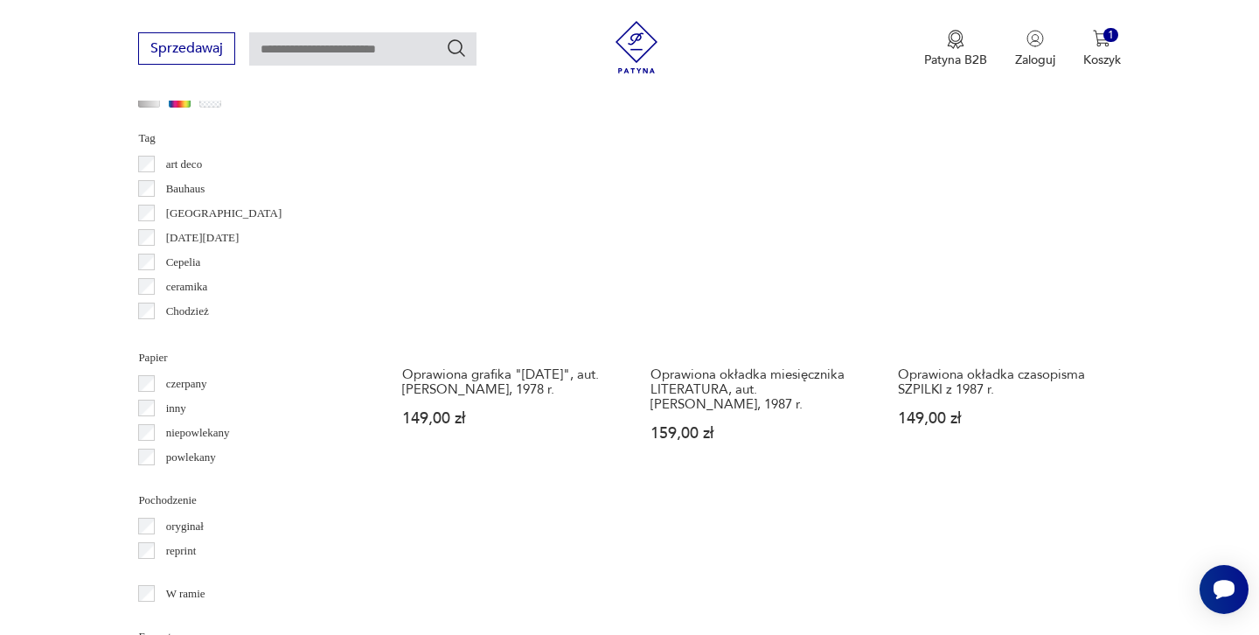
scroll to position [1761, 0]
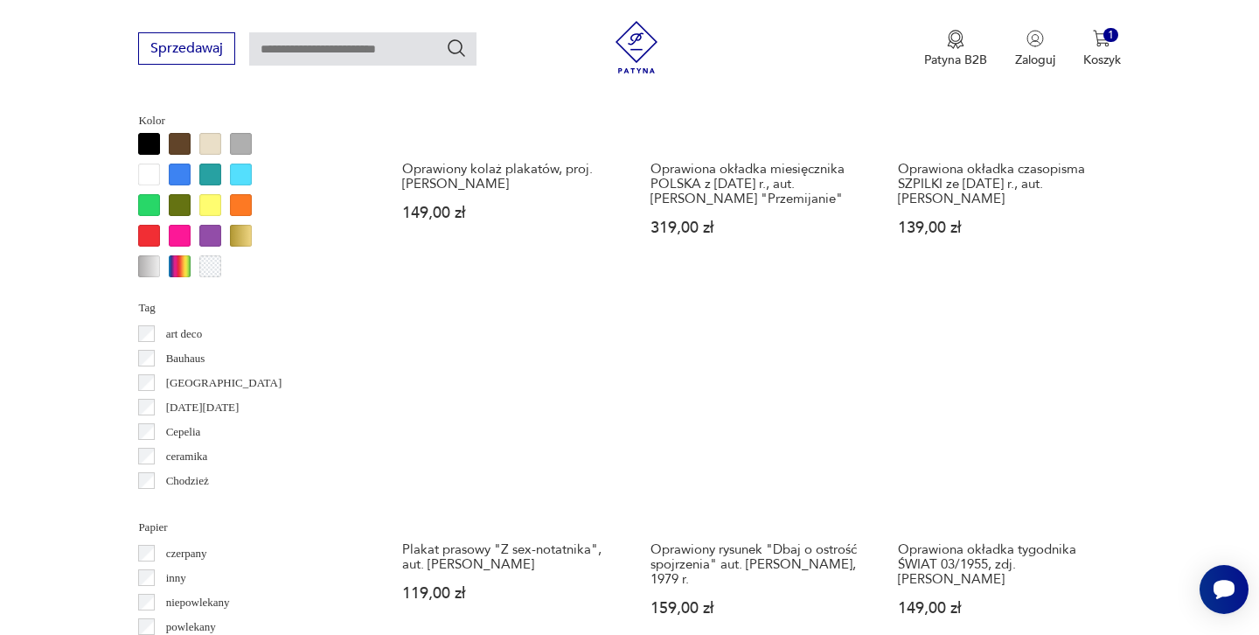
scroll to position [1589, 0]
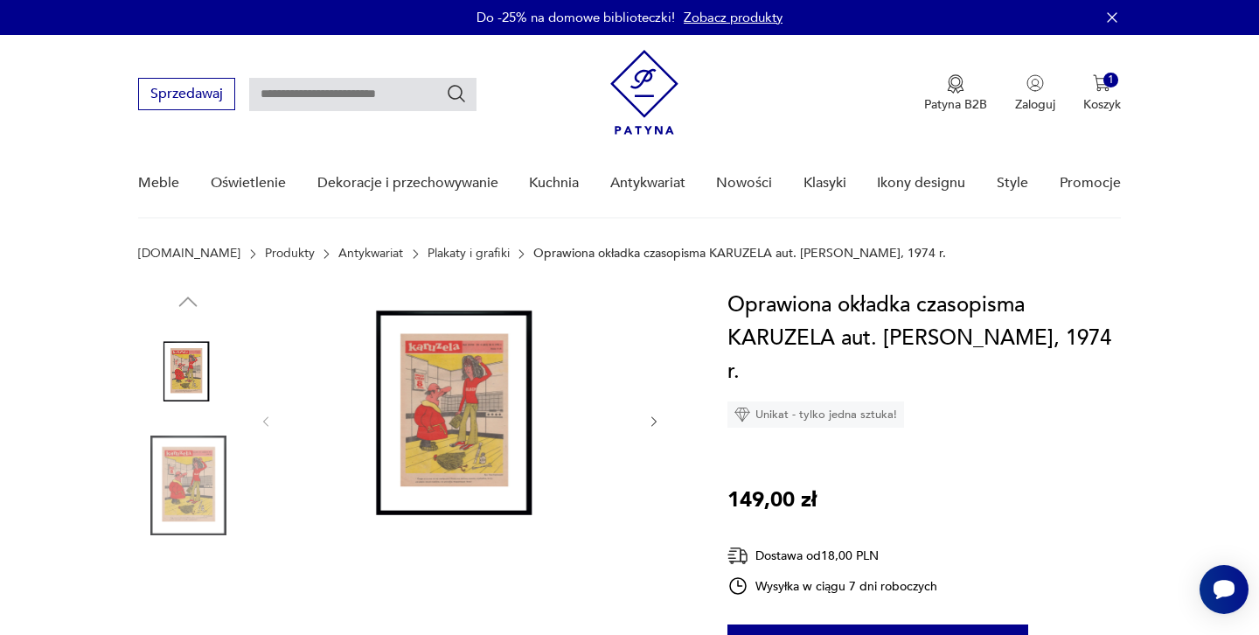
click at [455, 430] on img at bounding box center [460, 420] width 338 height 262
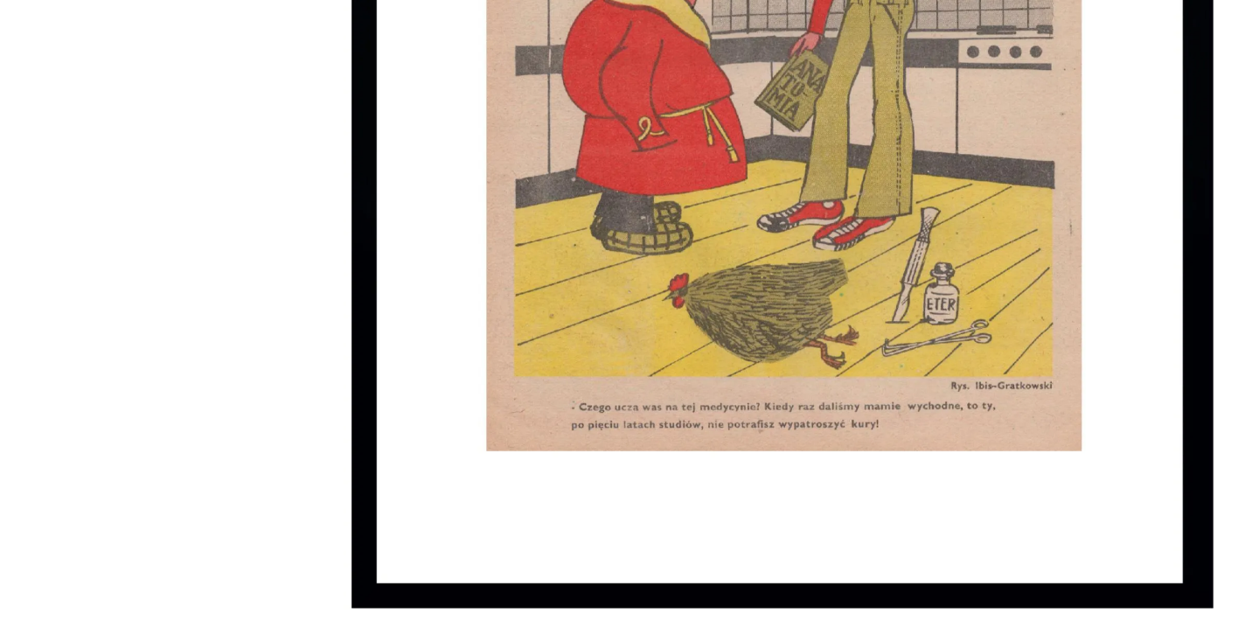
scroll to position [129, 0]
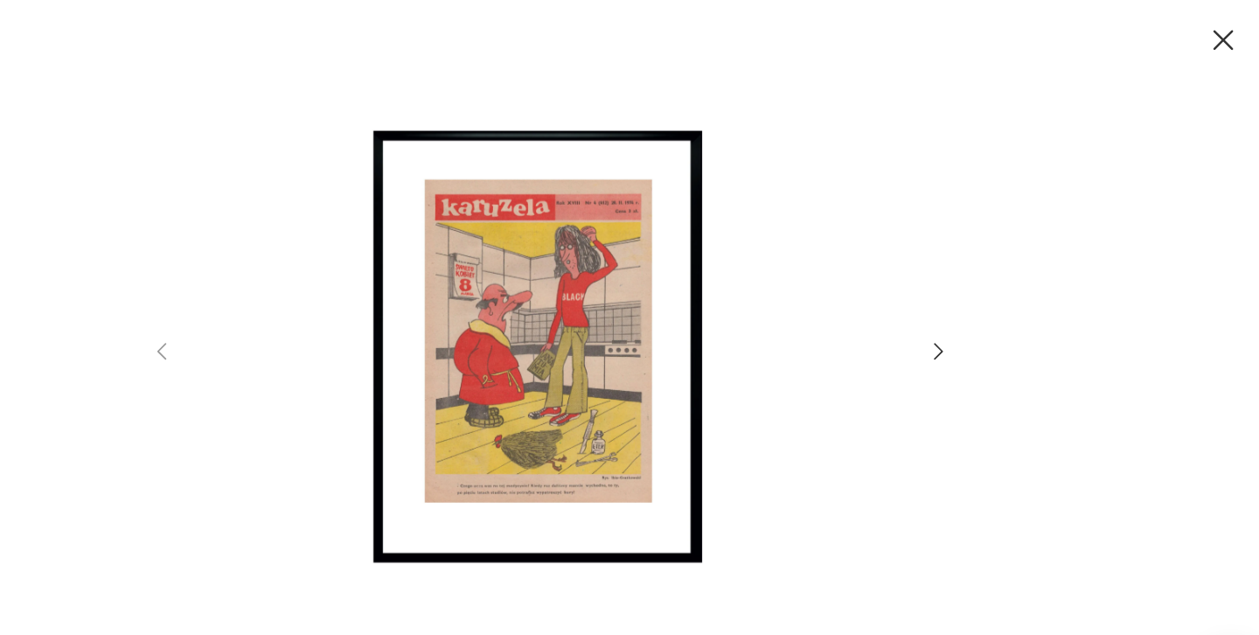
click at [1203, 33] on icon "button" at bounding box center [1218, 35] width 31 height 31
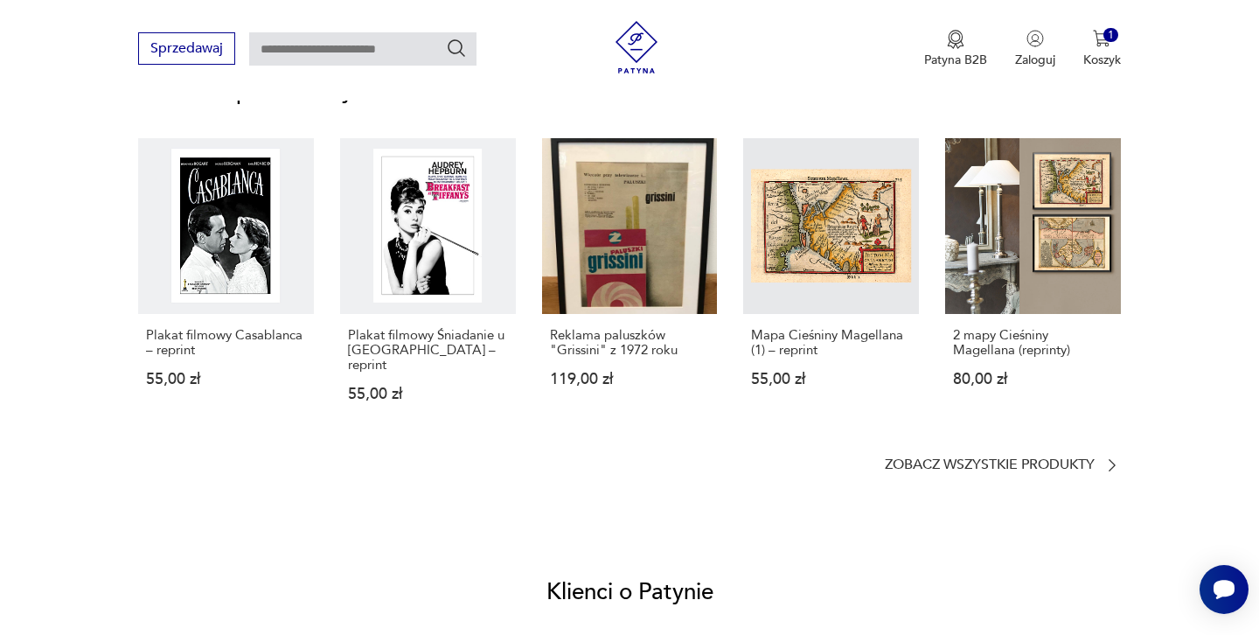
scroll to position [1305, 0]
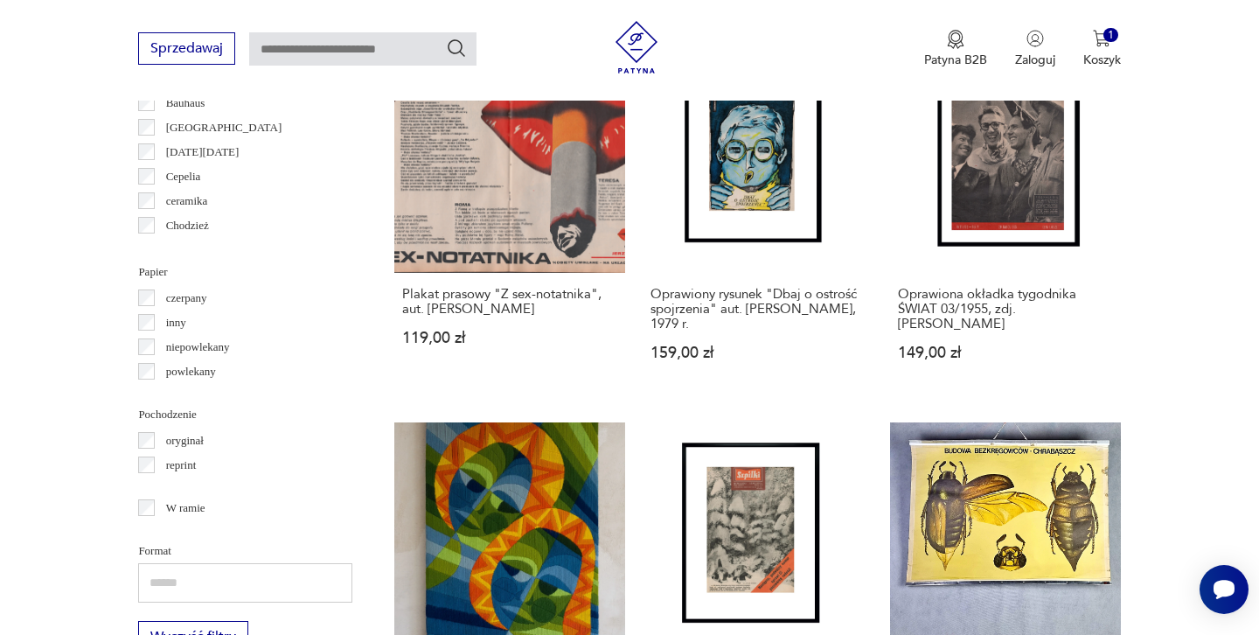
scroll to position [17, 0]
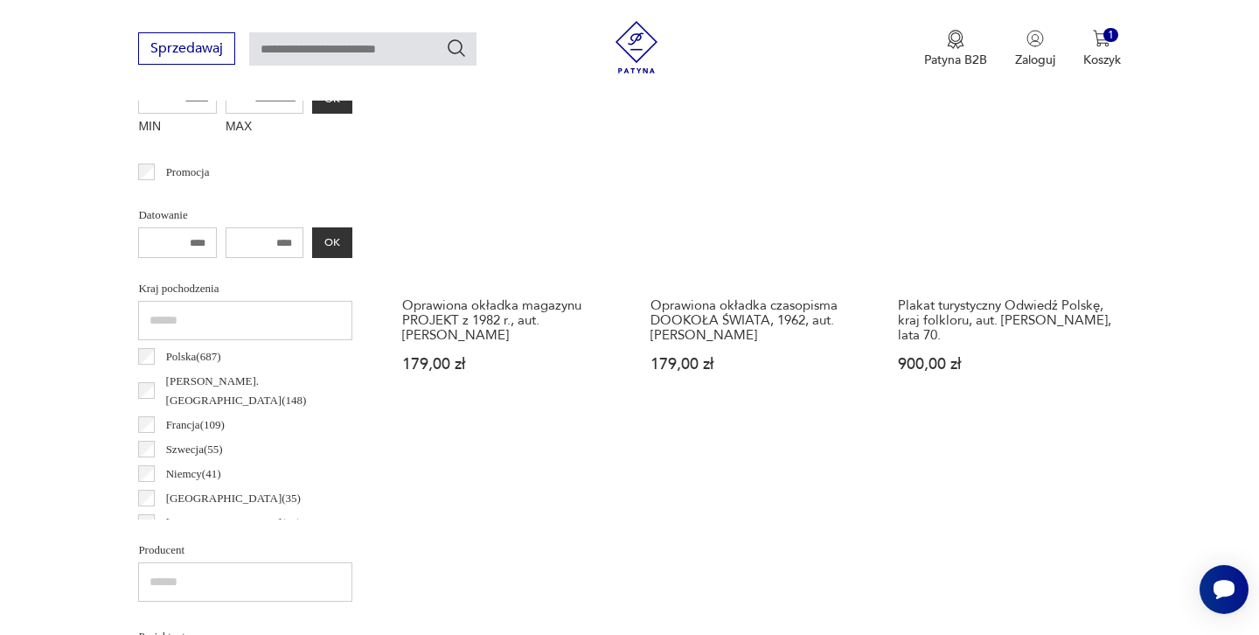
scroll to position [685, 0]
